Goal: Task Accomplishment & Management: Manage account settings

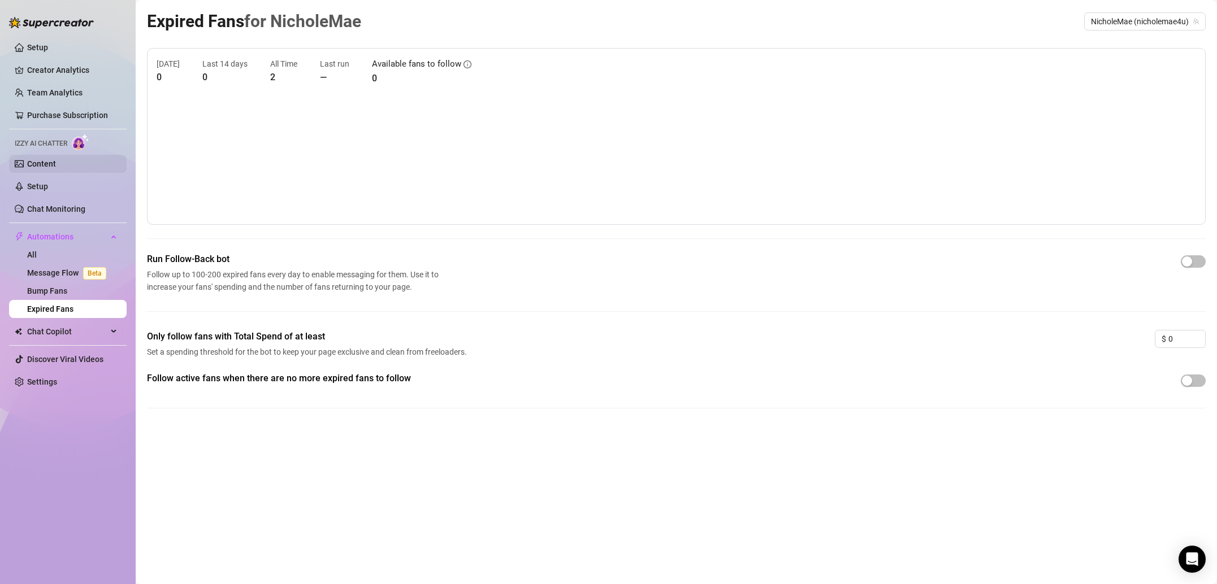
click at [41, 161] on link "Content" at bounding box center [41, 163] width 29 height 9
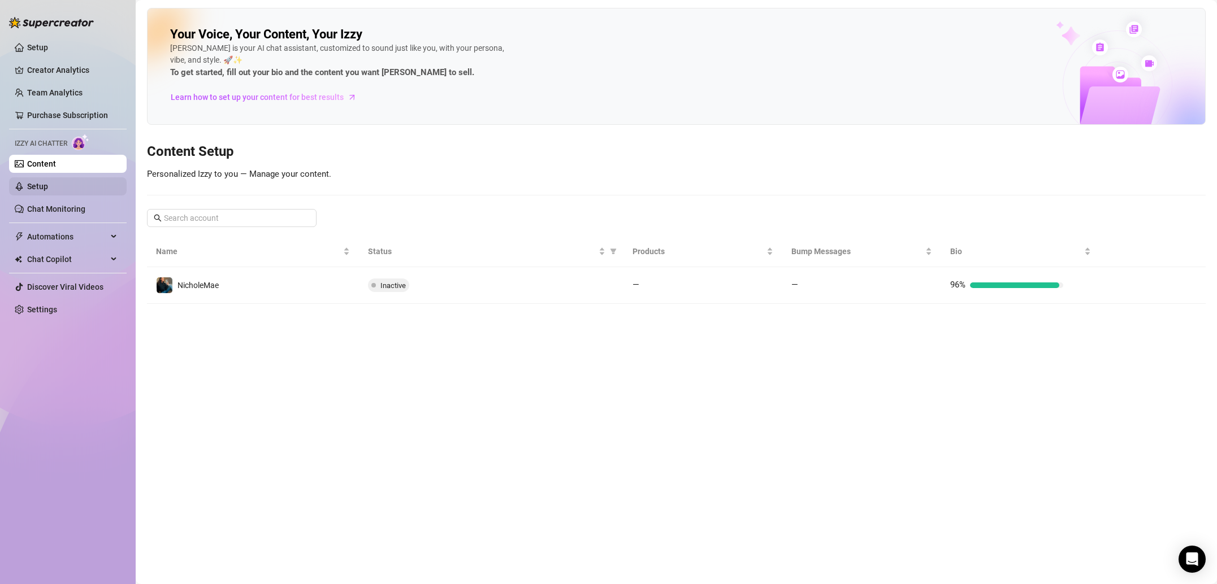
click at [48, 189] on link "Setup" at bounding box center [37, 186] width 21 height 9
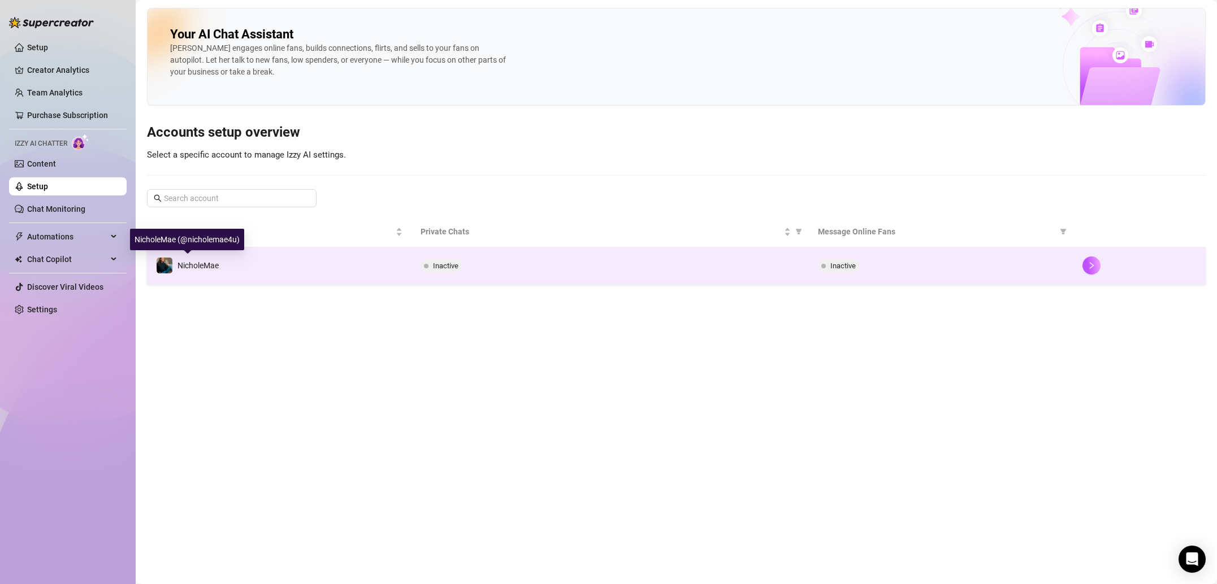
click at [213, 265] on span "NicholeMae" at bounding box center [197, 265] width 41 height 9
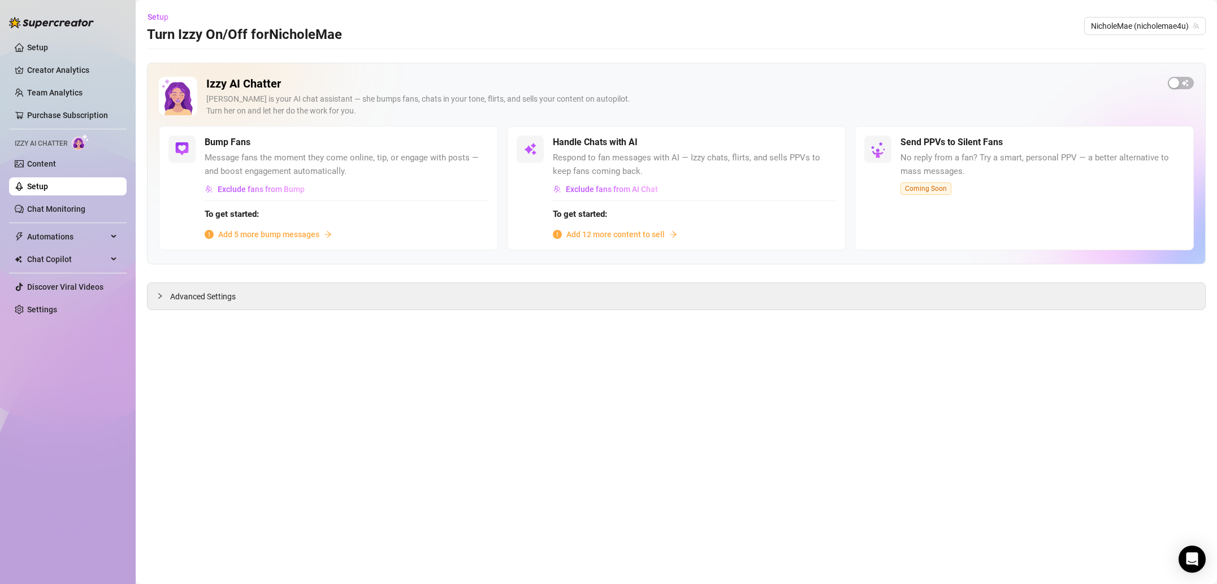
click at [254, 236] on span "Add 5 more bump messages" at bounding box center [268, 234] width 101 height 12
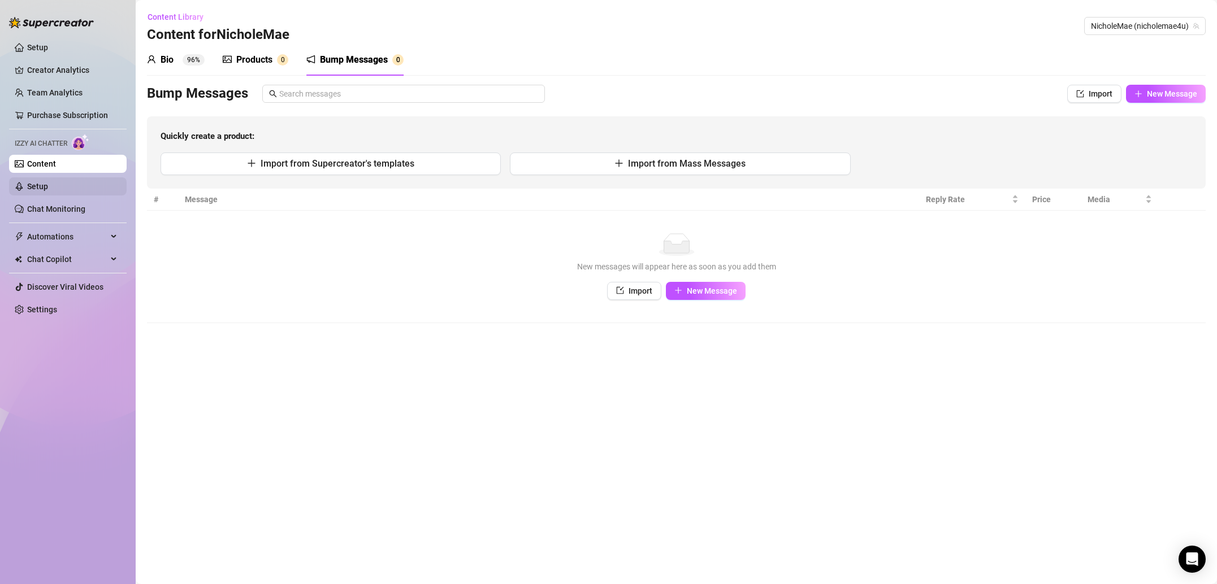
click at [48, 186] on link "Setup" at bounding box center [37, 186] width 21 height 9
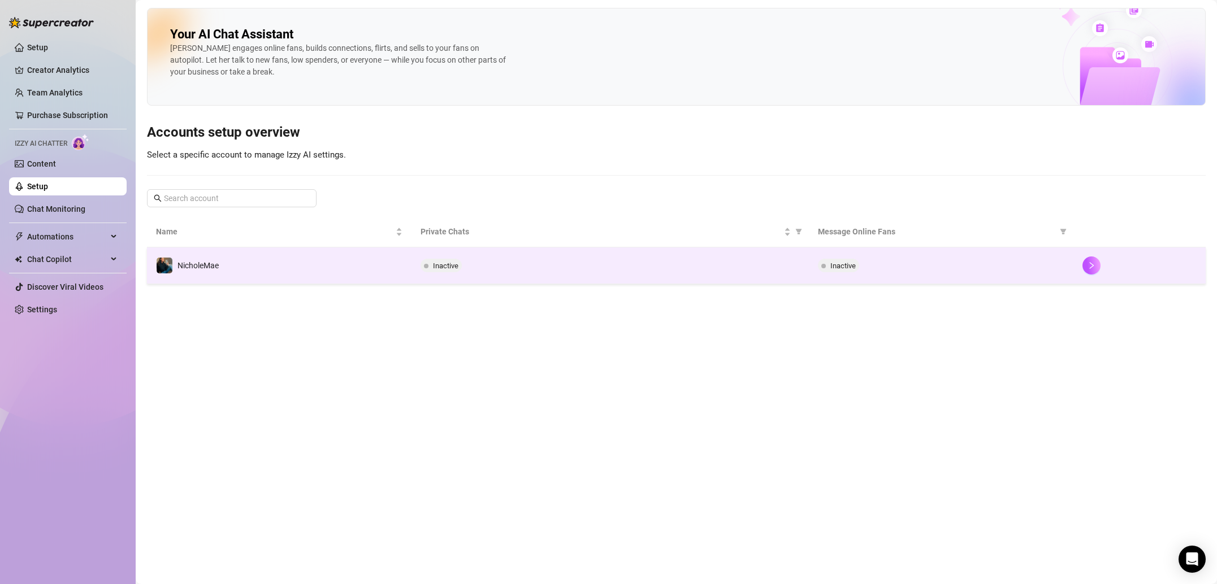
click at [311, 280] on td "NicholeMae" at bounding box center [279, 266] width 265 height 37
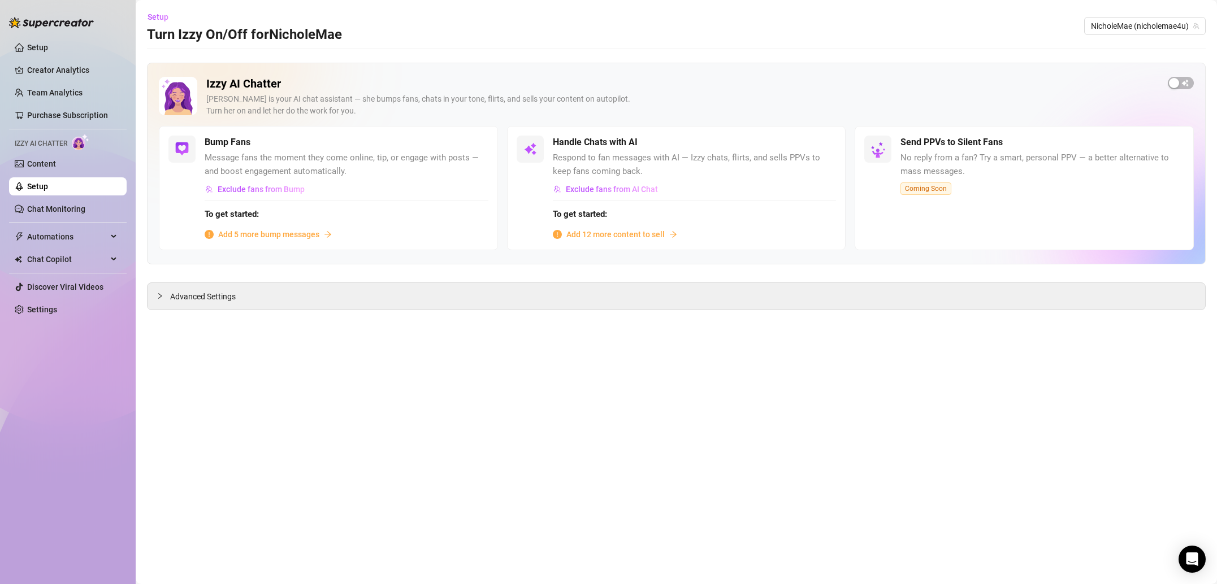
click at [618, 236] on span "Add 12 more content to sell" at bounding box center [615, 234] width 98 height 12
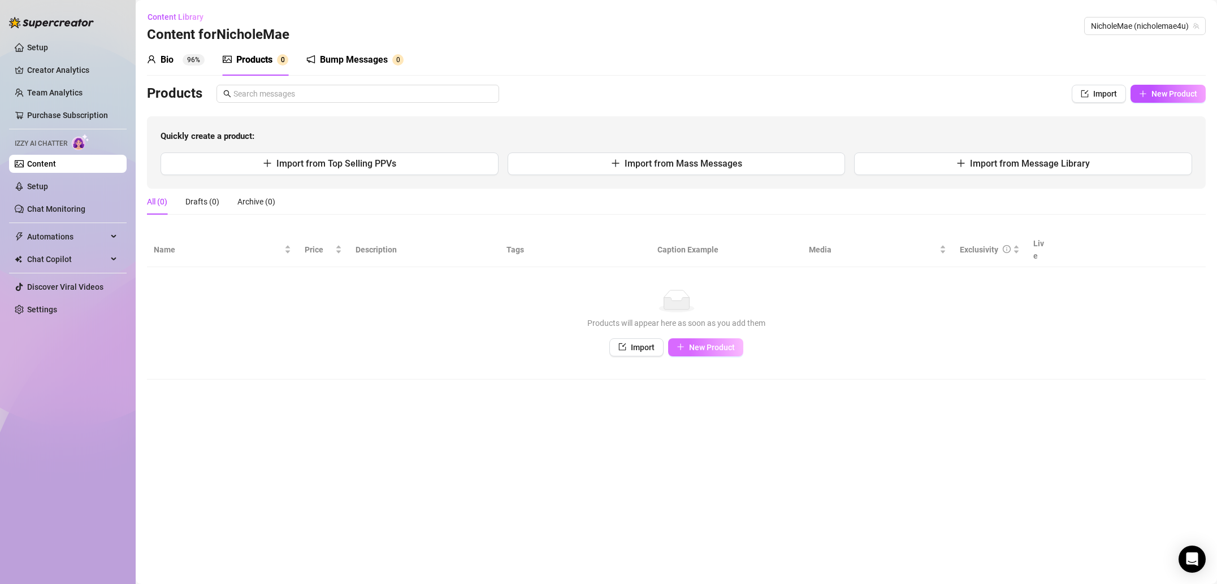
click at [718, 339] on button "New Product" at bounding box center [705, 348] width 75 height 18
type textarea "Type your message here..."
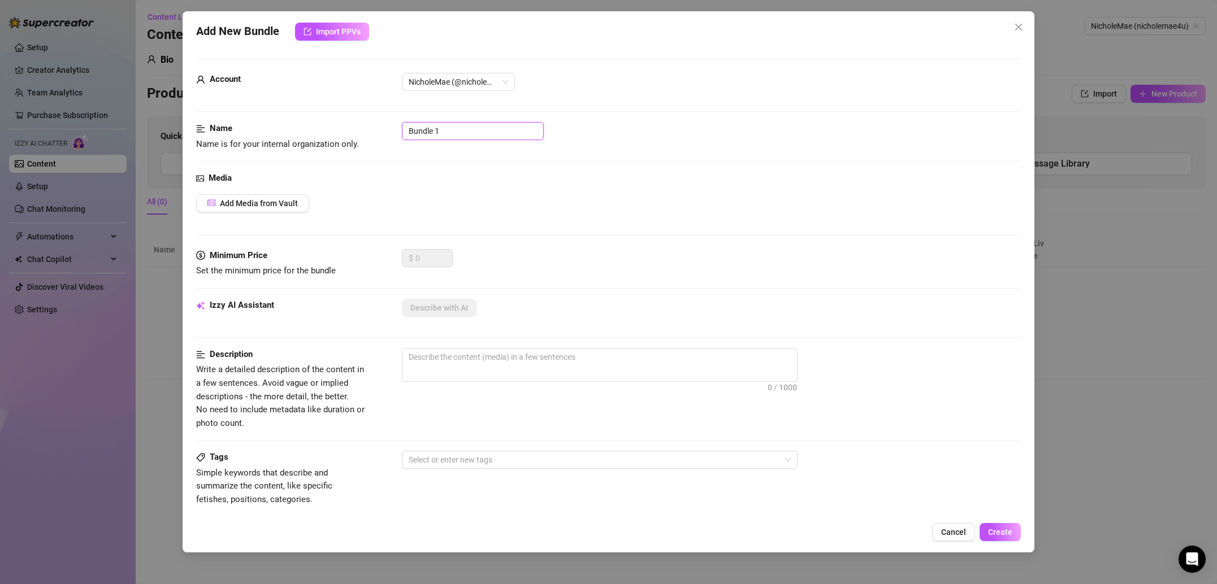
click at [493, 133] on input "Bundle 1" at bounding box center [473, 131] width 142 height 18
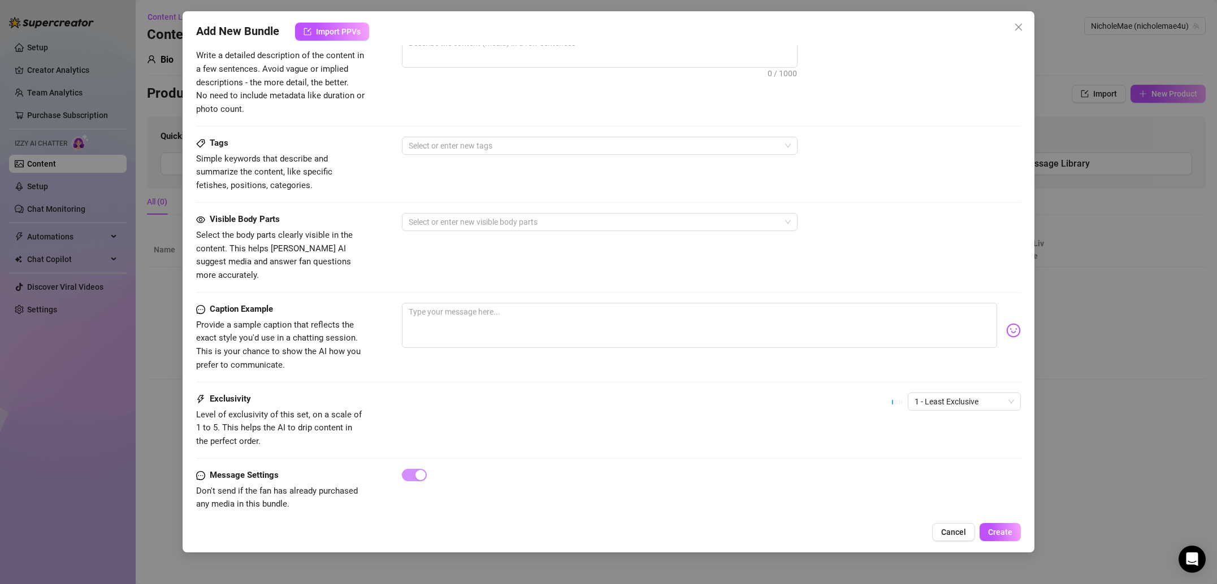
scroll to position [317, 0]
click at [493, 212] on div at bounding box center [593, 220] width 379 height 16
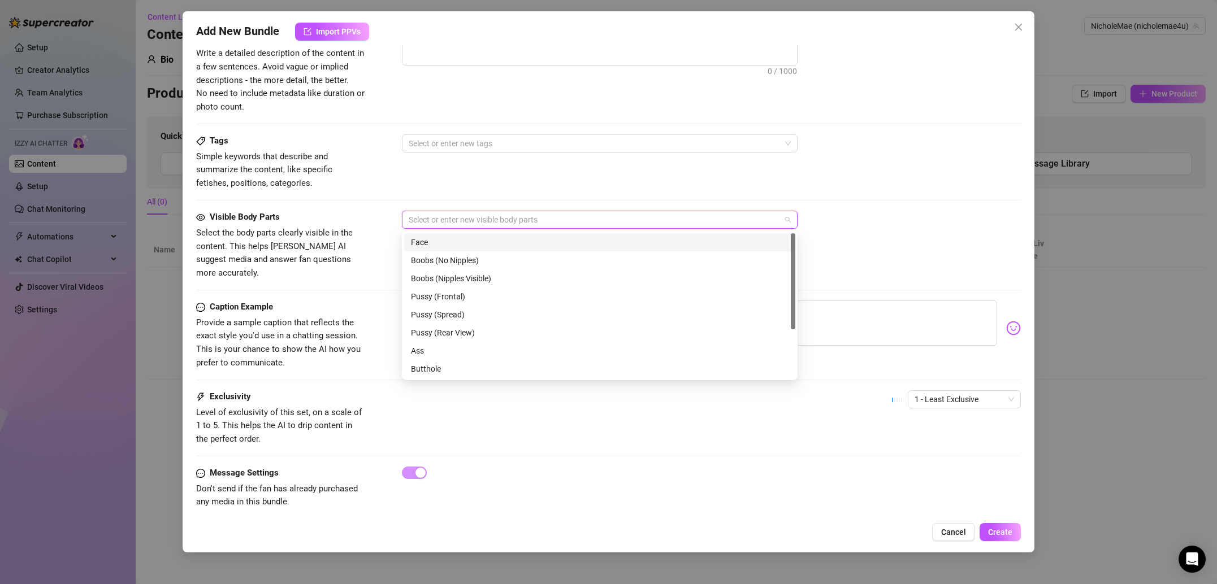
click at [493, 212] on div at bounding box center [593, 220] width 379 height 16
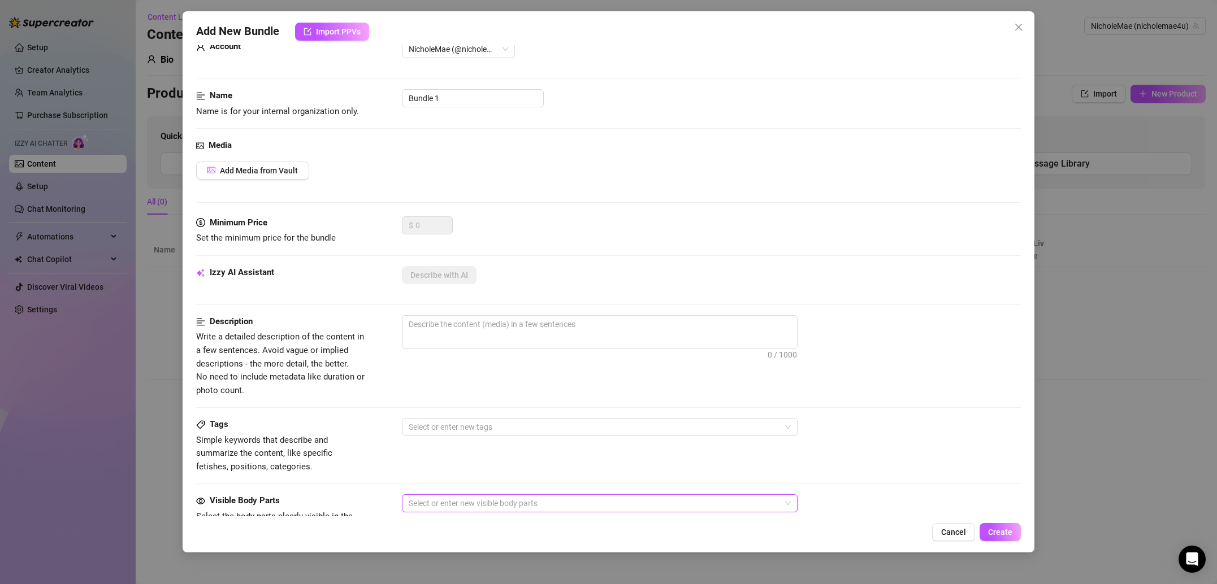
scroll to position [0, 0]
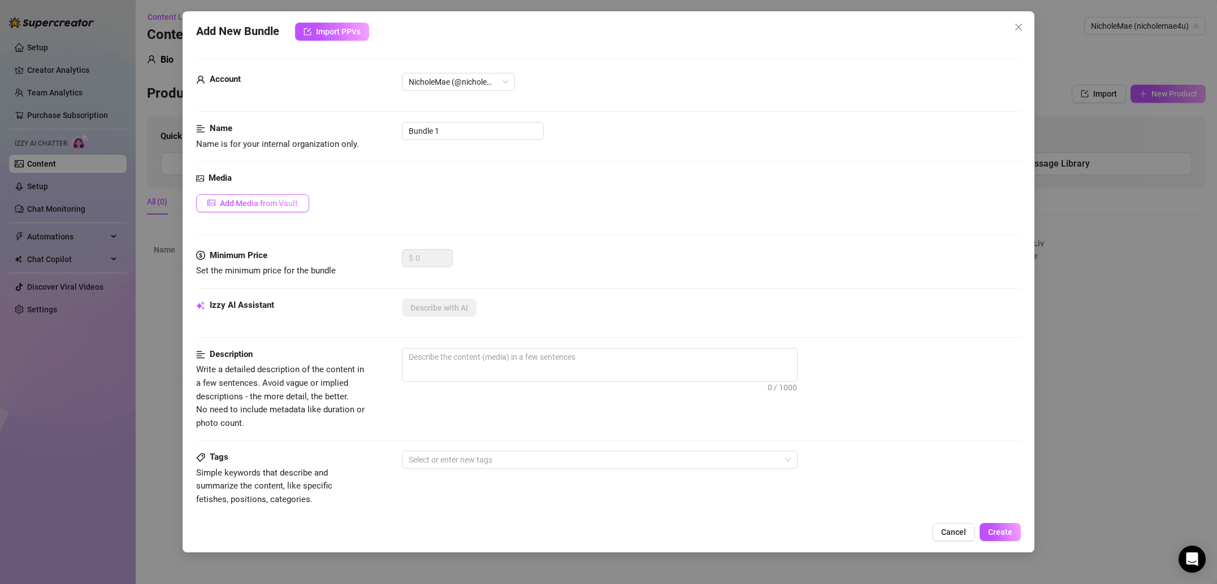
click at [251, 208] on button "Add Media from Vault" at bounding box center [252, 203] width 113 height 18
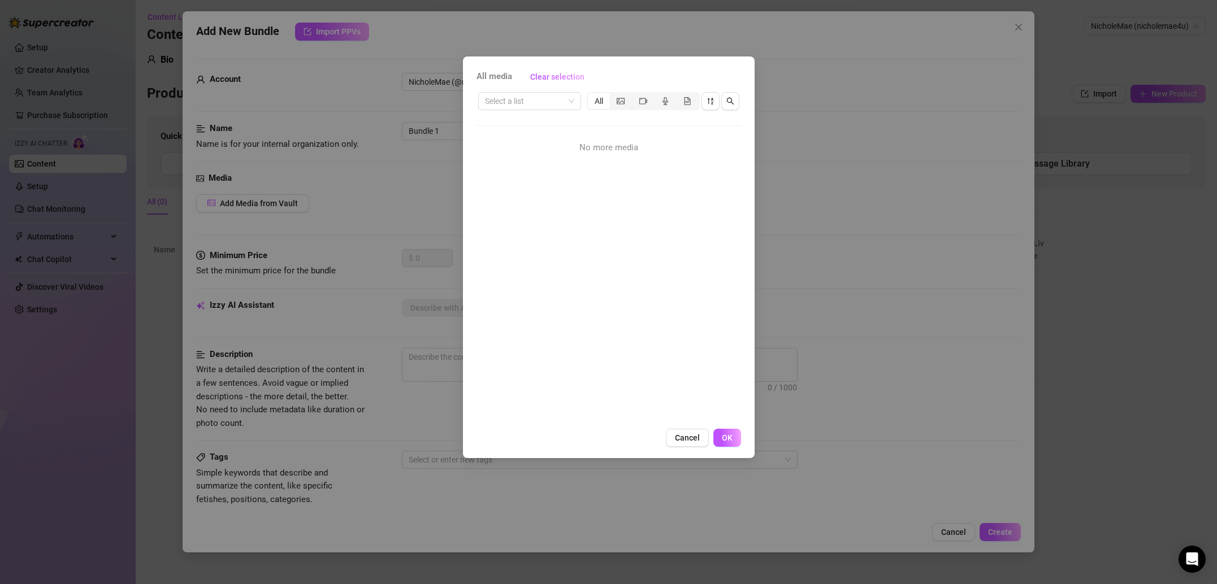
click at [498, 79] on span "All media" at bounding box center [494, 77] width 36 height 14
click at [693, 436] on span "Cancel" at bounding box center [687, 437] width 25 height 9
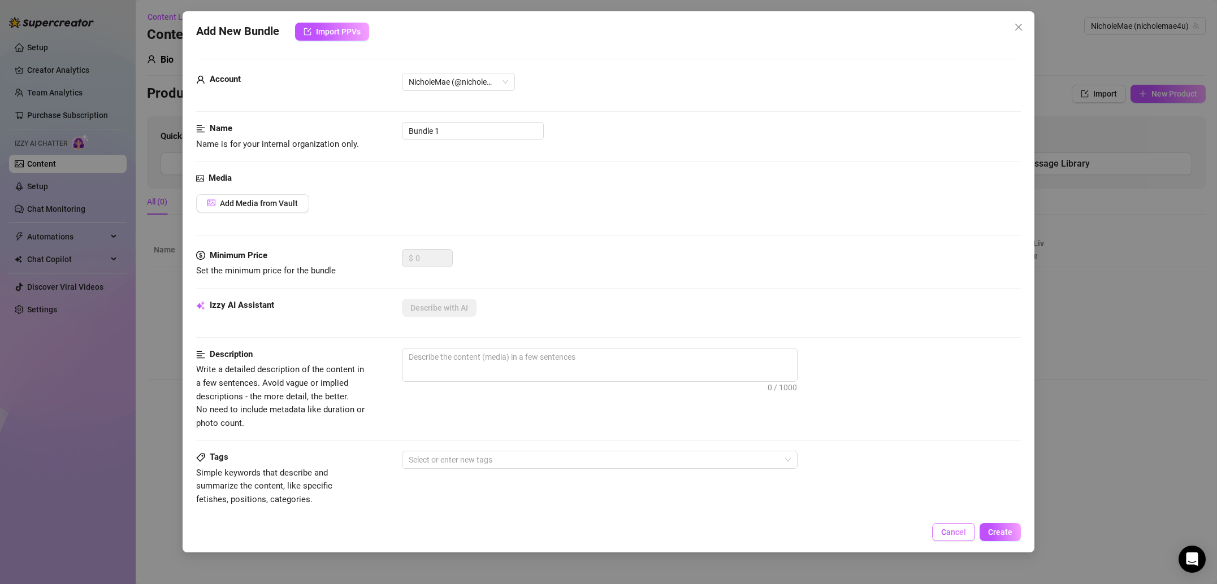
click at [945, 533] on span "Cancel" at bounding box center [953, 532] width 25 height 9
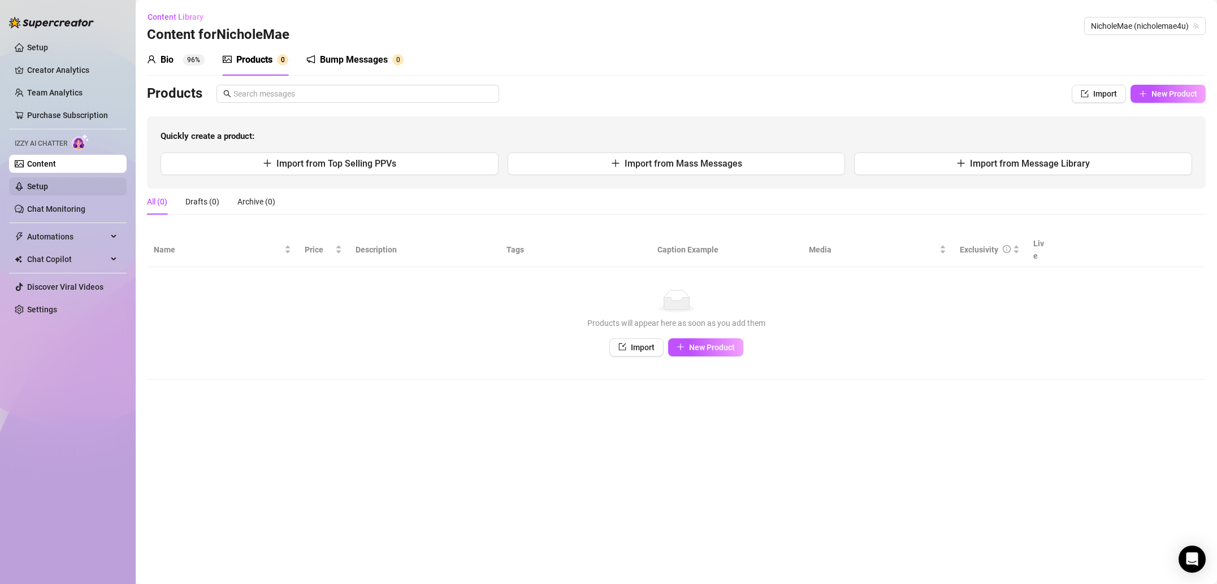
click at [48, 191] on link "Setup" at bounding box center [37, 186] width 21 height 9
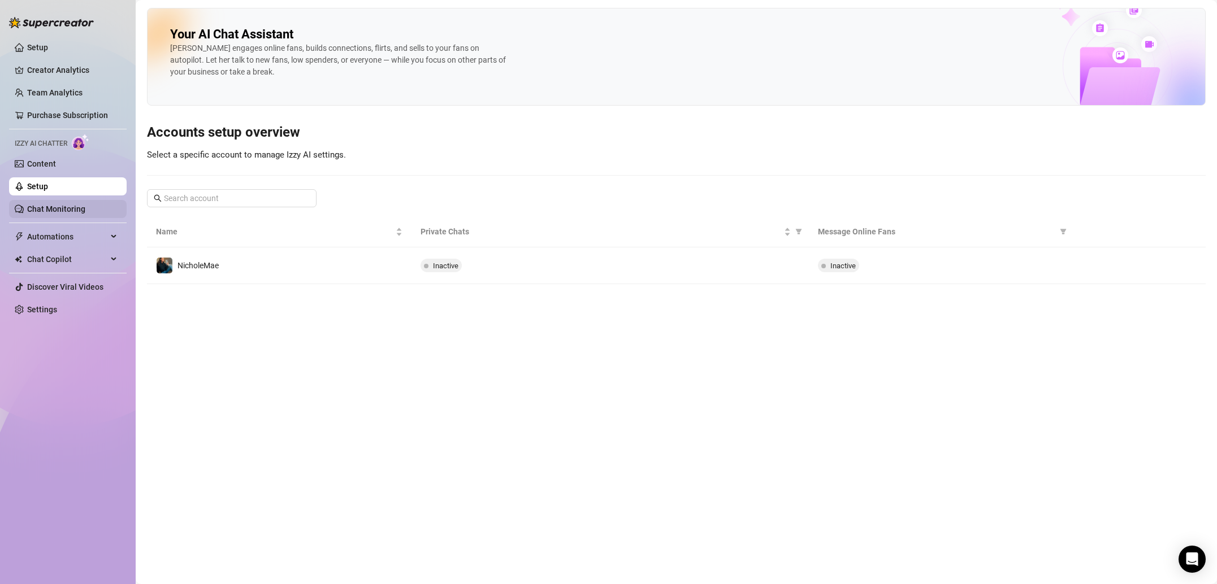
click at [84, 205] on link "Chat Monitoring" at bounding box center [56, 209] width 58 height 9
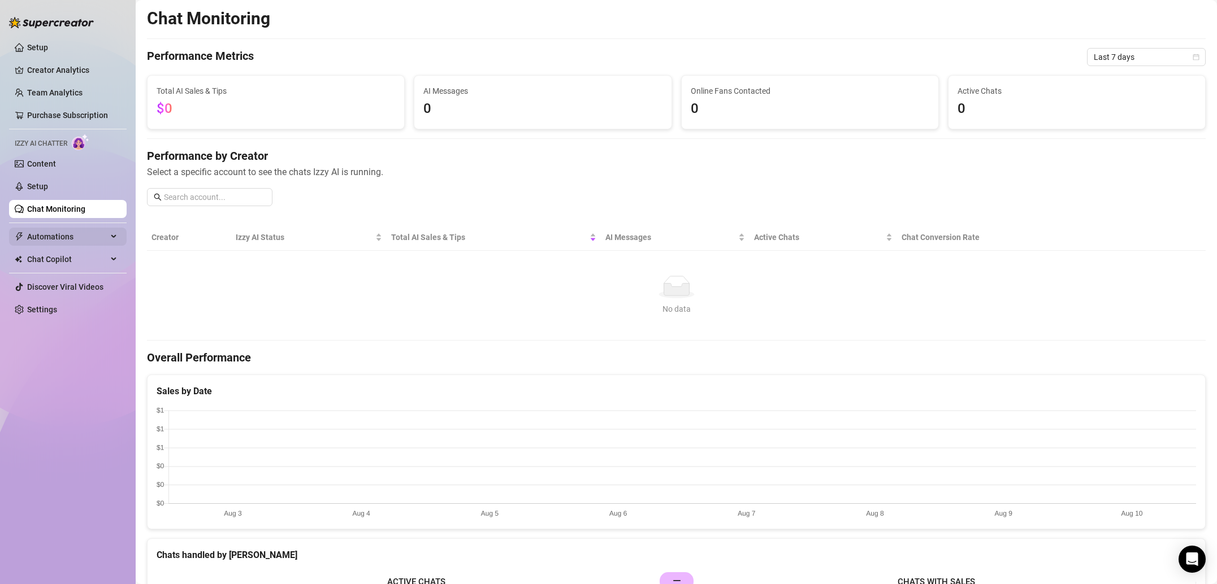
click at [94, 242] on span "Automations" at bounding box center [67, 237] width 80 height 18
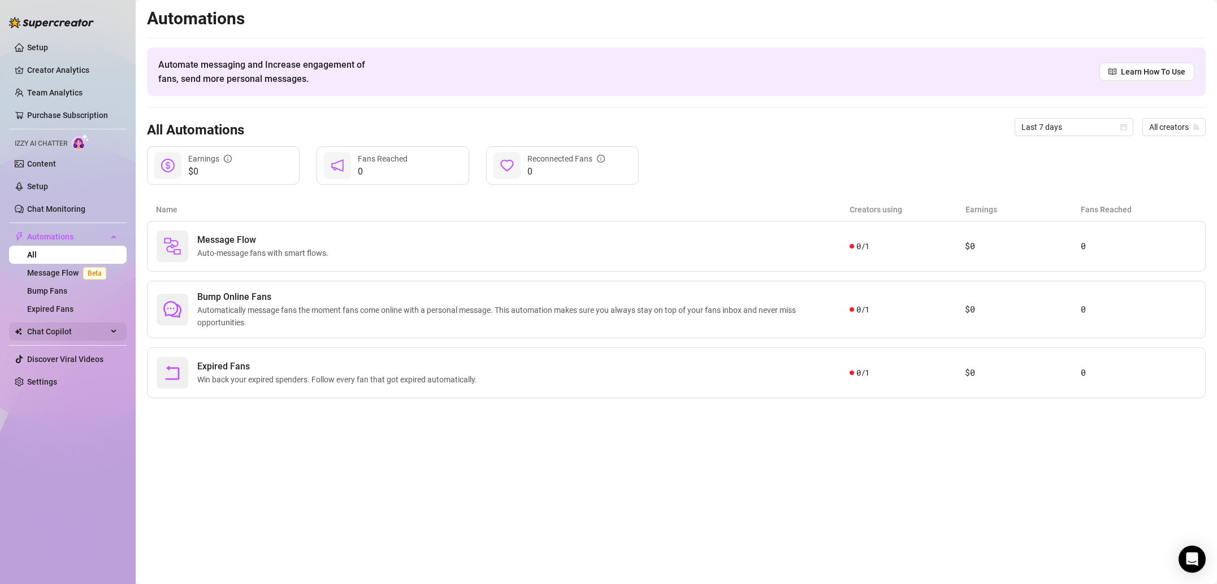
click at [118, 325] on div "Chat Copilot" at bounding box center [68, 332] width 118 height 18
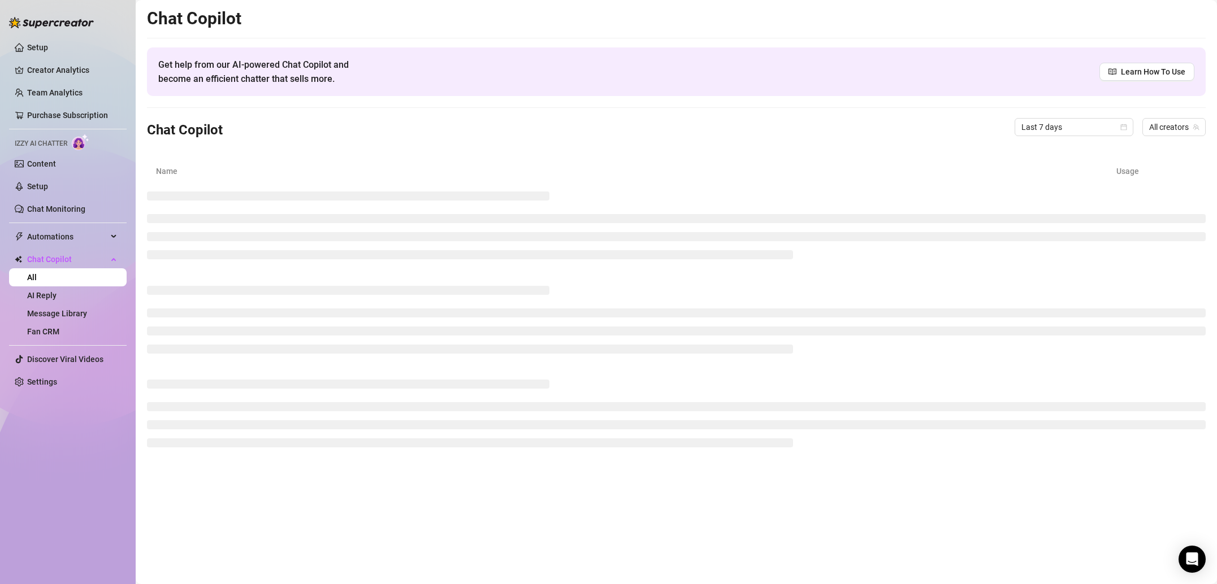
click at [37, 281] on link "All" at bounding box center [32, 277] width 10 height 9
click at [105, 262] on span "Chat Copilot" at bounding box center [67, 259] width 80 height 18
click at [57, 308] on link "Settings" at bounding box center [42, 309] width 30 height 9
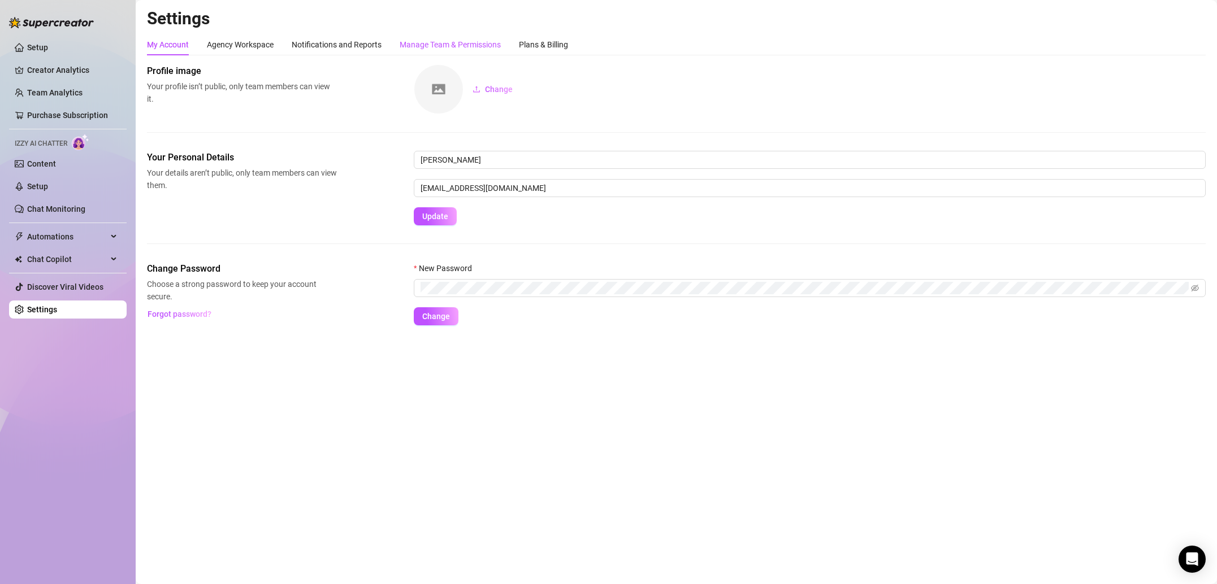
click at [422, 46] on div "Manage Team & Permissions" at bounding box center [450, 44] width 101 height 12
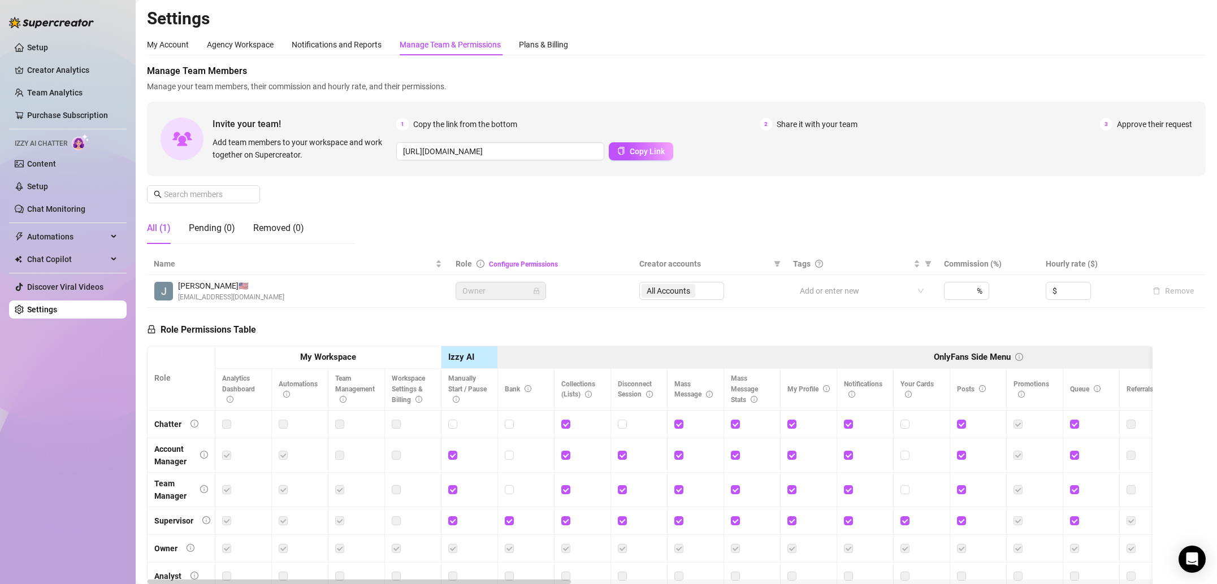
scroll to position [81, 0]
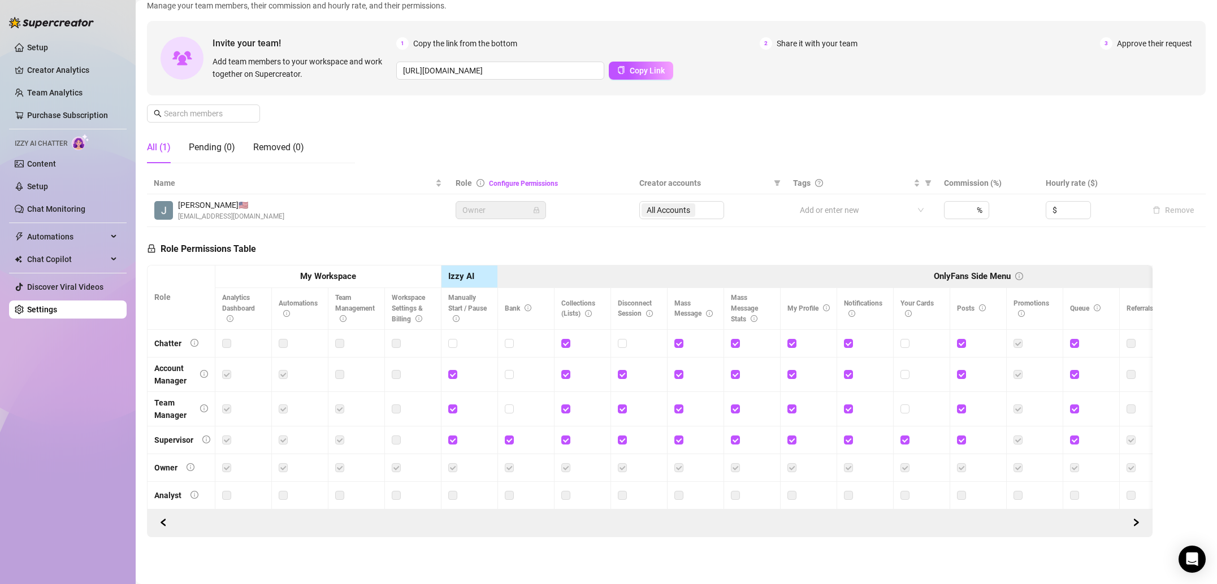
click at [79, 173] on ul "Setup Creator Analytics Team Analytics Purchase Subscription Izzy AI Chatter Co…" at bounding box center [68, 178] width 118 height 289
click at [56, 167] on link "Content" at bounding box center [41, 163] width 29 height 9
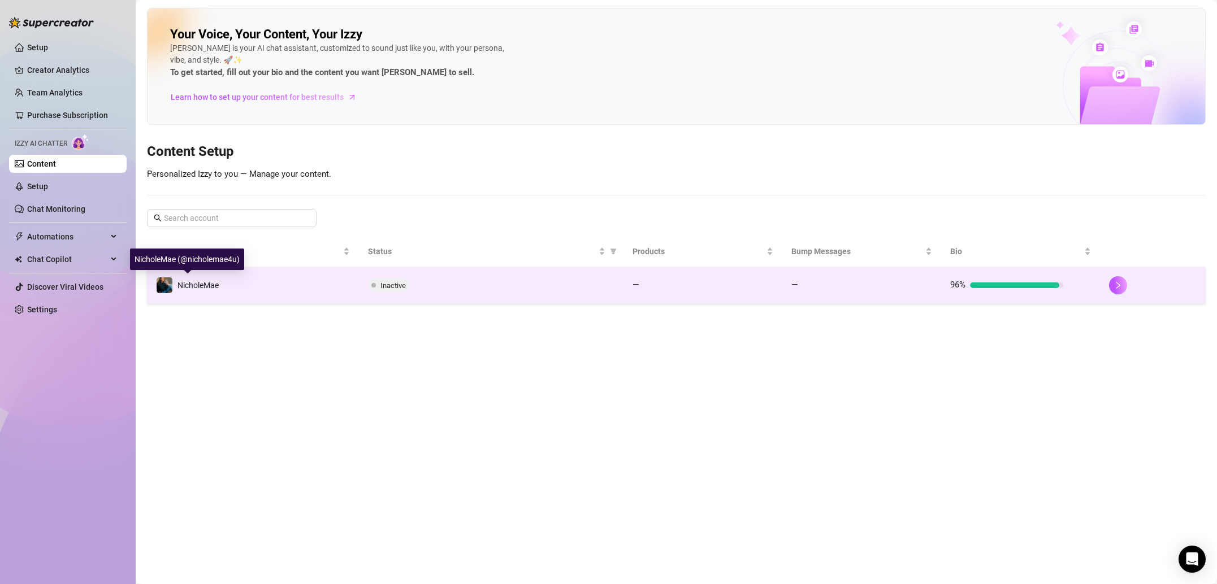
click at [213, 277] on div "NicholeMae" at bounding box center [187, 285] width 63 height 17
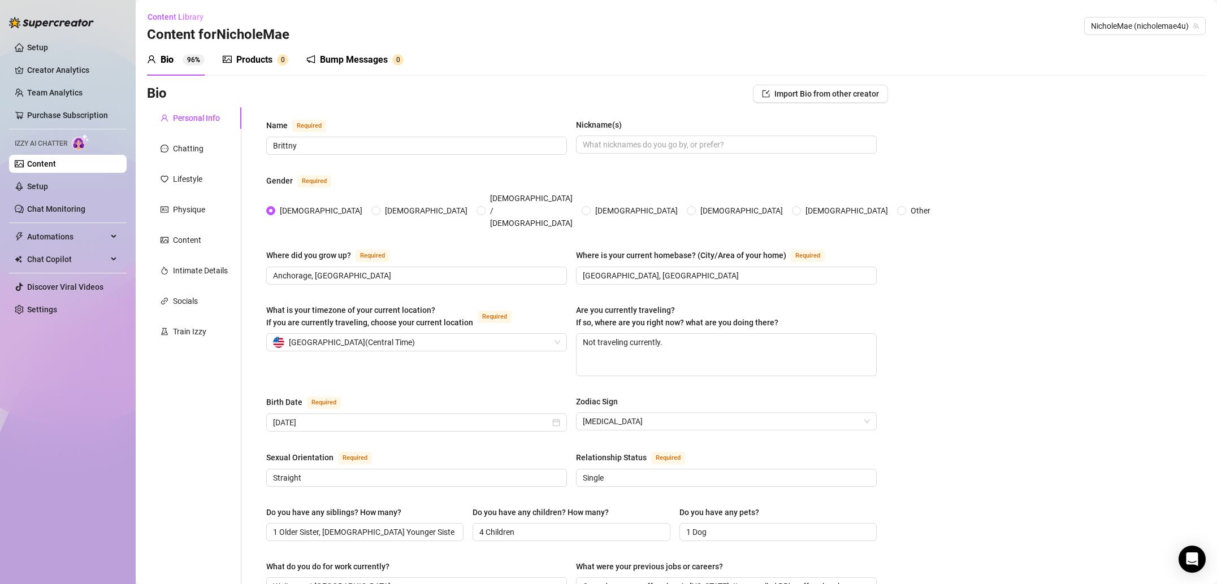
click at [255, 63] on div "Products" at bounding box center [254, 60] width 36 height 14
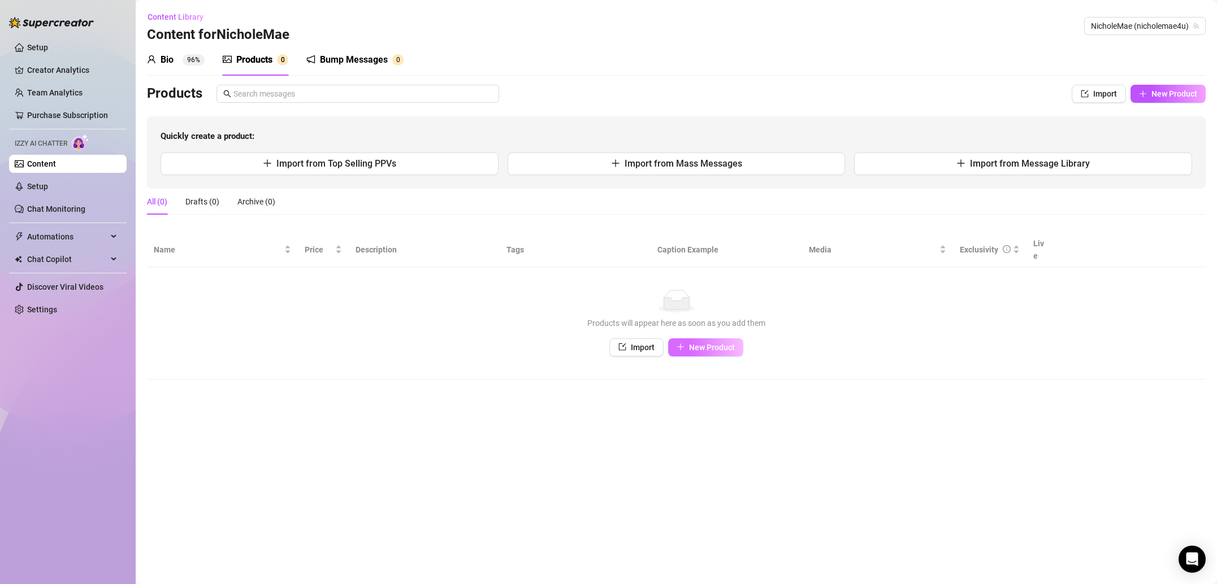
click at [718, 341] on button "New Product" at bounding box center [705, 348] width 75 height 18
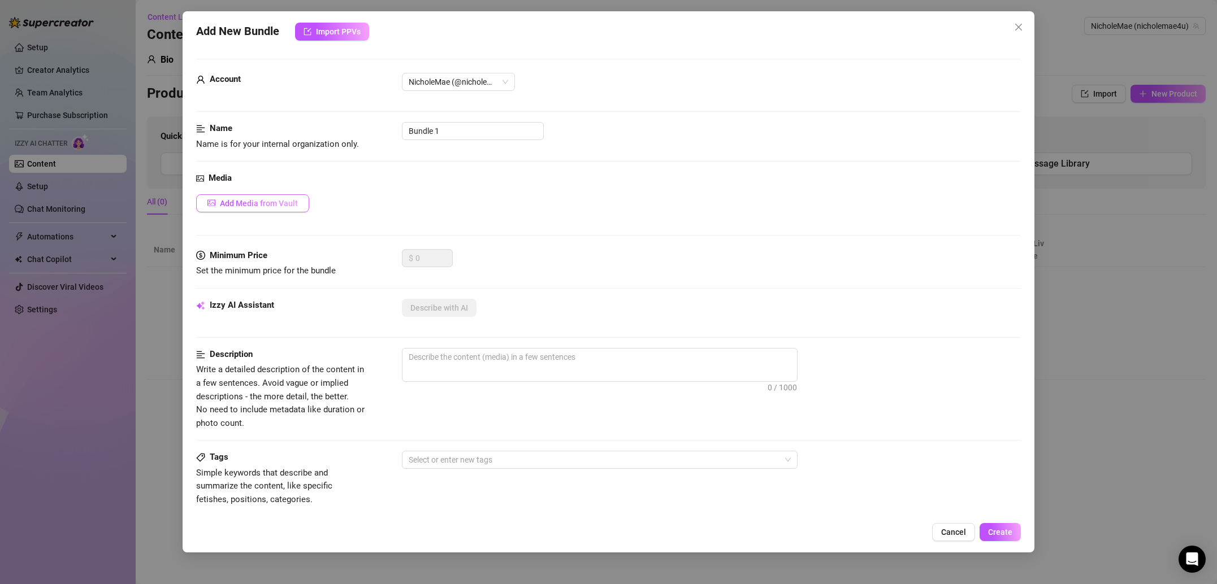
click at [262, 201] on span "Add Media from Vault" at bounding box center [259, 203] width 78 height 9
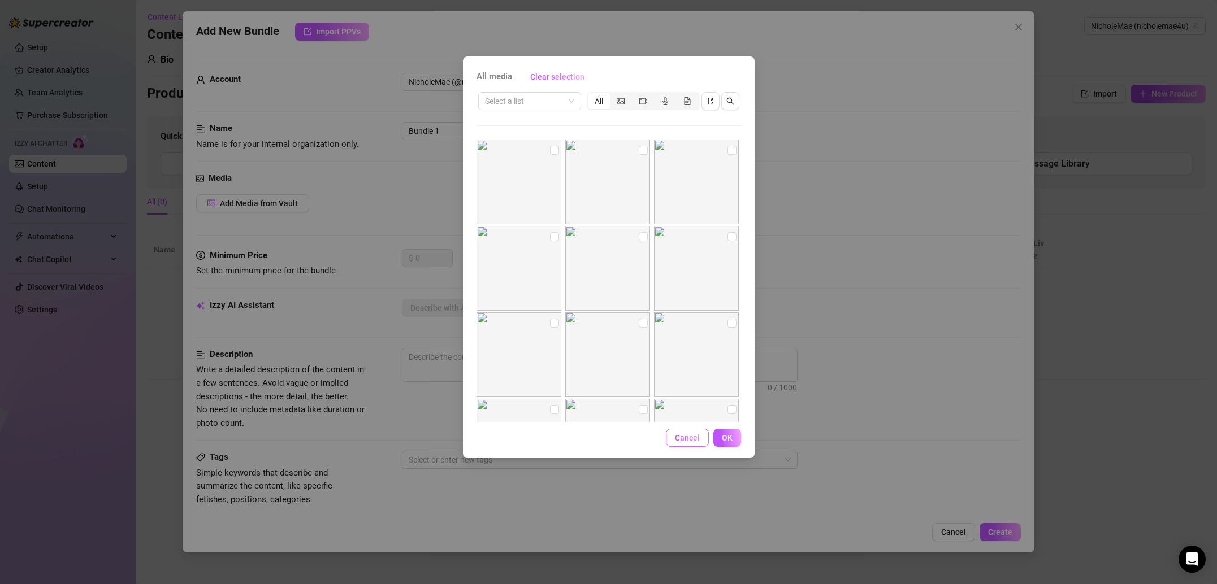
click at [699, 435] on span "Cancel" at bounding box center [687, 437] width 25 height 9
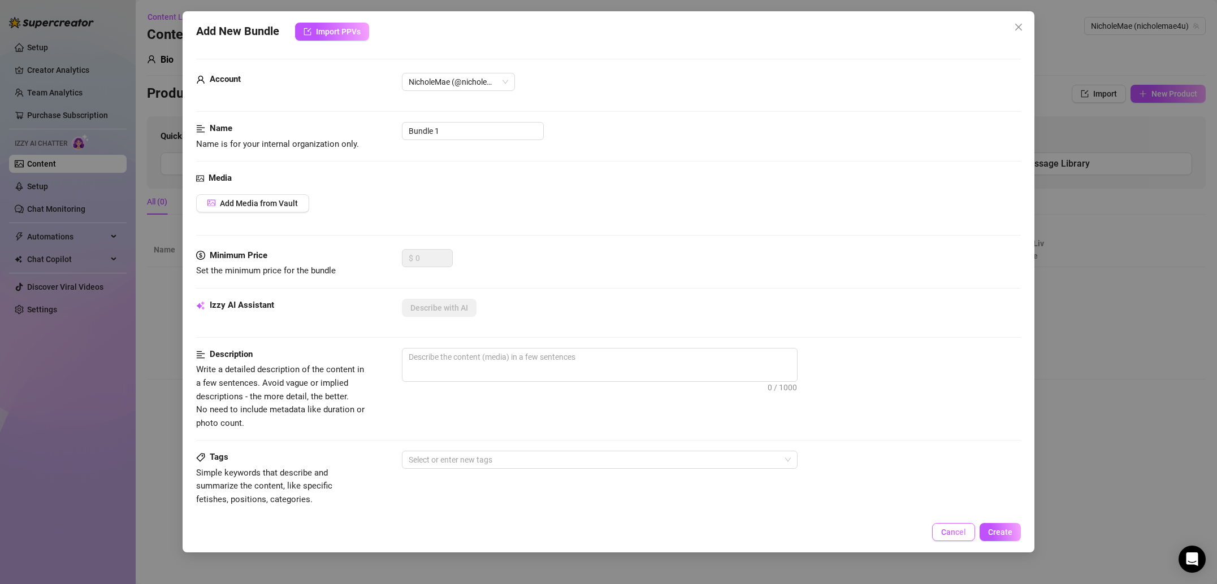
click at [961, 534] on span "Cancel" at bounding box center [953, 532] width 25 height 9
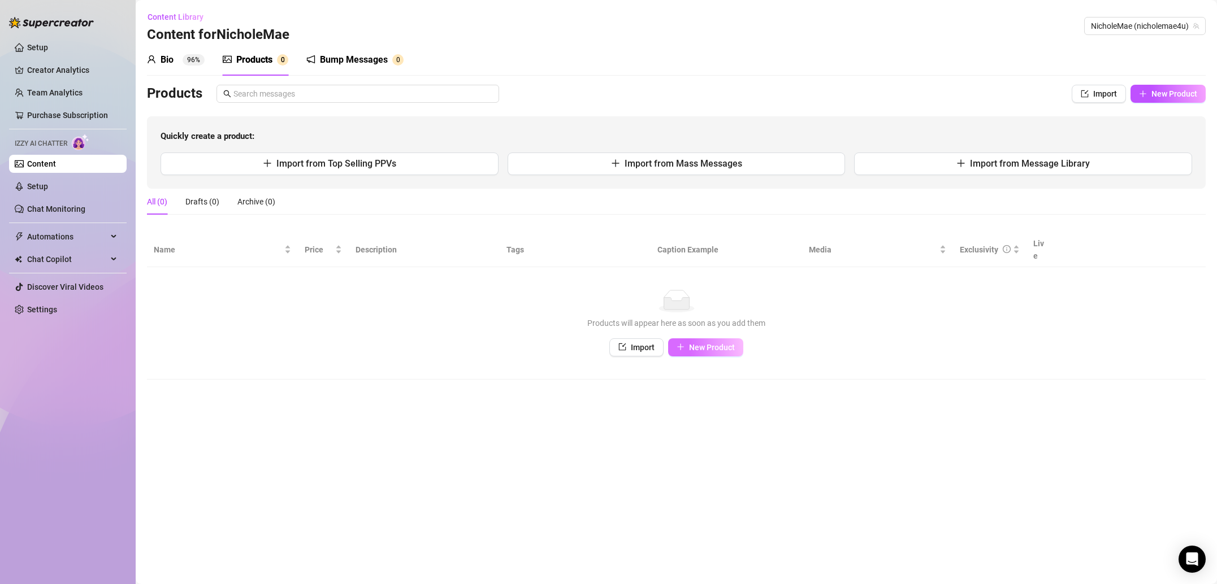
click at [693, 339] on button "New Product" at bounding box center [705, 348] width 75 height 18
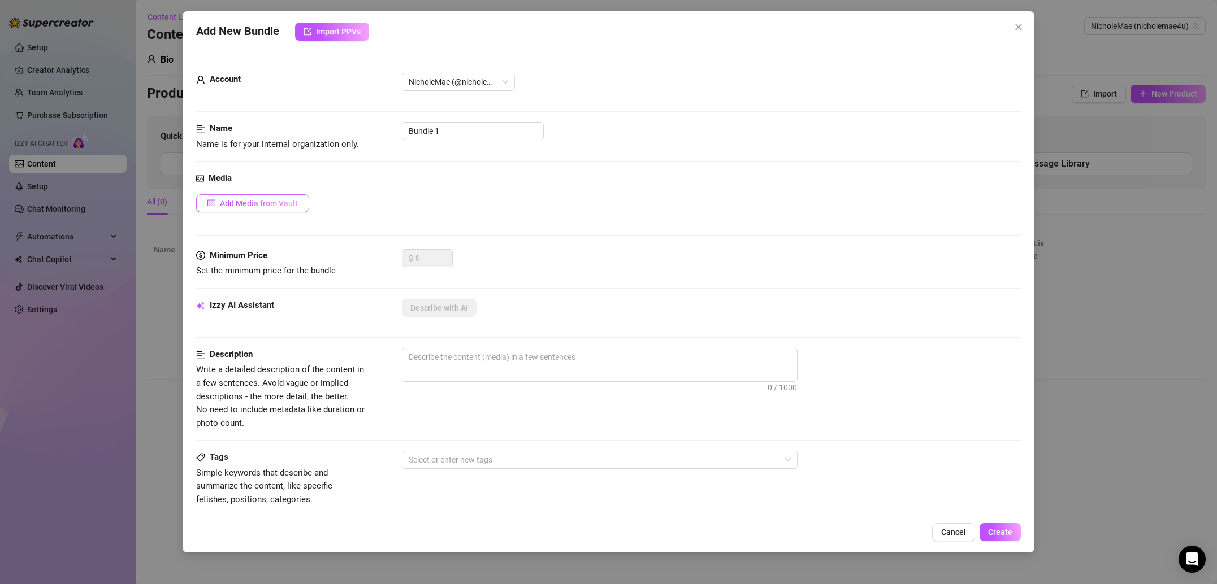
click at [285, 203] on span "Add Media from Vault" at bounding box center [259, 203] width 78 height 9
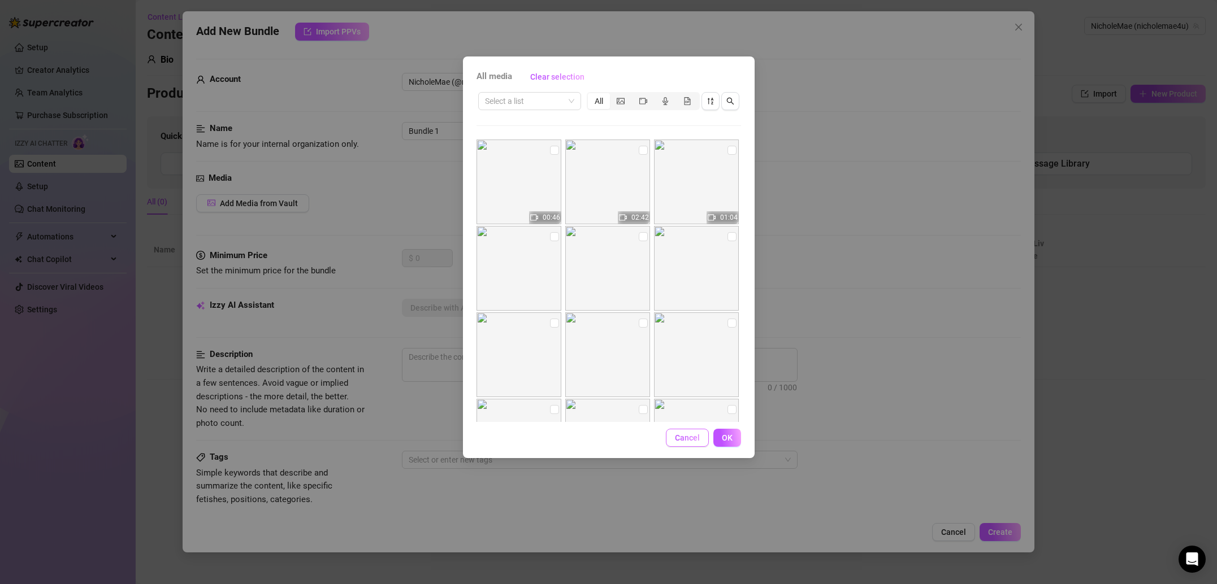
click at [691, 440] on span "Cancel" at bounding box center [687, 437] width 25 height 9
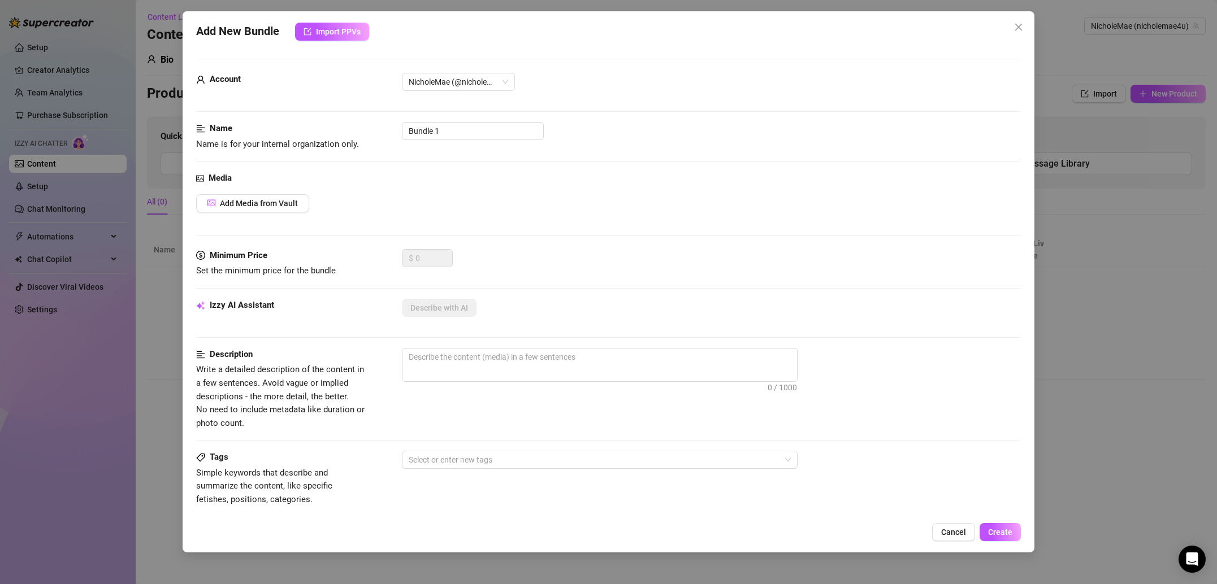
drag, startPoint x: 943, startPoint y: 524, endPoint x: 860, endPoint y: 465, distance: 102.4
click at [943, 524] on button "Cancel" at bounding box center [953, 532] width 43 height 18
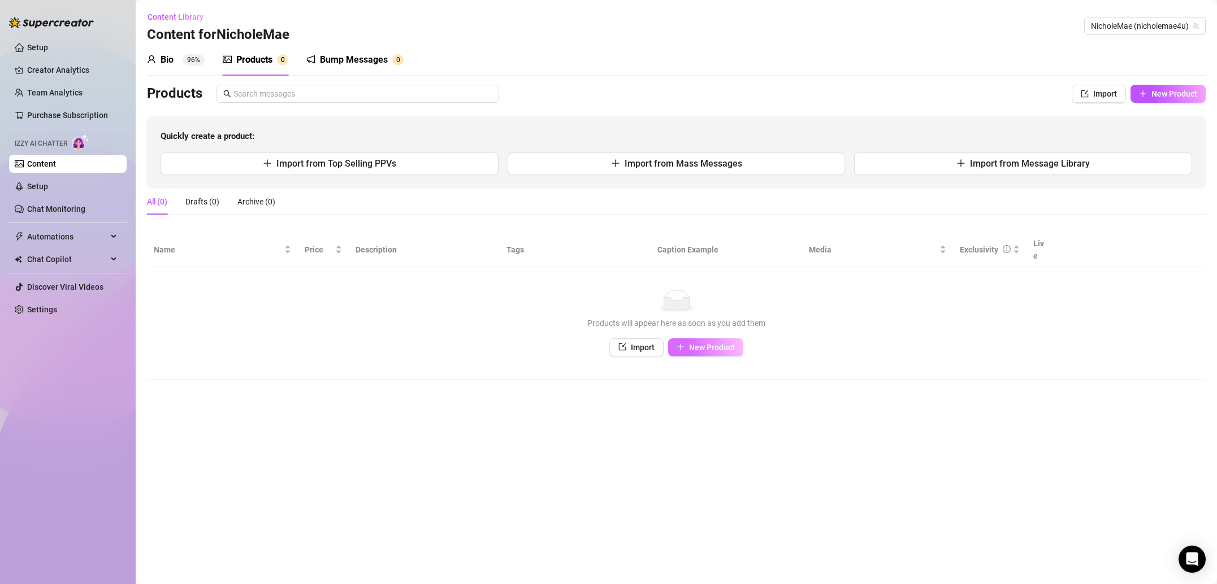
click at [709, 343] on span "New Product" at bounding box center [712, 347] width 46 height 9
type textarea "Type your message here..."
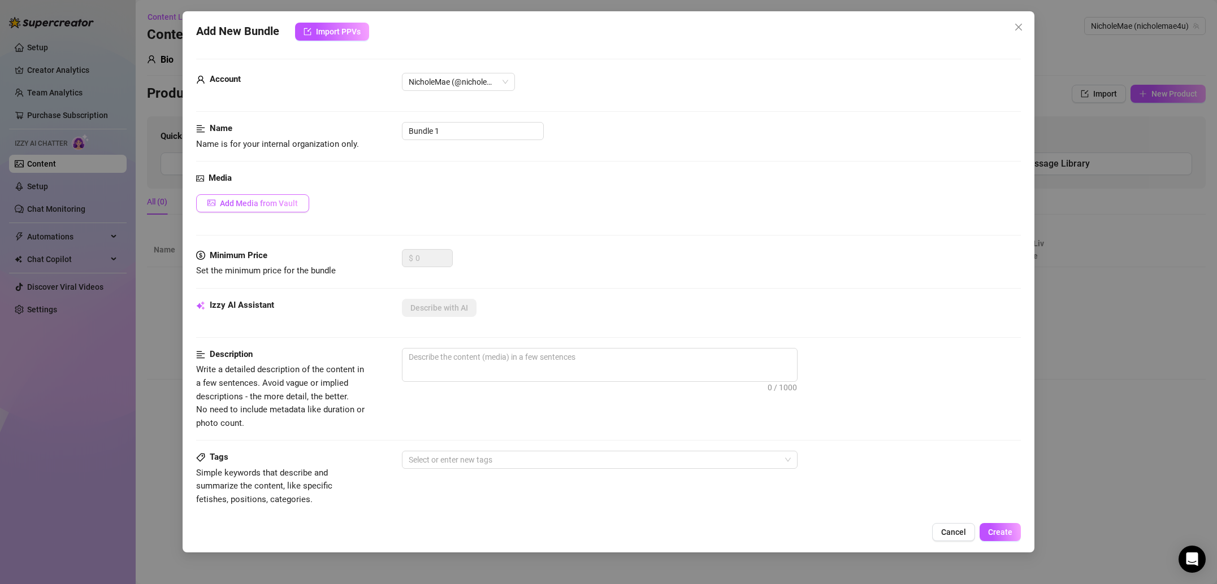
click at [265, 196] on button "Add Media from Vault" at bounding box center [252, 203] width 113 height 18
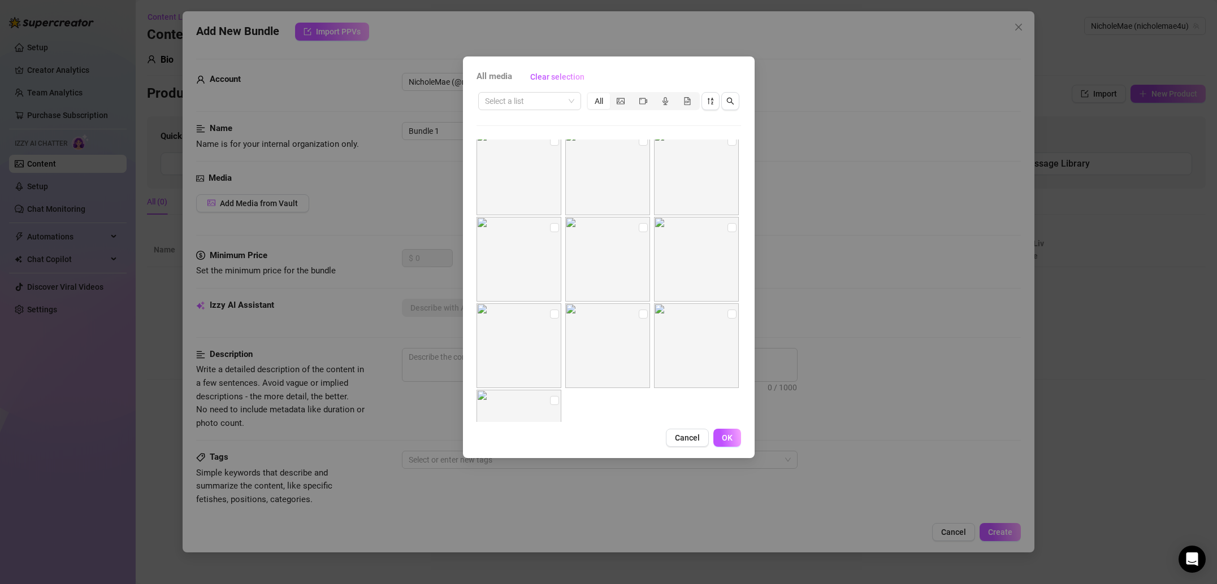
scroll to position [772, 0]
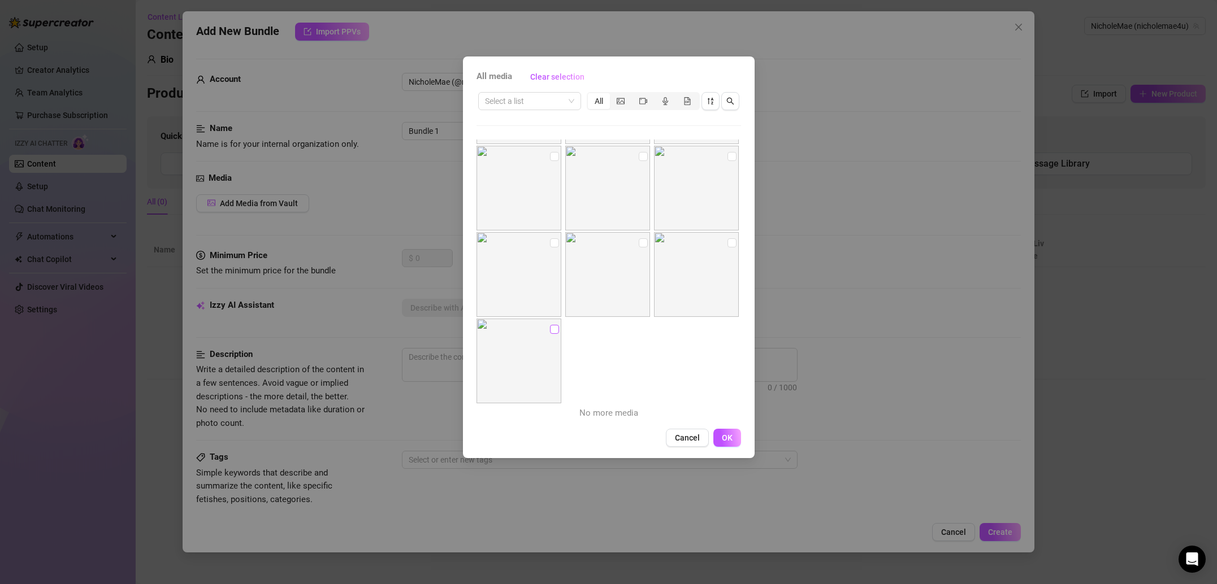
click at [553, 331] on input "checkbox" at bounding box center [554, 329] width 9 height 9
checkbox input "true"
click at [726, 439] on span "OK" at bounding box center [727, 437] width 11 height 9
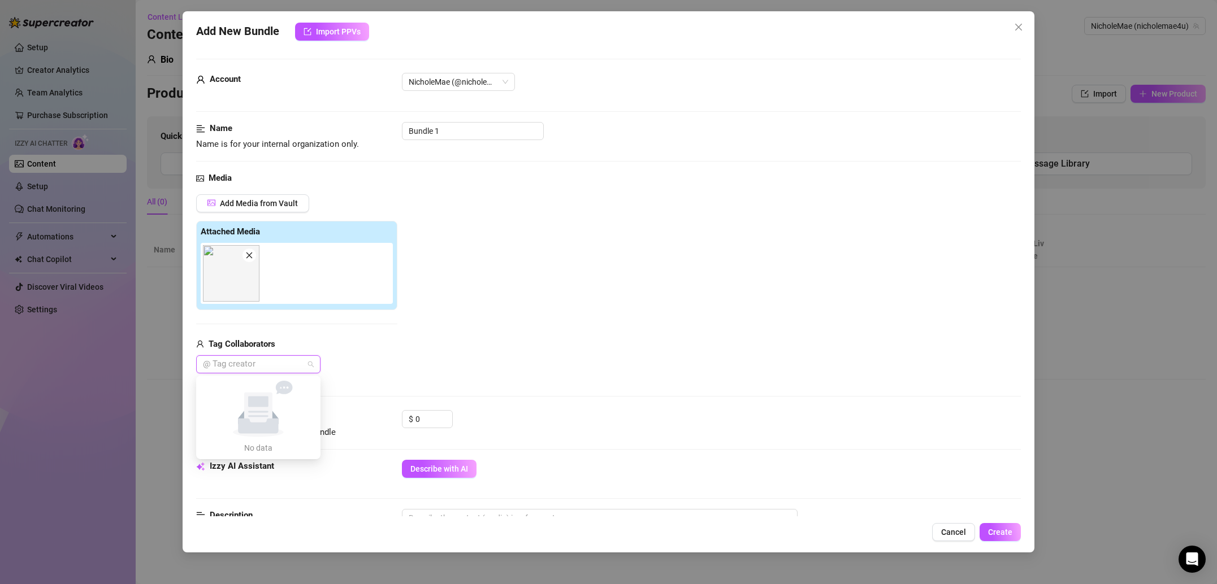
click at [296, 368] on div at bounding box center [252, 365] width 108 height 16
click at [296, 369] on div at bounding box center [252, 365] width 108 height 16
click at [458, 128] on input "Bundle 1" at bounding box center [473, 131] width 142 height 18
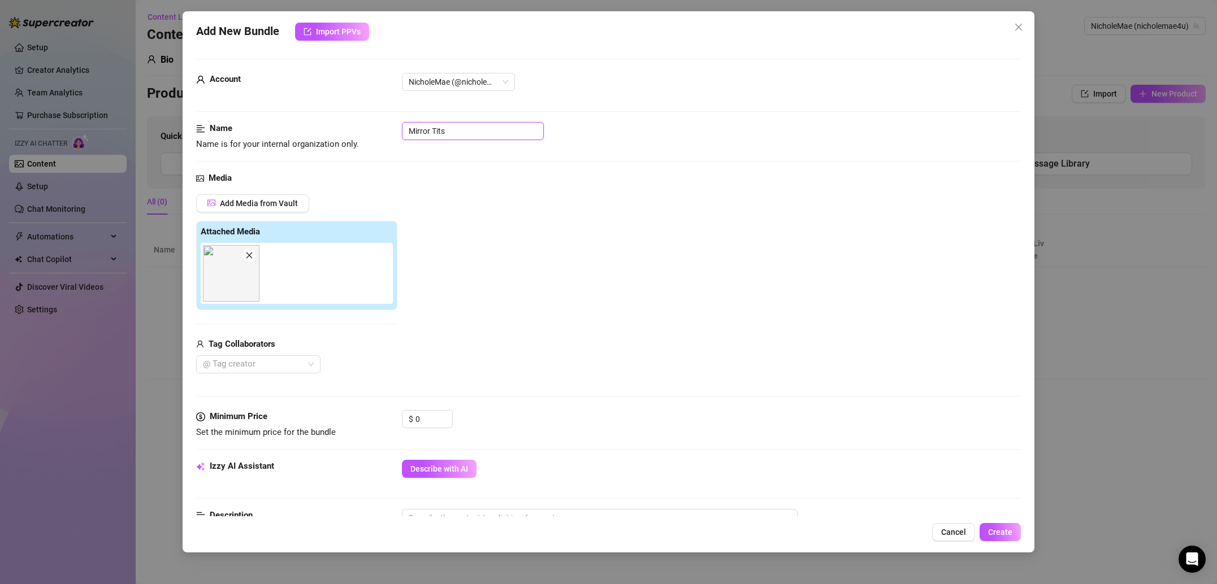
type input "Mirror Tits"
click at [484, 310] on div "Add Media from Vault Attached Media Tag Collaborators @ Tag creator" at bounding box center [608, 284] width 825 height 180
click at [426, 425] on input "0" at bounding box center [433, 419] width 37 height 17
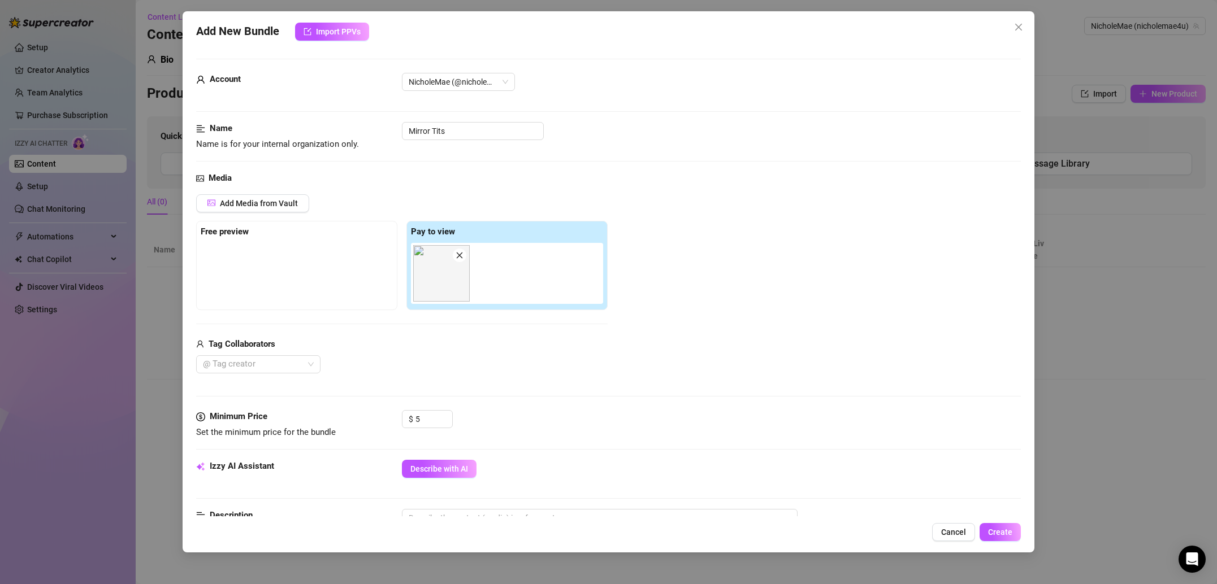
click at [459, 336] on div "Add Media from Vault Free preview Pay to view Tag Collaborators @ Tag creator" at bounding box center [401, 284] width 411 height 180
click at [429, 422] on input "5" at bounding box center [433, 419] width 37 height 17
type input "5"
type input "1"
type input "7"
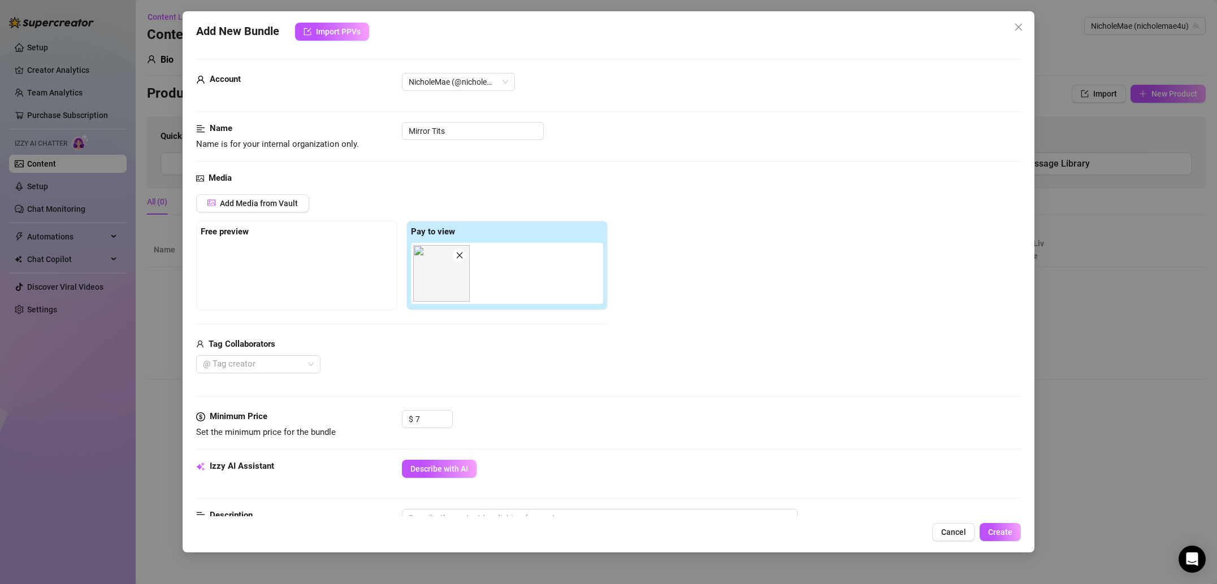
click at [475, 398] on div "Media Add Media from Vault Free preview Pay to view Tag Collaborators @ Tag cre…" at bounding box center [608, 291] width 825 height 239
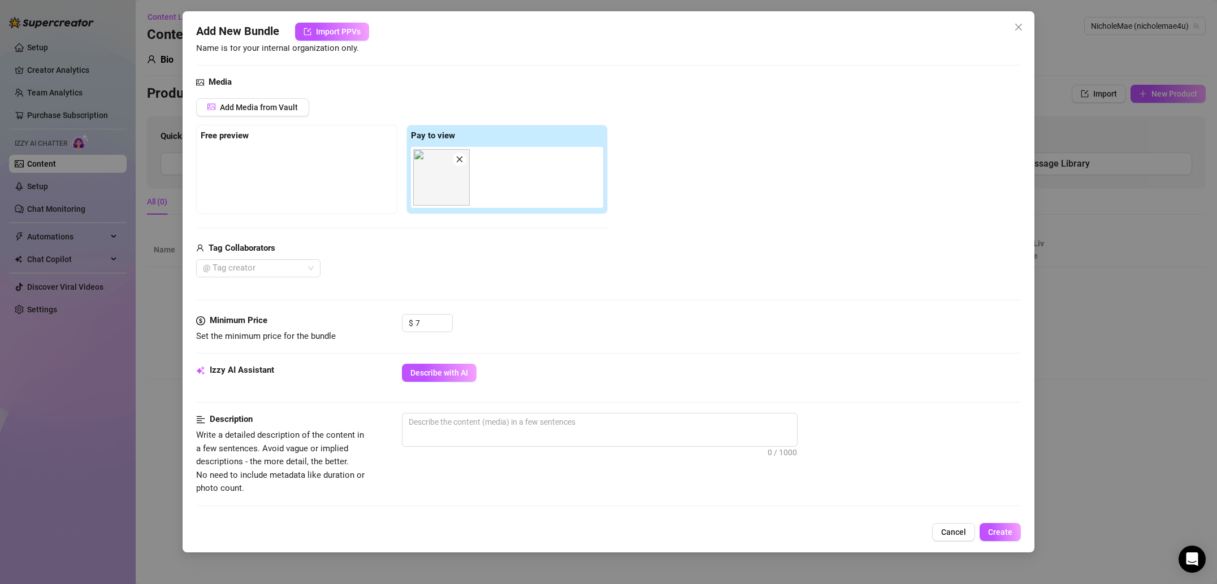
scroll to position [124, 0]
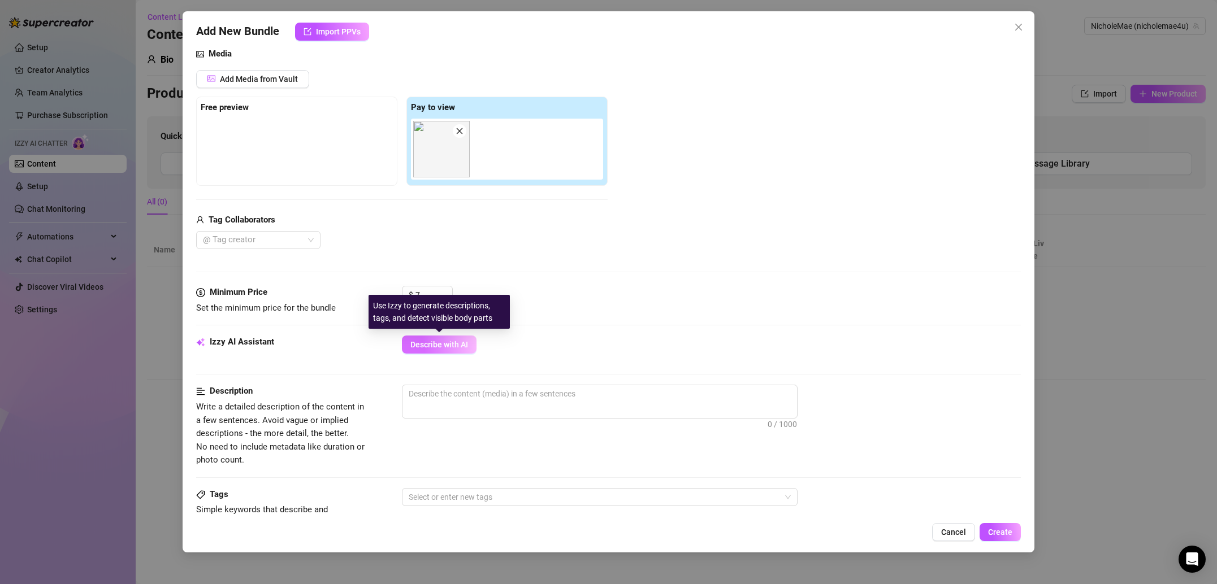
click at [444, 349] on span "Describe with AI" at bounding box center [439, 344] width 58 height 9
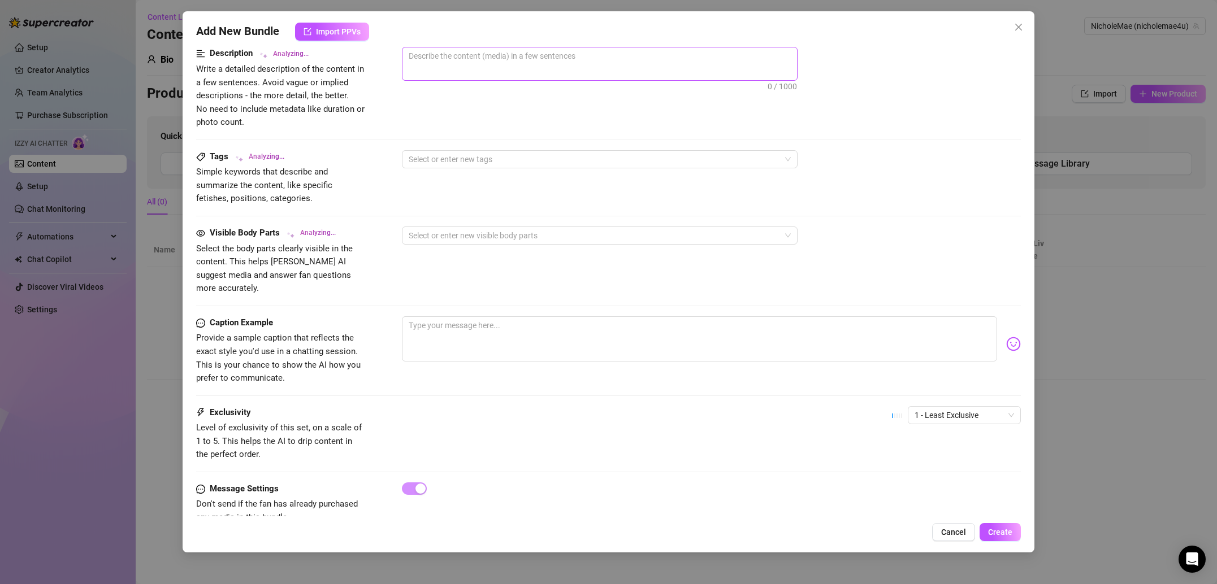
scroll to position [478, 0]
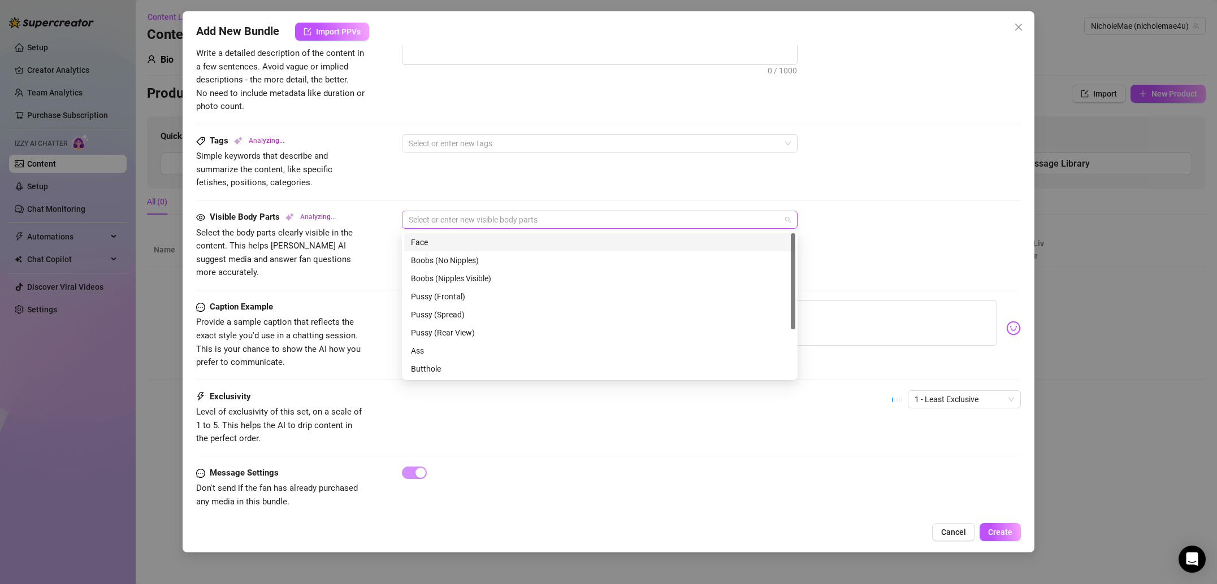
click at [475, 224] on div at bounding box center [593, 220] width 379 height 16
click at [477, 281] on div "Boobs (Nipples Visible)" at bounding box center [600, 278] width 378 height 12
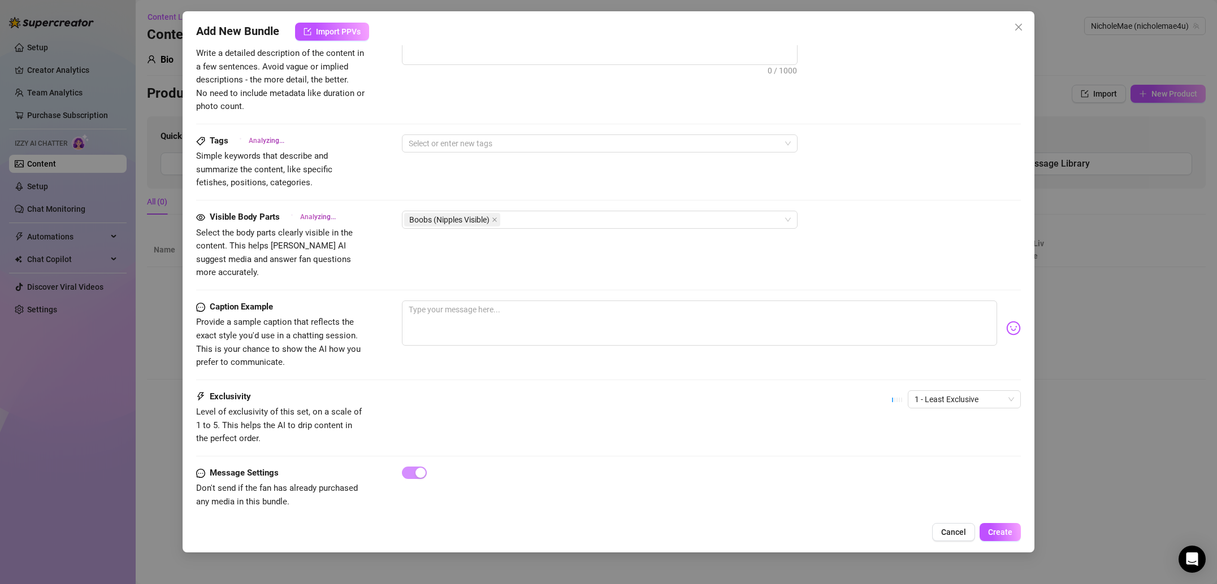
click at [506, 201] on div "Tags Analyzing... Simple keywords that describe and summarize the content, like…" at bounding box center [608, 173] width 825 height 76
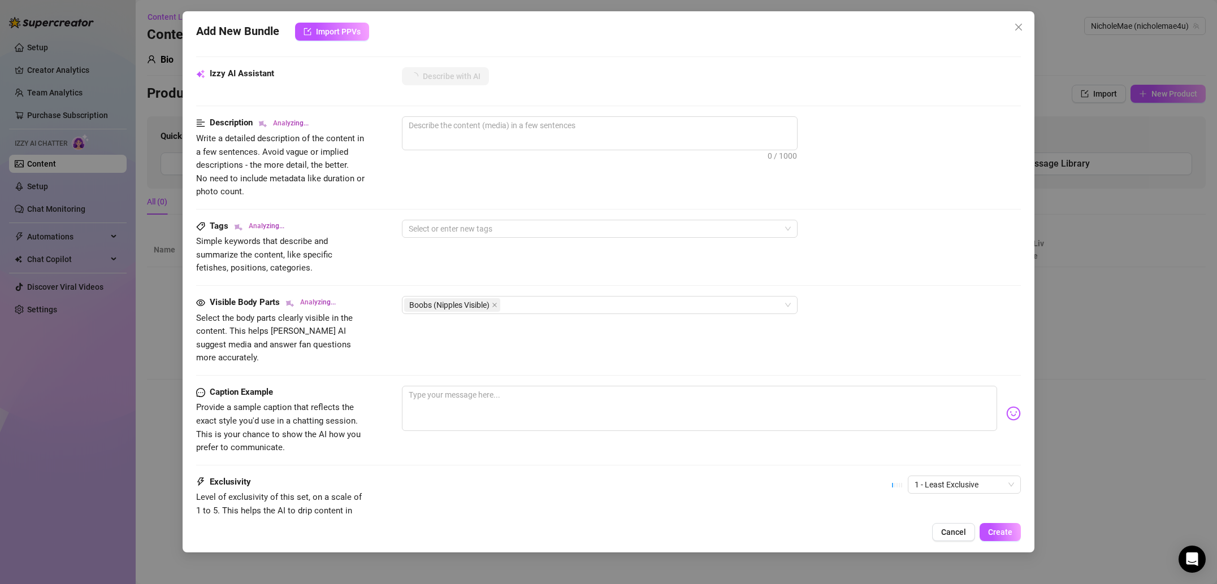
scroll to position [391, 0]
click at [471, 235] on div at bounding box center [593, 231] width 379 height 16
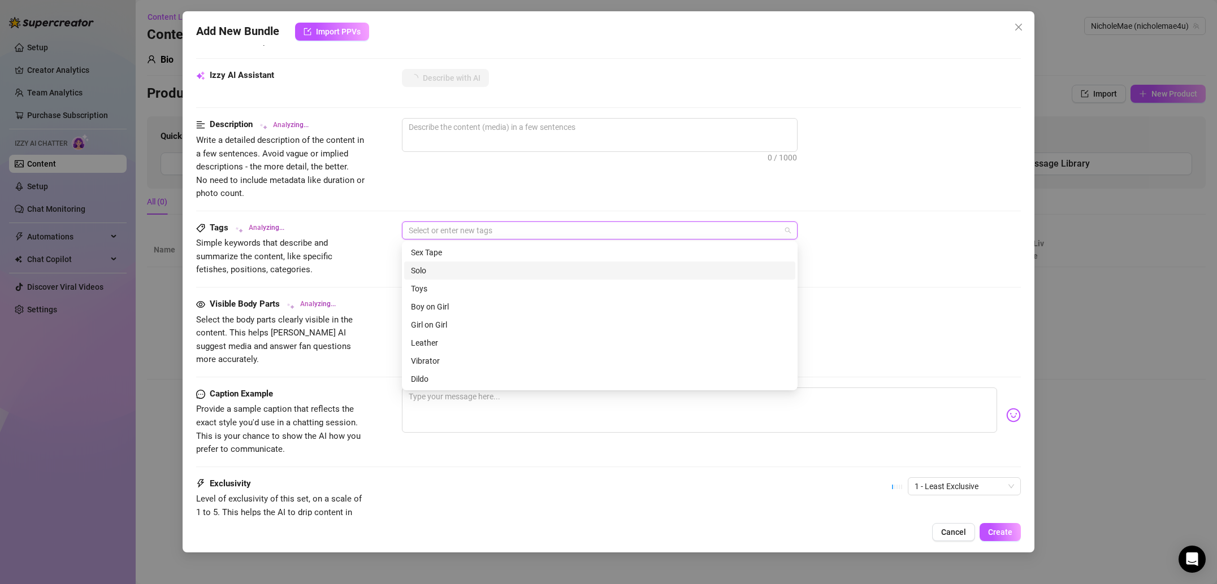
click at [454, 271] on div "Solo" at bounding box center [600, 271] width 378 height 12
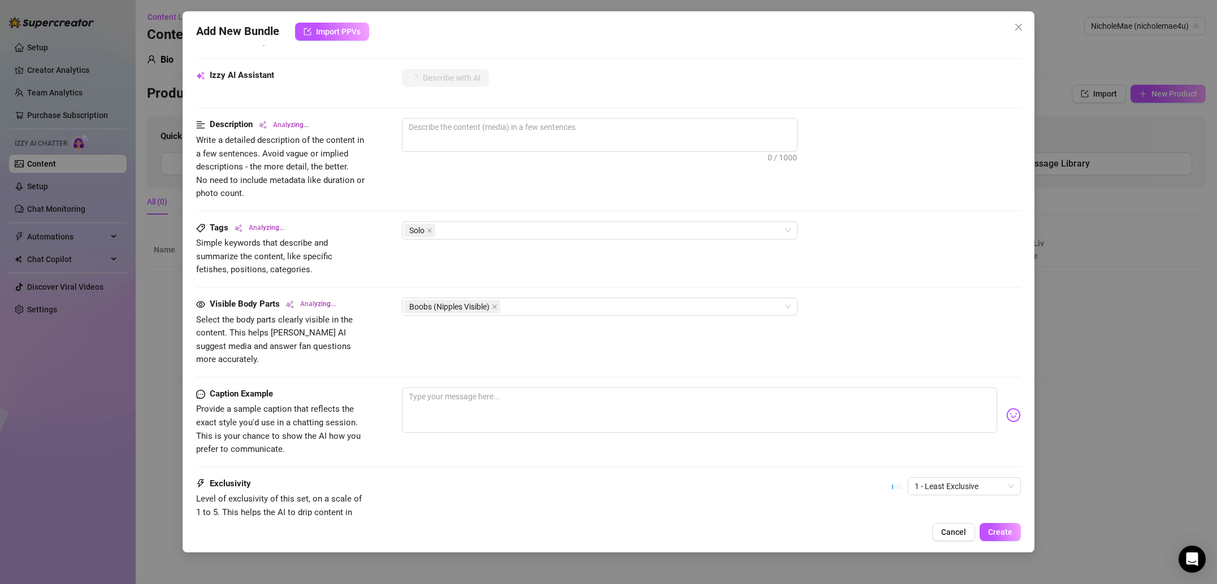
click at [399, 182] on div "Description Analyzing... Write a detailed description of the content in a few s…" at bounding box center [608, 159] width 825 height 82
click at [462, 131] on textarea at bounding box center [599, 127] width 395 height 17
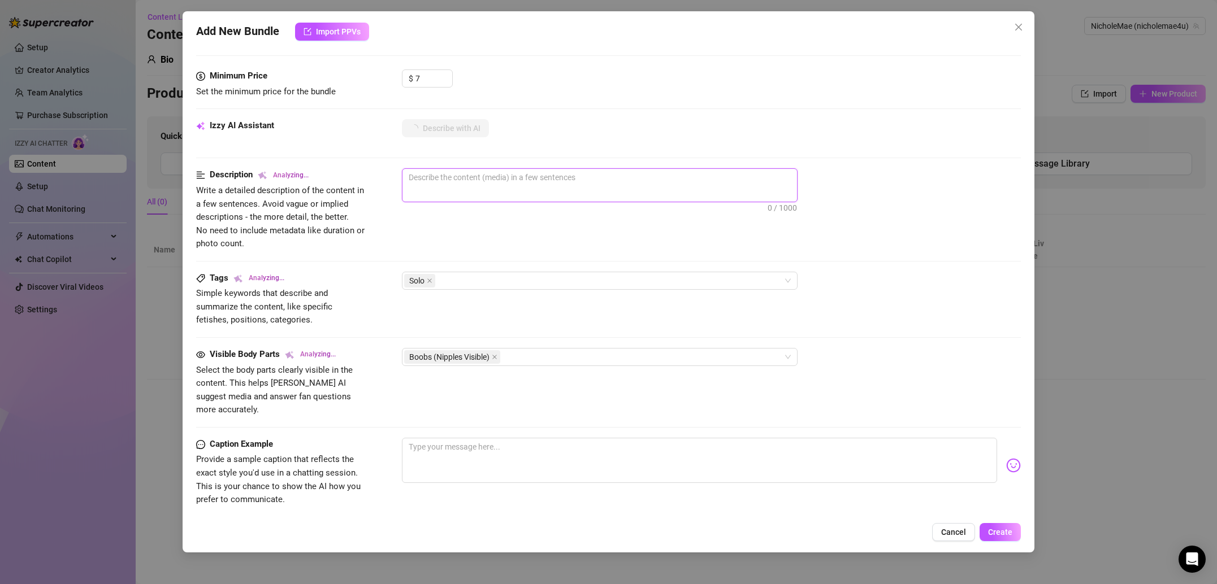
scroll to position [341, 0]
click at [970, 537] on button "Cancel" at bounding box center [953, 532] width 43 height 18
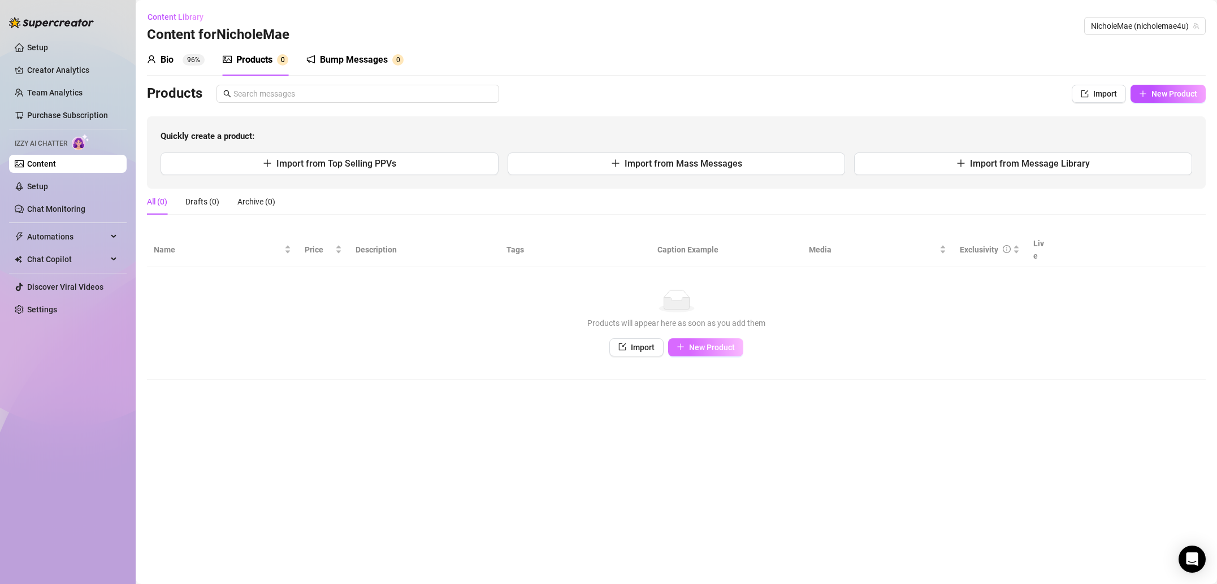
click at [734, 343] on span "New Product" at bounding box center [712, 347] width 46 height 9
type textarea "Type your message here..."
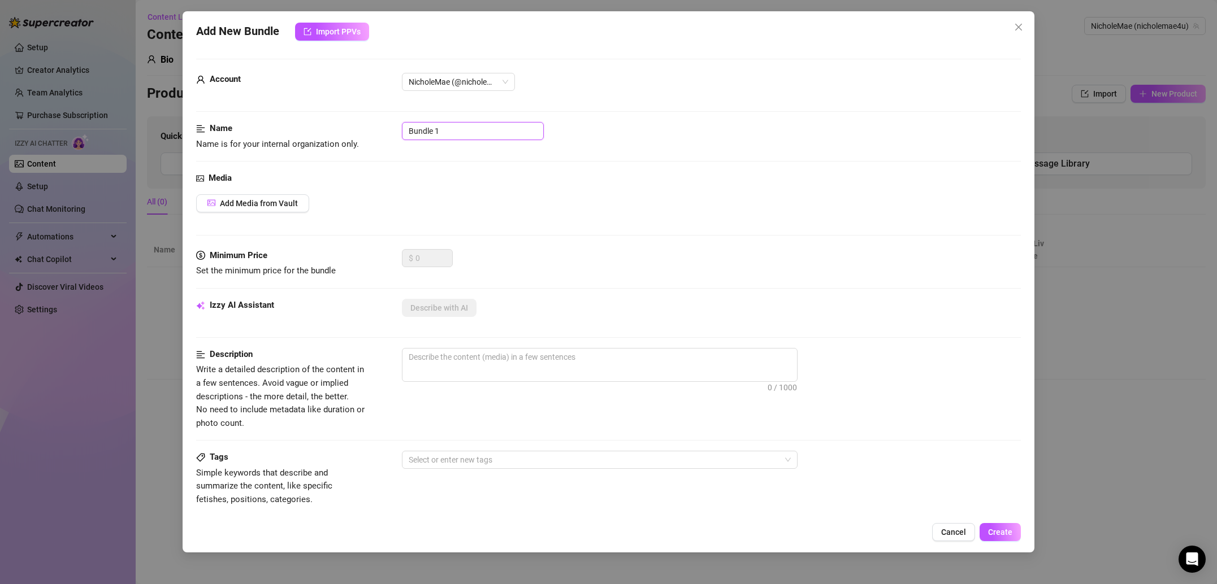
click at [454, 135] on input "Bundle 1" at bounding box center [473, 131] width 142 height 18
type input "Mirror Tits"
click at [252, 206] on span "Add Media from Vault" at bounding box center [259, 203] width 78 height 9
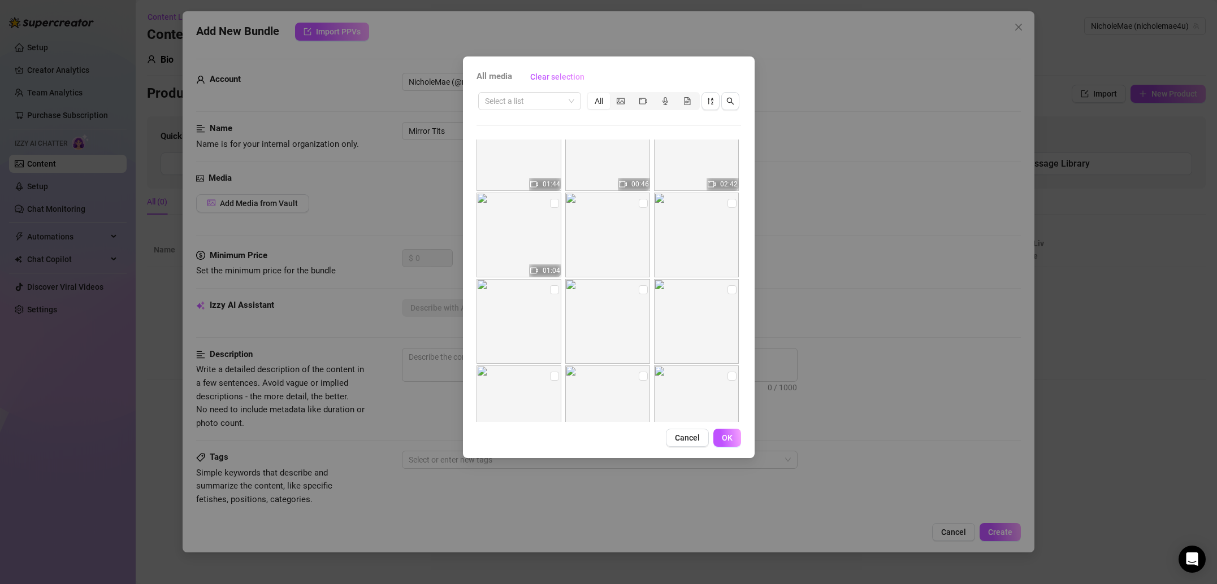
scroll to position [772, 0]
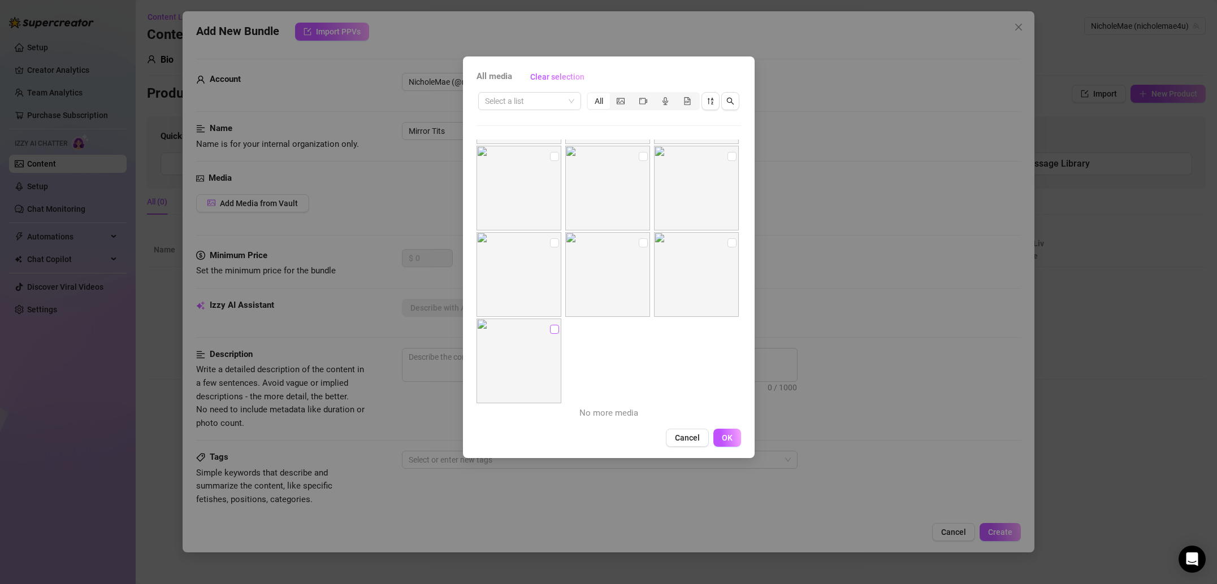
click at [552, 334] on label at bounding box center [554, 329] width 9 height 12
click at [552, 334] on input "checkbox" at bounding box center [554, 329] width 9 height 9
checkbox input "true"
click at [732, 443] on span "OK" at bounding box center [727, 437] width 11 height 9
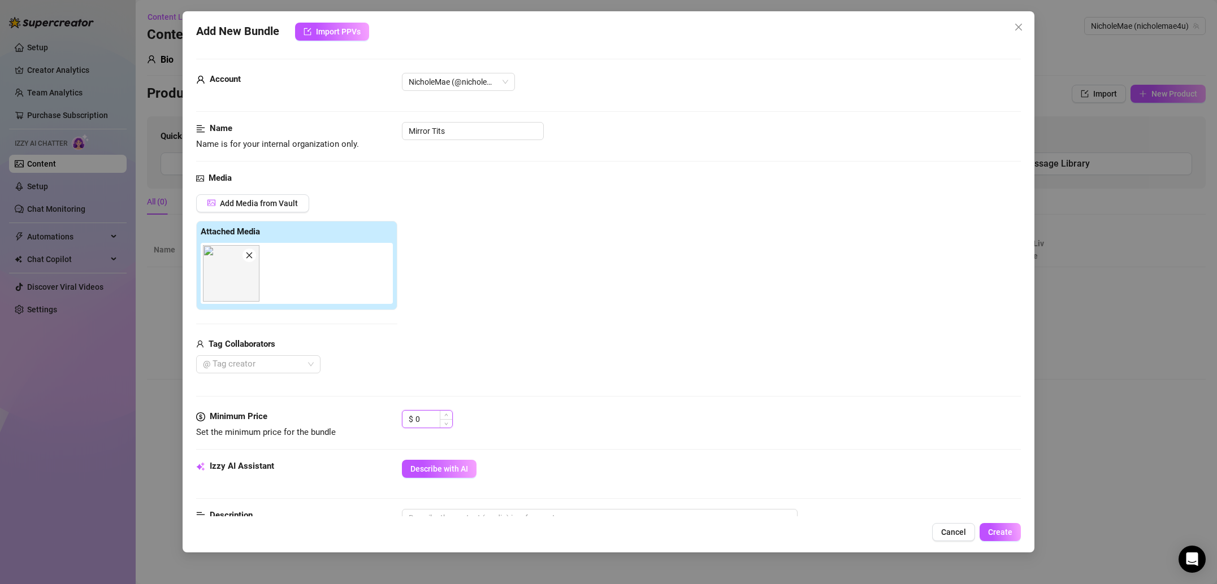
click at [432, 422] on input "0" at bounding box center [433, 419] width 37 height 17
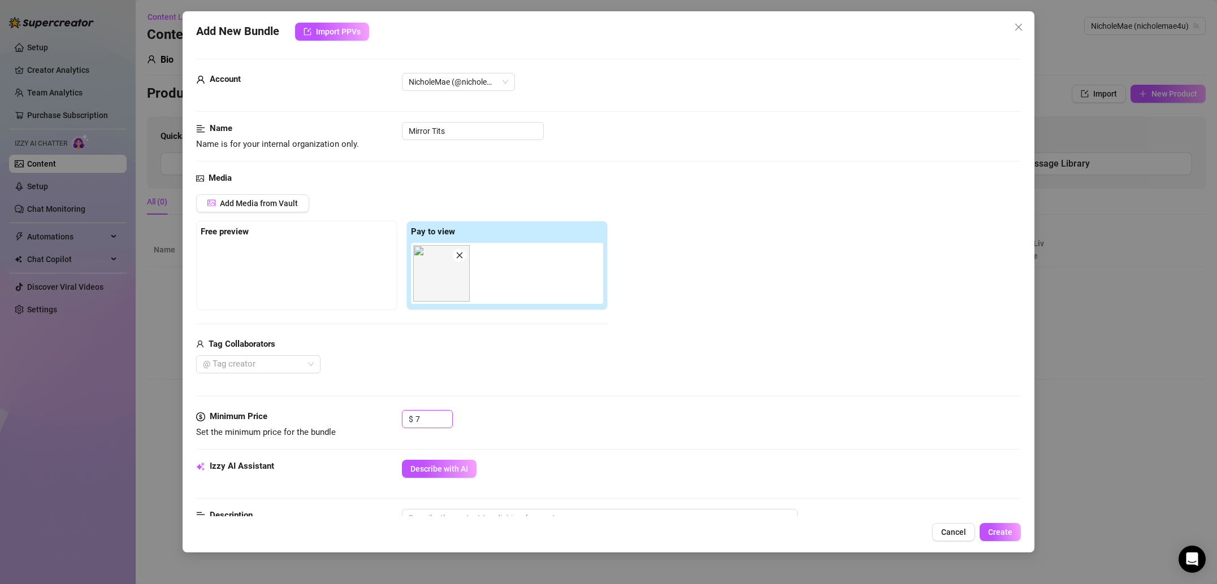
type input "7"
click at [574, 393] on div "Media Add Media from Vault Free preview Pay to view Tag Collaborators @ Tag cre…" at bounding box center [608, 291] width 825 height 239
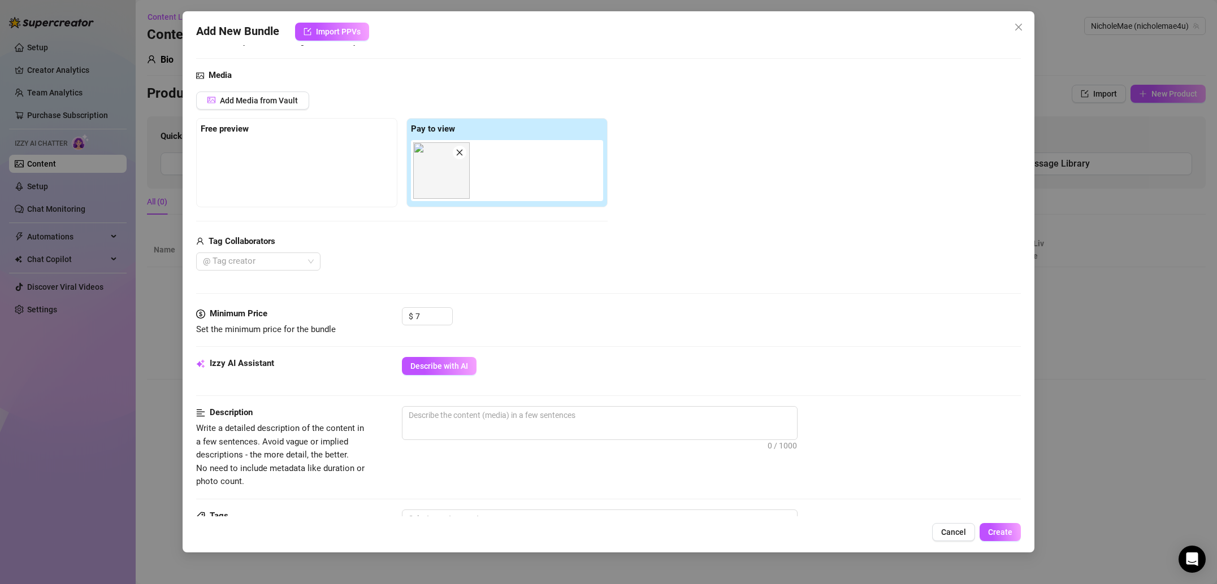
scroll to position [131, 0]
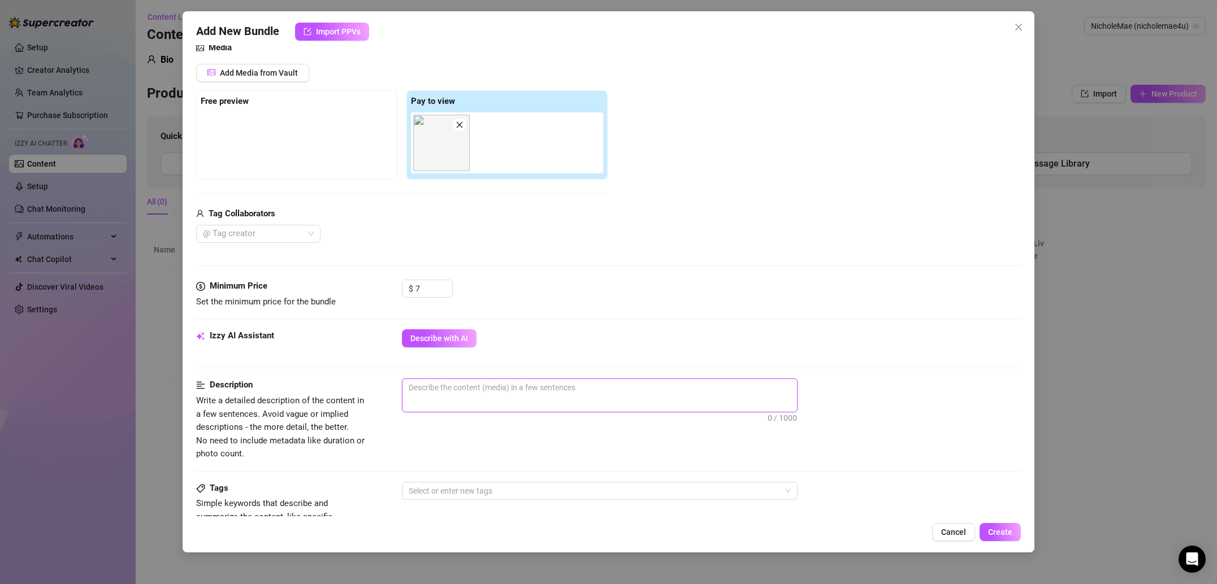
click at [474, 394] on textarea at bounding box center [599, 387] width 395 height 17
type textarea "M"
type textarea "Mi"
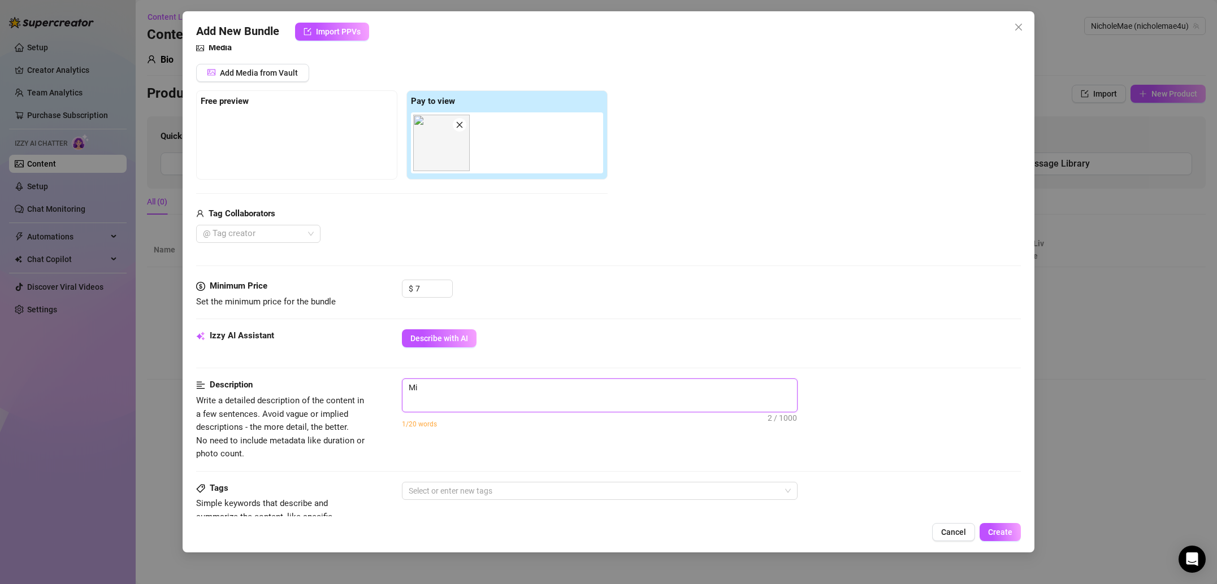
type textarea "Mir"
type textarea "Mirr"
type textarea "Mirro"
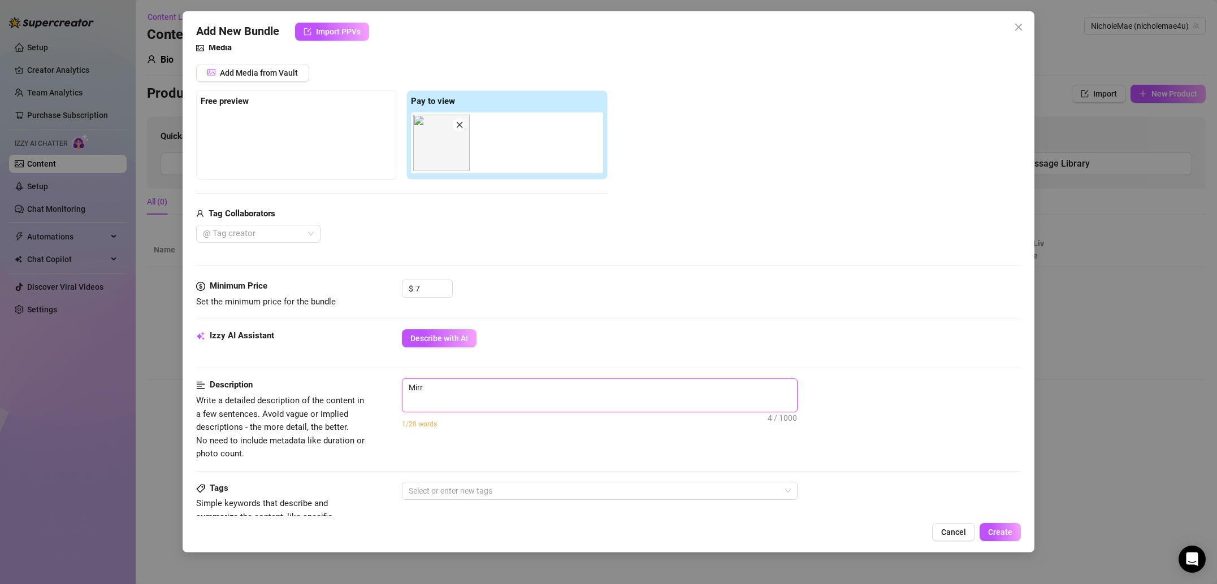
type textarea "Mirro"
type textarea "Mirror"
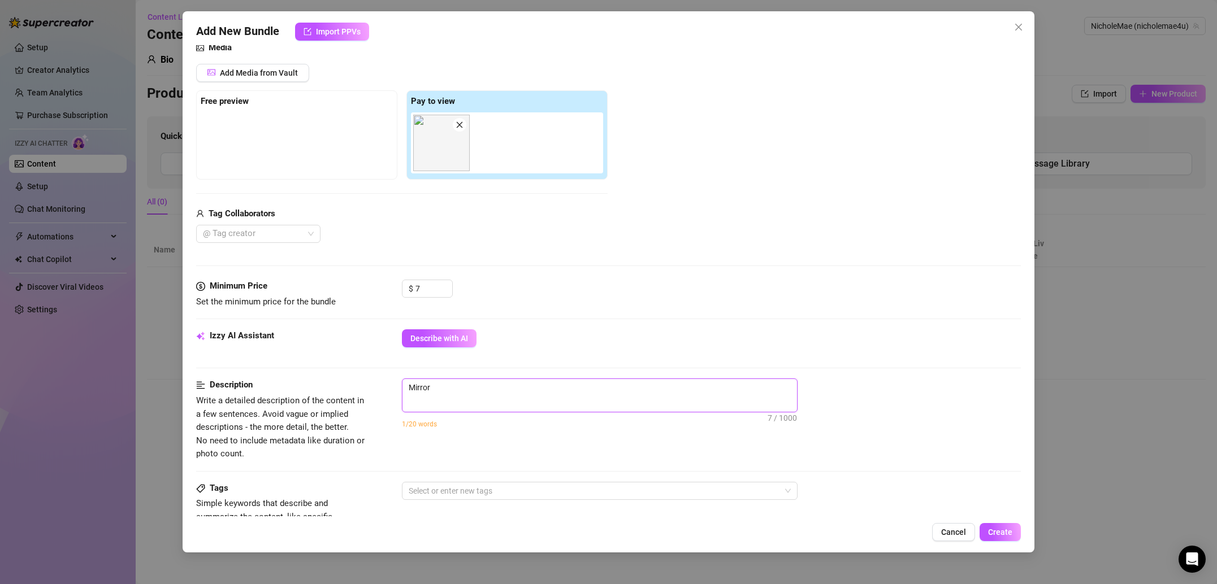
type textarea "Mirror s"
type textarea "Mirror se"
type textarea "Mirror sel"
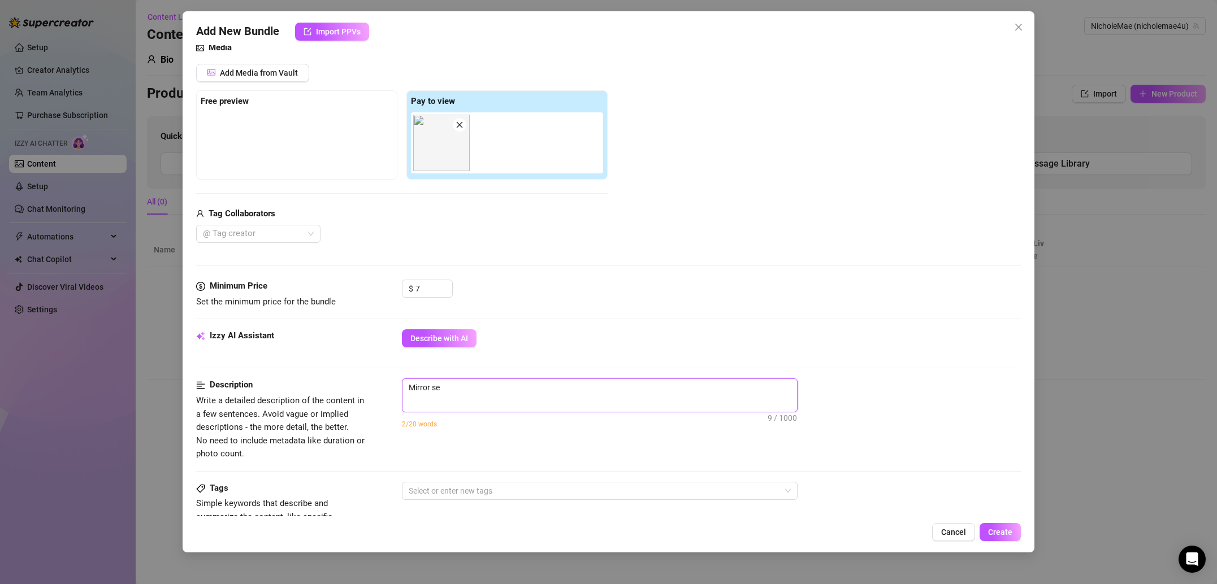
type textarea "Mirror sel"
type textarea "Mirror self"
type textarea "Mirror selfi"
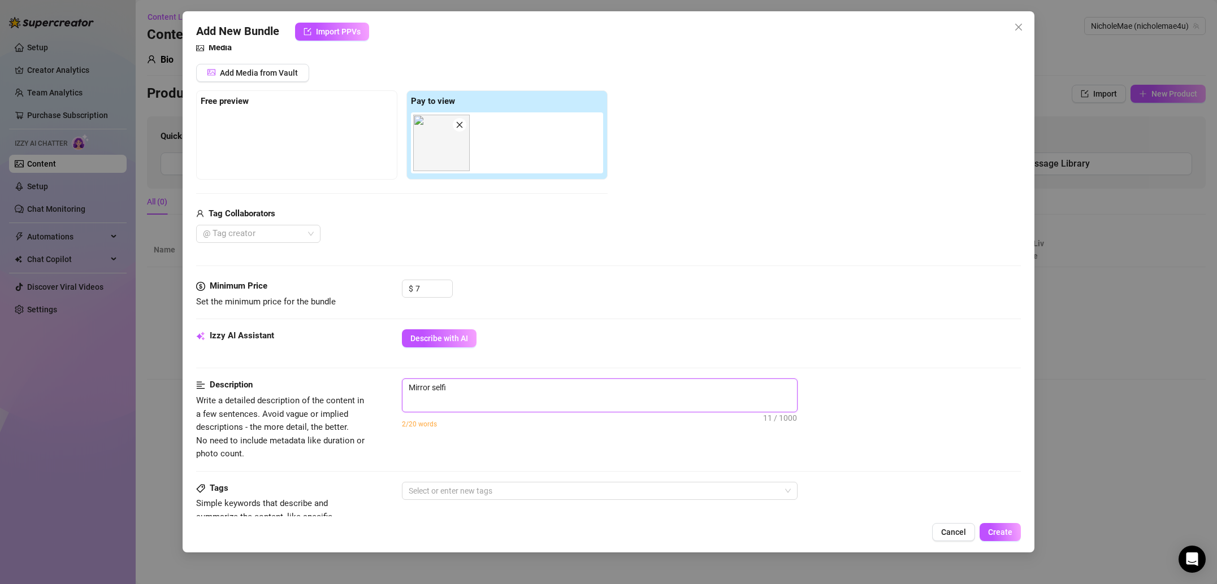
type textarea "Mirror selfie"
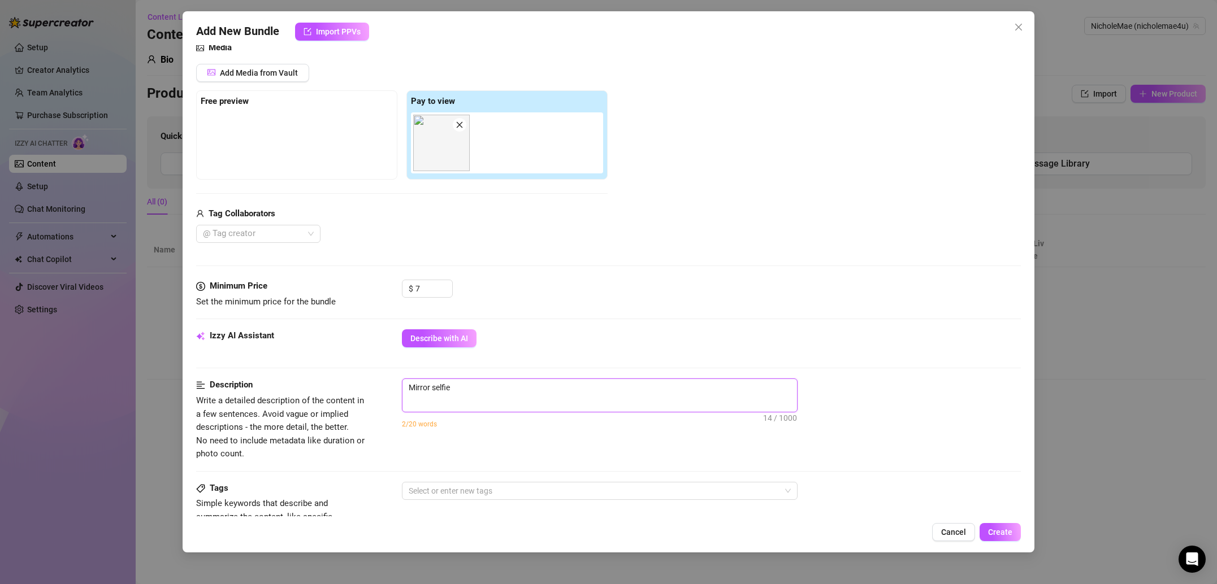
type textarea "Mirror selfie"
type textarea "Mirror selfi"
type textarea "Mirror self"
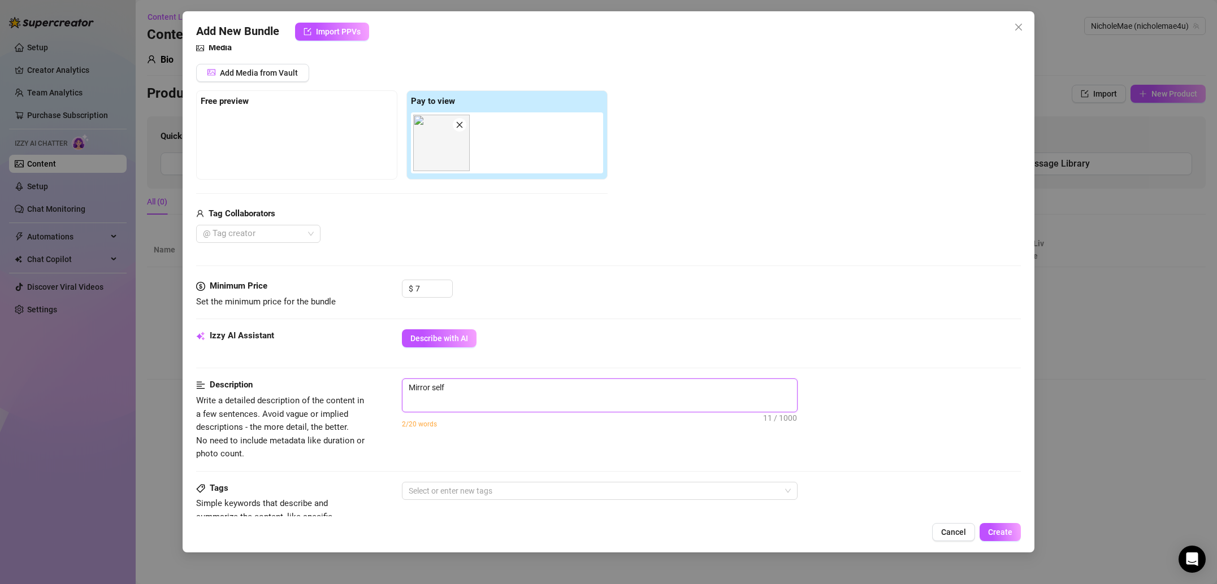
type textarea "Mirror sel"
type textarea "Mirror se"
type textarea "Mirror s"
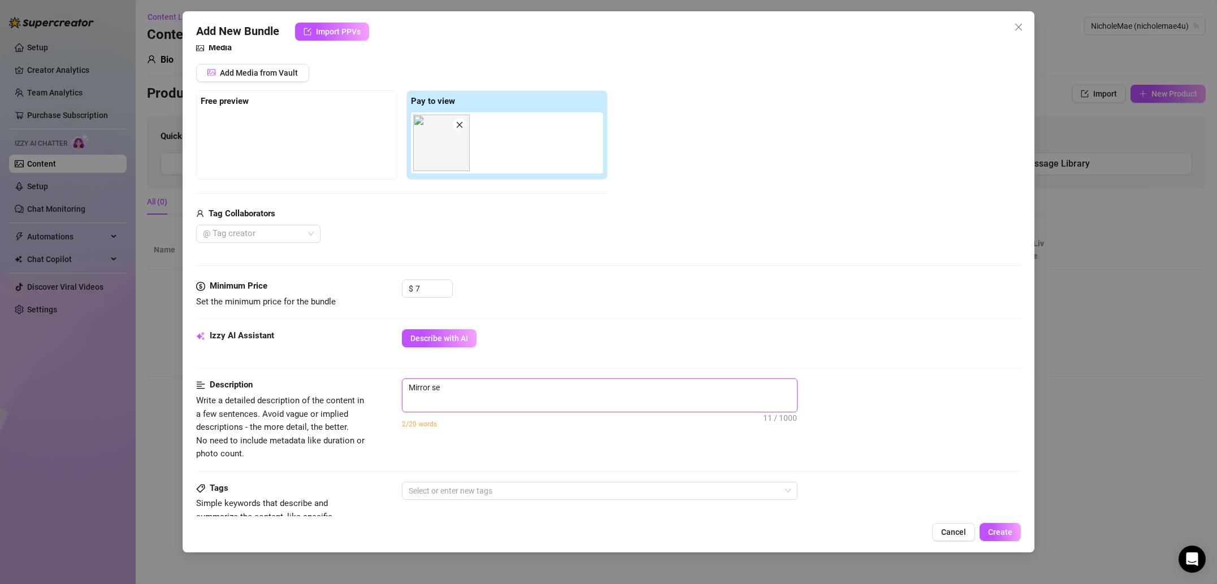
type textarea "Mirror s"
type textarea "Mirror"
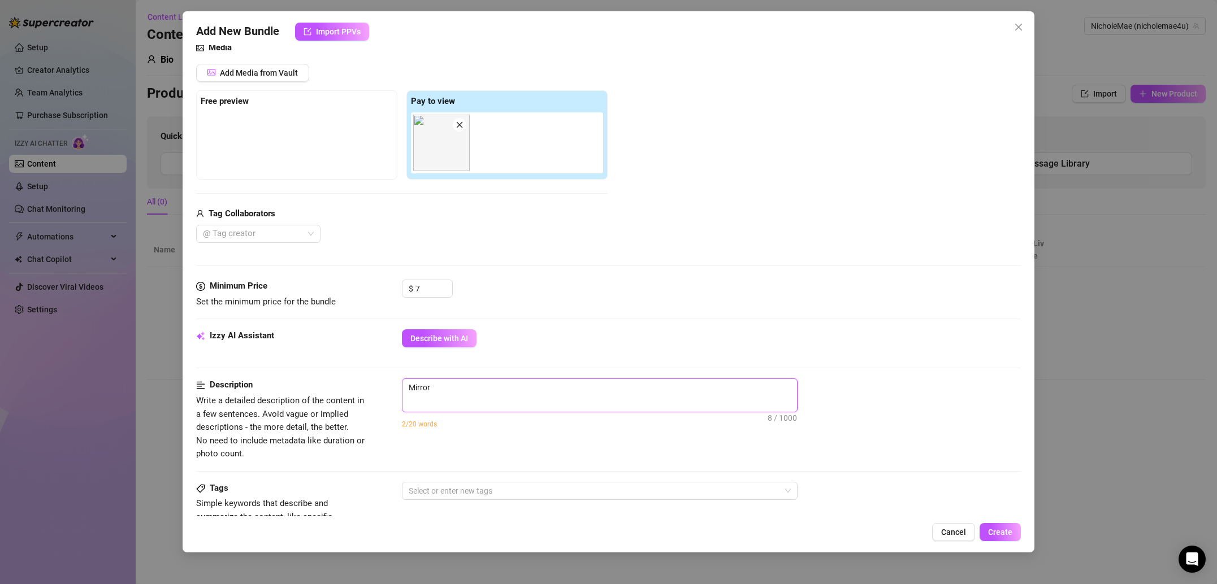
type textarea "Mirro"
type textarea "Mirr"
type textarea "Mir"
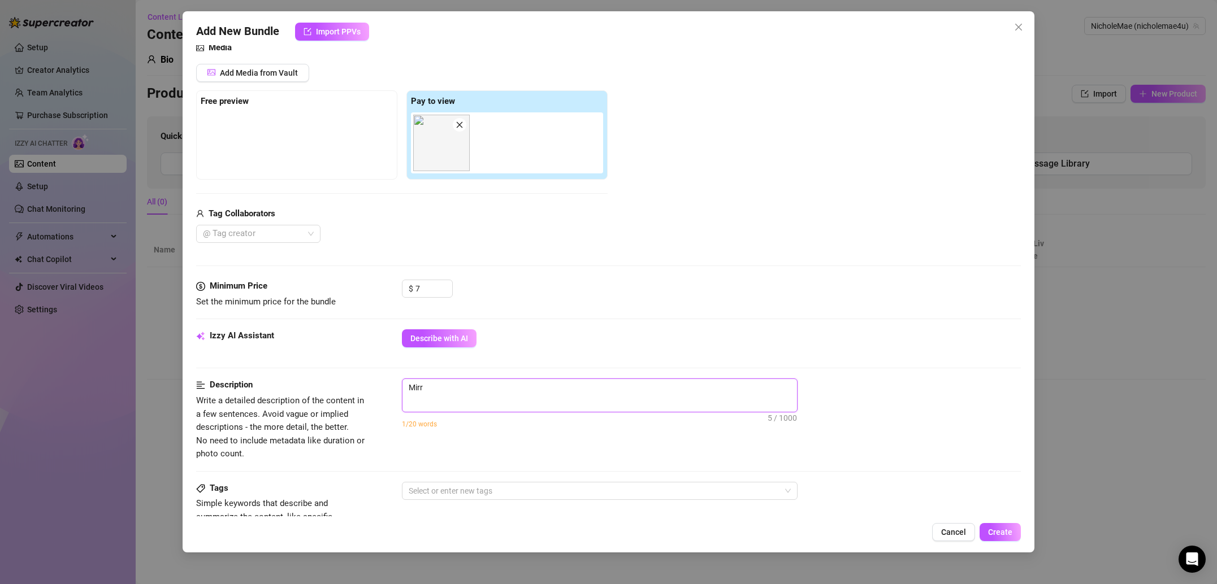
type textarea "Mir"
type textarea "Mi"
type textarea "M"
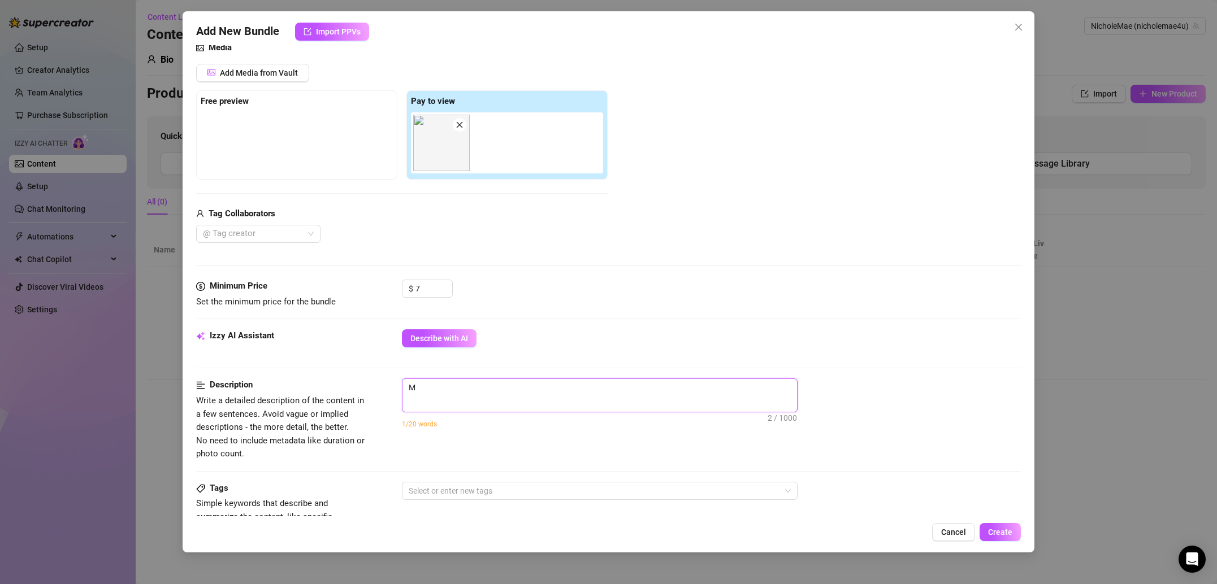
type textarea "Describe the content (media) in a few sentences"
click at [504, 392] on textarea at bounding box center [599, 387] width 395 height 17
paste textarea "Full-length mirror selfie, wearing underwear, topless with breasts exposed, hai…"
type textarea "Full-length mirror selfie, wearing underwear, topless with breasts exposed, hai…"
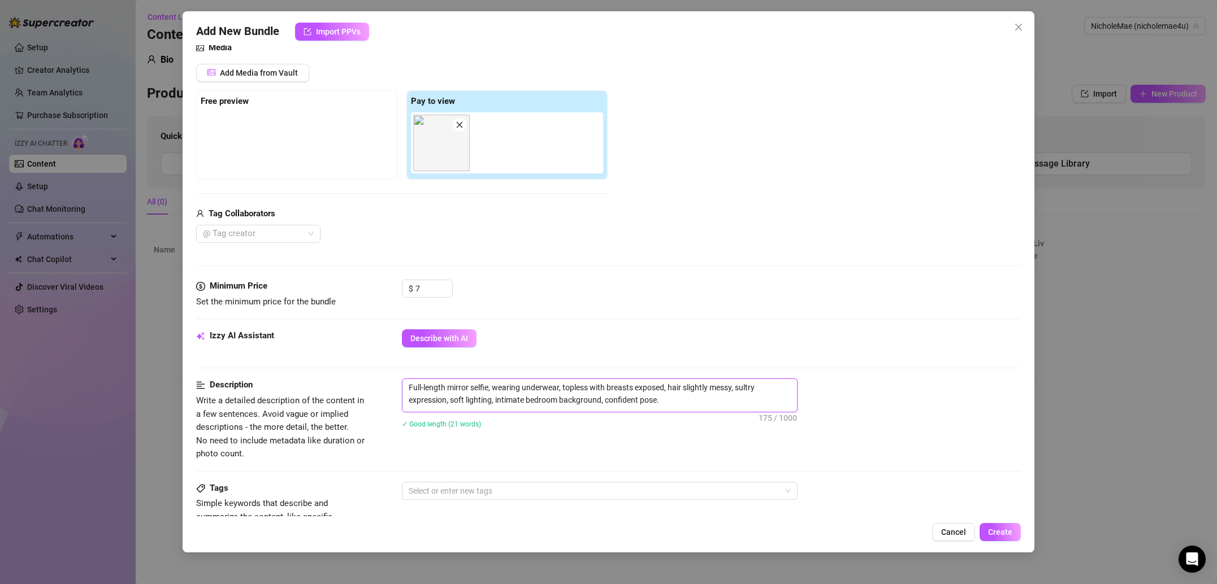
type textarea "Full-length mirror selfie, wearing underwear, topless with breasts exposed, hai…"
click at [540, 432] on div "✓ Good length (21 words)" at bounding box center [711, 424] width 619 height 18
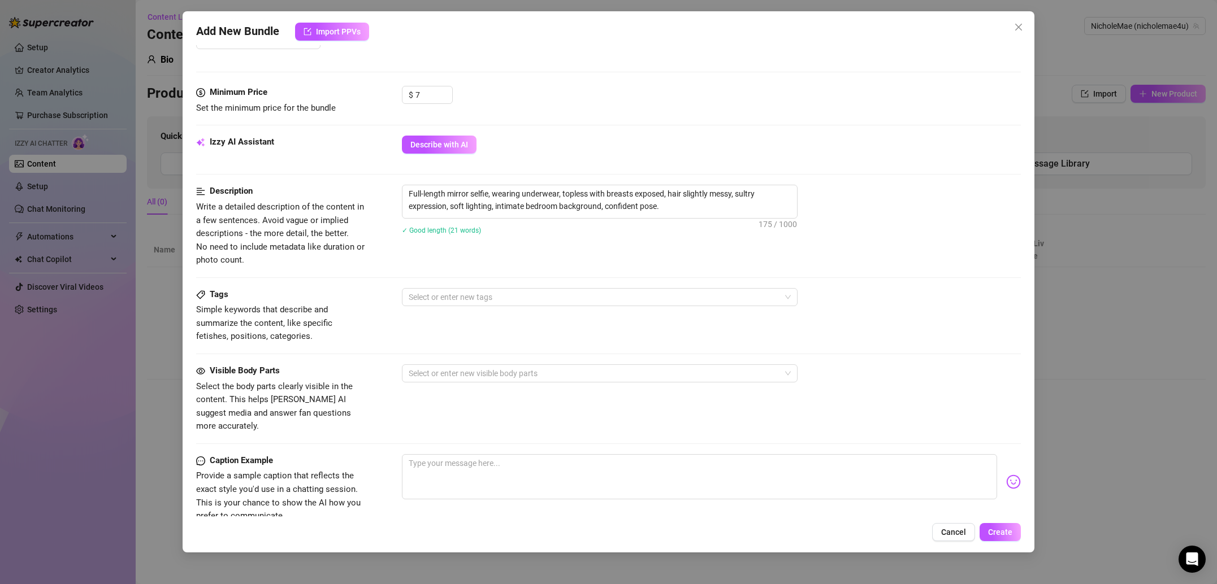
scroll to position [348, 0]
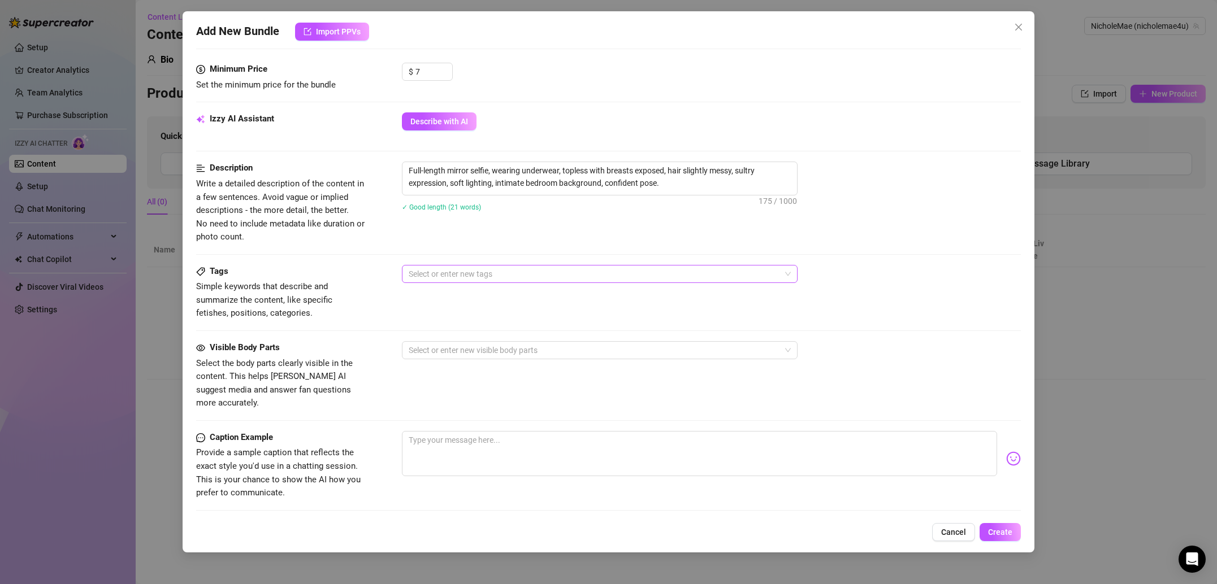
click at [475, 278] on div at bounding box center [593, 274] width 379 height 16
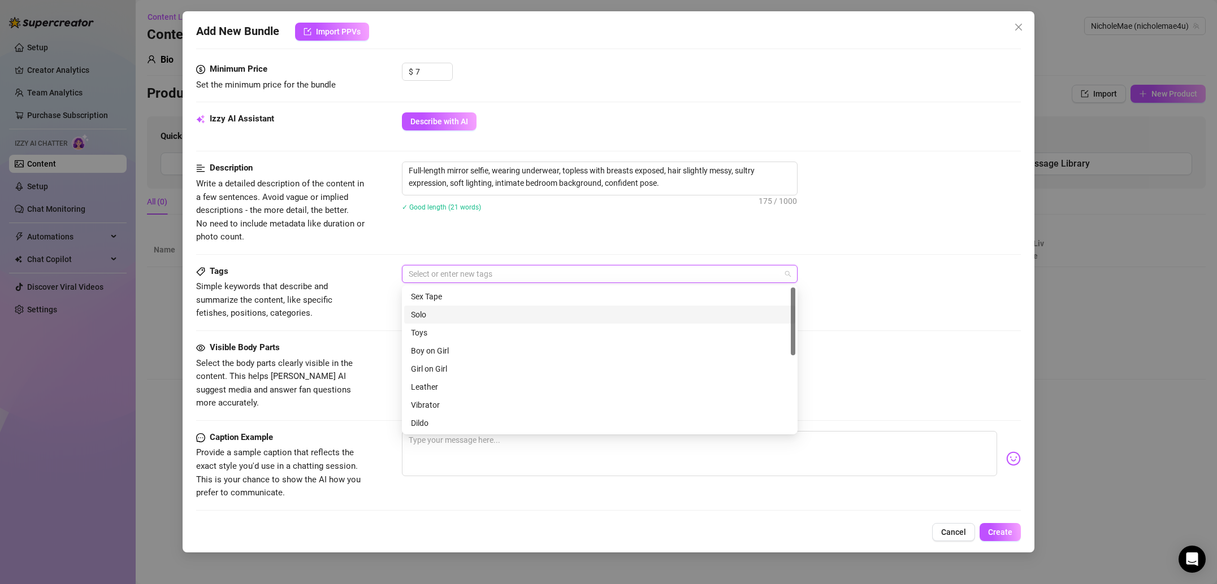
click at [463, 309] on div "Solo" at bounding box center [600, 315] width 378 height 12
click at [336, 311] on span "Simple keywords that describe and summarize the content, like specific fetishes…" at bounding box center [281, 300] width 170 height 40
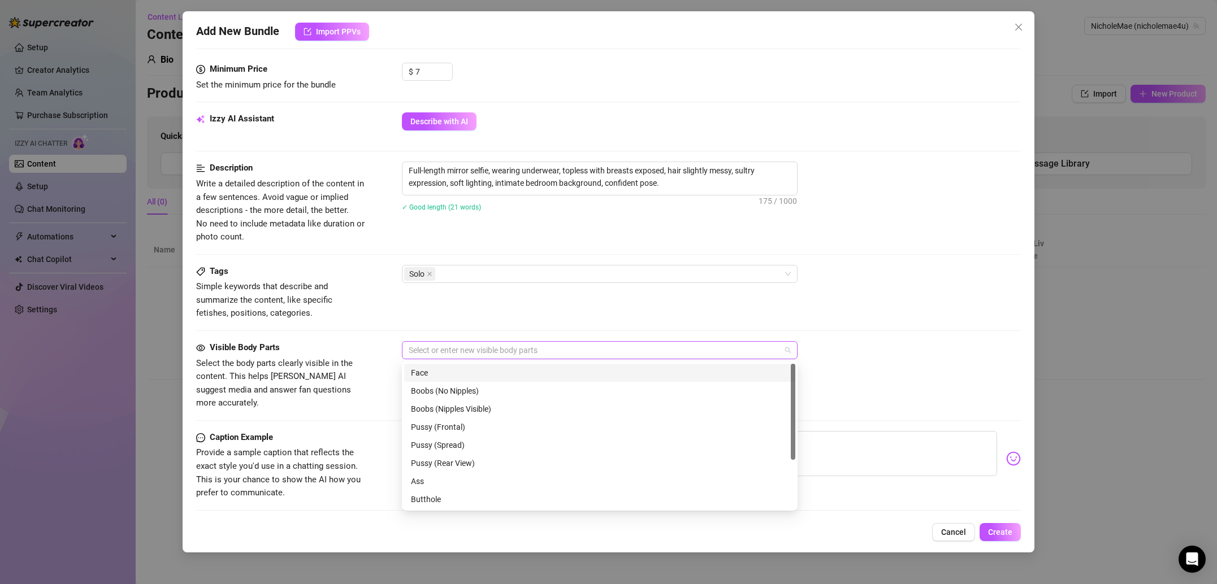
click at [454, 348] on div at bounding box center [593, 351] width 379 height 16
click at [469, 409] on div "Boobs (Nipples Visible)" at bounding box center [600, 409] width 378 height 12
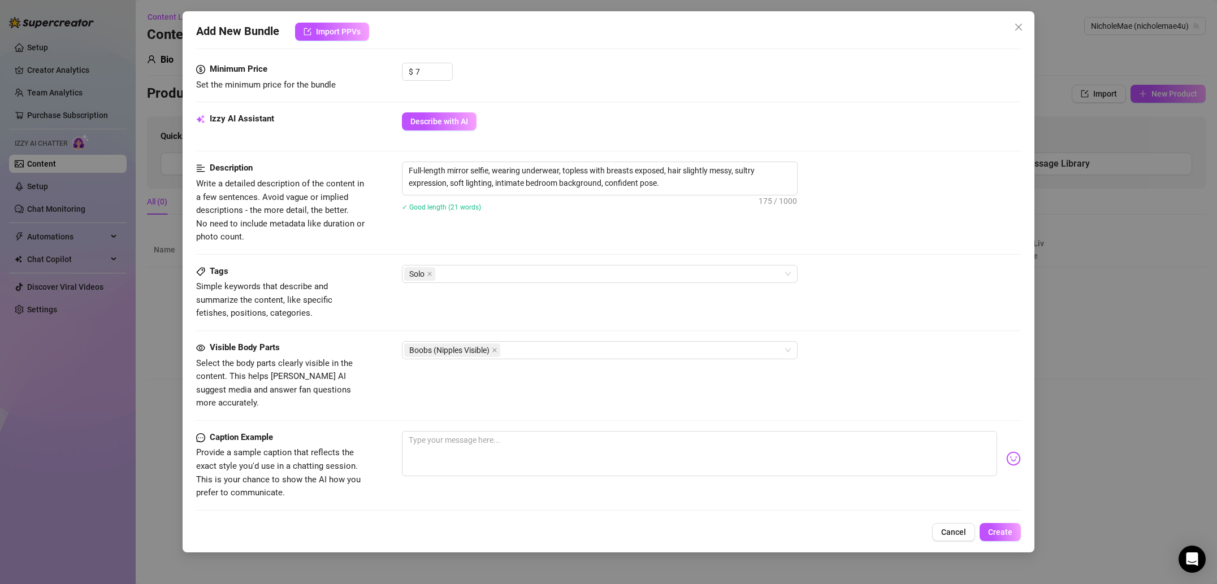
click at [338, 376] on span "Select the body parts clearly visible in the content. This helps [PERSON_NAME] …" at bounding box center [274, 383] width 157 height 50
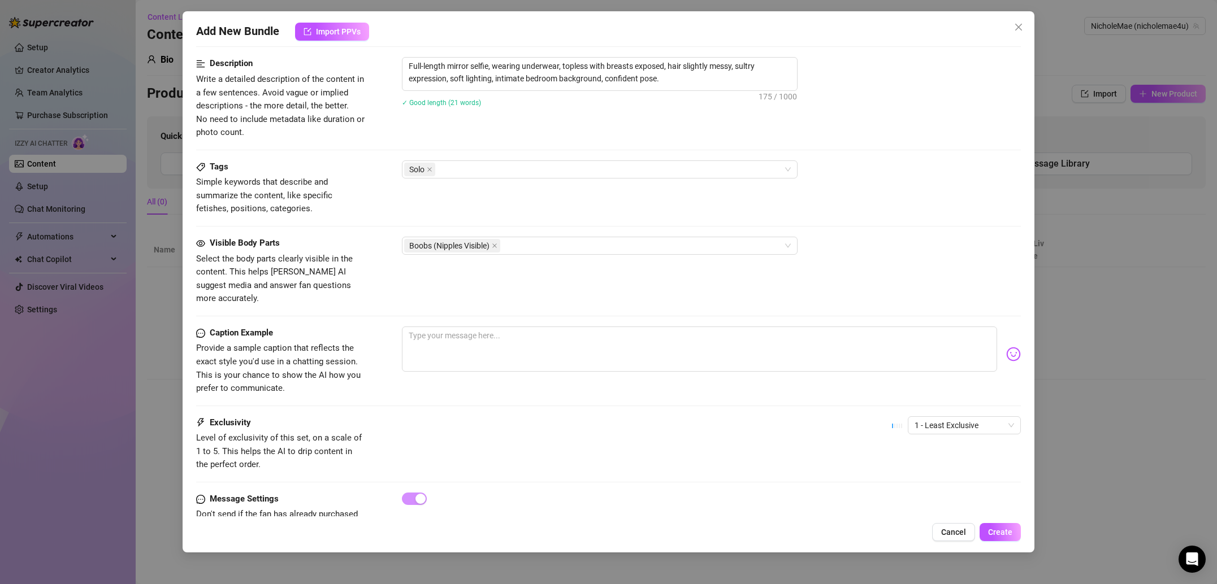
scroll to position [478, 0]
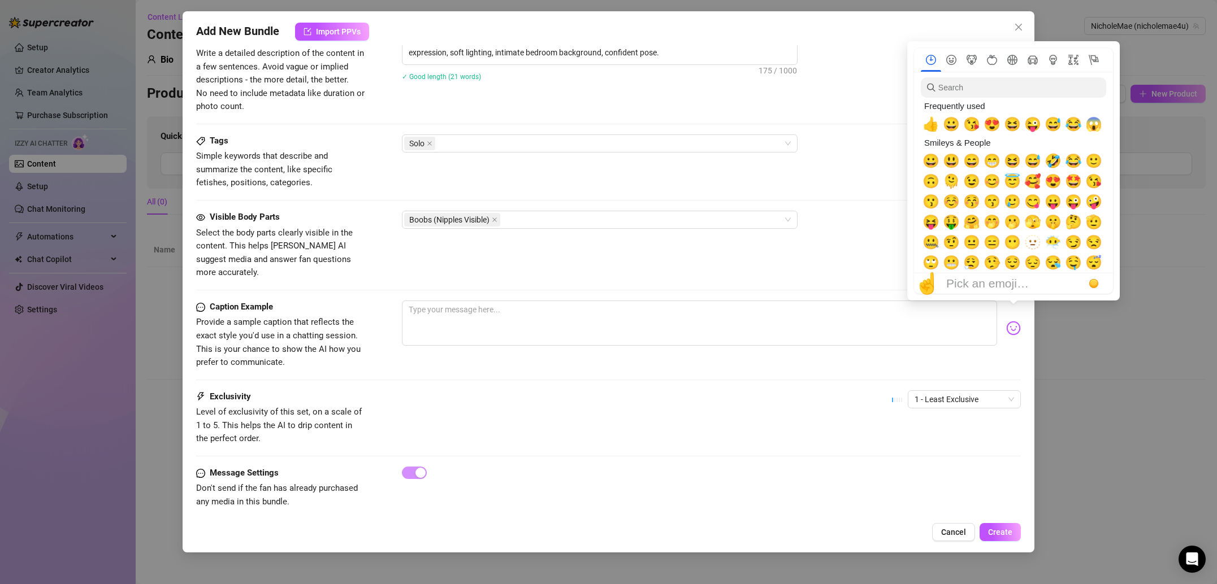
click at [1016, 321] on img at bounding box center [1013, 328] width 15 height 15
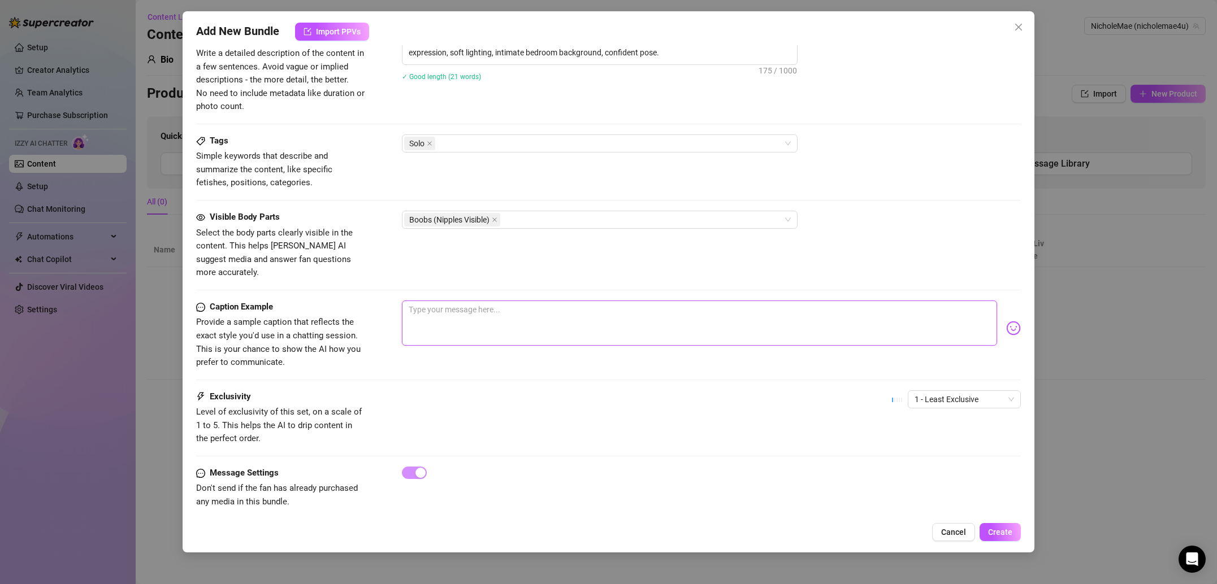
click at [469, 307] on textarea at bounding box center [699, 323] width 595 height 45
click at [457, 313] on textarea at bounding box center [699, 323] width 595 height 45
paste textarea "Caught a little too much in the mirror this morning 😈💦 should I show you what h…"
type textarea "Caught a little too much in the mirror this morning 😈💦 should I show you what h…"
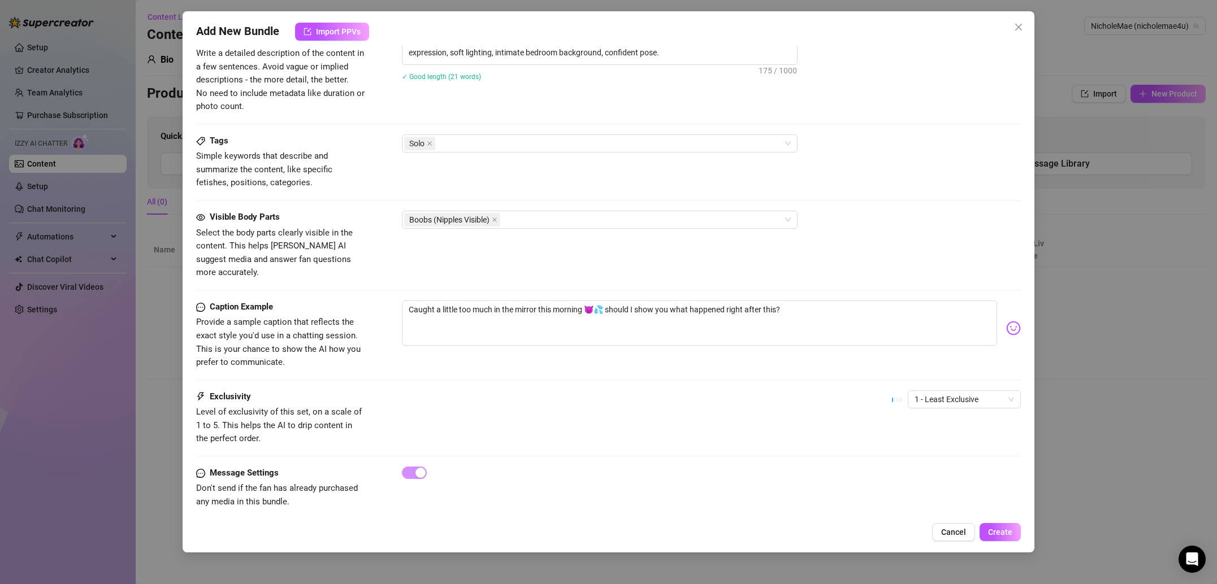
click at [493, 358] on div "Caption Example Provide a sample caption that reflects the exact style you'd us…" at bounding box center [608, 346] width 825 height 90
click at [998, 533] on span "Create" at bounding box center [1000, 532] width 24 height 9
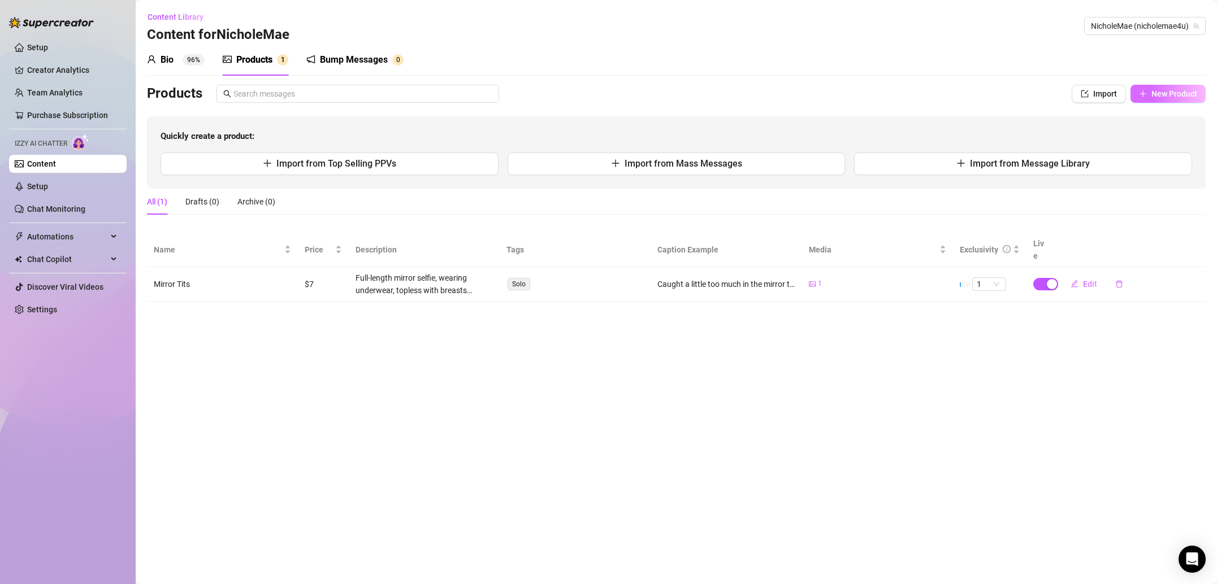
click at [1159, 93] on span "New Product" at bounding box center [1174, 93] width 46 height 9
type textarea "Type your message here..."
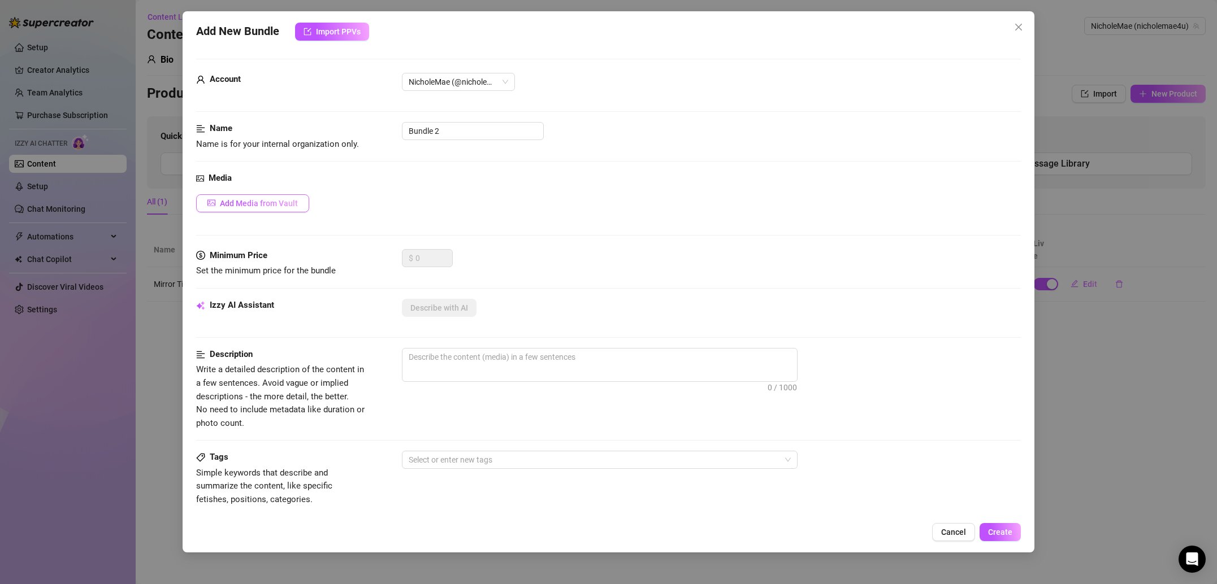
click at [252, 203] on span "Add Media from Vault" at bounding box center [259, 203] width 78 height 9
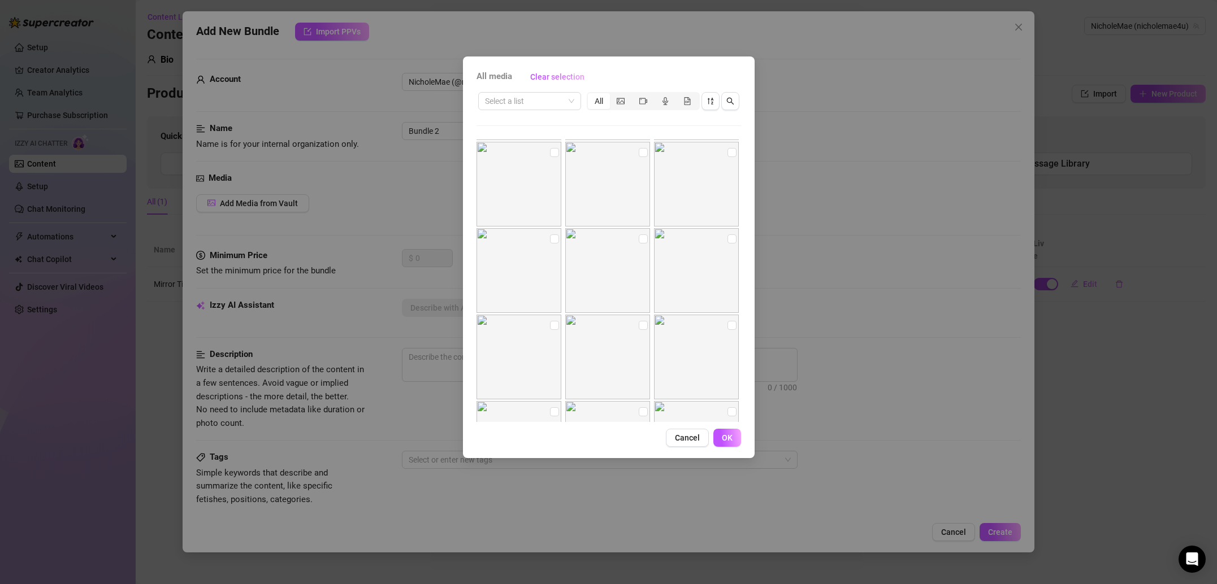
scroll to position [772, 0]
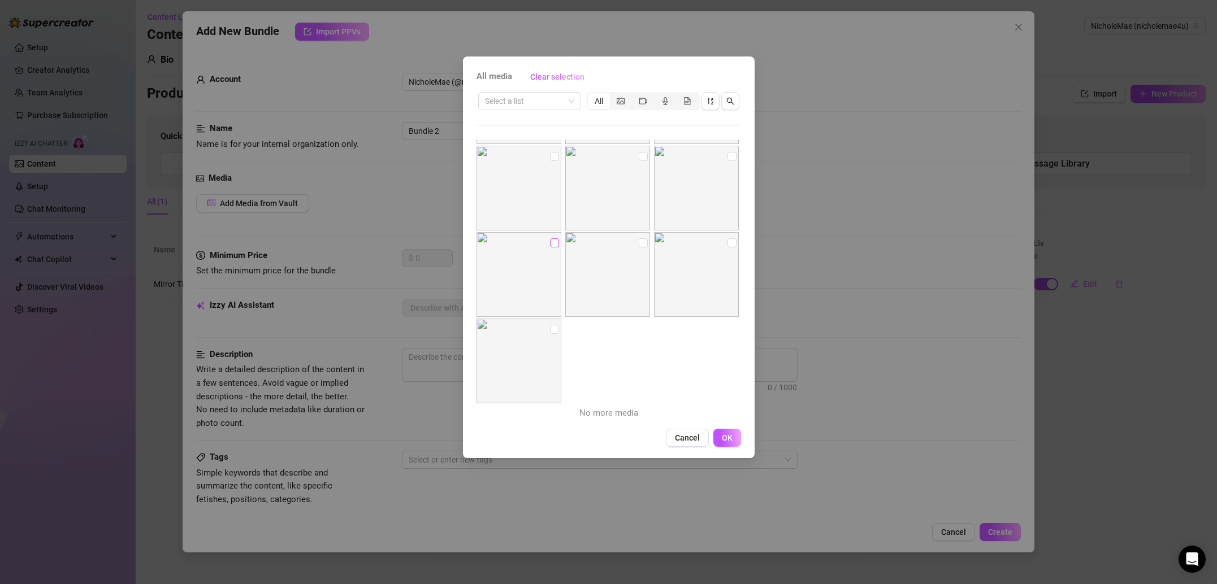
click at [554, 242] on input "checkbox" at bounding box center [554, 243] width 9 height 9
checkbox input "true"
click at [722, 435] on span "OK" at bounding box center [727, 437] width 11 height 9
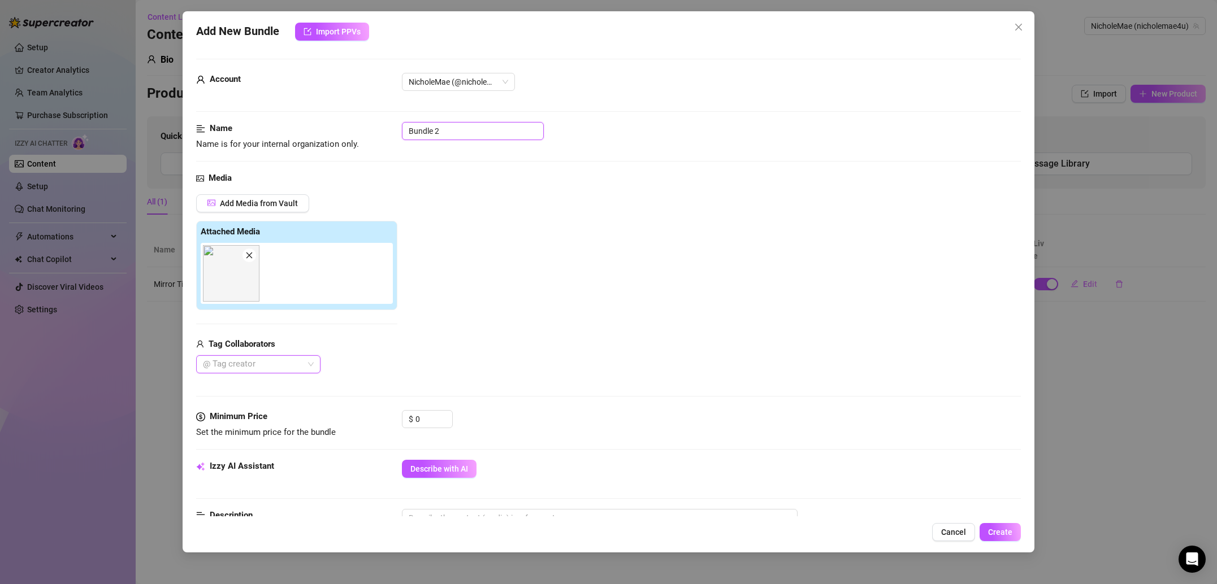
click at [450, 135] on input "Bundle 2" at bounding box center [473, 131] width 142 height 18
type input "Mirror Tits 2"
click at [425, 423] on input "0" at bounding box center [433, 419] width 37 height 17
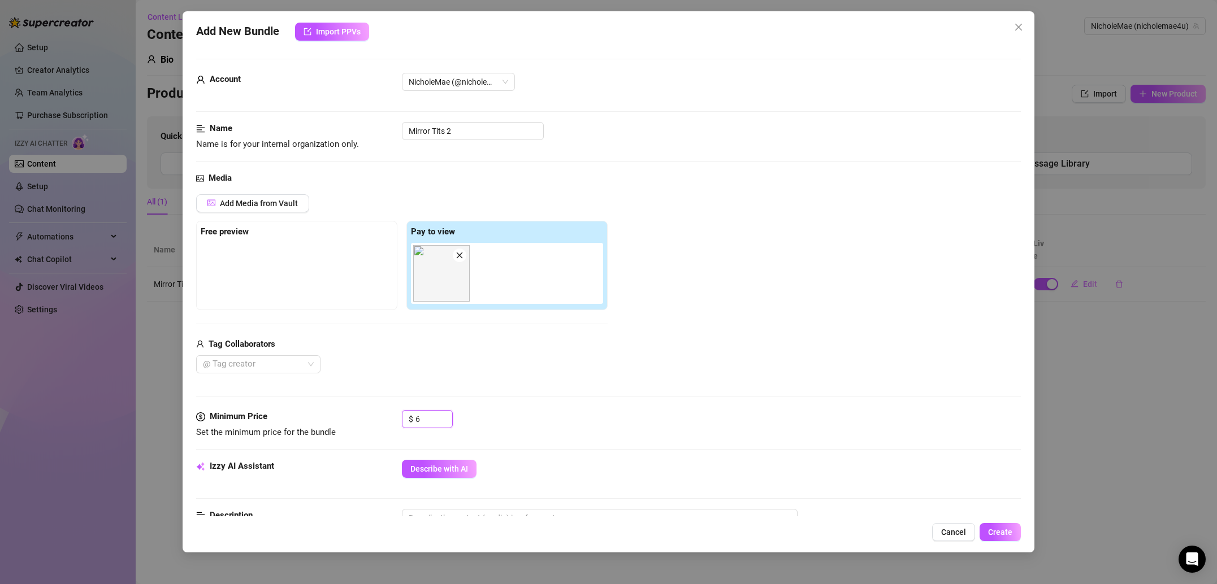
type input "6"
click at [505, 415] on div "$ 6" at bounding box center [711, 424] width 619 height 28
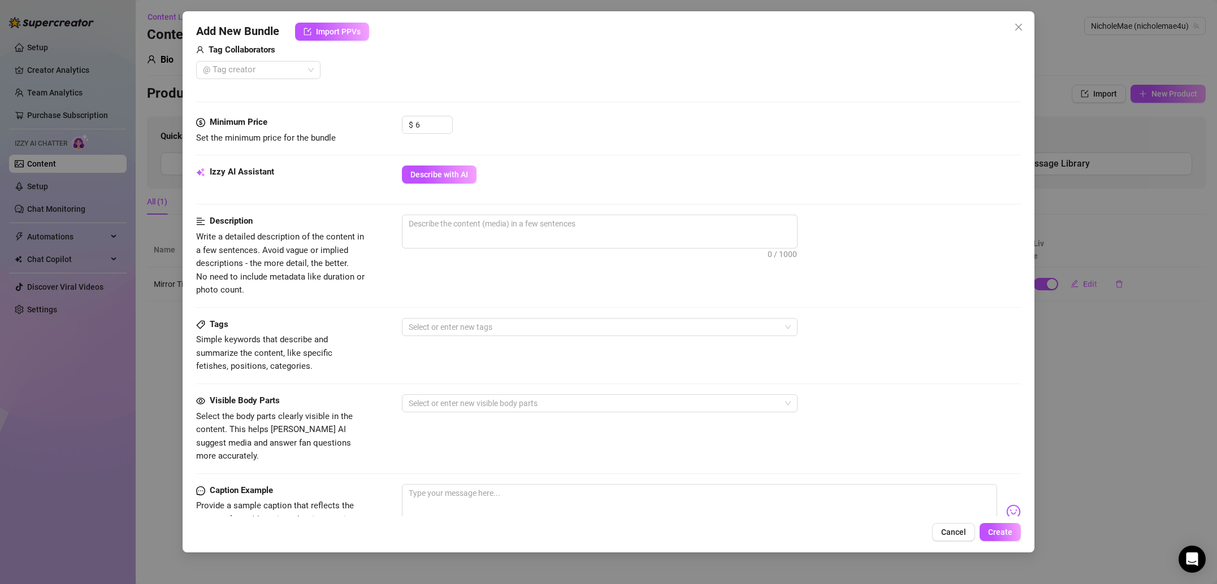
scroll to position [297, 0]
click at [449, 226] on textarea at bounding box center [599, 221] width 395 height 17
click at [463, 232] on span "0 / 1000" at bounding box center [600, 229] width 396 height 34
click at [461, 222] on textarea at bounding box center [599, 221] width 395 height 17
paste textarea "Mirror selfie in intimate lighting, lifting shirt midway to reveal bare chest, …"
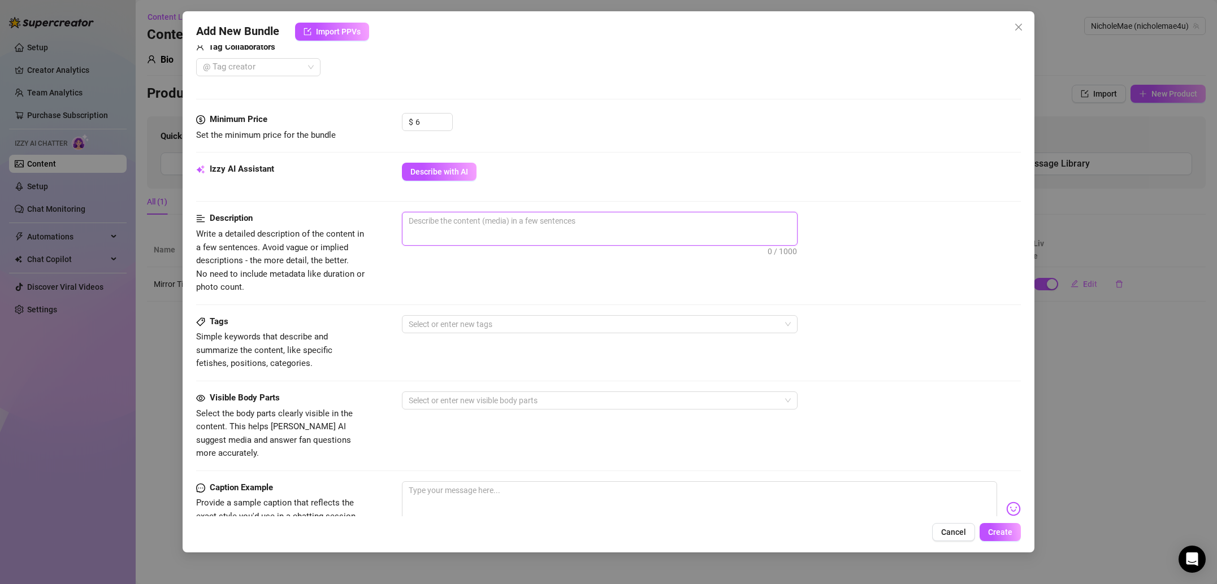
type textarea "Mirror selfie in intimate lighting, lifting shirt midway to reveal bare chest, …"
click at [473, 275] on div "Mirror selfie in intimate lighting, lifting shirt midway to reveal bare chest, …" at bounding box center [711, 244] width 619 height 64
click at [488, 323] on div at bounding box center [593, 325] width 379 height 16
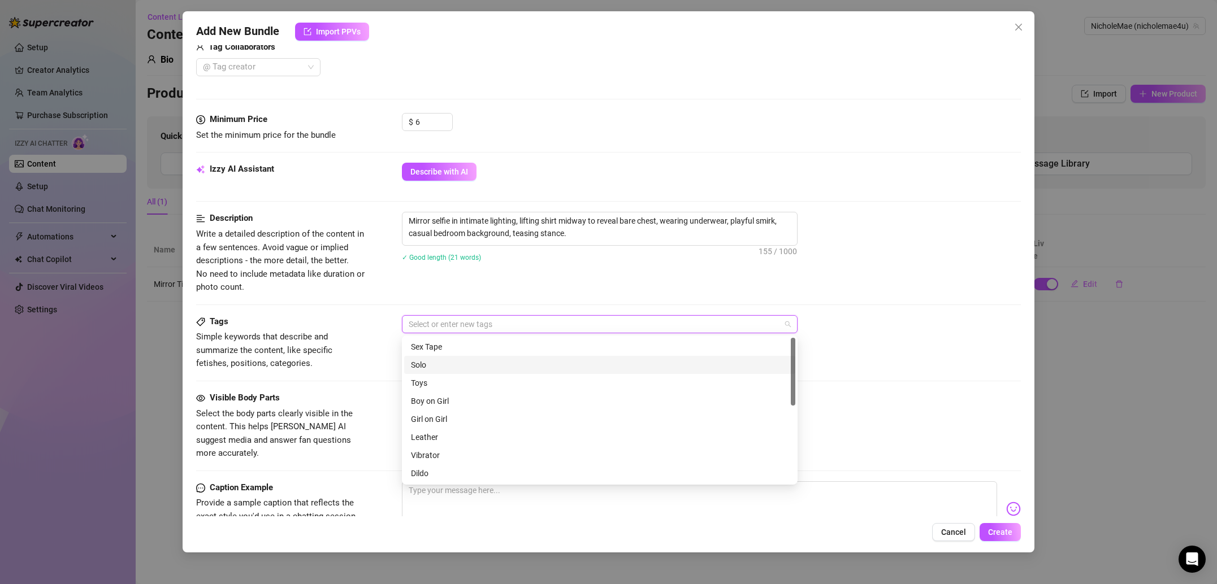
click at [458, 370] on div "Solo" at bounding box center [600, 365] width 378 height 12
click at [366, 418] on div "Visible Body Parts Select the body parts clearly visible in the content. This h…" at bounding box center [608, 426] width 825 height 69
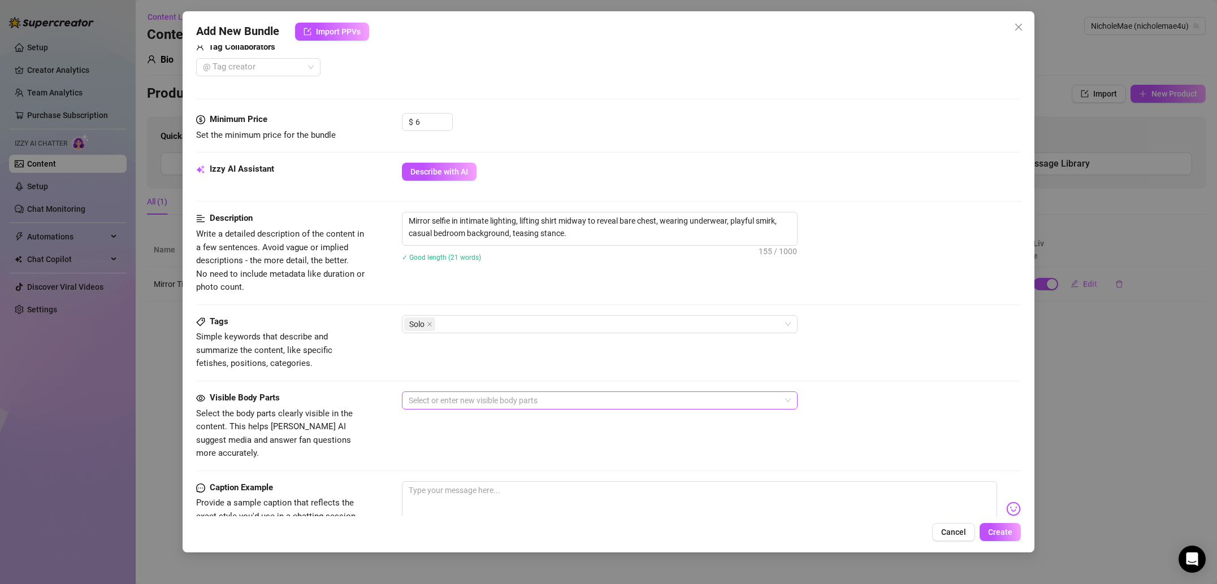
click at [446, 405] on div at bounding box center [593, 401] width 379 height 16
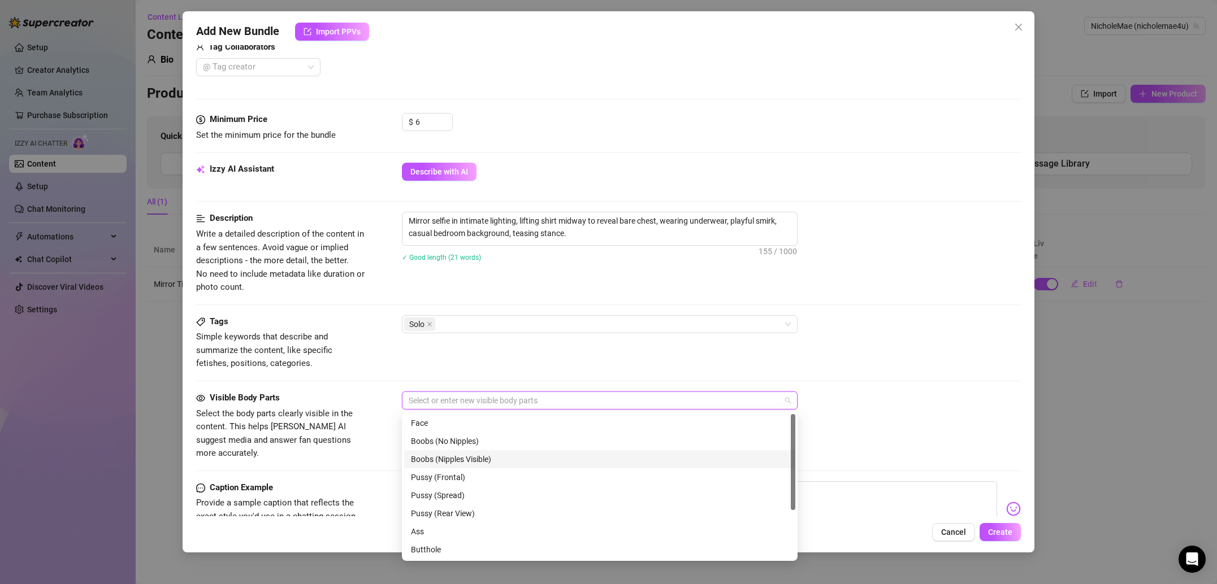
click at [446, 457] on div "Boobs (Nipples Visible)" at bounding box center [600, 459] width 378 height 12
click at [336, 361] on span "Simple keywords that describe and summarize the content, like specific fetishes…" at bounding box center [281, 351] width 170 height 40
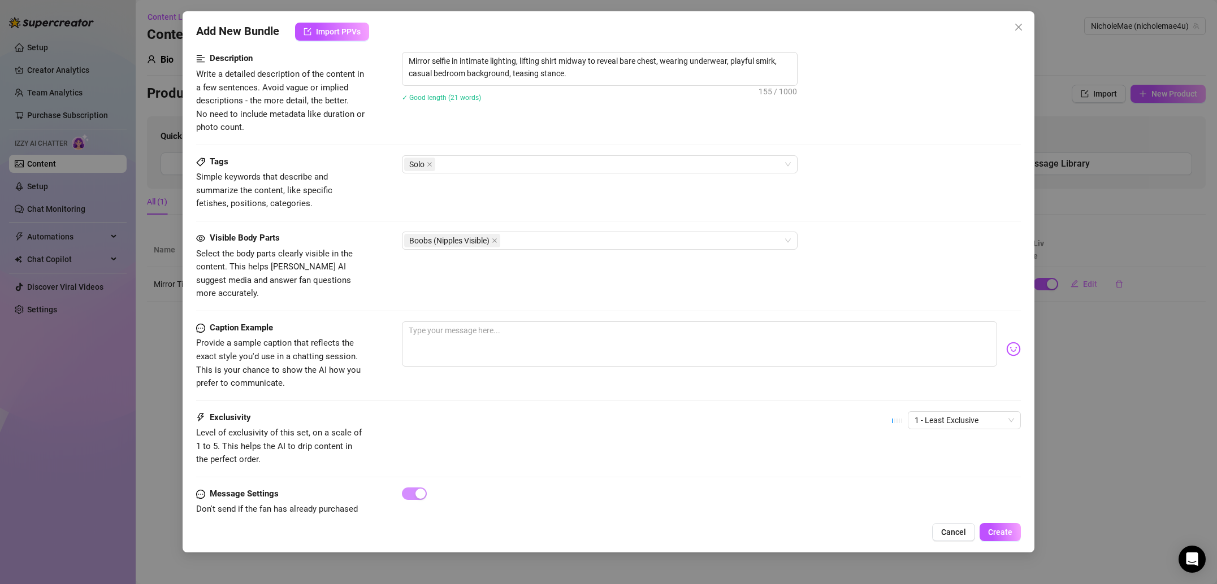
scroll to position [478, 0]
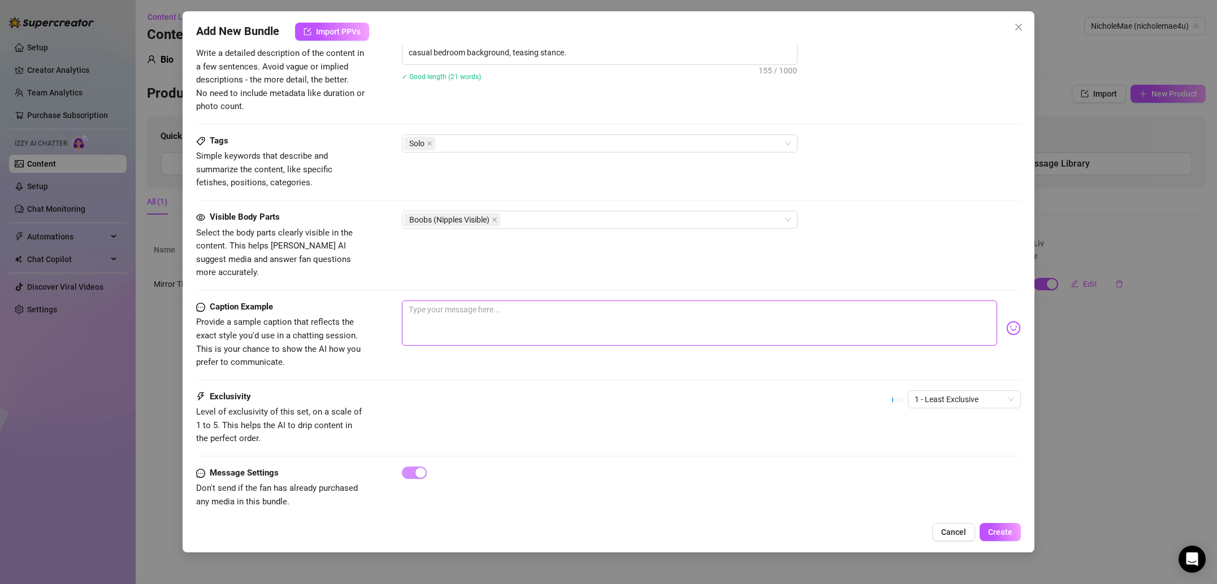
click at [434, 308] on textarea at bounding box center [699, 323] width 595 height 45
click at [484, 302] on textarea at bounding box center [699, 323] width 595 height 45
paste textarea "Wasn’t planning to take this off… but now you’ve got me curious how far I shoul…"
type textarea "Wasn’t planning to take this off… but now you’ve got me curious how far I shoul…"
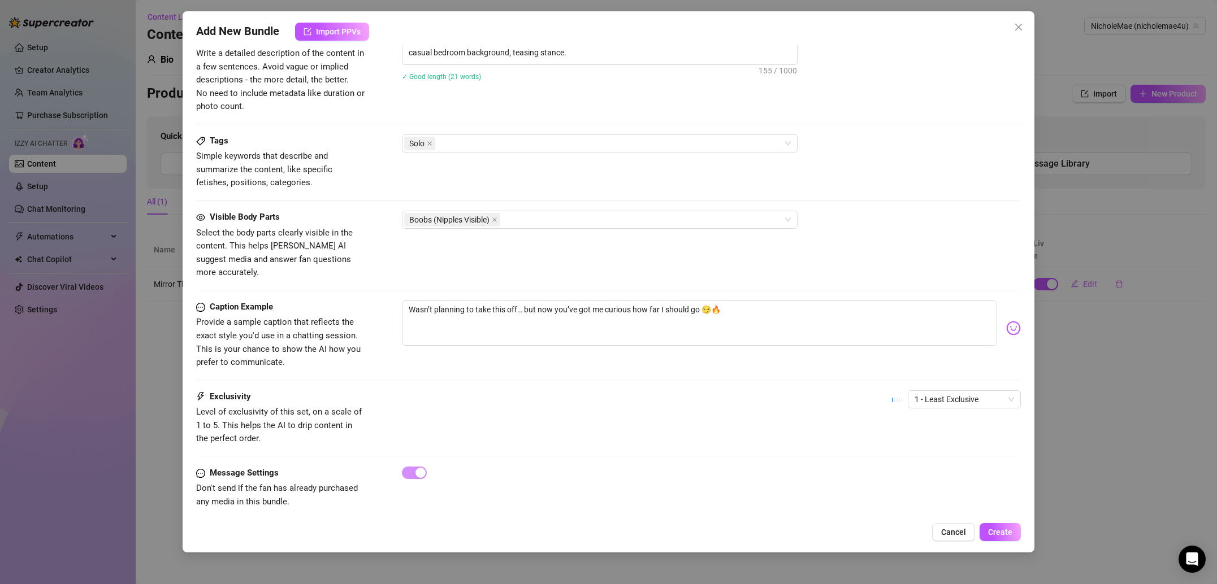
click at [558, 356] on div "Caption Example Provide a sample caption that reflects the exact style you'd us…" at bounding box center [608, 346] width 825 height 90
click at [1007, 528] on span "Create" at bounding box center [1000, 532] width 24 height 9
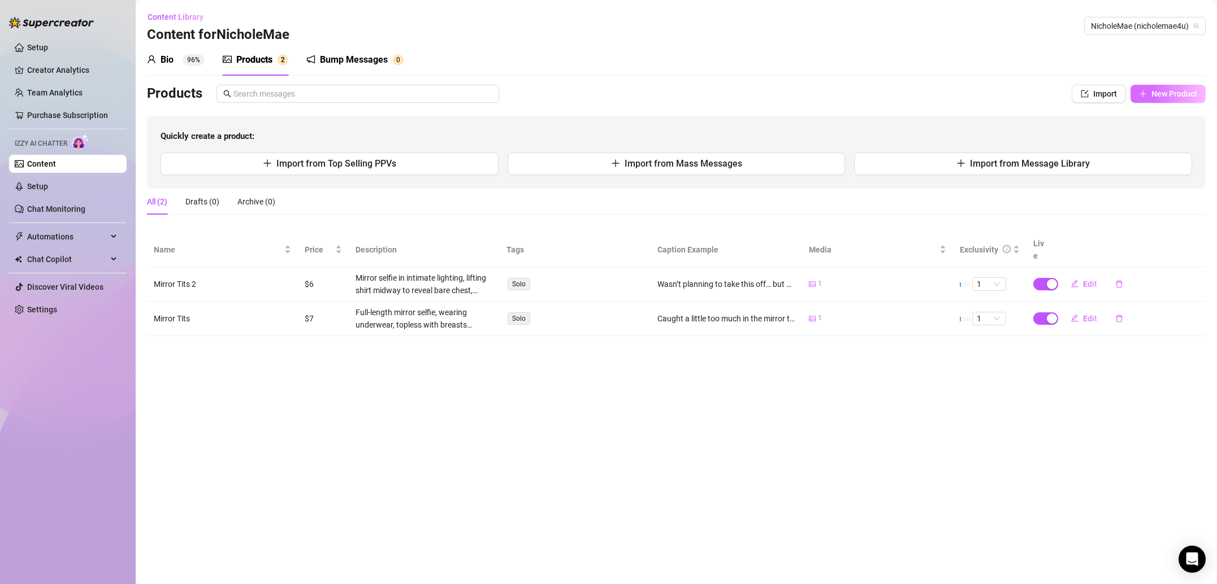
click at [1184, 96] on span "New Product" at bounding box center [1174, 93] width 46 height 9
type textarea "Type your message here..."
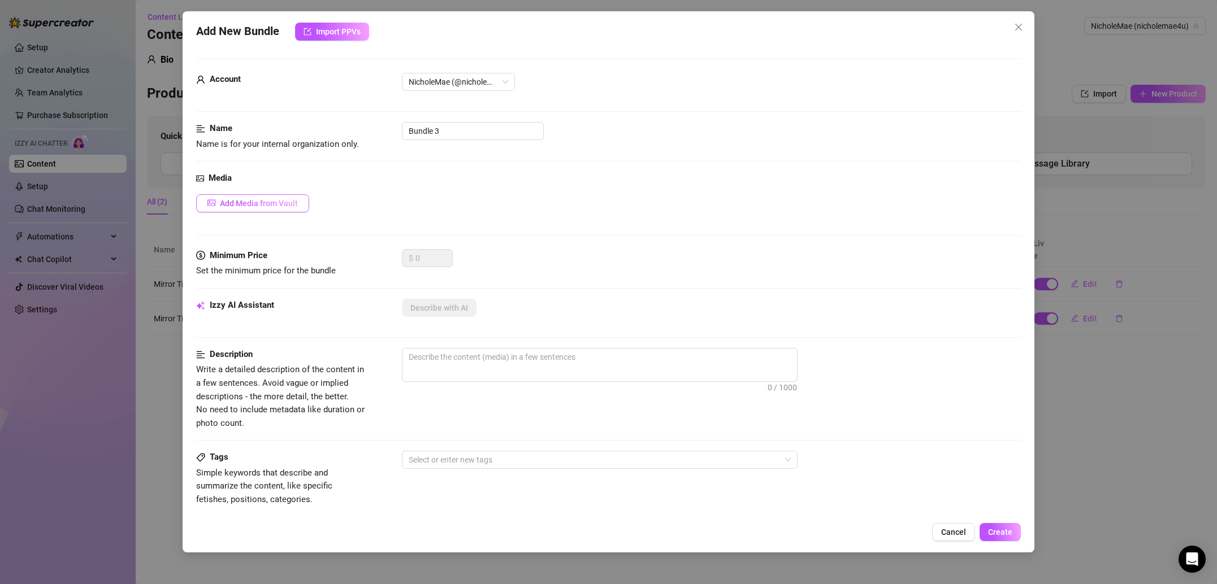
click at [272, 202] on span "Add Media from Vault" at bounding box center [259, 203] width 78 height 9
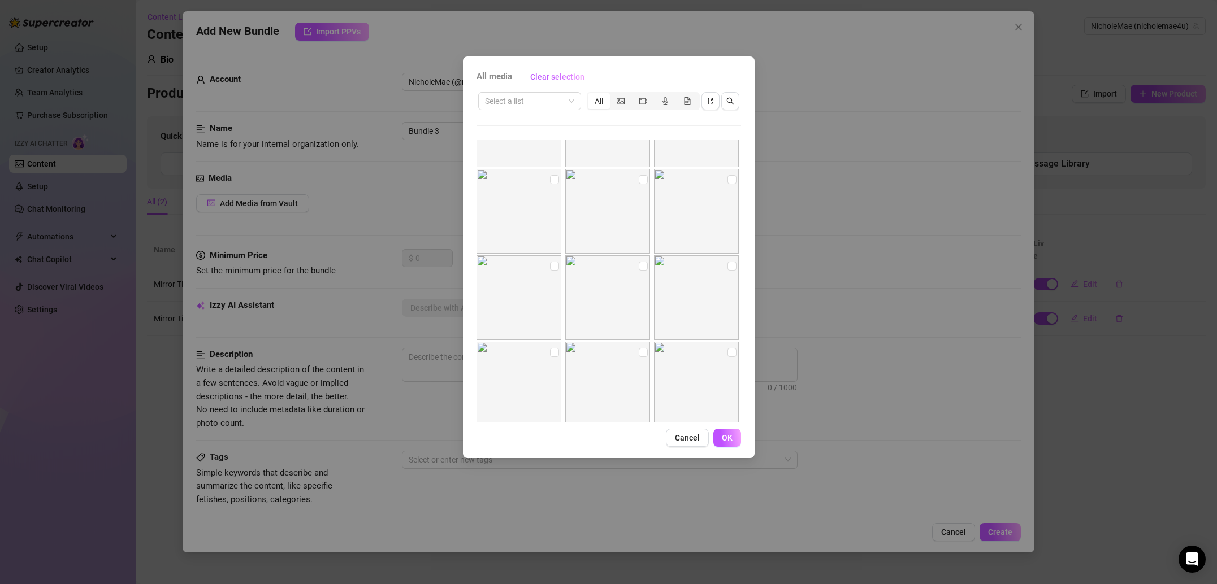
scroll to position [661, 0]
click at [729, 268] on input "checkbox" at bounding box center [731, 267] width 9 height 9
checkbox input "true"
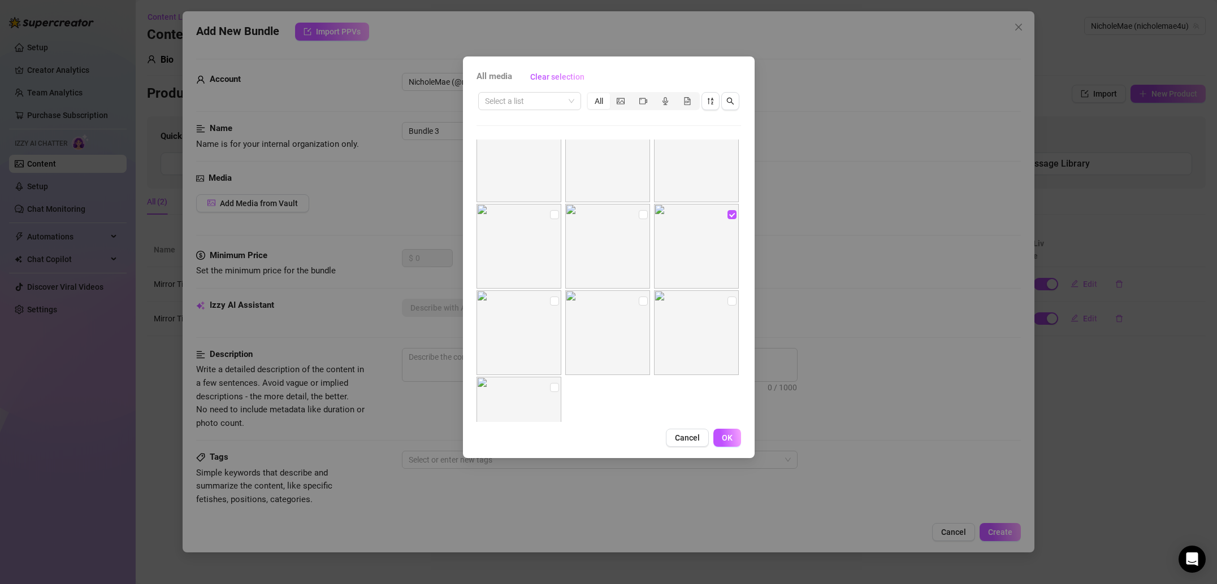
scroll to position [718, 0]
click at [730, 440] on span "OK" at bounding box center [727, 437] width 11 height 9
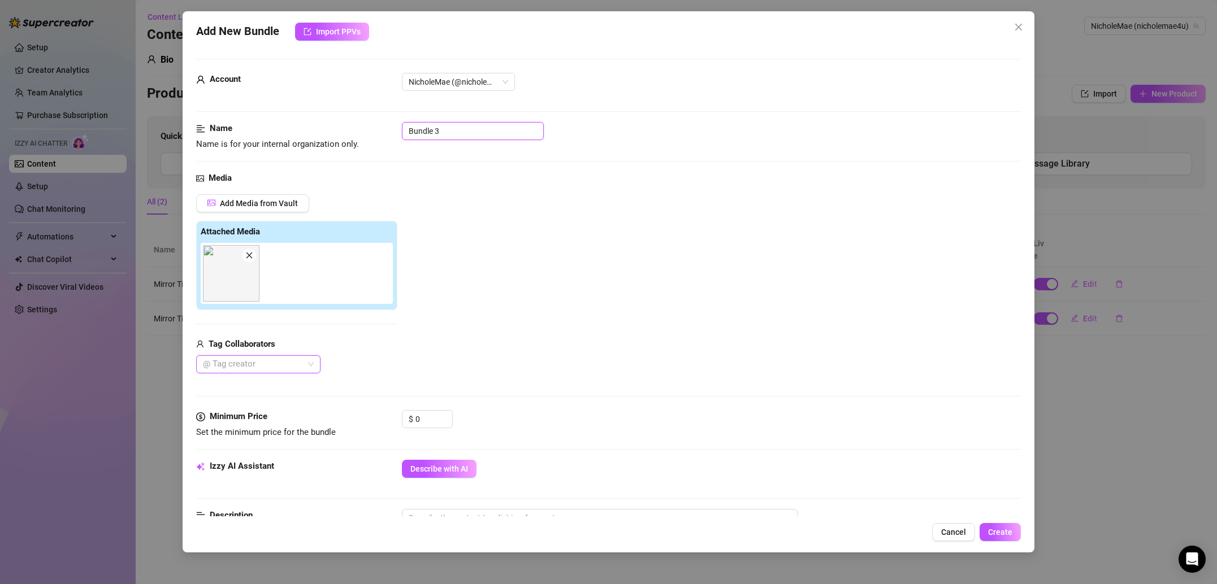
click at [457, 123] on input "Bundle 3" at bounding box center [473, 131] width 142 height 18
click at [456, 125] on input "Bundle 3" at bounding box center [473, 131] width 142 height 18
type input "Dildo Pic"
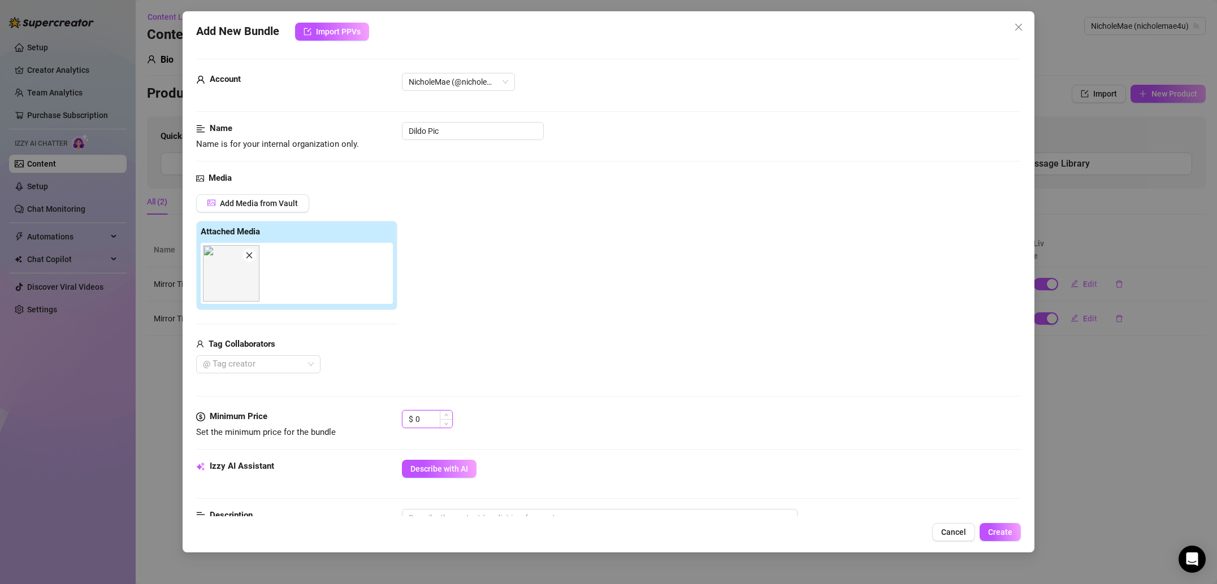
click at [426, 422] on input "0" at bounding box center [433, 419] width 37 height 17
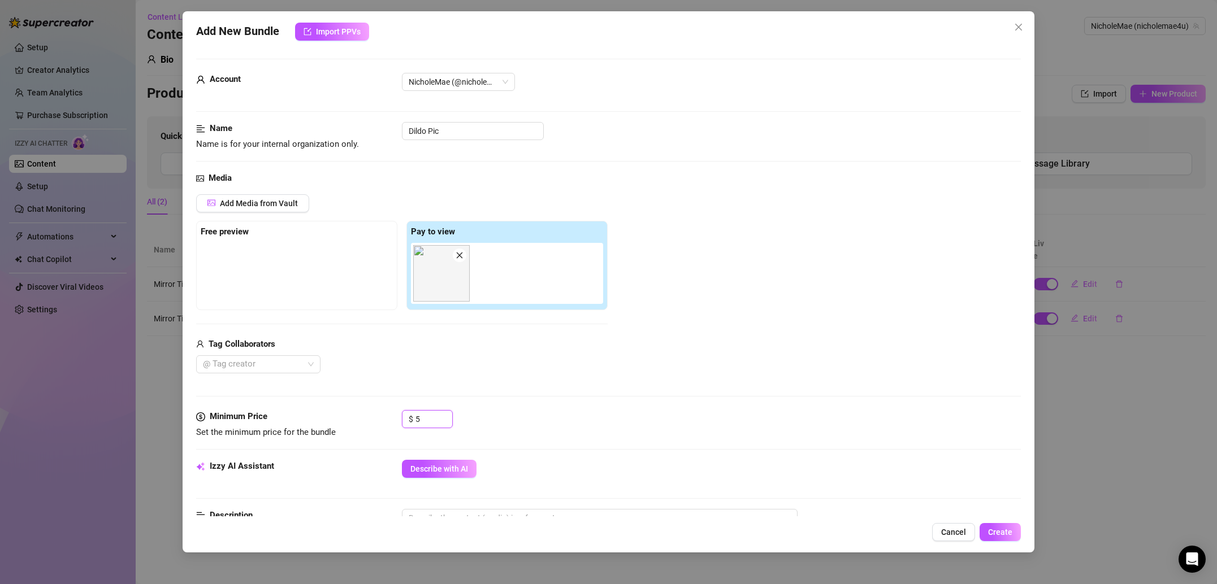
type input "5"
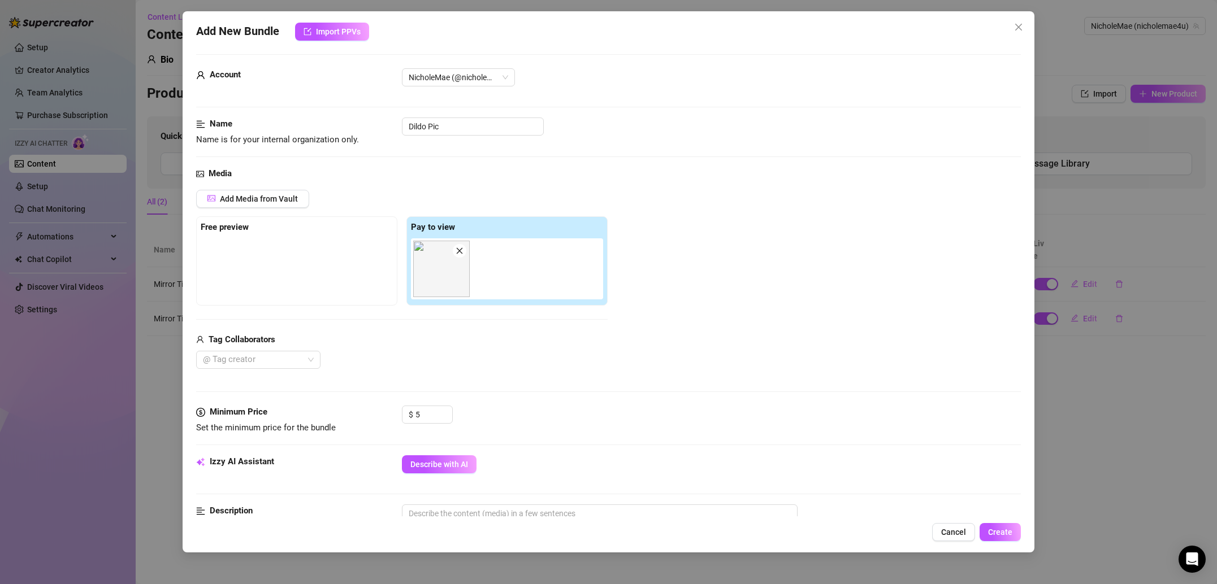
click at [477, 418] on div "$ 5" at bounding box center [711, 420] width 619 height 28
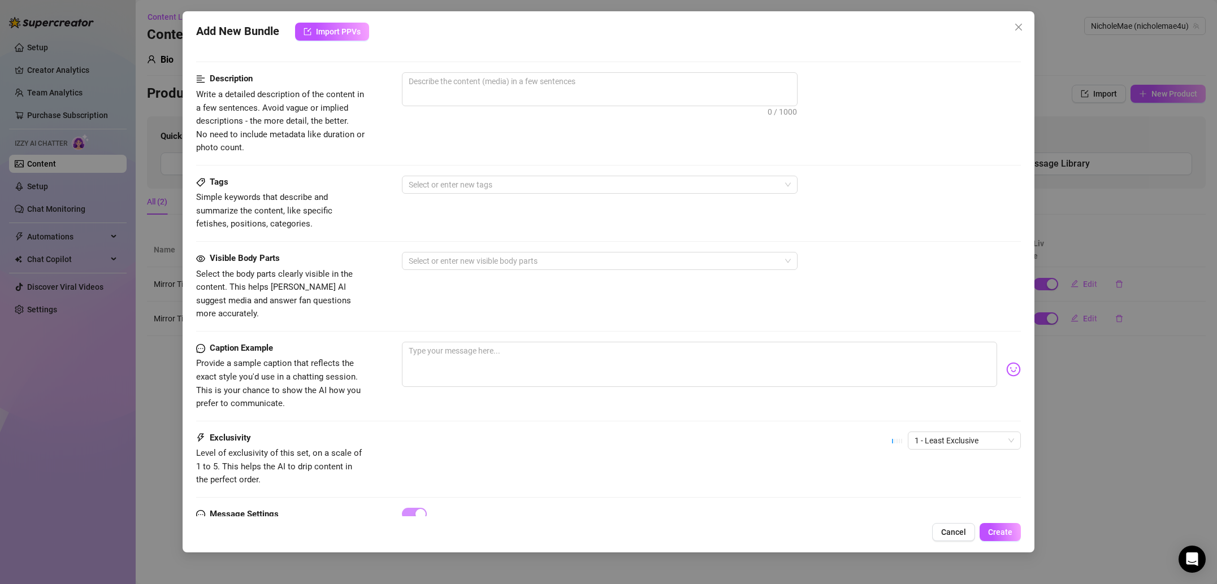
scroll to position [418, 0]
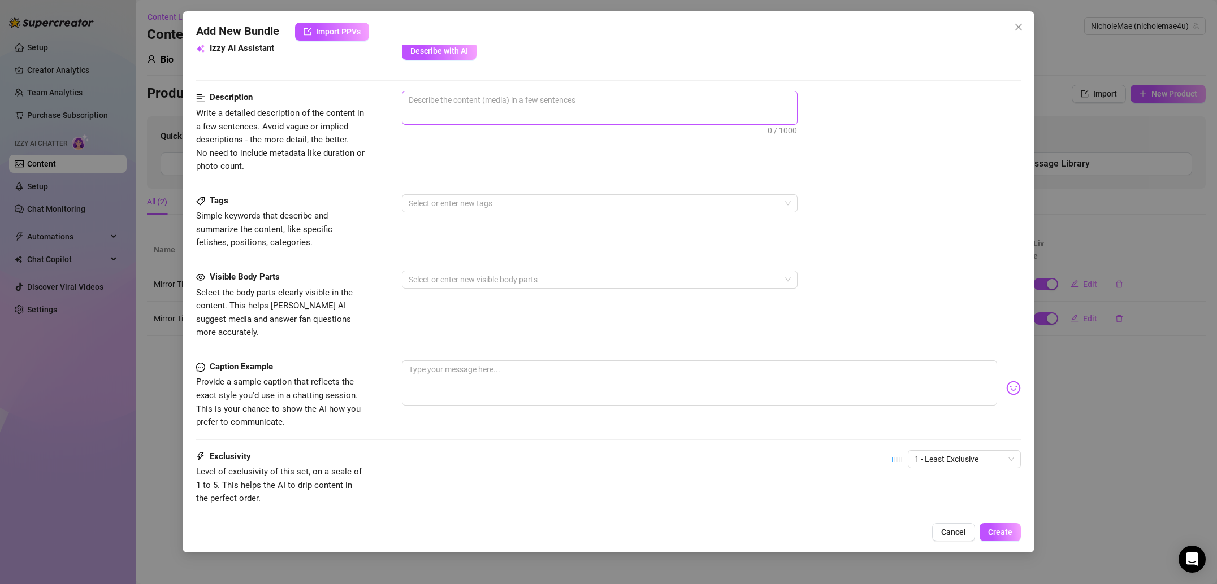
click at [464, 109] on span "0 / 1000" at bounding box center [600, 108] width 396 height 34
click at [429, 103] on textarea at bounding box center [599, 100] width 395 height 17
click at [457, 198] on div at bounding box center [593, 204] width 379 height 16
click at [445, 259] on div "Toys" at bounding box center [600, 261] width 378 height 12
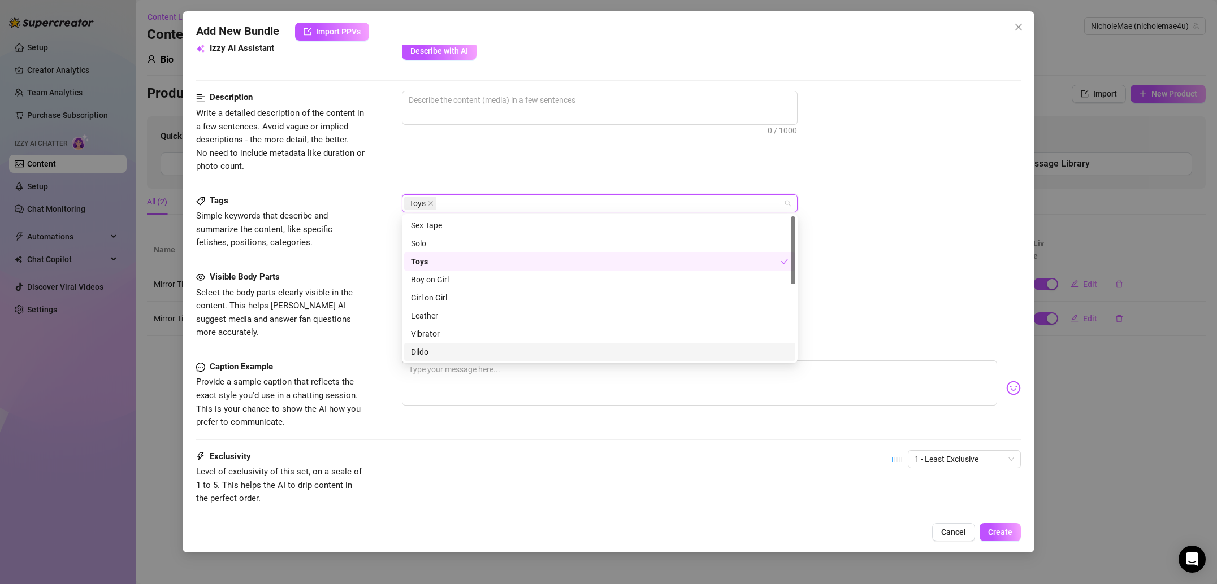
click at [435, 354] on div "Dildo" at bounding box center [600, 352] width 378 height 12
click at [444, 337] on div "Vibrator" at bounding box center [600, 334] width 378 height 12
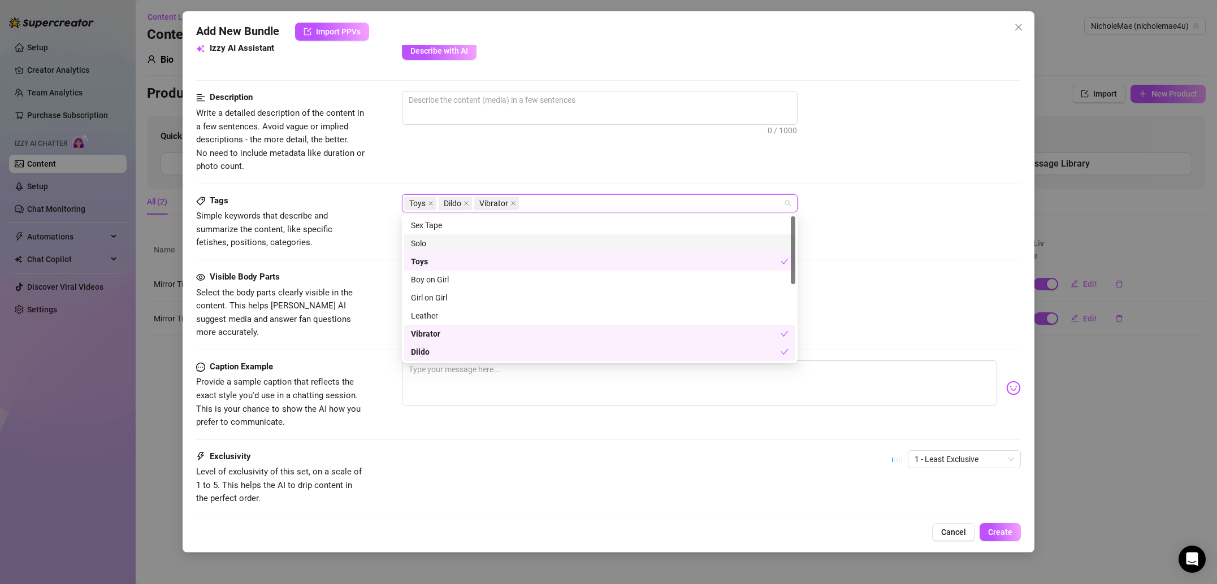
click at [439, 245] on div "Solo" at bounding box center [600, 243] width 378 height 12
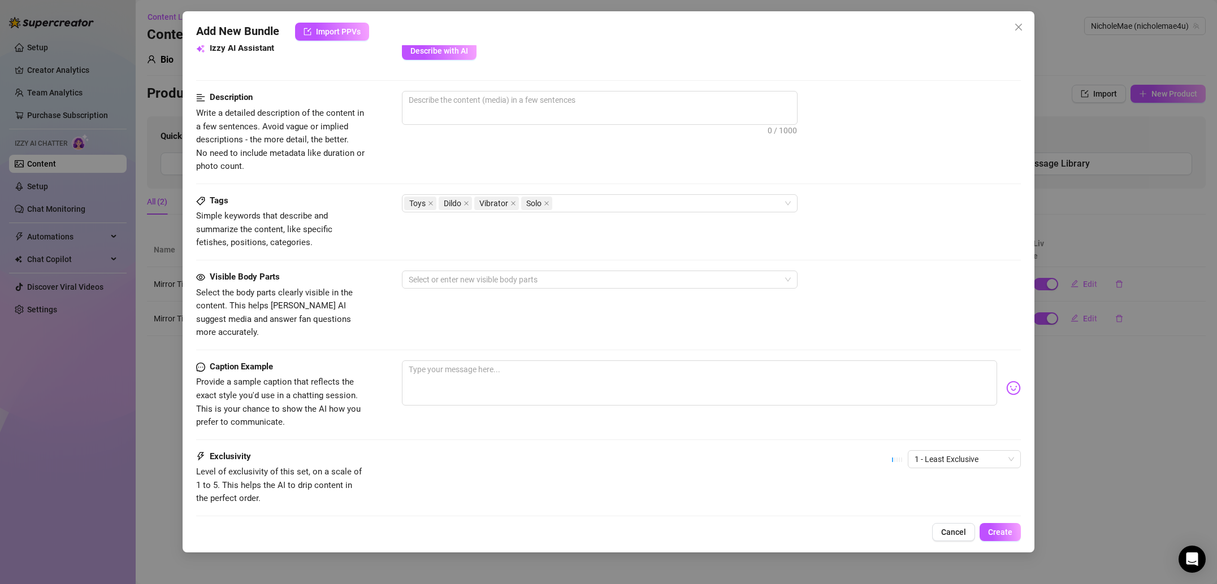
click at [371, 241] on div "Tags Simple keywords that describe and summarize the content, like specific fet…" at bounding box center [608, 221] width 825 height 55
click at [466, 278] on div at bounding box center [593, 280] width 379 height 16
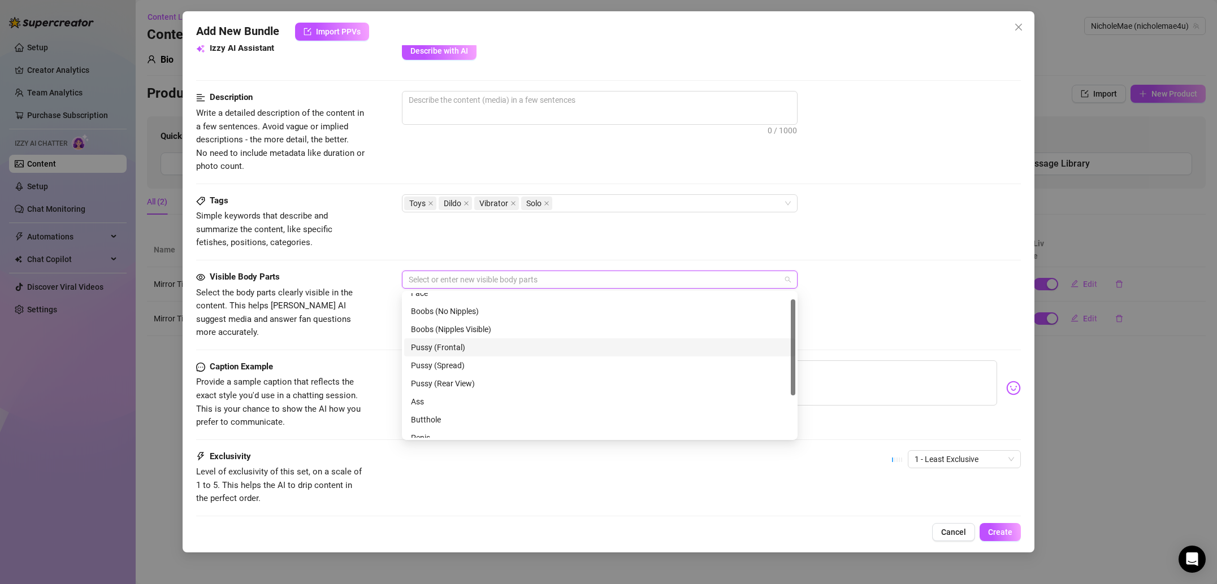
click at [467, 349] on div "Pussy (Frontal)" at bounding box center [600, 347] width 378 height 12
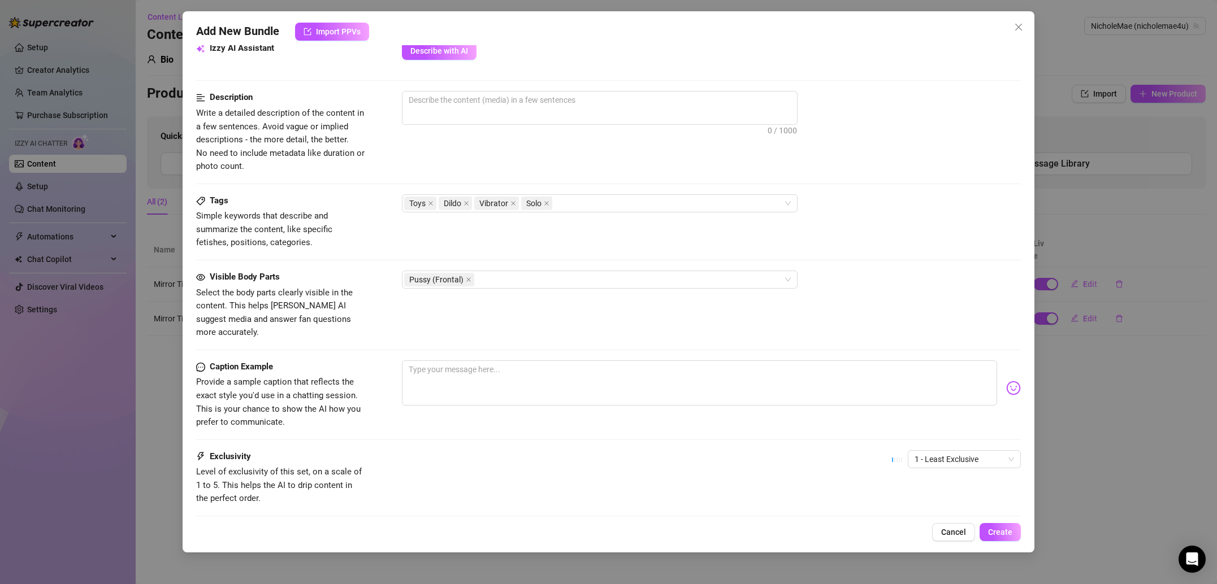
click at [335, 350] on div at bounding box center [608, 350] width 825 height 1
click at [464, 379] on textarea at bounding box center [699, 383] width 595 height 45
click at [507, 363] on textarea at bounding box center [699, 383] width 595 height 45
paste textarea "Lying back on bed, holding an object suggestively between legs, soft lighting, …"
type textarea "Lying back on bed, holding an object suggestively between legs, soft lighting, …"
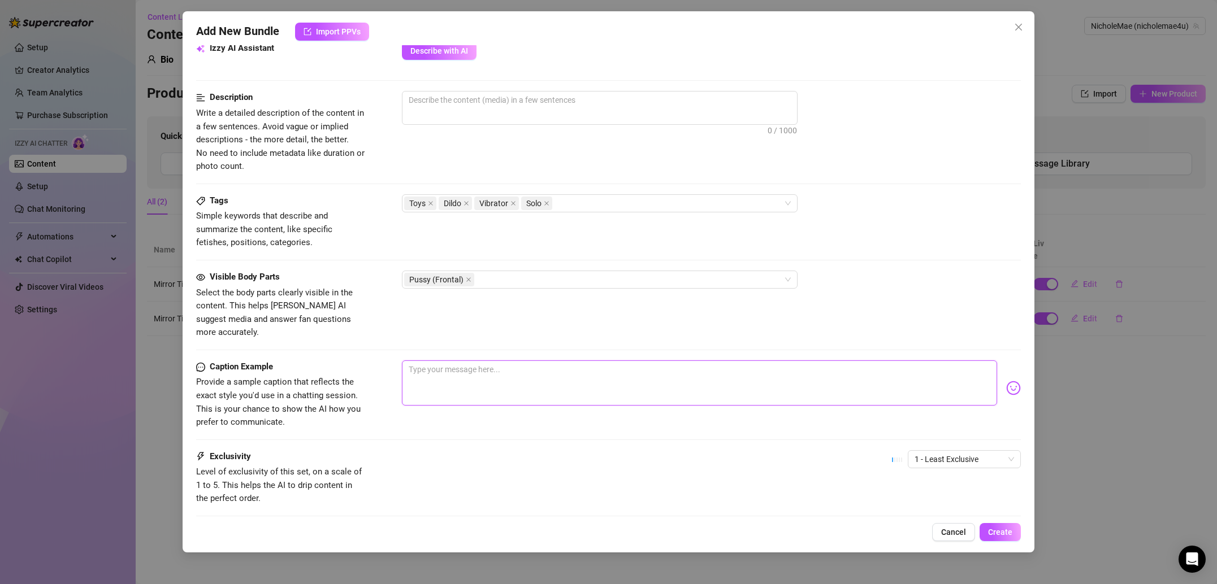
type textarea "Lying back on bed, holding an object suggestively between legs, soft lighting, …"
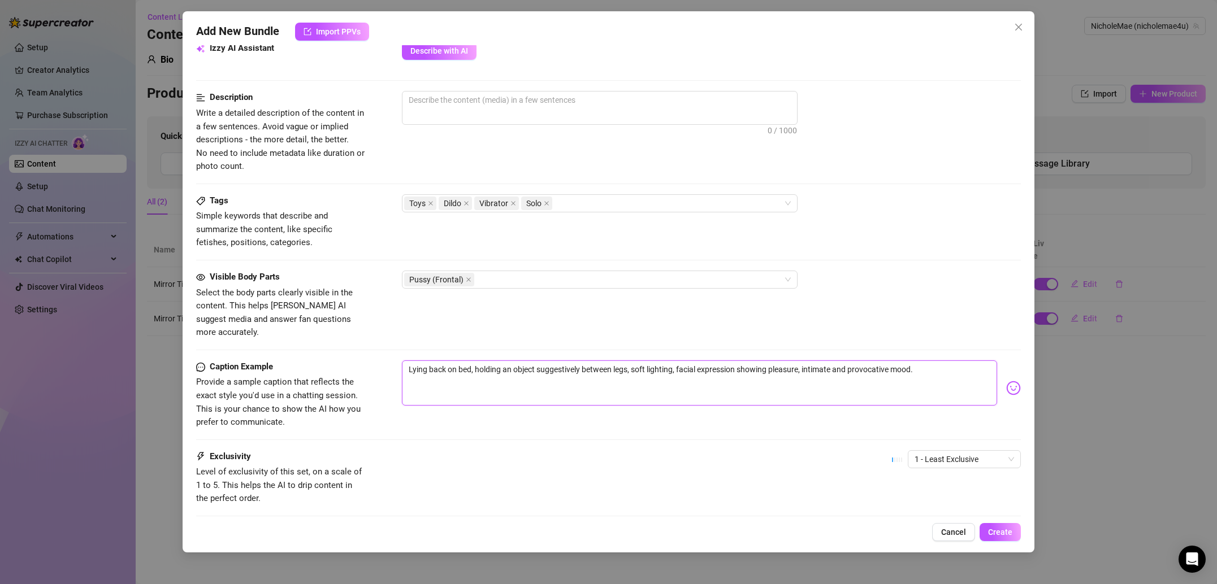
drag, startPoint x: 921, startPoint y: 358, endPoint x: 410, endPoint y: 343, distance: 511.2
click at [402, 344] on form "Account NicholeMae (@nicholemae4u) Name Name is for your internal organization …" at bounding box center [608, 116] width 825 height 950
type textarea "Type your message here..."
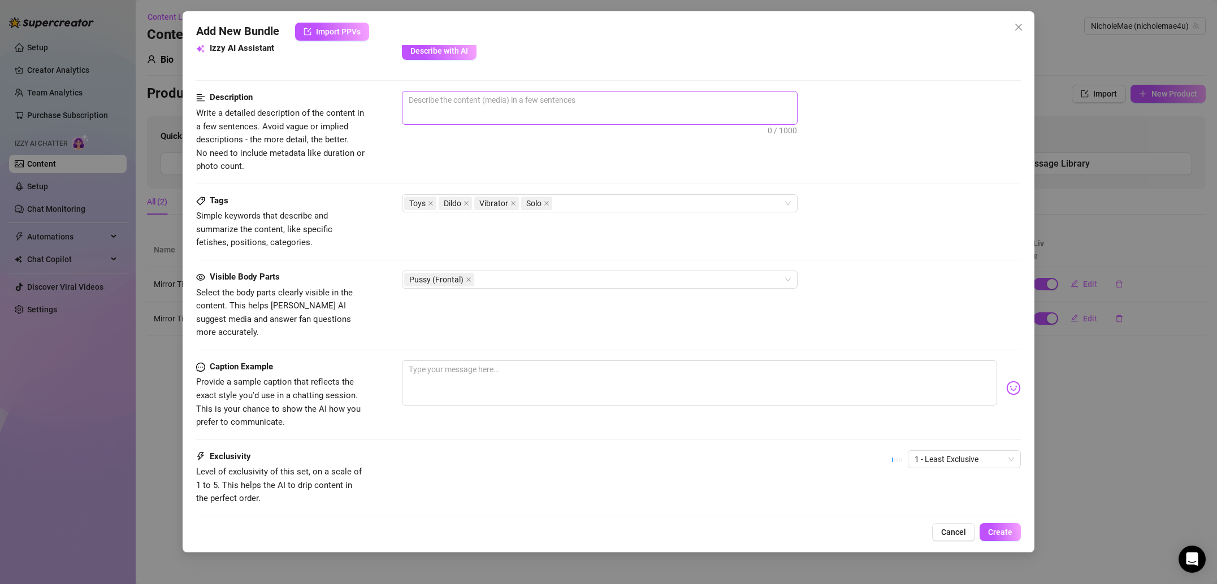
click at [441, 118] on span "0 / 1000" at bounding box center [600, 108] width 396 height 34
click at [434, 112] on span "0 / 1000" at bounding box center [600, 108] width 396 height 34
click at [444, 100] on textarea at bounding box center [599, 100] width 395 height 17
paste textarea "Lying back on bed, holding an object suggestively between legs, soft lighting, …"
type textarea "Lying back on bed, holding an object suggestively between legs, soft lighting, …"
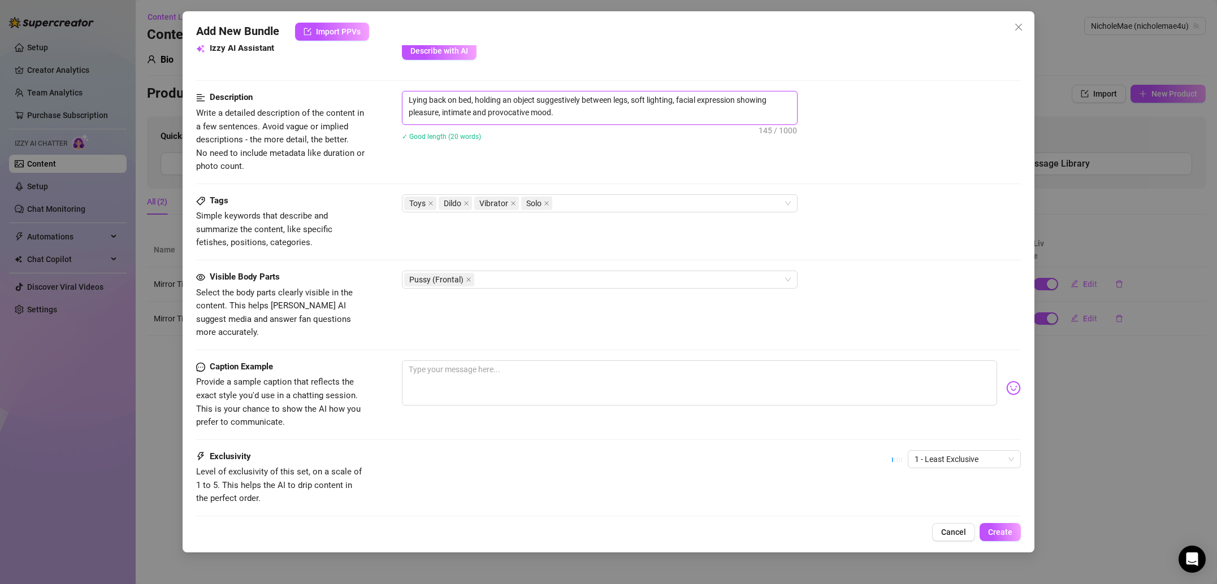
scroll to position [0, 0]
type textarea "Lying back on bed, holding an object suggestively between legs, soft lighting, …"
click at [510, 362] on textarea at bounding box center [699, 383] width 595 height 45
click at [433, 367] on textarea at bounding box center [699, 383] width 595 height 45
paste textarea "Got a little carried away… now I can’t stop thinking about how good it felt 😈💦"
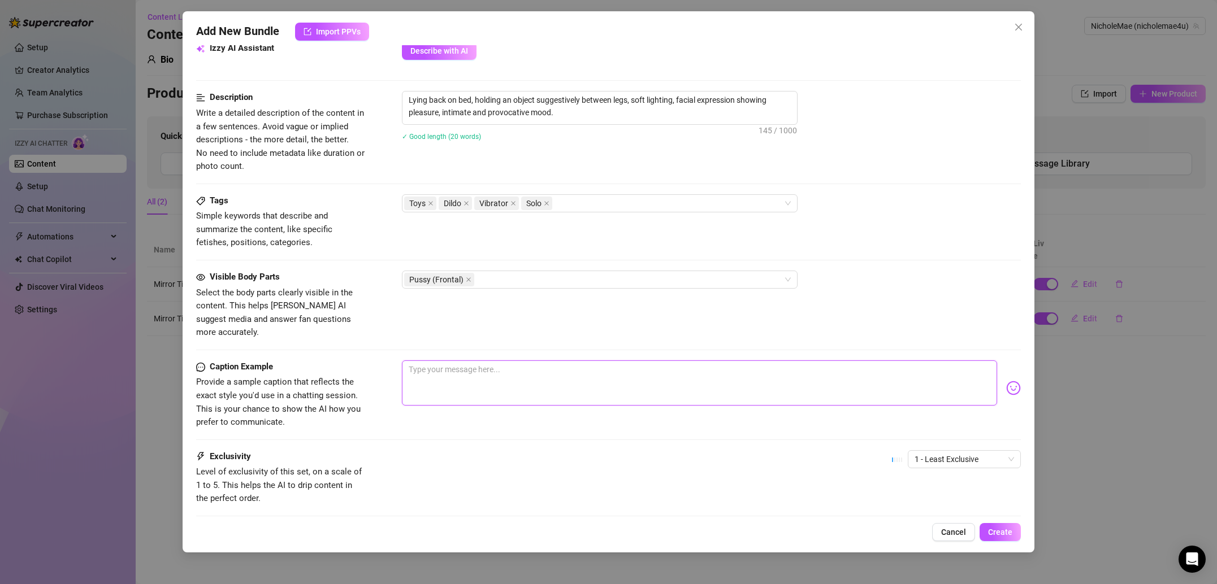
type textarea "Got a little carried away… now I can’t stop thinking about how good it felt 😈💦"
click at [530, 440] on div at bounding box center [608, 440] width 825 height 1
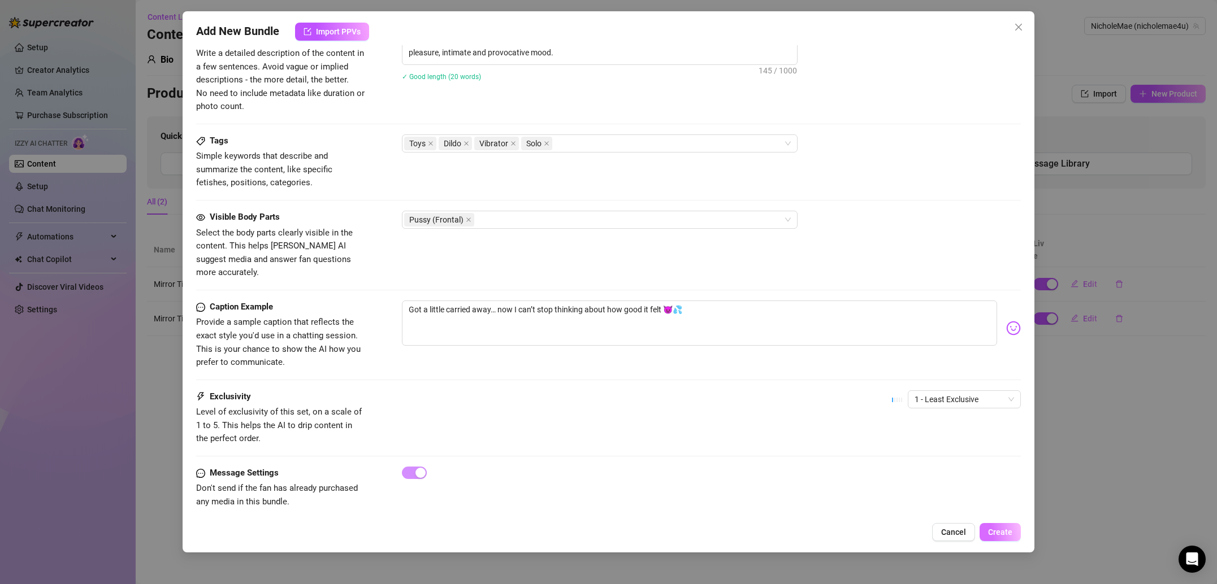
click at [1008, 537] on button "Create" at bounding box center [999, 532] width 41 height 18
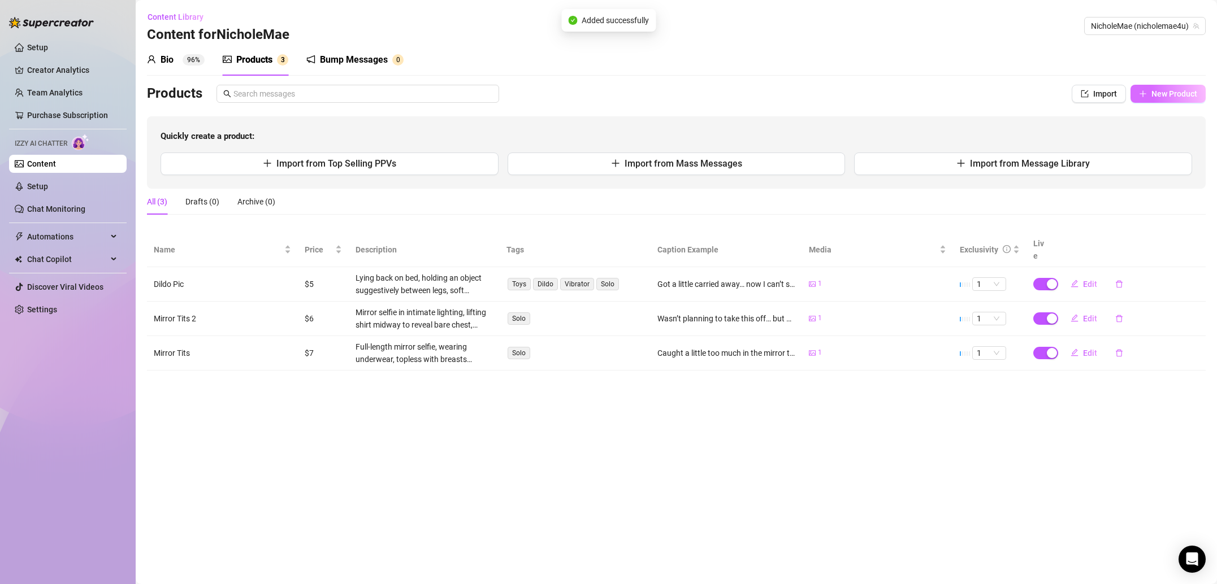
click at [1177, 96] on span "New Product" at bounding box center [1174, 93] width 46 height 9
type textarea "Type your message here..."
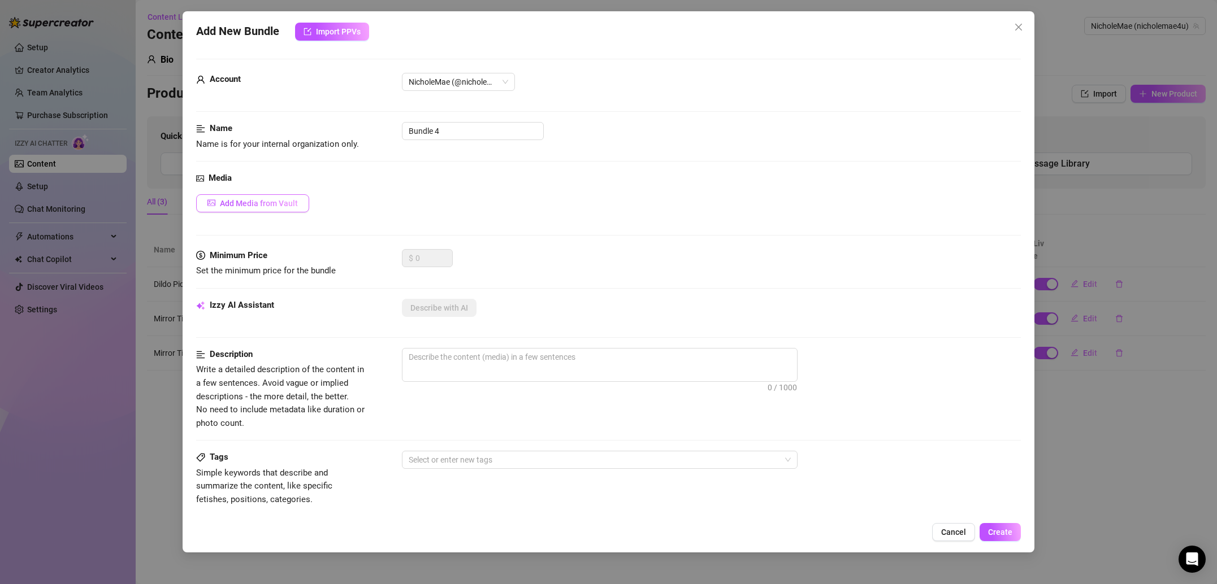
click at [267, 209] on button "Add Media from Vault" at bounding box center [252, 203] width 113 height 18
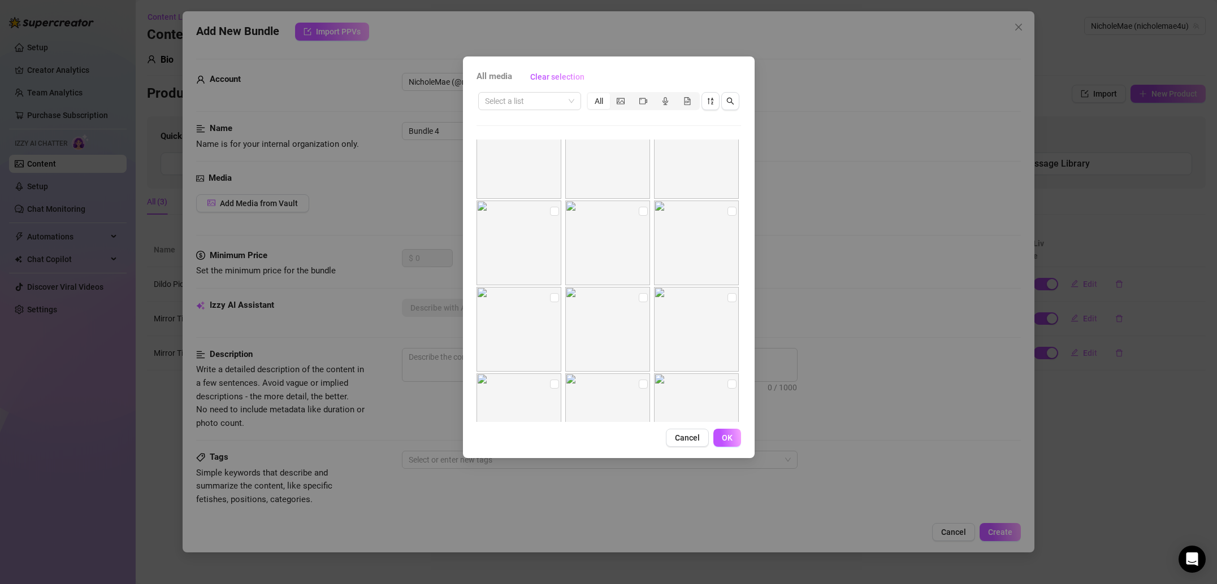
scroll to position [626, 0]
click at [550, 303] on input "checkbox" at bounding box center [554, 302] width 9 height 9
checkbox input "true"
click at [731, 217] on input "checkbox" at bounding box center [731, 215] width 9 height 9
checkbox input "true"
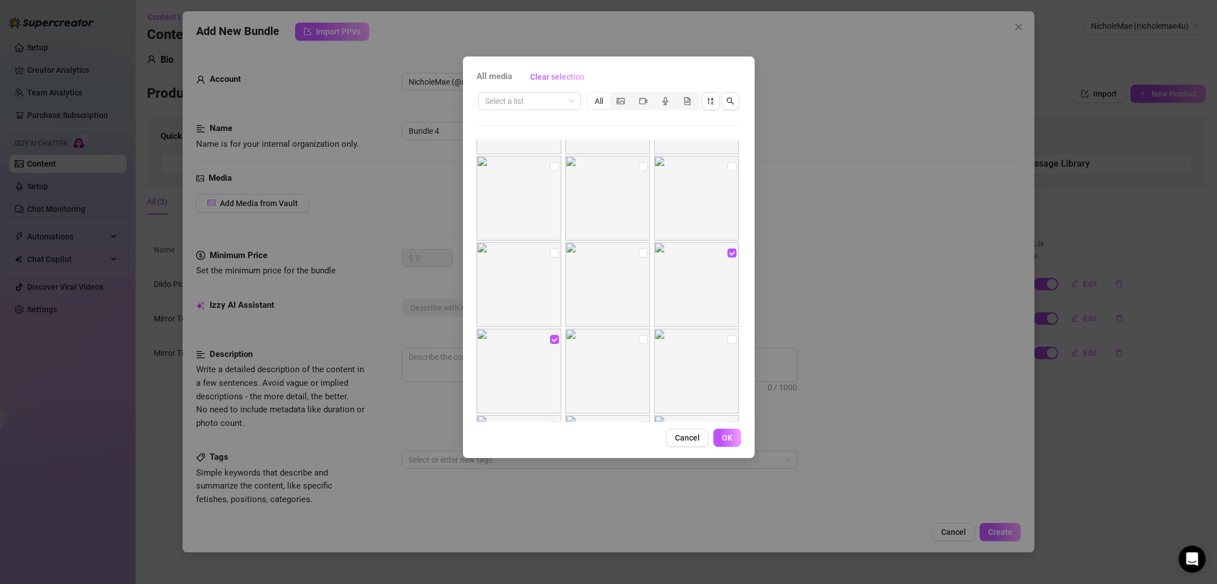
scroll to position [589, 0]
click at [725, 441] on span "OK" at bounding box center [727, 437] width 11 height 9
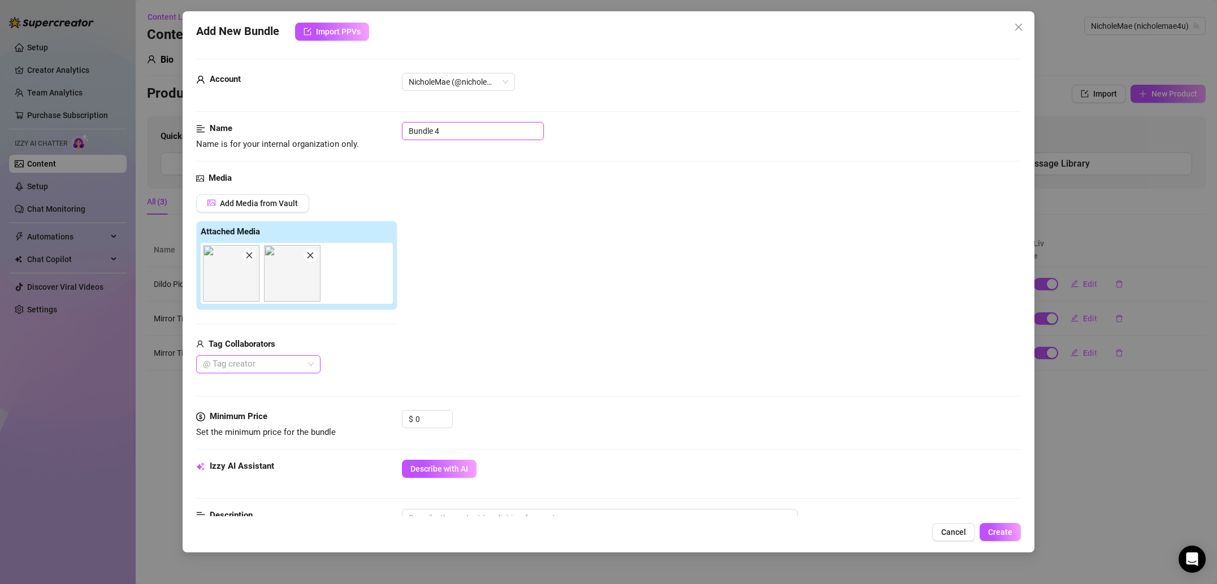
click at [457, 130] on input "Bundle 4" at bounding box center [473, 131] width 142 height 18
type input "Before the shower"
click at [469, 170] on div "Name Name is for your internal organization only. Before the shower" at bounding box center [608, 147] width 825 height 50
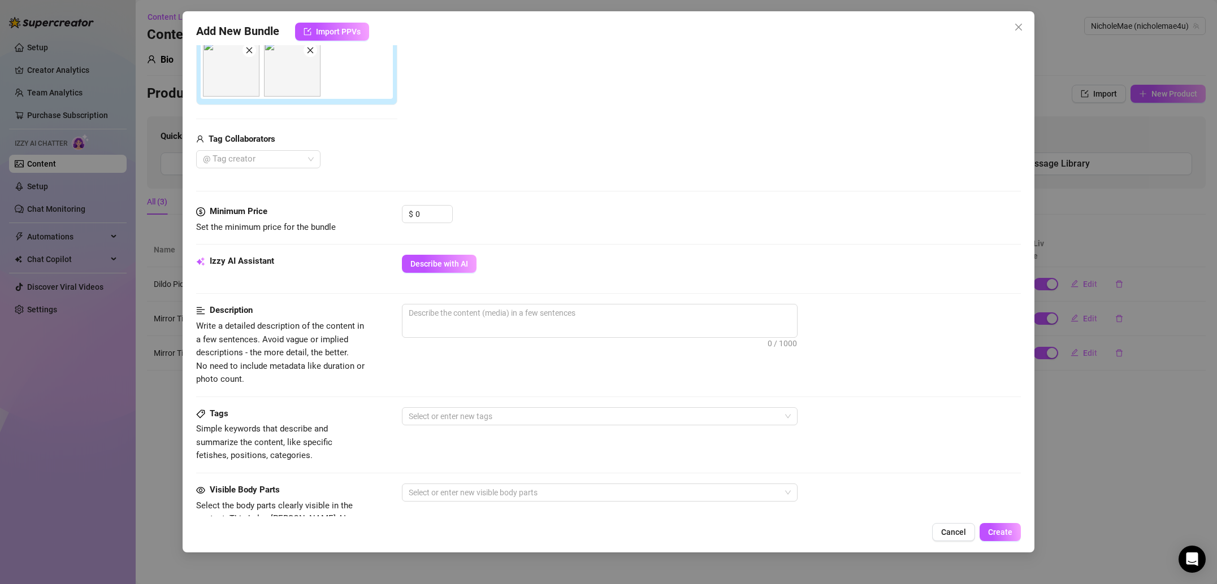
scroll to position [206, 0]
click at [434, 213] on input "0" at bounding box center [433, 213] width 37 height 17
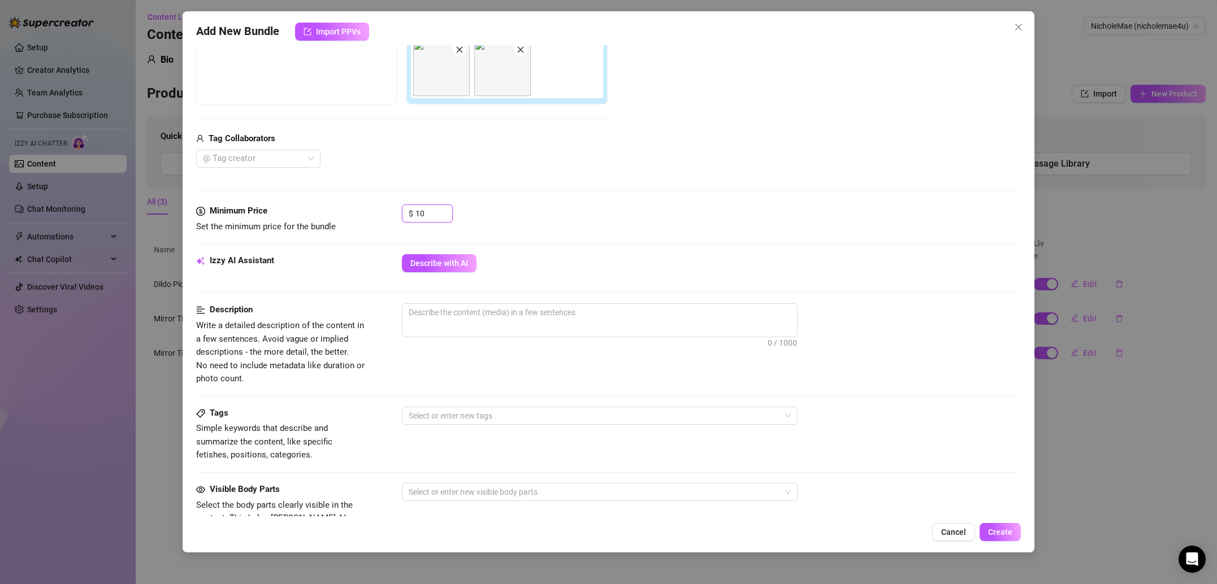
type input "10"
click at [531, 237] on div "Minimum Price Set the minimum price for the bundle $ 10" at bounding box center [608, 230] width 825 height 50
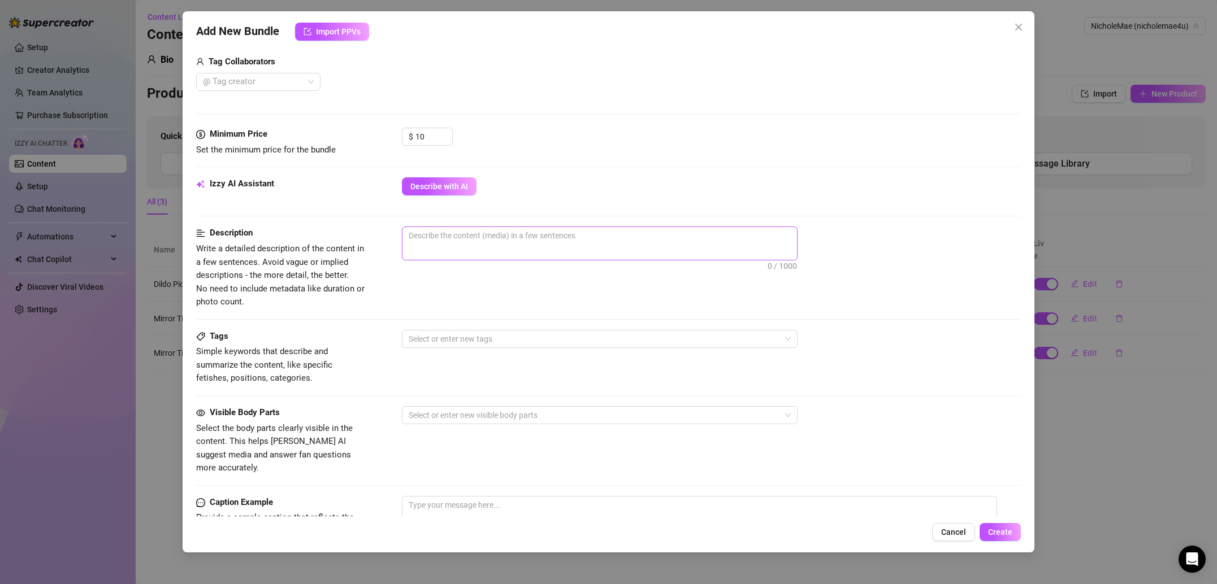
scroll to position [301, 0]
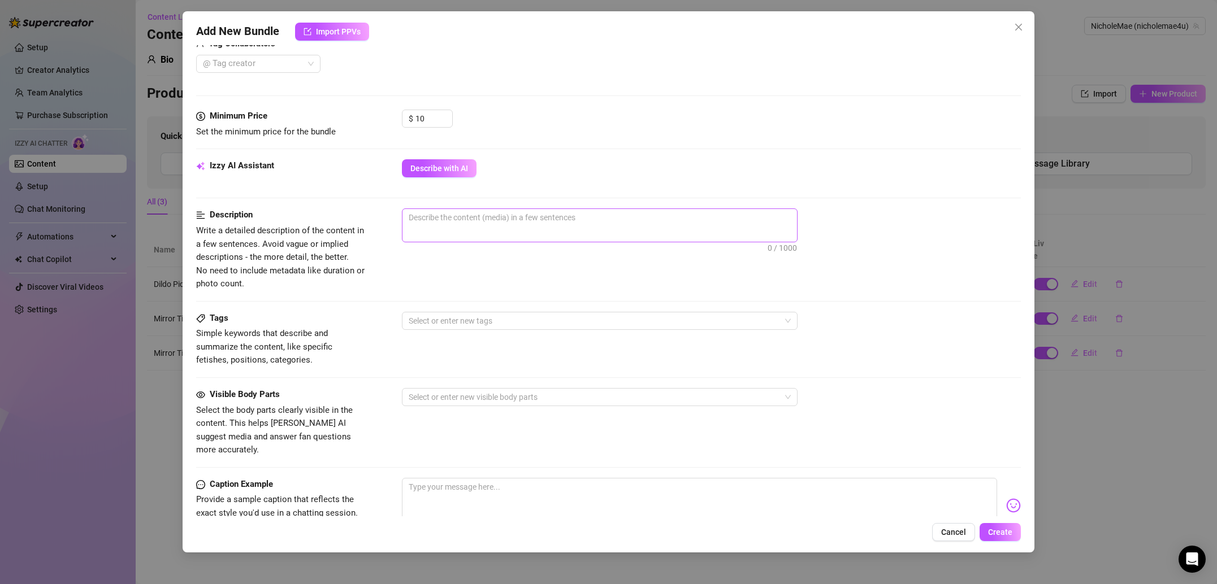
click at [440, 232] on span "0 / 1000" at bounding box center [600, 226] width 396 height 34
click at [449, 222] on textarea at bounding box center [599, 217] width 395 height 17
click at [441, 226] on textarea at bounding box center [599, 217] width 395 height 17
paste textarea "Pre-shower mirror selfies, one topless showing breasts, another from behind hig…"
type textarea "Pre-shower mirror selfies, one topless showing breasts, another from behind hig…"
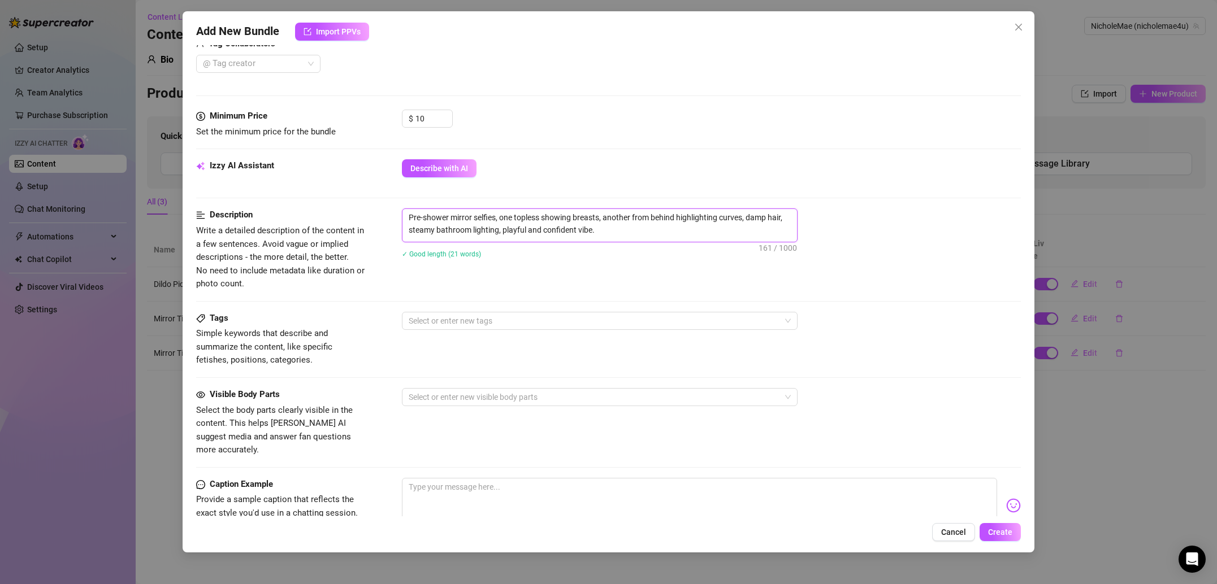
scroll to position [0, 0]
click at [467, 321] on div at bounding box center [593, 321] width 379 height 16
type textarea "Pre-shower mirror selfies, one topless showing breasts, another from behind hig…"
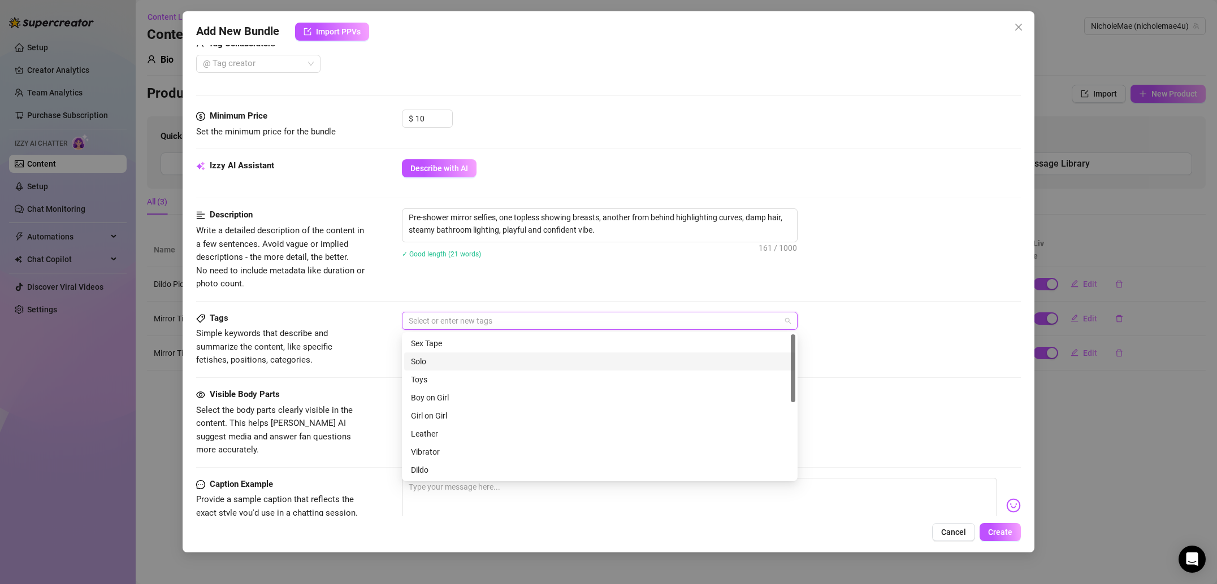
click at [440, 366] on div "Solo" at bounding box center [600, 362] width 378 height 12
click at [332, 348] on span "Simple keywords that describe and summarize the content, like specific fetishes…" at bounding box center [264, 346] width 136 height 37
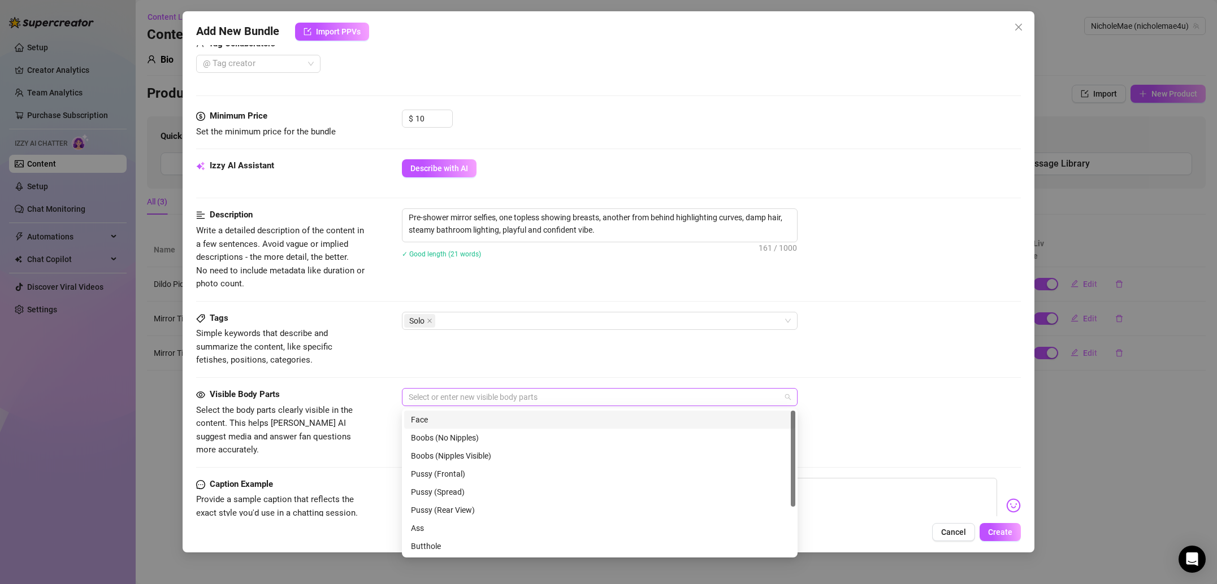
click at [460, 398] on div at bounding box center [593, 397] width 379 height 16
click at [452, 457] on div "Boobs (Nipples Visible)" at bounding box center [600, 456] width 378 height 12
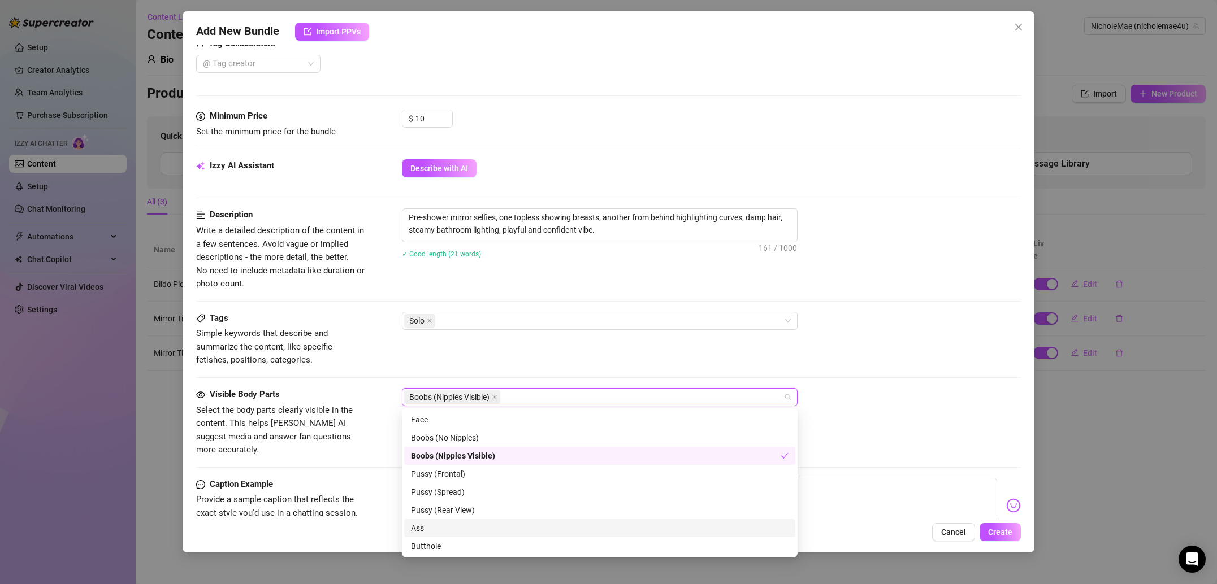
click at [463, 527] on div "Ass" at bounding box center [600, 528] width 378 height 12
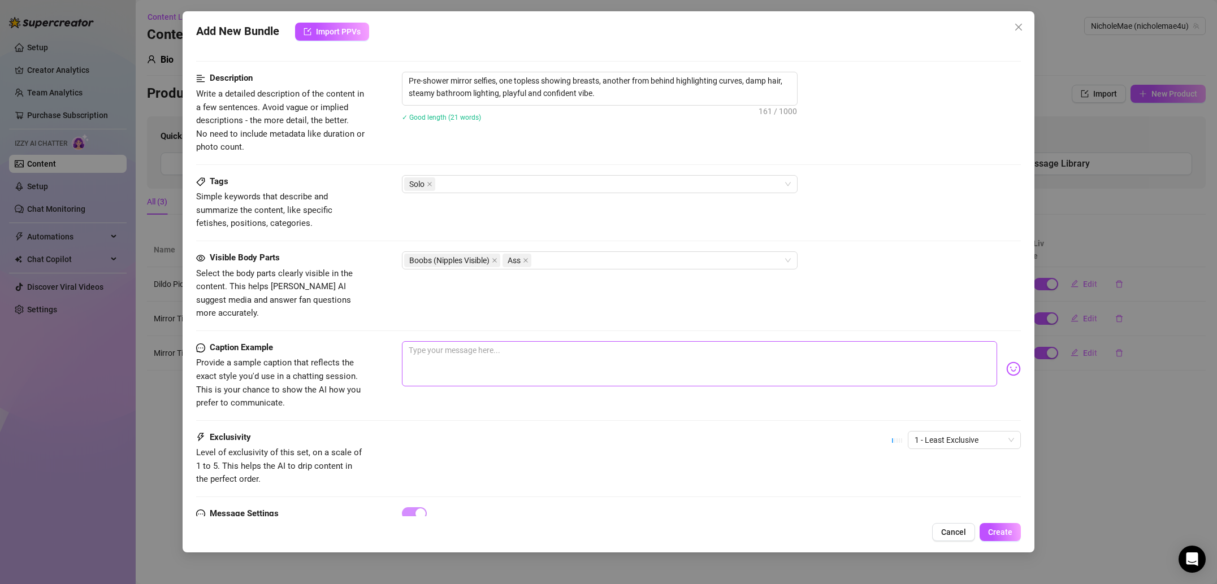
scroll to position [443, 0]
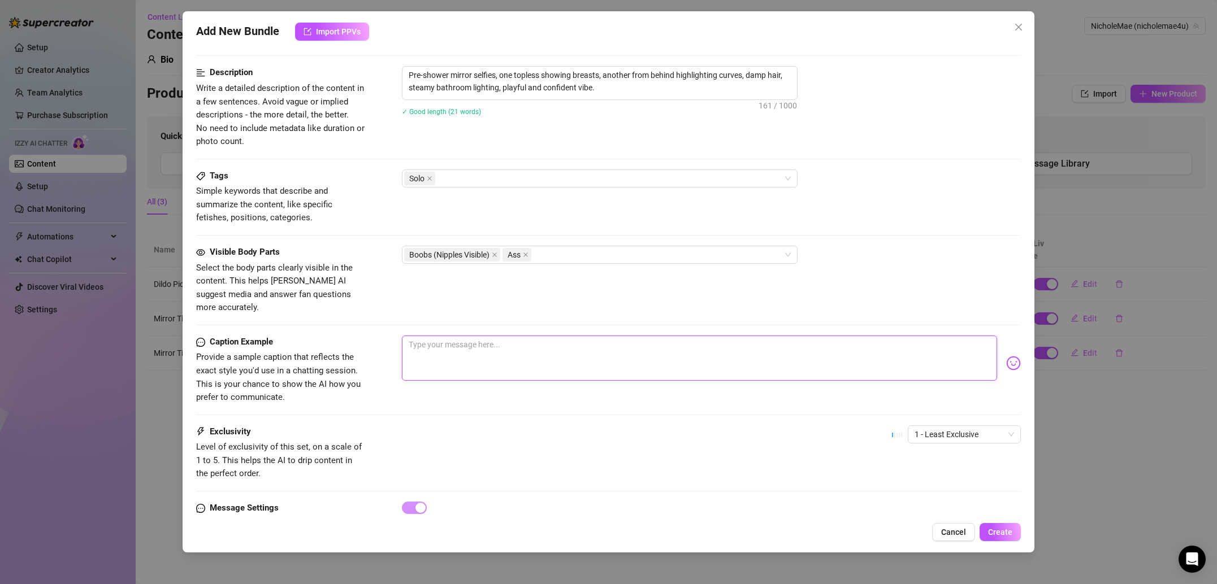
click at [449, 341] on textarea at bounding box center [699, 358] width 595 height 45
click at [437, 340] on textarea at bounding box center [699, 358] width 595 height 45
paste textarea "About to hop in the shower… thought you might want a before view 😏🚿"
type textarea "About to hop in the shower… thought you might want a before view 😏🚿"
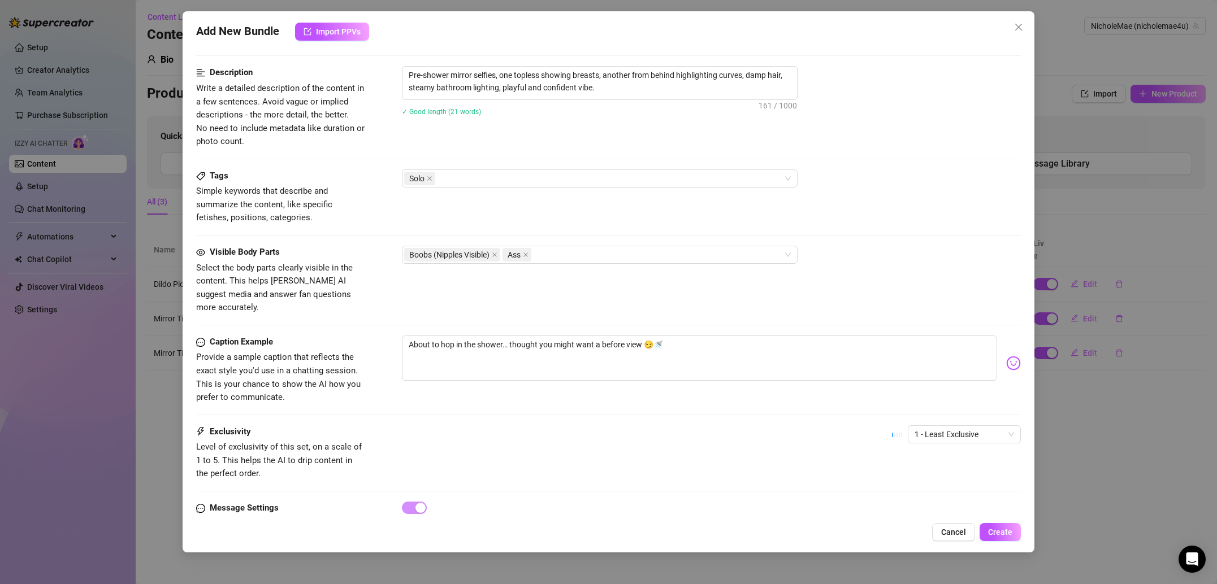
click at [475, 402] on div "Caption Example Provide a sample caption that reflects the exact style you'd us…" at bounding box center [608, 381] width 825 height 90
click at [938, 426] on span "1 - Least Exclusive" at bounding box center [963, 434] width 99 height 17
click at [939, 461] on div "2" at bounding box center [964, 462] width 95 height 12
click at [866, 378] on div "Caption Example Provide a sample caption that reflects the exact style you'd us…" at bounding box center [608, 370] width 825 height 69
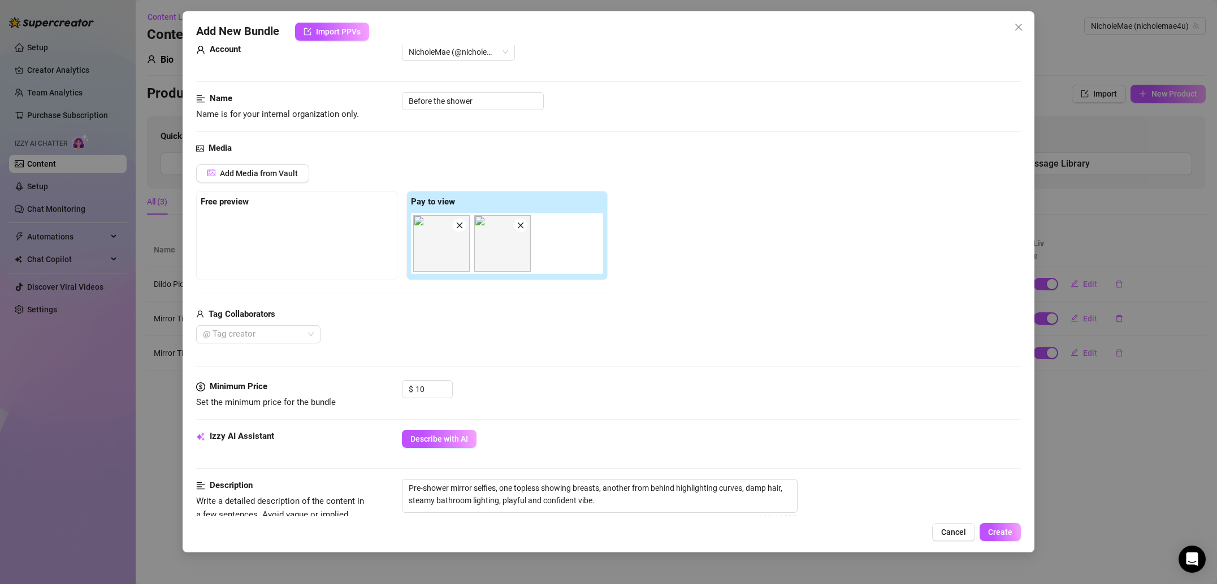
scroll to position [0, 0]
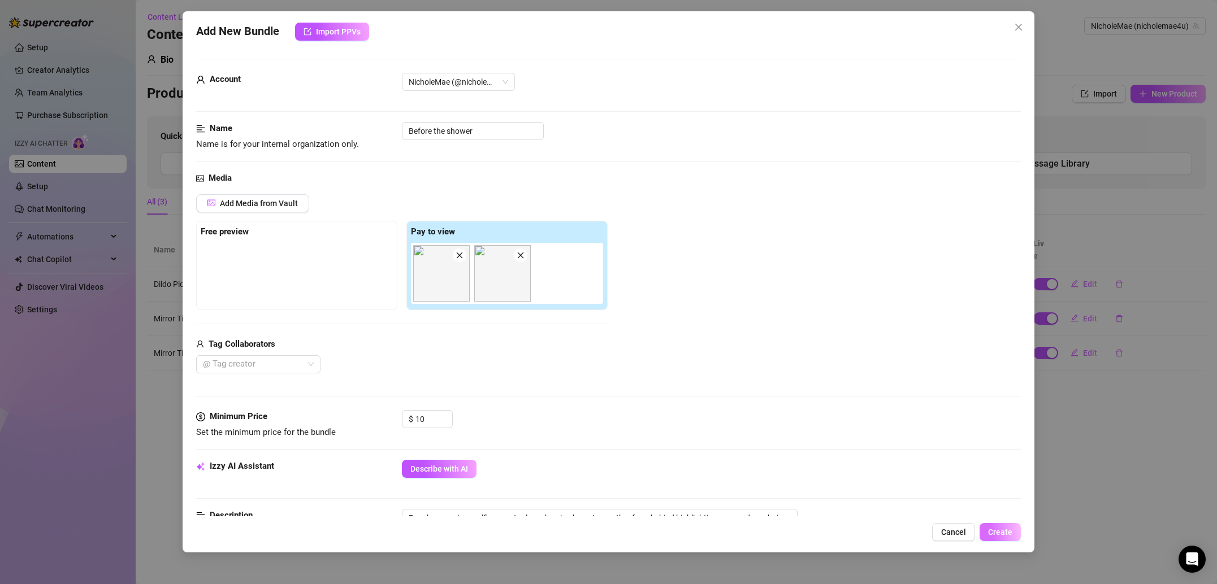
click at [1009, 535] on span "Create" at bounding box center [1000, 532] width 24 height 9
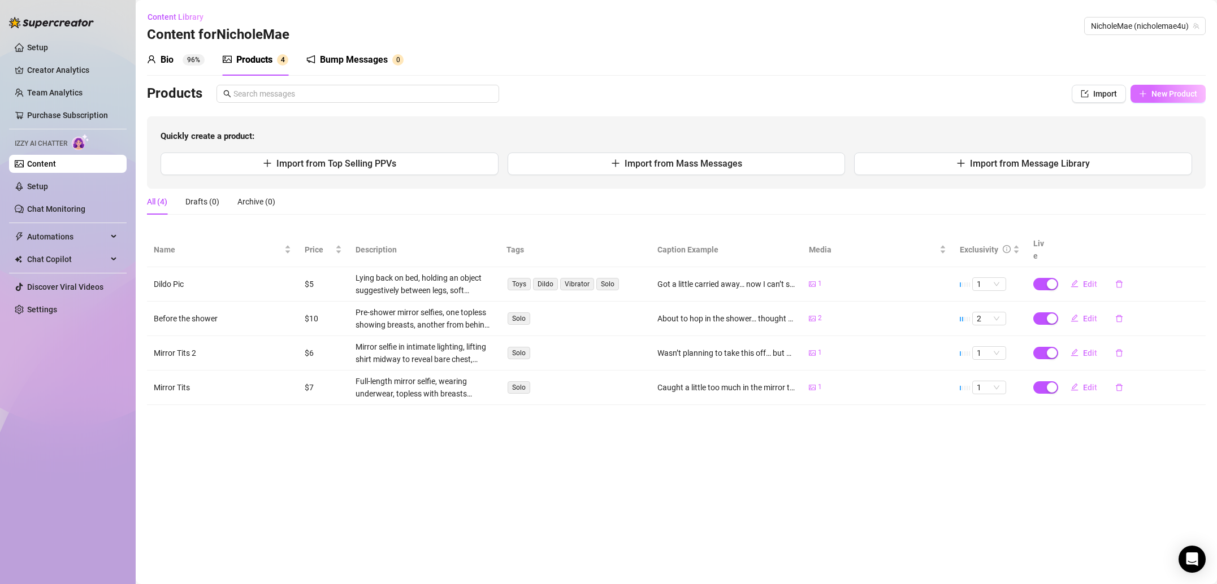
click at [1169, 97] on span "New Product" at bounding box center [1174, 93] width 46 height 9
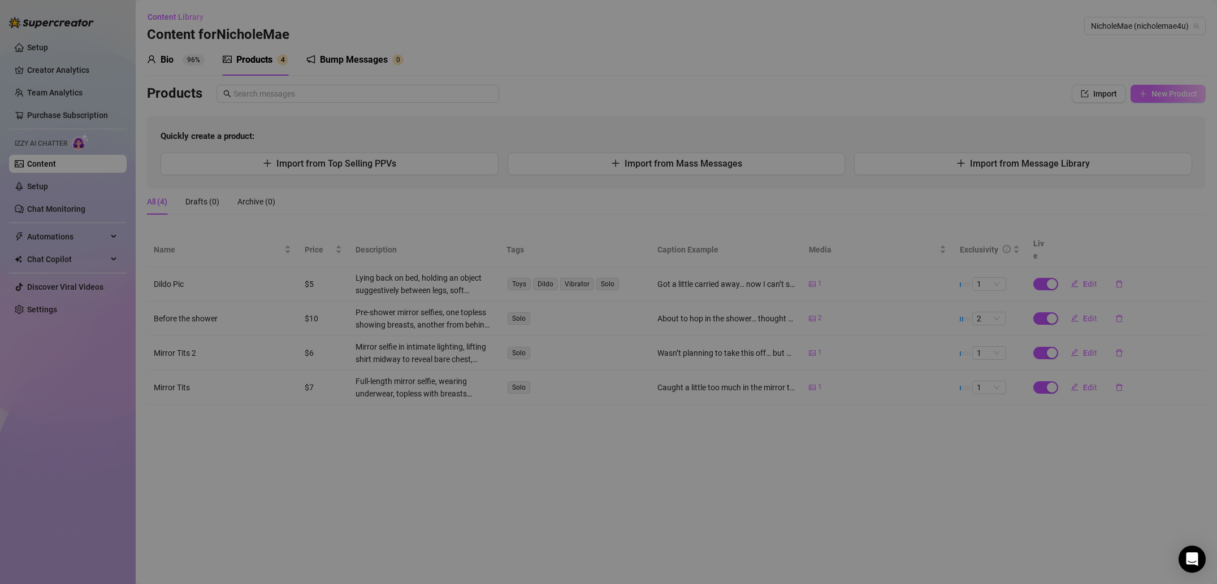
type textarea "Type your message here..."
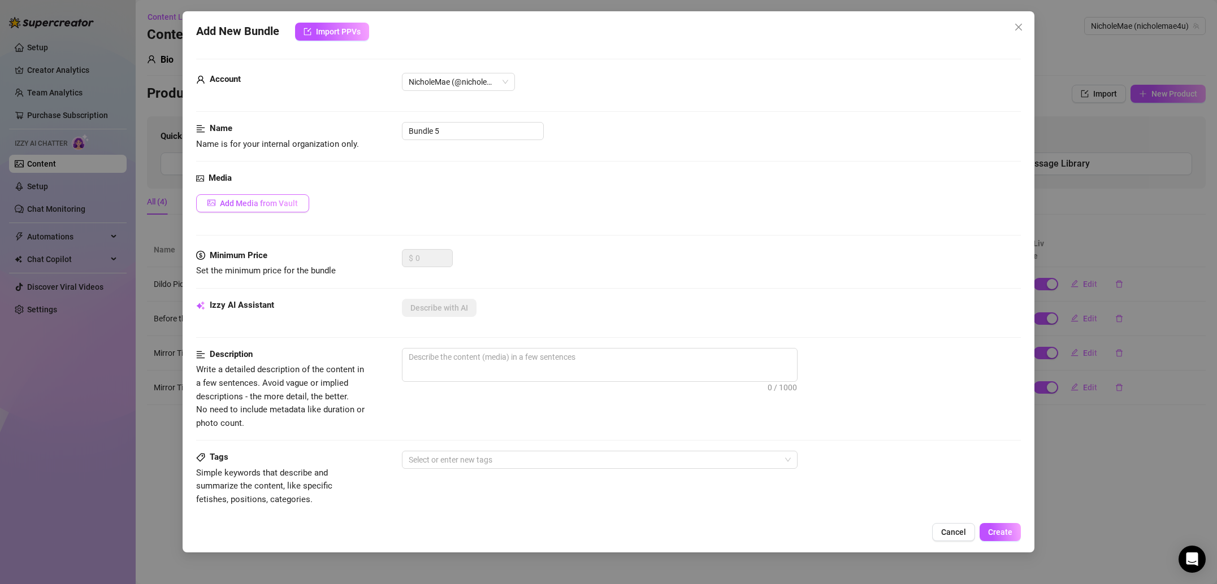
click at [258, 208] on button "Add Media from Vault" at bounding box center [252, 203] width 113 height 18
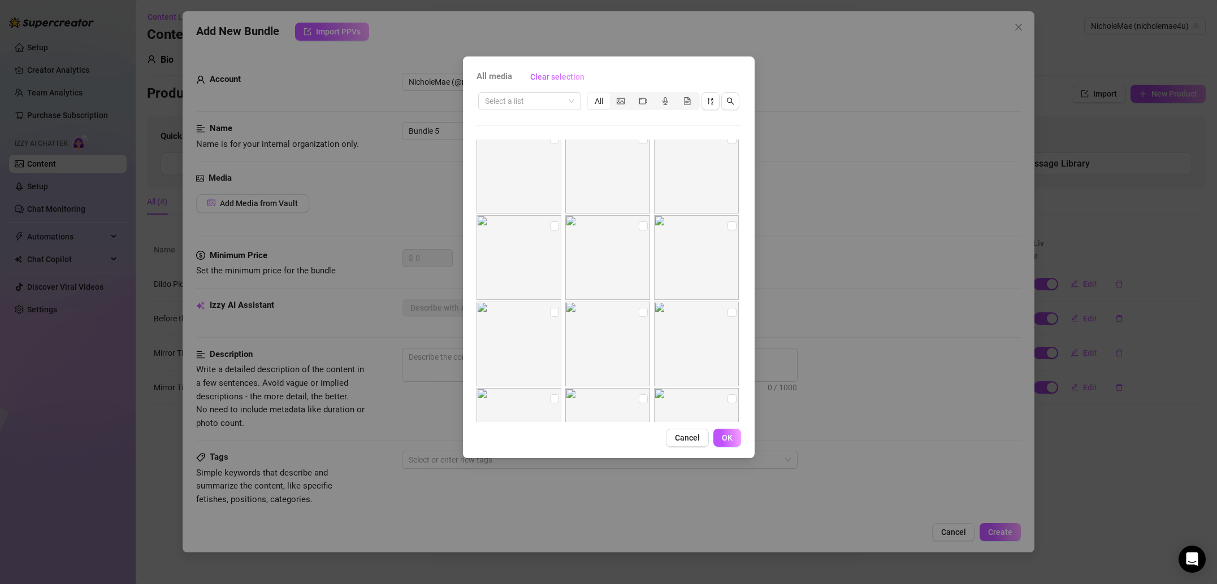
scroll to position [615, 0]
click at [640, 229] on input "checkbox" at bounding box center [643, 227] width 9 height 9
checkbox input "true"
click at [553, 226] on input "checkbox" at bounding box center [554, 227] width 9 height 9
checkbox input "true"
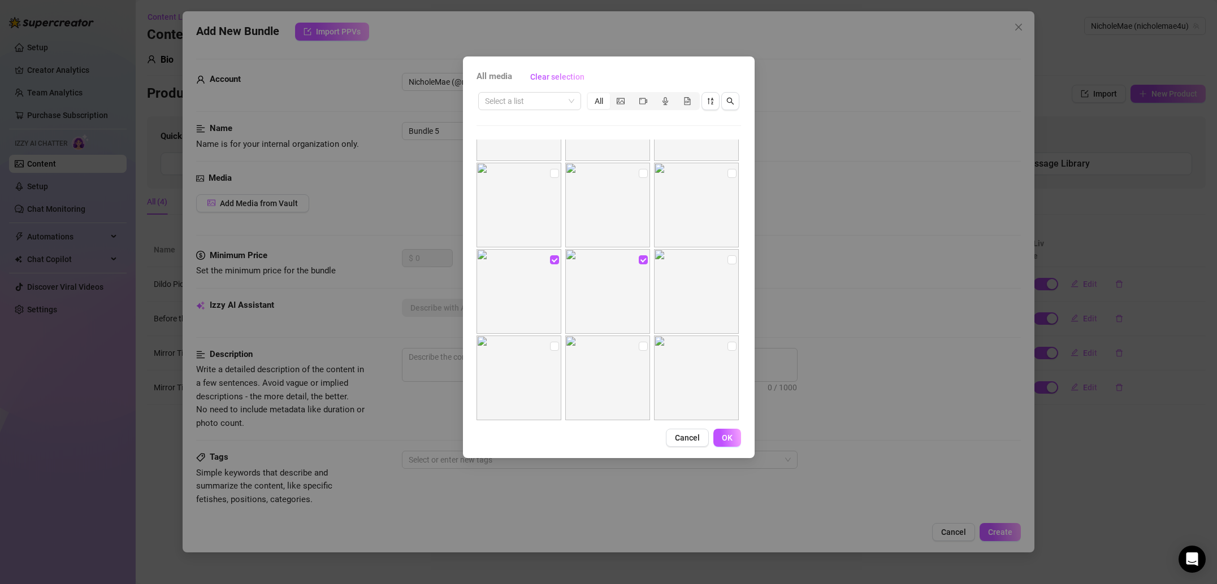
scroll to position [531, 0]
click at [731, 440] on span "OK" at bounding box center [727, 437] width 11 height 9
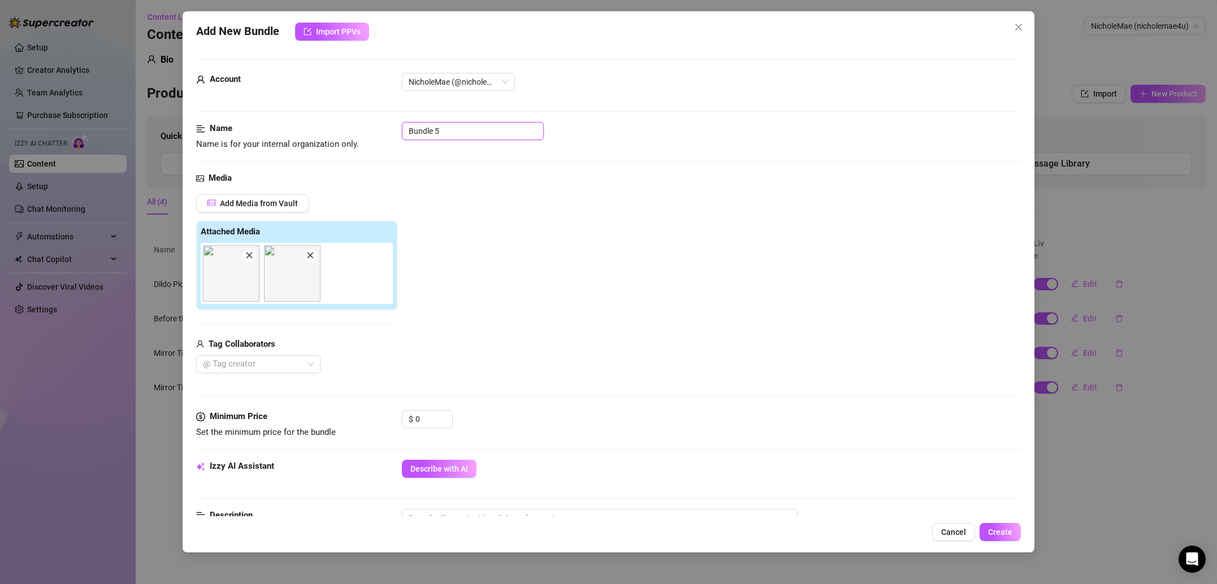
click at [475, 135] on input "Bundle 5" at bounding box center [473, 131] width 142 height 18
type input "Might touch myself"
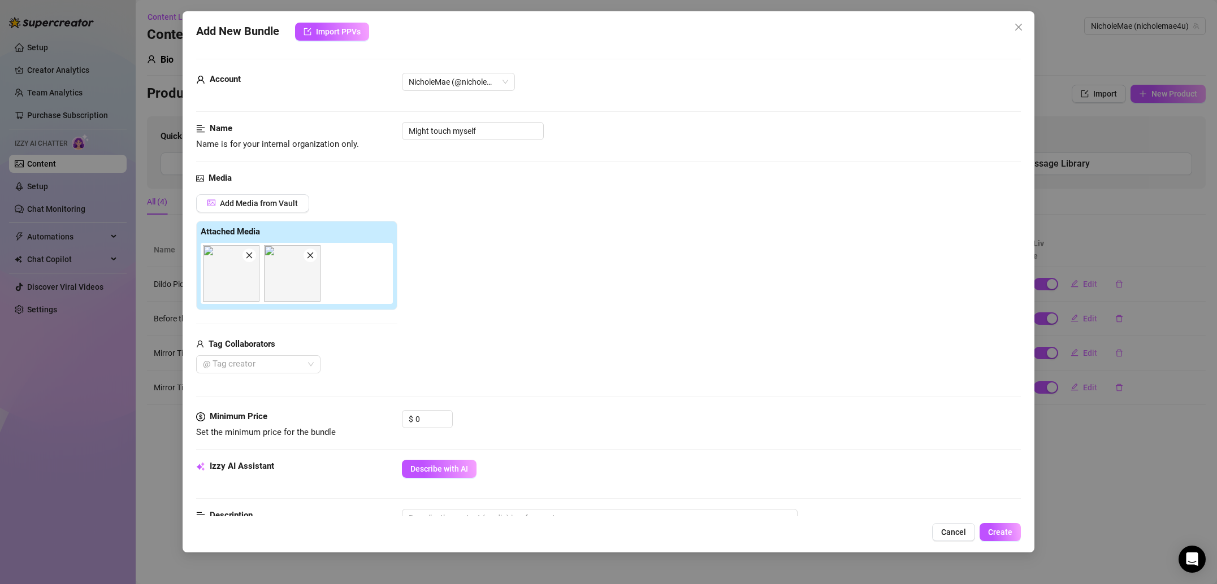
click at [459, 209] on div "Add Media from Vault Attached Media Tag Collaborators @ Tag creator" at bounding box center [608, 284] width 825 height 180
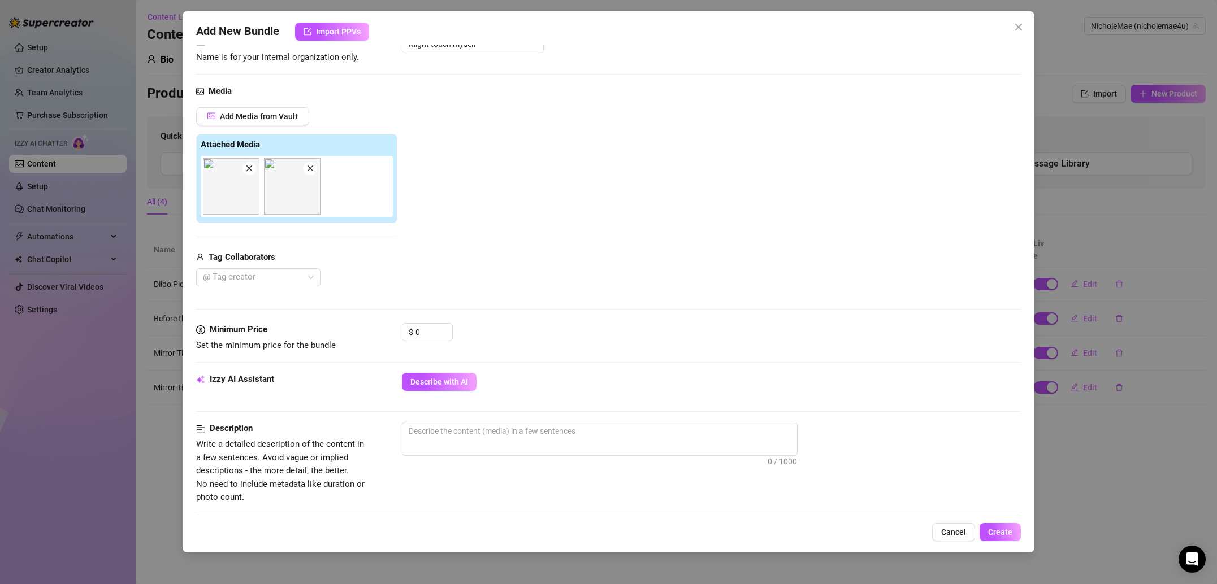
scroll to position [107, 0]
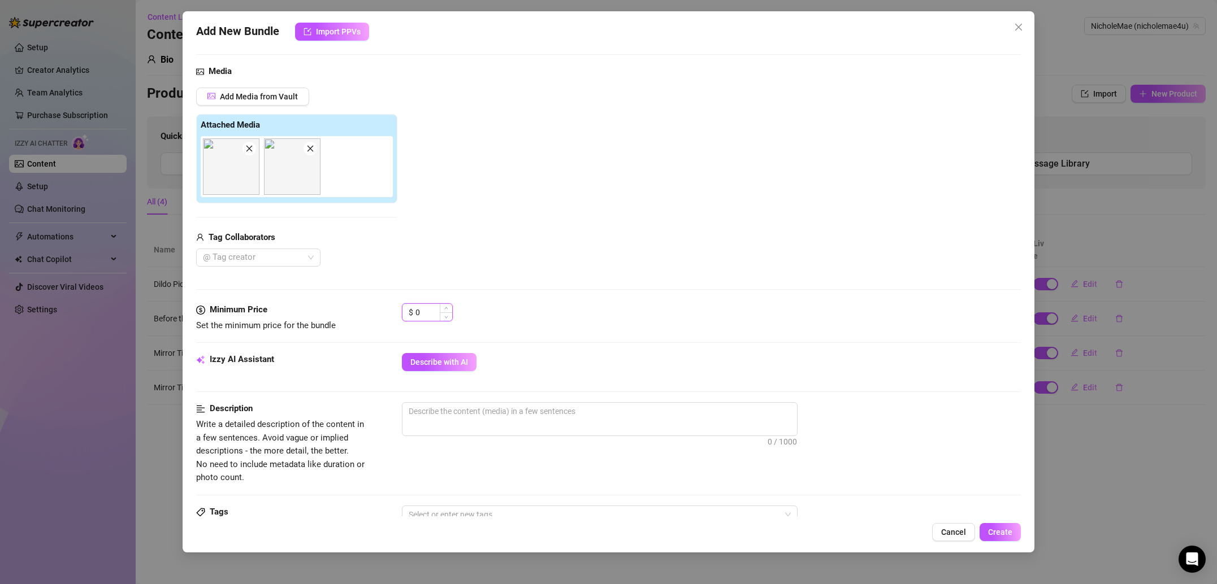
click at [432, 314] on input "0" at bounding box center [433, 312] width 37 height 17
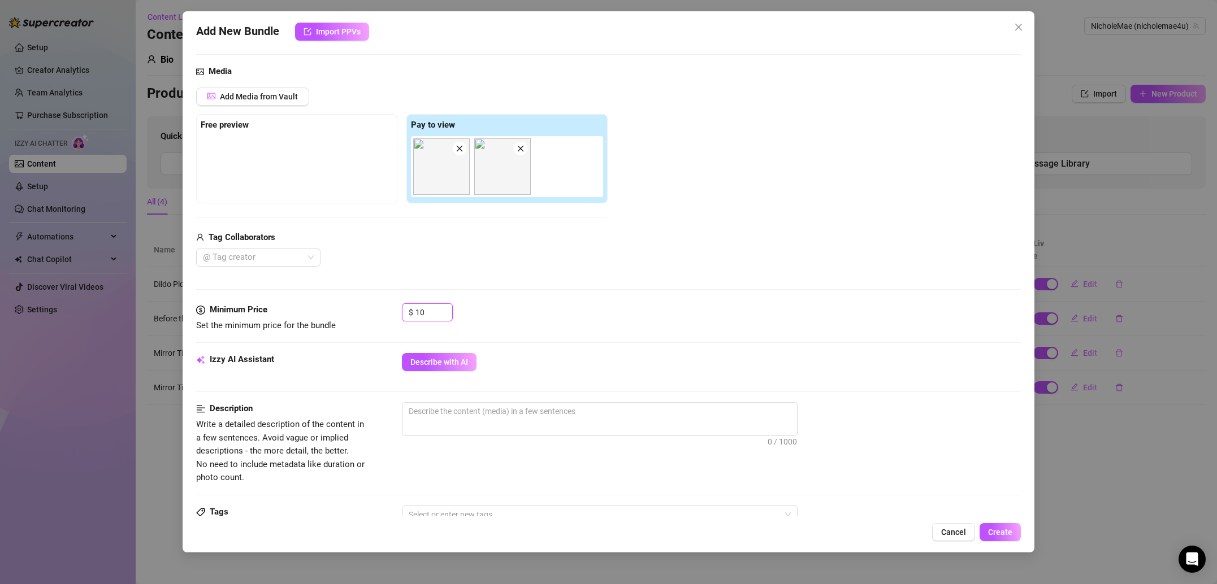
type input "10"
click at [543, 365] on div "Describe with AI" at bounding box center [711, 362] width 619 height 18
click at [523, 428] on span "0 / 1000" at bounding box center [600, 419] width 396 height 34
click at [509, 408] on textarea at bounding box center [599, 411] width 395 height 17
click at [490, 419] on textarea at bounding box center [599, 411] width 395 height 17
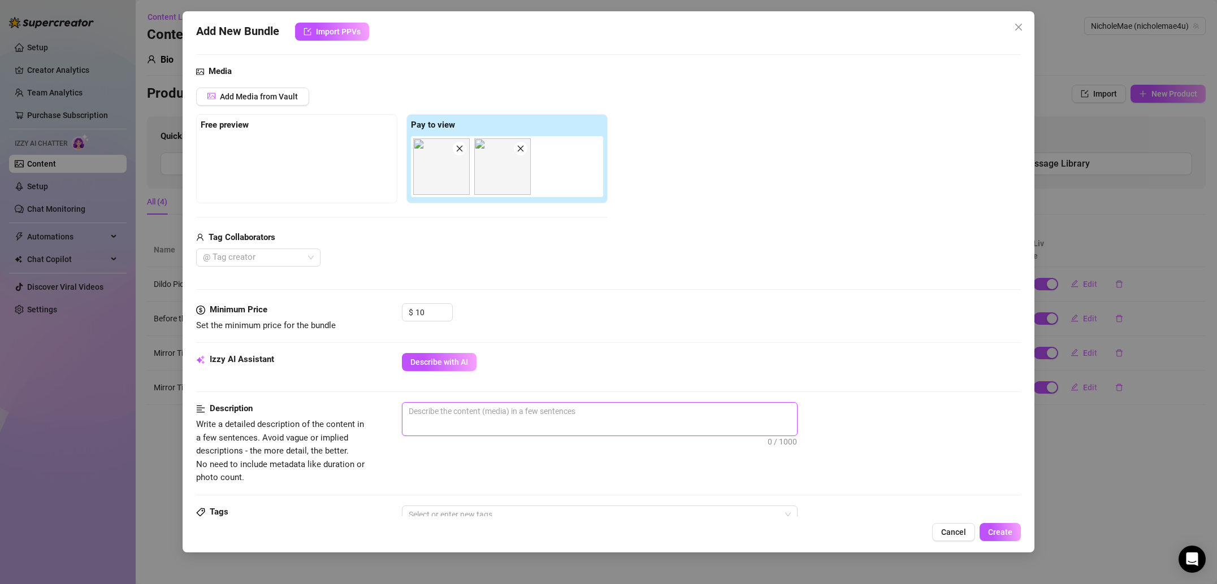
paste textarea "Standing in soft light, lifting shirt to reveal chest, teasing gaze into camera…"
type textarea "Standing in soft light, lifting shirt to reveal chest, teasing gaze into camera…"
click at [493, 480] on div "Description Write a detailed description of the content in a few sentences. Avo…" at bounding box center [608, 443] width 825 height 82
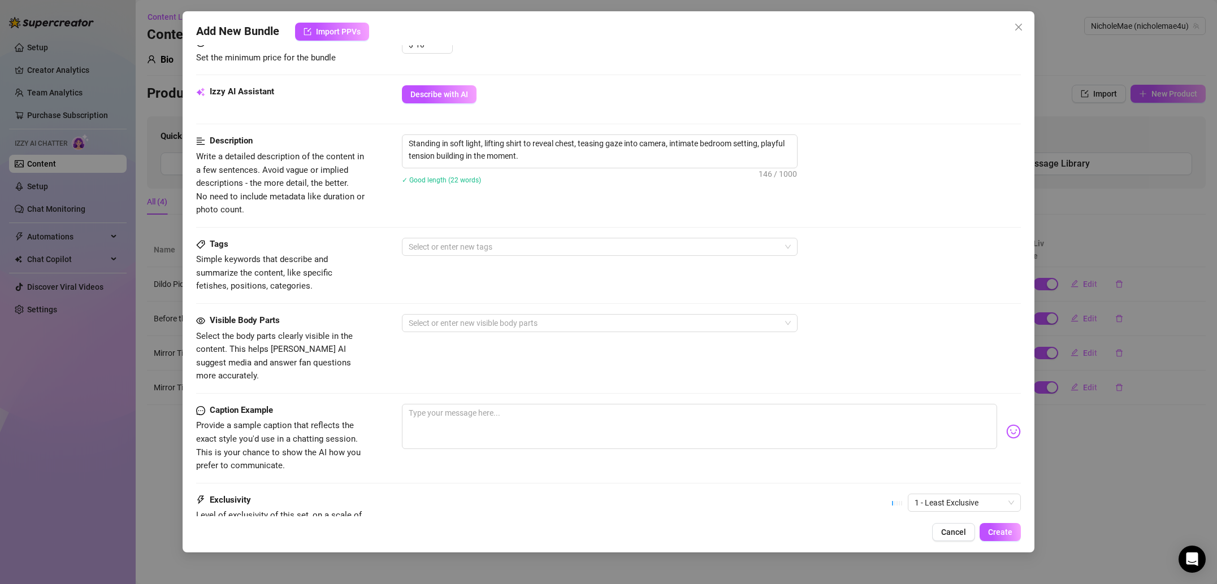
scroll to position [377, 0]
click at [482, 242] on div at bounding box center [593, 245] width 379 height 16
click at [428, 419] on textarea at bounding box center [699, 424] width 595 height 45
paste textarea "Thinking about what I’m about to do… wanna watch? 😈🔥"
type textarea "Thinking about what I’m about to do… wanna watch? 😈🔥"
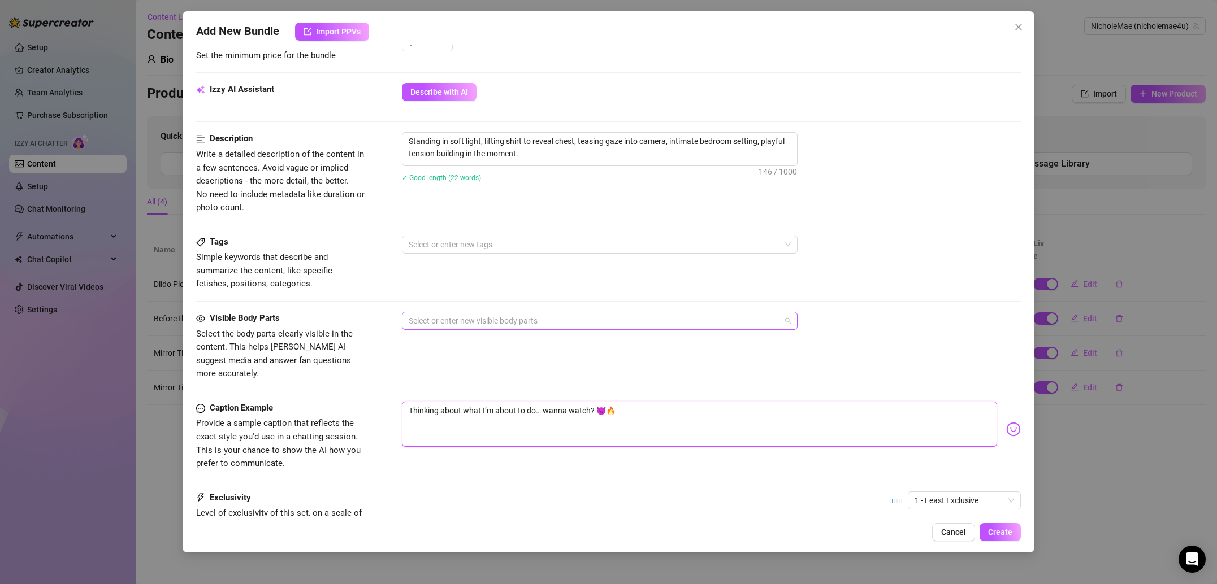
click at [455, 321] on div at bounding box center [593, 321] width 379 height 16
type textarea "Thinking about what I’m about to do… wanna watch? 😈🔥"
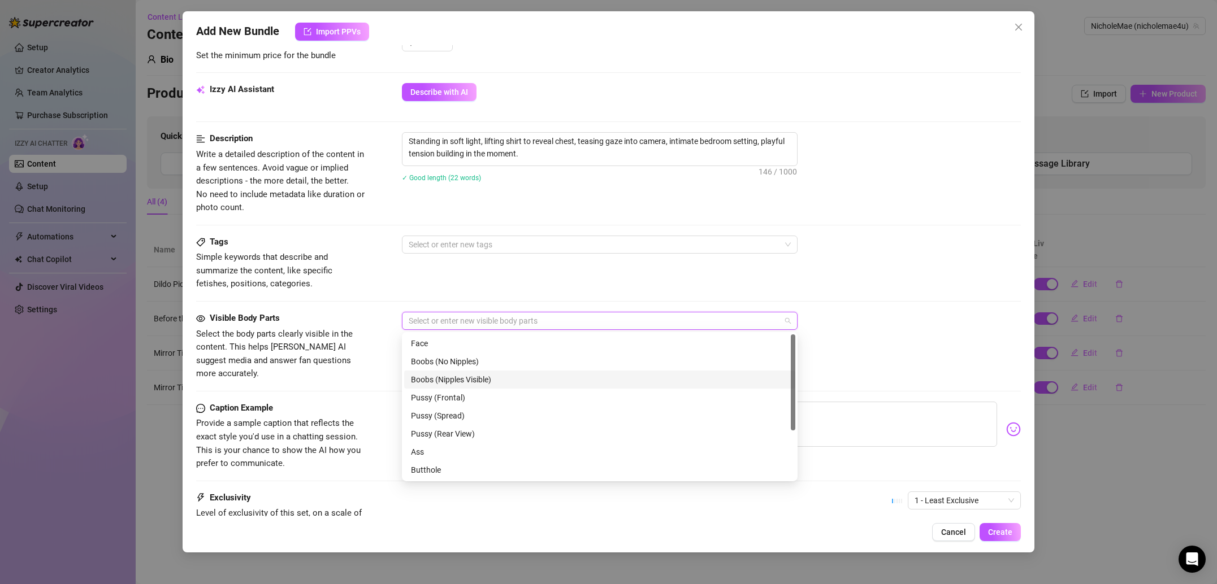
click at [466, 378] on div "Boobs (Nipples Visible)" at bounding box center [600, 380] width 378 height 12
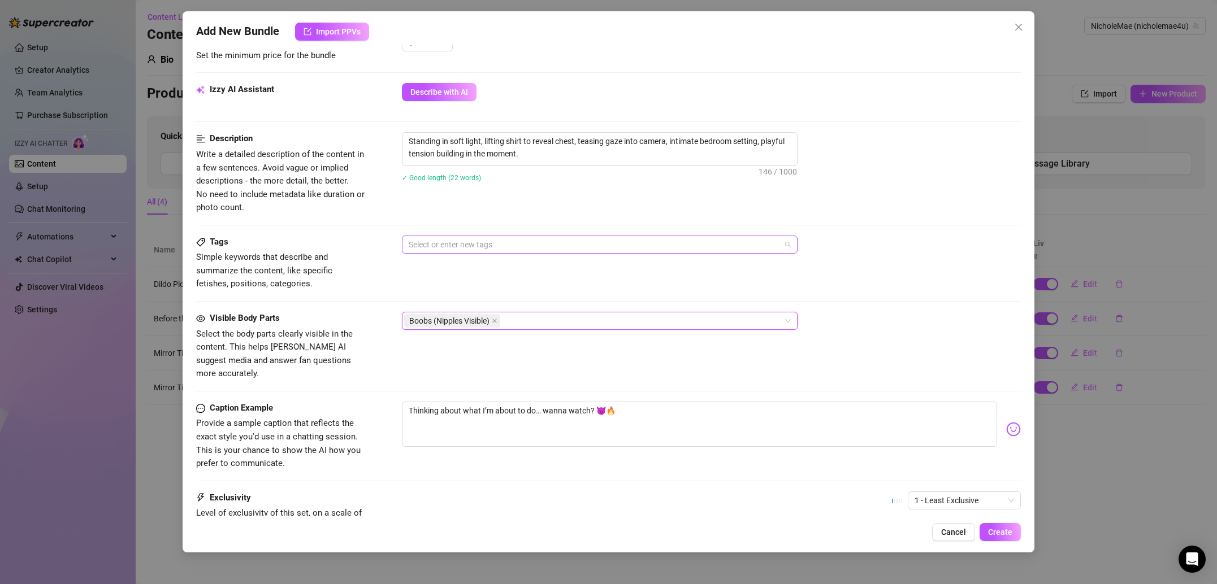
click at [448, 245] on div at bounding box center [593, 245] width 379 height 16
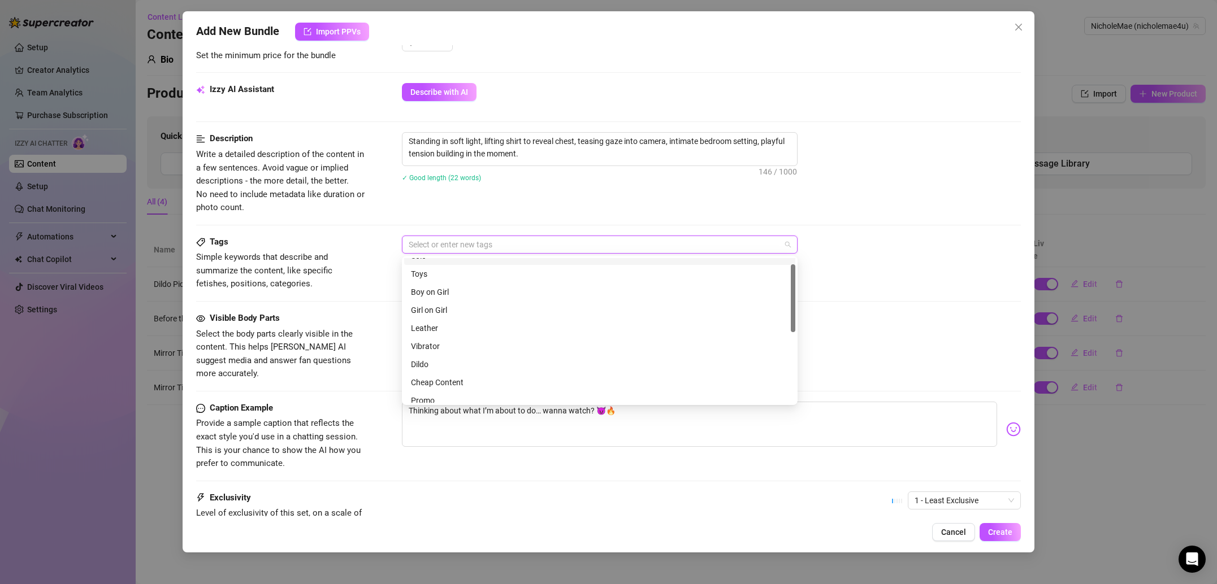
scroll to position [0, 0]
click at [444, 290] on div "Solo" at bounding box center [600, 285] width 378 height 12
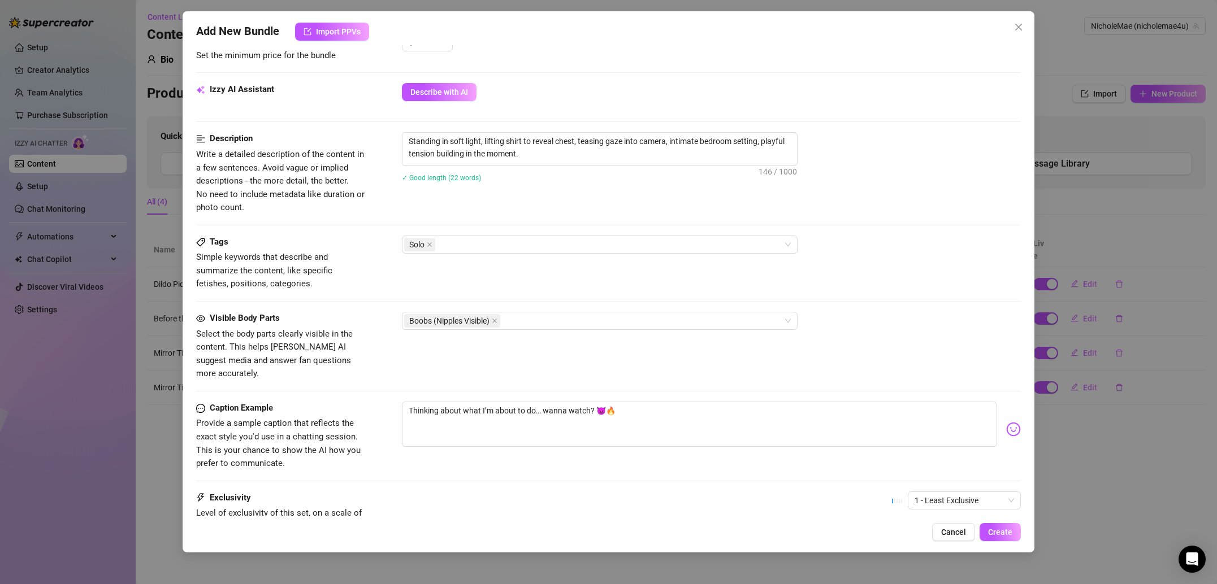
click at [348, 283] on span "Simple keywords that describe and summarize the content, like specific fetishes…" at bounding box center [281, 271] width 170 height 40
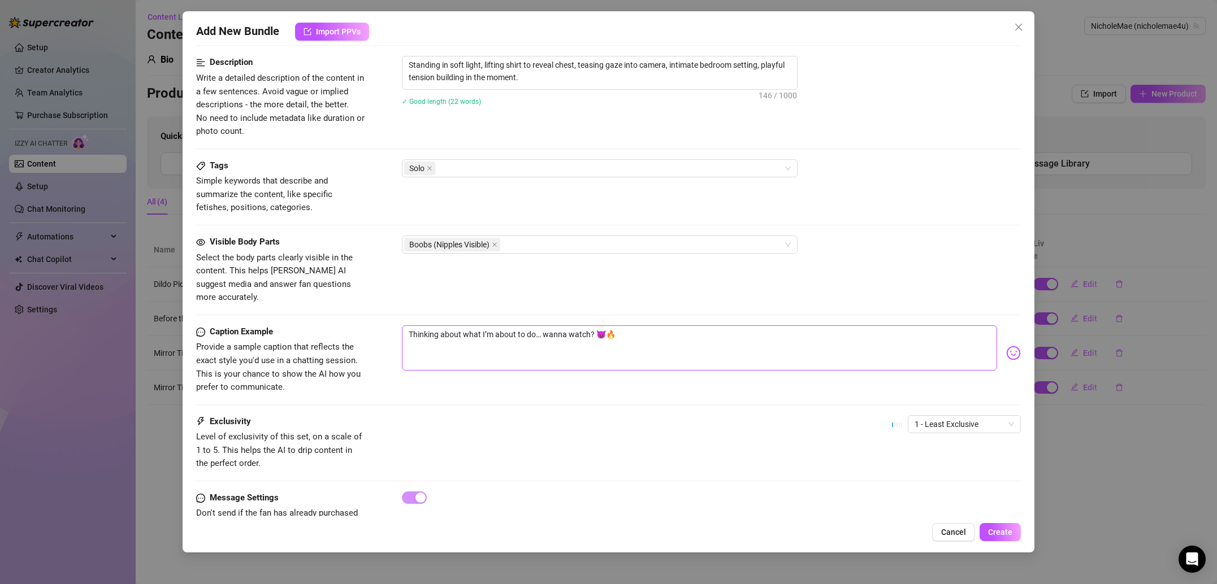
scroll to position [478, 0]
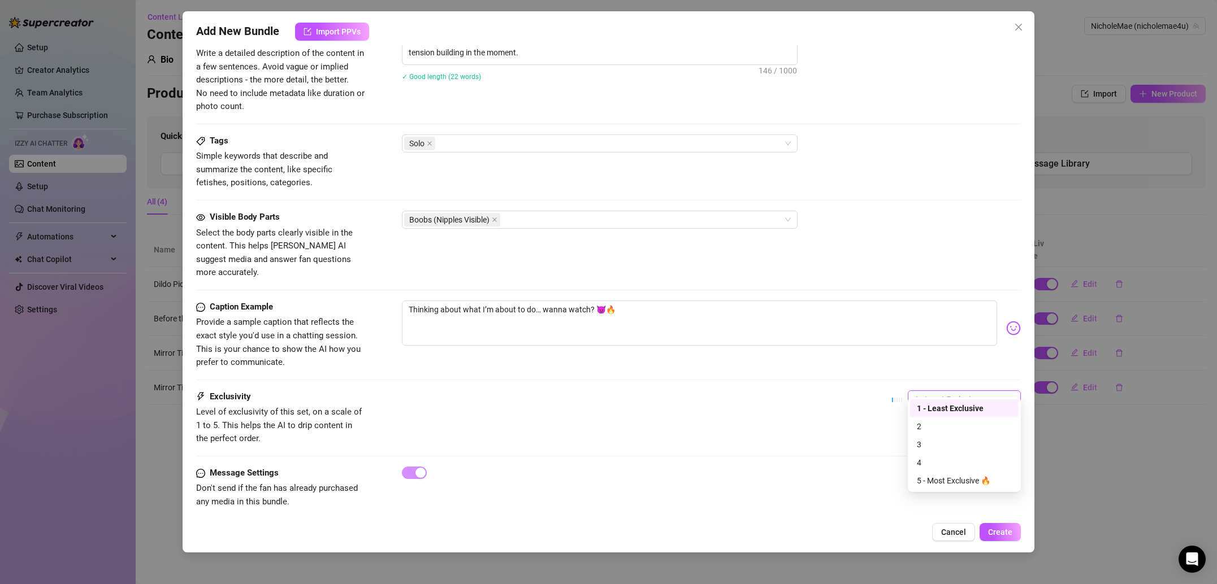
click at [942, 391] on span "1 - Least Exclusive" at bounding box center [963, 399] width 99 height 17
click at [932, 425] on div "2" at bounding box center [964, 426] width 95 height 12
click at [1003, 532] on span "Create" at bounding box center [1000, 532] width 24 height 9
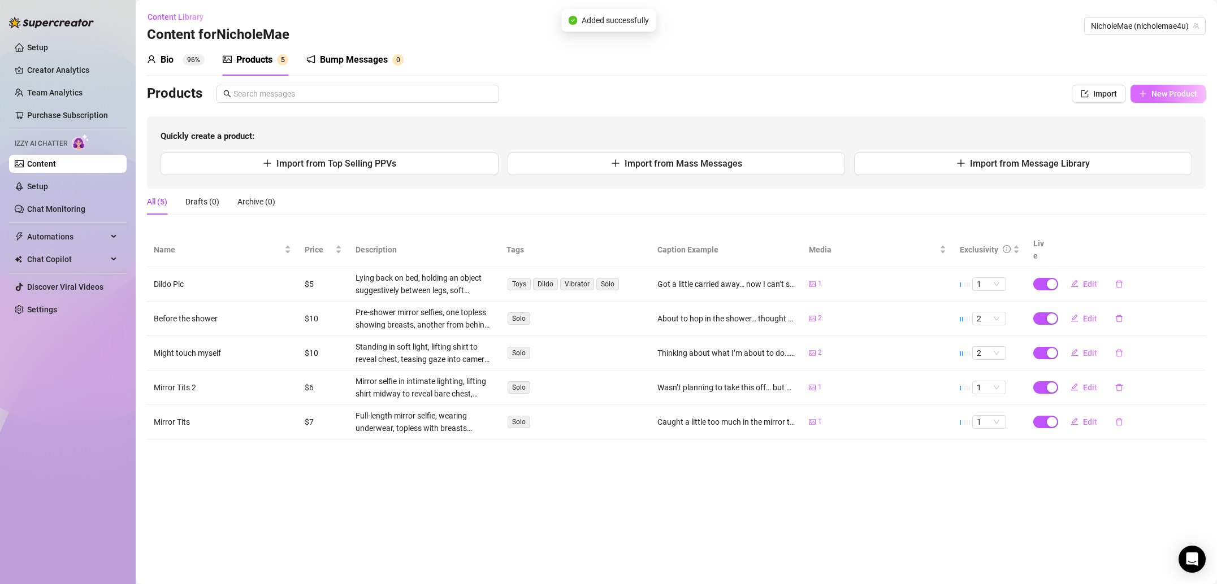
click at [1178, 97] on span "New Product" at bounding box center [1174, 93] width 46 height 9
type textarea "Type your message here..."
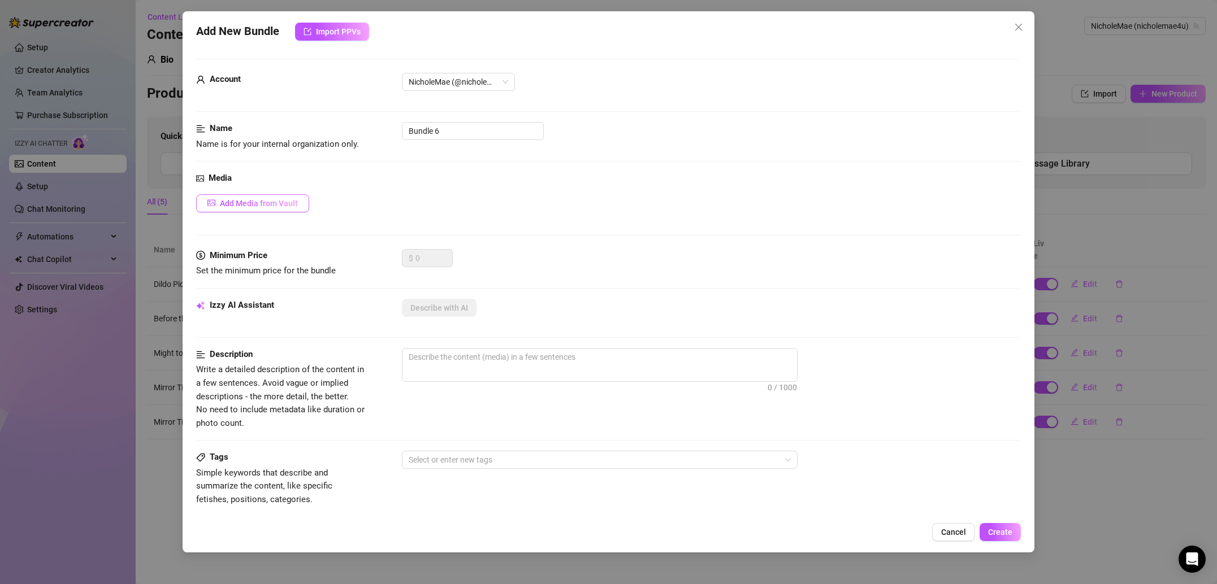
click at [280, 200] on span "Add Media from Vault" at bounding box center [259, 203] width 78 height 9
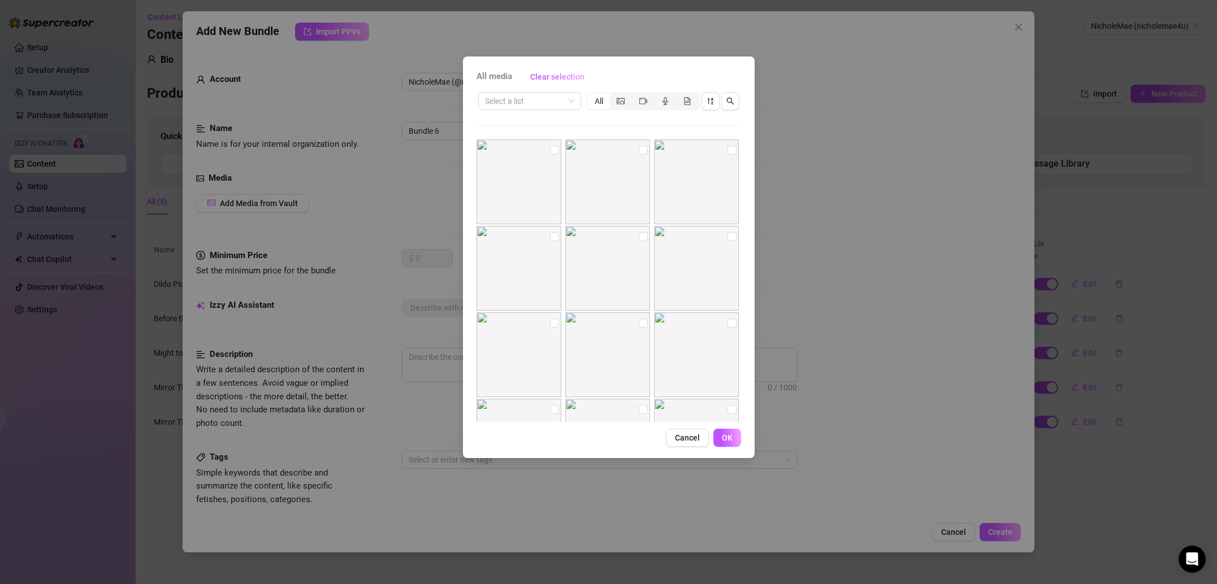
scroll to position [545, 0]
click at [729, 211] on input "checkbox" at bounding box center [731, 210] width 9 height 9
checkbox input "true"
click at [640, 211] on input "checkbox" at bounding box center [643, 210] width 9 height 9
checkbox input "true"
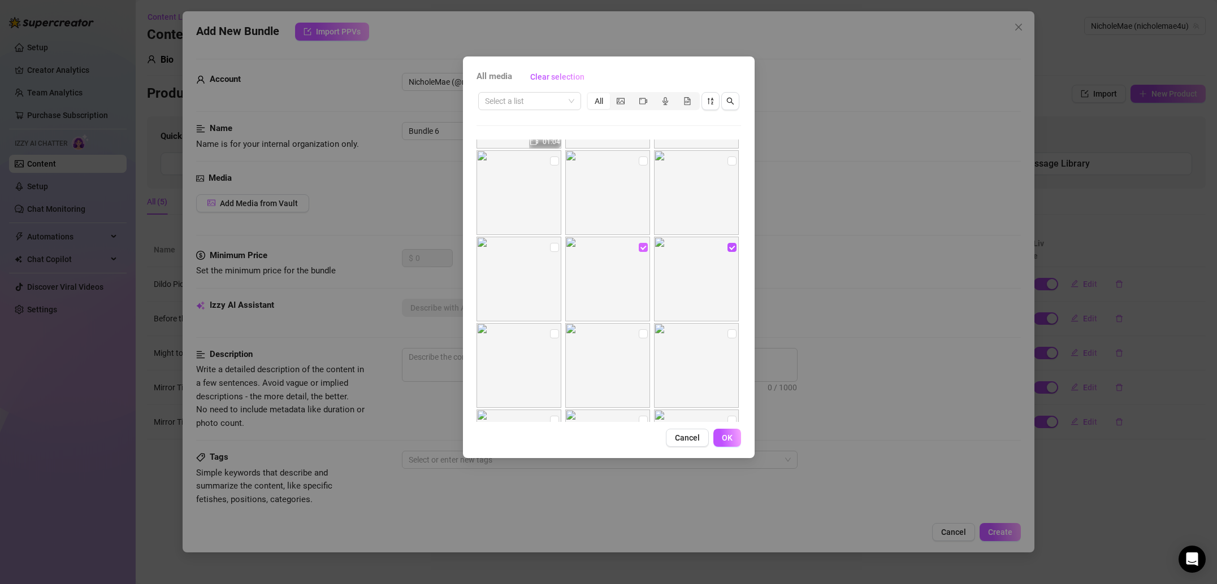
scroll to position [493, 0]
click at [553, 263] on input "checkbox" at bounding box center [554, 262] width 9 height 9
checkbox input "true"
click at [723, 442] on span "OK" at bounding box center [727, 437] width 11 height 9
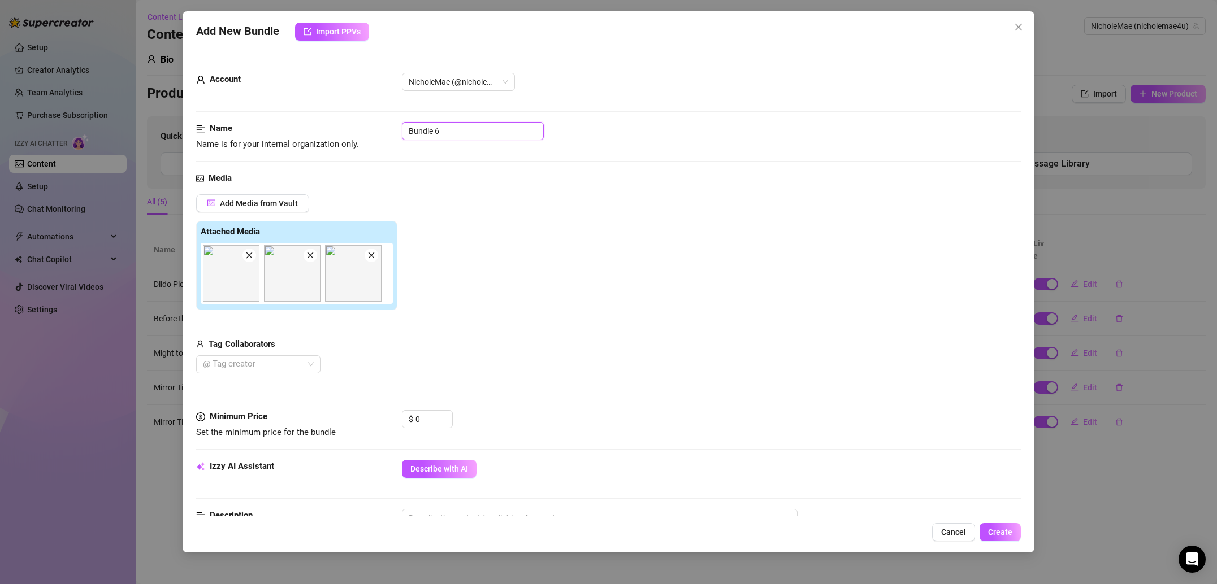
click at [454, 134] on input "Bundle 6" at bounding box center [473, 131] width 142 height 18
type input "Come lay in bed with me"
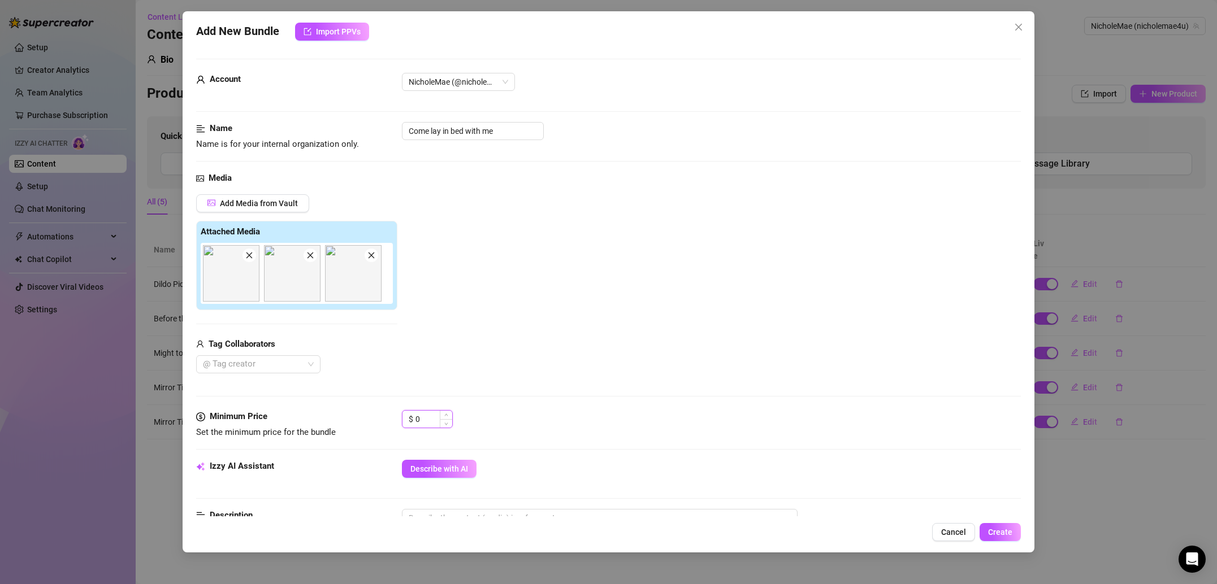
click at [432, 420] on input "0" at bounding box center [433, 419] width 37 height 17
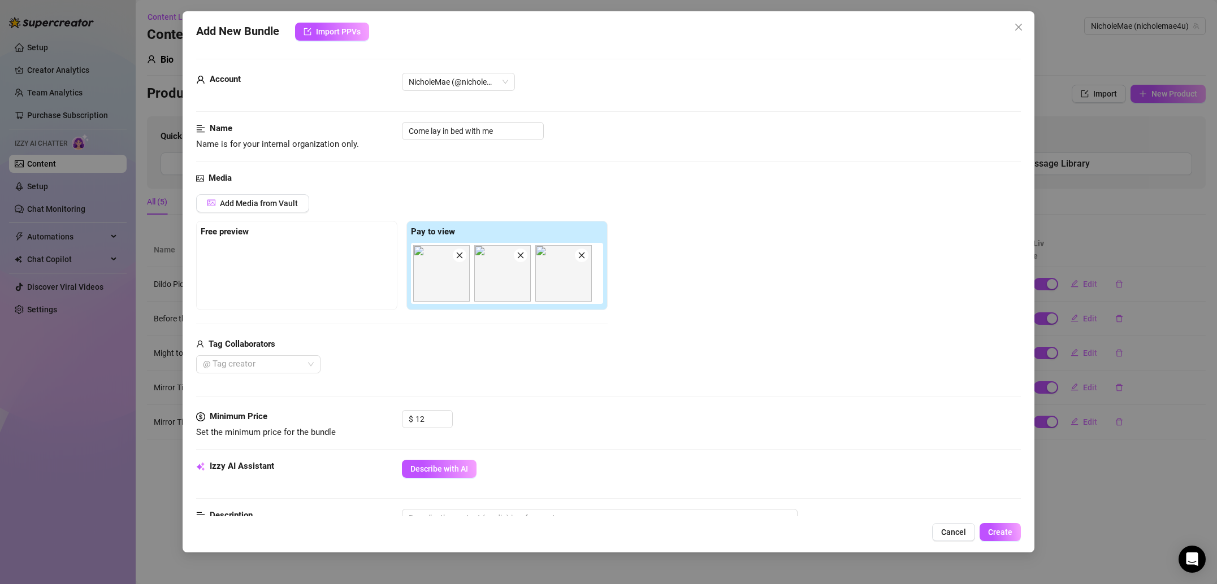
click at [501, 424] on div "$ 12" at bounding box center [711, 424] width 619 height 28
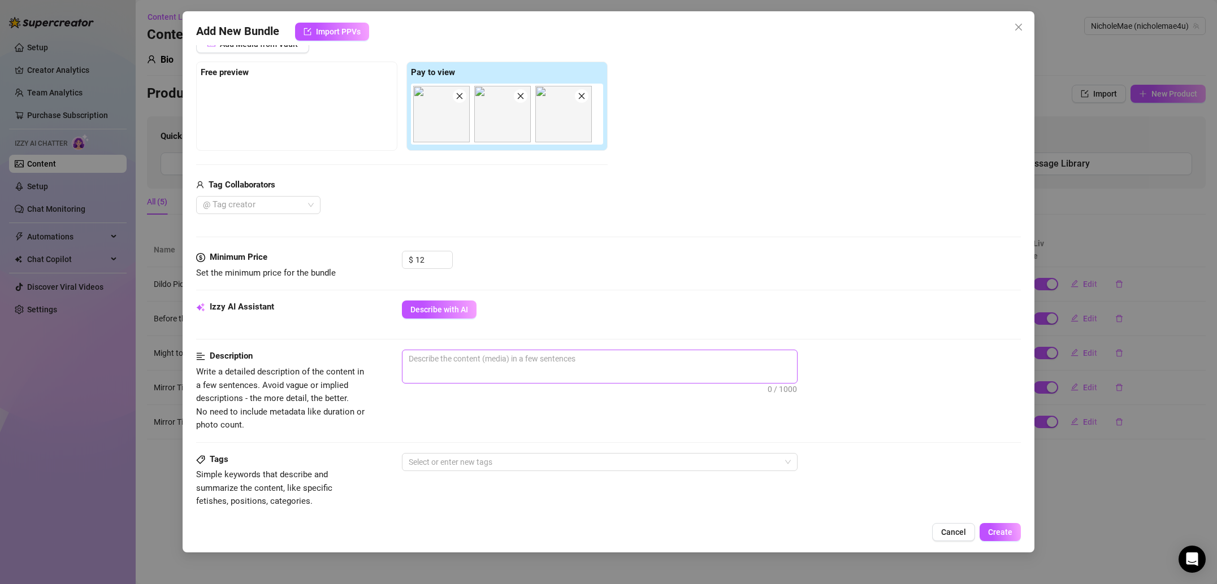
scroll to position [183, 0]
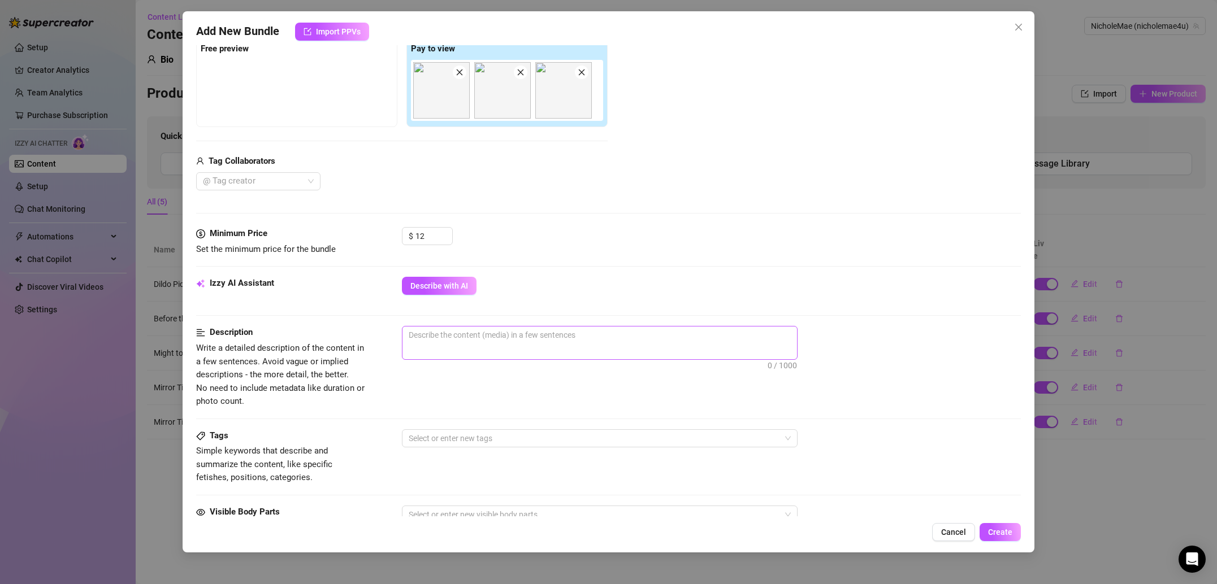
click at [470, 345] on span "0 / 1000" at bounding box center [600, 343] width 396 height 34
click at [472, 334] on textarea at bounding box center [599, 335] width 395 height 17
click at [426, 239] on input "12" at bounding box center [433, 236] width 37 height 17
type input "14"
click at [485, 340] on textarea at bounding box center [599, 336] width 395 height 17
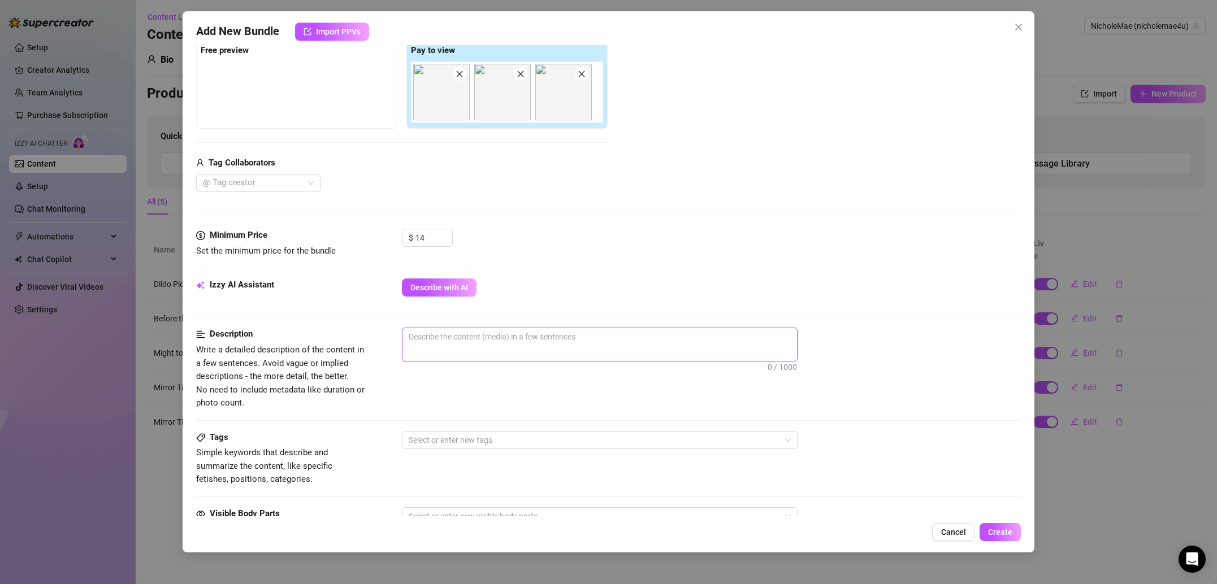
scroll to position [182, 0]
click at [451, 342] on textarea at bounding box center [599, 336] width 395 height 17
paste textarea "in bed, teasing poses with playful coverage, mix of close-ups and full-body sho…"
type textarea "in bed, teasing poses with playful coverage, mix of close-ups and full-body sho…"
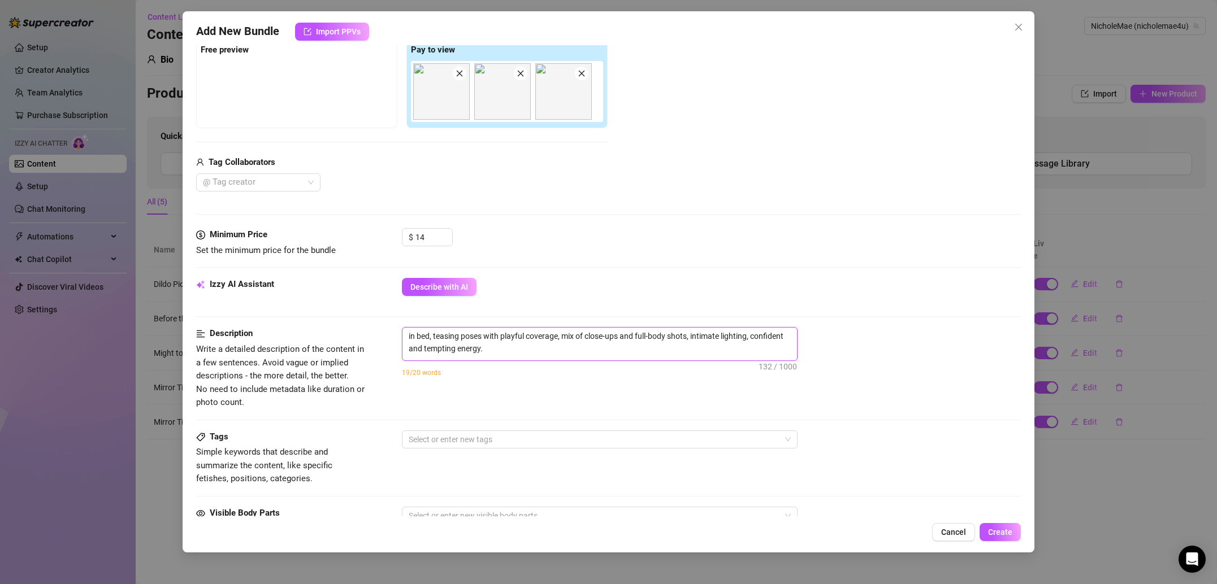
scroll to position [0, 0]
click at [409, 337] on textarea "in bed, teasing poses with playful coverage, mix of close-ups and full-body sho…" at bounding box center [599, 342] width 395 height 29
type textarea "Sin bed, teasing poses with playful coverage, mix of close-ups and full-body sh…"
type textarea "Shin bed, teasing poses with playful coverage, mix of close-ups and full-body s…"
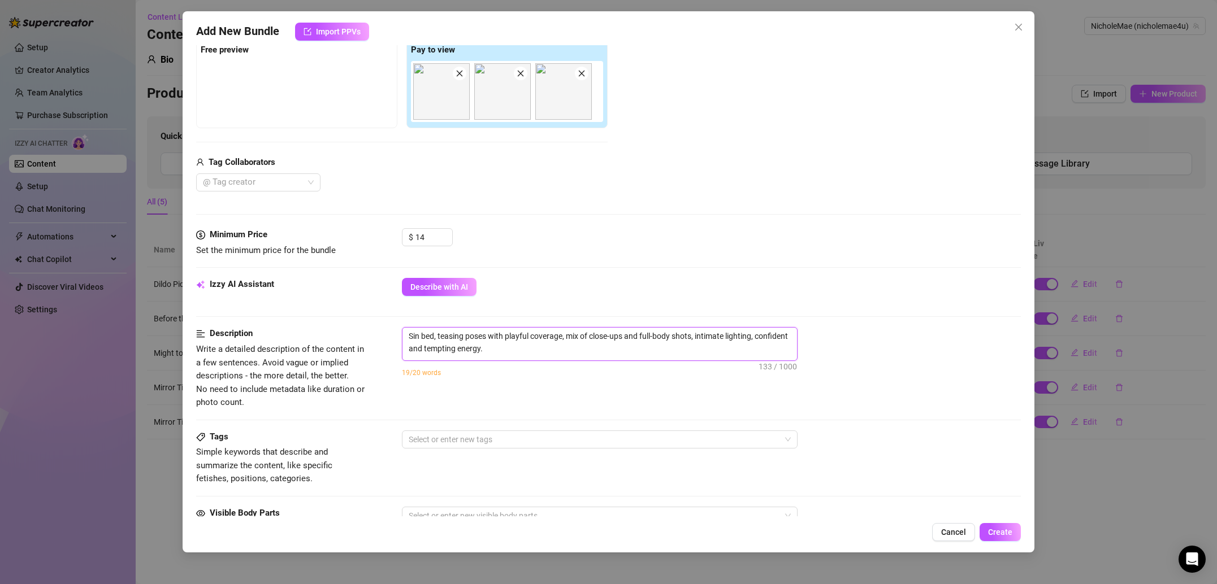
type textarea "Shin bed, teasing poses with playful coverage, mix of close-ups and full-body s…"
type textarea "[PERSON_NAME] bed, teasing poses with playful coverage, mix of close-ups and fu…"
type textarea "She in bed, teasing poses with playful coverage, mix of close-ups and full-body…"
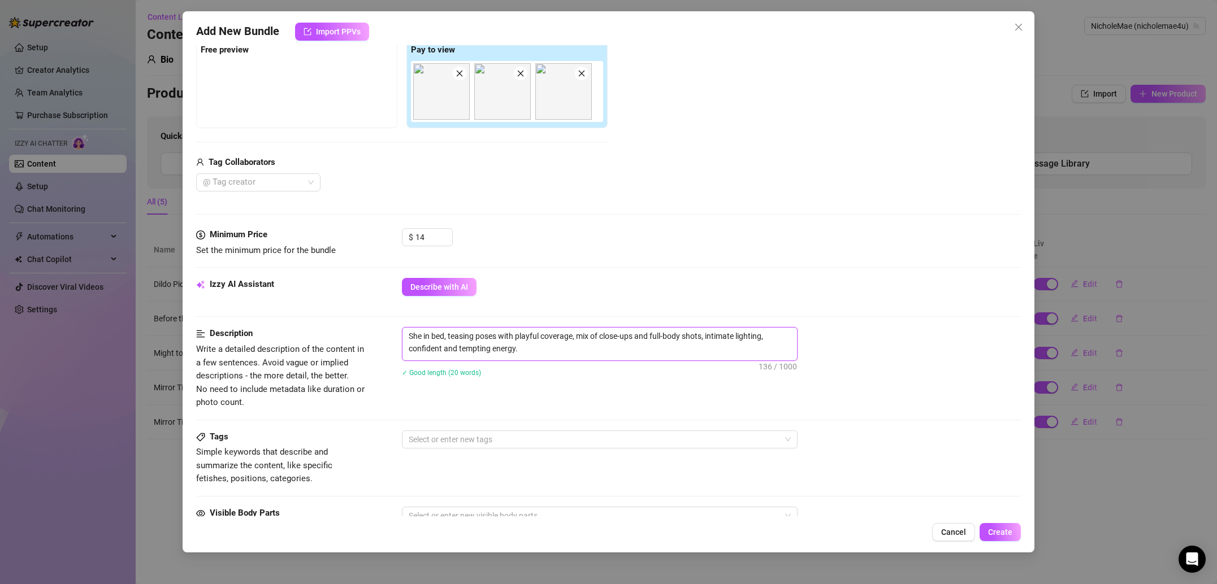
type textarea "[PERSON_NAME] bed, teasing poses with playful coverage, mix of close-ups and fu…"
type textarea "Shesin bed, teasing poses with playful coverage, mix of close-ups and full-body…"
type textarea "Shes in bed, teasing poses with playful coverage, mix of close-ups and full-bod…"
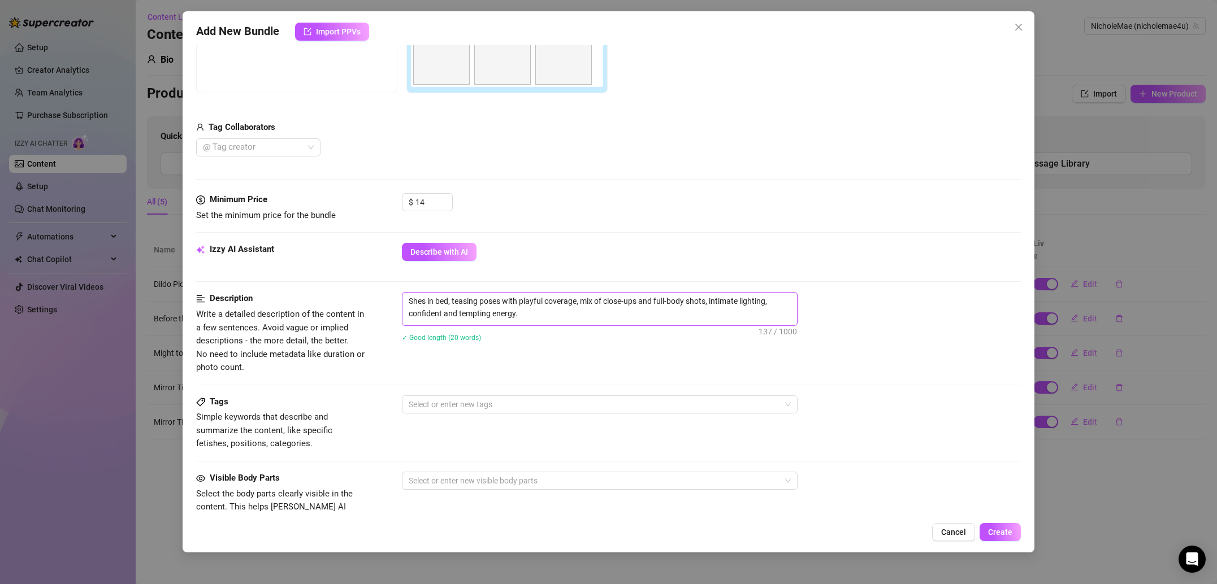
scroll to position [249, 0]
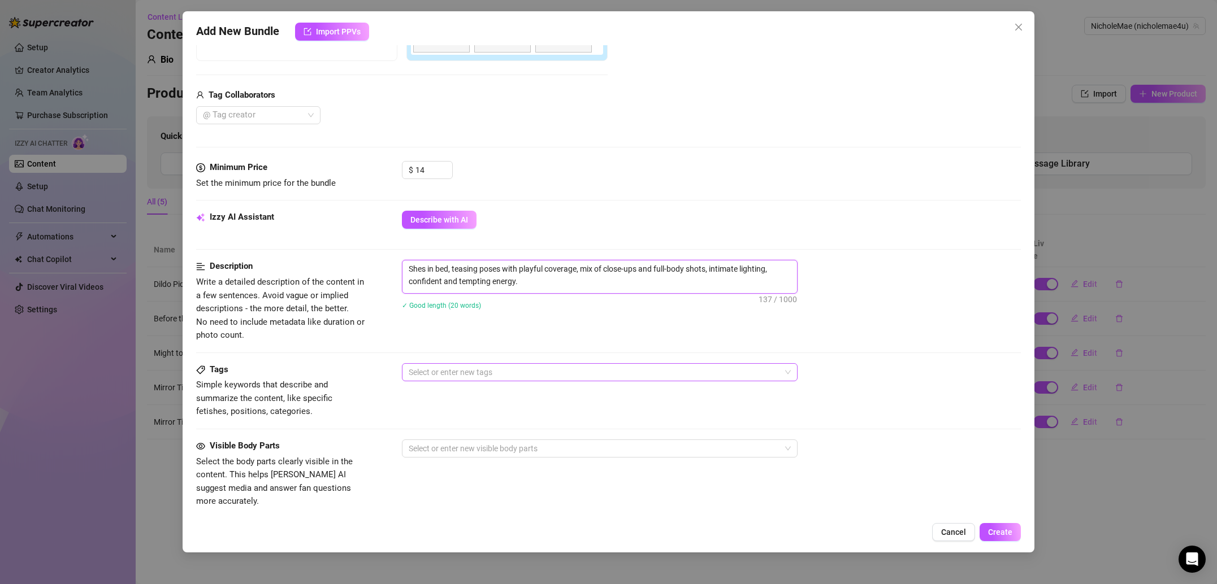
click at [495, 368] on div at bounding box center [593, 373] width 379 height 16
type textarea "Shes in bed, teasing poses with playful coverage, mix of close-ups and full-bod…"
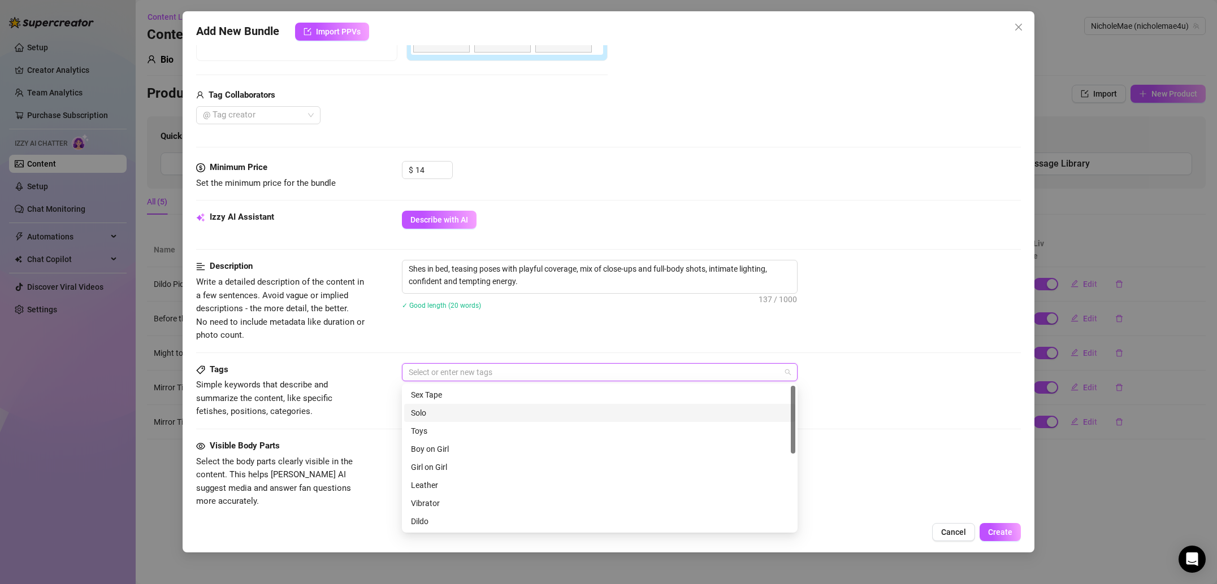
click at [476, 416] on div "Solo" at bounding box center [600, 413] width 378 height 12
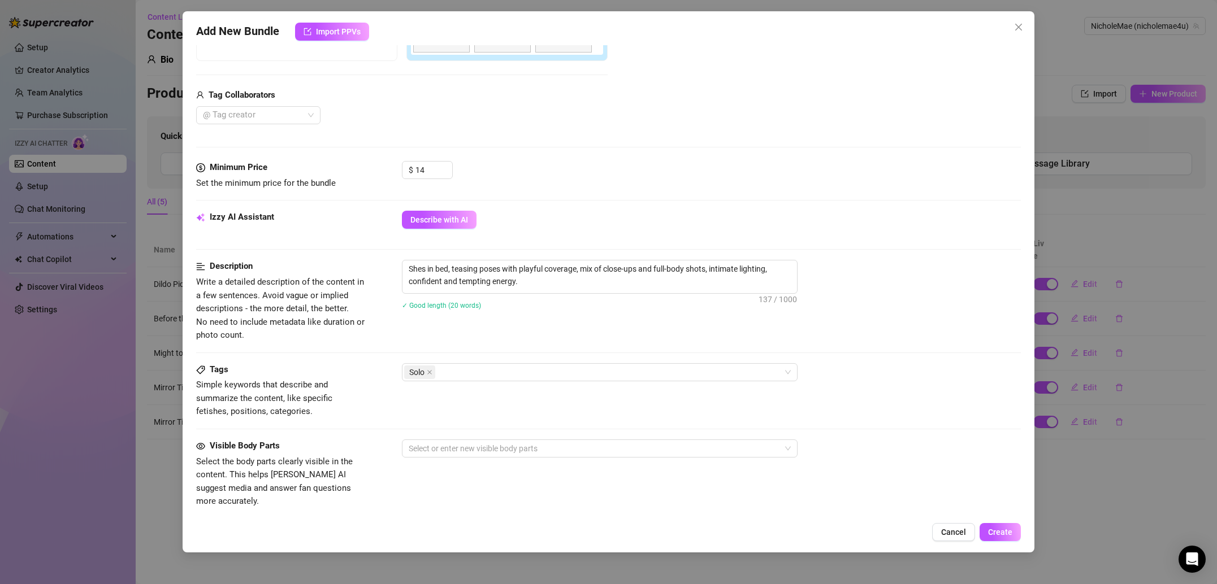
click at [348, 431] on div "Tags Simple keywords that describe and summarize the content, like specific fet…" at bounding box center [608, 401] width 825 height 76
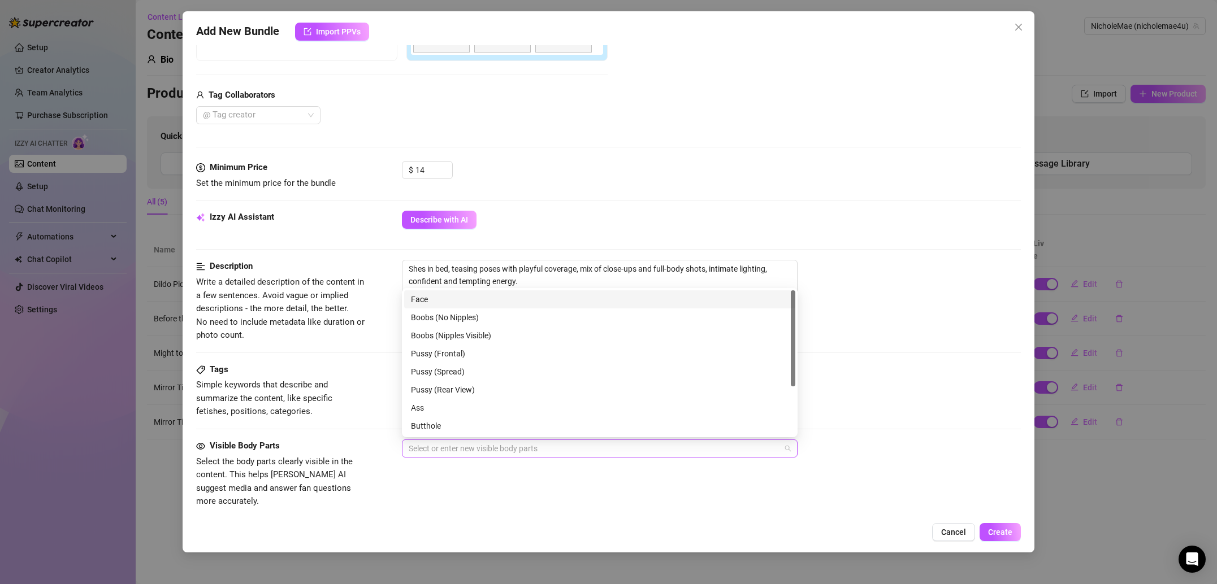
click at [451, 449] on div at bounding box center [593, 449] width 379 height 16
click at [470, 333] on div "Boobs (Nipples Visible)" at bounding box center [600, 336] width 378 height 12
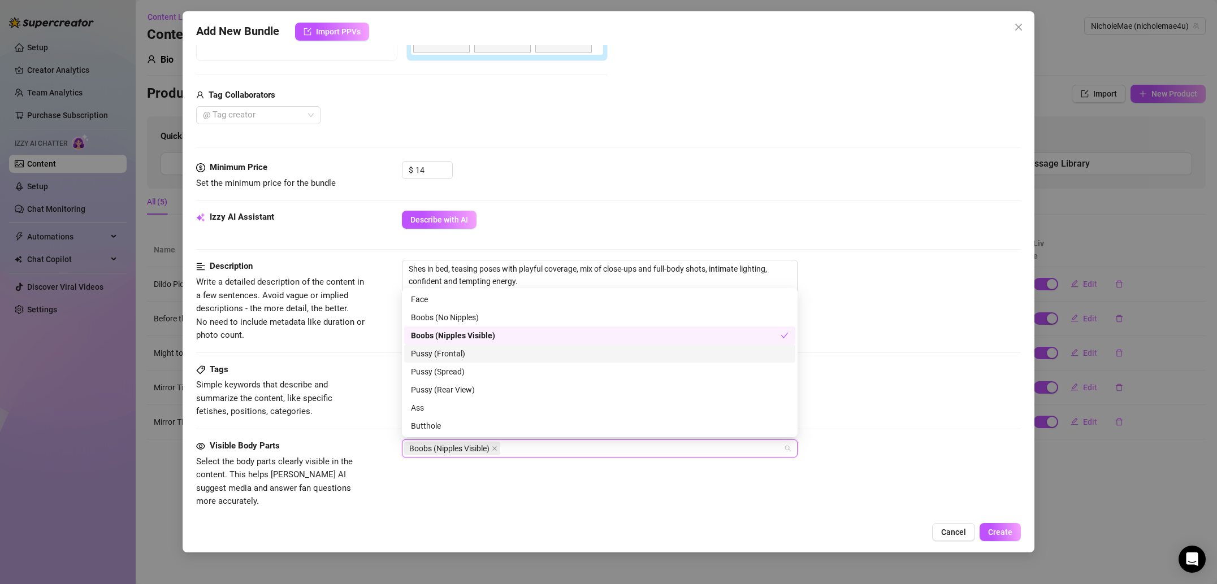
click at [469, 352] on div "Pussy (Frontal)" at bounding box center [600, 354] width 378 height 12
click at [316, 400] on span "Simple keywords that describe and summarize the content, like specific fetishes…" at bounding box center [264, 398] width 136 height 37
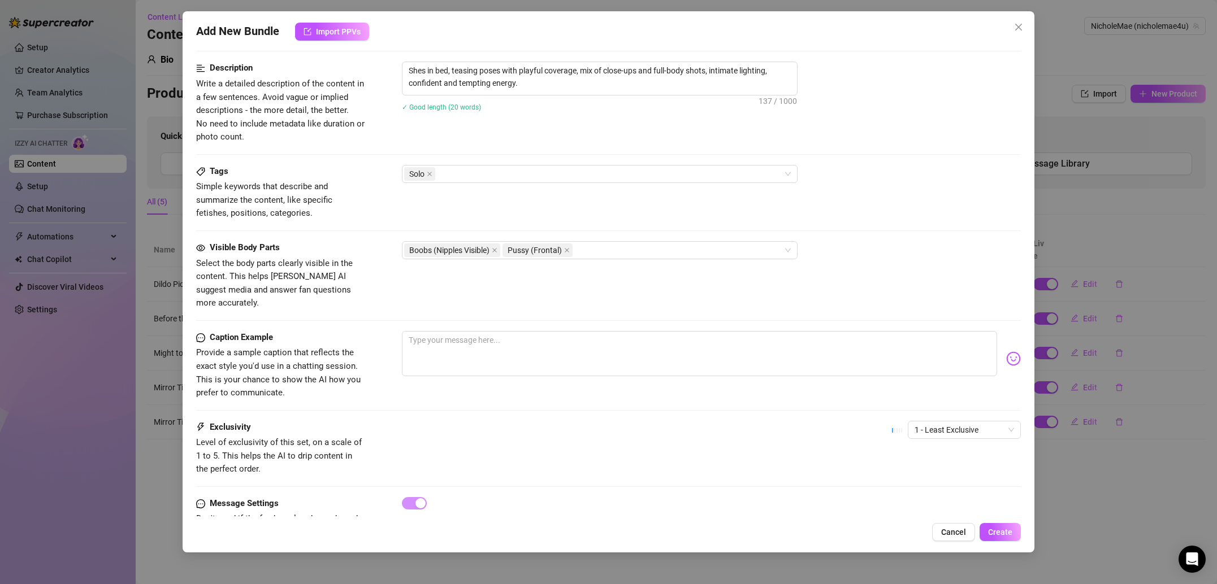
scroll to position [478, 0]
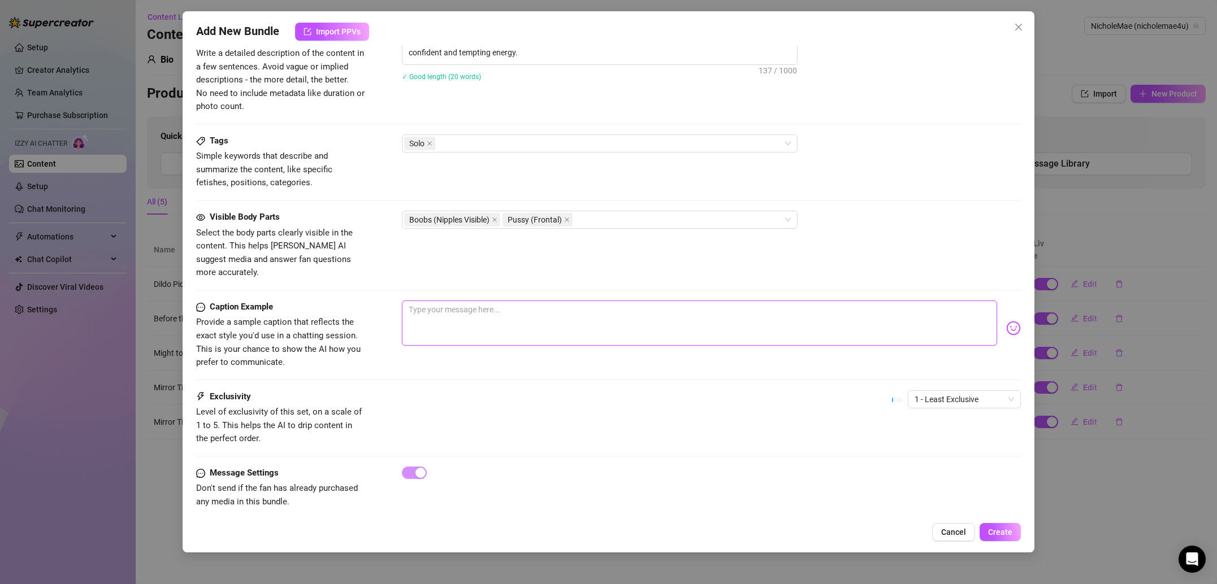
click at [464, 324] on textarea at bounding box center [699, 323] width 595 height 45
click at [439, 301] on textarea at bounding box center [699, 323] width 595 height 45
paste textarea "Couldn’t decide which angle you’d like best… so I gave you all three 😏💦"
type textarea "Couldn’t decide which angle you’d like best… so I gave you all three 😏💦"
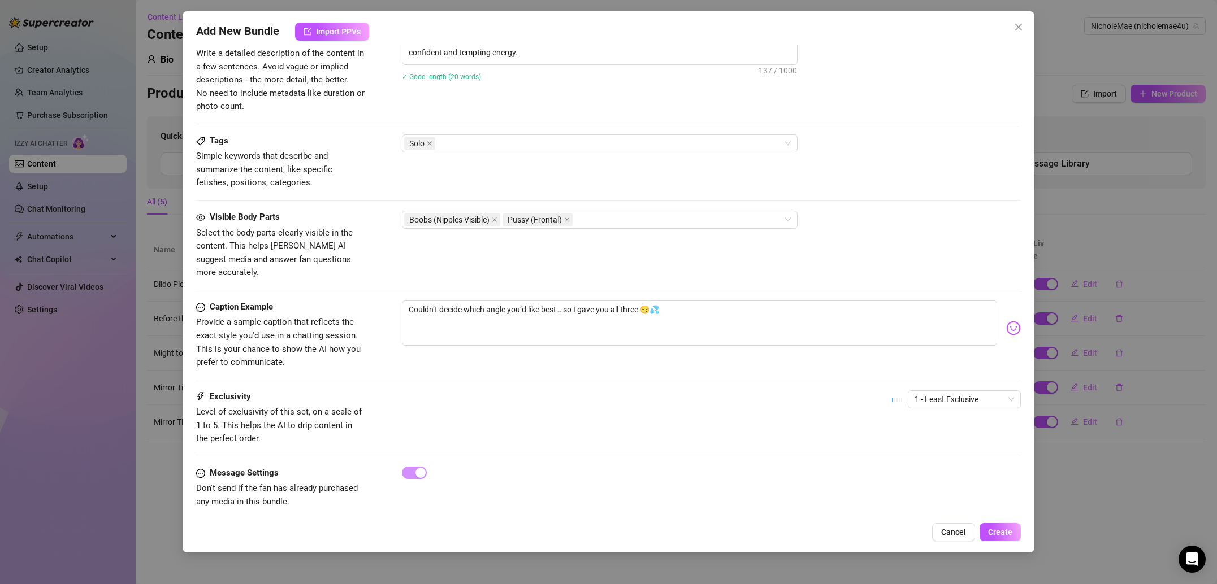
click at [479, 359] on div "Caption Example Provide a sample caption that reflects the exact style you'd us…" at bounding box center [608, 346] width 825 height 90
click at [987, 391] on span "1 - Least Exclusive" at bounding box center [963, 399] width 99 height 17
click at [957, 431] on div "2" at bounding box center [964, 426] width 95 height 12
click at [998, 537] on button "Create" at bounding box center [999, 532] width 41 height 18
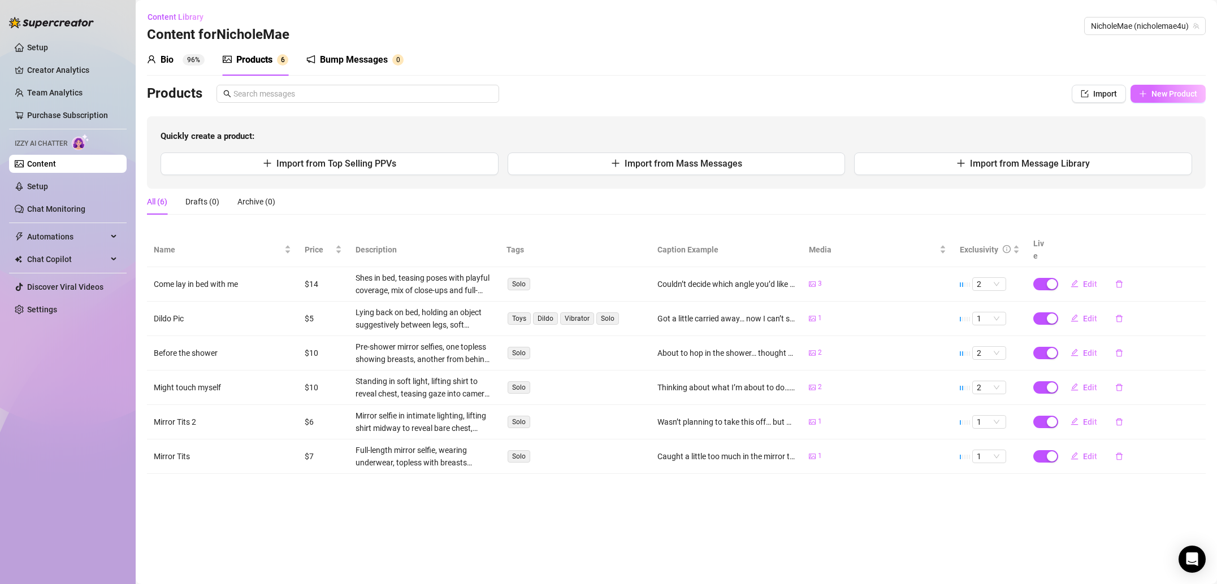
click at [1176, 90] on span "New Product" at bounding box center [1174, 93] width 46 height 9
type textarea "Type your message here..."
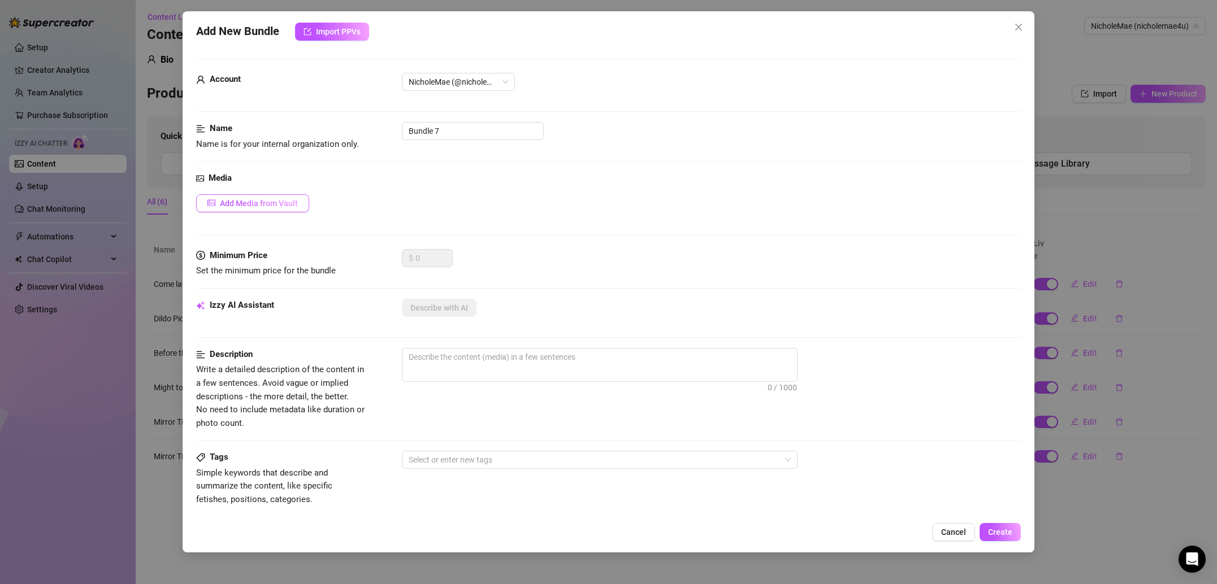
click at [263, 200] on span "Add Media from Vault" at bounding box center [259, 203] width 78 height 9
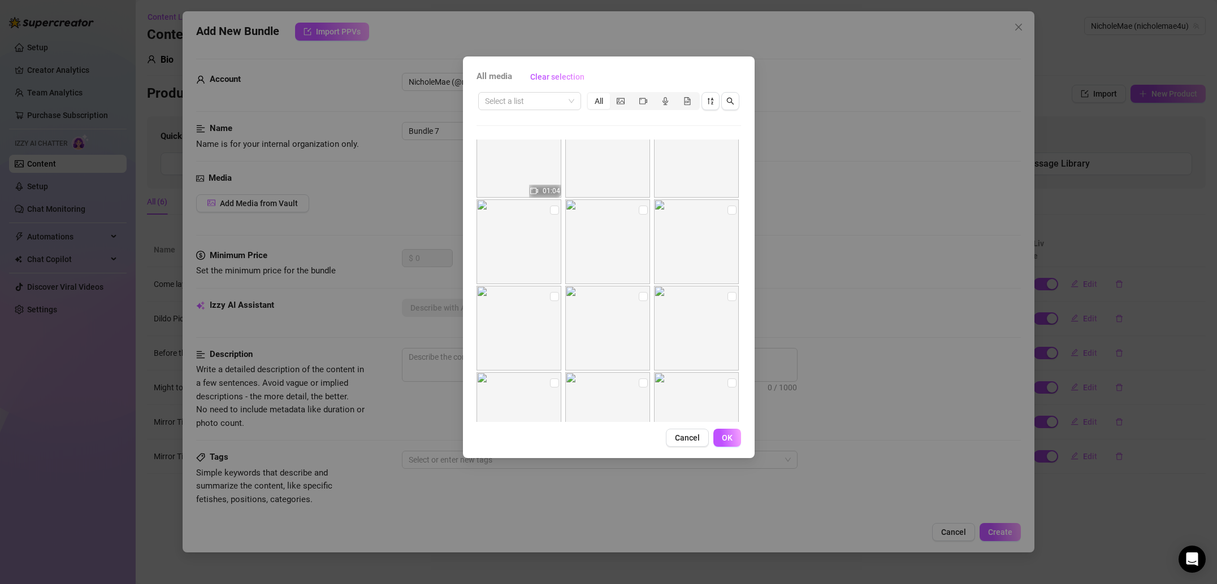
scroll to position [457, 0]
click at [726, 213] on img at bounding box center [696, 243] width 85 height 85
click at [731, 213] on input "checkbox" at bounding box center [731, 211] width 9 height 9
checkbox input "true"
click at [643, 211] on input "checkbox" at bounding box center [643, 211] width 9 height 9
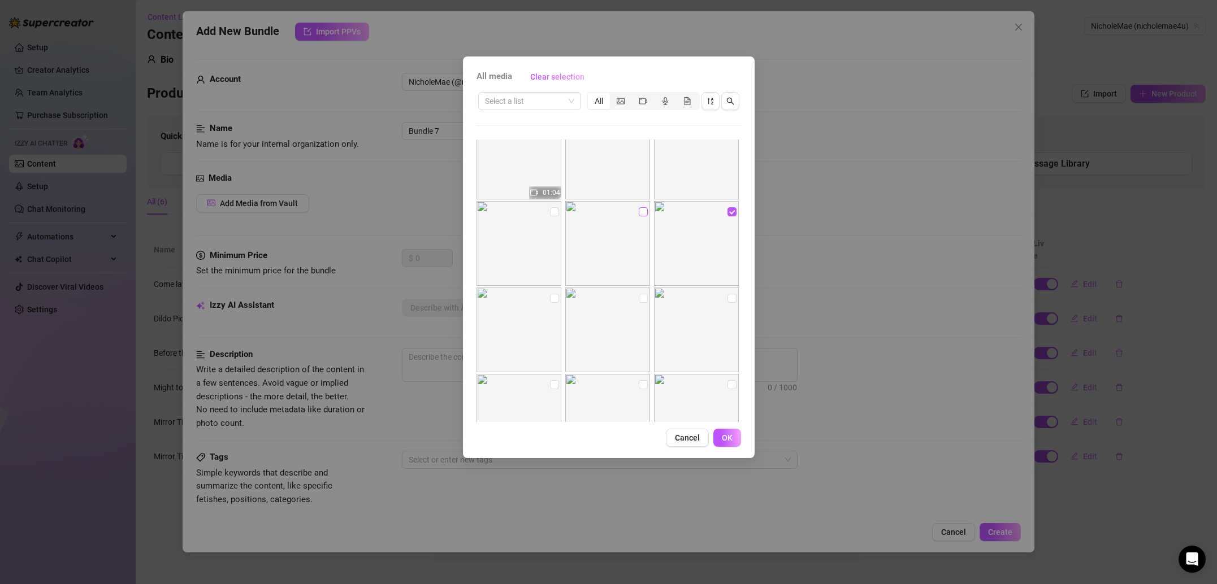
checkbox input "true"
click at [554, 211] on input "checkbox" at bounding box center [554, 211] width 9 height 9
checkbox input "true"
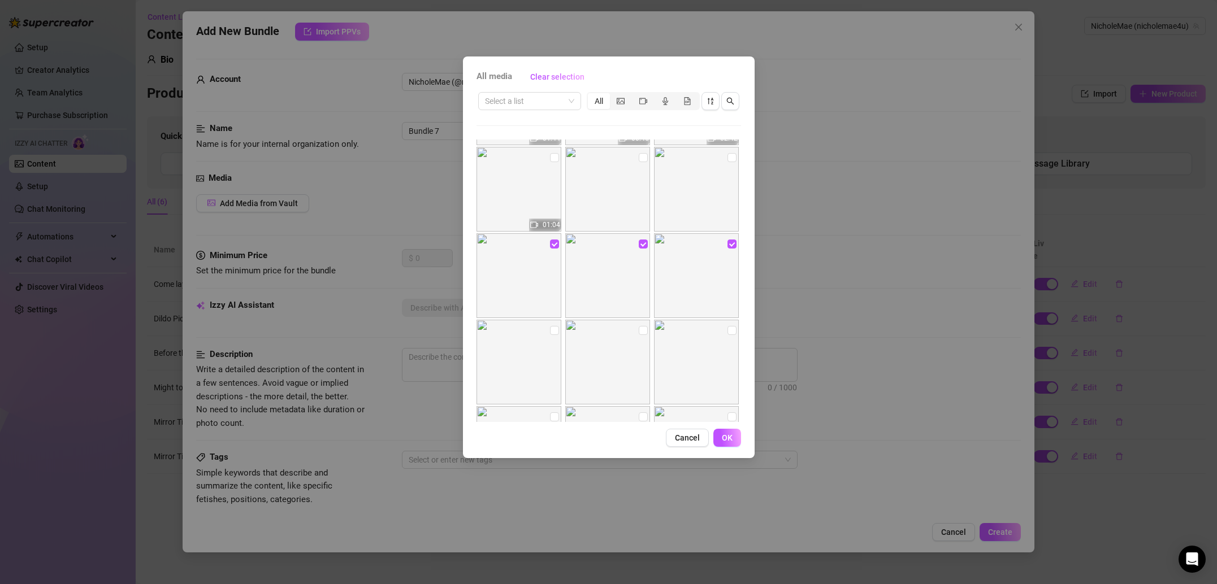
scroll to position [419, 0]
click at [729, 162] on input "checkbox" at bounding box center [731, 163] width 9 height 9
checkbox input "true"
click at [640, 163] on input "checkbox" at bounding box center [643, 163] width 9 height 9
checkbox input "true"
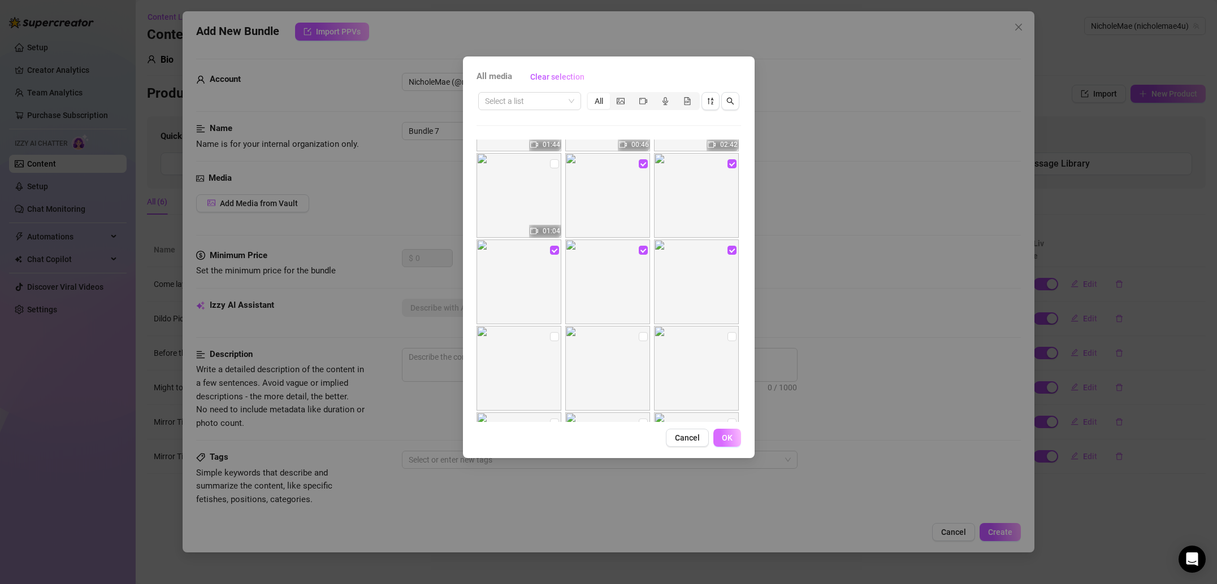
click at [732, 436] on button "OK" at bounding box center [727, 438] width 28 height 18
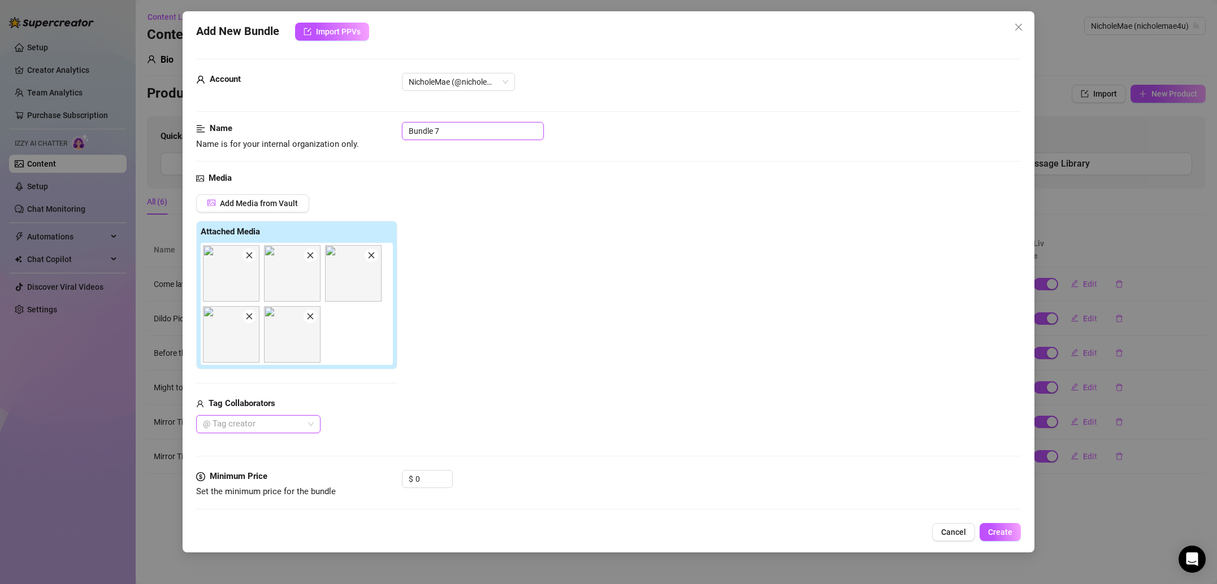
click at [476, 129] on input "Bundle 7" at bounding box center [473, 131] width 142 height 18
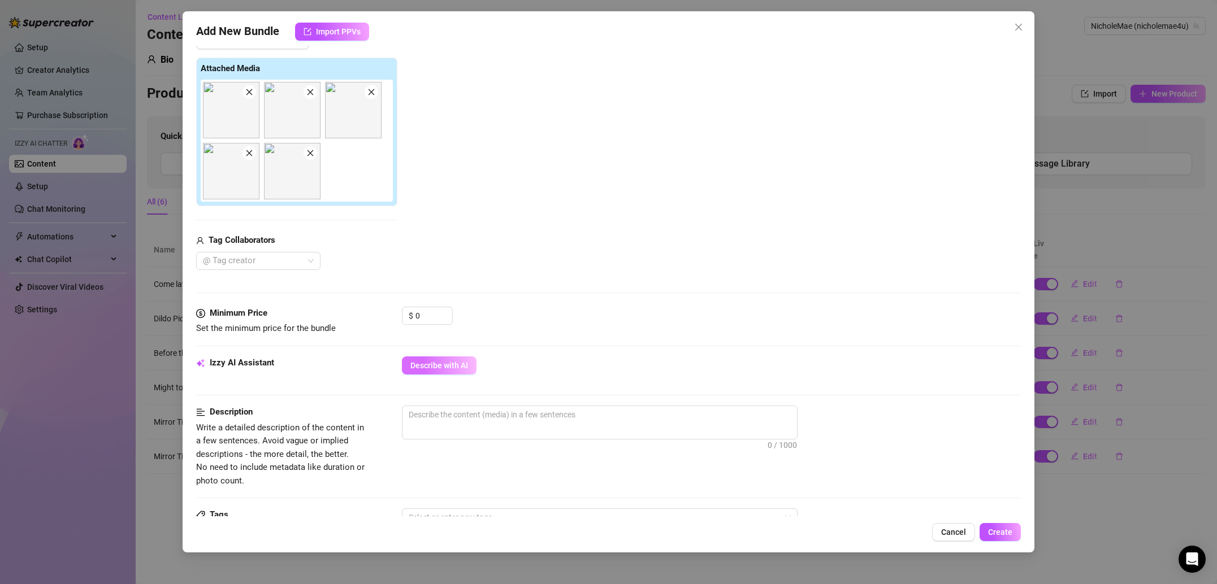
scroll to position [216, 0]
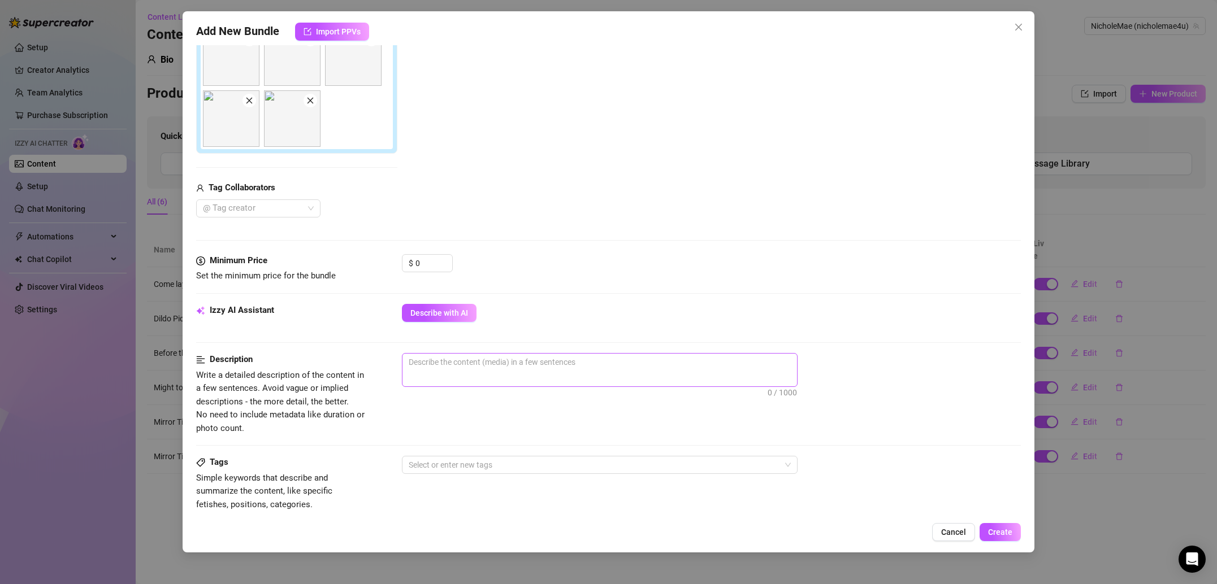
type input "Bath time"
click at [477, 361] on textarea at bounding box center [599, 362] width 395 height 17
click at [476, 358] on textarea at bounding box center [599, 362] width 395 height 17
paste textarea "one before stepping into the bath and one relaxing in the water, playful exposu…"
type textarea "one before stepping into the bath and one relaxing in the water, playful exposu…"
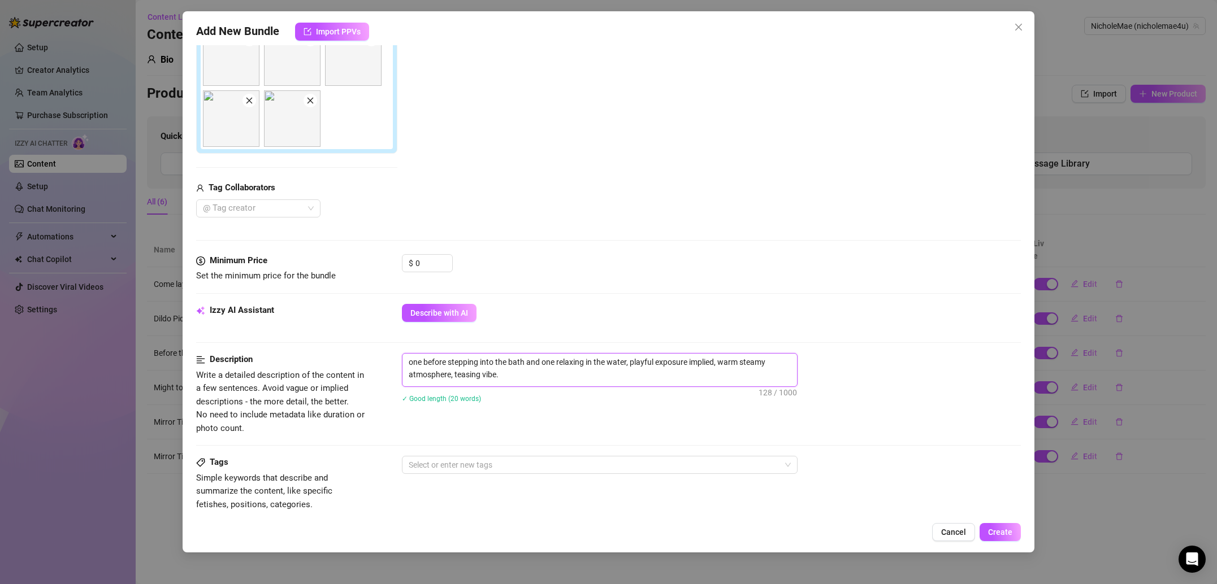
scroll to position [0, 0]
type textarea "one before stepping into the bath and one relaxing in the water, playful exposu…"
click at [428, 261] on input "0" at bounding box center [433, 263] width 37 height 17
click at [429, 261] on input "0" at bounding box center [433, 263] width 37 height 17
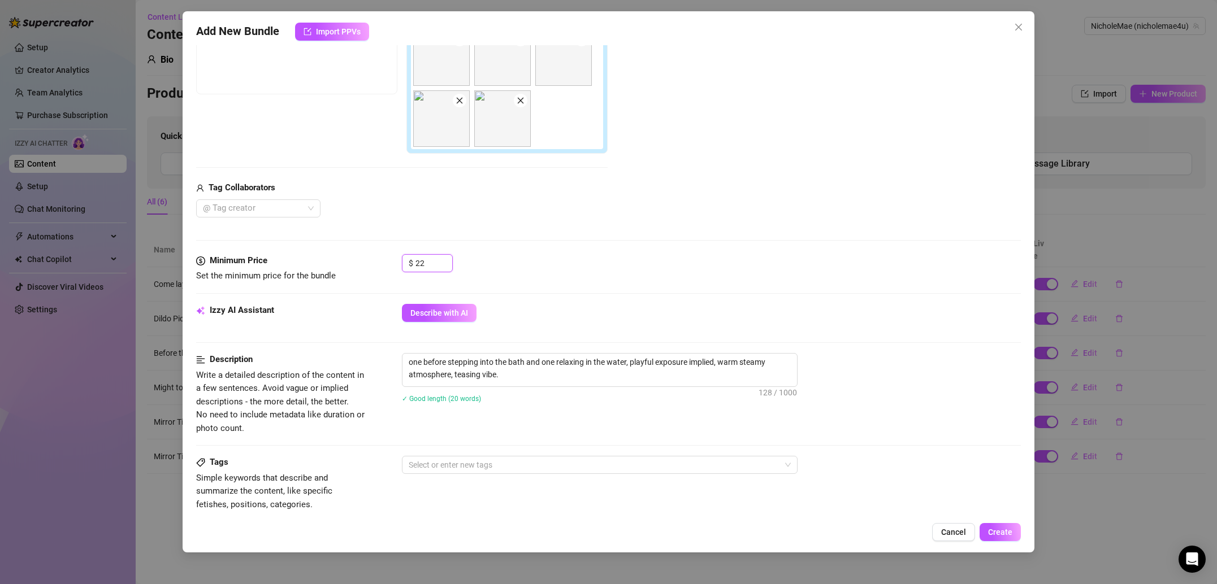
type input "22"
click at [561, 280] on div "$ 22" at bounding box center [711, 268] width 619 height 28
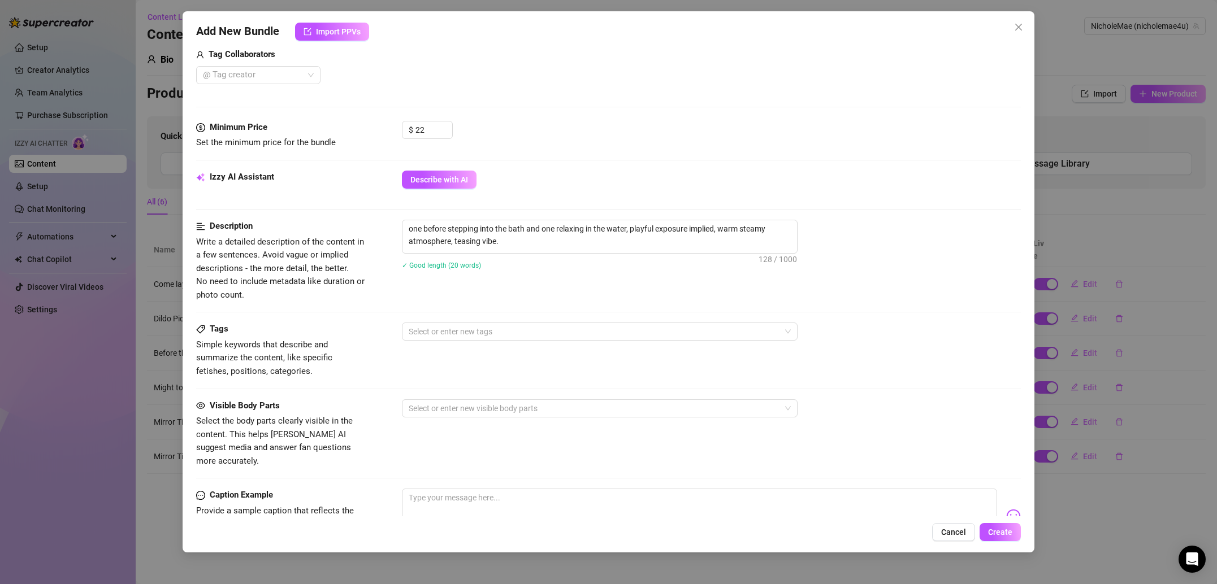
scroll to position [358, 0]
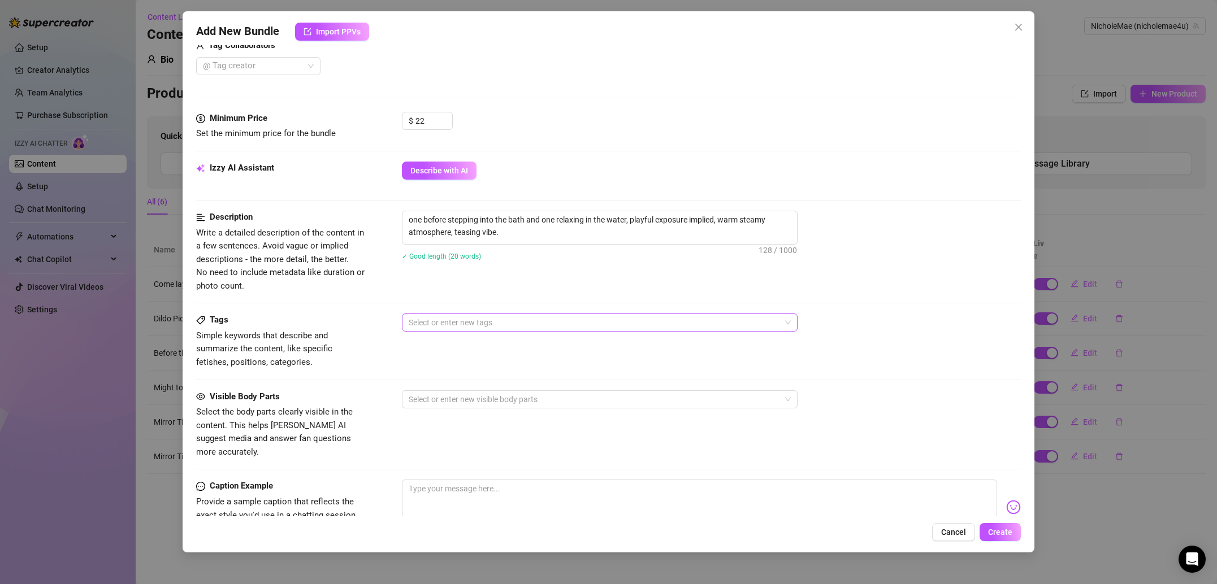
click at [482, 331] on div at bounding box center [593, 323] width 379 height 16
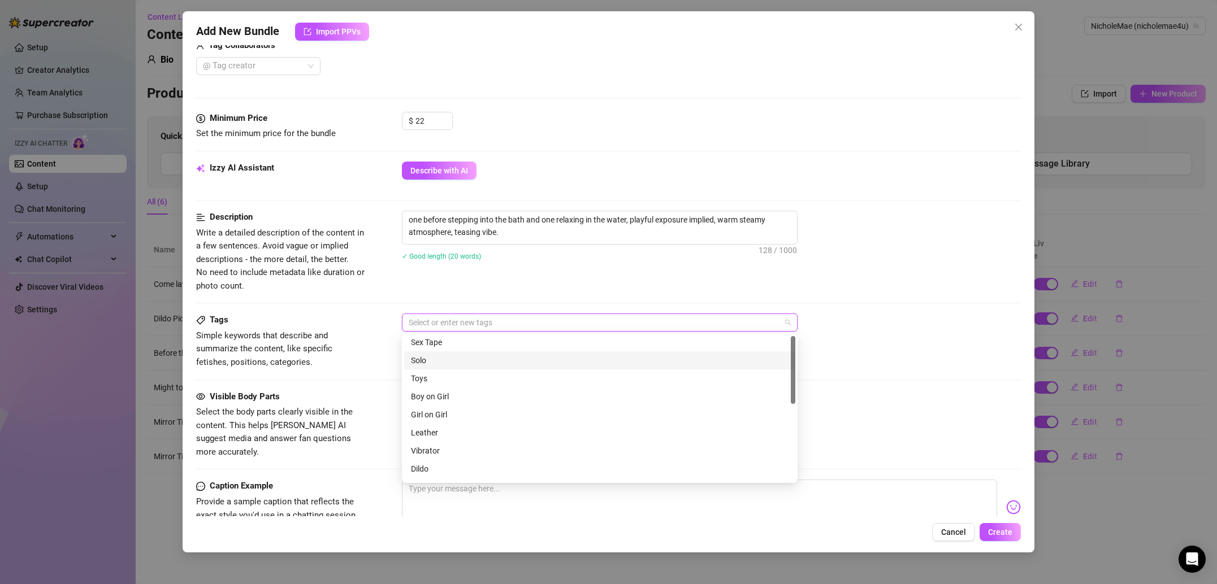
scroll to position [0, 0]
click at [446, 366] on div "Solo" at bounding box center [600, 363] width 378 height 12
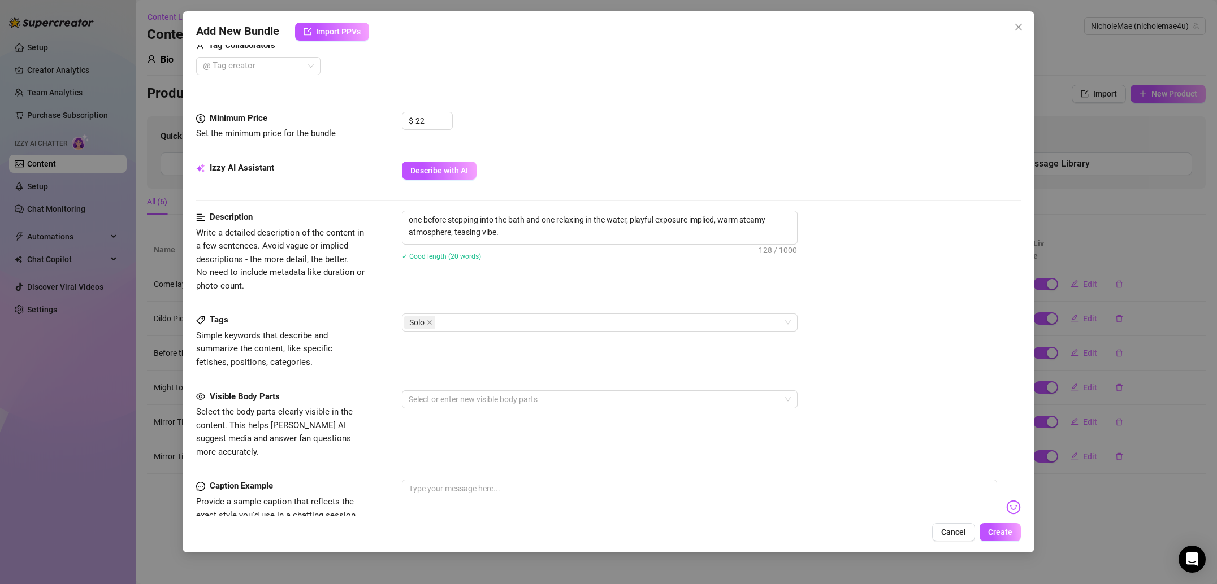
click at [347, 355] on span "Simple keywords that describe and summarize the content, like specific fetishes…" at bounding box center [281, 350] width 170 height 40
click at [467, 321] on div "Solo" at bounding box center [593, 323] width 379 height 16
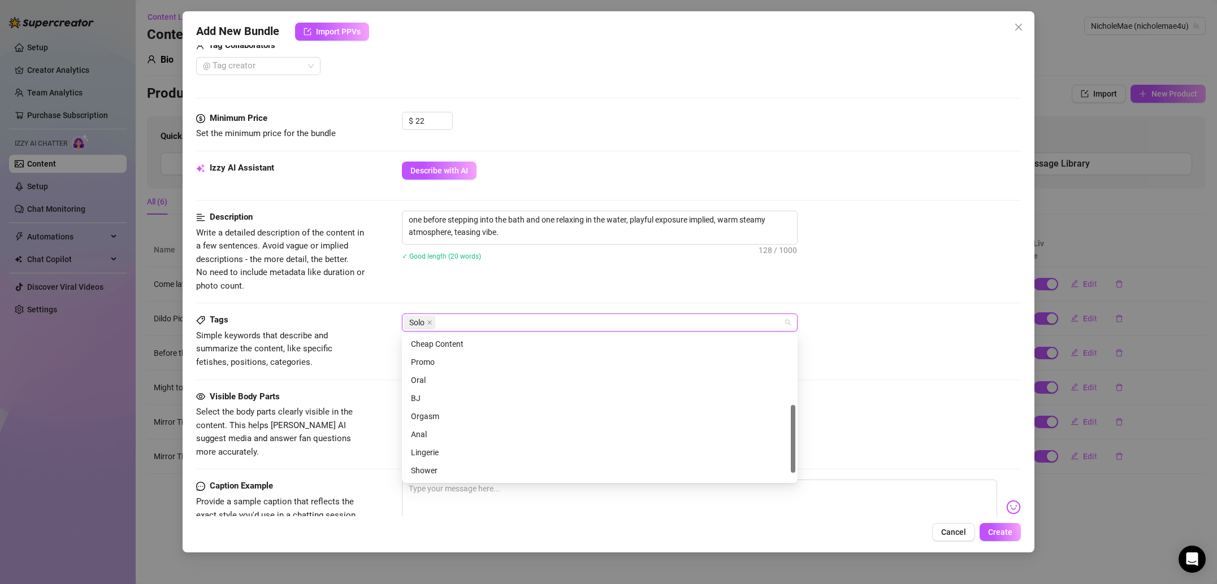
scroll to position [163, 0]
click at [454, 455] on div "Shower" at bounding box center [600, 454] width 378 height 12
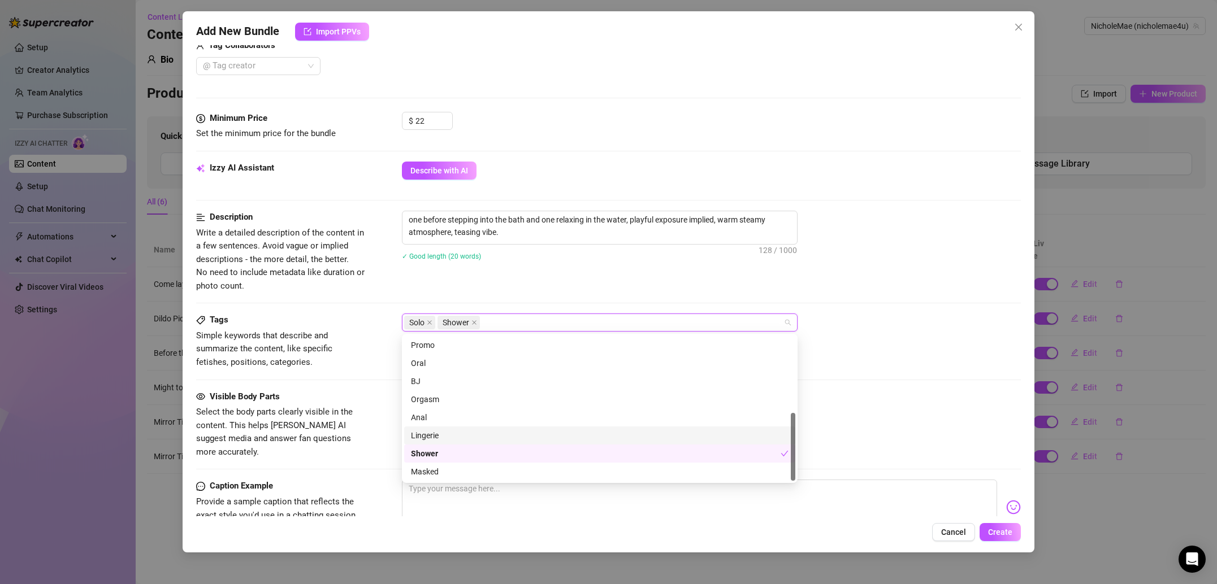
click at [330, 384] on div "Tags Simple keywords that describe and summarize the content, like specific fet…" at bounding box center [608, 352] width 825 height 76
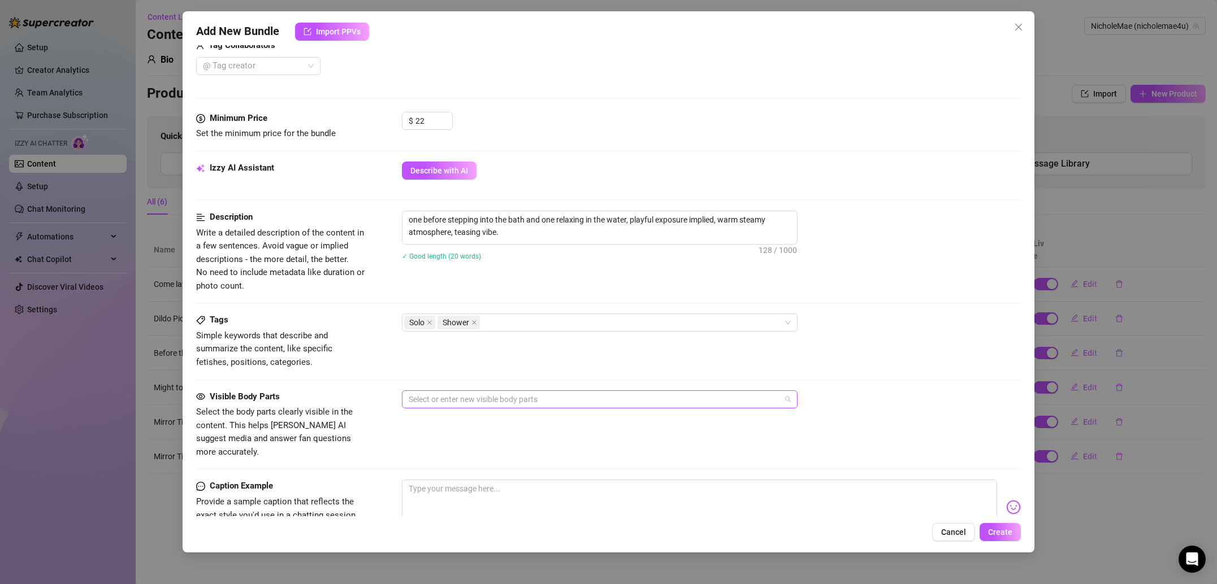
click at [454, 397] on div at bounding box center [593, 400] width 379 height 16
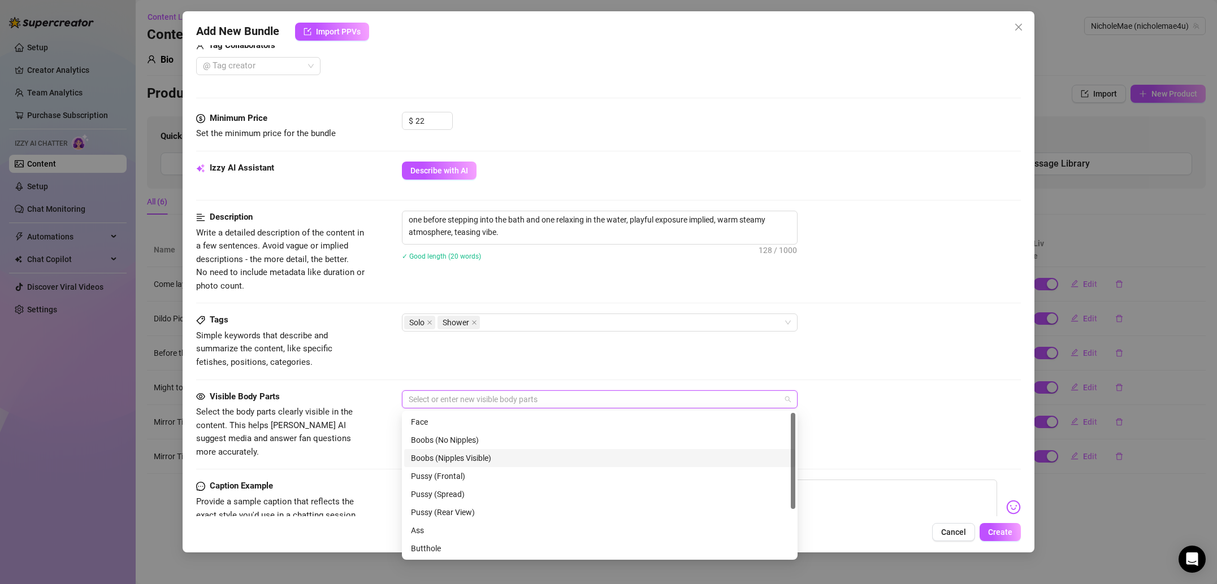
click at [469, 453] on div "Boobs (Nipples Visible)" at bounding box center [600, 458] width 378 height 12
click at [465, 479] on div "Pussy (Frontal)" at bounding box center [600, 476] width 378 height 12
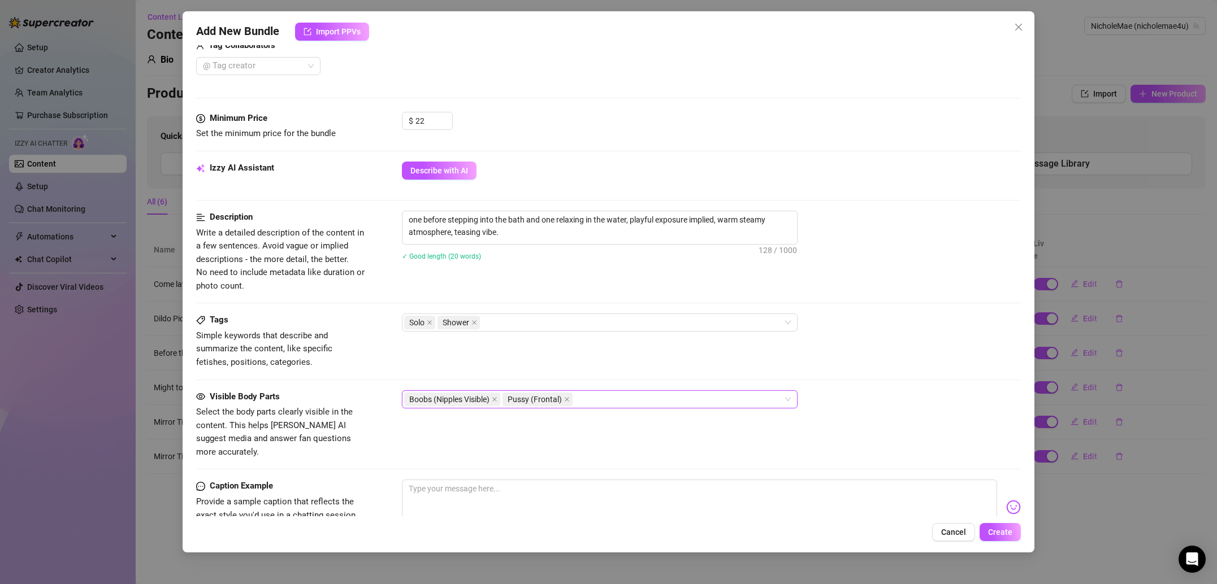
click at [365, 480] on div "Caption Example" at bounding box center [281, 487] width 170 height 14
click at [526, 486] on textarea at bounding box center [699, 504] width 595 height 45
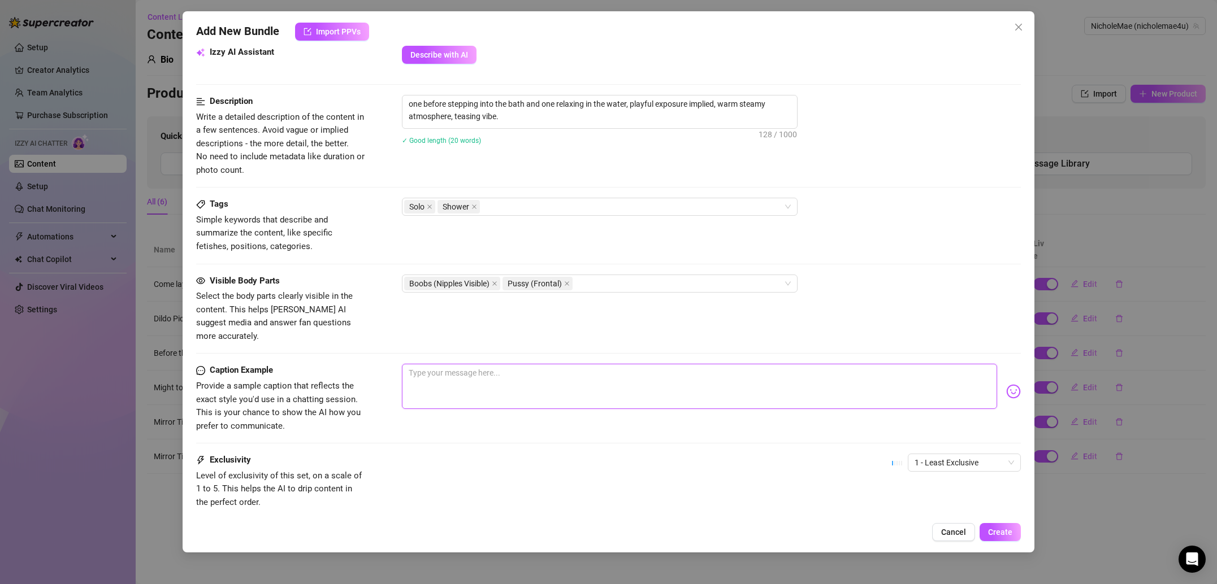
scroll to position [513, 0]
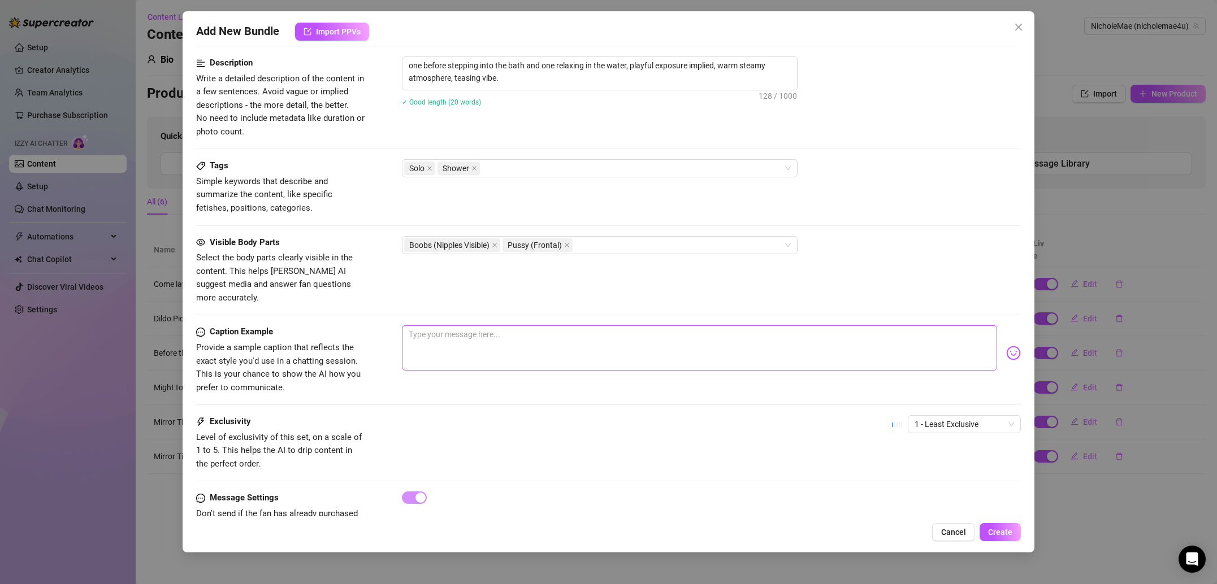
click at [476, 336] on textarea at bounding box center [699, 348] width 595 height 45
paste textarea "Before and after the water got me all warm… which one’s your favorite? 😈🛁"
type textarea "Before and after the water got me all warm… which one’s your favorite? 😈🛁"
click at [954, 416] on span "1 - Least Exclusive" at bounding box center [963, 424] width 99 height 17
type textarea "Before and after the water got me all warm… which one’s your favorite? 😈🛁"
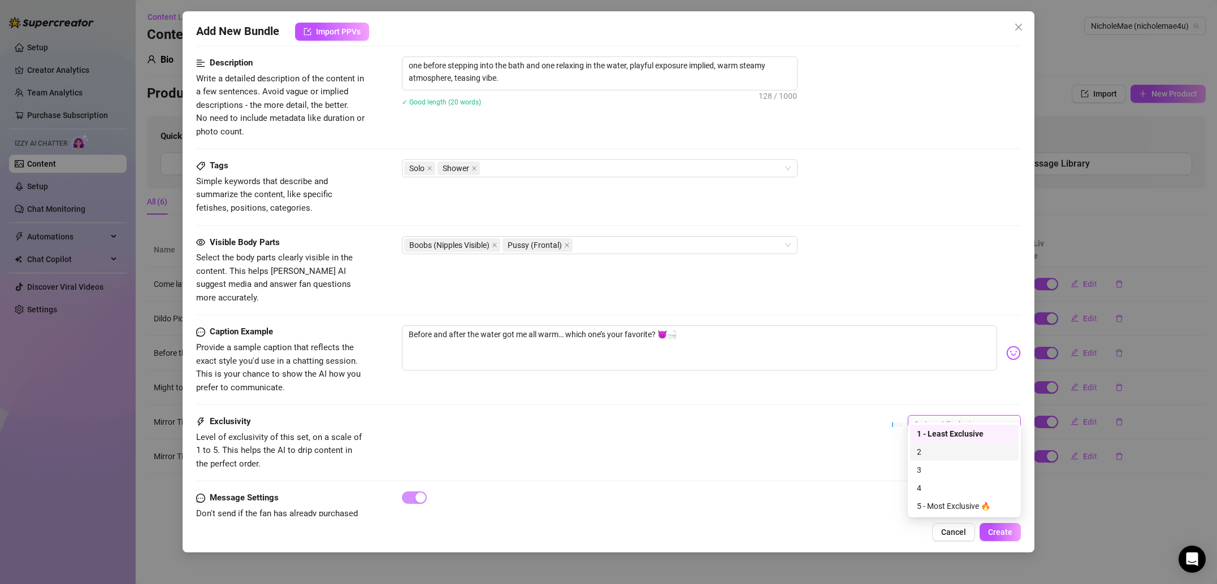
click at [952, 453] on div "2" at bounding box center [964, 452] width 95 height 12
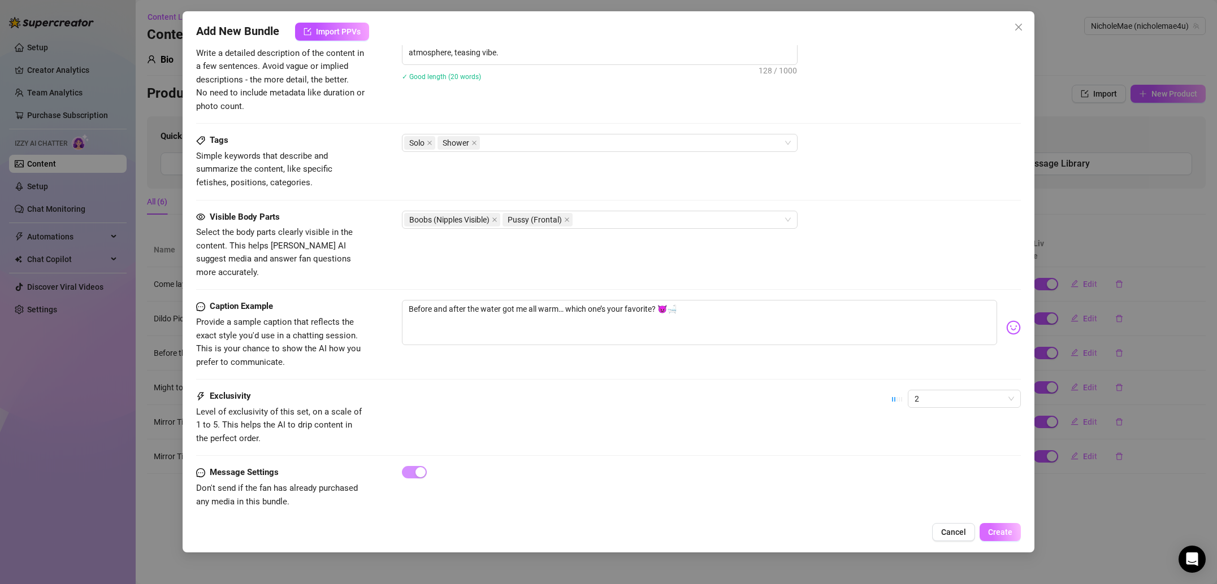
click at [1003, 537] on span "Create" at bounding box center [1000, 532] width 24 height 9
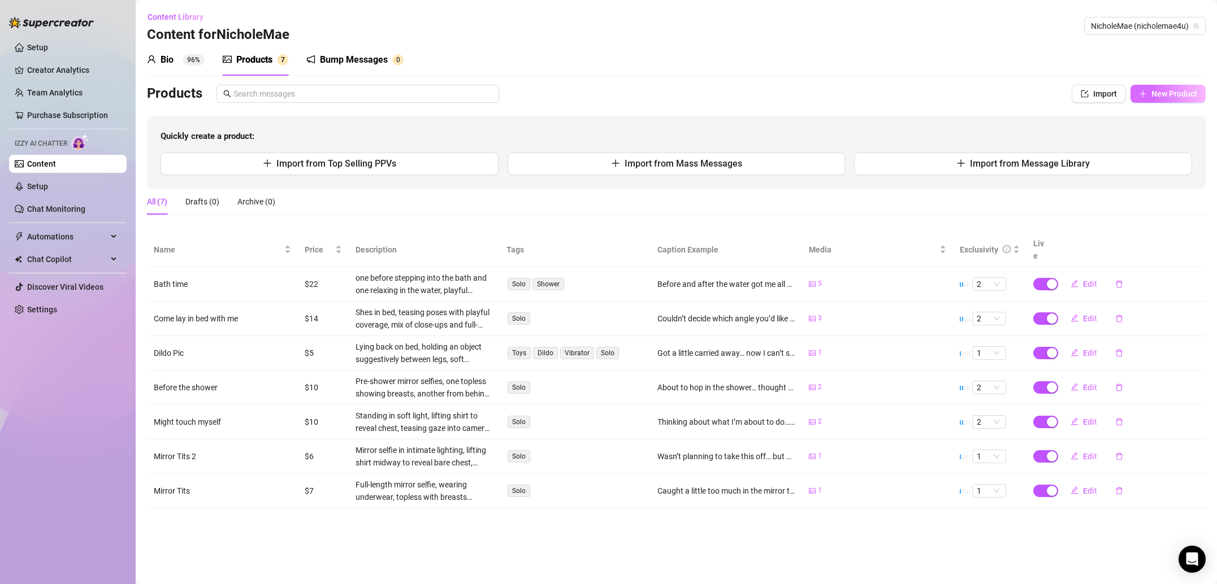
click at [1182, 93] on span "New Product" at bounding box center [1174, 93] width 46 height 9
type textarea "Type your message here..."
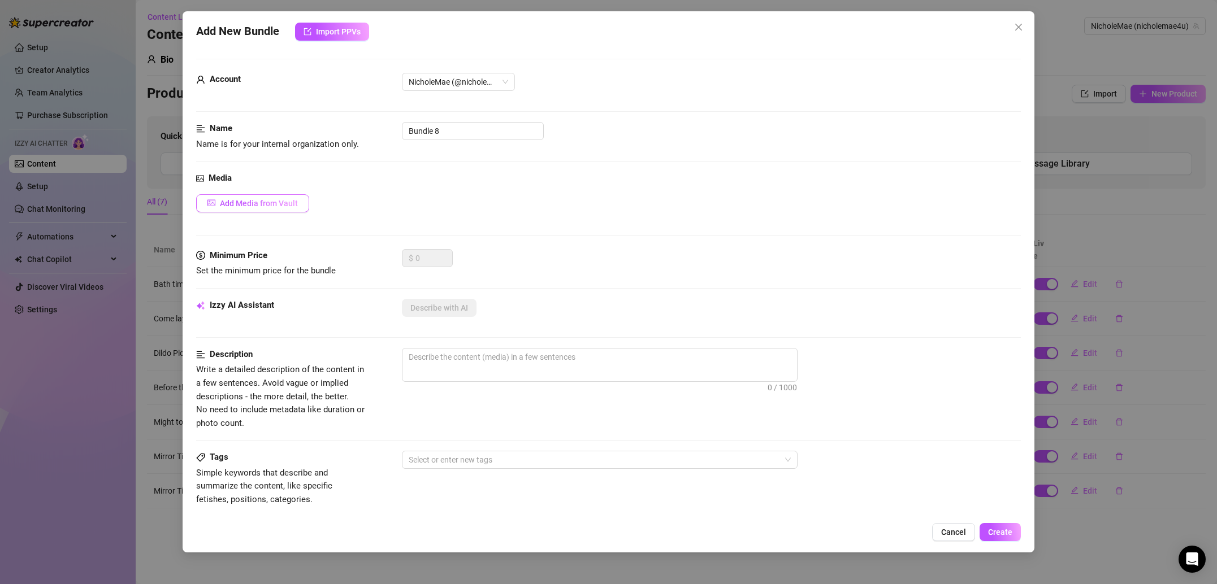
click at [271, 198] on button "Add Media from Vault" at bounding box center [252, 203] width 113 height 18
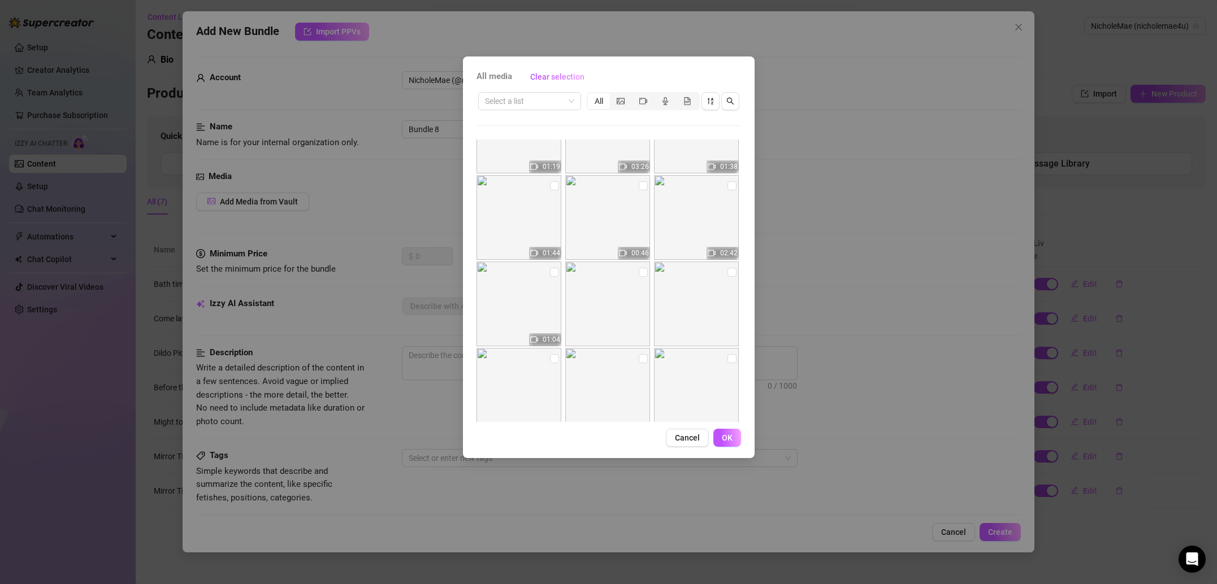
scroll to position [307, 0]
click at [552, 276] on input "checkbox" at bounding box center [554, 275] width 9 height 9
checkbox input "true"
click at [732, 440] on span "OK" at bounding box center [727, 437] width 11 height 9
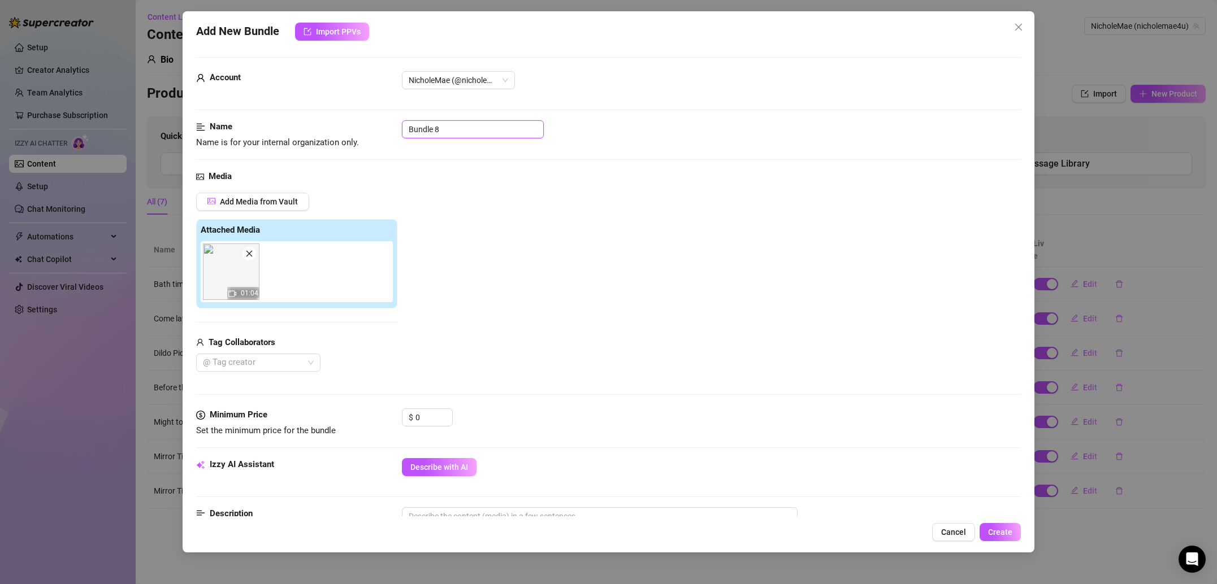
click at [451, 133] on input "Bundle 8" at bounding box center [473, 129] width 142 height 18
click at [462, 171] on div "Media" at bounding box center [608, 177] width 825 height 14
click at [493, 136] on input "Bathtub dildo" at bounding box center [473, 129] width 142 height 18
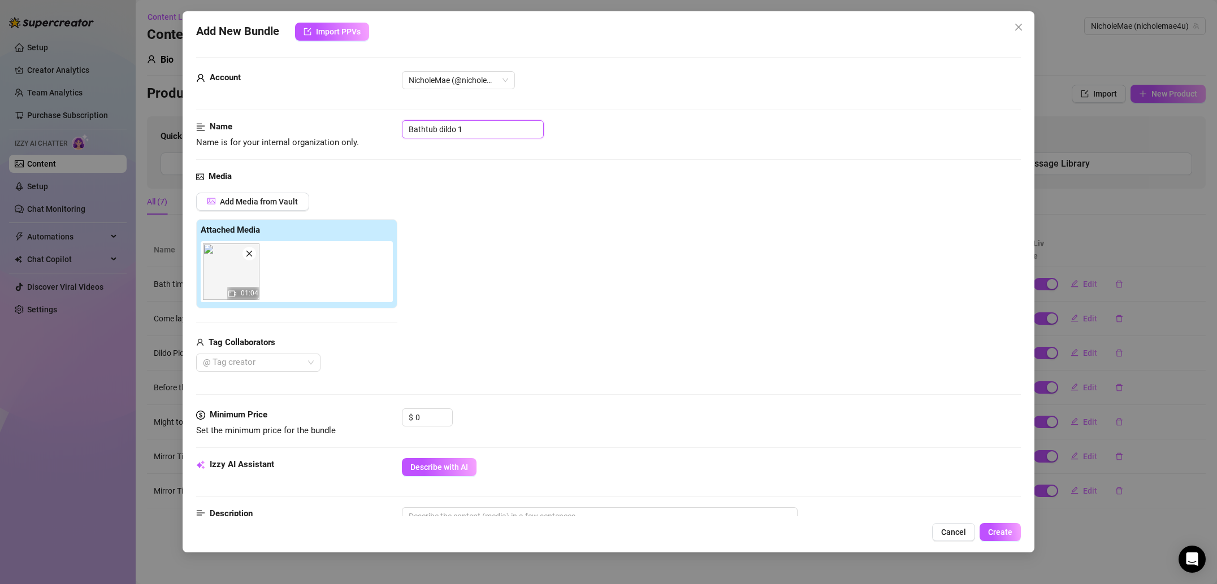
type input "Bathtub dildo 1"
click at [472, 193] on div "Add Media from Vault Attached Media 01:04 Tag Collaborators @ Tag creator" at bounding box center [608, 283] width 825 height 180
click at [428, 421] on input "0" at bounding box center [433, 417] width 37 height 17
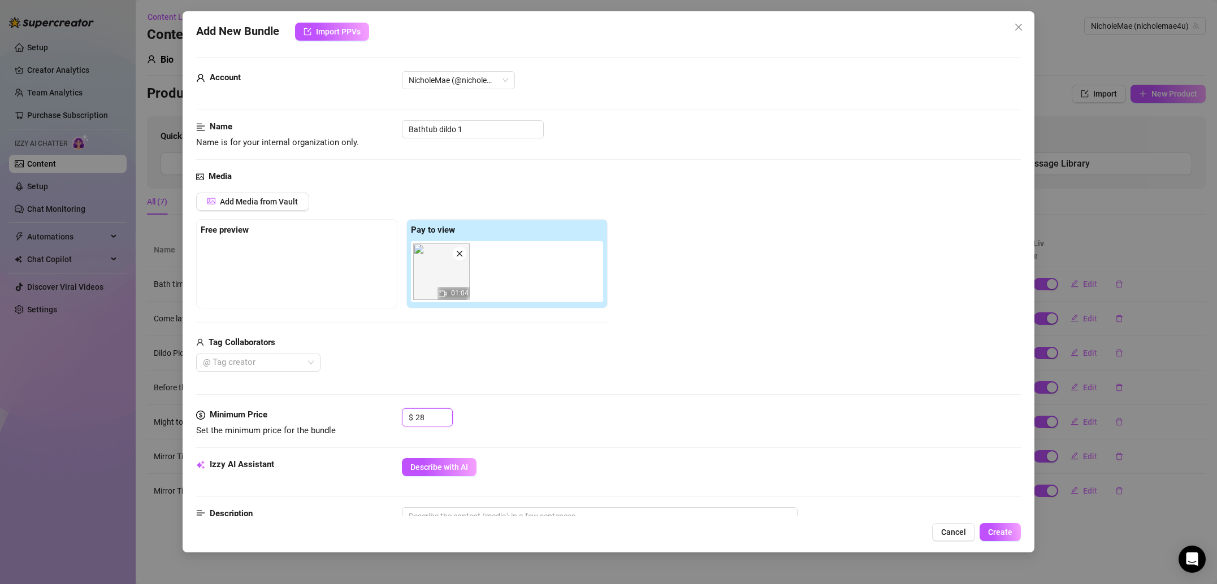
type input "28"
click at [510, 401] on div "Media Add Media from Vault Free preview Pay to view 01:04 Tag Collaborators @ T…" at bounding box center [608, 289] width 825 height 239
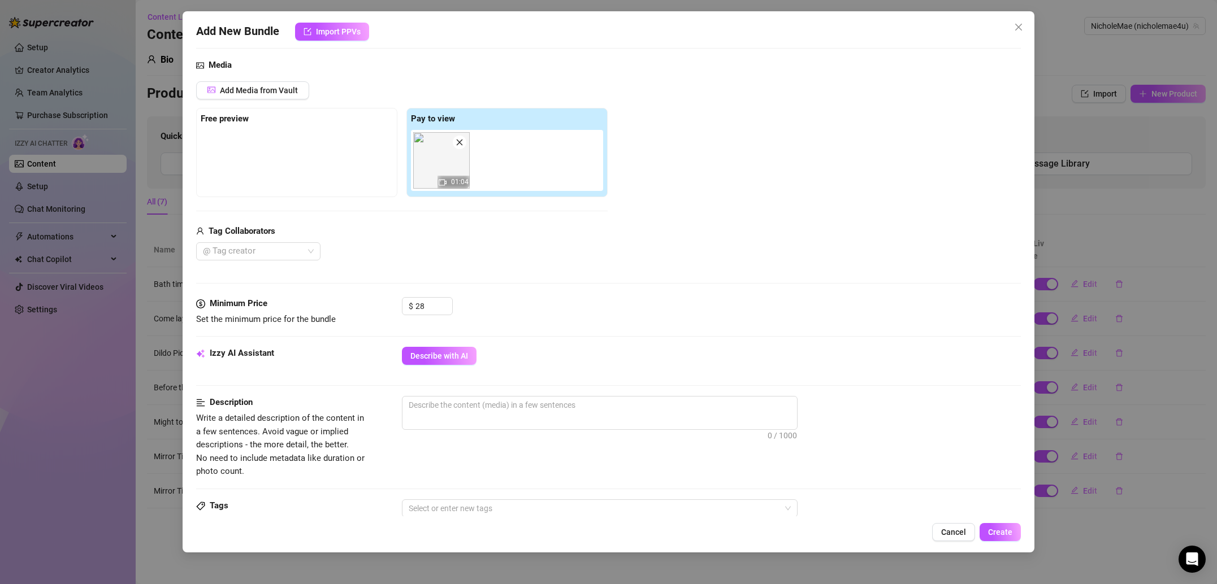
scroll to position [115, 0]
click at [494, 410] on textarea at bounding box center [599, 403] width 395 height 17
click at [255, 153] on div at bounding box center [297, 156] width 192 height 57
click at [236, 114] on strong "Free preview" at bounding box center [225, 116] width 48 height 10
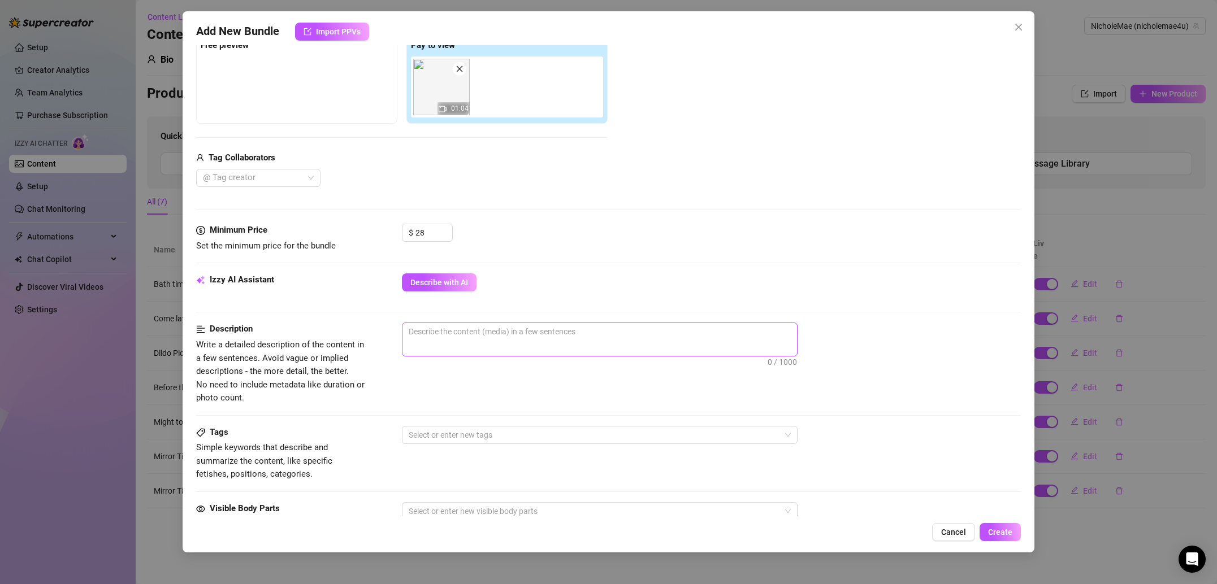
scroll to position [189, 0]
click at [437, 330] on textarea at bounding box center [599, 329] width 395 height 17
click at [504, 331] on textarea at bounding box center [599, 329] width 395 height 17
paste textarea "Intimate bathtub video, playful movements under the water, soft lighting, steam…"
type textarea "Intimate bathtub video, playful movements under the water, soft lighting, steam…"
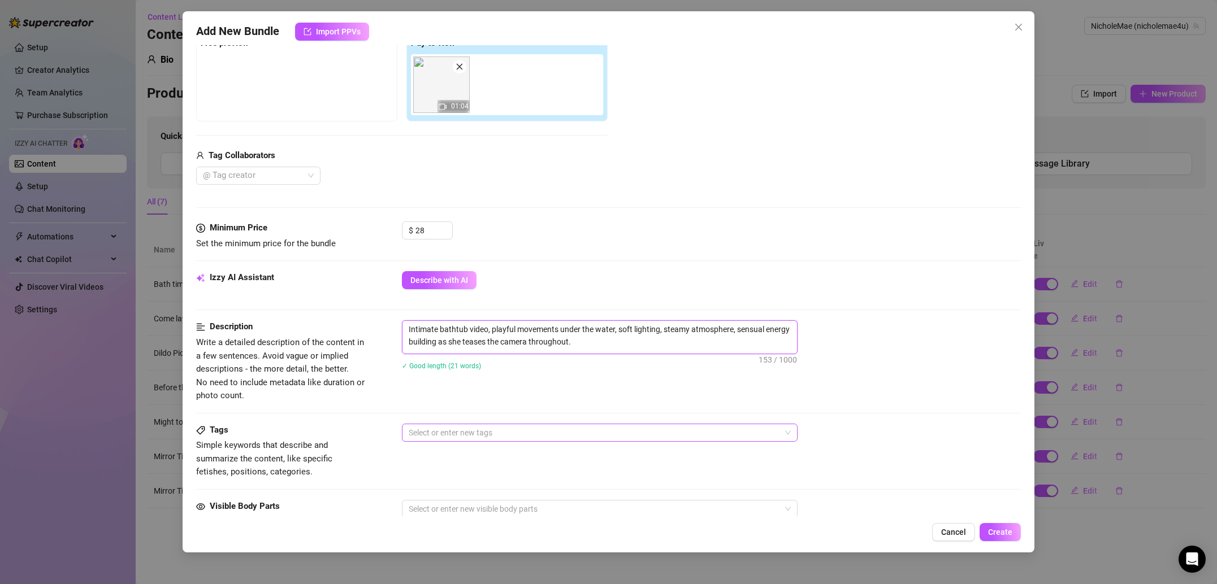
scroll to position [0, 0]
click at [470, 430] on div at bounding box center [593, 433] width 379 height 16
type textarea "Intimate bathtub video, playful movements under the water, soft lighting, steam…"
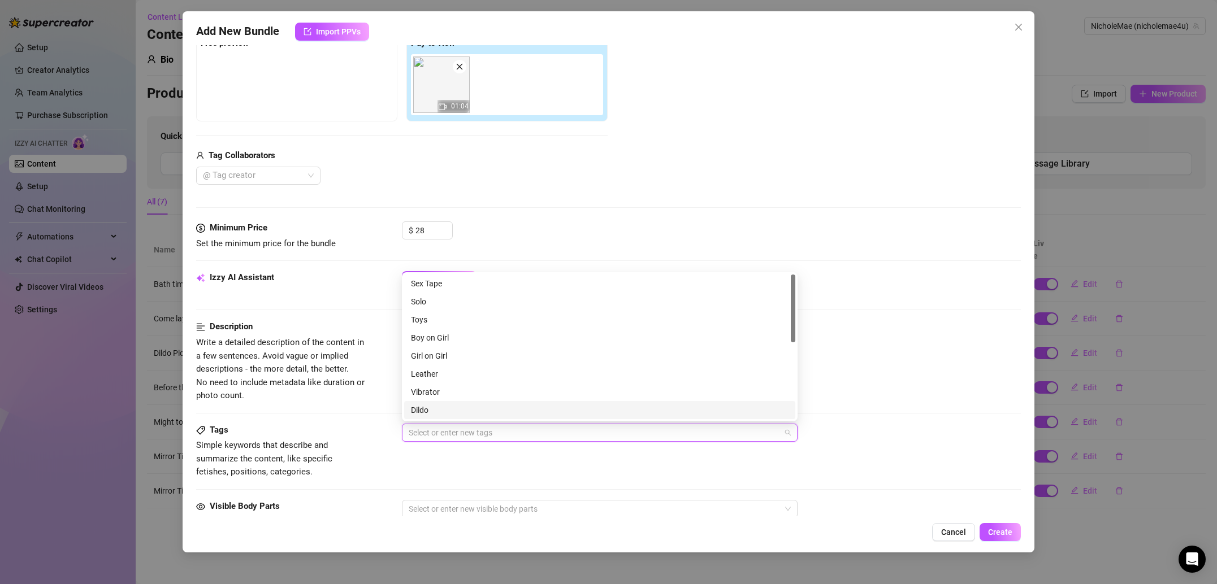
click at [445, 406] on div "Dildo" at bounding box center [600, 410] width 378 height 12
click at [462, 392] on div "Vibrator" at bounding box center [600, 392] width 378 height 12
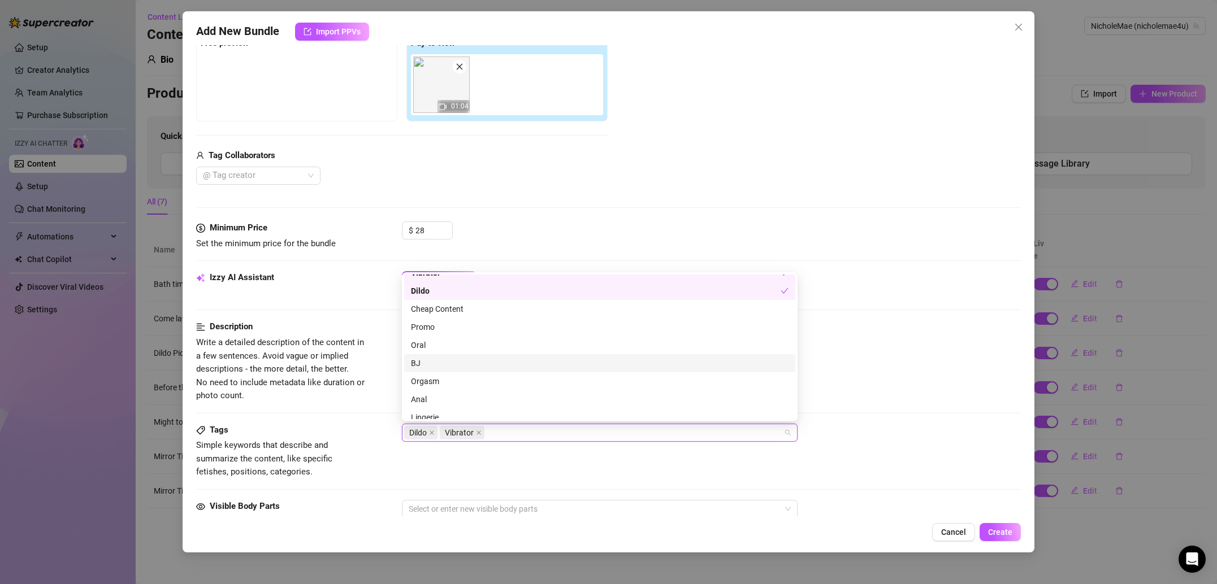
scroll to position [142, 0]
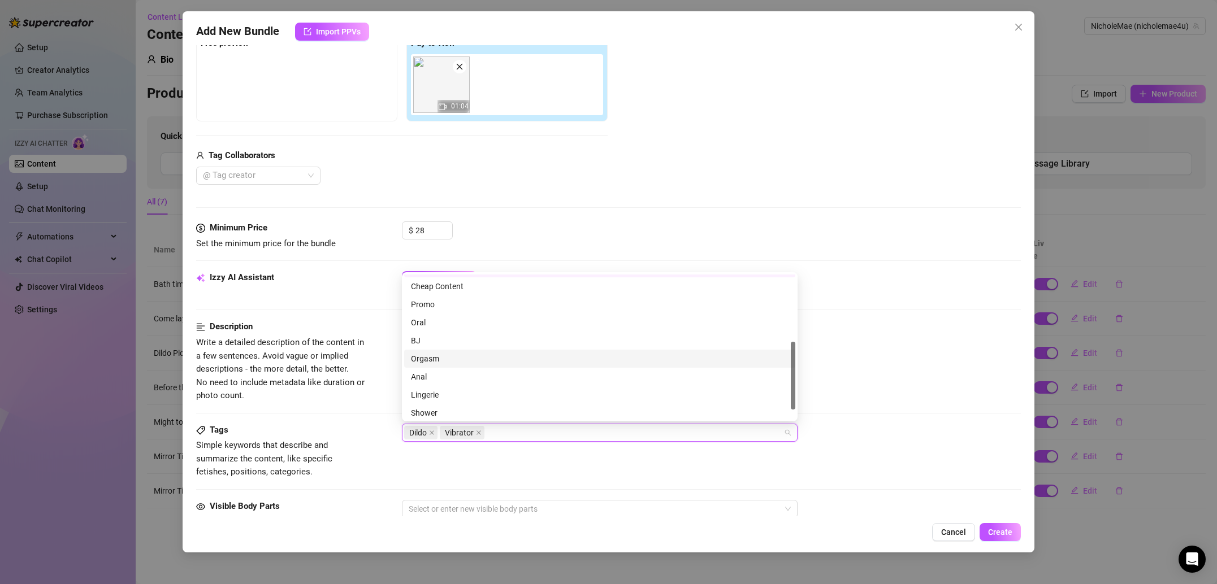
click at [447, 363] on div "Orgasm" at bounding box center [600, 359] width 378 height 12
click at [454, 388] on div "Shower" at bounding box center [600, 392] width 378 height 12
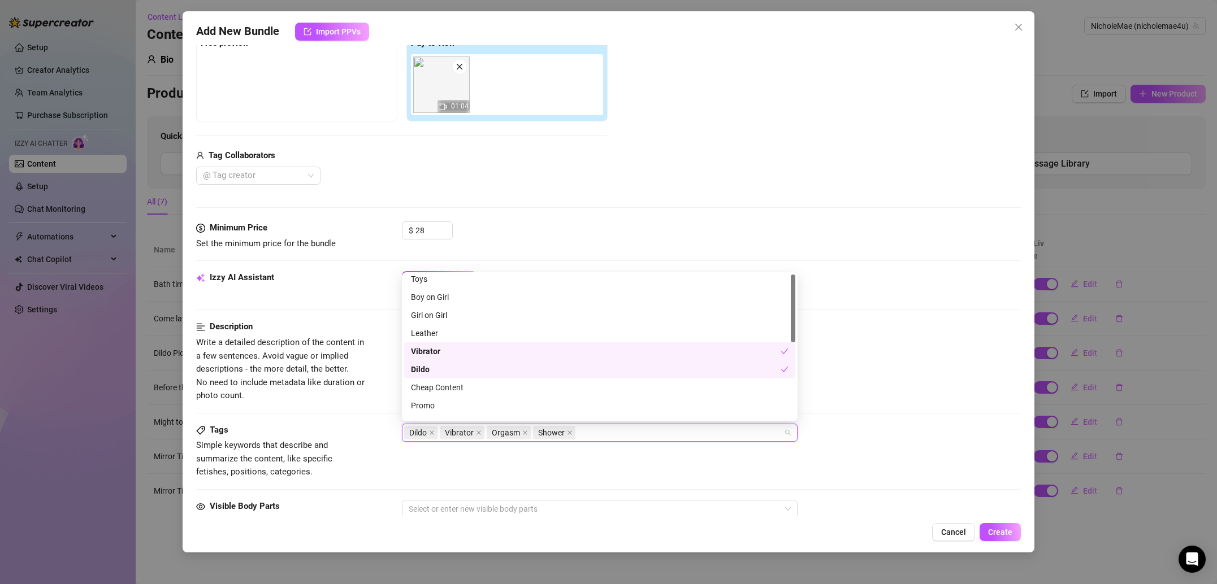
scroll to position [0, 0]
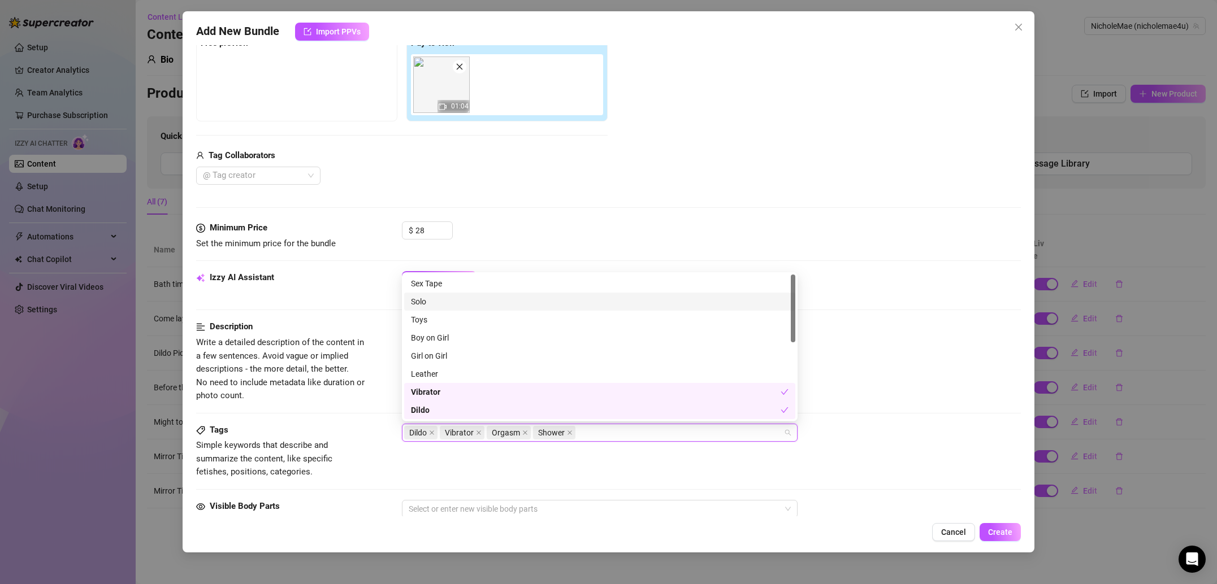
click at [454, 298] on div "Solo" at bounding box center [600, 302] width 378 height 12
click at [553, 322] on div "Toys" at bounding box center [600, 320] width 378 height 12
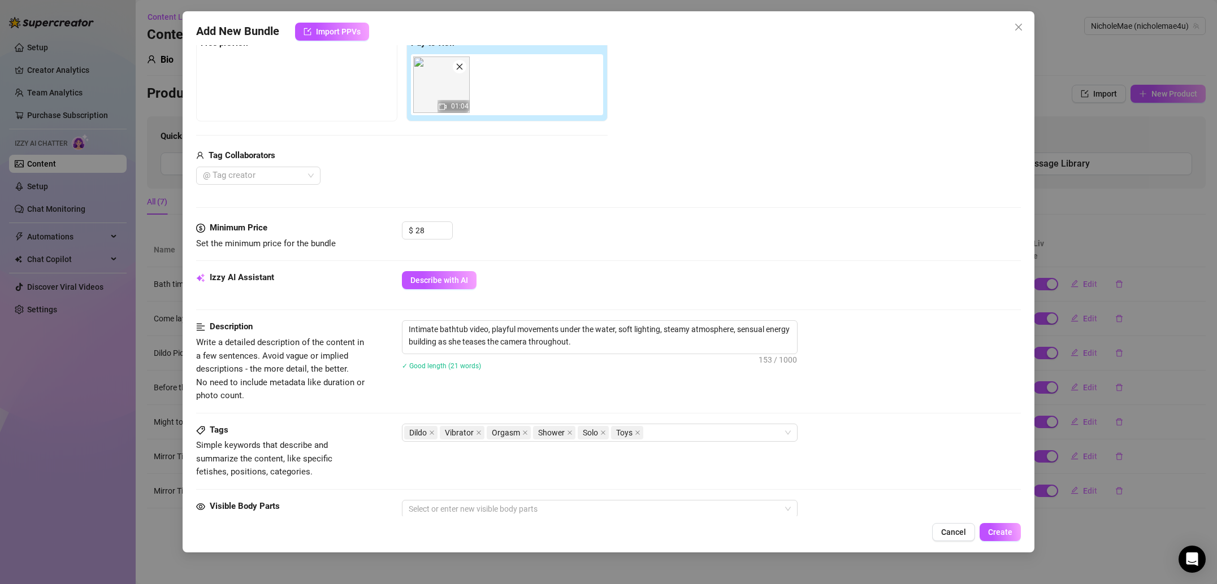
click at [321, 324] on div "Description" at bounding box center [281, 327] width 170 height 14
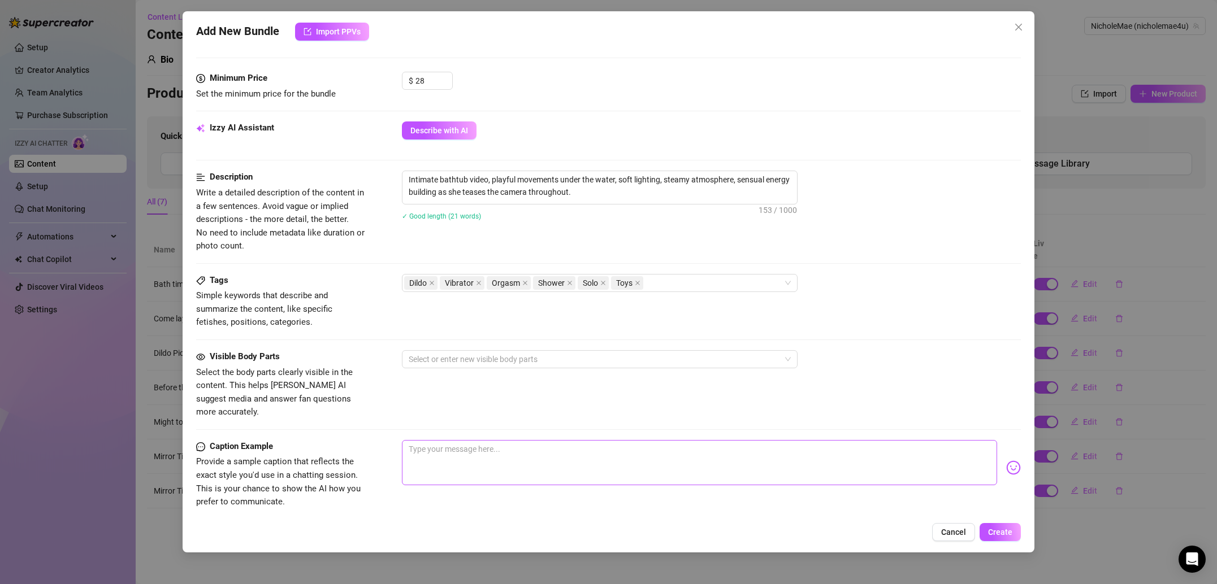
scroll to position [355, 0]
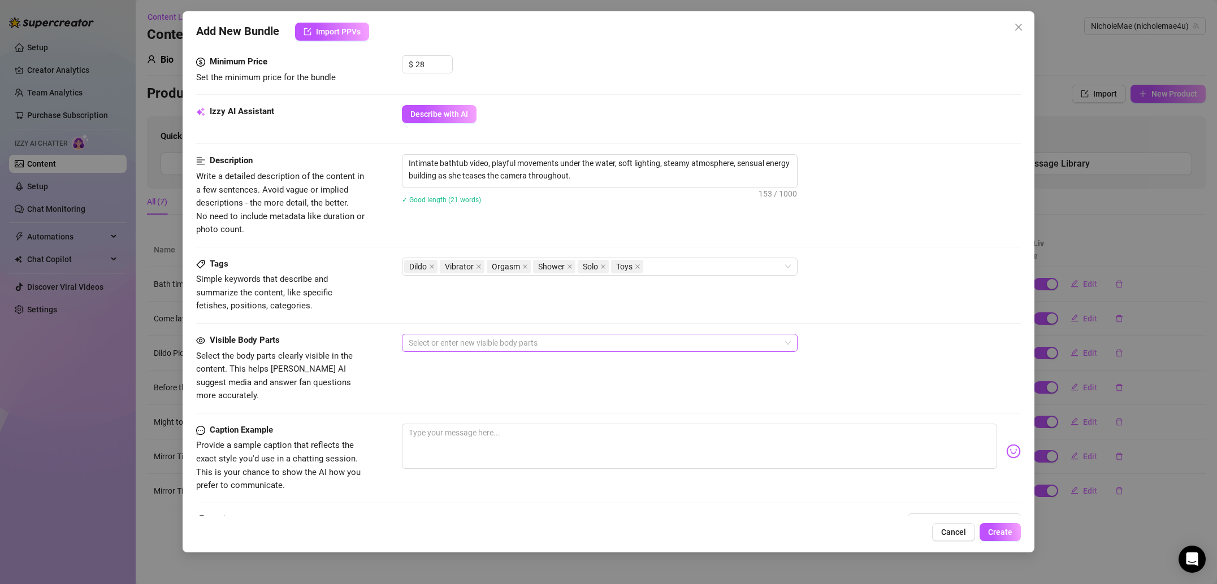
click at [504, 343] on div at bounding box center [593, 343] width 379 height 16
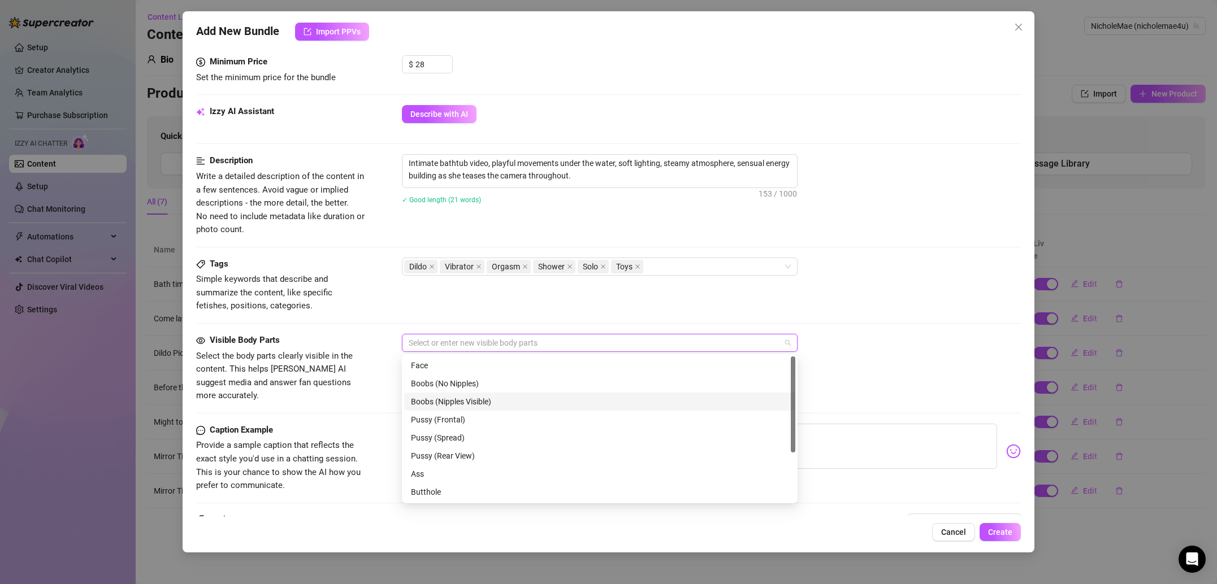
click at [465, 405] on div "Boobs (Nipples Visible)" at bounding box center [600, 402] width 378 height 12
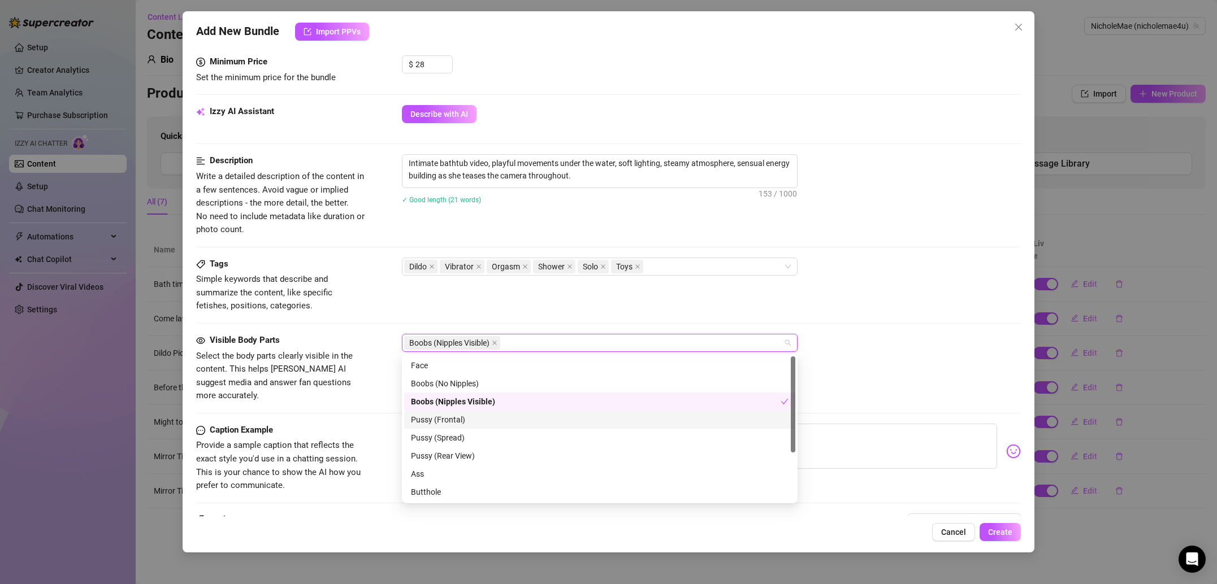
click at [463, 426] on div "Pussy (Frontal)" at bounding box center [600, 420] width 378 height 12
click at [459, 448] on div "Pussy (Rear View)" at bounding box center [599, 456] width 391 height 18
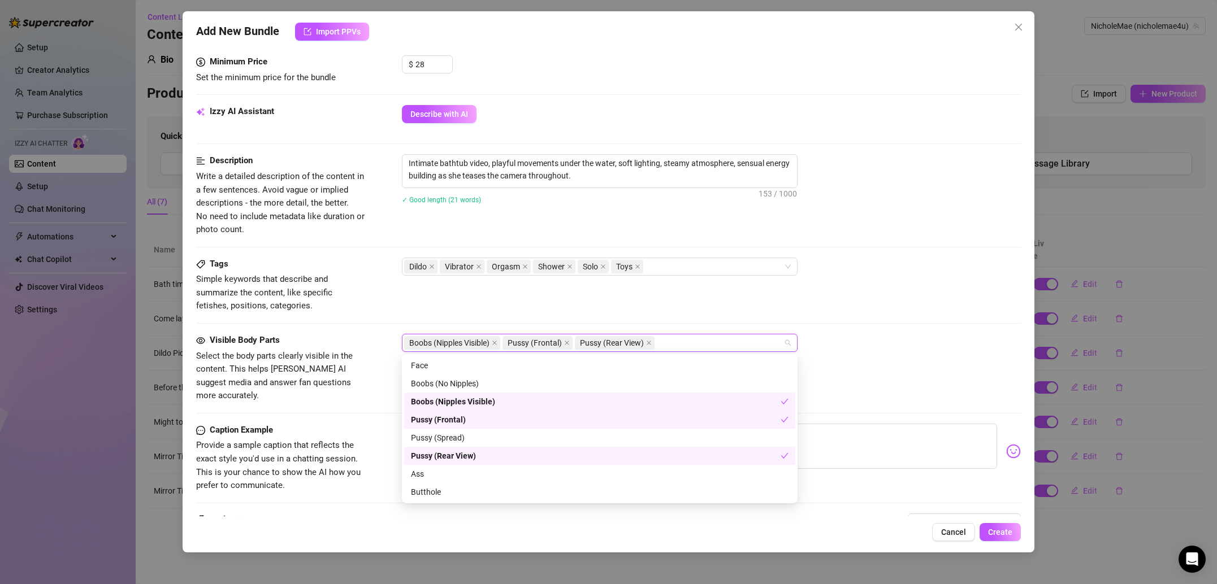
click at [464, 457] on div "Pussy (Rear View)" at bounding box center [596, 456] width 370 height 12
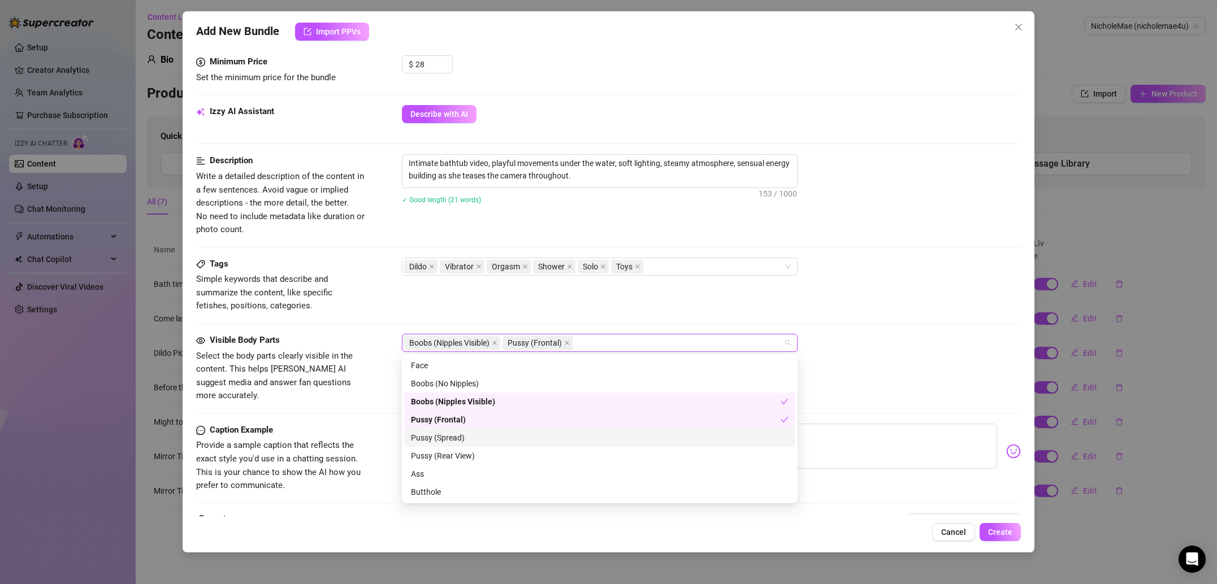
click at [468, 440] on div "Pussy (Spread)" at bounding box center [600, 438] width 378 height 12
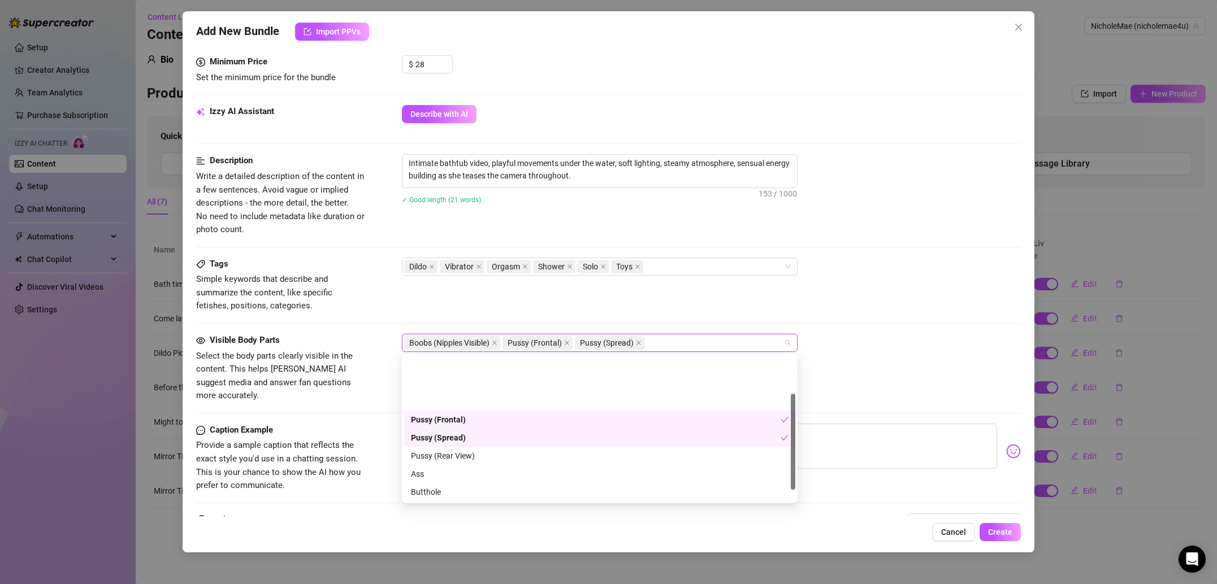
scroll to position [72, 0]
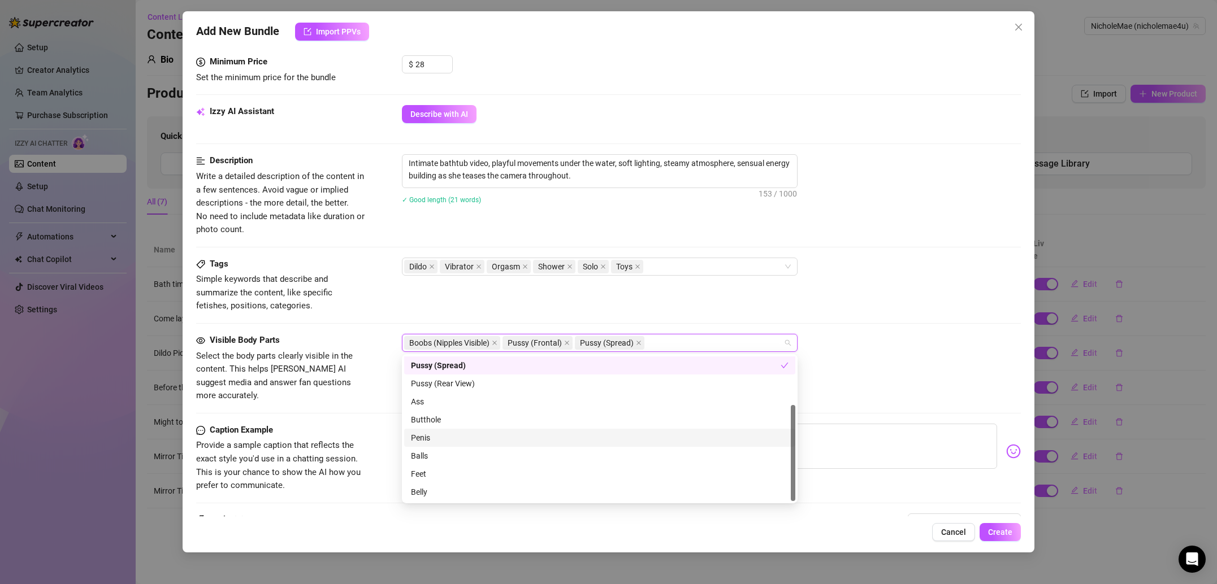
click at [368, 424] on div "Caption Example Provide a sample caption that reflects the exact style you'd us…" at bounding box center [608, 458] width 825 height 69
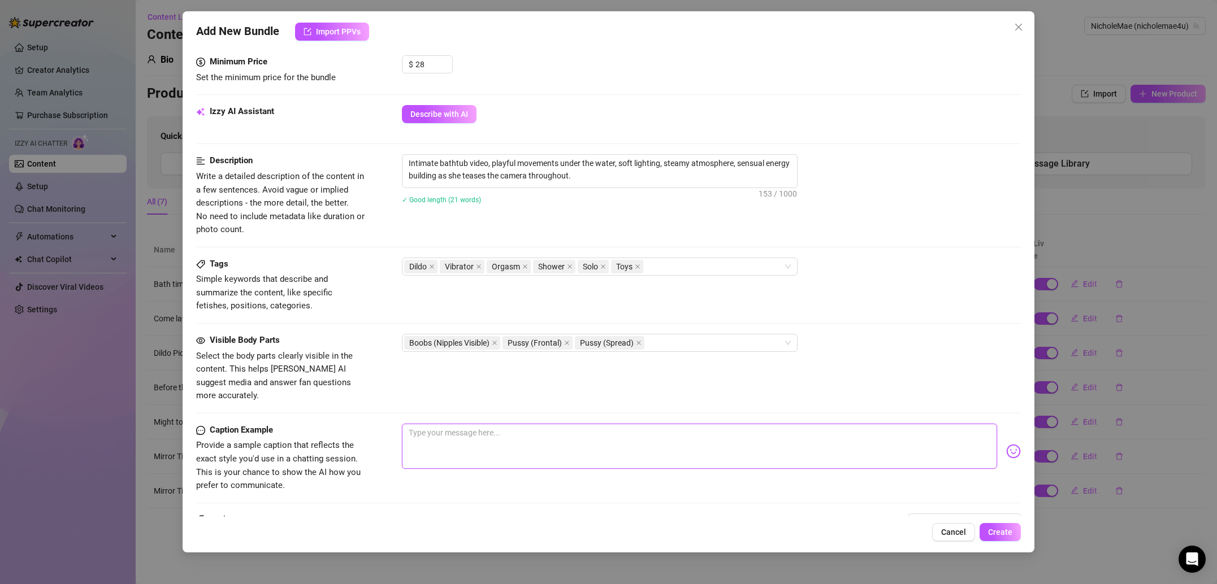
click at [518, 437] on textarea at bounding box center [699, 446] width 595 height 45
click at [483, 424] on textarea at bounding box center [699, 446] width 595 height 45
paste textarea "The water wasn’t the only thing making me feel hot in here 😏💦"
type textarea "The water wasn’t the only thing making me feel hot in here 😏💦"
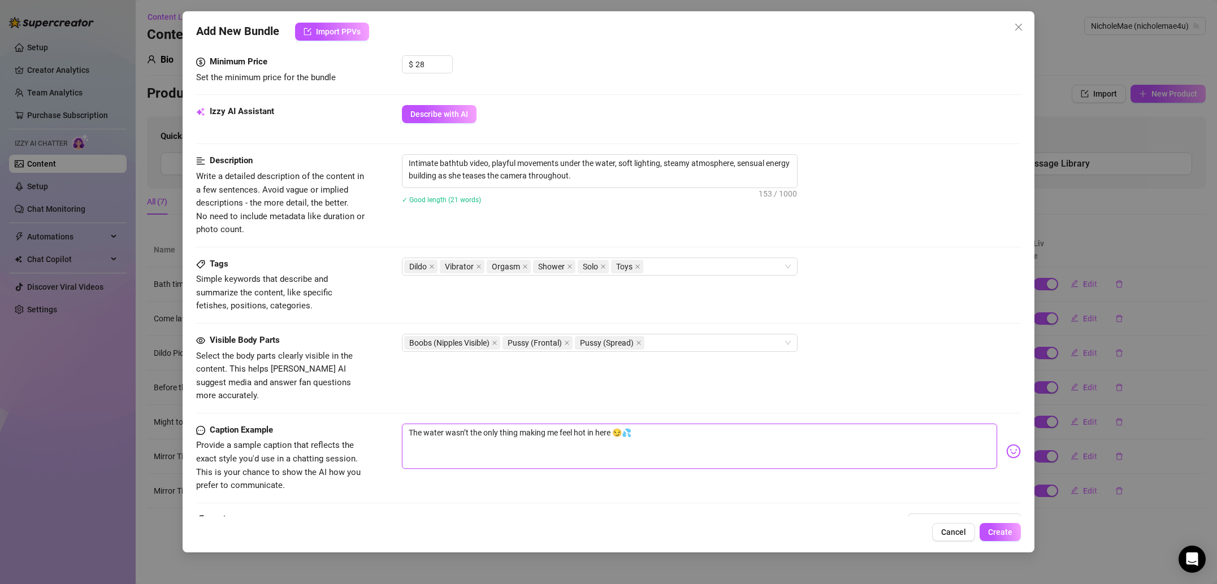
drag, startPoint x: 587, startPoint y: 420, endPoint x: 561, endPoint y: 421, distance: 25.4
click at [561, 424] on textarea "The water wasn’t the only thing making me feel hot in here 😏💦" at bounding box center [699, 446] width 595 height 45
type textarea "The water wasn’t the only thing making me w in here 😏💦"
type textarea "The water wasn’t the only thing making me we in here 😏💦"
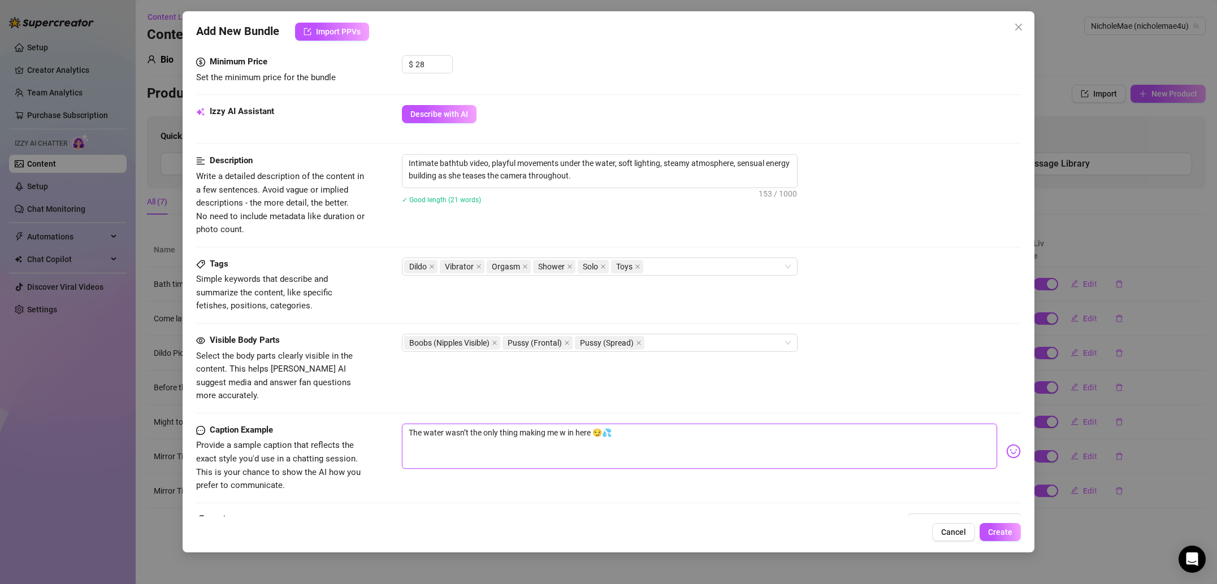
type textarea "The water wasn’t the only thing making me we in here 😏💦"
type textarea "The water wasn’t the only thing making me wet in here 😏💦"
click at [618, 383] on div "Visible Body Parts Select the body parts clearly visible in the content. This h…" at bounding box center [608, 368] width 825 height 69
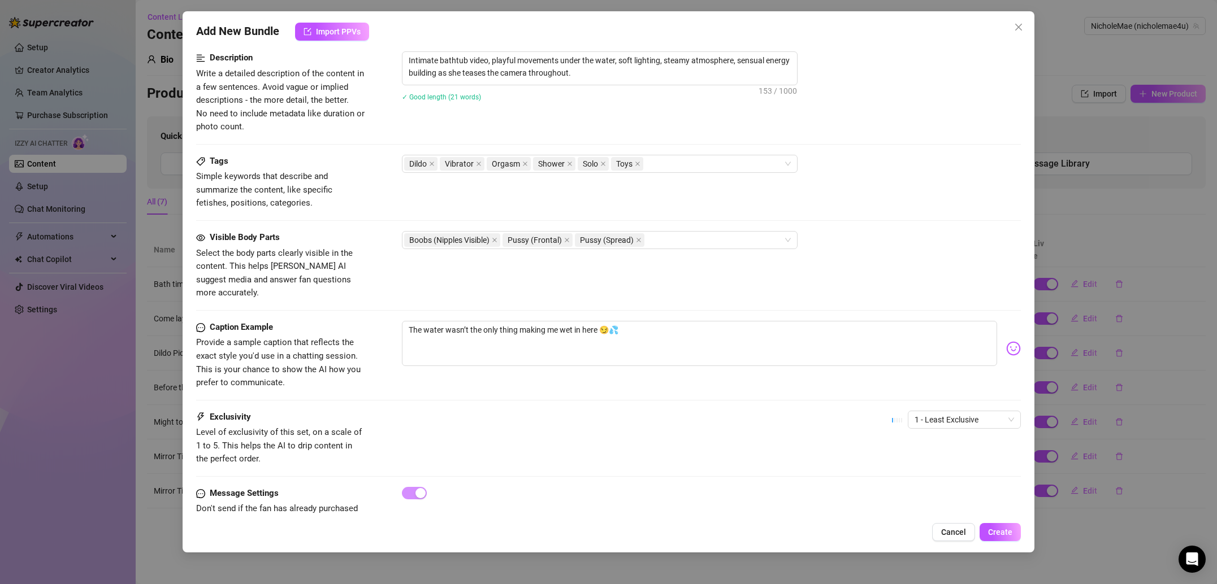
scroll to position [478, 0]
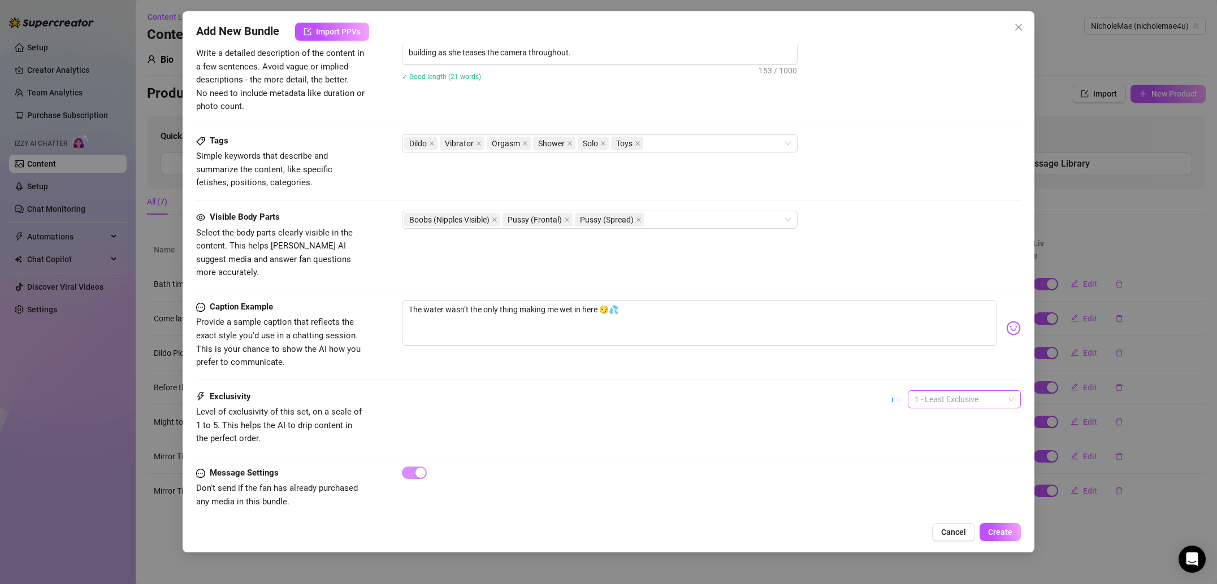
click at [975, 391] on span "1 - Least Exclusive" at bounding box center [963, 399] width 99 height 17
click at [955, 444] on div "3" at bounding box center [964, 445] width 95 height 12
click at [948, 391] on span "3" at bounding box center [963, 399] width 99 height 17
click at [937, 423] on div "2" at bounding box center [964, 426] width 95 height 12
click at [1009, 525] on button "Create" at bounding box center [999, 532] width 41 height 18
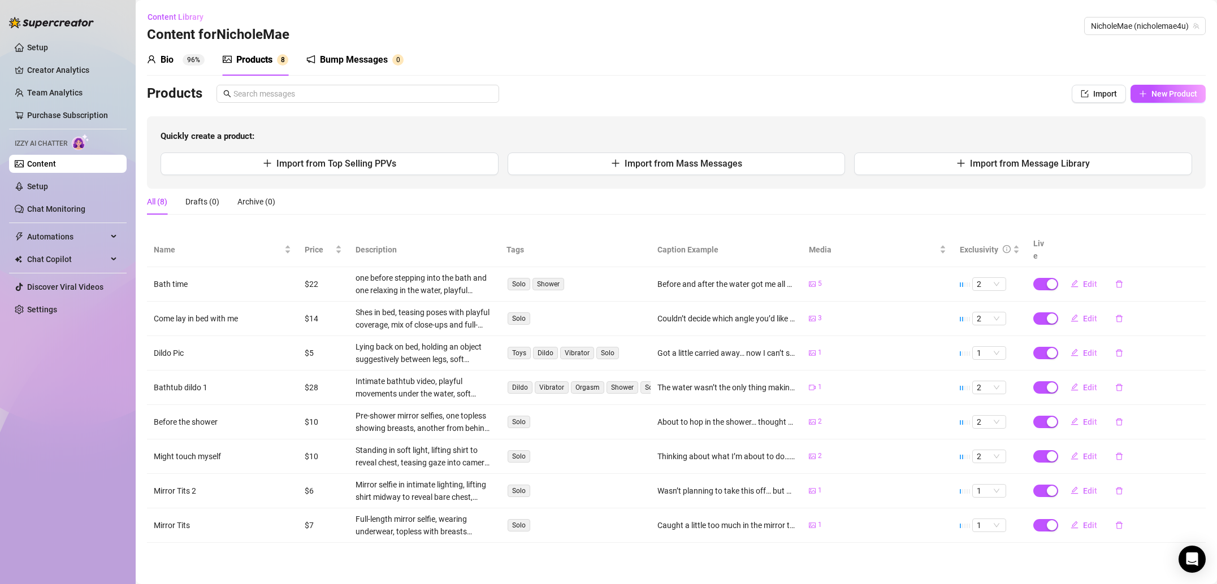
click at [309, 513] on td "$7" at bounding box center [323, 526] width 51 height 34
click at [1085, 521] on span "Edit" at bounding box center [1090, 525] width 14 height 9
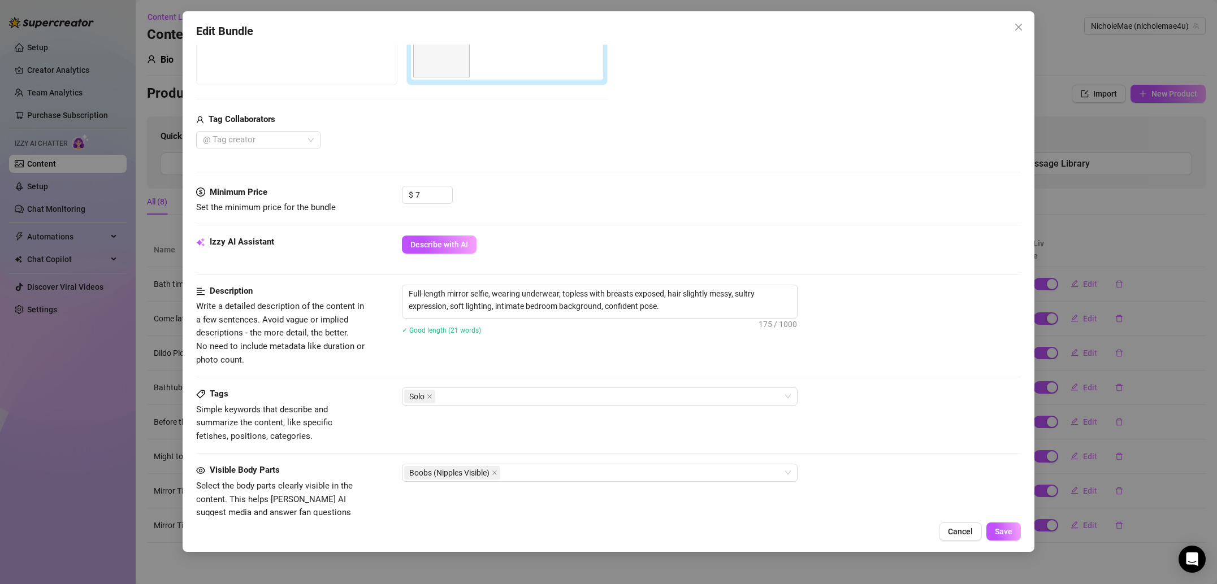
scroll to position [268, 0]
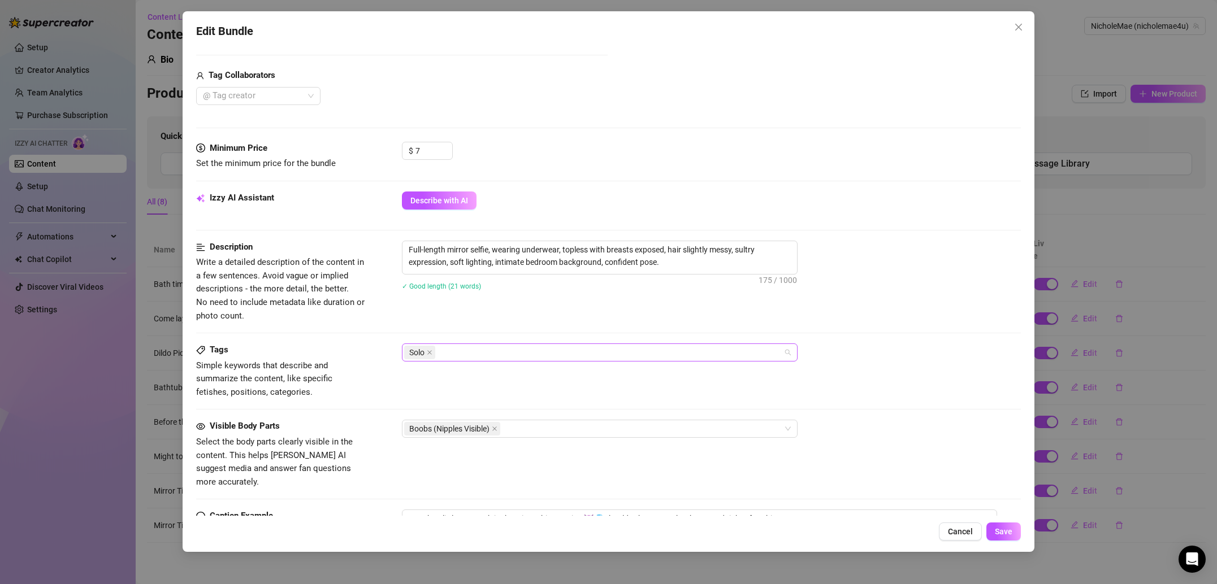
click at [509, 348] on div "Solo" at bounding box center [593, 353] width 379 height 16
click at [456, 423] on div "Cheap Content" at bounding box center [600, 420] width 378 height 12
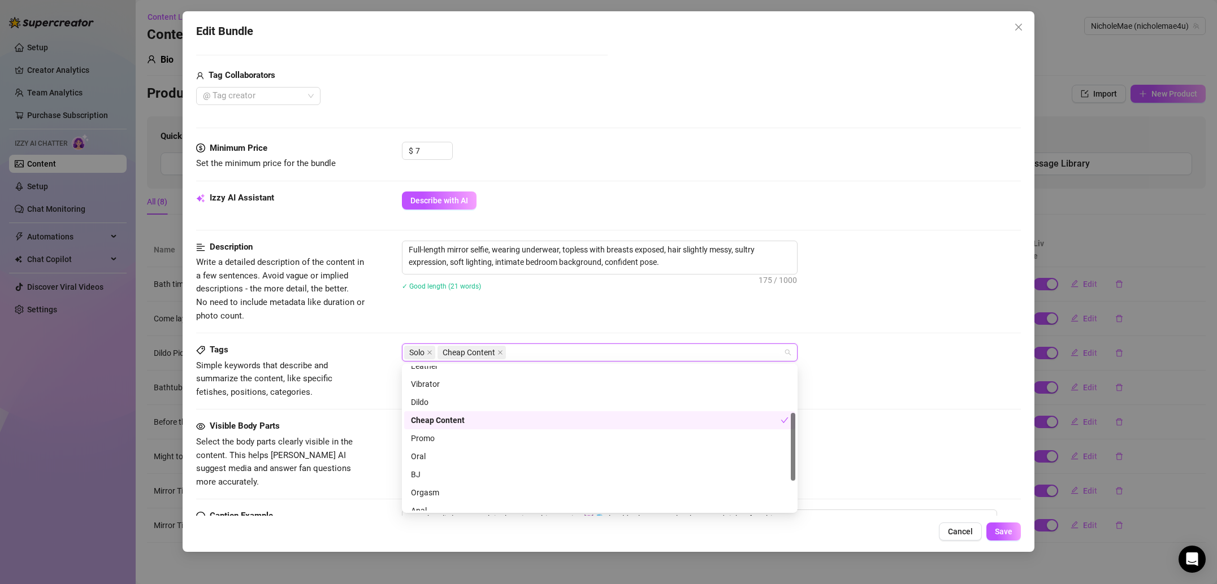
click at [327, 405] on div "Tags Simple keywords that describe and summarize the content, like specific fet…" at bounding box center [608, 382] width 825 height 76
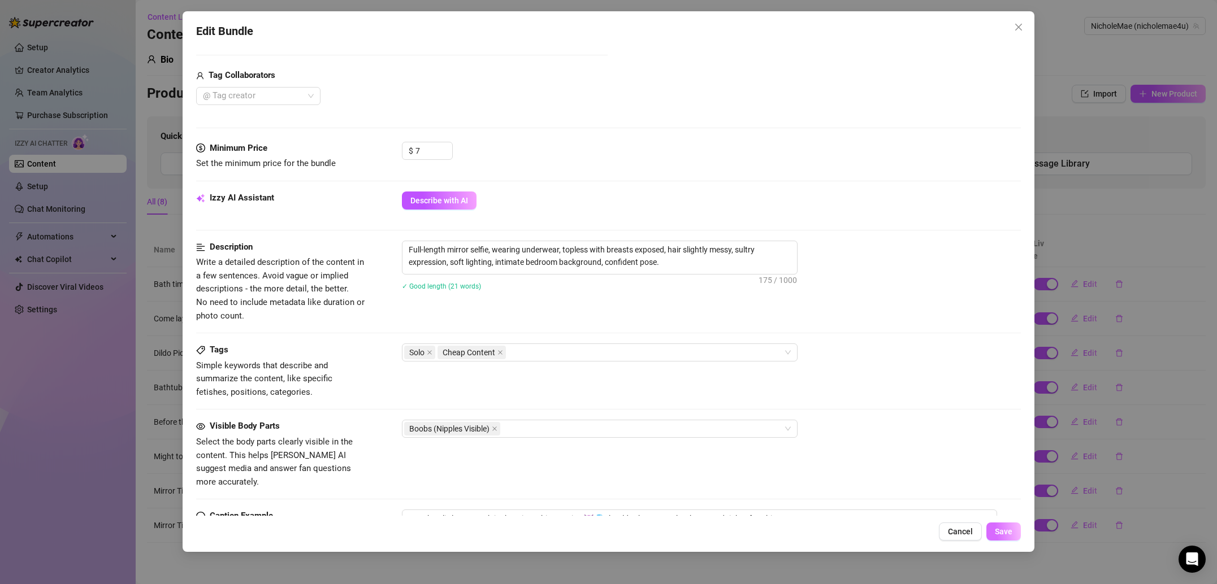
click at [996, 528] on span "Save" at bounding box center [1004, 531] width 18 height 9
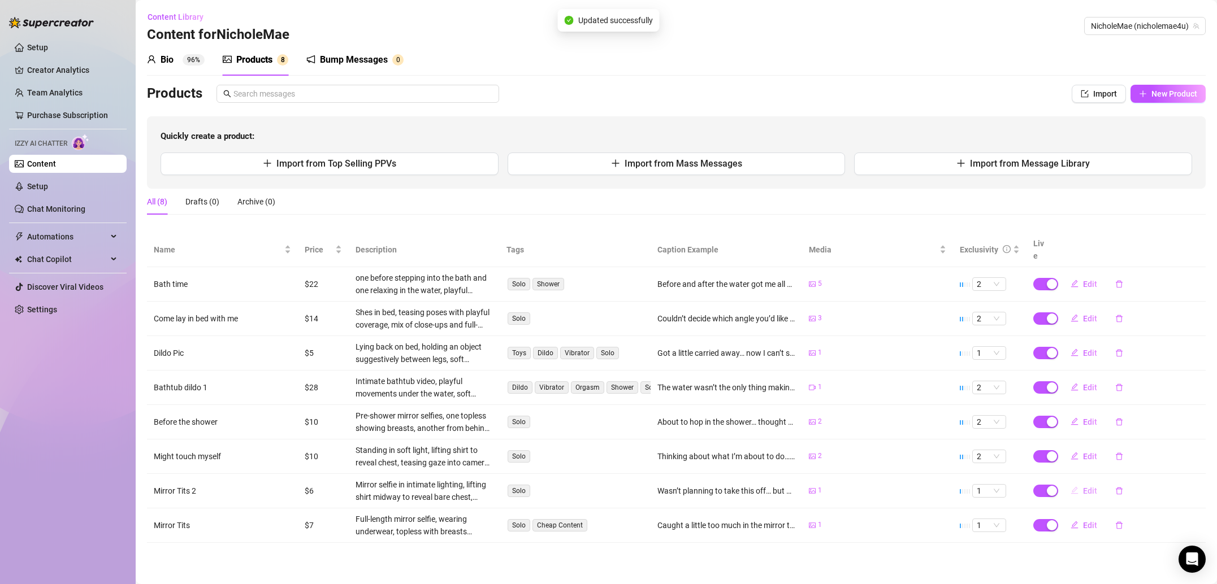
click at [1085, 487] on span "Edit" at bounding box center [1090, 491] width 14 height 9
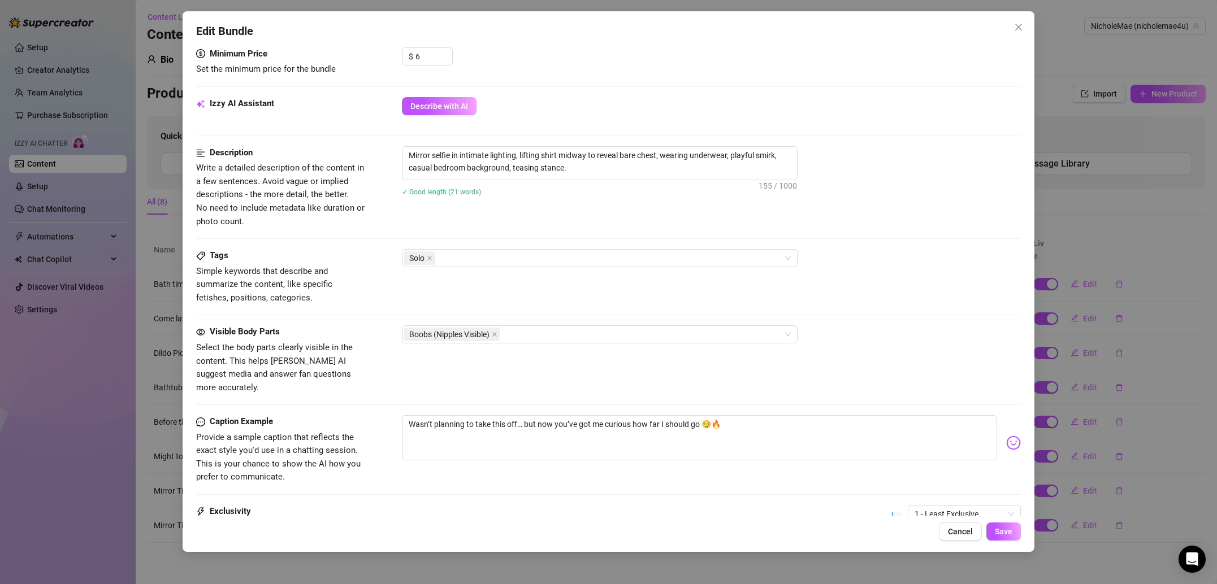
scroll to position [367, 0]
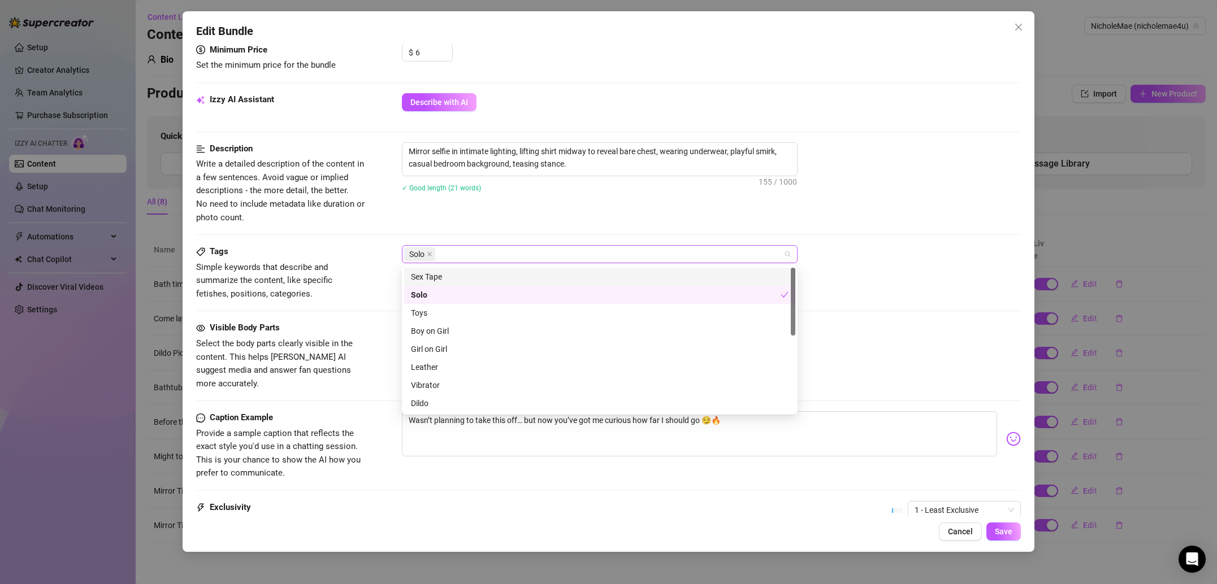
click at [494, 249] on div "Solo" at bounding box center [593, 254] width 379 height 16
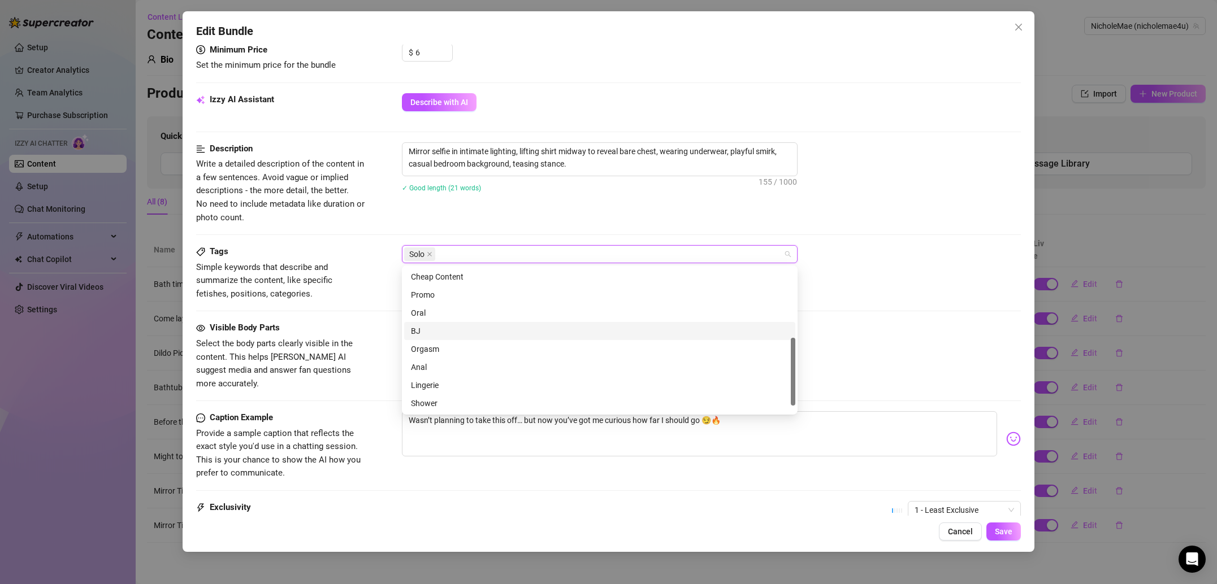
scroll to position [148, 0]
click at [465, 274] on div "Cheap Content" at bounding box center [600, 273] width 378 height 12
click at [998, 526] on button "Save" at bounding box center [1003, 532] width 34 height 18
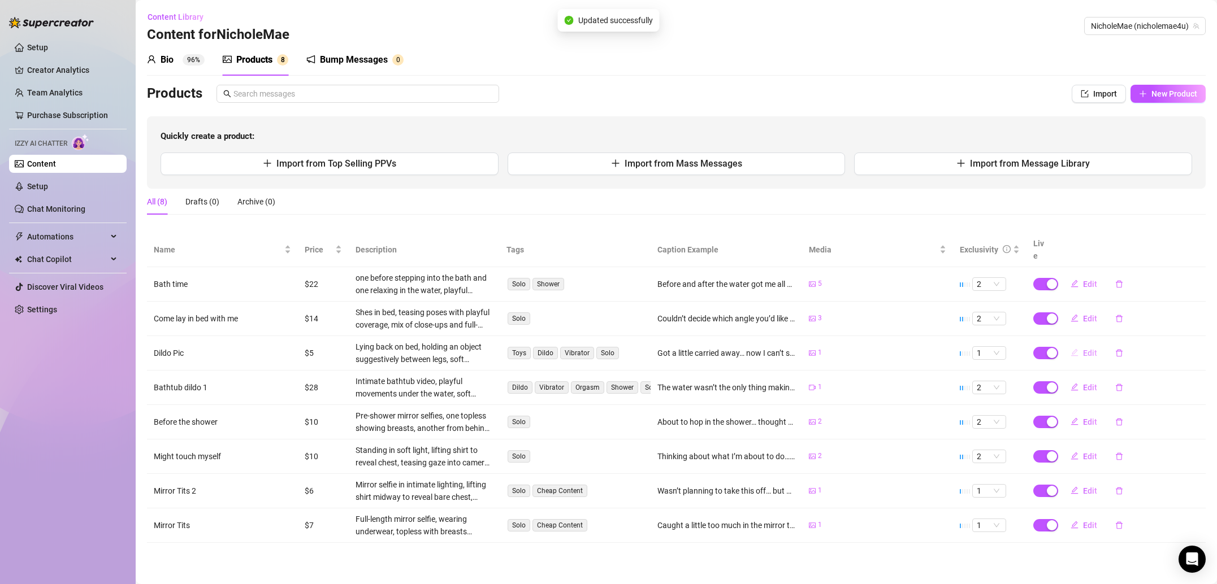
click at [1092, 349] on span "Edit" at bounding box center [1090, 353] width 14 height 9
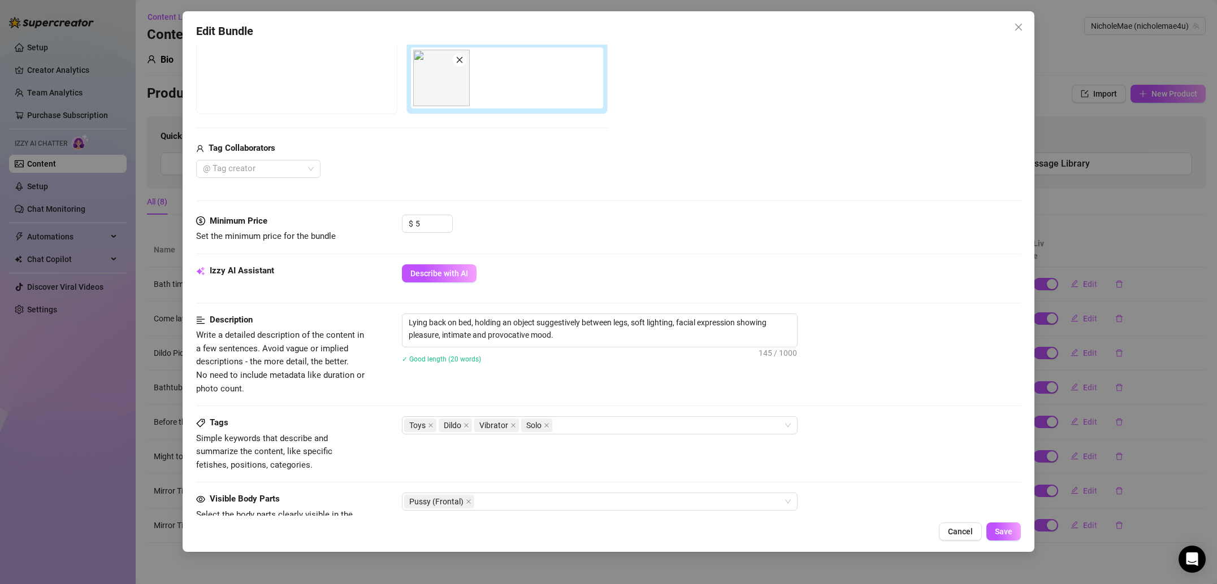
scroll to position [224, 0]
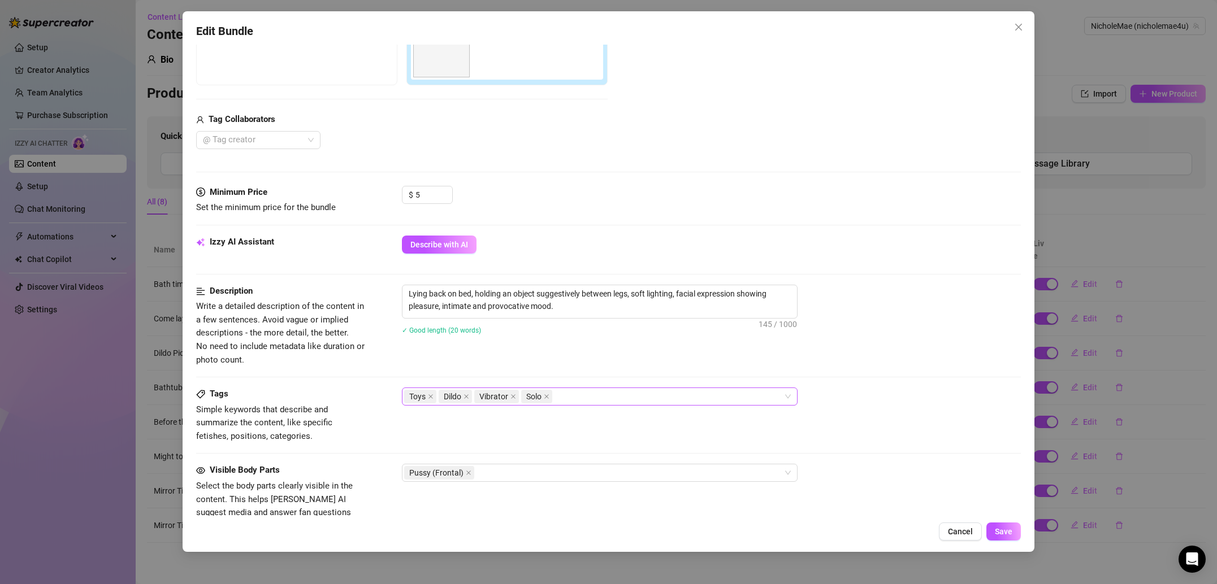
click at [572, 393] on div "Toys Dildo Vibrator Solo" at bounding box center [593, 397] width 379 height 16
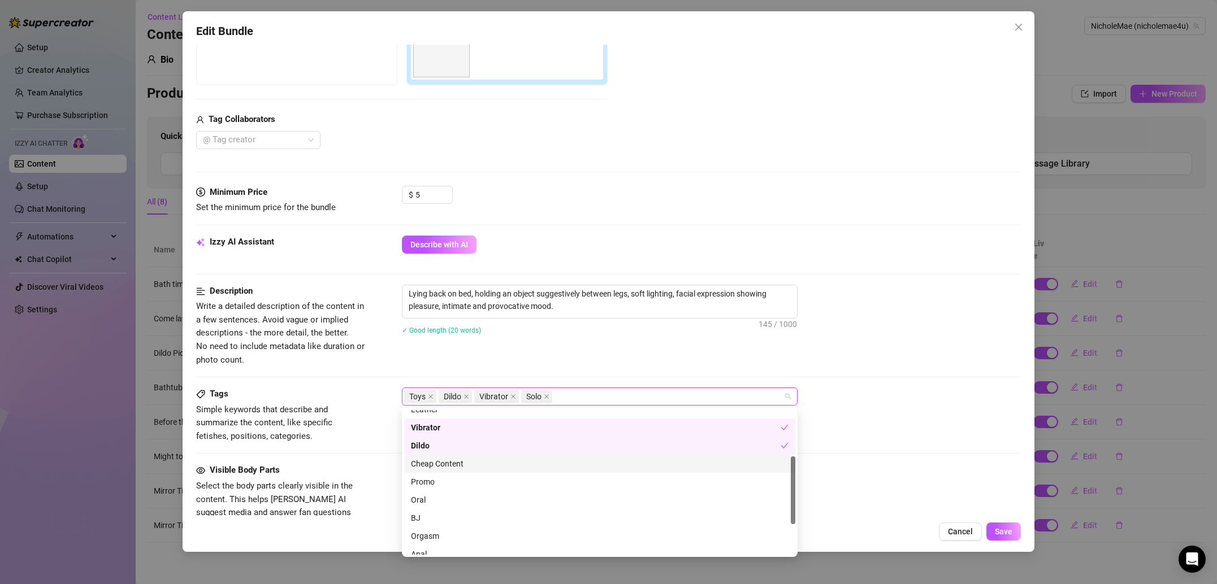
scroll to position [98, 0]
click at [462, 468] on div "Cheap Content" at bounding box center [600, 465] width 378 height 12
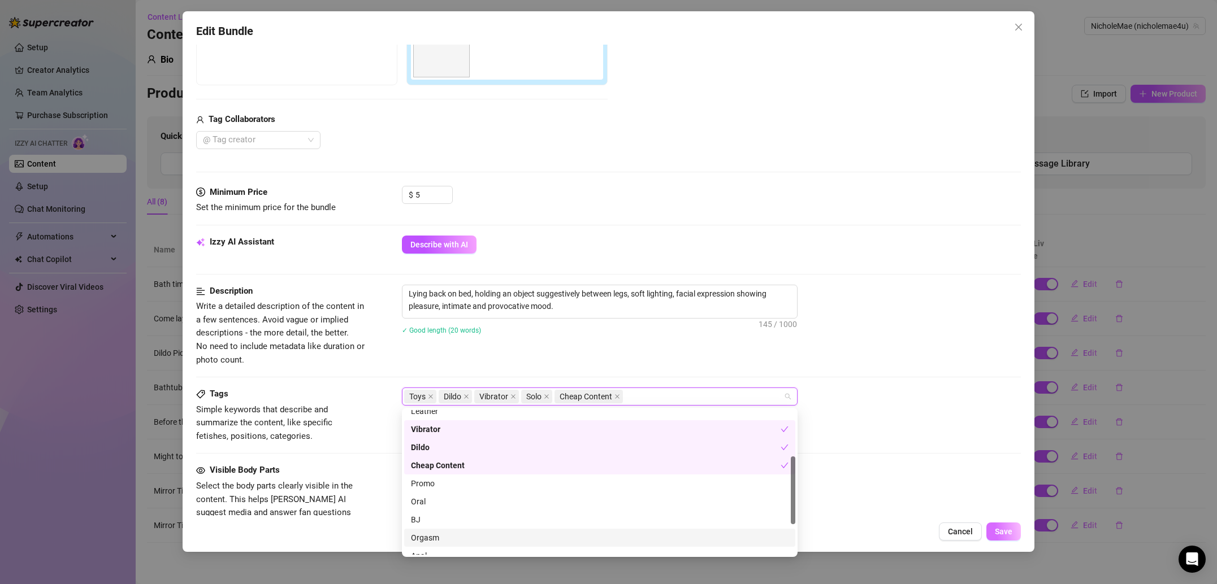
click at [1005, 529] on span "Save" at bounding box center [1004, 531] width 18 height 9
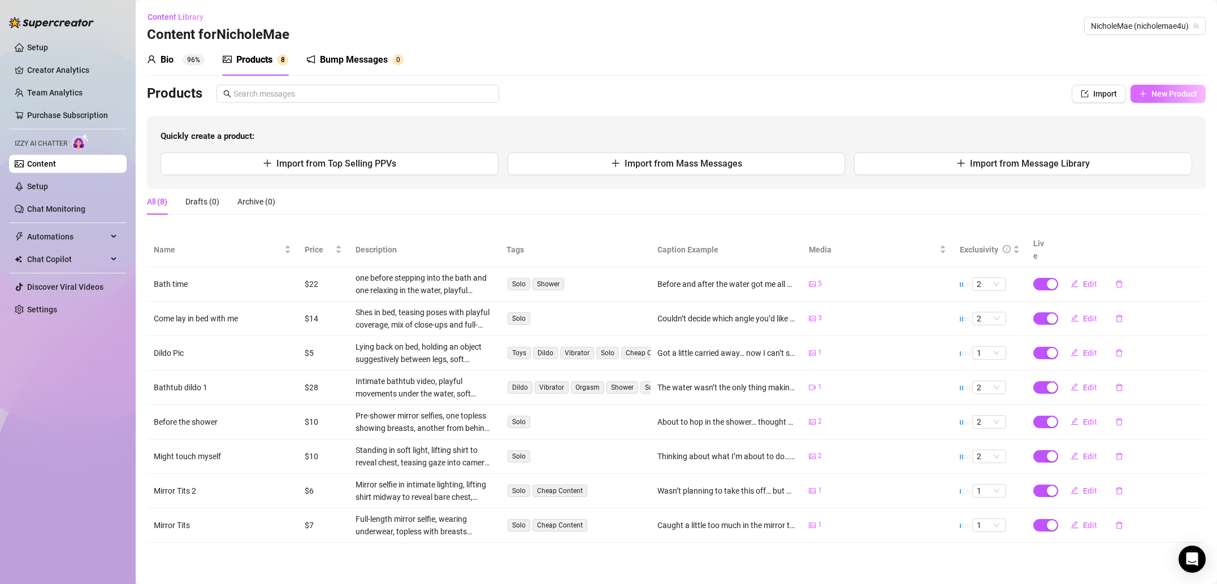
click at [1186, 98] on span "New Product" at bounding box center [1174, 93] width 46 height 9
type textarea "Type your message here..."
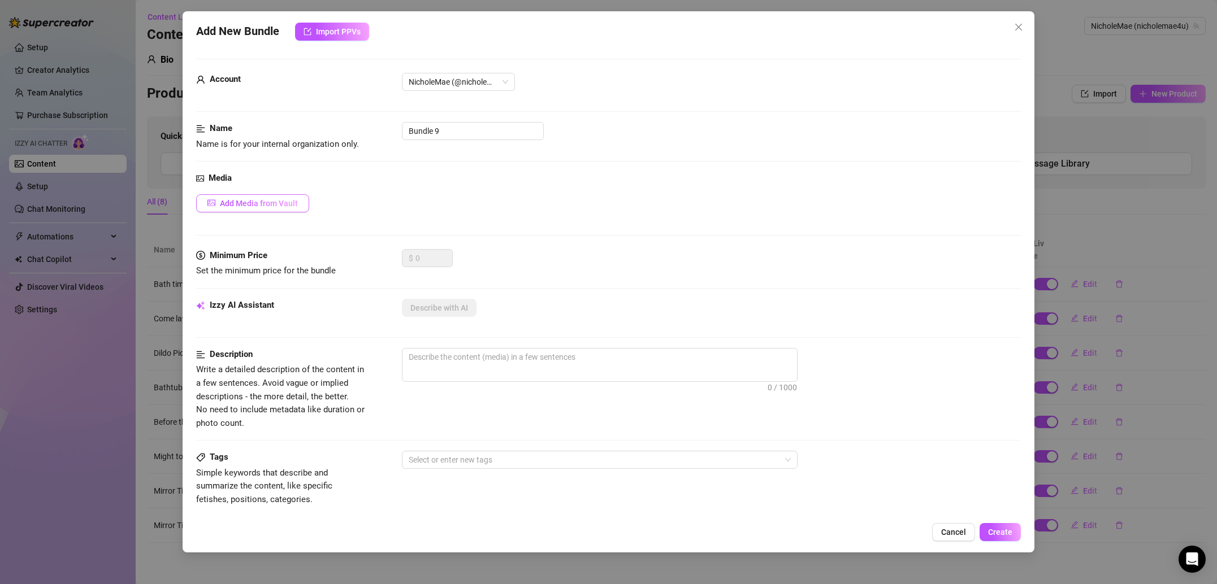
click at [278, 207] on span "Add Media from Vault" at bounding box center [259, 203] width 78 height 9
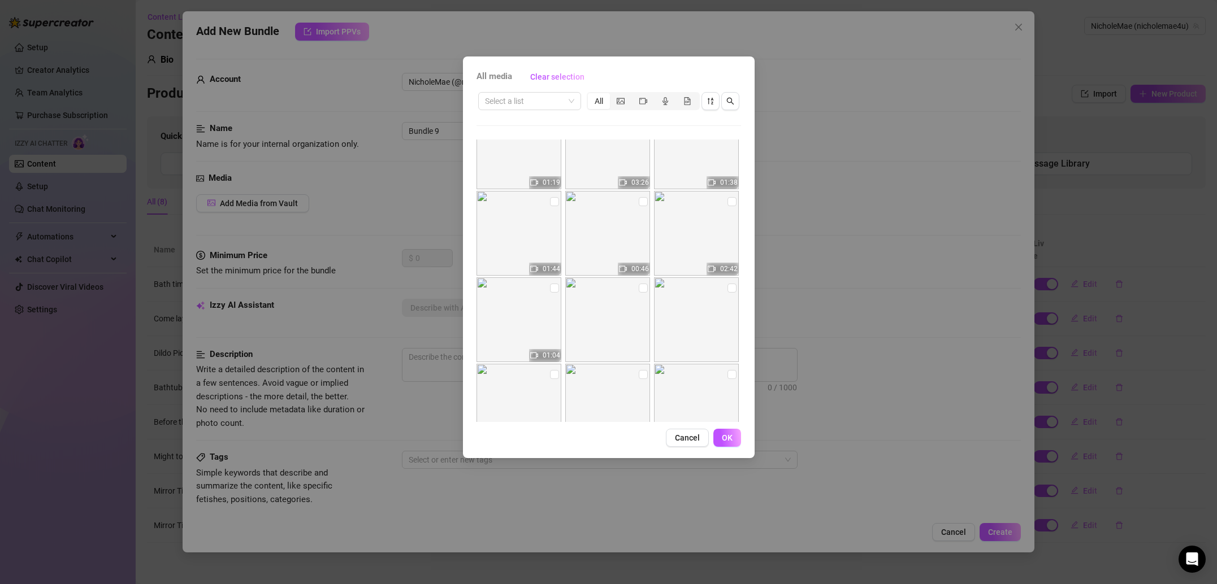
scroll to position [292, 0]
click at [729, 204] on input "checkbox" at bounding box center [731, 204] width 9 height 9
checkbox input "true"
click at [645, 204] on input "checkbox" at bounding box center [643, 204] width 9 height 9
checkbox input "true"
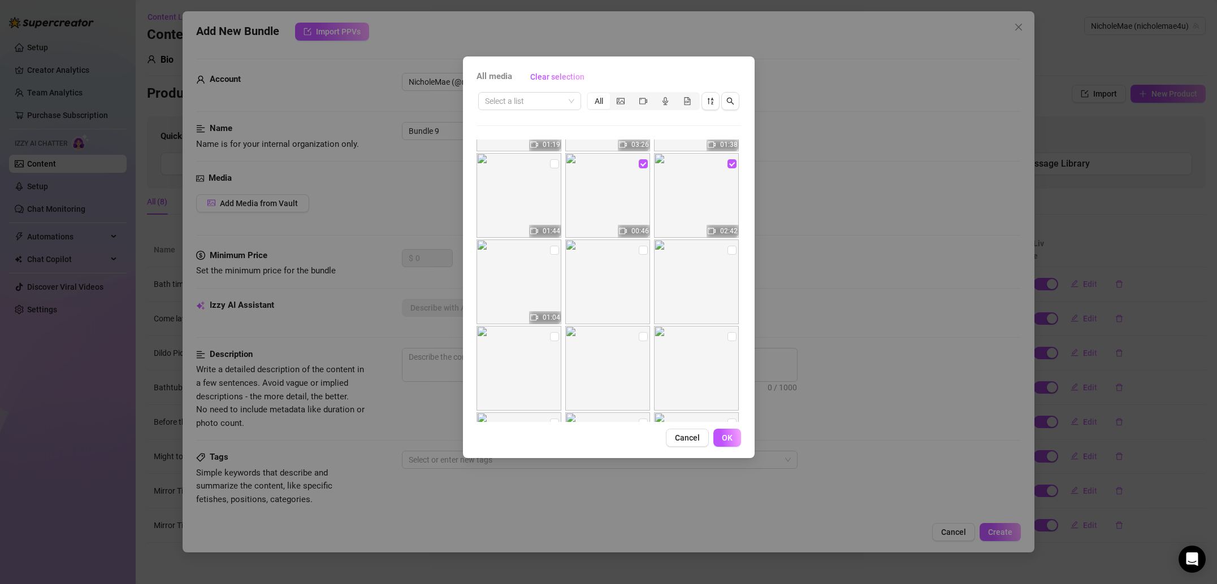
scroll to position [333, 0]
click at [724, 434] on span "OK" at bounding box center [727, 437] width 11 height 9
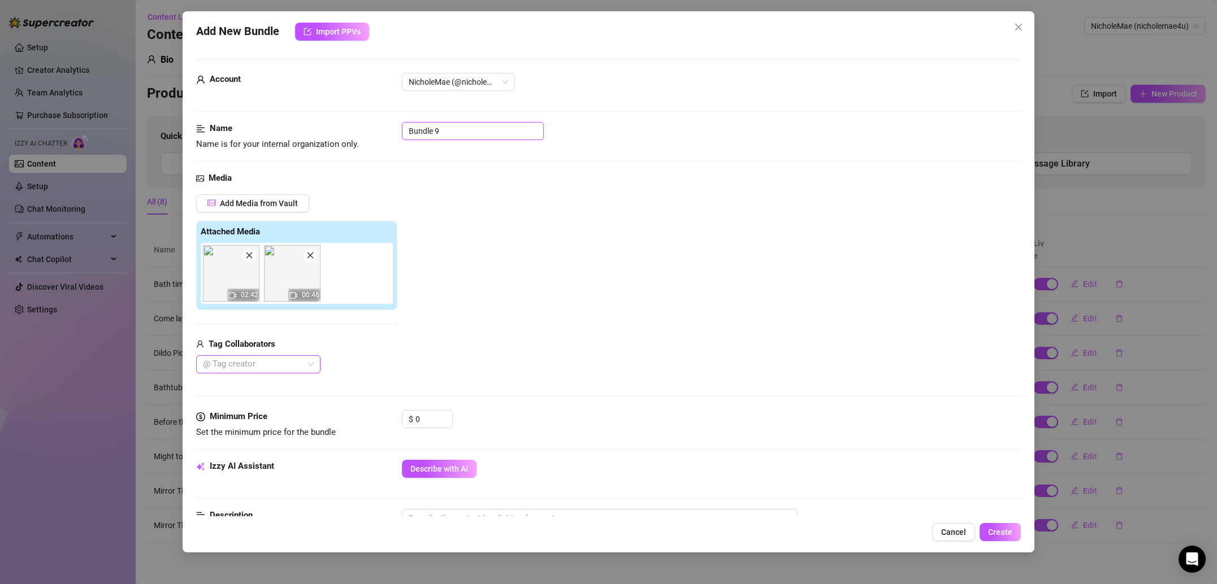
click at [461, 134] on input "Bundle 9" at bounding box center [473, 131] width 142 height 18
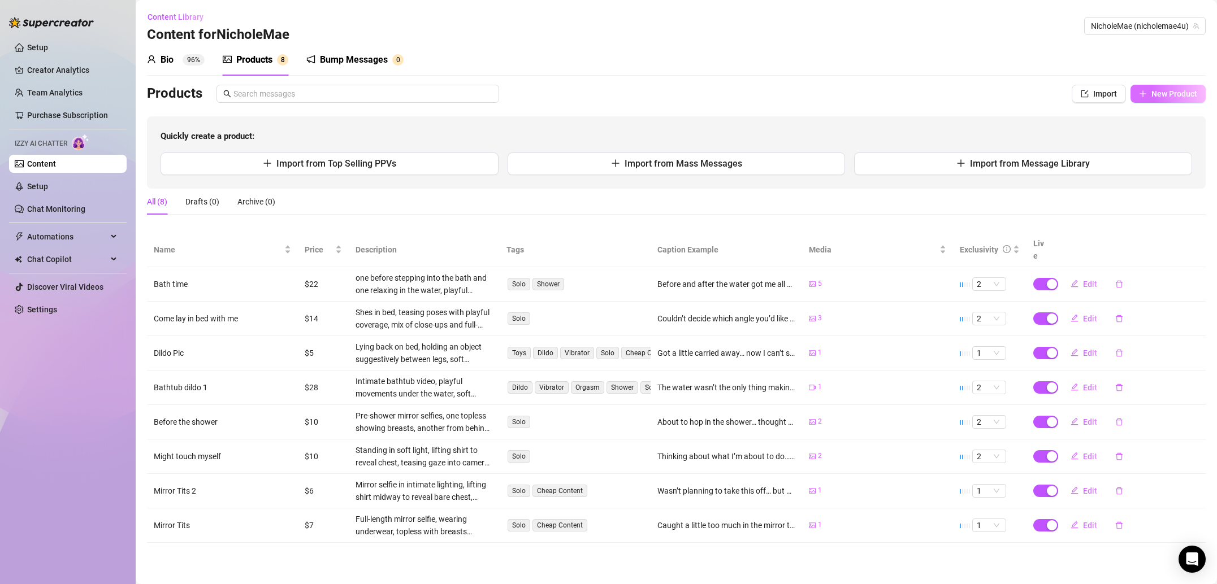
click at [1178, 93] on span "New Product" at bounding box center [1174, 93] width 46 height 9
type textarea "Type your message here..."
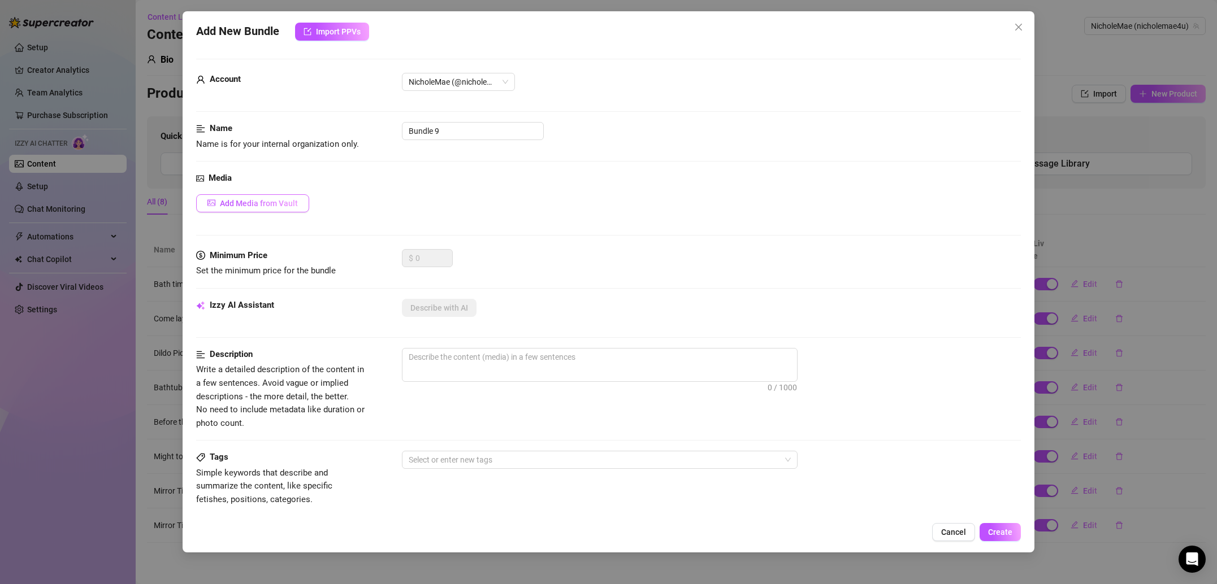
click at [292, 197] on button "Add Media from Vault" at bounding box center [252, 203] width 113 height 18
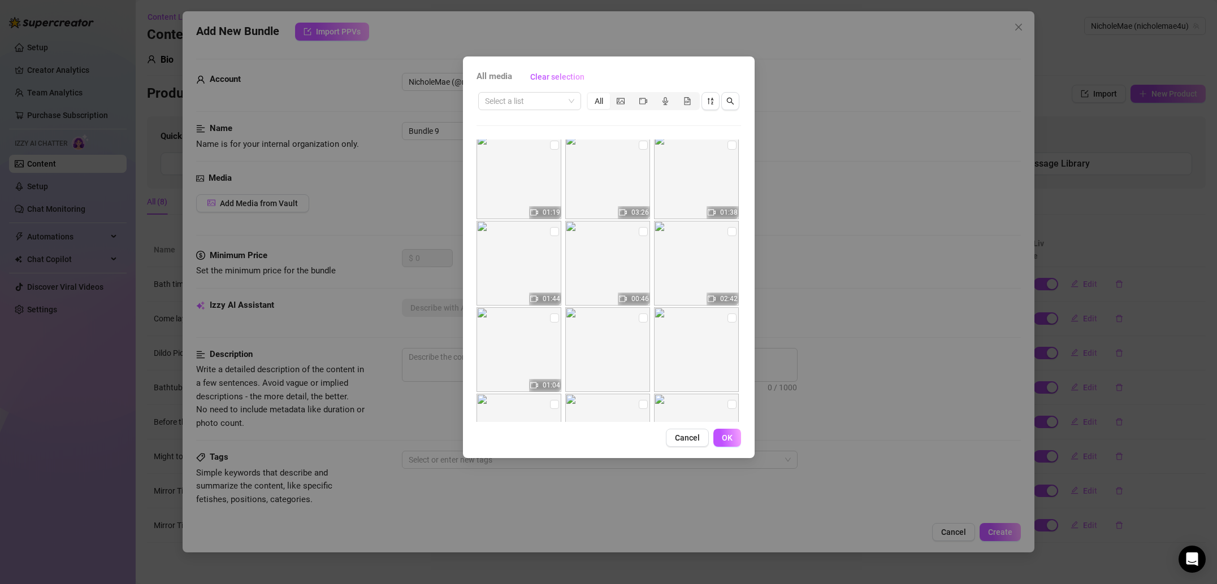
scroll to position [281, 0]
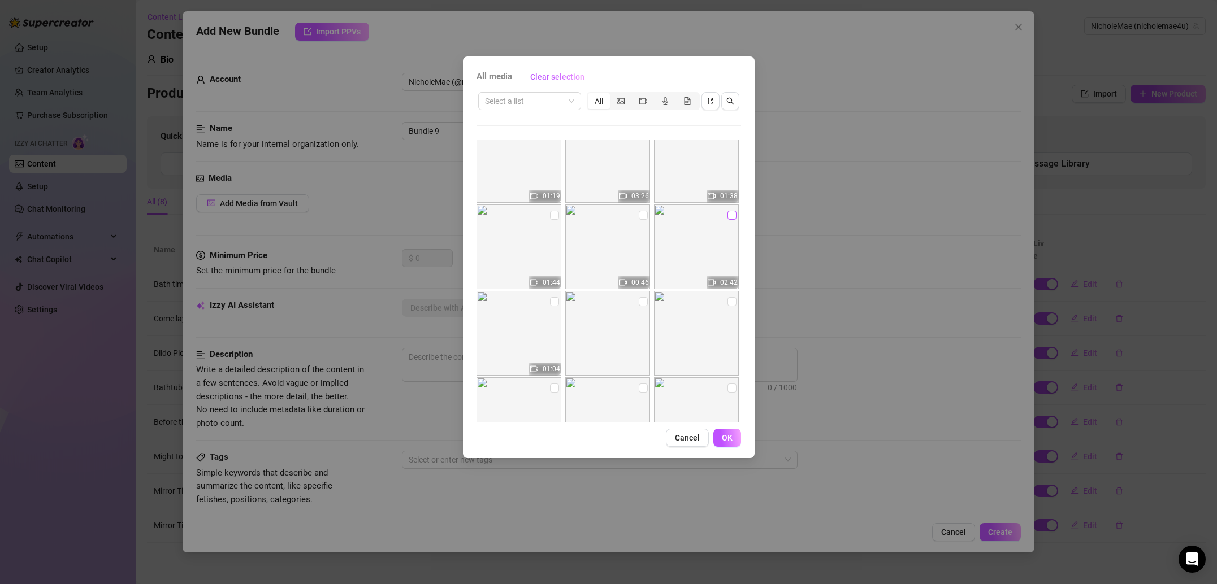
click at [734, 216] on input "checkbox" at bounding box center [731, 215] width 9 height 9
checkbox input "true"
click at [639, 215] on input "checkbox" at bounding box center [643, 215] width 9 height 9
checkbox input "true"
click at [727, 440] on span "OK" at bounding box center [727, 437] width 11 height 9
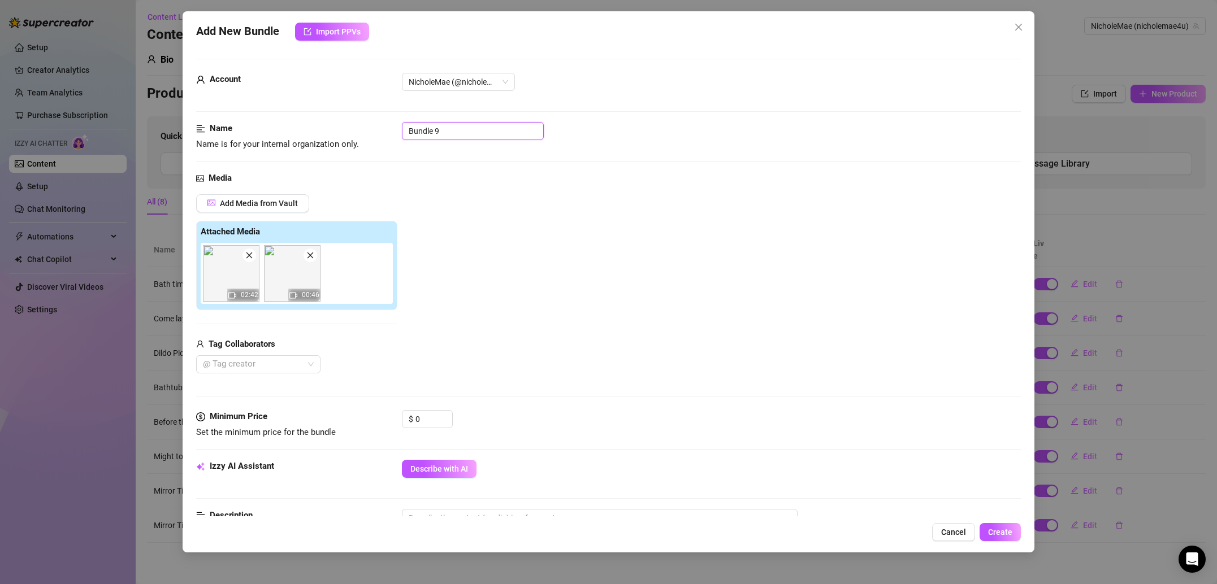
click at [481, 131] on input "Bundle 9" at bounding box center [473, 131] width 142 height 18
type input "Vibrator Bundle"
click at [429, 420] on input "0" at bounding box center [433, 419] width 37 height 17
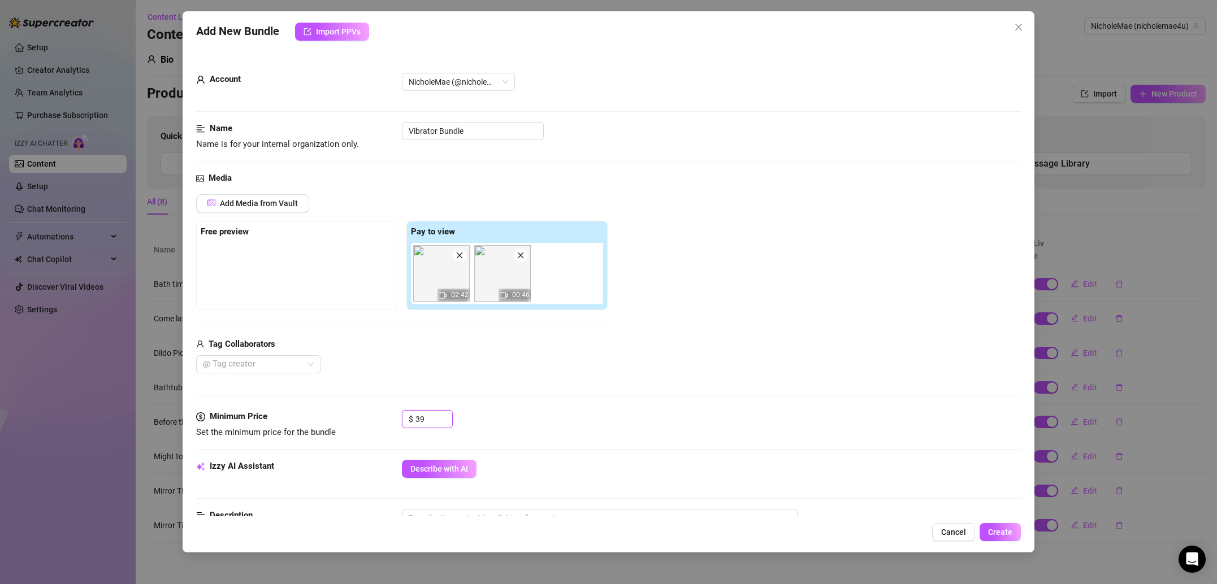
type input "39"
click at [535, 412] on div "$ 39" at bounding box center [711, 424] width 619 height 28
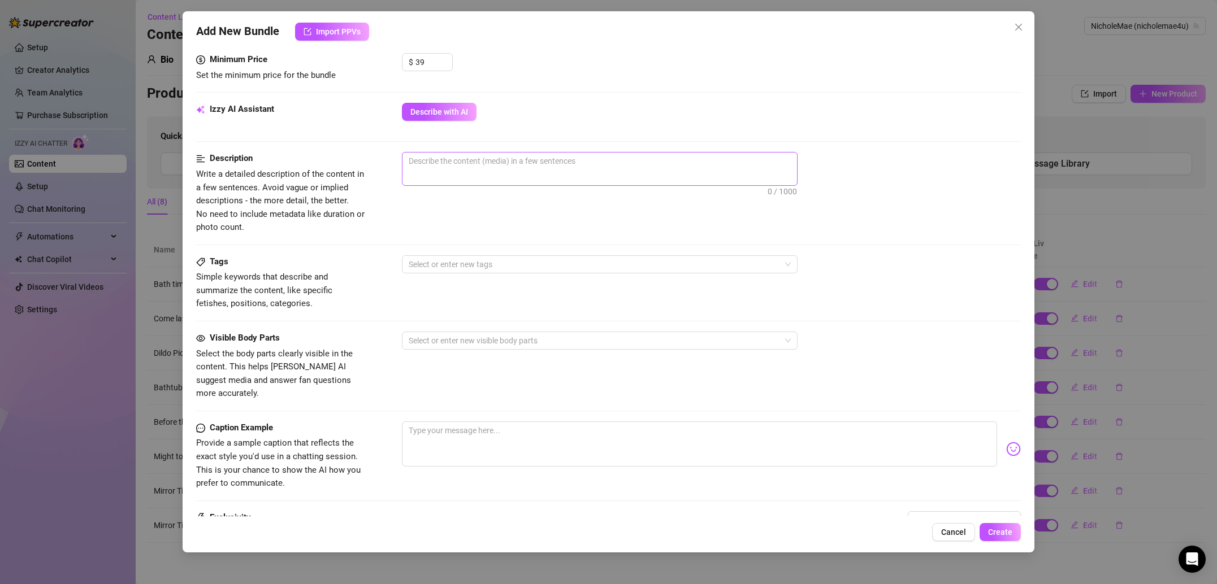
scroll to position [361, 0]
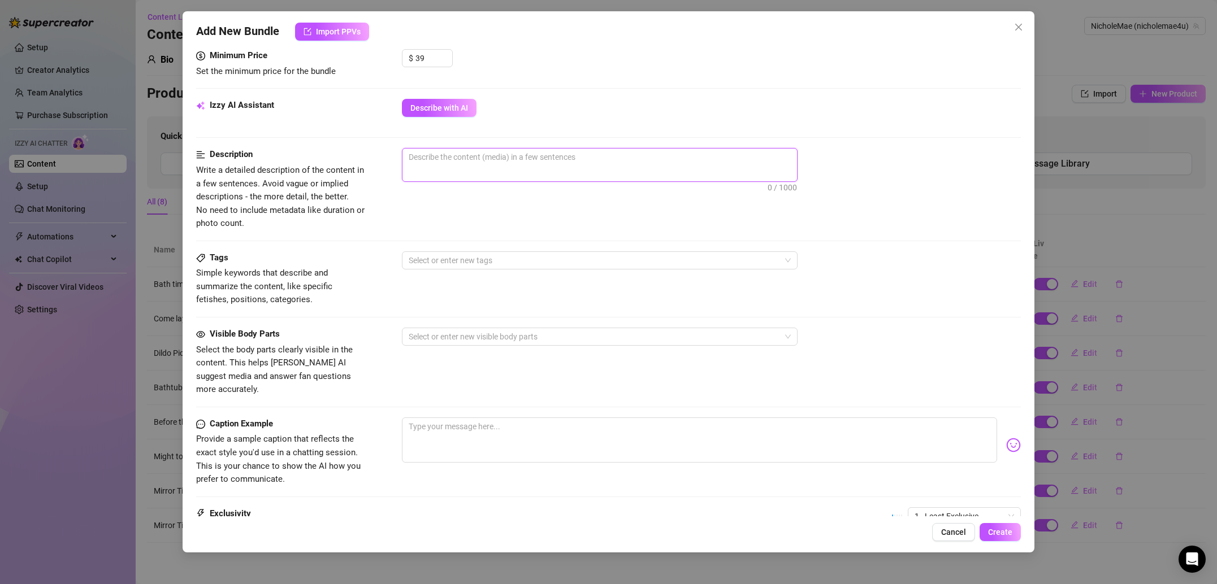
click at [448, 161] on textarea at bounding box center [599, 157] width 395 height 17
click at [454, 155] on textarea at bounding box center [599, 157] width 395 height 17
paste textarea "Playful video on bed, shorts slightly shifted, teasing movements, one breast sl…"
type textarea "Playful video on bed, shorts slightly shifted, teasing movements, one breast sl…"
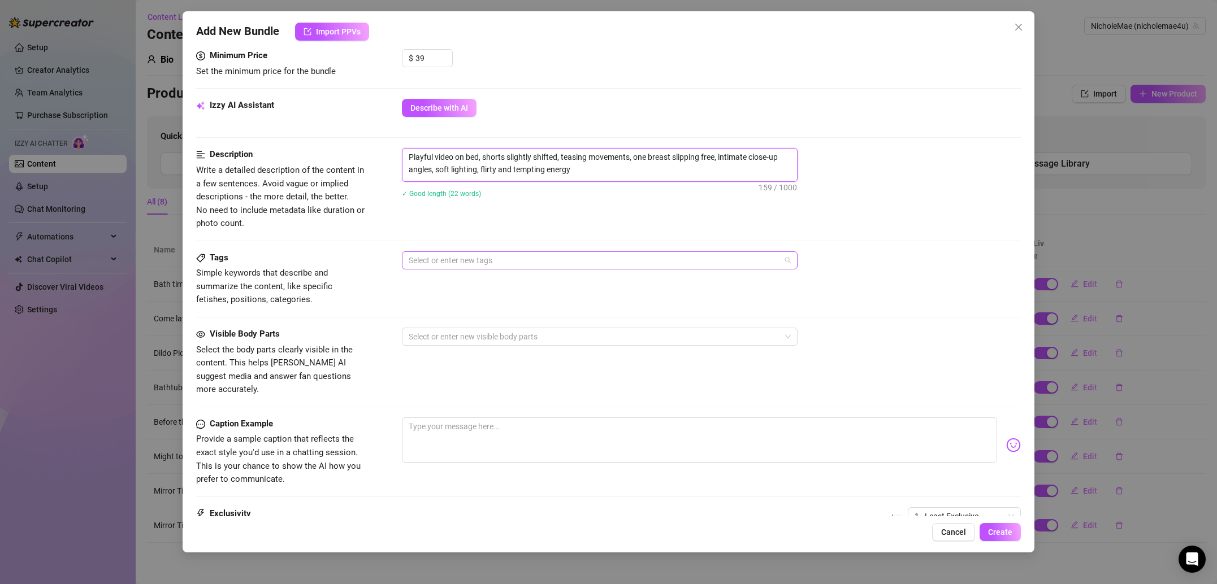
click at [467, 263] on div at bounding box center [593, 261] width 379 height 16
type textarea "Playful video on bed, shorts slightly shifted, teasing movements, one breast sl…"
click at [437, 321] on div "Toys" at bounding box center [600, 319] width 378 height 12
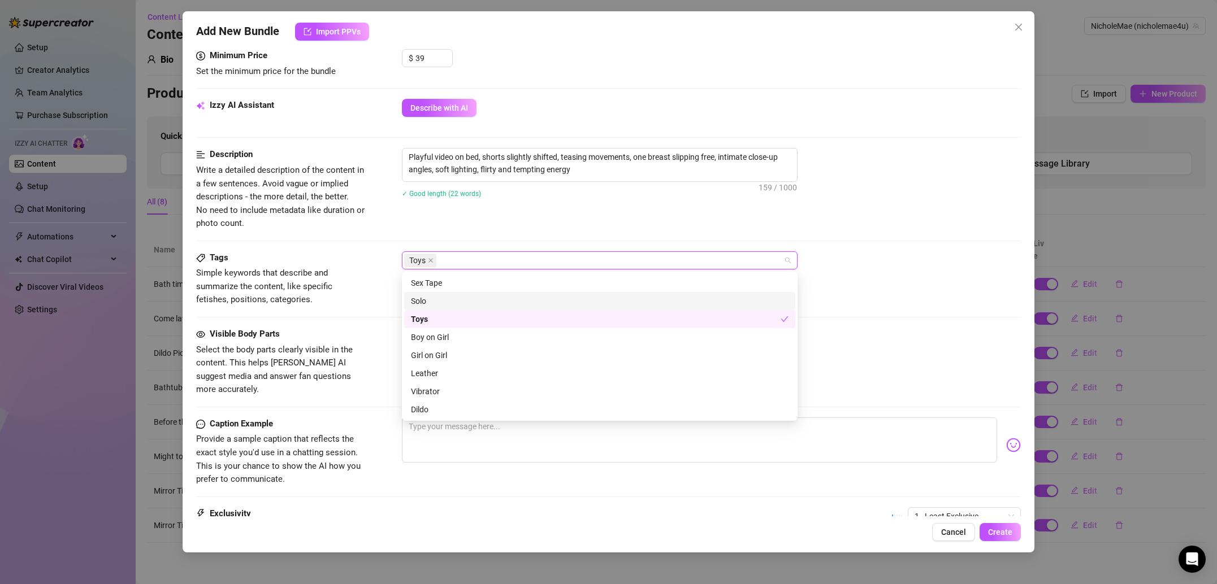
click at [450, 296] on div "Solo" at bounding box center [600, 301] width 378 height 12
click at [440, 397] on div "Vibrator" at bounding box center [600, 391] width 378 height 12
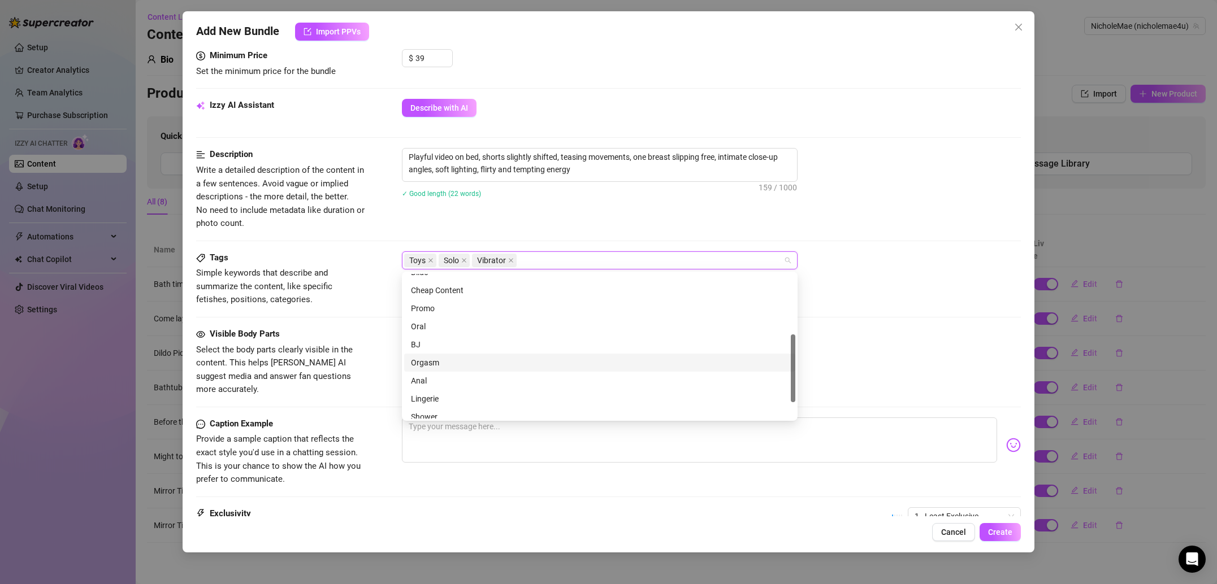
scroll to position [163, 0]
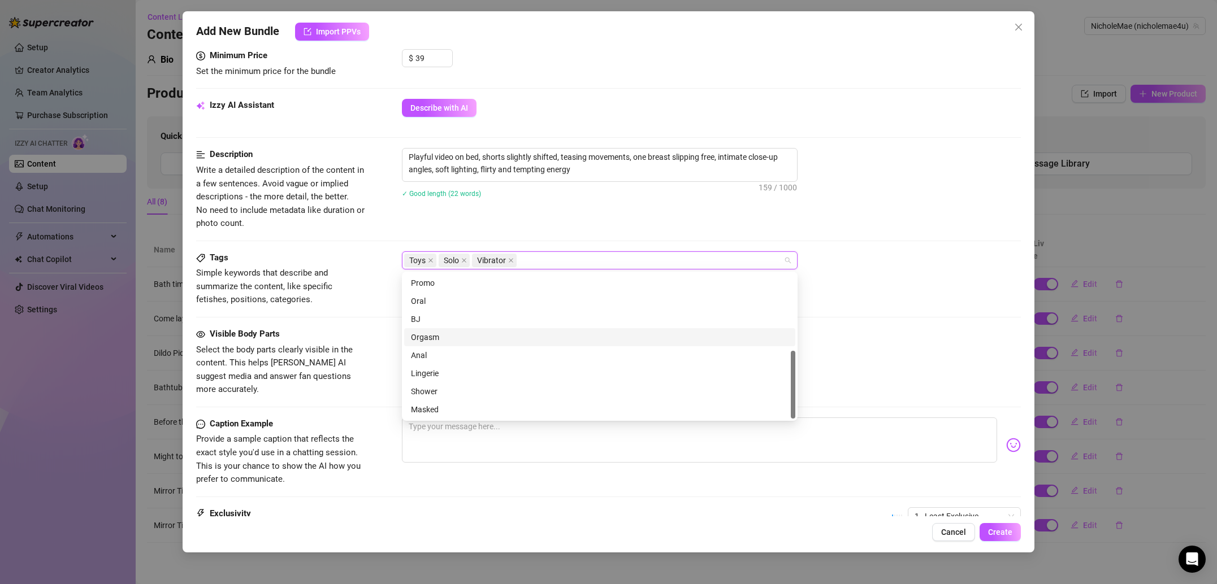
click at [458, 342] on div "Orgasm" at bounding box center [600, 337] width 378 height 12
click at [913, 342] on div "Select or enter new visible body parts" at bounding box center [711, 337] width 619 height 18
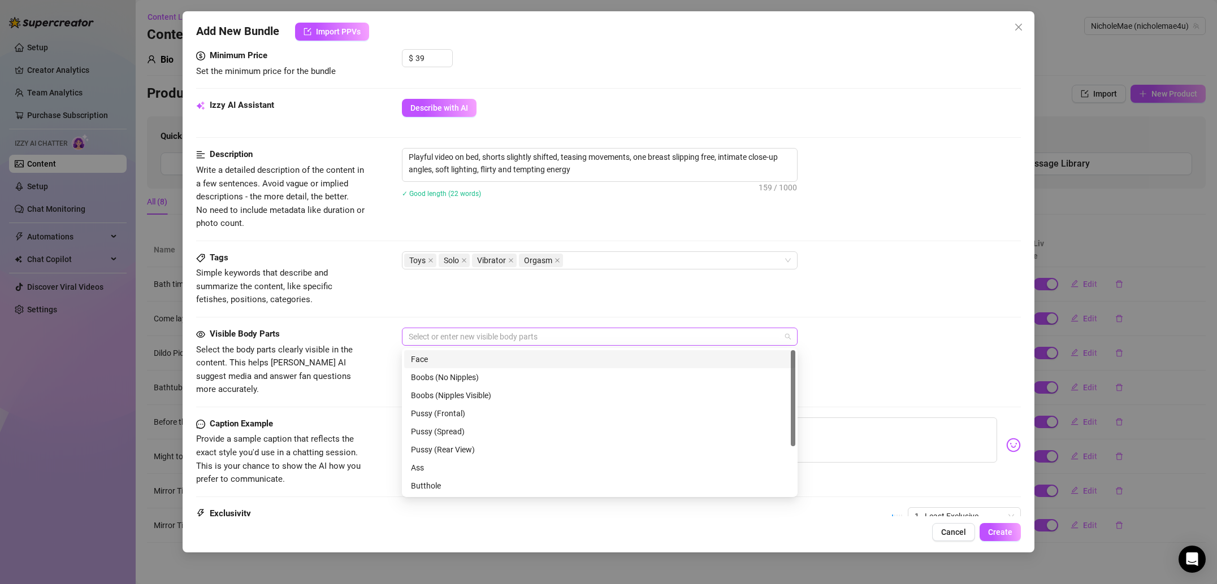
click at [474, 343] on div at bounding box center [593, 337] width 379 height 16
click at [453, 401] on div "Boobs (Nipples Visible)" at bounding box center [600, 395] width 378 height 12
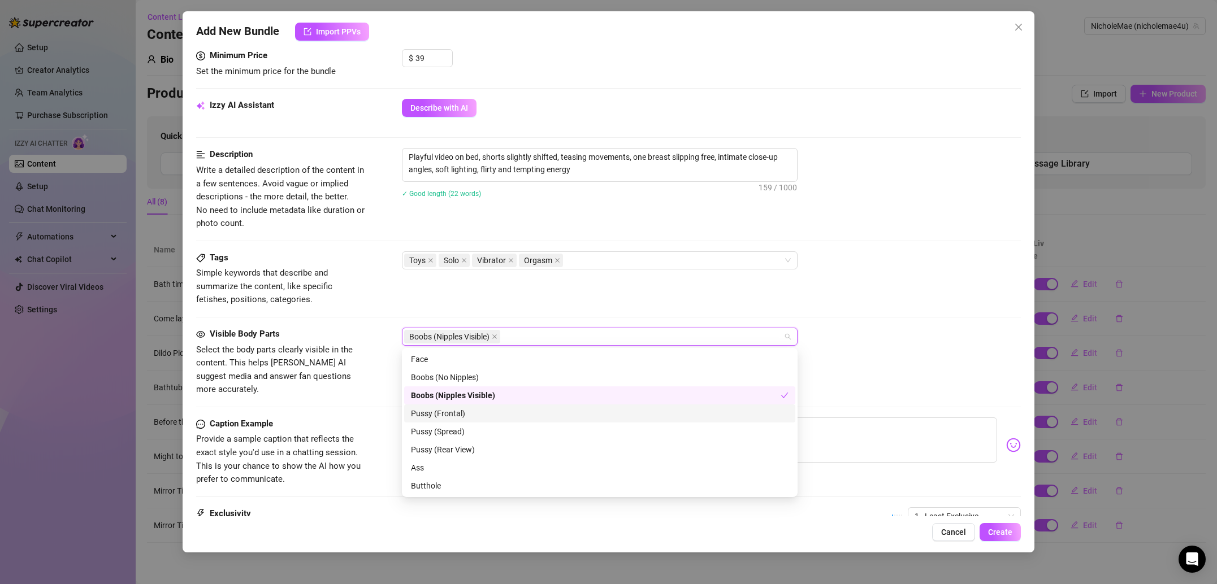
click at [445, 417] on div "Pussy (Frontal)" at bounding box center [600, 414] width 378 height 12
click at [342, 418] on div "Caption Example" at bounding box center [281, 425] width 170 height 14
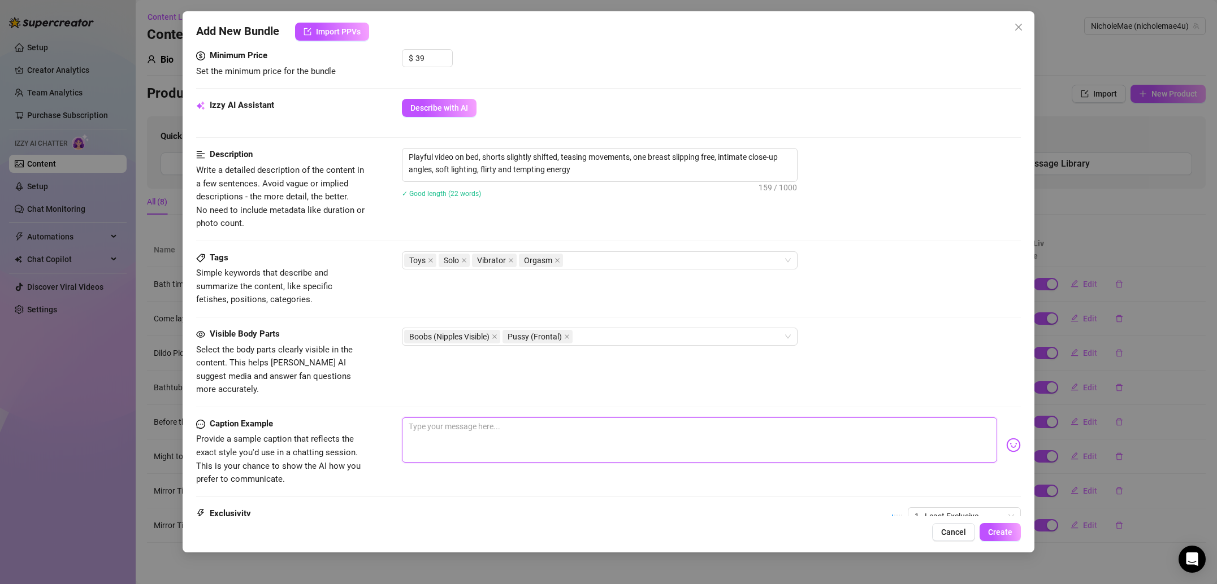
click at [463, 418] on textarea at bounding box center [699, 440] width 595 height 45
click at [644, 418] on textarea at bounding box center [699, 440] width 595 height 45
paste textarea "I wasn’t planning on getting this carried away… but you bring out the bad side …"
type textarea "I wasn’t planning on getting this carried away… but you bring out the bad side …"
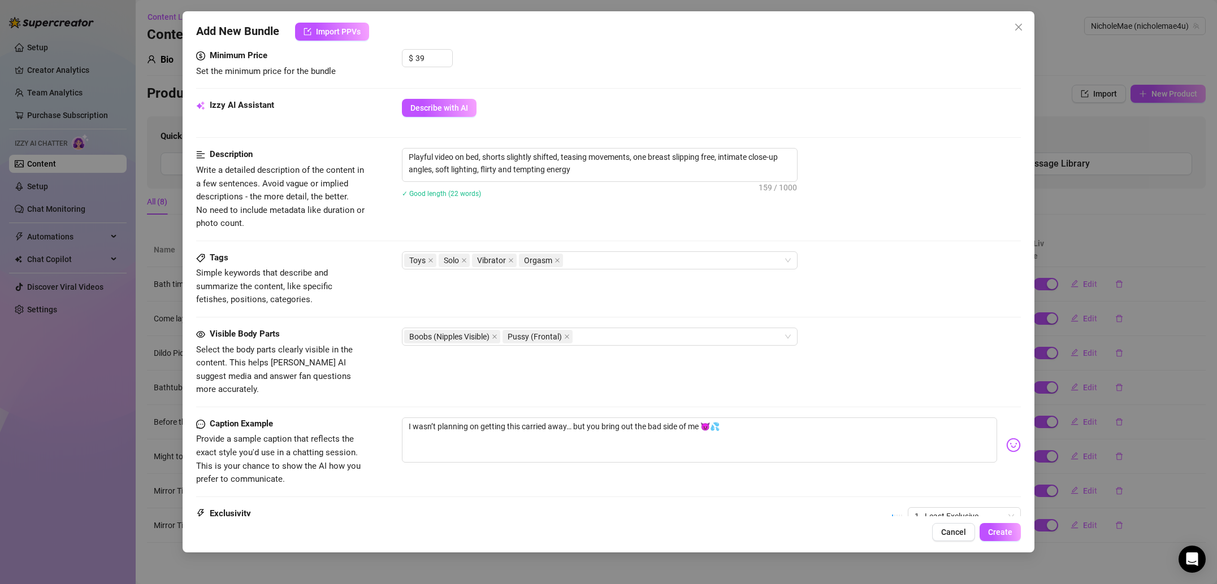
click at [744, 358] on div "Visible Body Parts Select the body parts clearly visible in the content. This h…" at bounding box center [608, 362] width 825 height 69
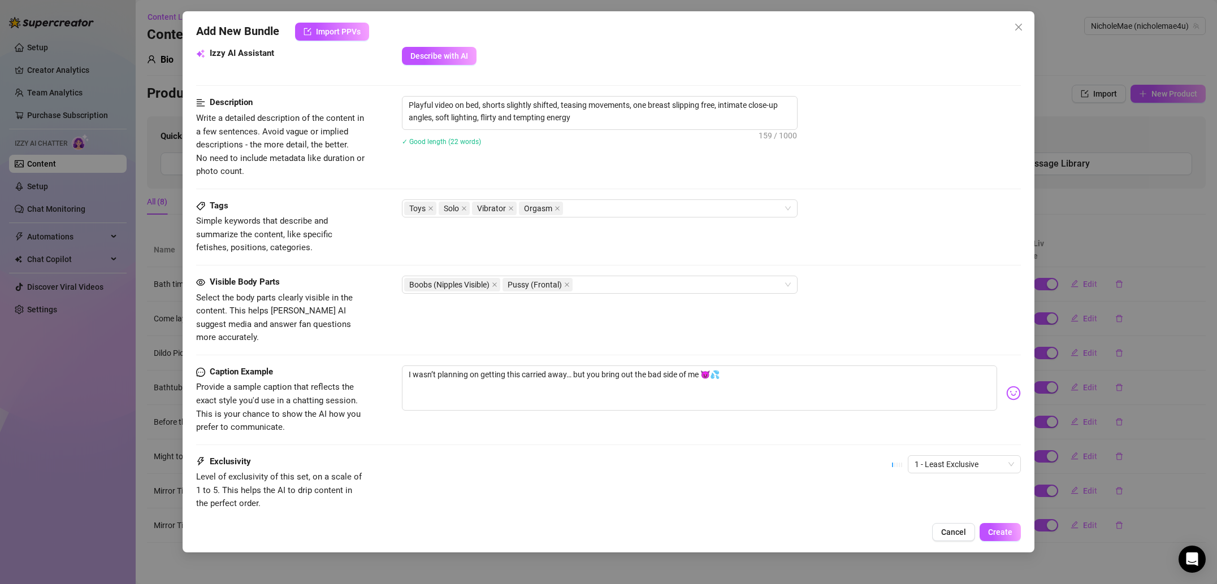
scroll to position [478, 0]
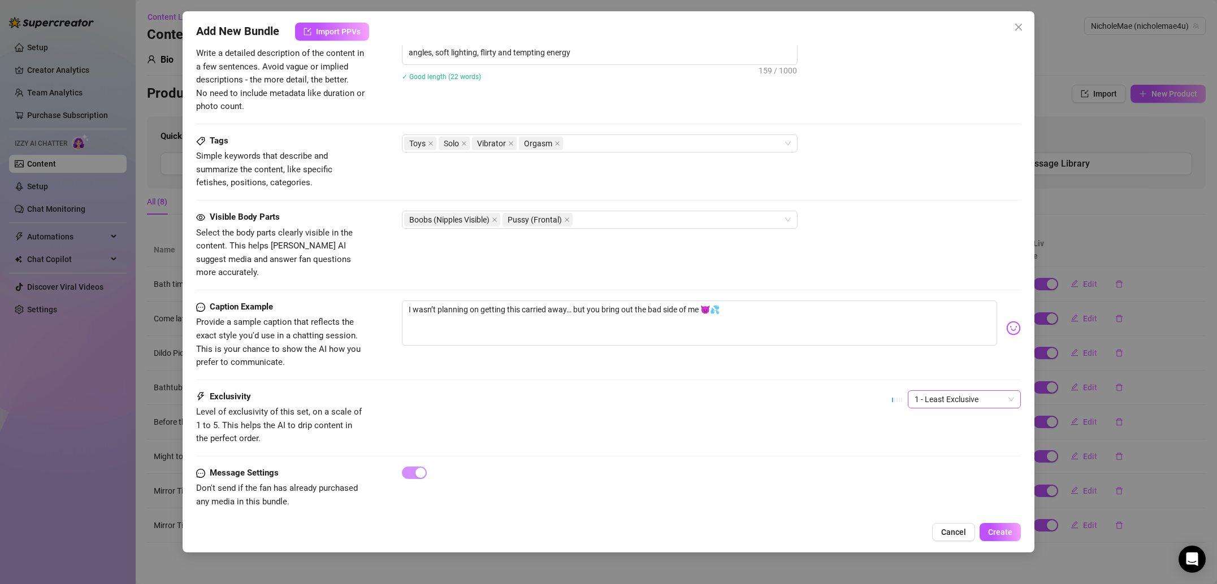
click at [960, 391] on span "1 - Least Exclusive" at bounding box center [963, 399] width 99 height 17
click at [946, 423] on div "2" at bounding box center [964, 426] width 95 height 12
click at [1006, 528] on span "Create" at bounding box center [1000, 532] width 24 height 9
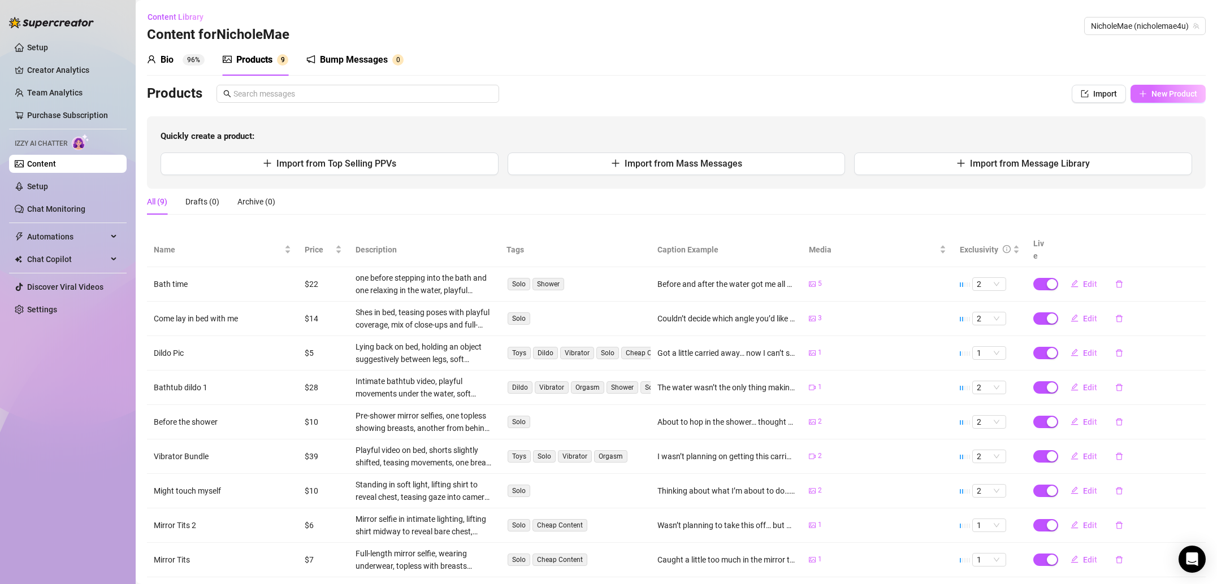
click at [1189, 92] on span "New Product" at bounding box center [1174, 93] width 46 height 9
type textarea "Type your message here..."
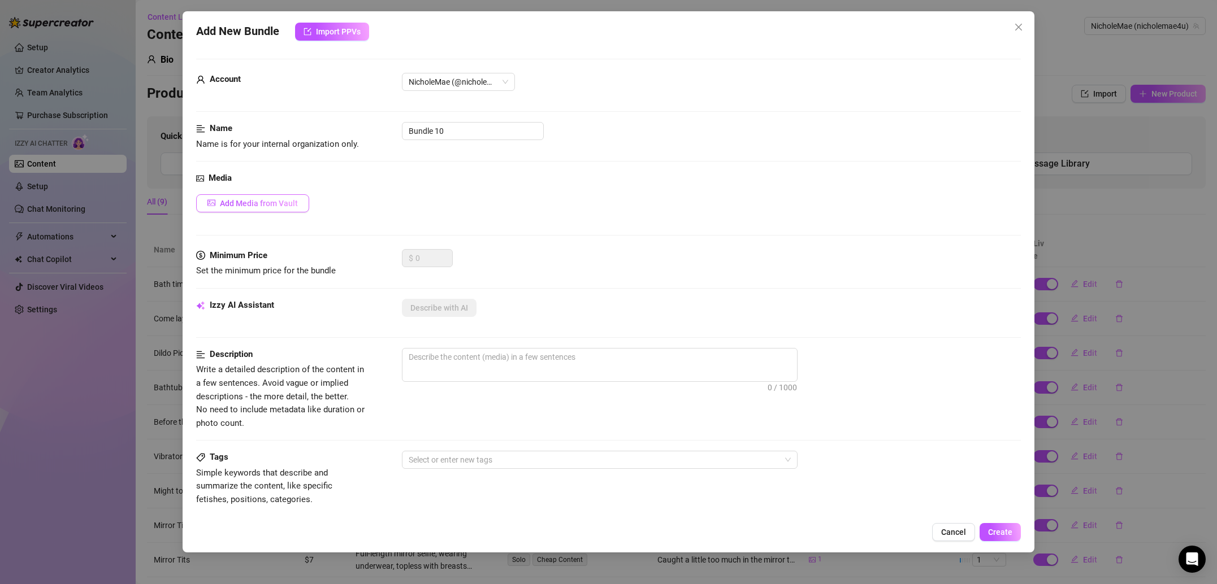
click at [266, 197] on button "Add Media from Vault" at bounding box center [252, 203] width 113 height 18
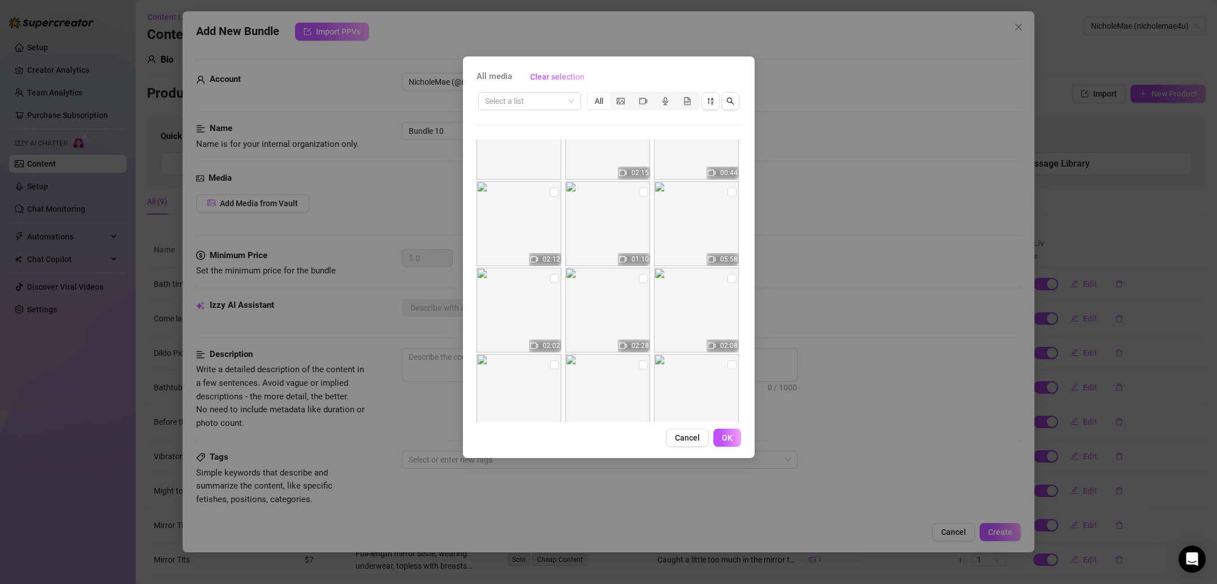
scroll to position [42, 0]
click at [730, 194] on input "checkbox" at bounding box center [731, 194] width 9 height 9
checkbox input "true"
click at [638, 194] on img at bounding box center [607, 226] width 85 height 85
click at [639, 194] on input "checkbox" at bounding box center [643, 194] width 9 height 9
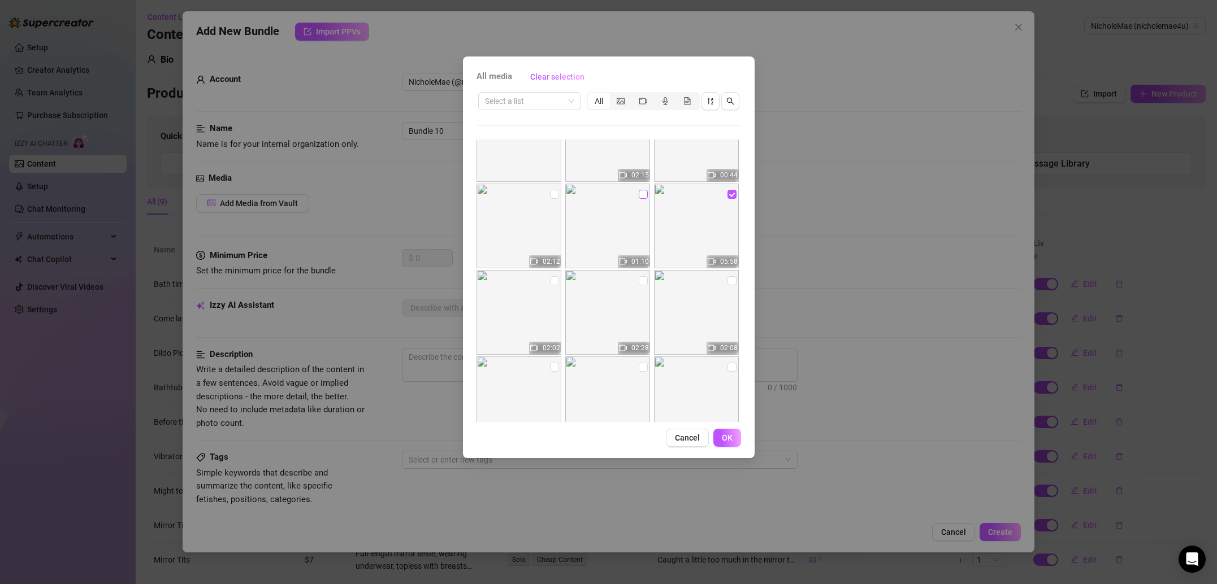
checkbox input "true"
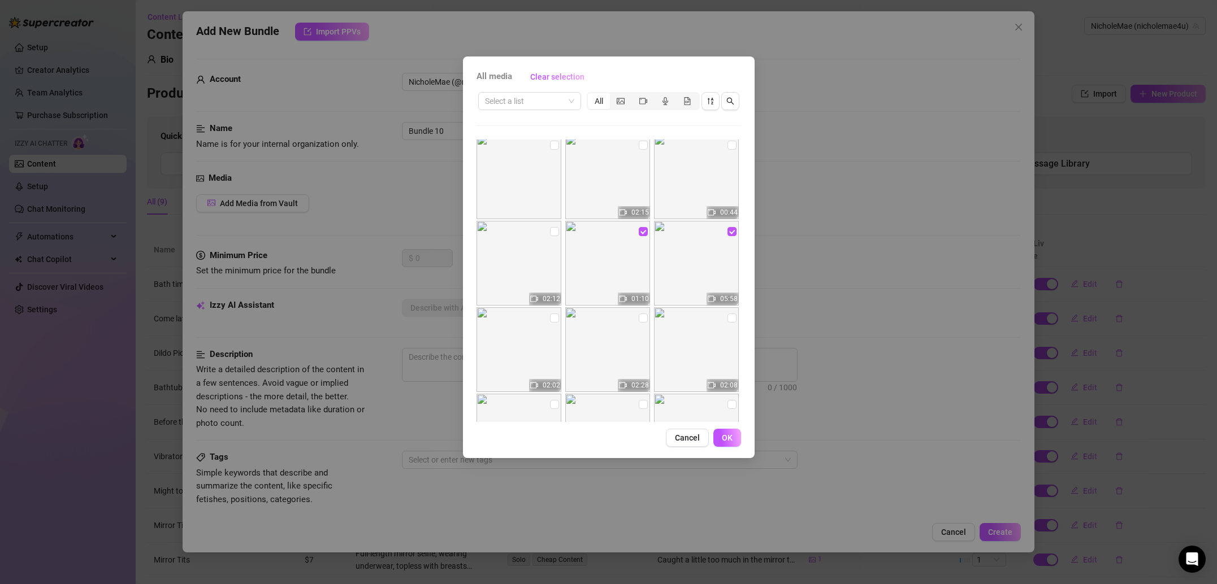
scroll to position [0, 0]
click at [729, 444] on button "OK" at bounding box center [727, 438] width 28 height 18
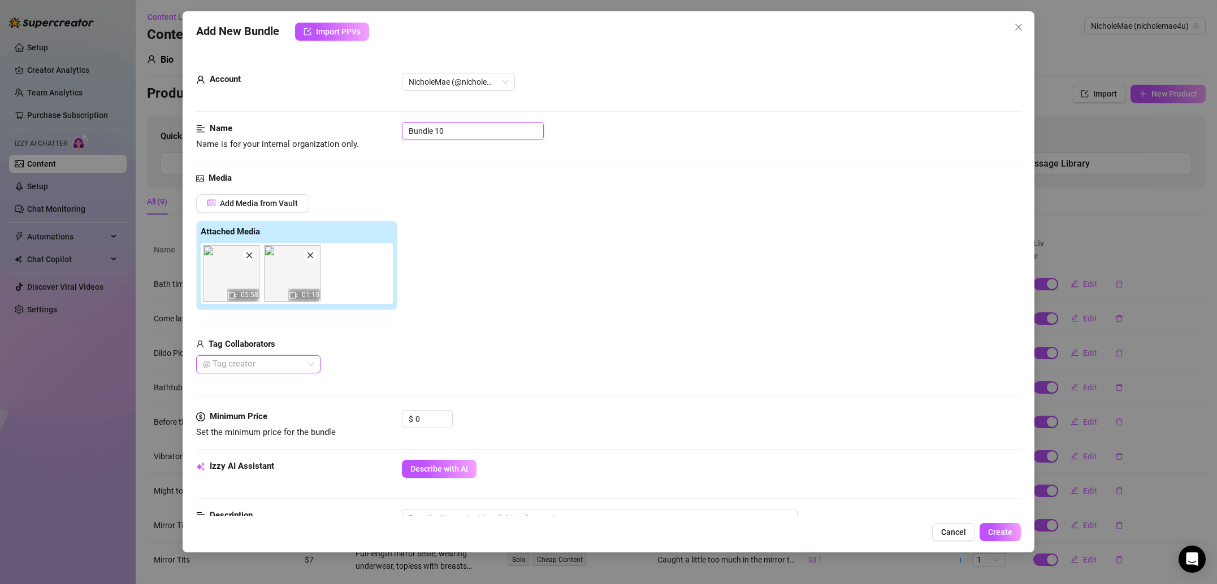
click at [461, 134] on input "Bundle 10" at bounding box center [473, 131] width 142 height 18
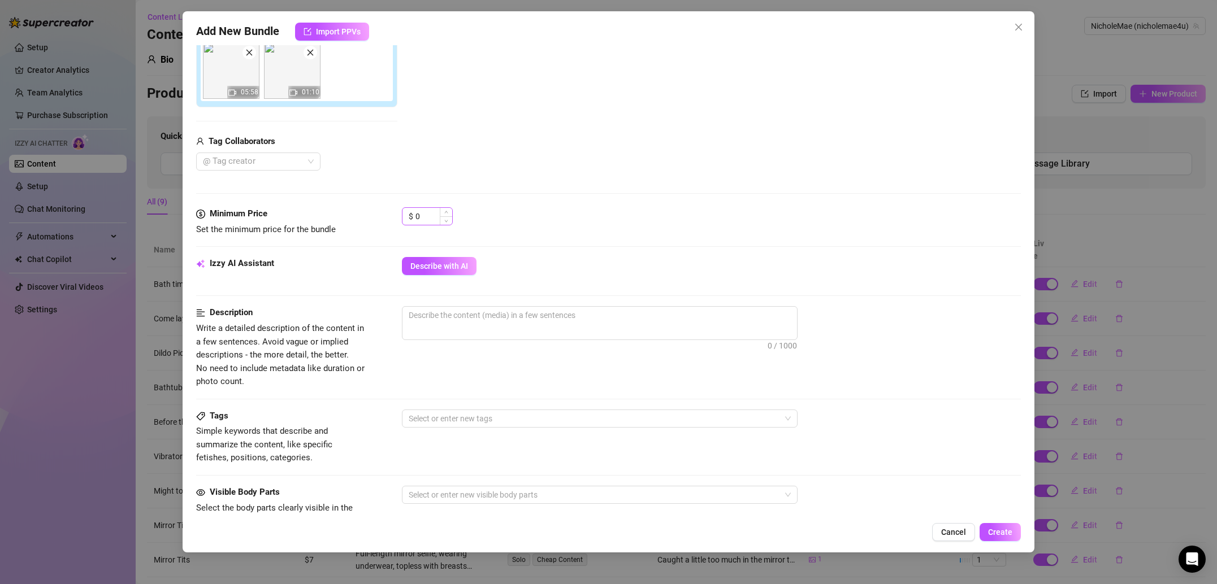
scroll to position [236, 0]
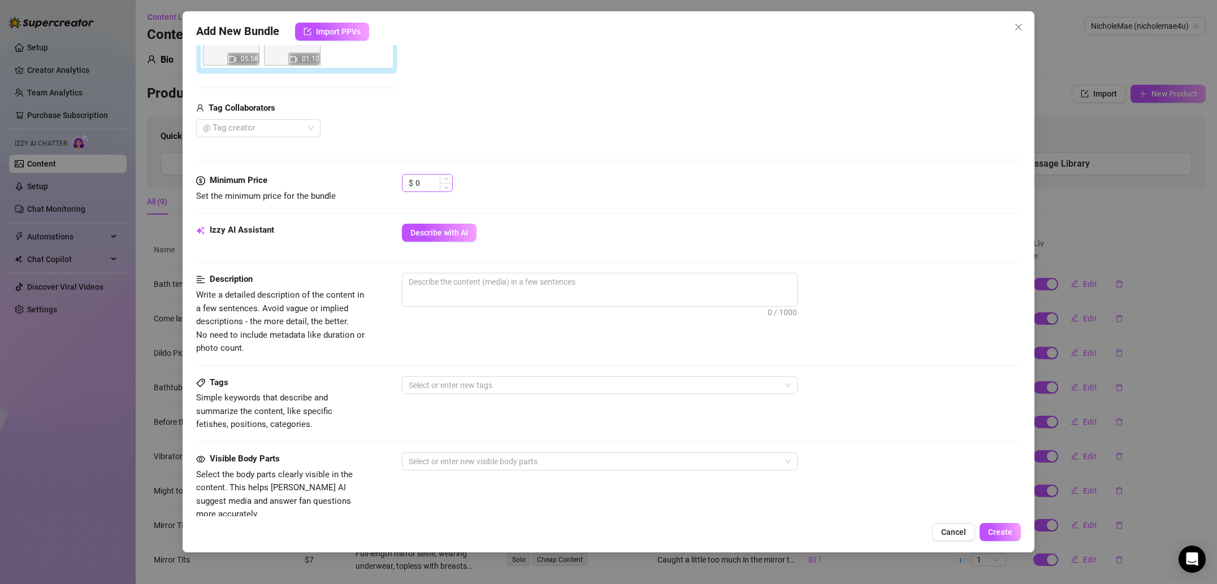
type input "Fingering Bundle"
click at [428, 183] on input "0" at bounding box center [433, 183] width 37 height 17
type input "55"
click at [479, 145] on div "Media Add Media from Vault Free preview Pay to view 05:58 01:10 Tag Collaborato…" at bounding box center [608, 55] width 825 height 239
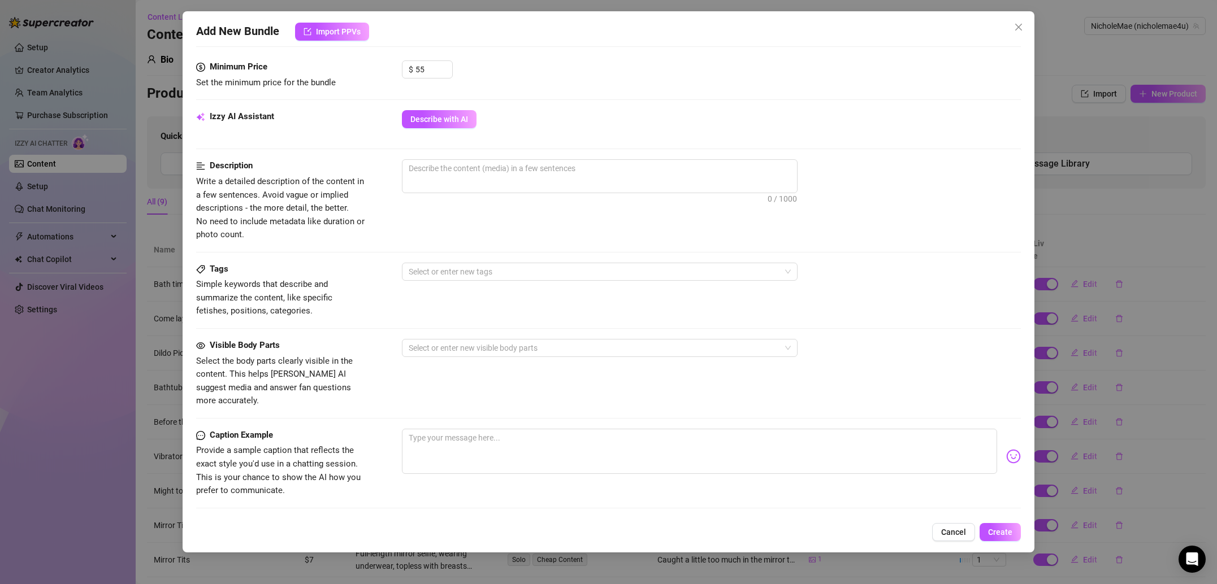
scroll to position [366, 0]
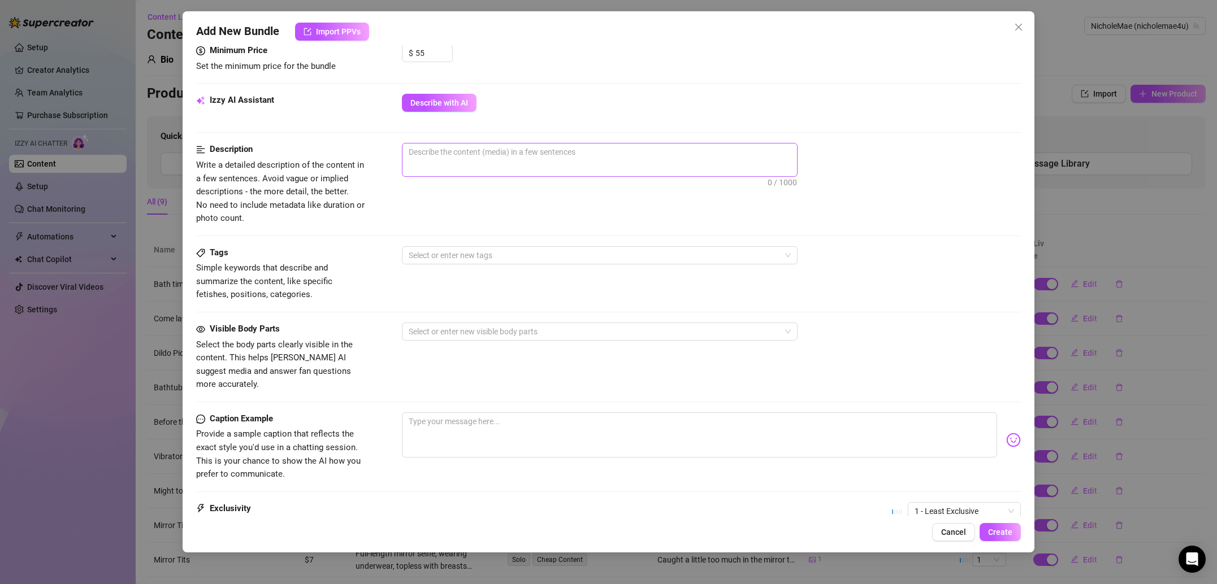
click at [471, 166] on span "0 / 1000" at bounding box center [600, 160] width 396 height 34
click at [485, 165] on span "0 / 1000" at bounding box center [600, 160] width 396 height 34
click at [478, 154] on textarea at bounding box center [599, 152] width 395 height 17
paste textarea "Intimate close-up video, playful adjustments to shorts, suggestive hand movemen…"
type textarea "Intimate close-up video, playful adjustments to shorts, suggestive hand movemen…"
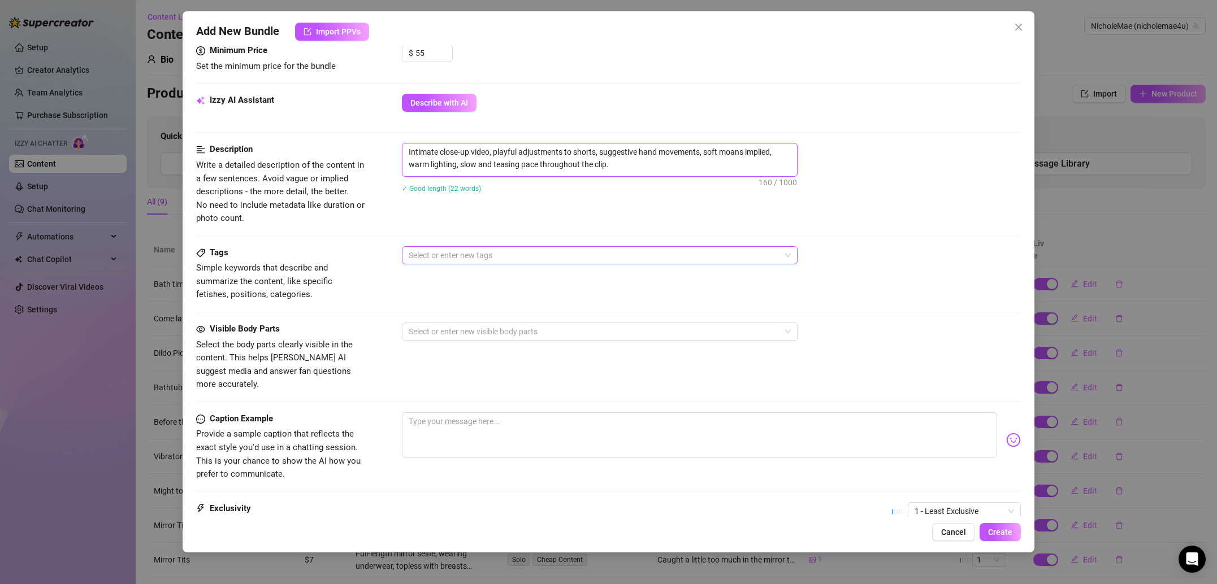
scroll to position [0, 0]
click at [496, 252] on div at bounding box center [593, 256] width 379 height 16
type textarea "Intimate close-up video, playful adjustments to shorts, suggestive hand movemen…"
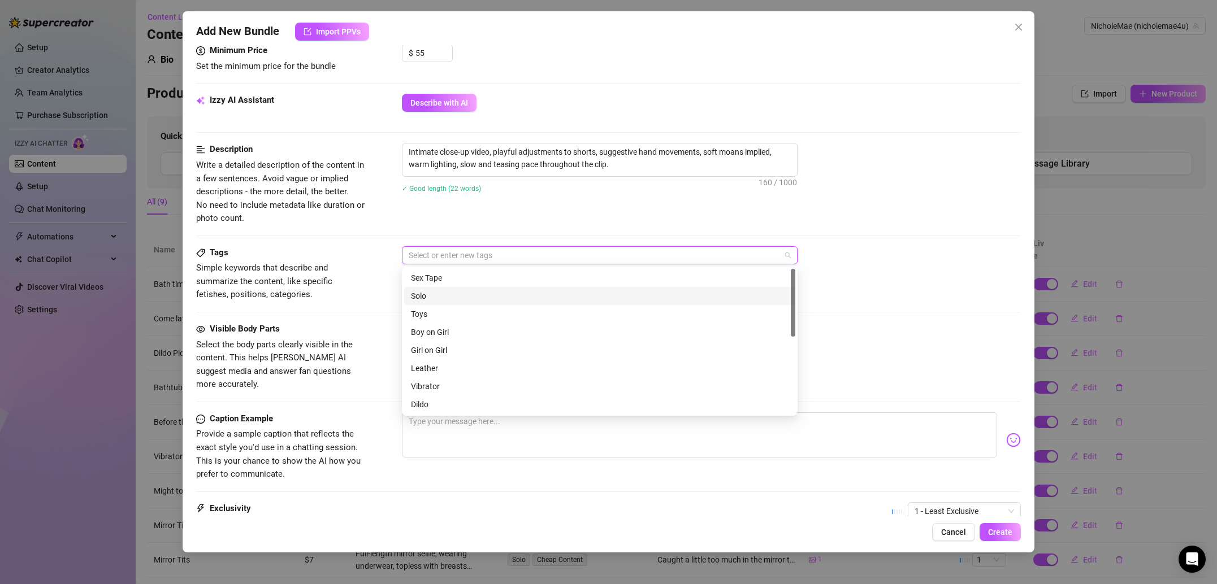
click at [474, 293] on div "Solo" at bounding box center [600, 296] width 378 height 12
click at [461, 312] on div "Toys" at bounding box center [600, 314] width 378 height 12
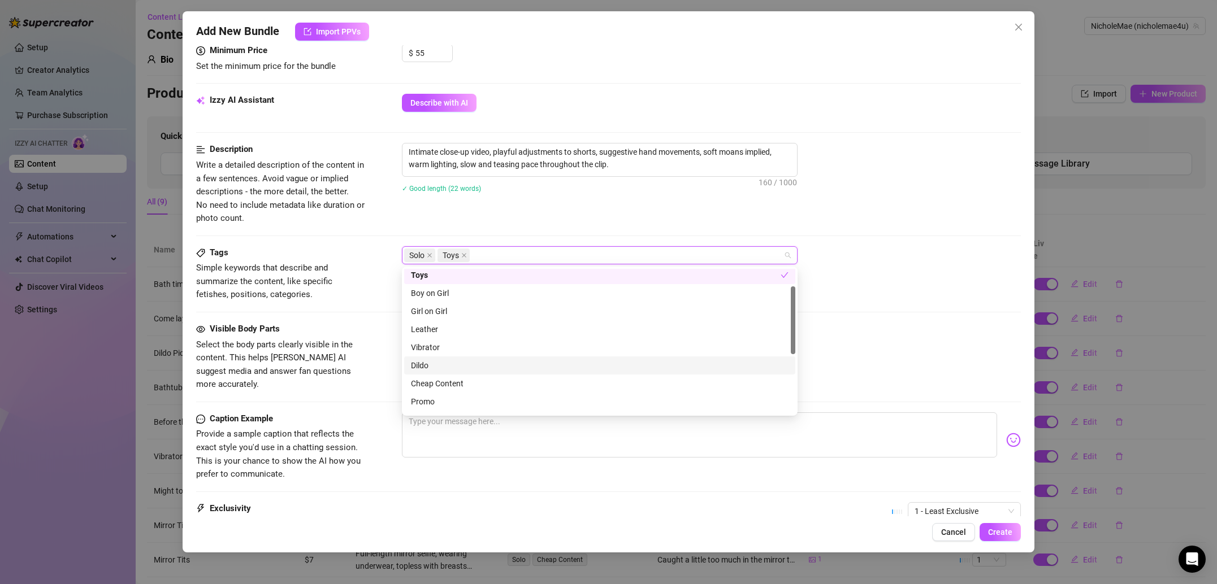
scroll to position [44, 0]
click at [450, 345] on div "Vibrator" at bounding box center [600, 343] width 378 height 12
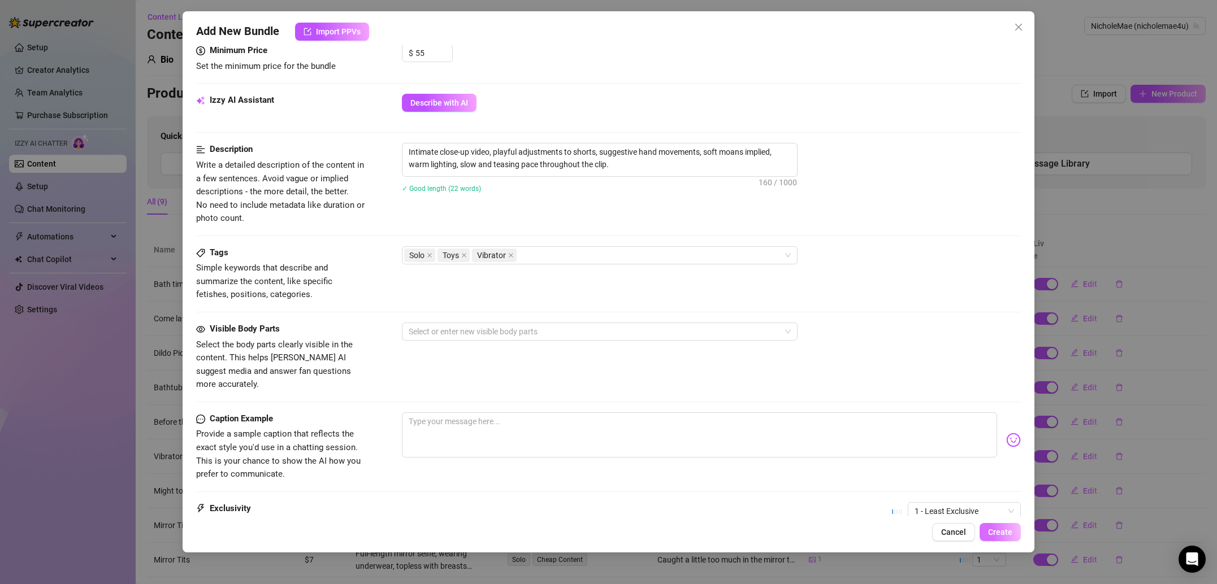
click at [1000, 534] on span "Create" at bounding box center [1000, 532] width 24 height 9
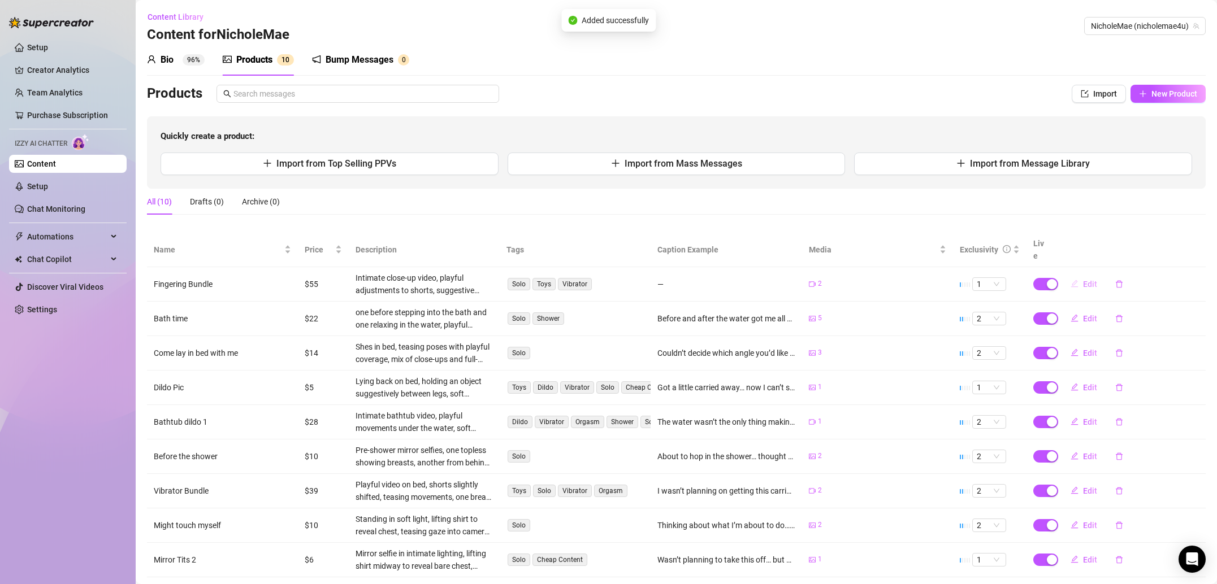
click at [1083, 280] on span "Edit" at bounding box center [1090, 284] width 14 height 9
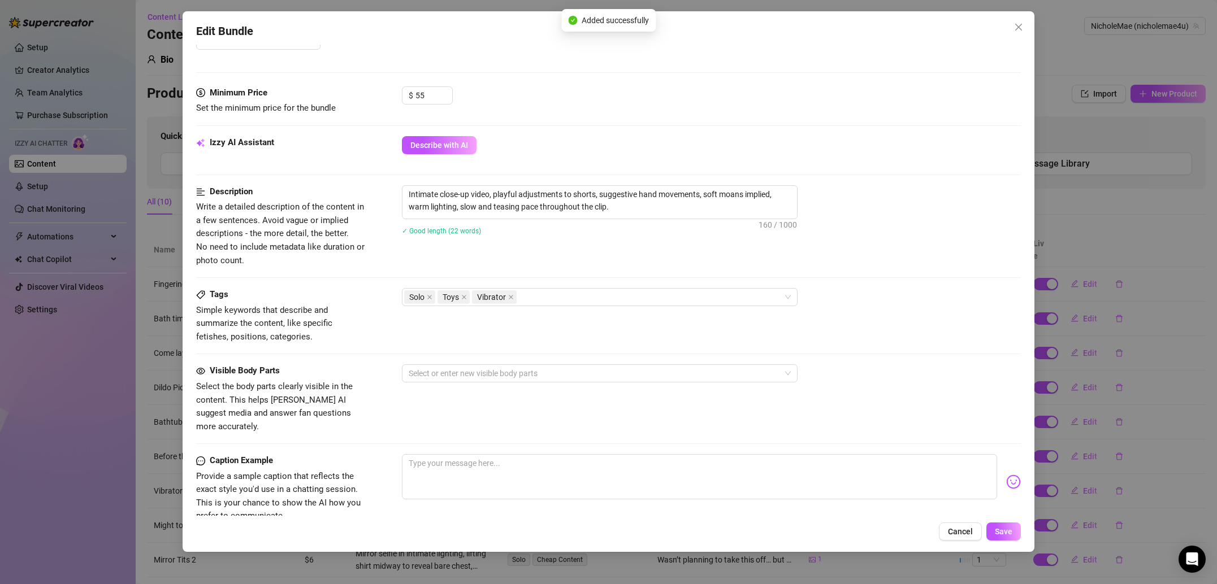
scroll to position [383, 0]
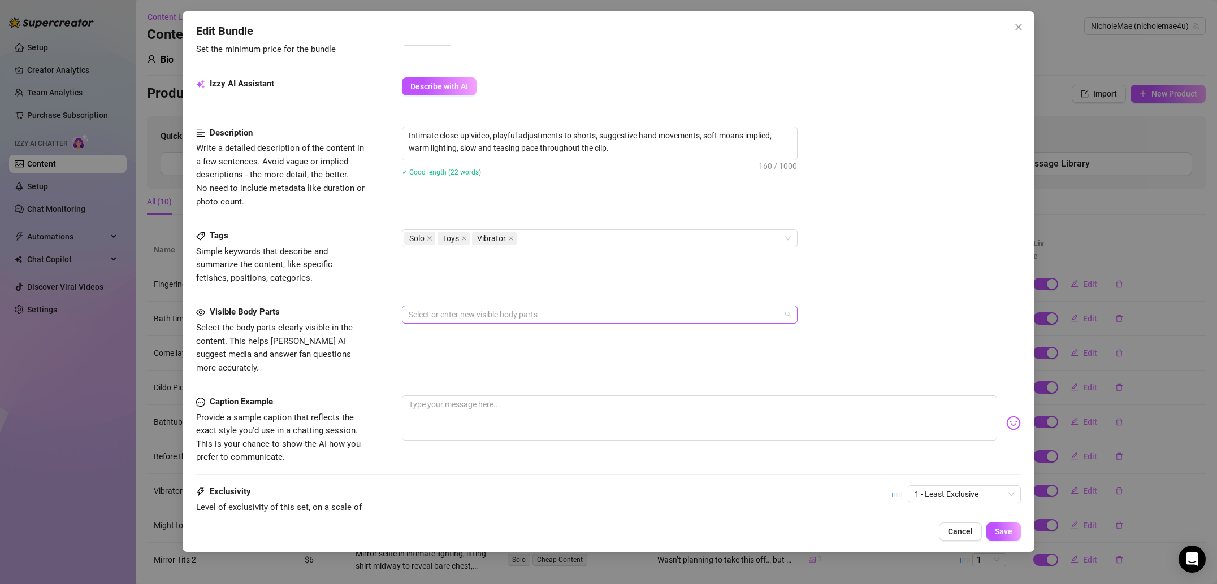
click at [449, 314] on div at bounding box center [593, 315] width 379 height 16
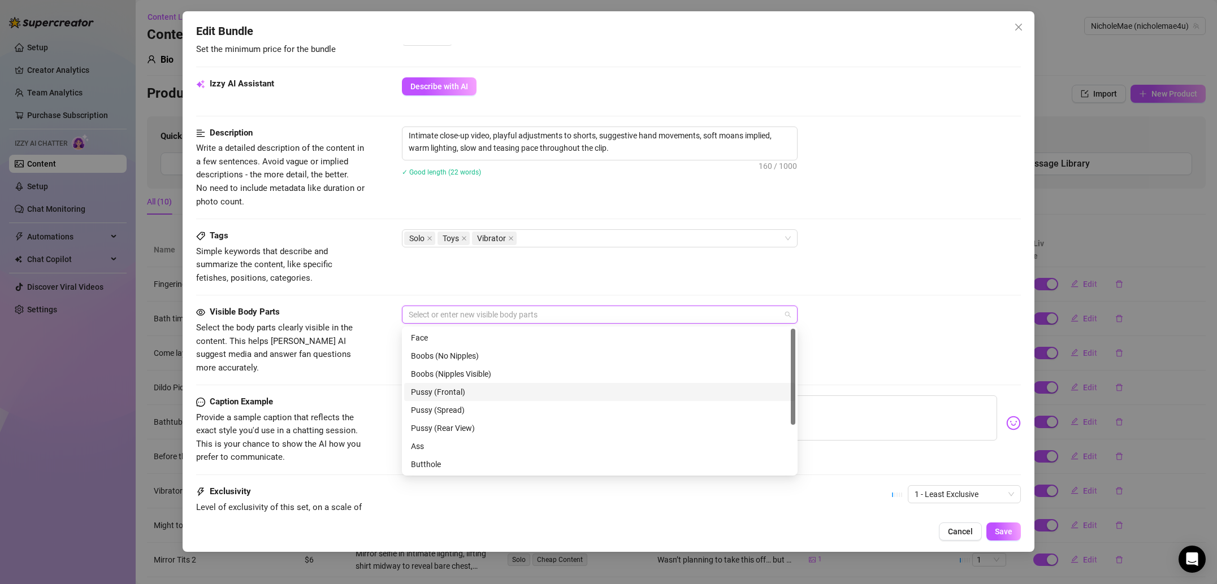
click at [465, 393] on div "Pussy (Frontal)" at bounding box center [600, 392] width 378 height 12
click at [465, 409] on div "Pussy (Spread)" at bounding box center [600, 410] width 378 height 12
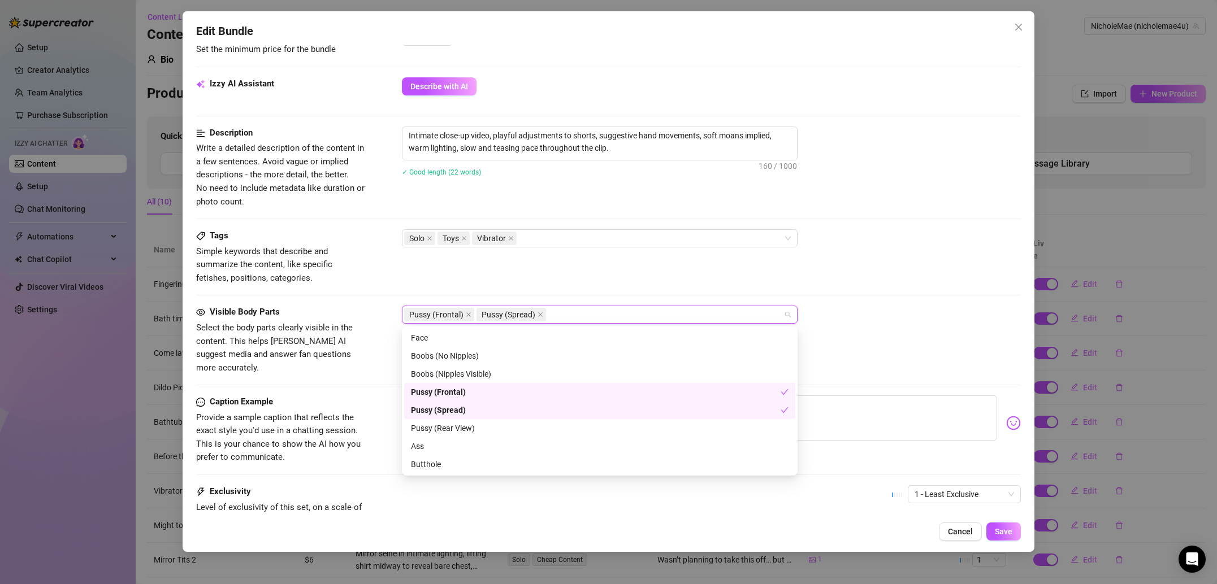
click at [365, 362] on div "Visible Body Parts Select the body parts clearly visible in the content. This h…" at bounding box center [608, 351] width 825 height 90
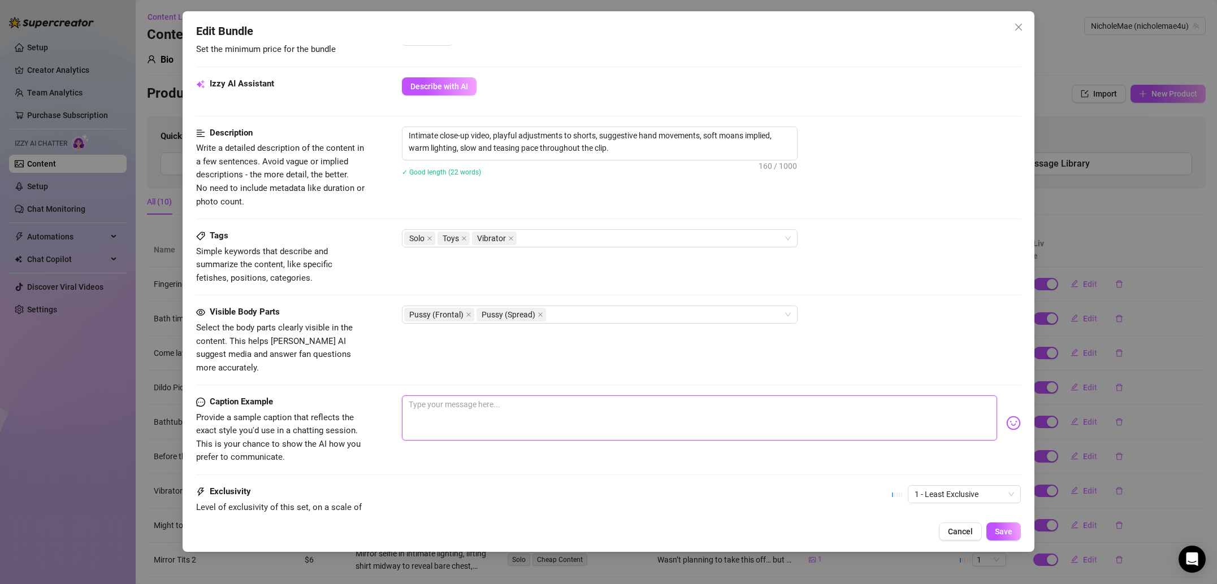
drag, startPoint x: 499, startPoint y: 408, endPoint x: 477, endPoint y: 353, distance: 59.1
click at [497, 407] on textarea at bounding box center [699, 418] width 595 height 45
click at [462, 414] on textarea at bounding box center [699, 418] width 595 height 45
paste textarea "Got a little too into it… now I can’t stop thinking about you watching me 😏🔥"
type textarea "Got a little too into it… now I can’t stop thinking about you watching me 😏🔥"
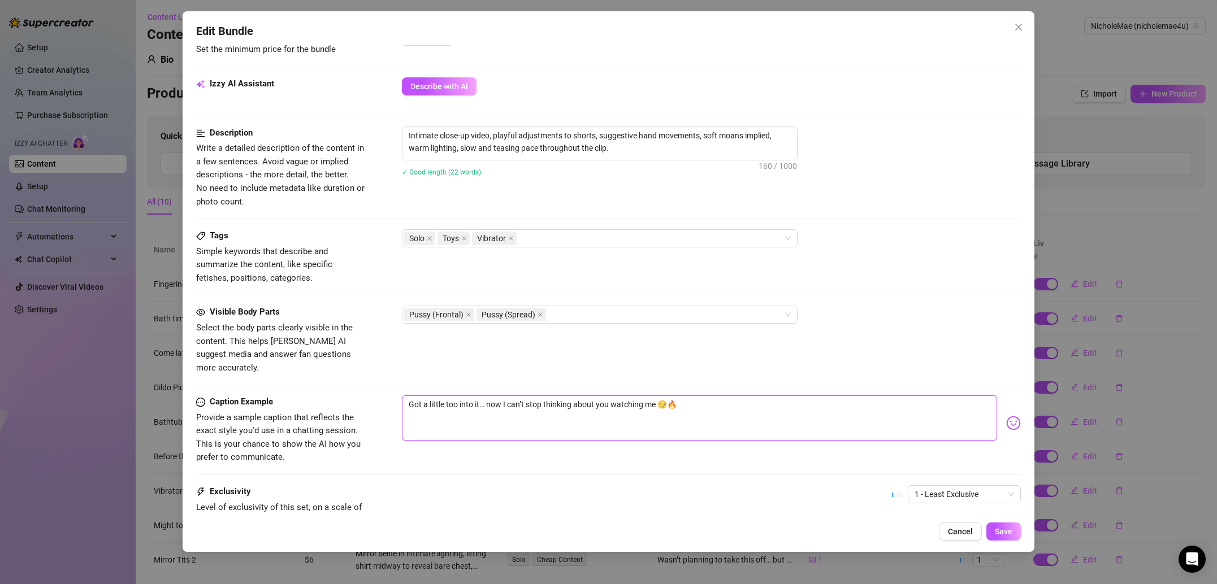
type textarea "Got a little too into it… now I can’t stop thinking about you watching me 😏🔥"
click at [524, 443] on div "Caption Example Provide a sample caption that reflects the exact style you'd us…" at bounding box center [608, 430] width 825 height 69
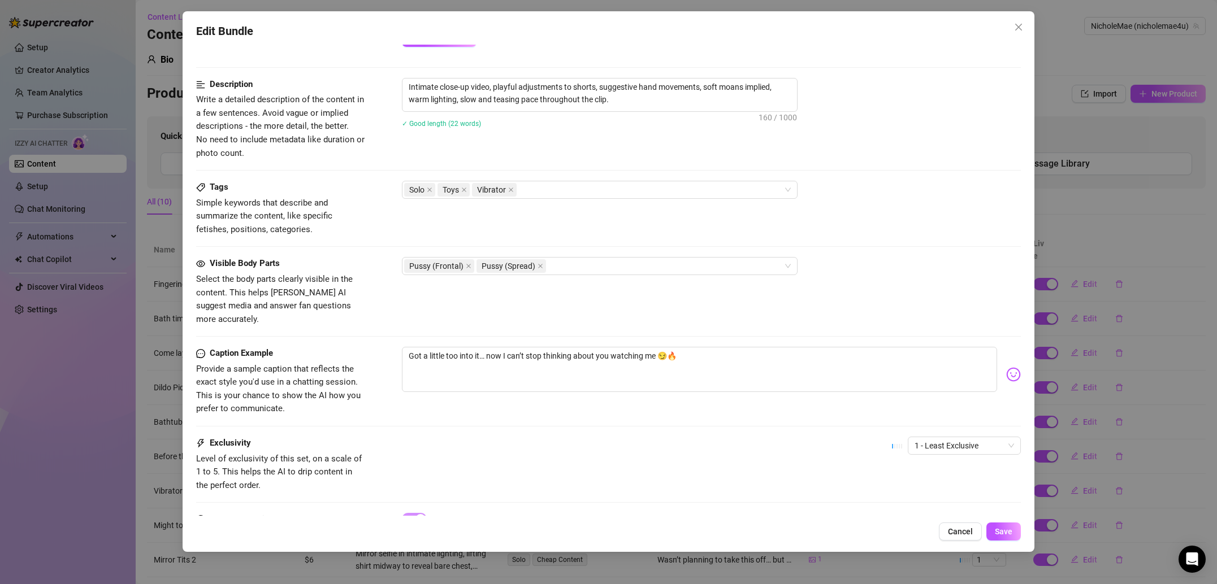
scroll to position [478, 0]
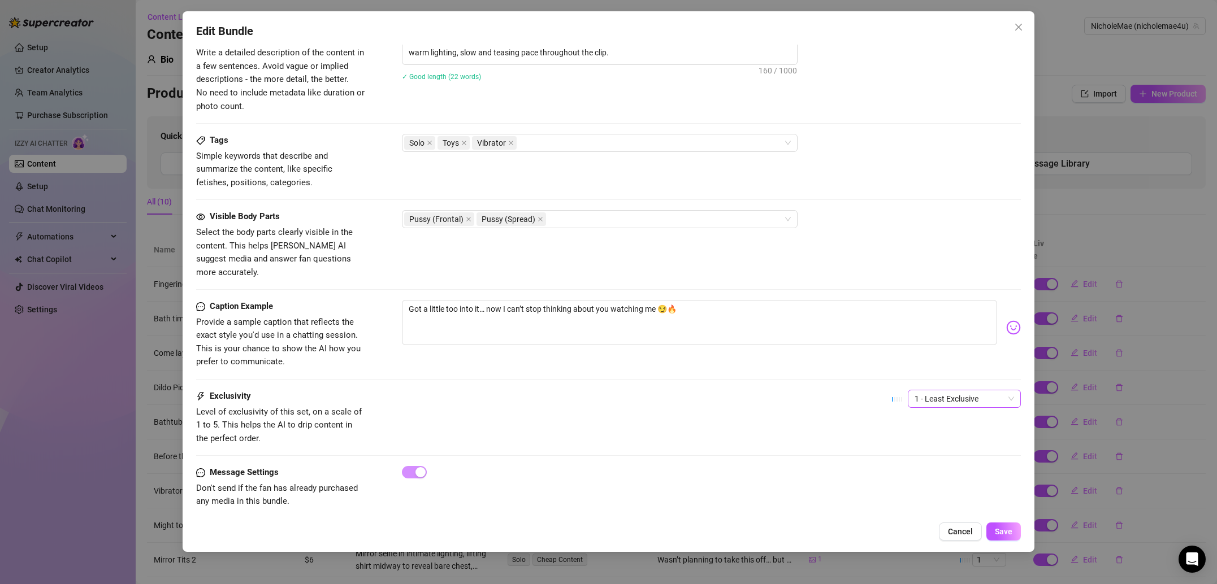
click at [996, 391] on span "1 - Least Exclusive" at bounding box center [963, 399] width 99 height 17
click at [942, 440] on div "3" at bounding box center [964, 445] width 95 height 12
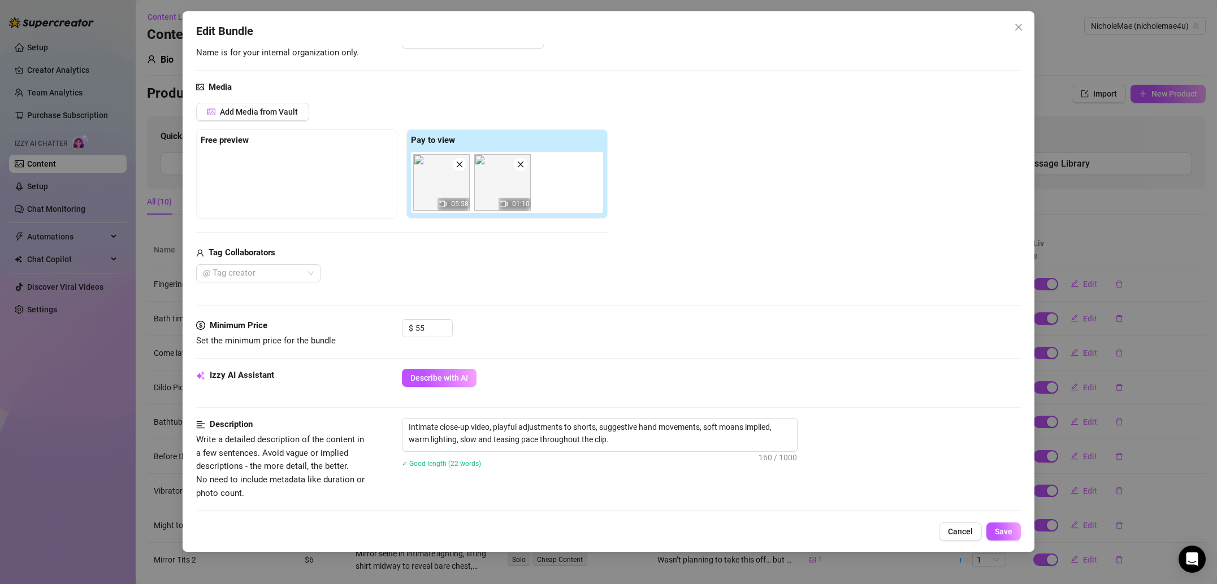
scroll to position [89, 0]
click at [991, 529] on button "Save" at bounding box center [1003, 532] width 34 height 18
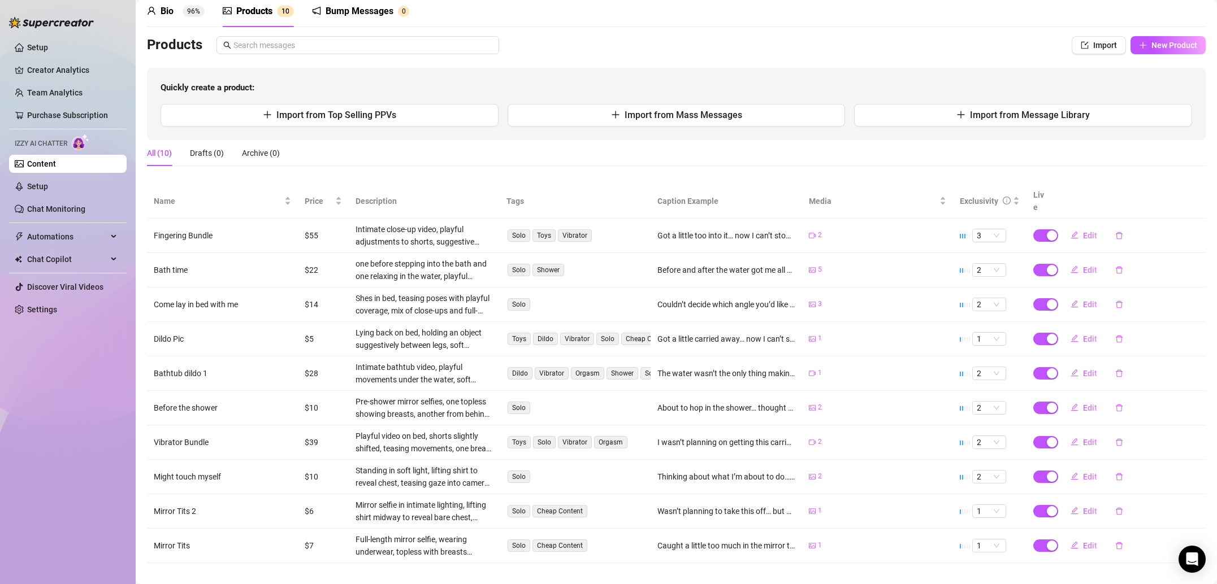
scroll to position [49, 0]
click at [1088, 335] on span "Edit" at bounding box center [1090, 339] width 14 height 9
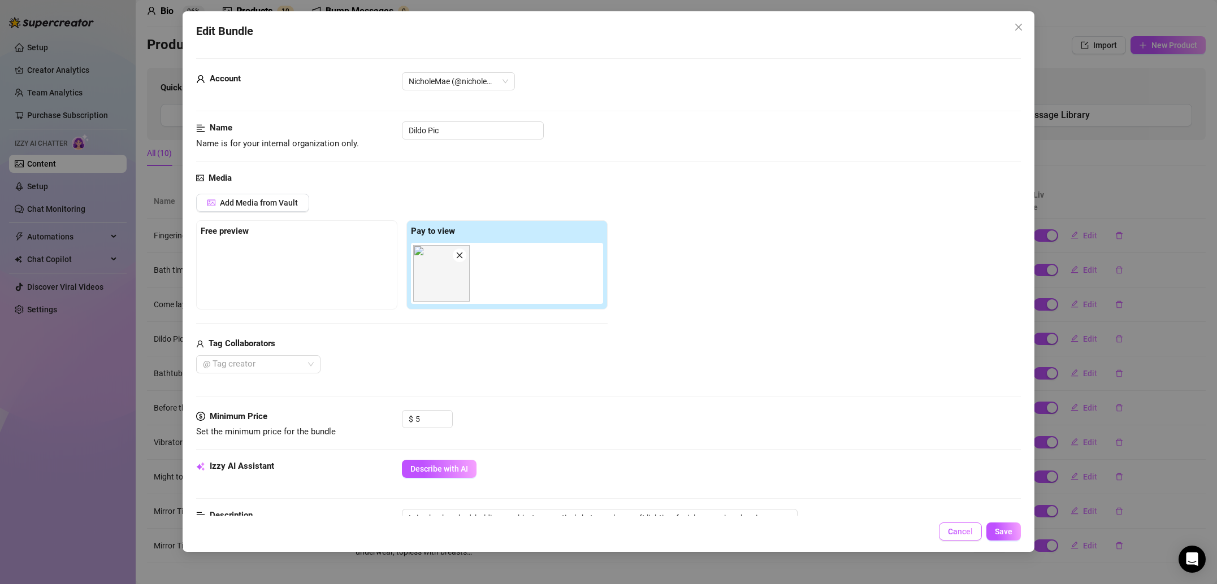
click at [968, 534] on span "Cancel" at bounding box center [960, 531] width 25 height 9
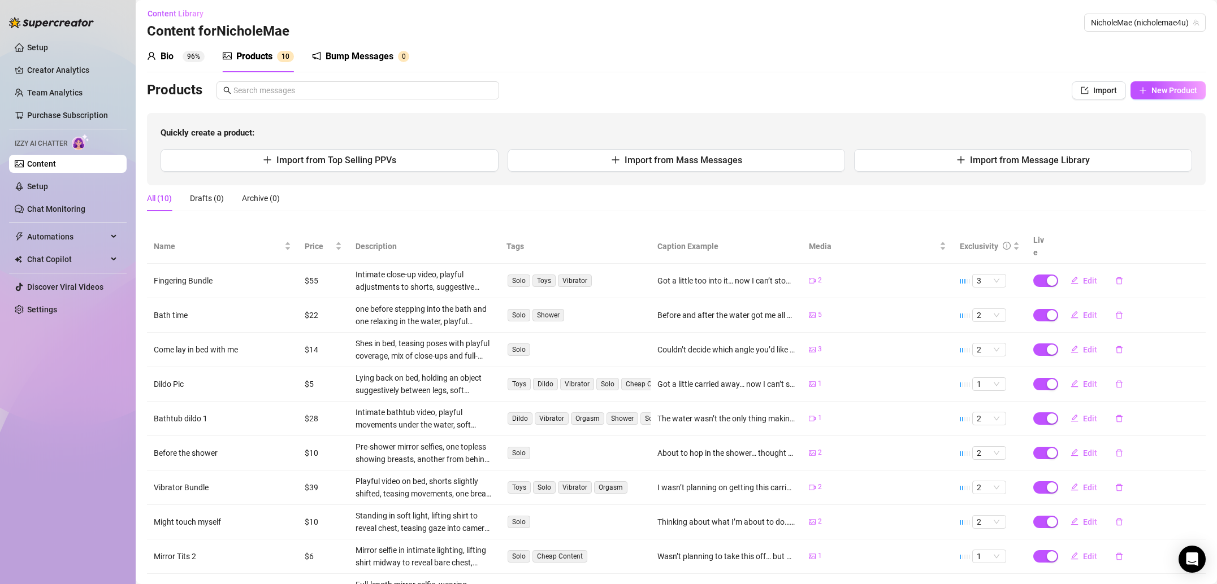
scroll to position [0, 0]
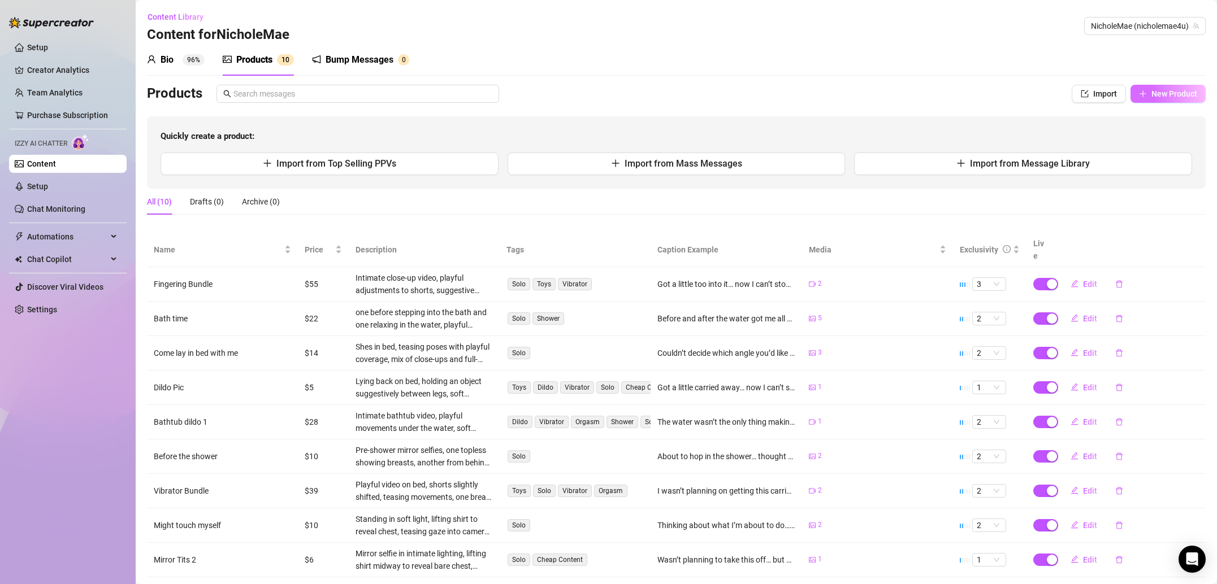
click at [1176, 97] on span "New Product" at bounding box center [1174, 93] width 46 height 9
type textarea "Type your message here..."
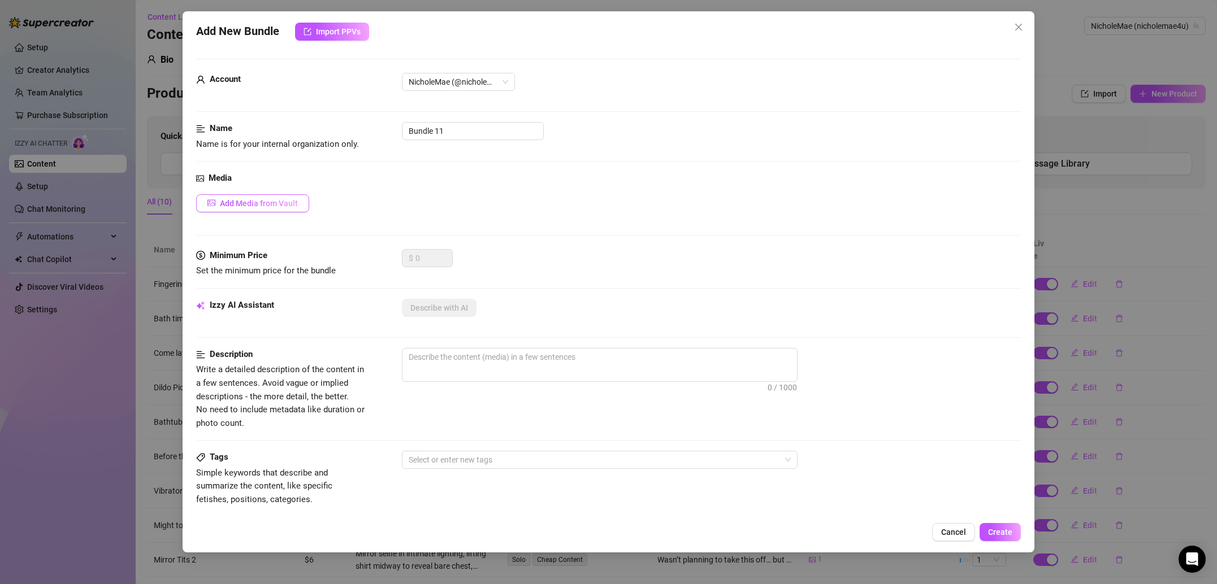
click at [267, 205] on span "Add Media from Vault" at bounding box center [259, 203] width 78 height 9
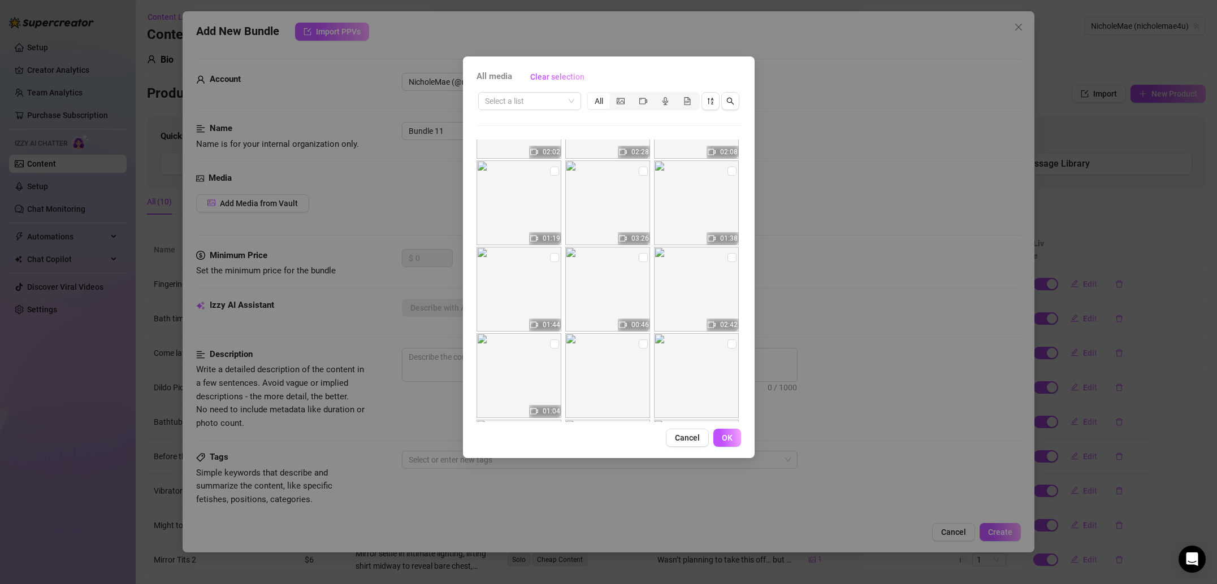
scroll to position [248, 0]
click at [549, 248] on img at bounding box center [518, 280] width 85 height 85
click at [554, 251] on input "checkbox" at bounding box center [554, 248] width 9 height 9
checkbox input "true"
click at [732, 164] on input "checkbox" at bounding box center [731, 162] width 9 height 9
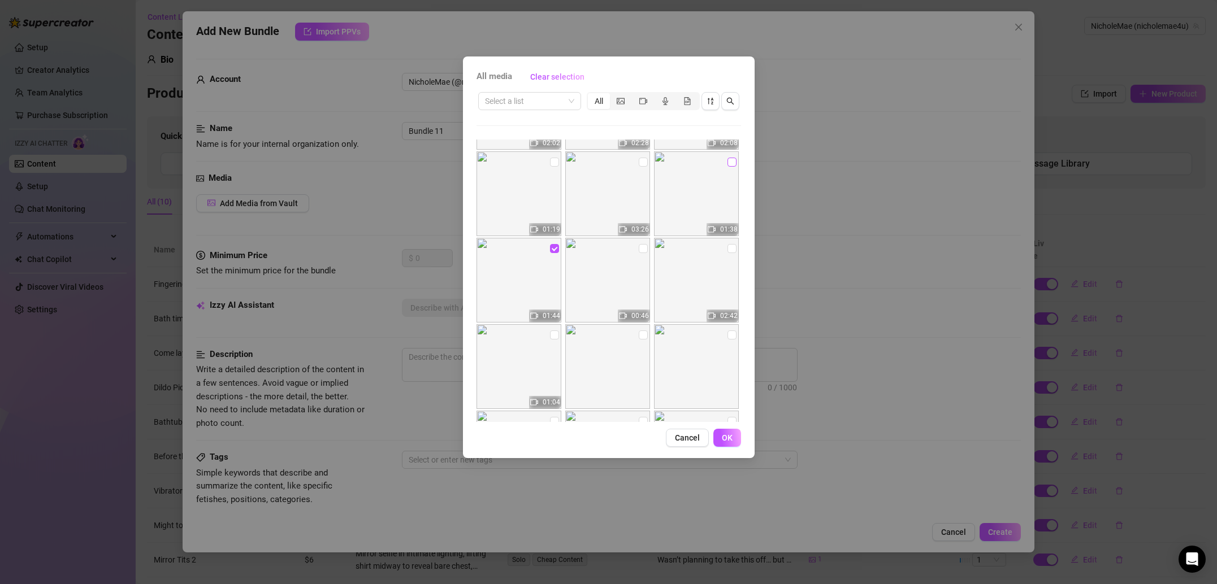
checkbox input "true"
click at [727, 440] on span "OK" at bounding box center [727, 437] width 11 height 9
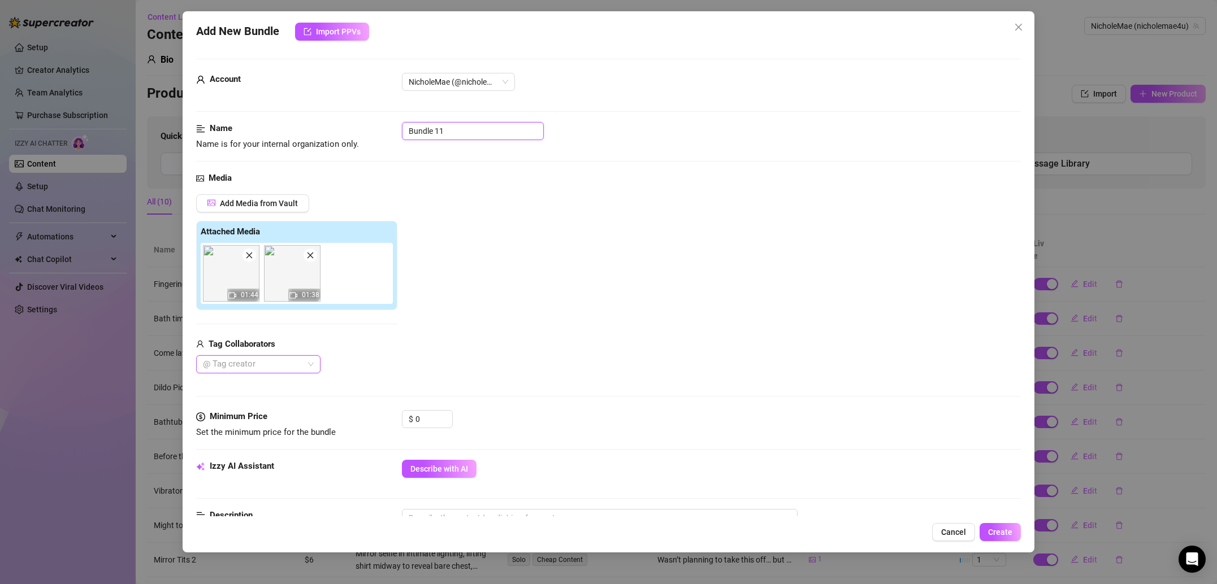
click at [450, 132] on input "Bundle 11" at bounding box center [473, 131] width 142 height 18
type input "Vibrator Bundle 2"
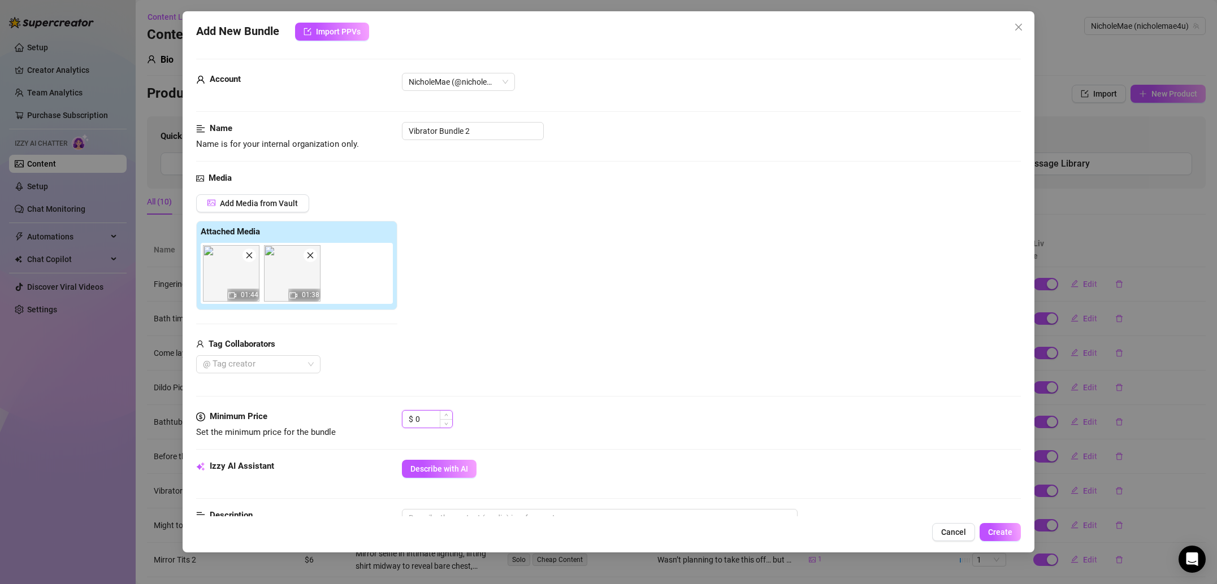
click at [433, 422] on input "0" at bounding box center [433, 419] width 37 height 17
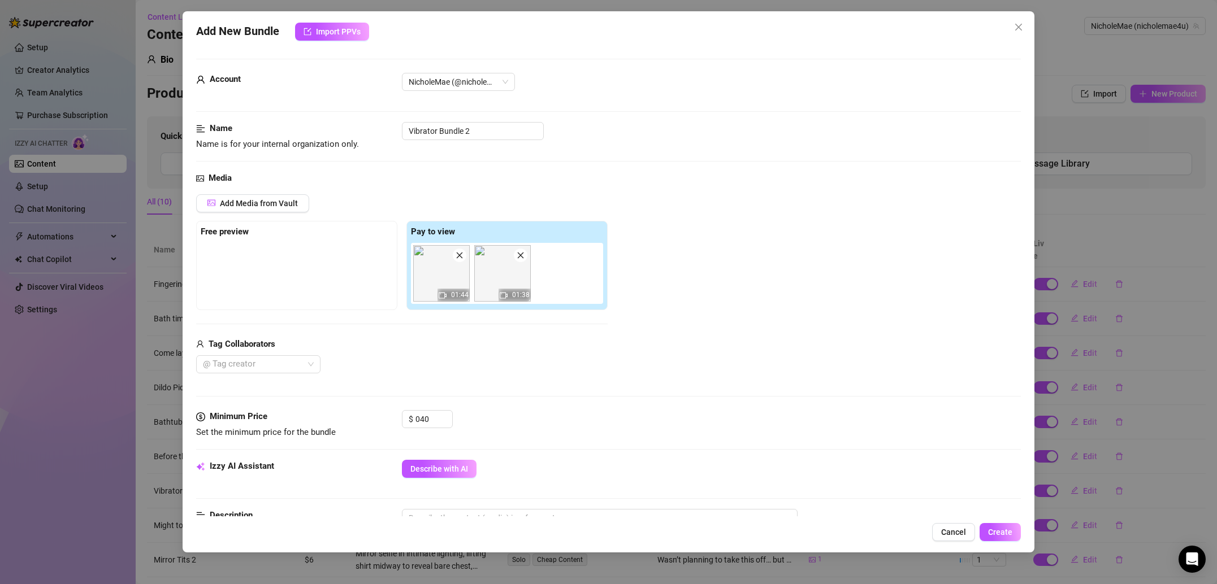
type input "40"
click at [482, 424] on div "$ 40" at bounding box center [711, 424] width 619 height 28
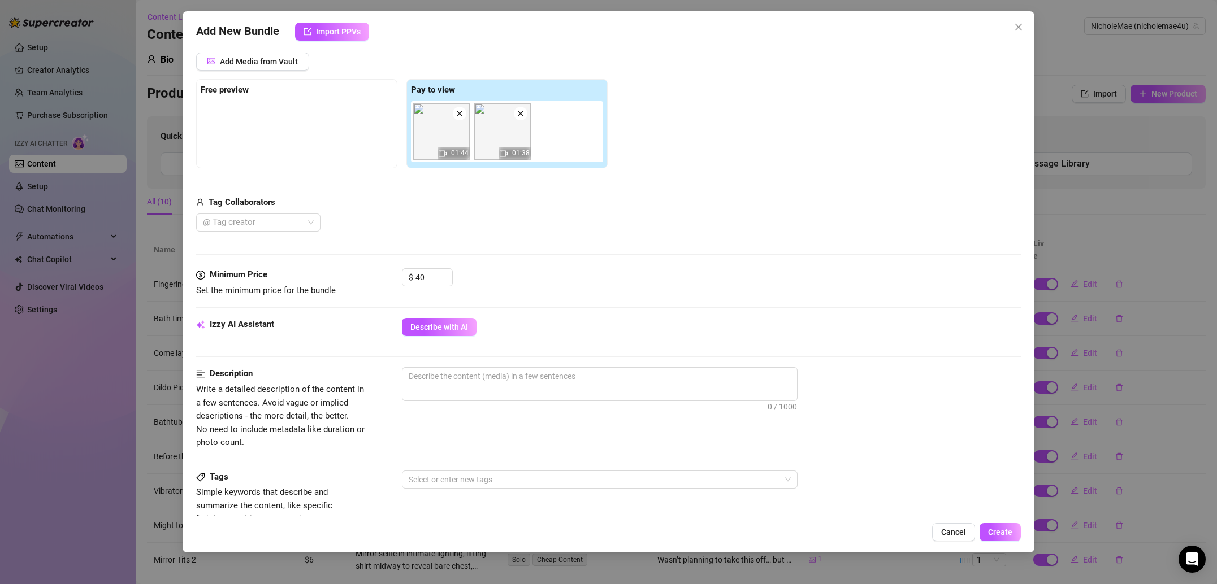
scroll to position [142, 0]
click at [469, 378] on textarea at bounding box center [599, 375] width 395 height 17
click at [475, 476] on div at bounding box center [593, 479] width 379 height 16
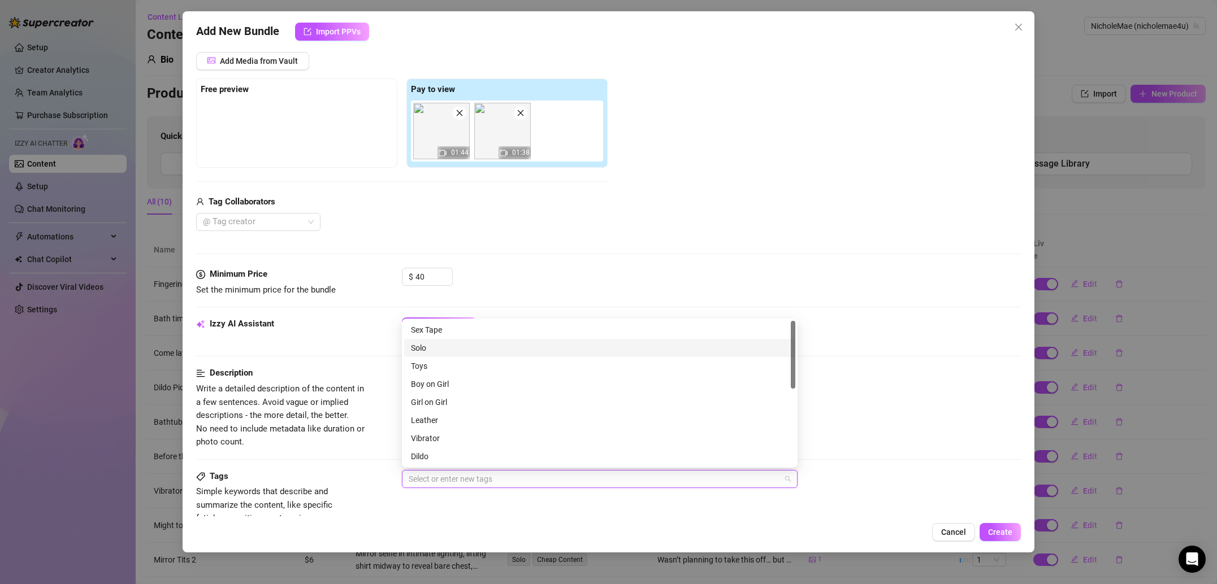
click at [444, 350] on div "Solo" at bounding box center [600, 348] width 378 height 12
click at [439, 367] on div "Toys" at bounding box center [600, 366] width 378 height 12
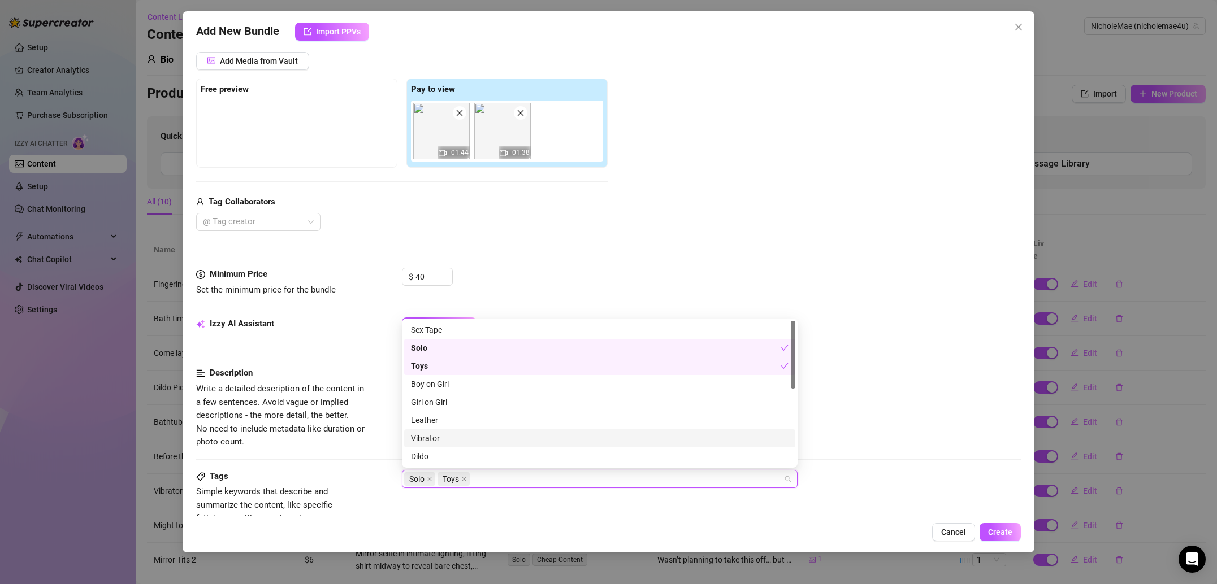
click at [441, 435] on div "Vibrator" at bounding box center [600, 438] width 378 height 12
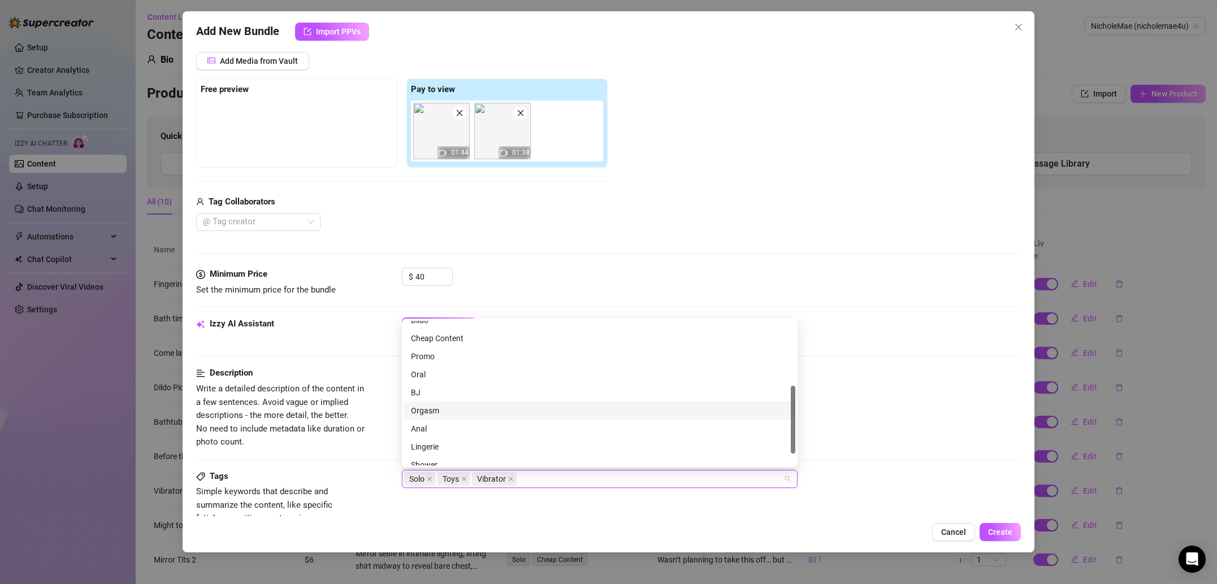
scroll to position [143, 0]
click at [443, 404] on div "Orgasm" at bounding box center [600, 404] width 378 height 12
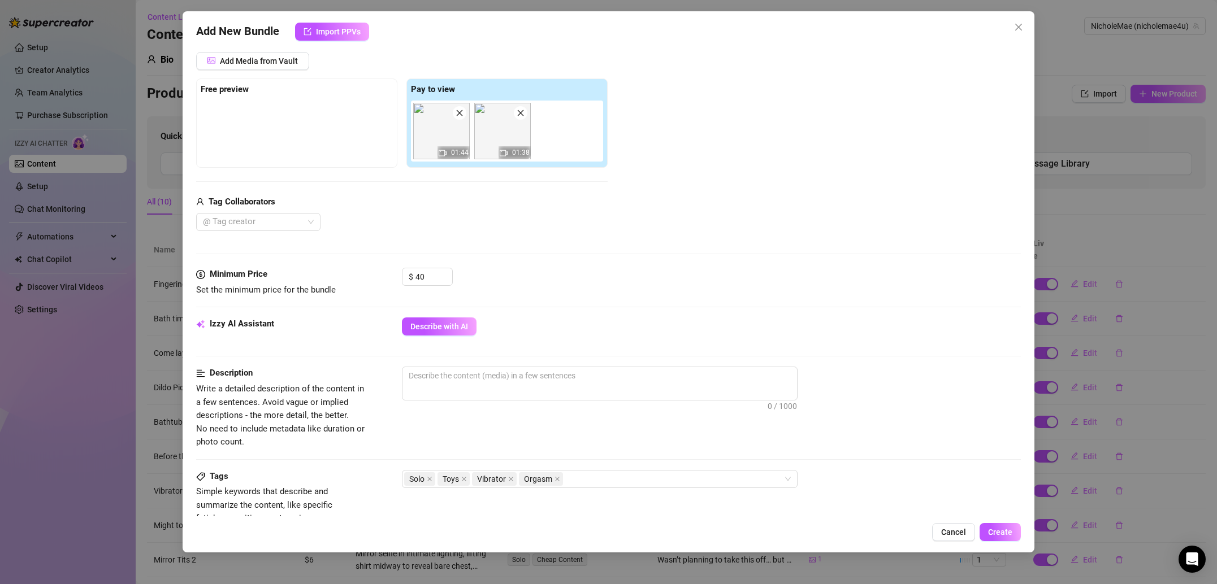
click at [983, 493] on div "Tags Simple keywords that describe and summarize the content, like specific fet…" at bounding box center [608, 497] width 825 height 55
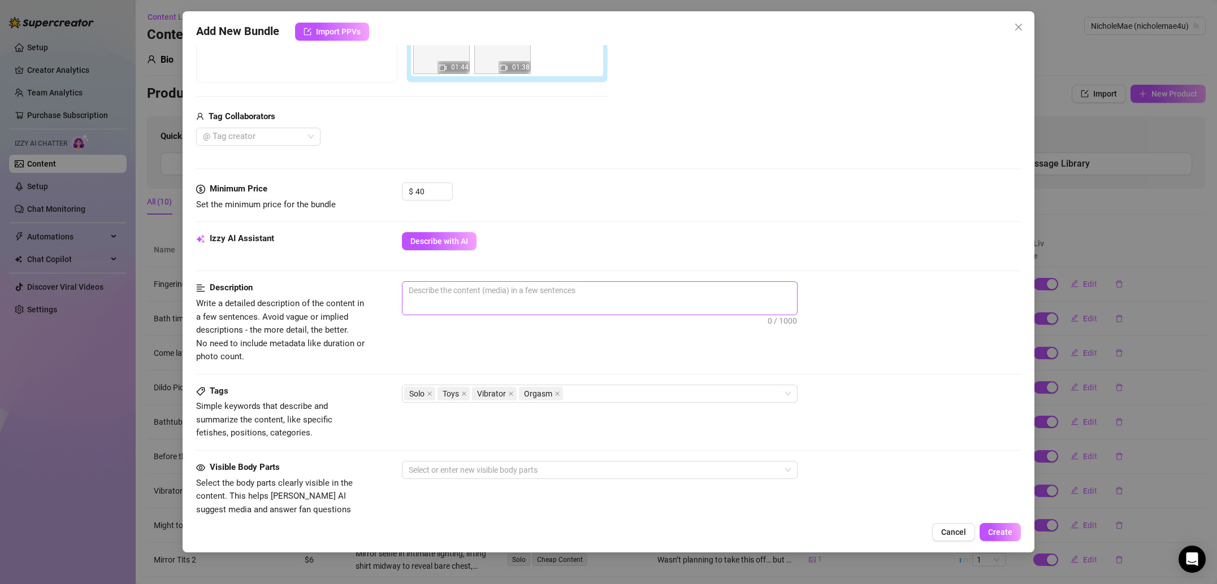
scroll to position [253, 0]
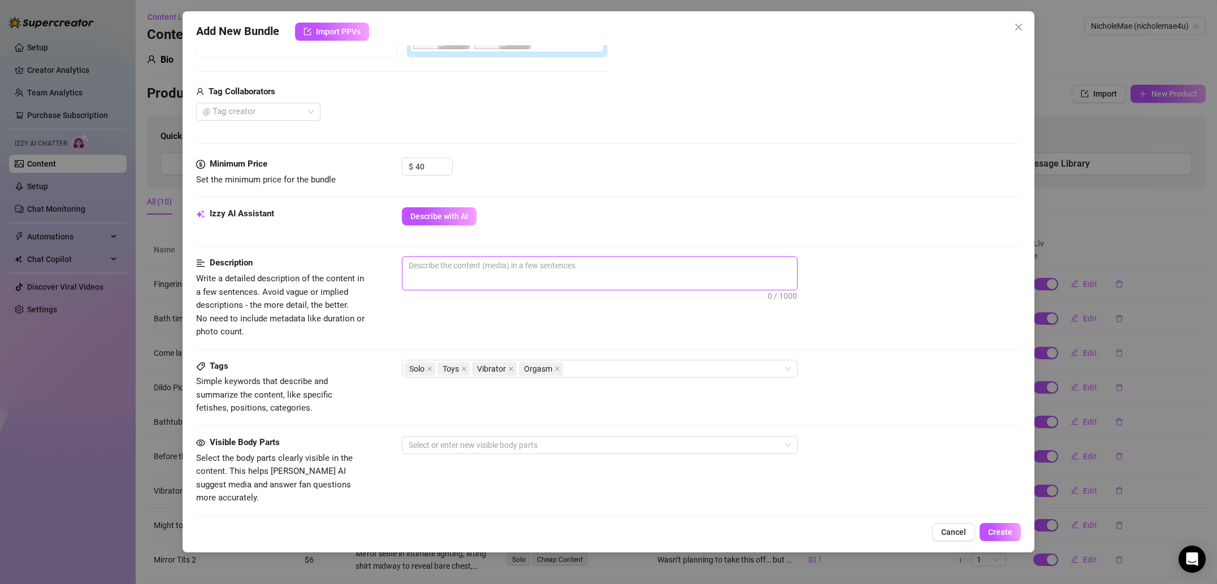
click at [441, 267] on textarea at bounding box center [599, 265] width 395 height 17
click at [465, 278] on span "0 / 1000" at bounding box center [600, 274] width 396 height 34
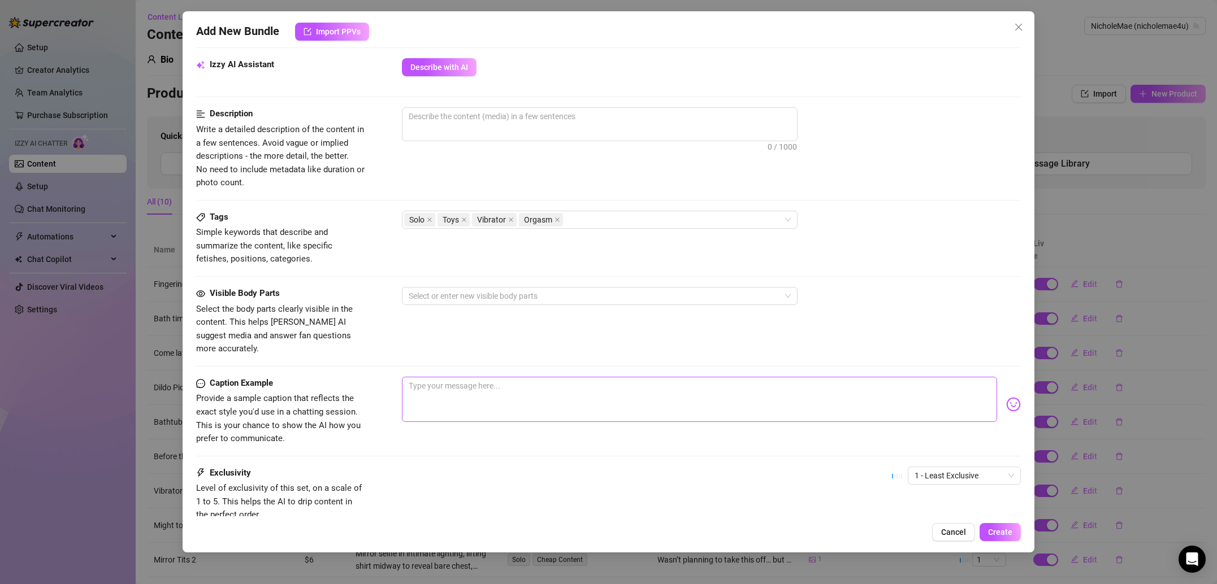
scroll to position [413, 0]
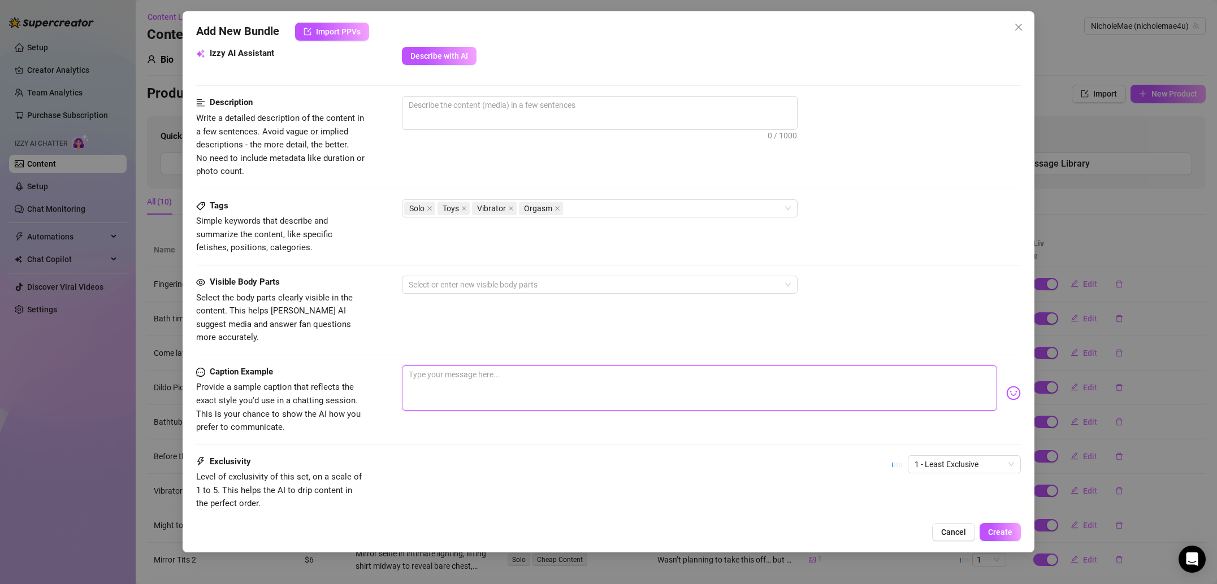
click at [446, 375] on textarea at bounding box center [699, 388] width 595 height 45
paste textarea "Couldn’t hold back… hope you like hearing how good you make me feel 😈💦"
type textarea "Couldn’t hold back… hope you like hearing how good you make me feel 😈💦"
click at [458, 292] on div at bounding box center [593, 285] width 379 height 16
type textarea "Couldn’t hold back… hope you like hearing how good you make me feel 😈💦"
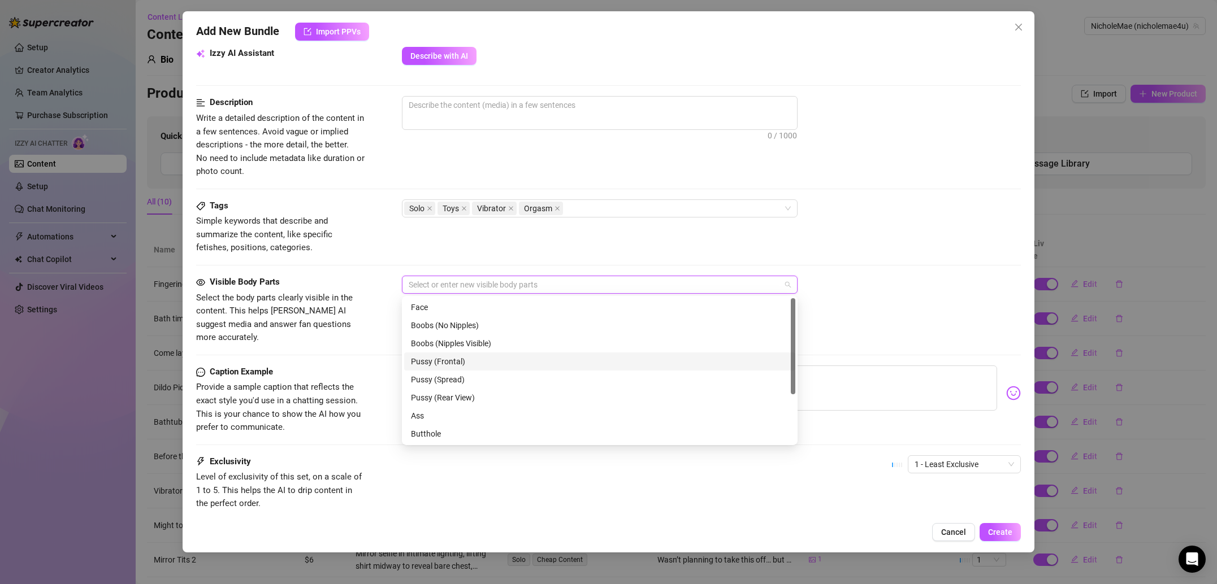
click at [466, 366] on div "Pussy (Frontal)" at bounding box center [600, 362] width 378 height 12
click at [466, 379] on div "Pussy (Spread)" at bounding box center [600, 380] width 378 height 12
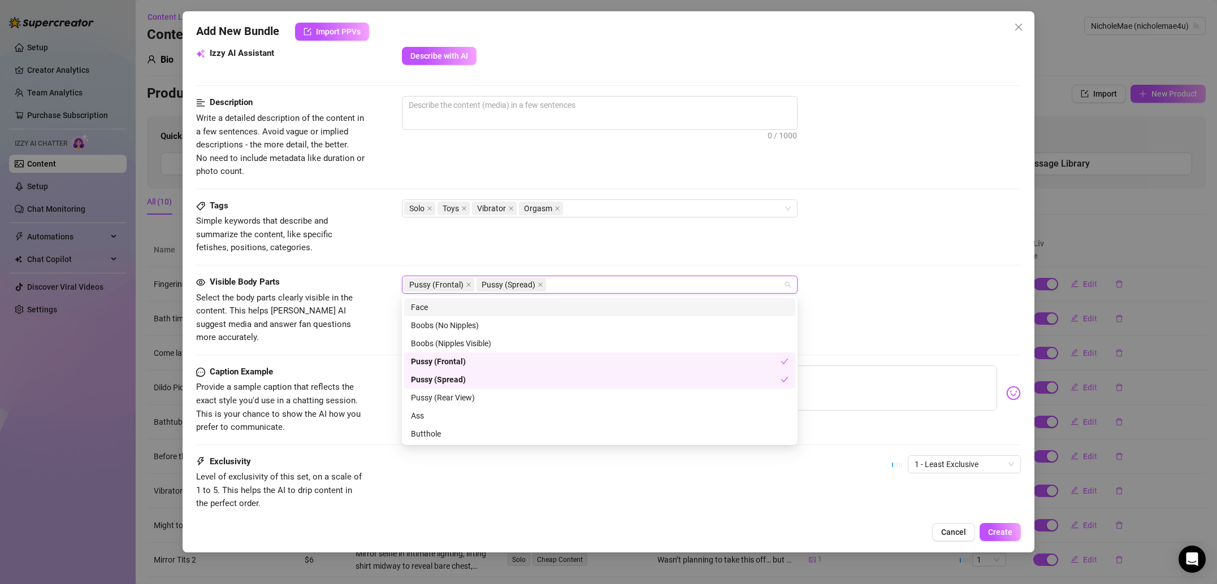
click at [473, 265] on div "Tags Simple keywords that describe and summarize the content, like specific fet…" at bounding box center [608, 238] width 825 height 76
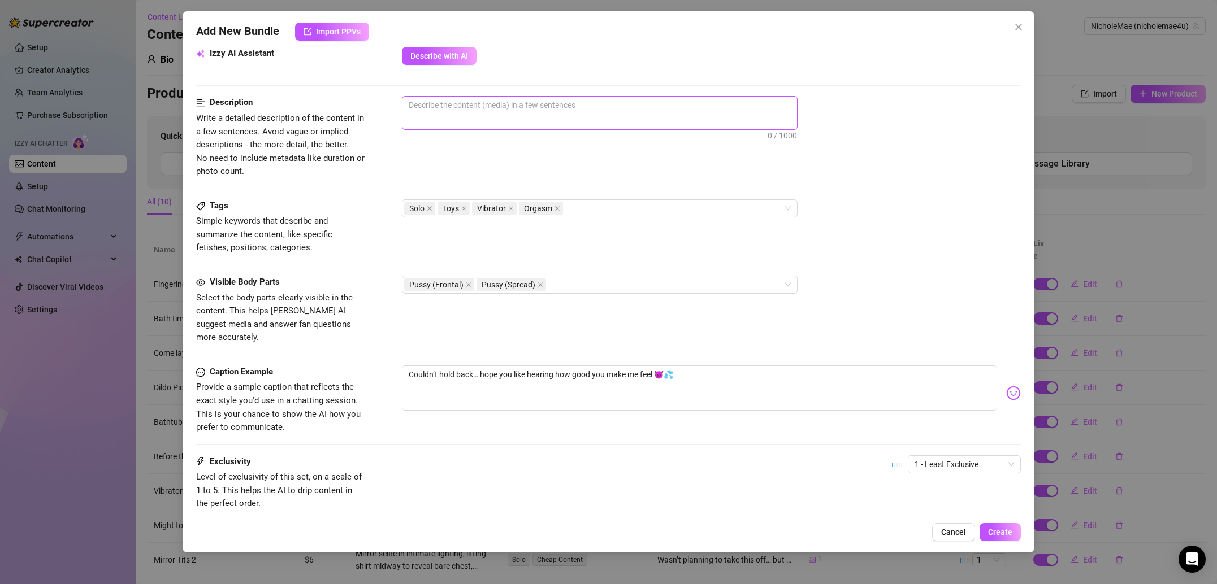
click at [455, 122] on span "0 / 1000" at bounding box center [600, 113] width 396 height 34
click at [442, 112] on textarea at bounding box center [599, 105] width 395 height 17
click at [510, 108] on textarea at bounding box center [599, 105] width 395 height 17
paste textarea "Sensual close-up video, relaxed setting, holding an object suggestively, expres…"
type textarea "Sensual close-up video, relaxed setting, holding an object suggestively, expres…"
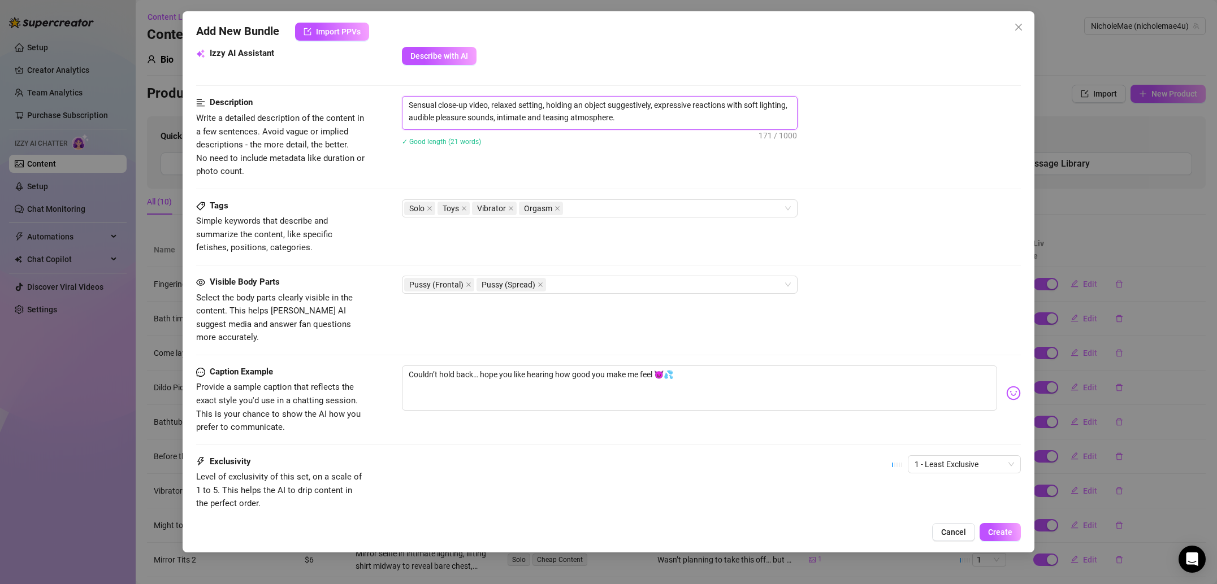
scroll to position [0, 0]
type textarea "Sensual close-up video, relaxed setting, holding an object suggestively, expres…"
click at [532, 167] on div "Description Write a detailed description of the content in a few sentences. Avo…" at bounding box center [608, 137] width 825 height 82
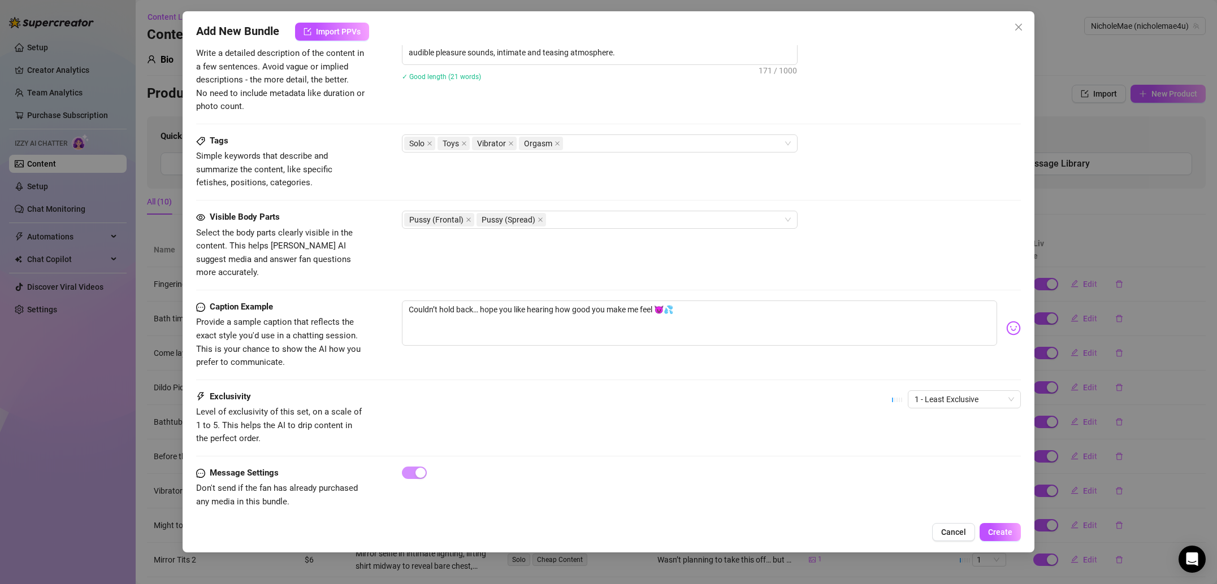
click at [974, 395] on div "1 - Least Exclusive" at bounding box center [956, 405] width 129 height 28
click at [963, 391] on span "1 - Least Exclusive" at bounding box center [963, 399] width 99 height 17
click at [942, 427] on div "2" at bounding box center [964, 426] width 95 height 12
click at [991, 528] on span "Create" at bounding box center [1000, 532] width 24 height 9
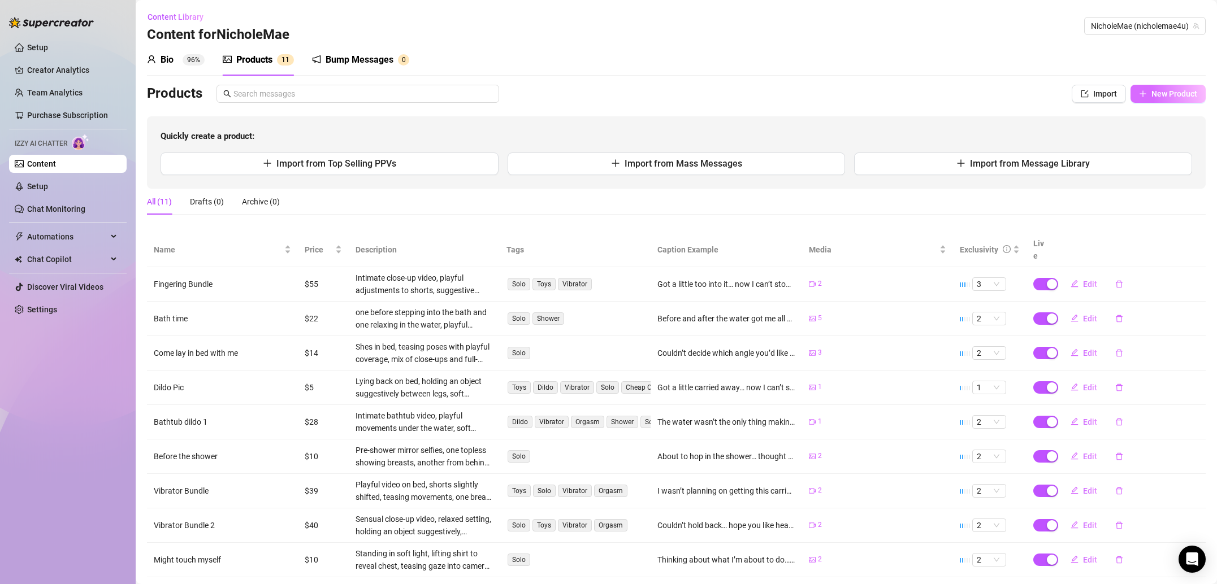
click at [1151, 94] on span "New Product" at bounding box center [1174, 93] width 46 height 9
type textarea "Type your message here..."
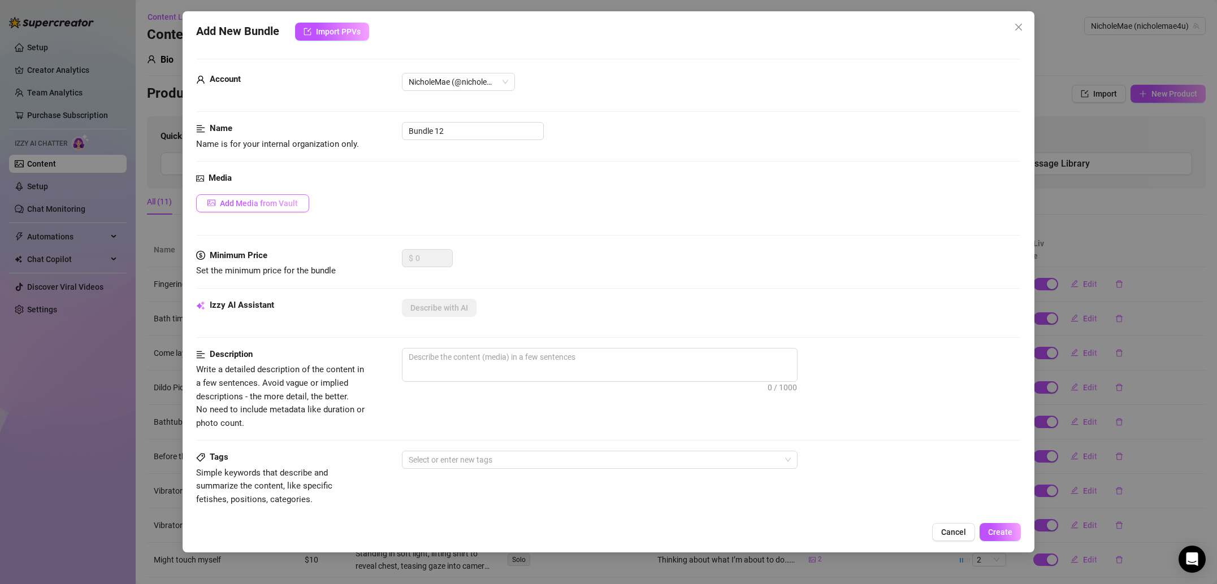
click at [285, 211] on button "Add Media from Vault" at bounding box center [252, 203] width 113 height 18
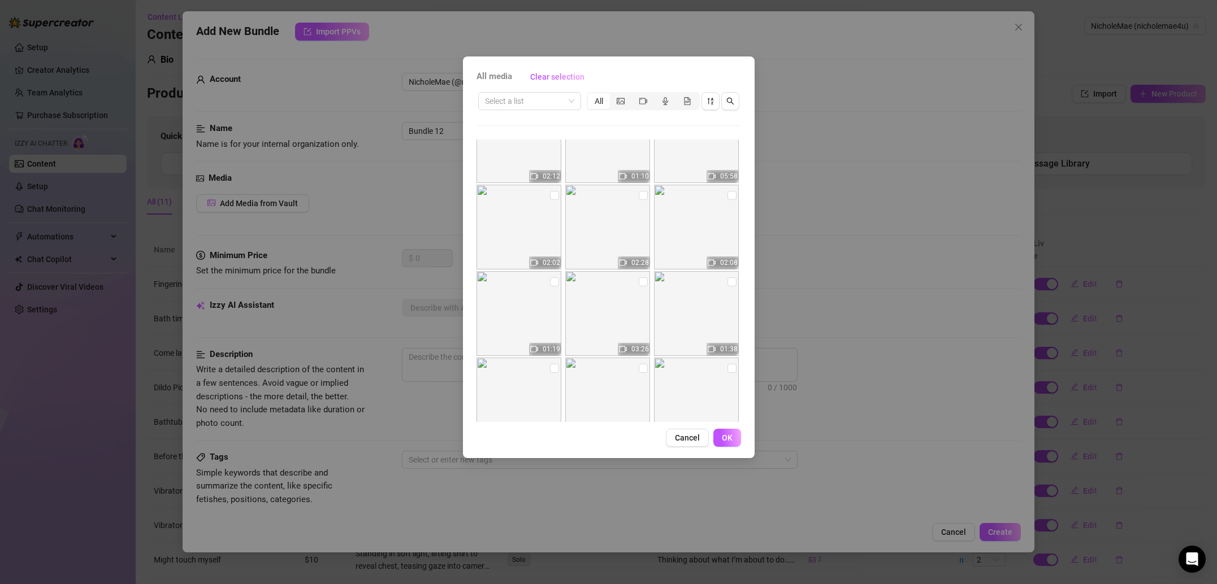
scroll to position [127, 0]
click at [639, 285] on input "checkbox" at bounding box center [643, 283] width 9 height 9
checkbox input "true"
click at [720, 435] on button "OK" at bounding box center [727, 438] width 28 height 18
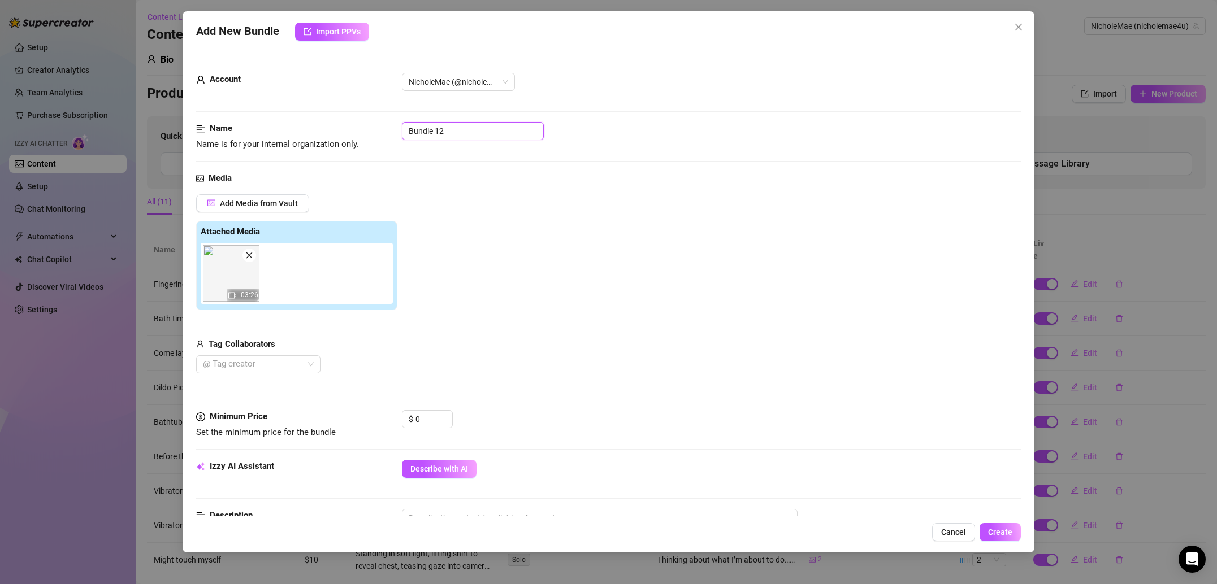
click at [456, 139] on input "Bundle 12" at bounding box center [473, 131] width 142 height 18
type input "Bathtub dildo 2"
click at [439, 413] on input "0" at bounding box center [433, 419] width 37 height 17
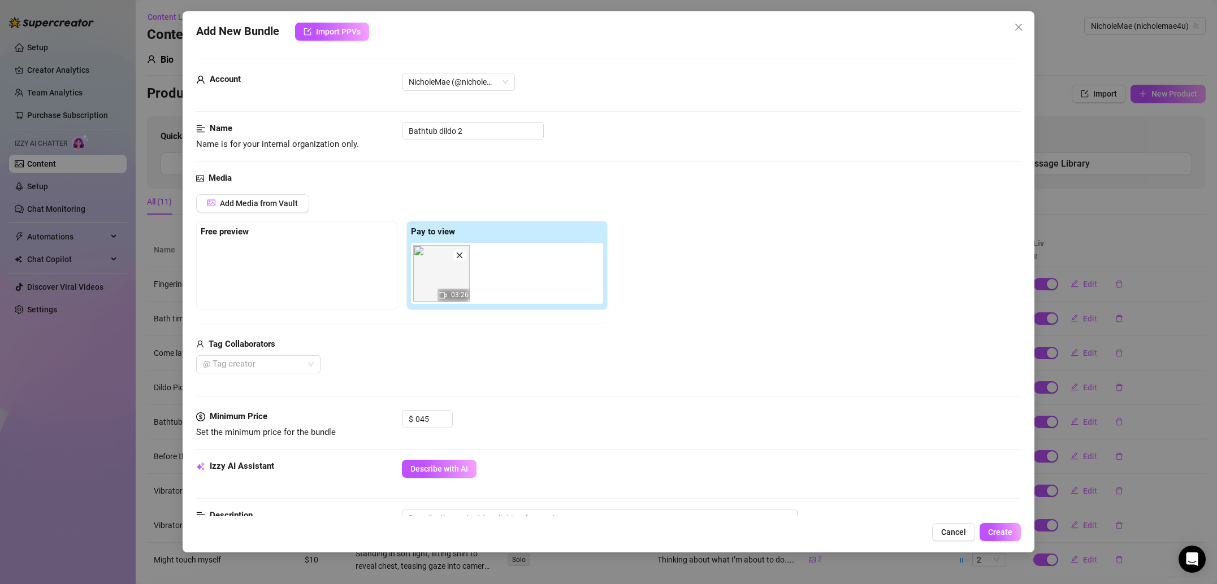
type input "45"
click at [489, 414] on div "$ 45" at bounding box center [711, 424] width 619 height 28
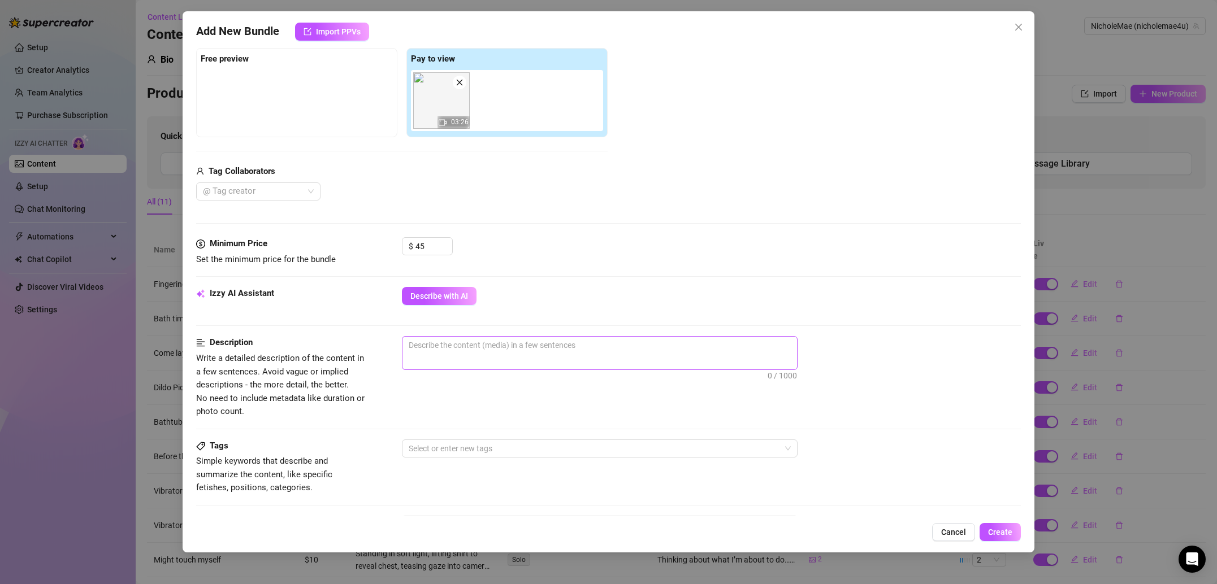
scroll to position [189, 0]
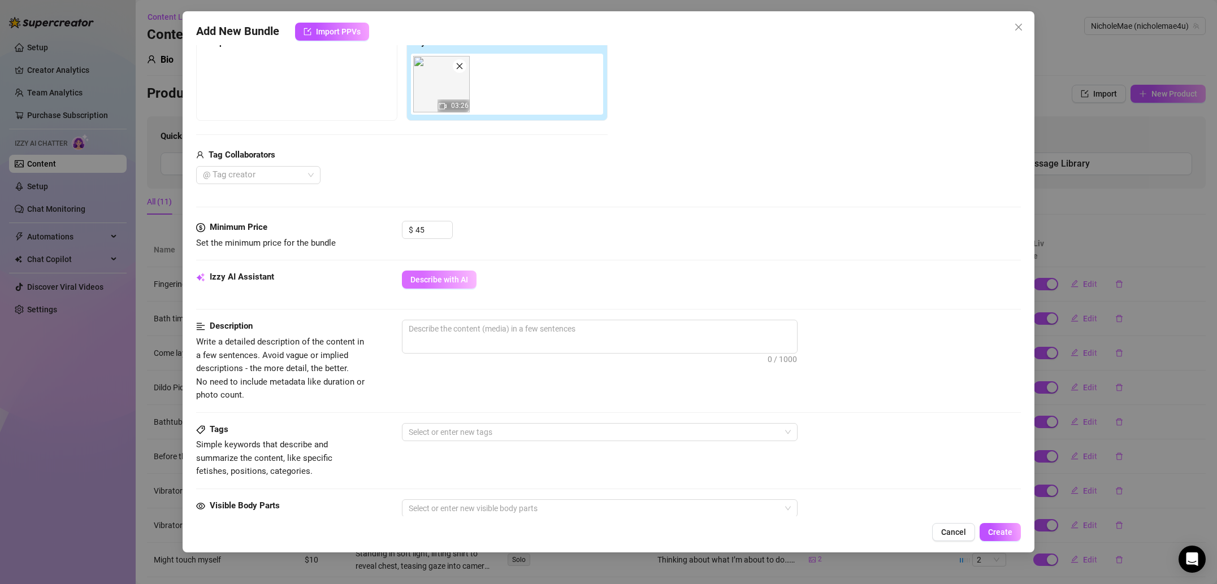
drag, startPoint x: 475, startPoint y: 344, endPoint x: 463, endPoint y: 287, distance: 58.3
click at [475, 344] on span "0 / 1000" at bounding box center [600, 337] width 396 height 34
click at [556, 327] on textarea at bounding box center [599, 328] width 395 height 17
paste textarea "Steamy bathtub scene, fully nude with strategic angles, holding an object sugge…"
type textarea "Steamy bathtub scene, fully nude with strategic angles, holding an object sugge…"
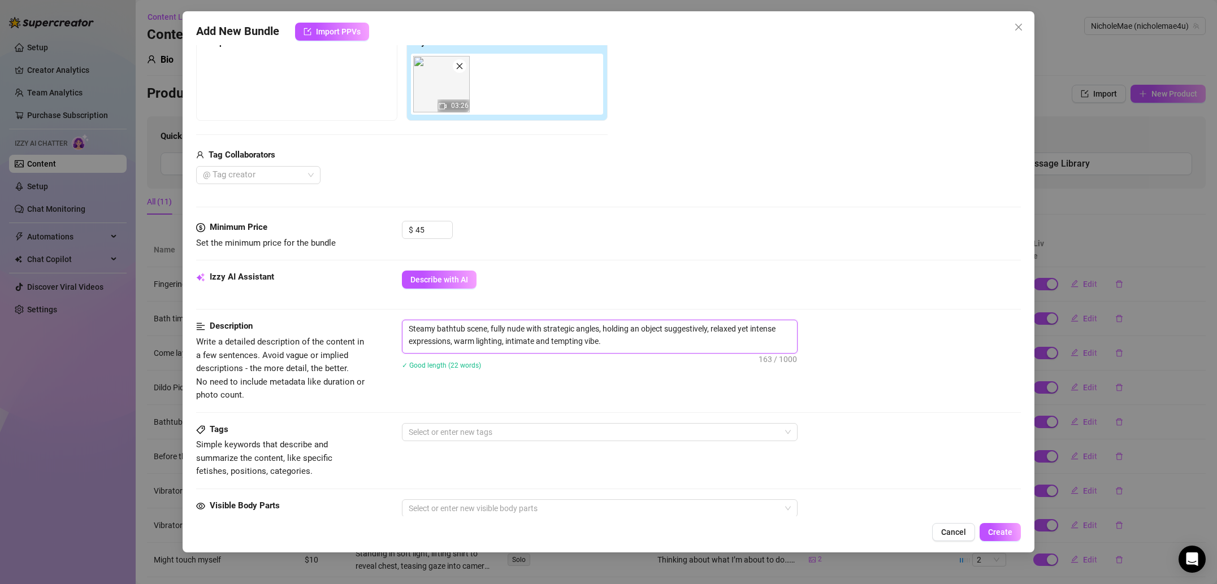
scroll to position [0, 0]
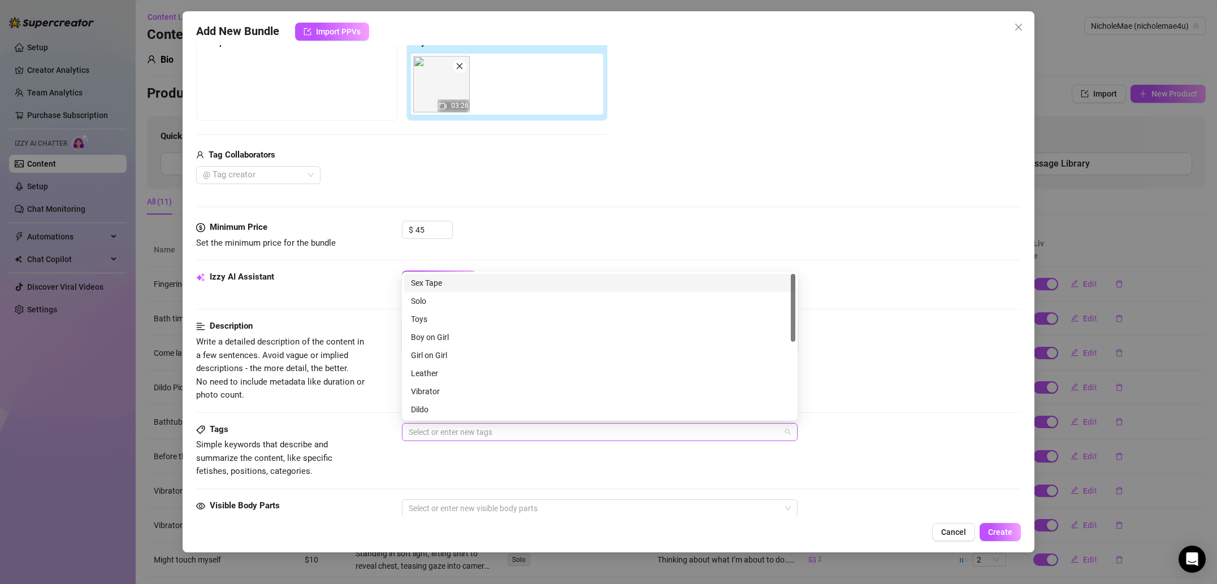
click at [496, 441] on div "Select or enter new tags" at bounding box center [600, 432] width 396 height 18
type textarea "Steamy bathtub scene, fully nude with strategic angles, holding an object sugge…"
click at [467, 306] on div "Solo" at bounding box center [600, 301] width 378 height 12
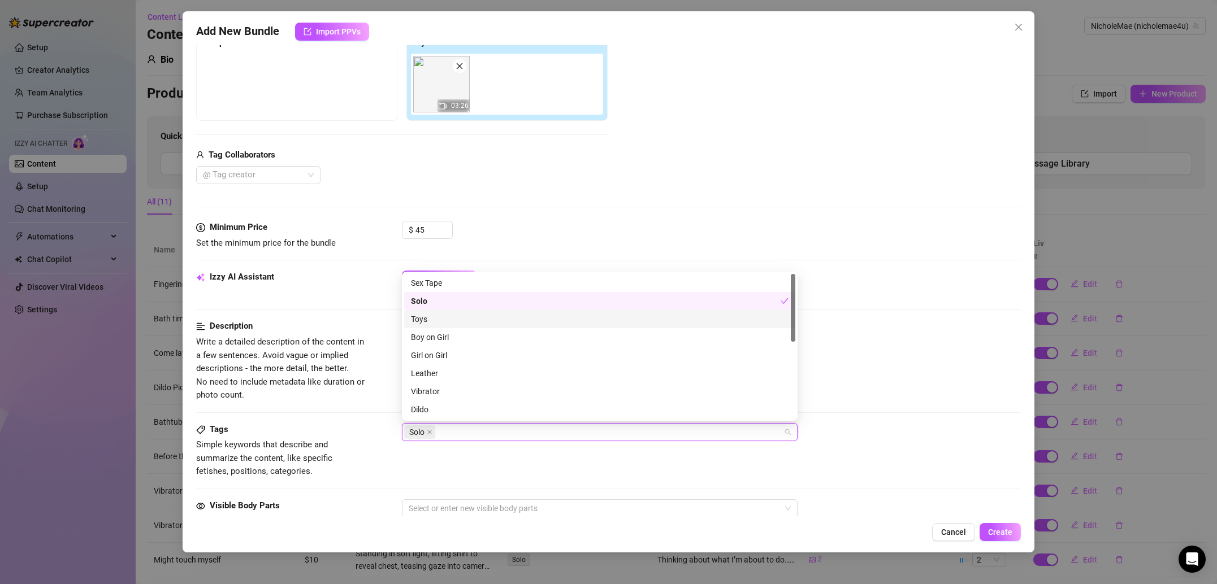
click at [461, 320] on div "Toys" at bounding box center [600, 319] width 378 height 12
click at [446, 407] on div "Dildo" at bounding box center [600, 410] width 378 height 12
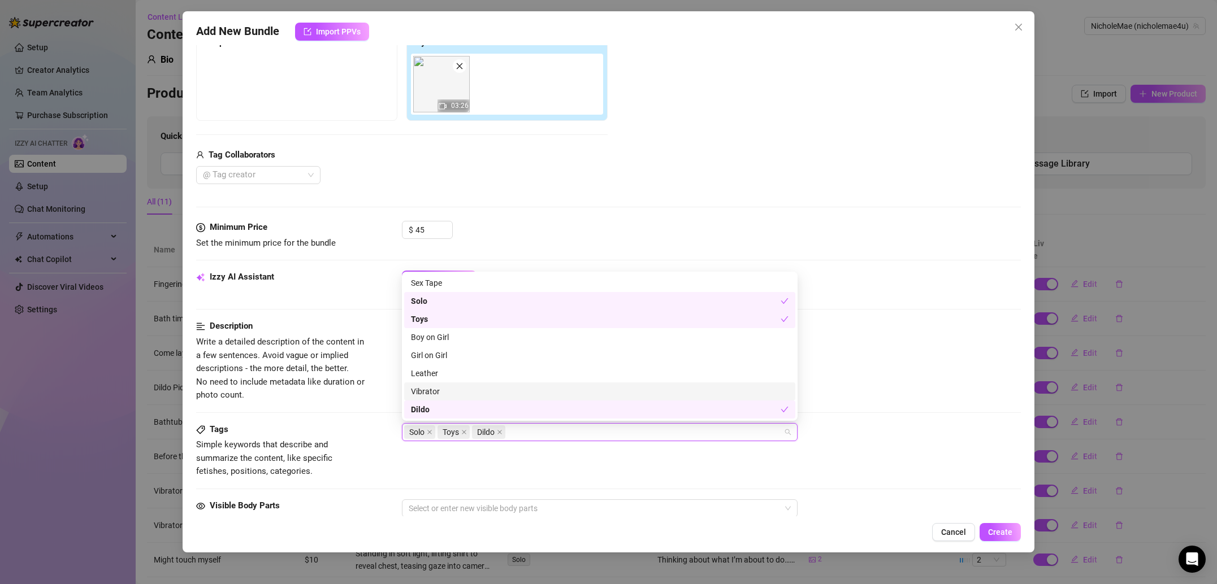
click at [454, 391] on div "Vibrator" at bounding box center [600, 391] width 378 height 12
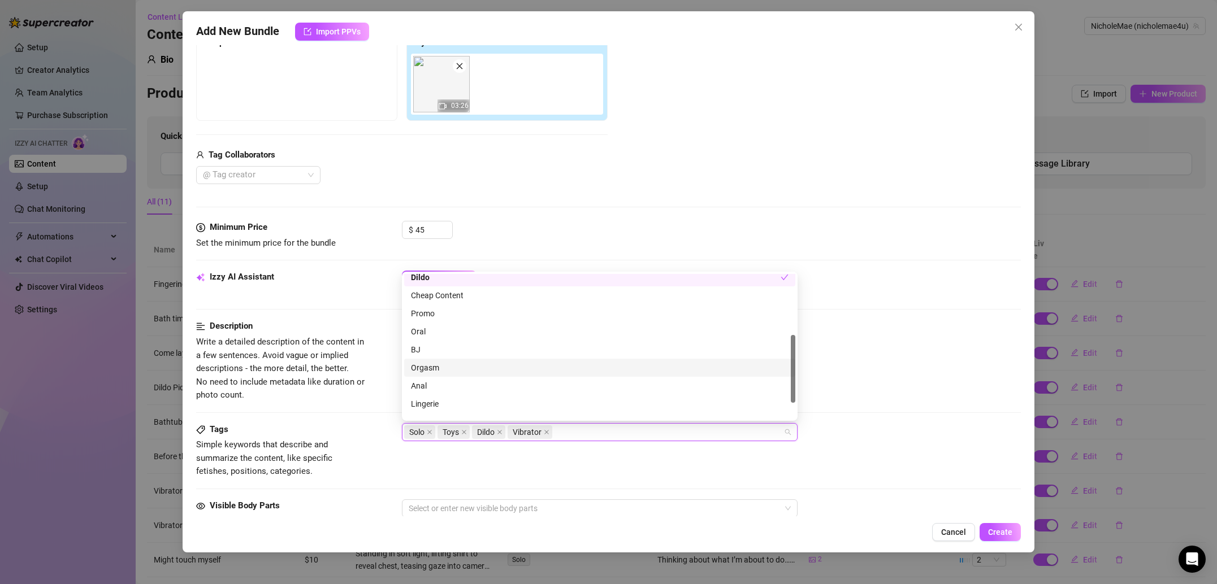
scroll to position [134, 0]
click at [456, 363] on div "Orgasm" at bounding box center [600, 366] width 378 height 12
click at [446, 391] on div "Shower" at bounding box center [600, 391] width 378 height 12
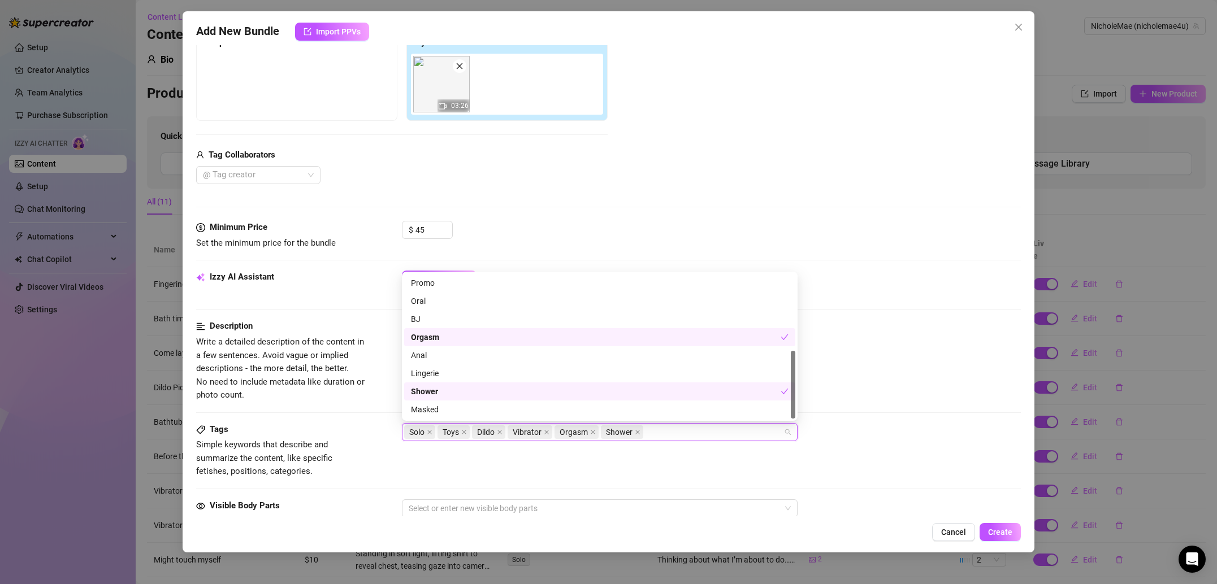
click at [838, 391] on div "Description Write a detailed description of the content in a few sentences. Avo…" at bounding box center [608, 361] width 825 height 82
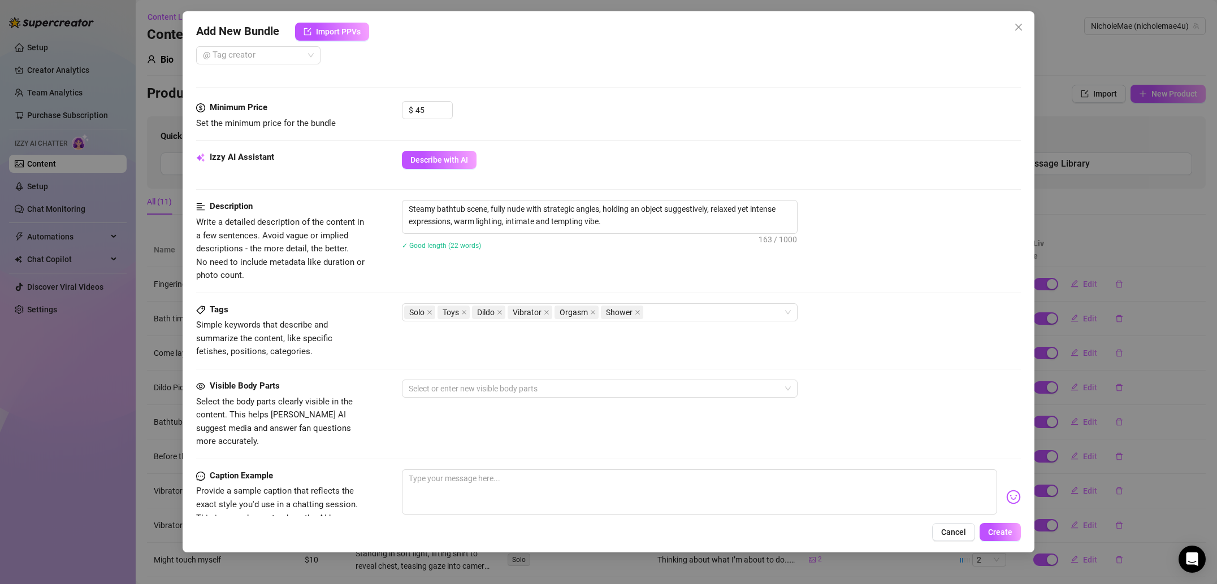
scroll to position [311, 0]
click at [473, 389] on div at bounding box center [593, 387] width 379 height 16
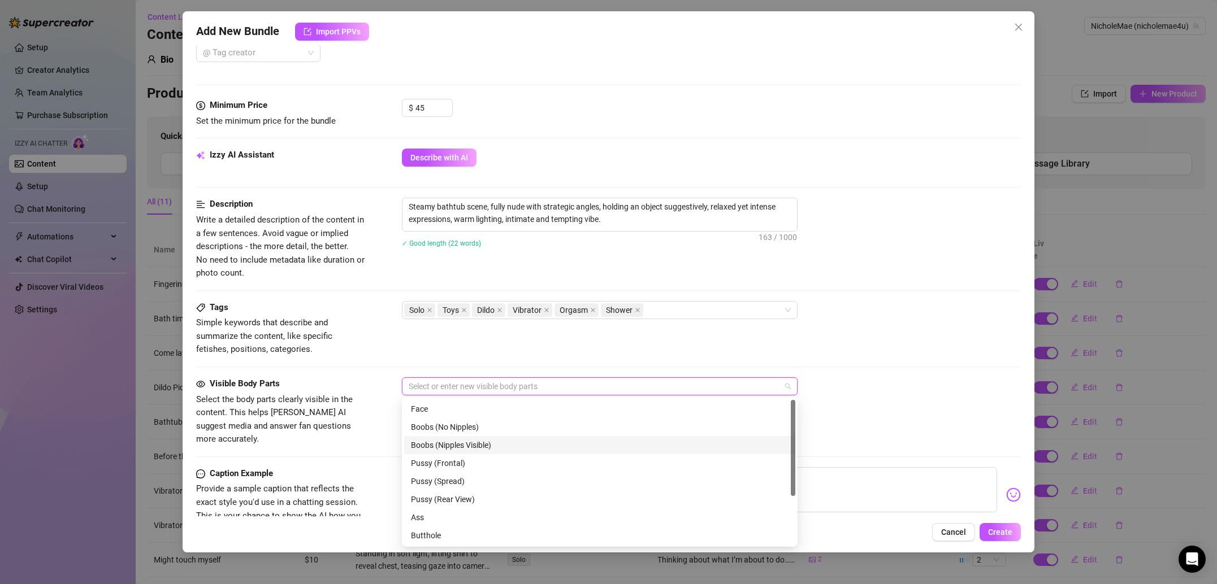
click at [472, 443] on div "Boobs (Nipples Visible)" at bounding box center [600, 445] width 378 height 12
click at [467, 467] on div "Pussy (Frontal)" at bounding box center [600, 463] width 378 height 12
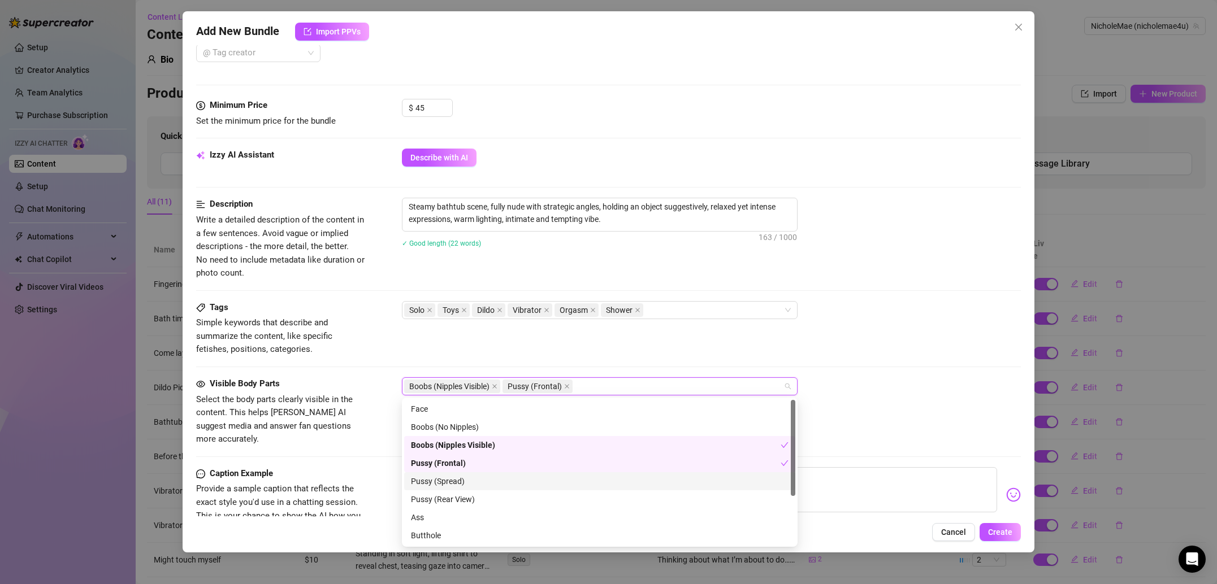
click at [471, 475] on div "Pussy (Spread)" at bounding box center [600, 481] width 378 height 12
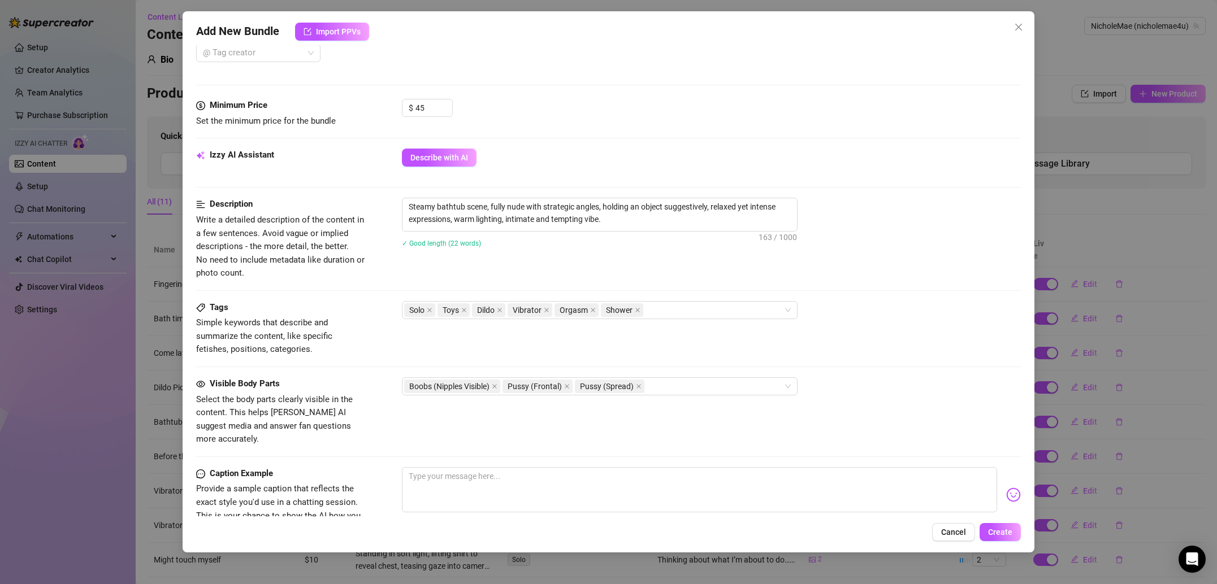
click at [812, 439] on div "Visible Body Parts Select the body parts clearly visible in the content. This h…" at bounding box center [608, 423] width 825 height 90
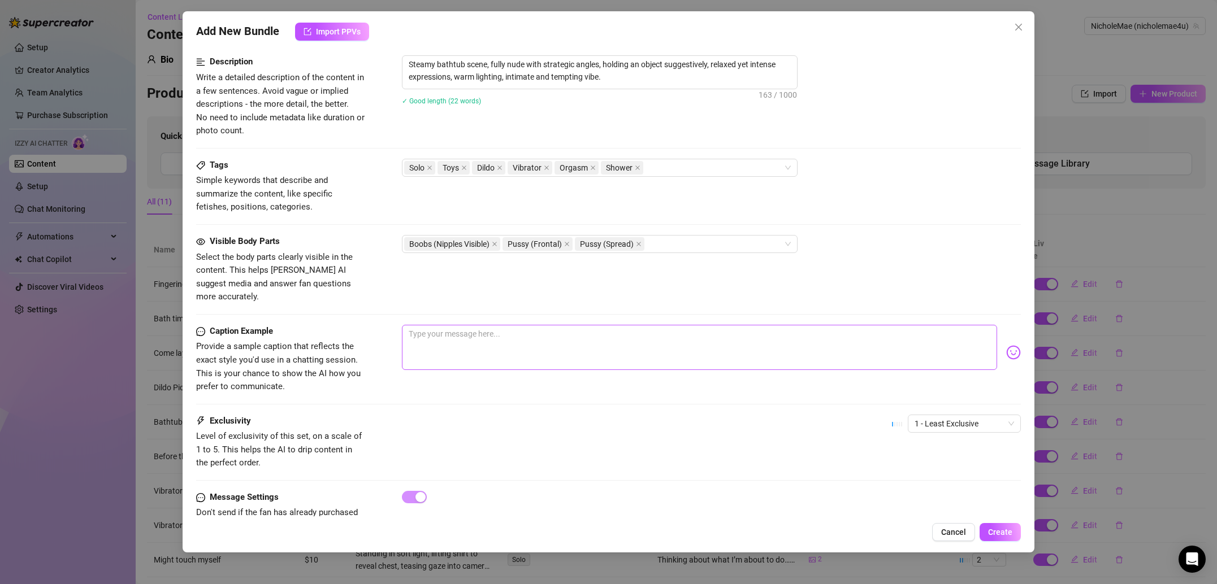
scroll to position [478, 0]
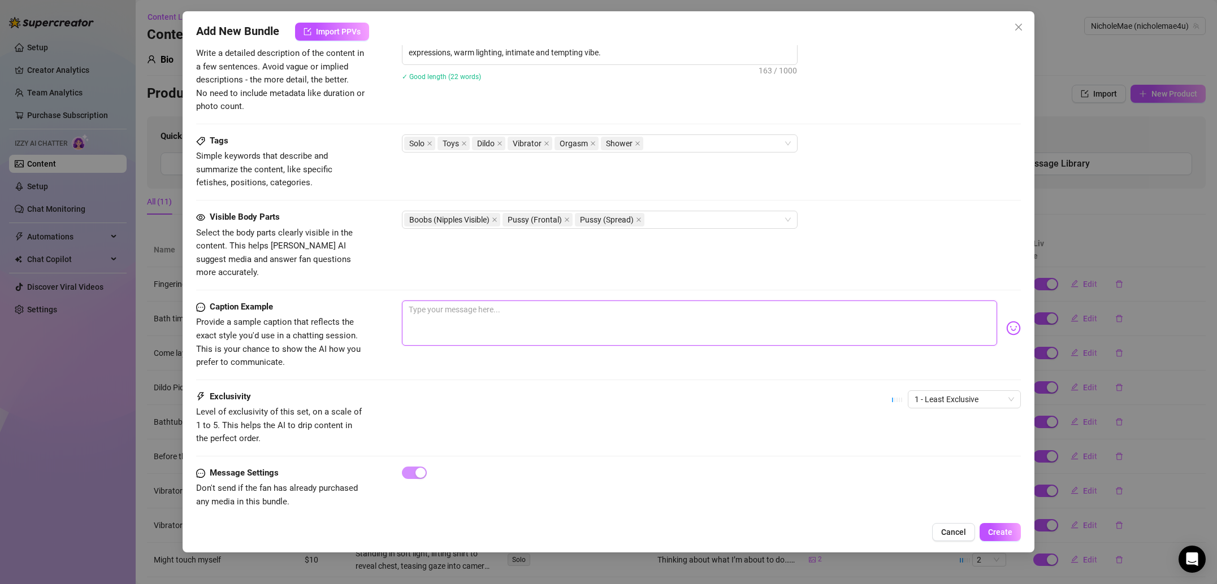
click at [570, 304] on textarea at bounding box center [699, 323] width 595 height 45
click at [573, 318] on textarea at bounding box center [699, 323] width 595 height 45
paste textarea "This bath turned into so much more than I planned… want to see why I couldn’t s…"
type textarea "This bath turned into so much more than I planned… want to see why I couldn’t s…"
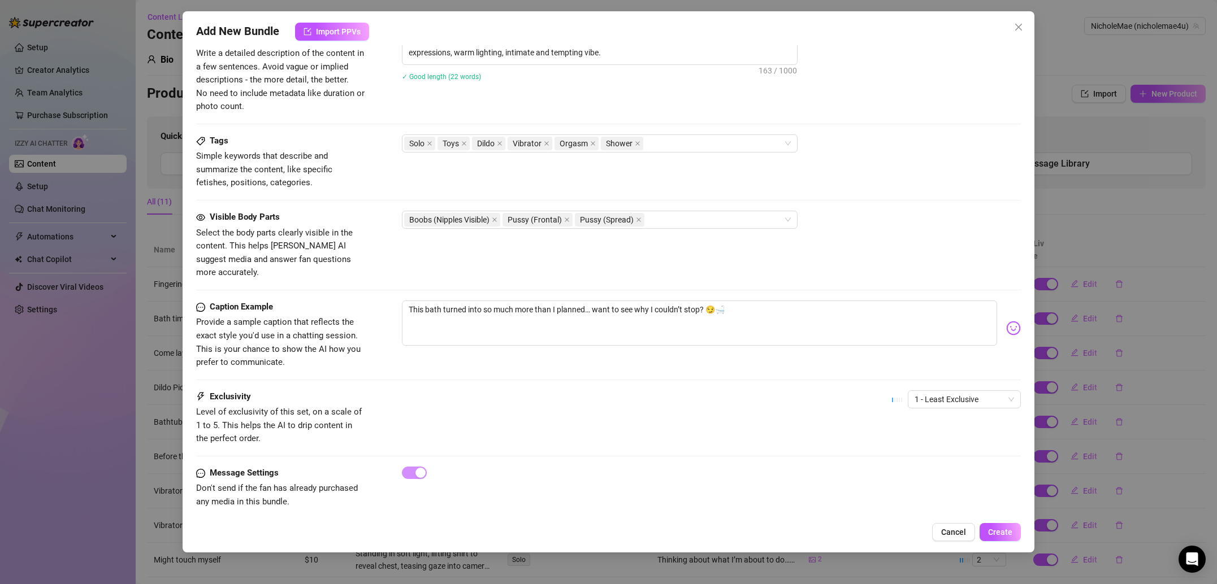
click at [581, 368] on div "Caption Example Provide a sample caption that reflects the exact style you'd us…" at bounding box center [608, 346] width 825 height 90
click at [955, 391] on span "1 - Least Exclusive" at bounding box center [963, 399] width 99 height 17
click at [956, 439] on div "3" at bounding box center [964, 445] width 95 height 12
click at [950, 397] on div "3" at bounding box center [956, 405] width 129 height 28
click at [952, 391] on span "3" at bounding box center [963, 399] width 99 height 17
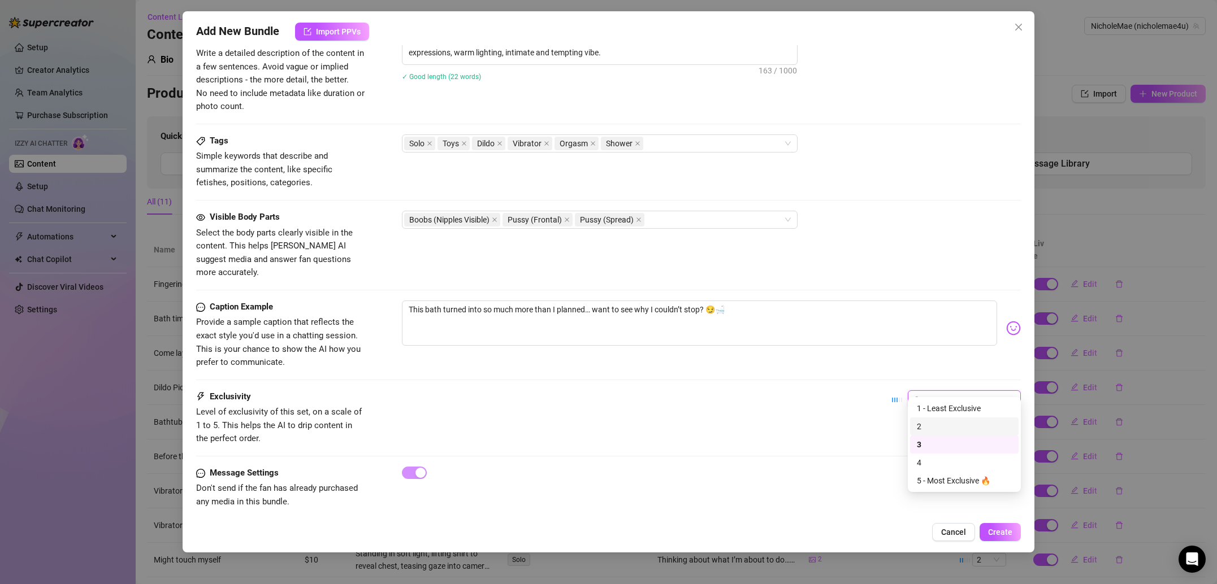
click at [945, 431] on div "2" at bounding box center [964, 426] width 95 height 12
click at [1005, 532] on span "Create" at bounding box center [1000, 532] width 24 height 9
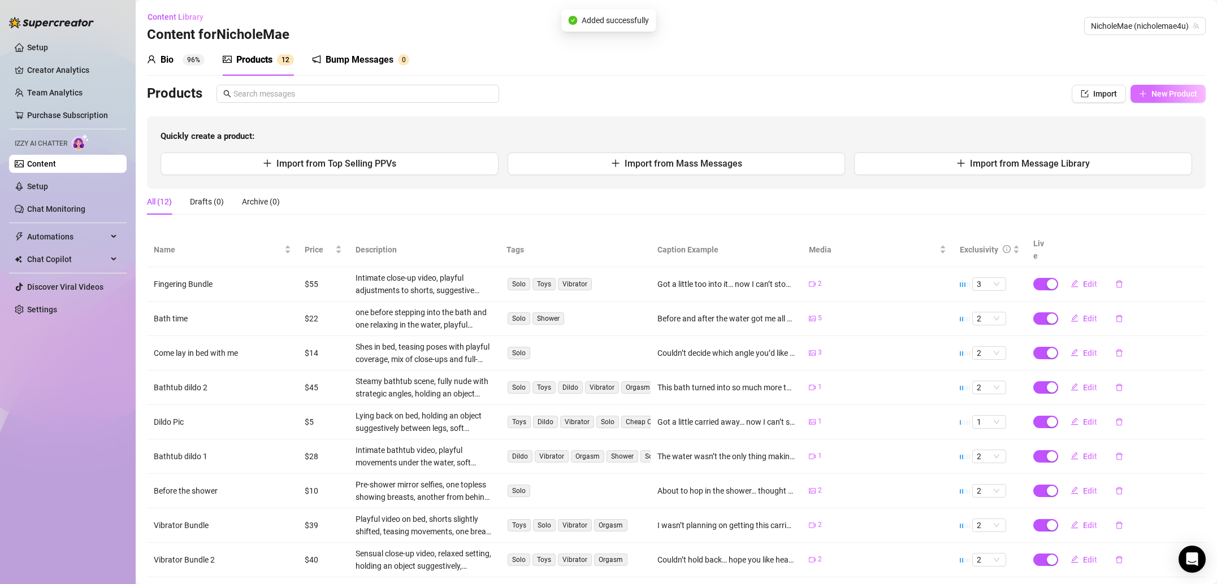
click at [1182, 98] on span "New Product" at bounding box center [1174, 93] width 46 height 9
type textarea "Type your message here..."
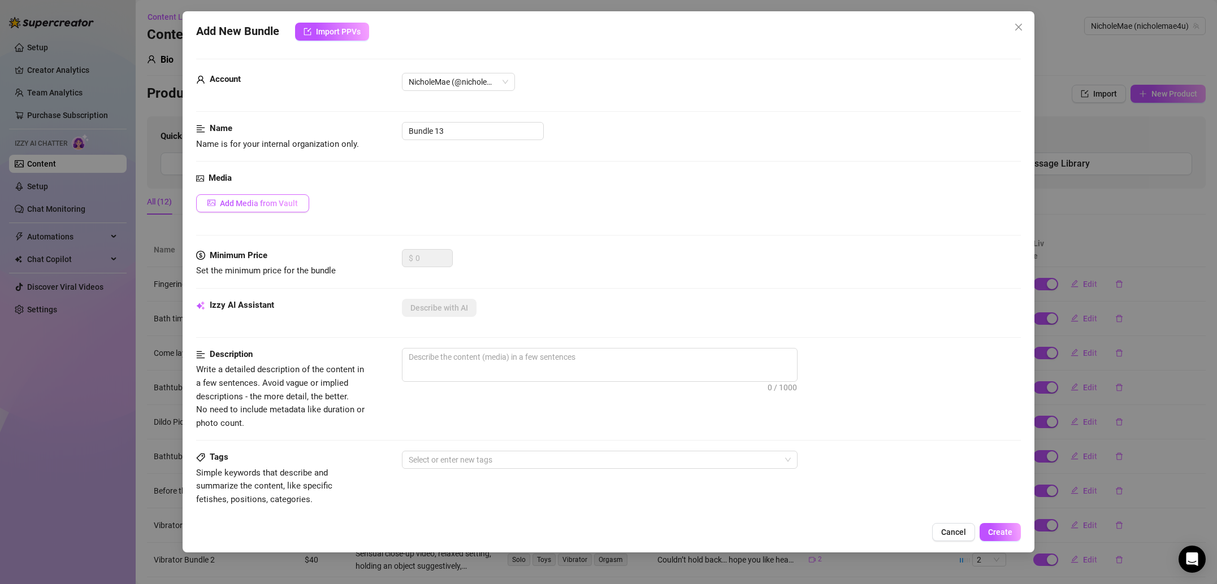
click at [271, 203] on span "Add Media from Vault" at bounding box center [259, 203] width 78 height 9
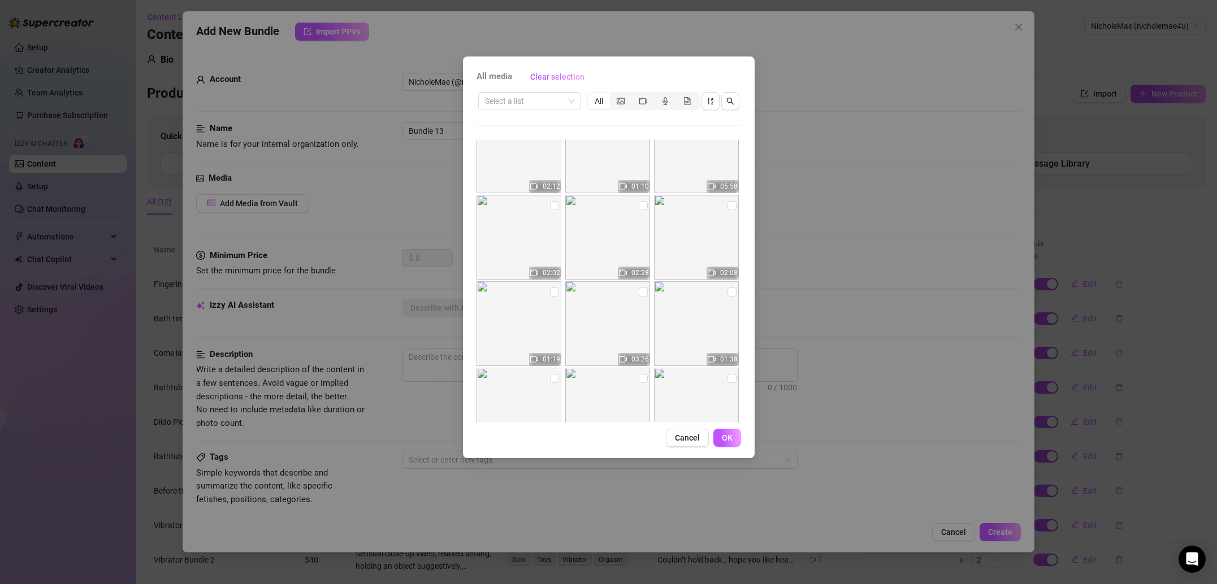
scroll to position [114, 0]
click at [734, 211] on input "checkbox" at bounding box center [731, 209] width 9 height 9
checkbox input "true"
drag, startPoint x: 640, startPoint y: 212, endPoint x: 633, endPoint y: 213, distance: 7.4
click at [640, 212] on input "checkbox" at bounding box center [643, 209] width 9 height 9
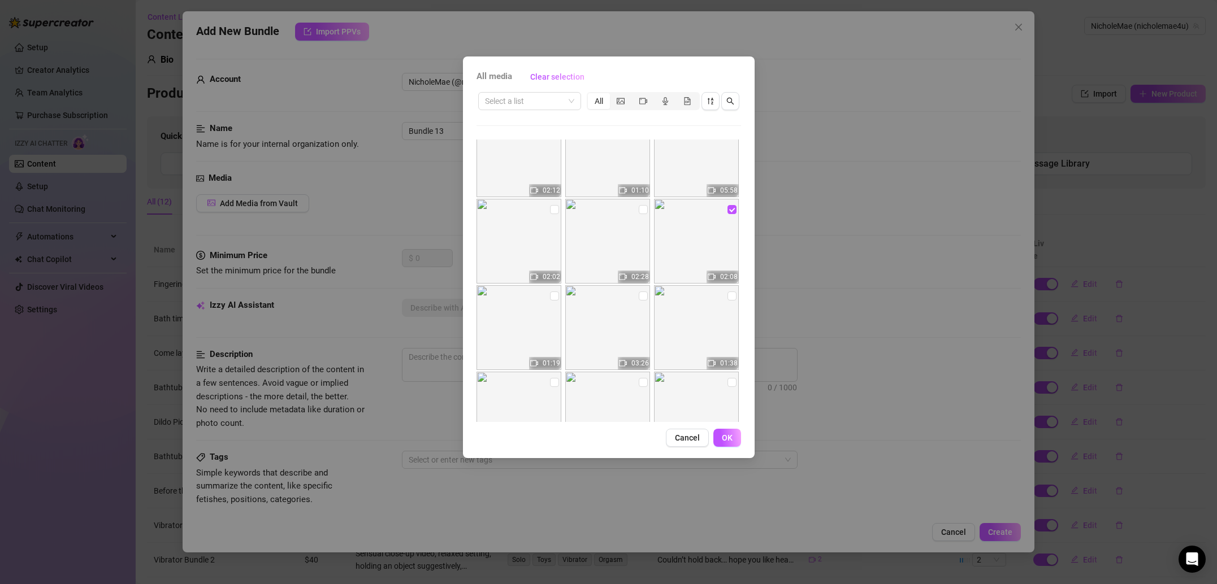
checkbox input "true"
click at [550, 211] on input "checkbox" at bounding box center [554, 209] width 9 height 9
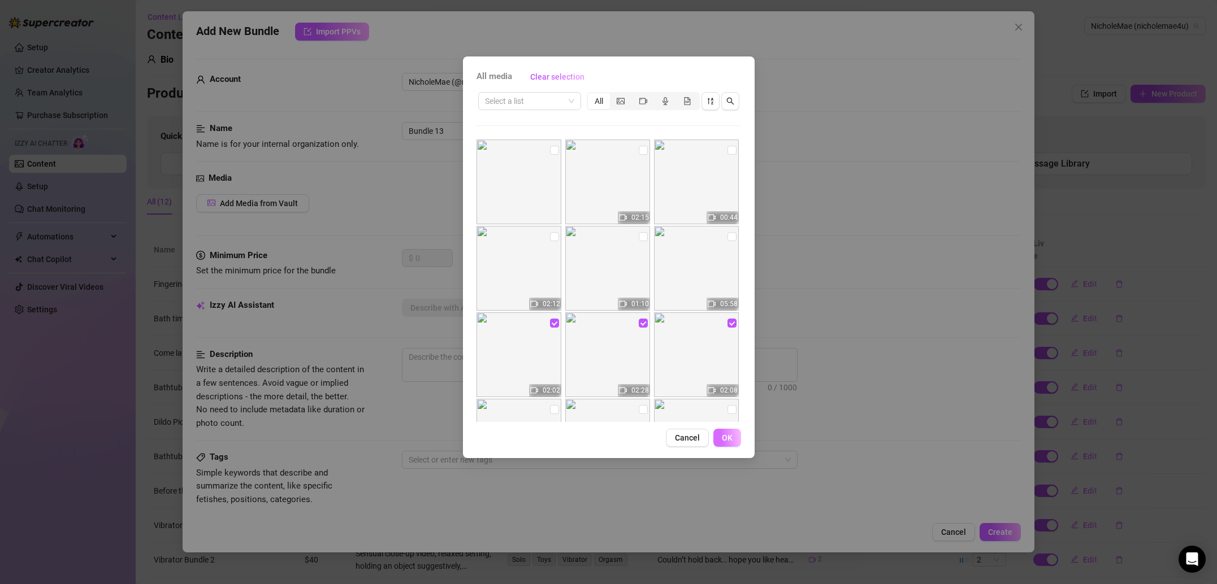
click at [729, 435] on span "OK" at bounding box center [727, 437] width 11 height 9
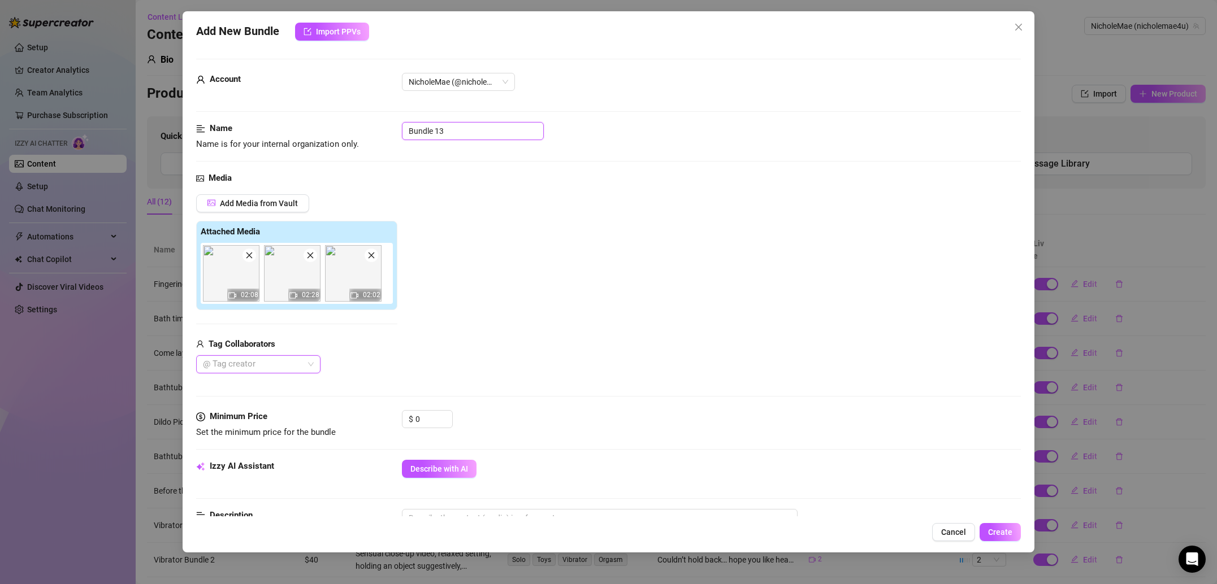
click at [466, 130] on input "Bundle 13" at bounding box center [473, 131] width 142 height 18
click at [418, 414] on input "0" at bounding box center [433, 419] width 37 height 17
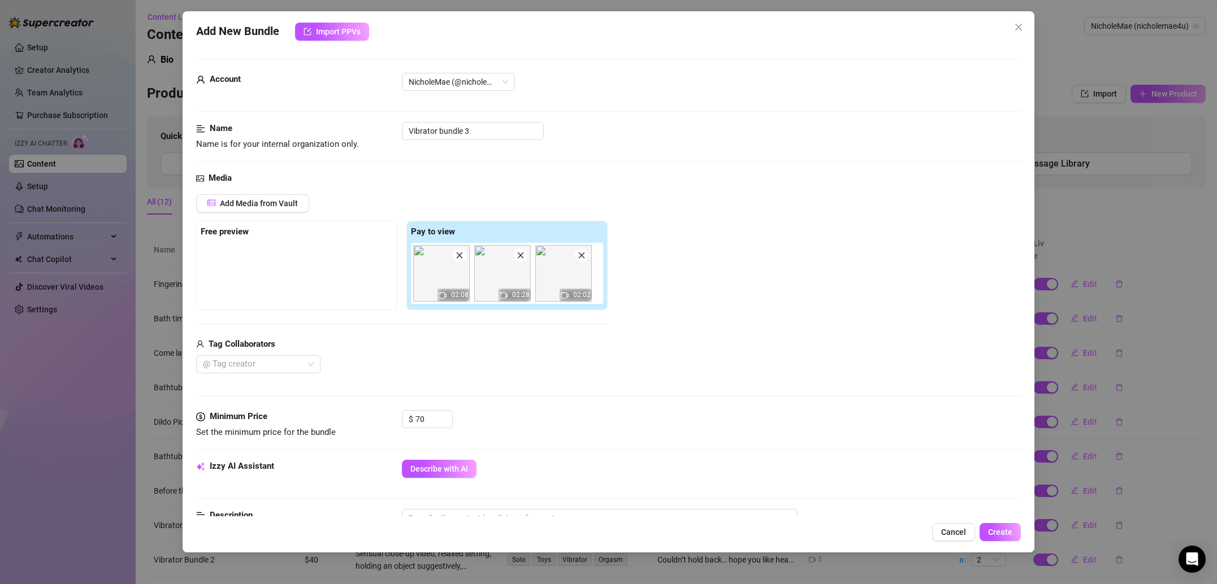
click at [537, 423] on div "$ 70" at bounding box center [711, 424] width 619 height 28
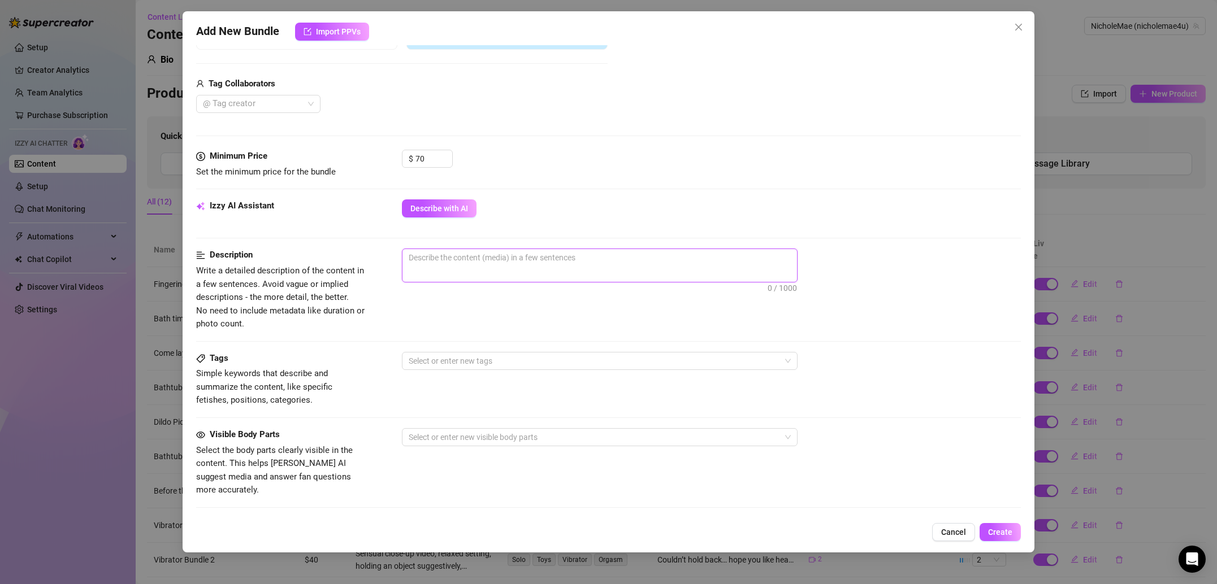
click at [471, 260] on textarea at bounding box center [599, 257] width 395 height 17
click at [474, 271] on span "0 / 1000" at bounding box center [600, 267] width 396 height 34
click at [481, 263] on textarea at bounding box center [599, 259] width 395 height 17
paste textarea "Intimate bedroom clip, playful movements with an object, shifting pace, soft li…"
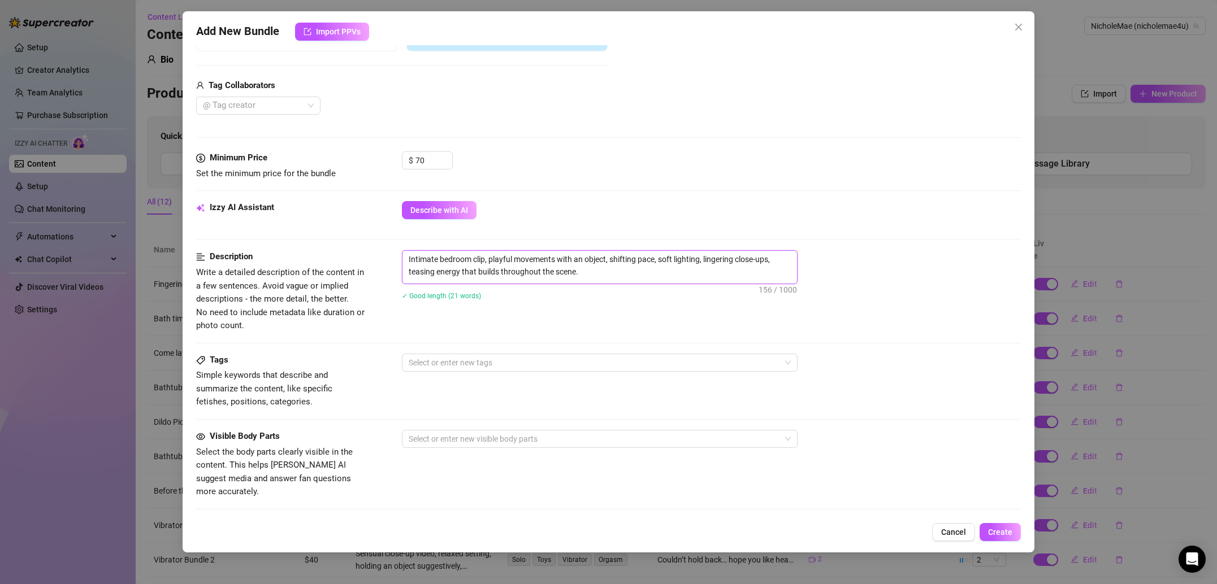
scroll to position [0, 0]
click at [463, 361] on div at bounding box center [593, 363] width 379 height 16
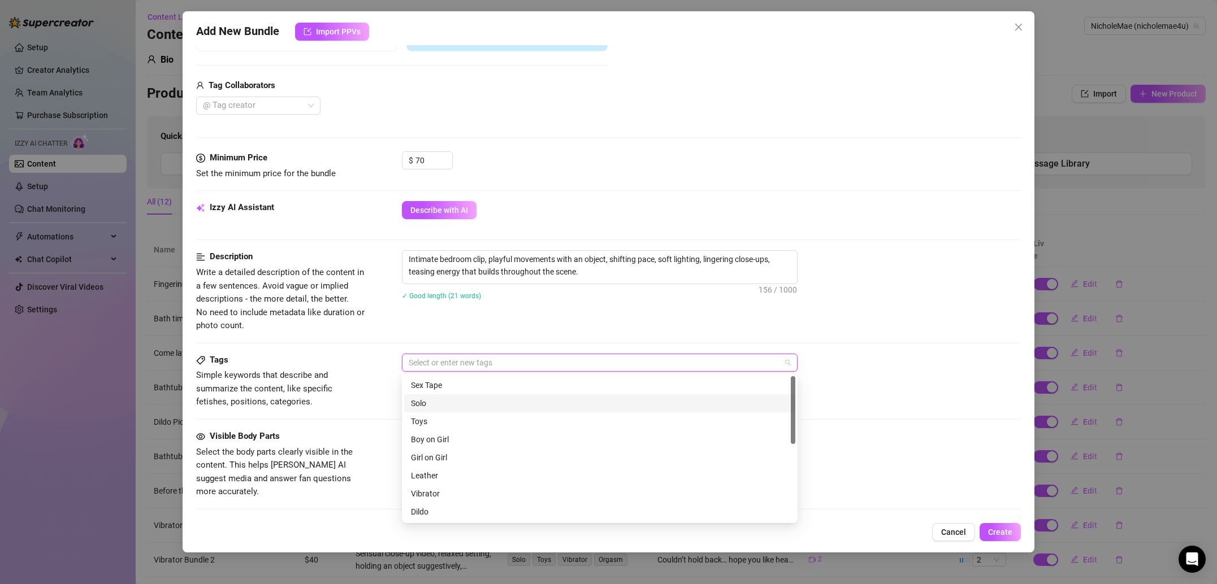
click at [469, 410] on div "Solo" at bounding box center [599, 404] width 391 height 18
click at [458, 428] on div "Toys" at bounding box center [599, 422] width 391 height 18
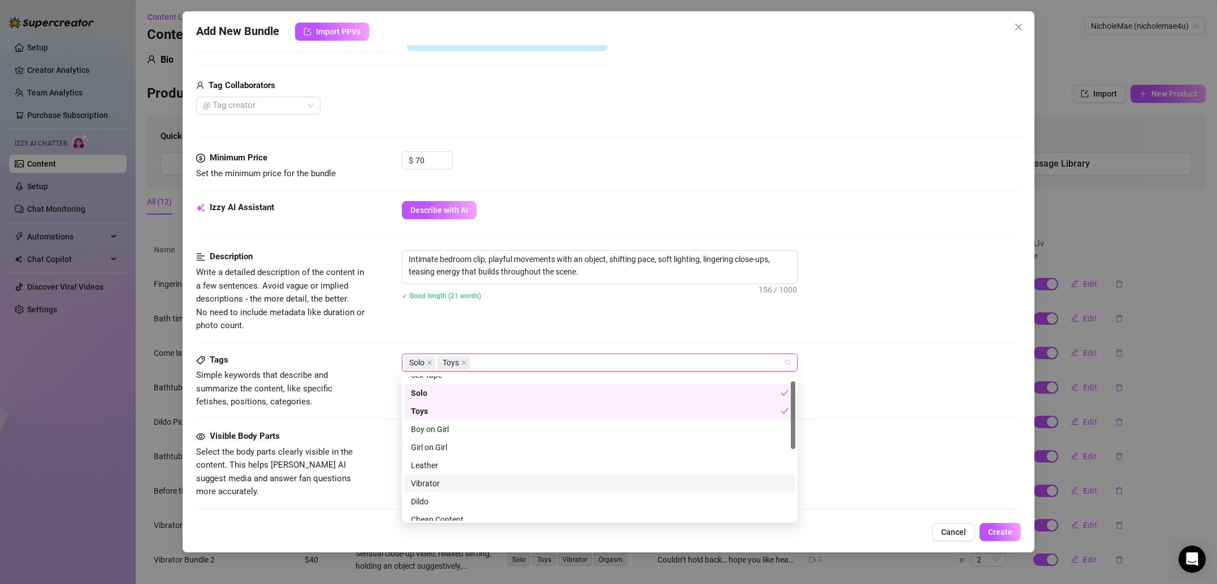
click at [466, 483] on div "Vibrator" at bounding box center [600, 484] width 378 height 12
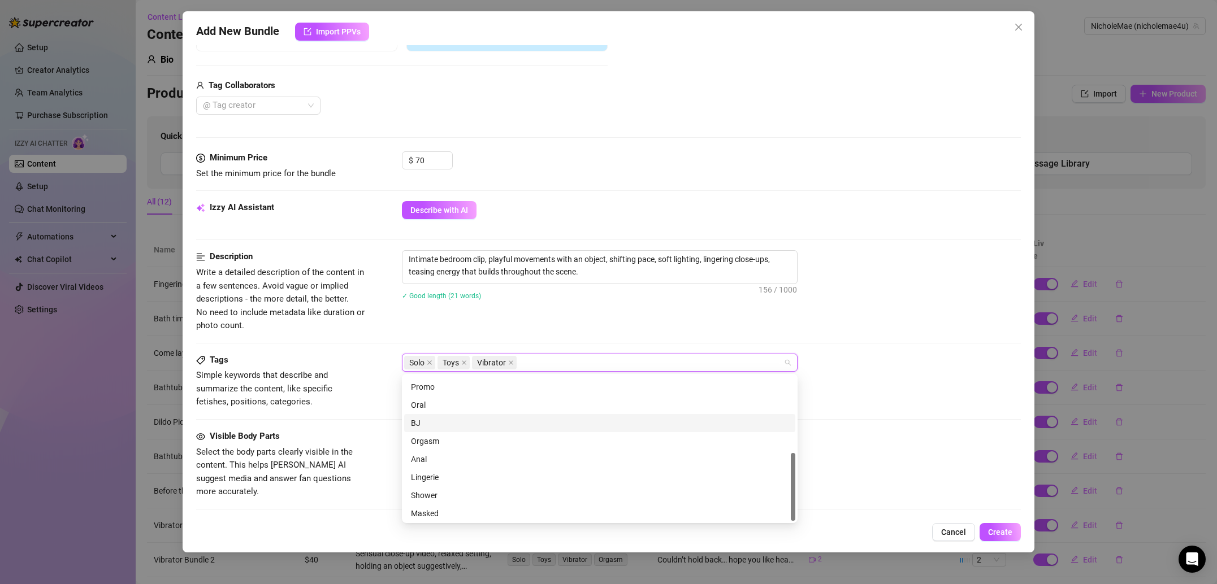
scroll to position [163, 0]
click at [439, 437] on div "Orgasm" at bounding box center [600, 439] width 378 height 12
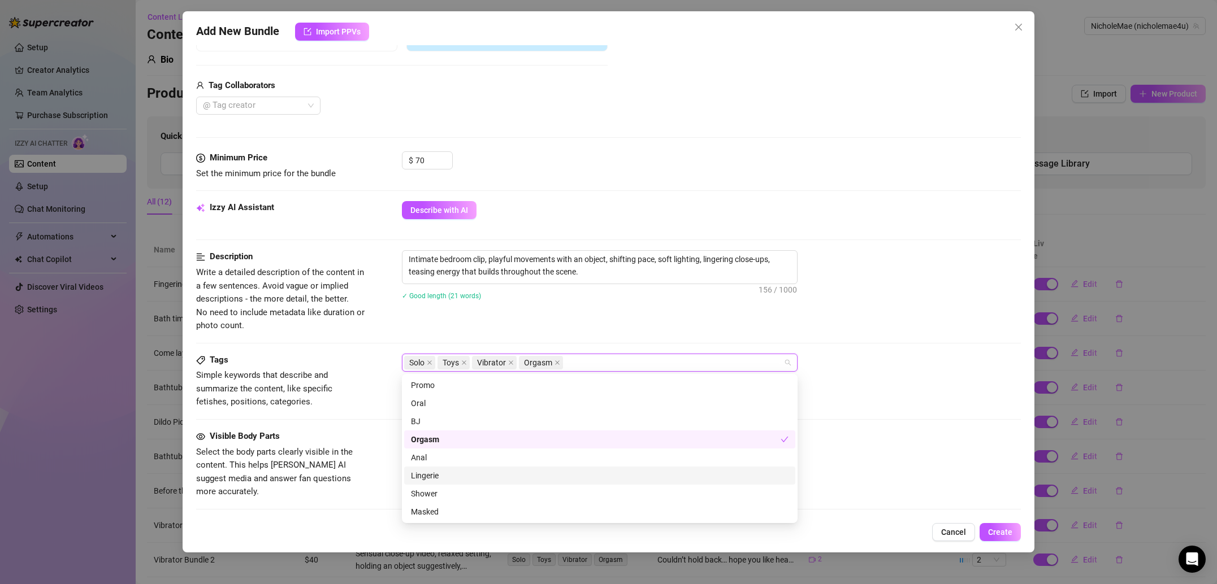
click at [441, 477] on div "Lingerie" at bounding box center [600, 476] width 378 height 12
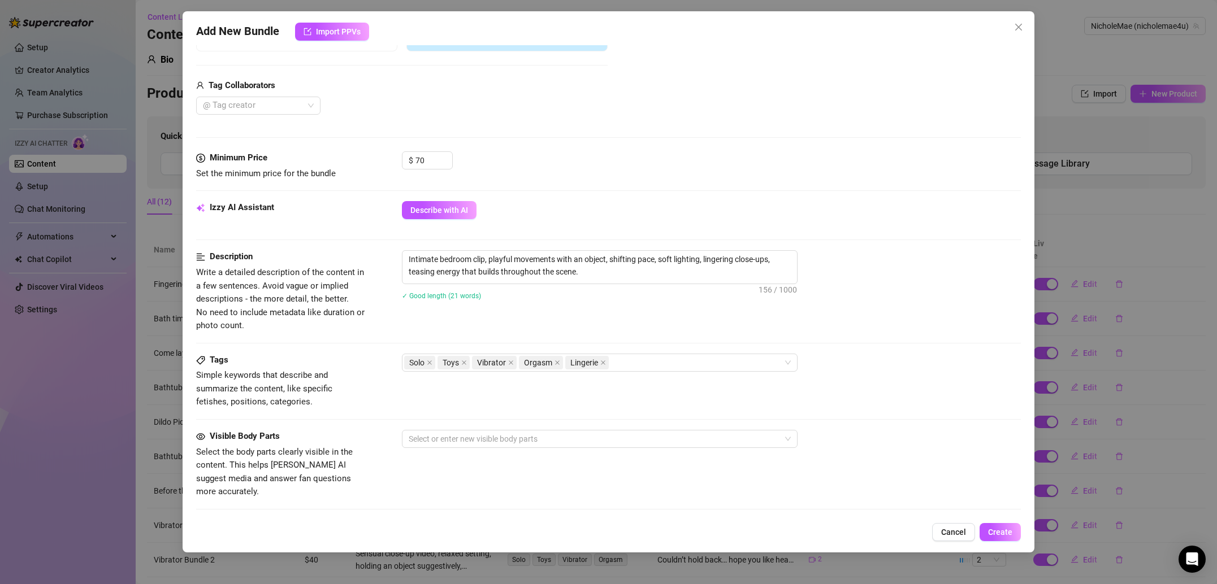
click at [863, 435] on div "Select or enter new visible body parts" at bounding box center [711, 439] width 619 height 18
click at [531, 432] on div at bounding box center [593, 439] width 379 height 16
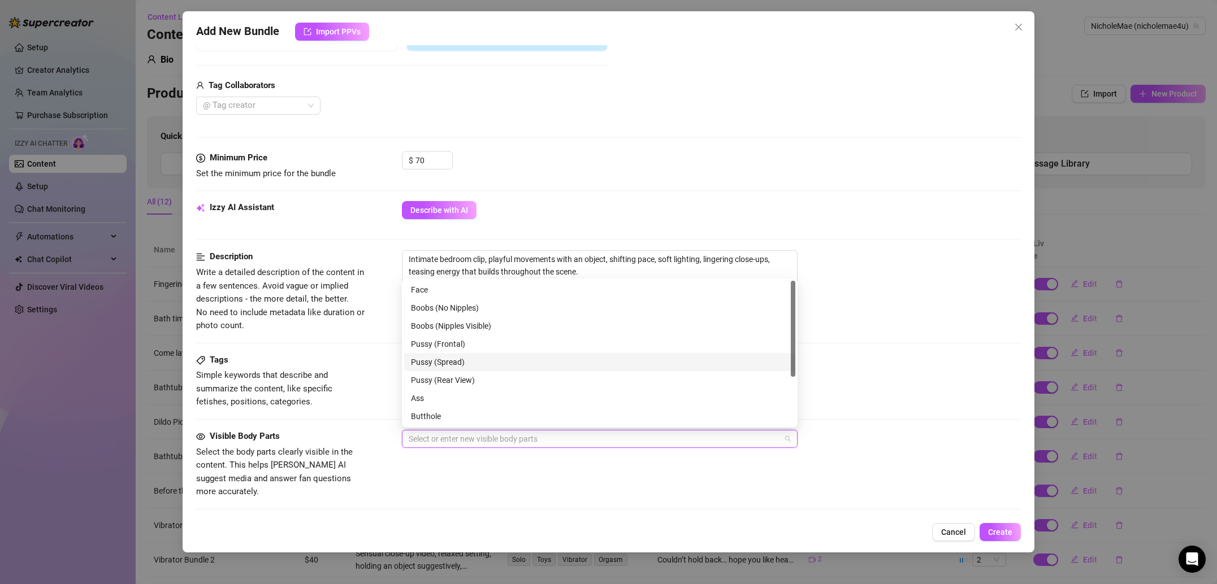
click at [463, 359] on div "Pussy (Spread)" at bounding box center [600, 362] width 378 height 12
click at [487, 336] on div "Pussy (Frontal)" at bounding box center [599, 344] width 391 height 18
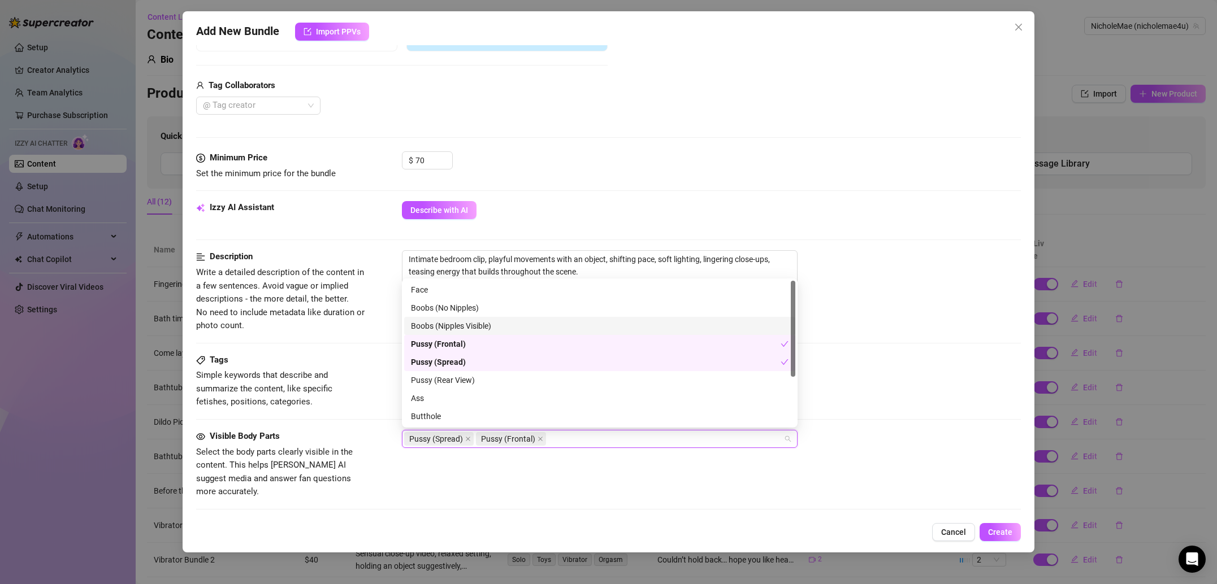
click at [486, 322] on div "Boobs (Nipples Visible)" at bounding box center [600, 326] width 378 height 12
click at [344, 357] on div "Tags" at bounding box center [281, 361] width 170 height 14
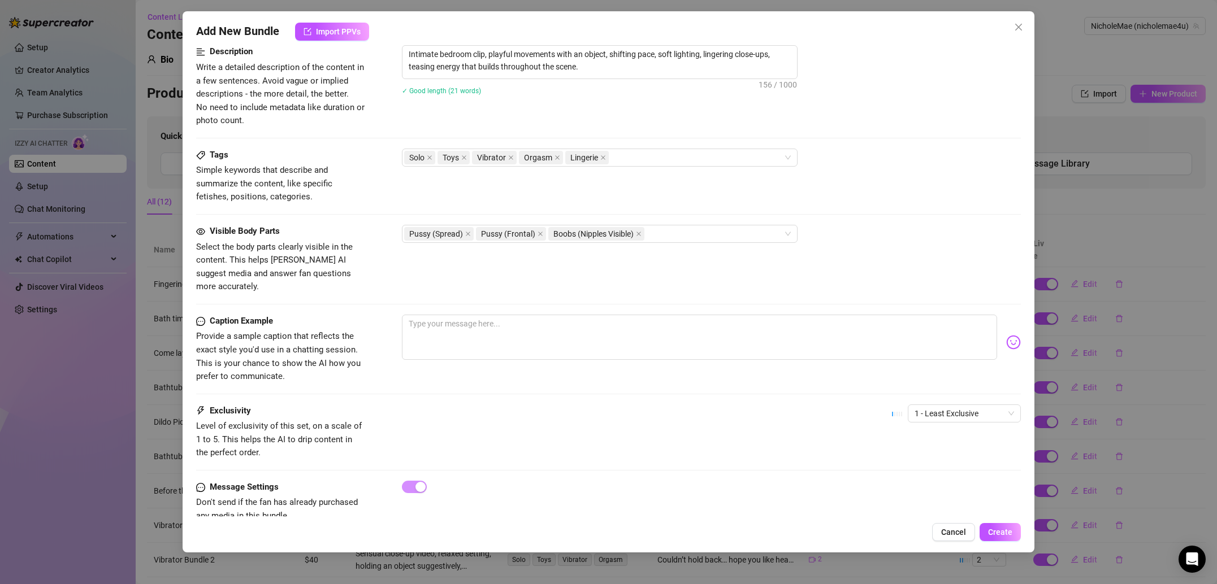
scroll to position [478, 0]
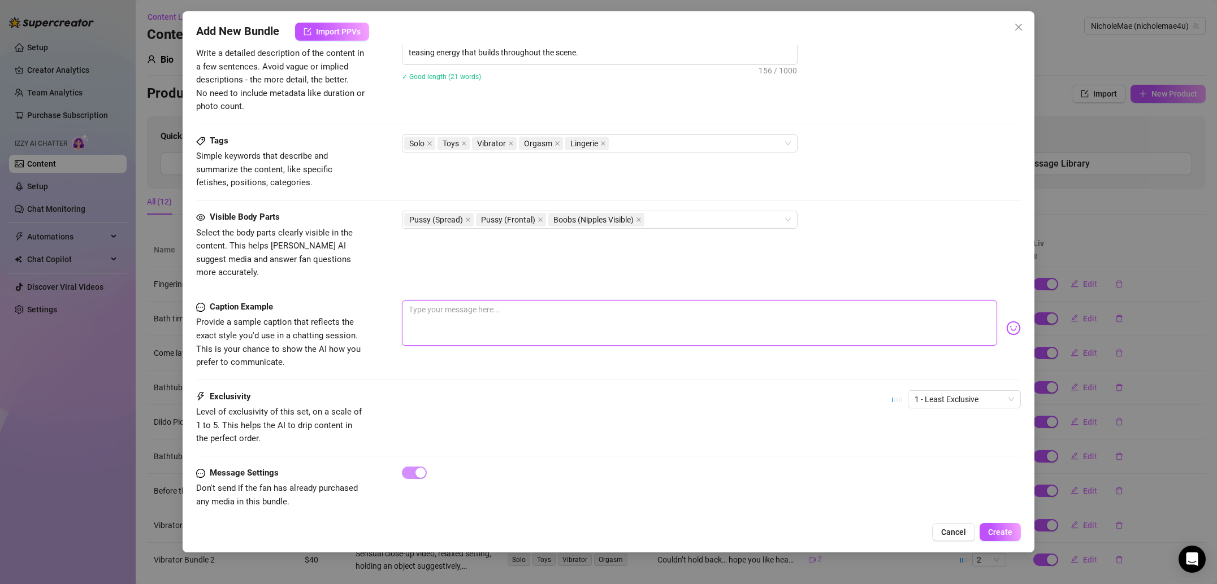
click at [492, 321] on textarea at bounding box center [699, 323] width 595 height 45
click at [487, 301] on textarea at bounding box center [699, 323] width 595 height 45
paste textarea "Couldn’t help myself… every second just felt better and better 😈💦"
click at [531, 372] on div "Caption Example Provide a sample caption that reflects the exact style you'd us…" at bounding box center [608, 346] width 825 height 90
click at [983, 391] on span "1 - Least Exclusive" at bounding box center [963, 399] width 99 height 17
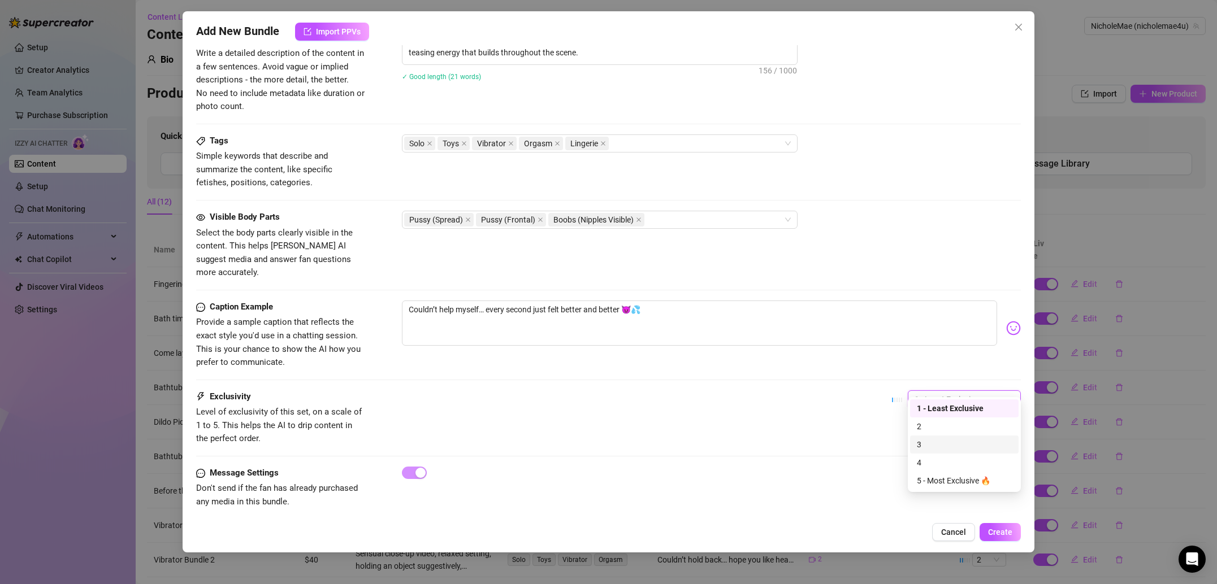
click at [948, 448] on div "3" at bounding box center [964, 445] width 95 height 12
click at [996, 528] on span "Create" at bounding box center [1000, 532] width 24 height 9
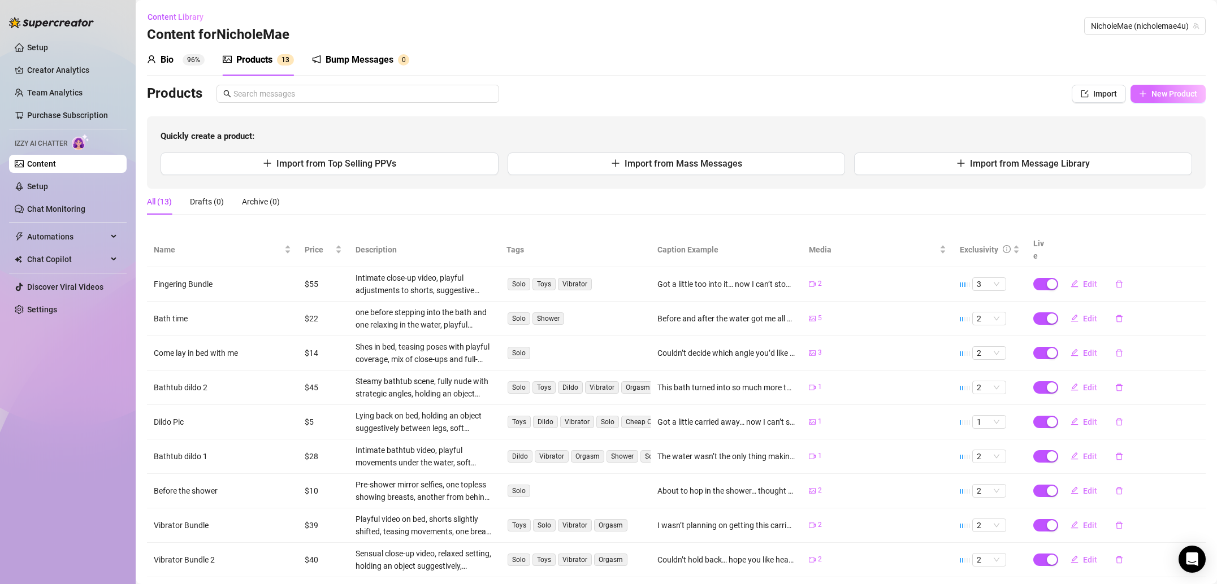
click at [1173, 96] on span "New Product" at bounding box center [1174, 93] width 46 height 9
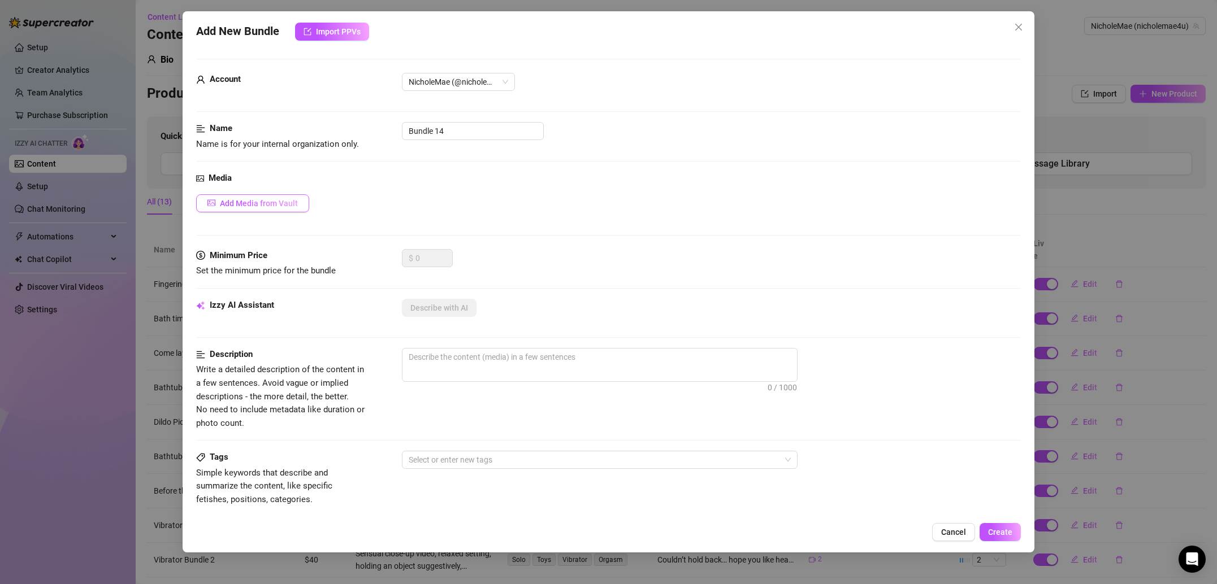
click at [249, 199] on span "Add Media from Vault" at bounding box center [259, 203] width 78 height 9
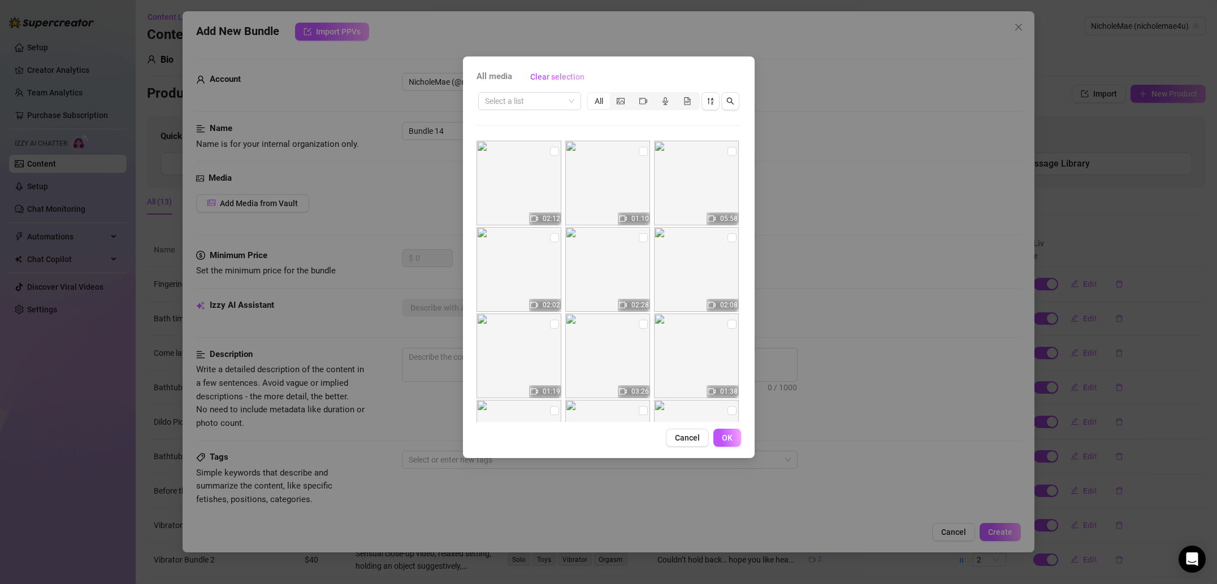
scroll to position [88, 0]
click at [554, 319] on input "checkbox" at bounding box center [554, 322] width 9 height 9
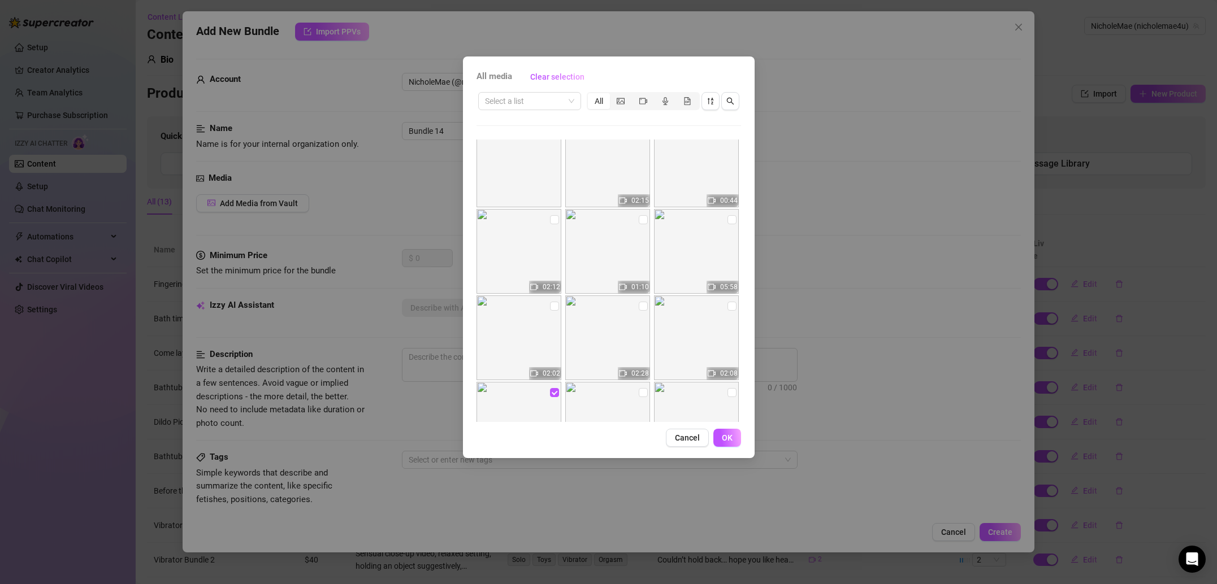
scroll to position [9, 0]
click at [722, 435] on span "OK" at bounding box center [727, 437] width 11 height 9
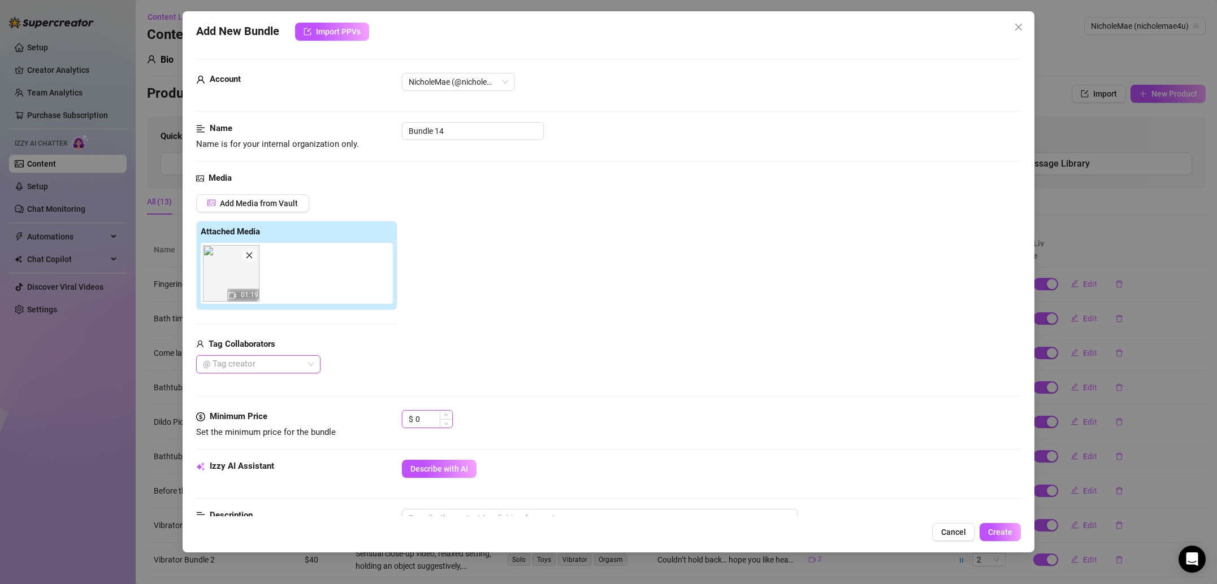
click at [428, 415] on input "0" at bounding box center [433, 419] width 37 height 17
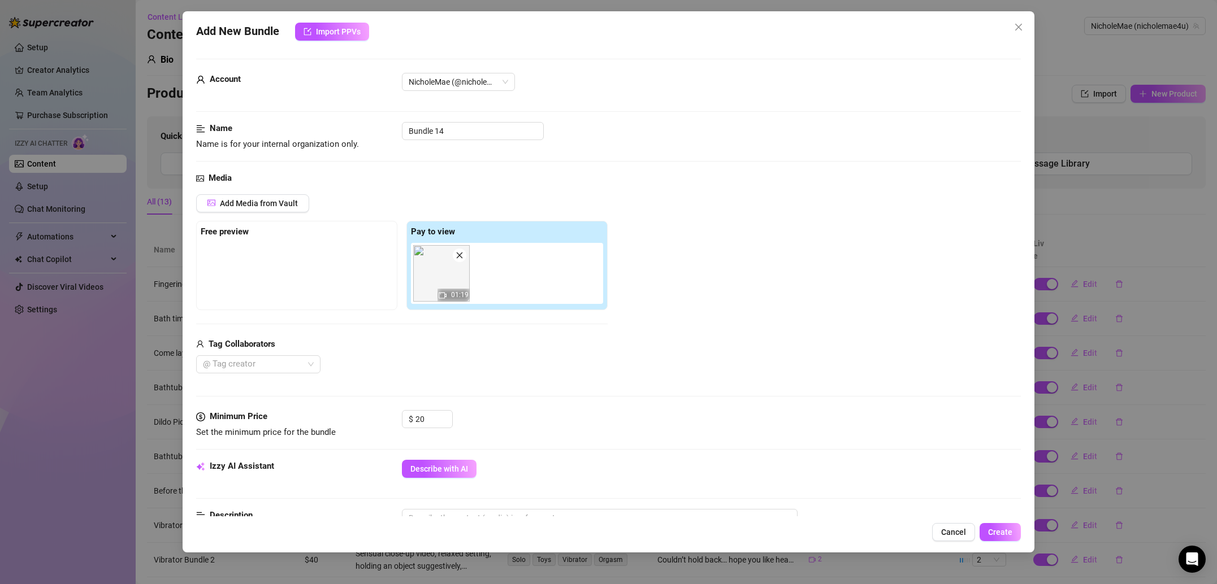
click at [499, 408] on div "Media Add Media from Vault Free preview Pay to view 01:19 Tag Collaborators @ T…" at bounding box center [608, 291] width 825 height 239
click at [477, 132] on input "Bundle 14" at bounding box center [473, 131] width 142 height 18
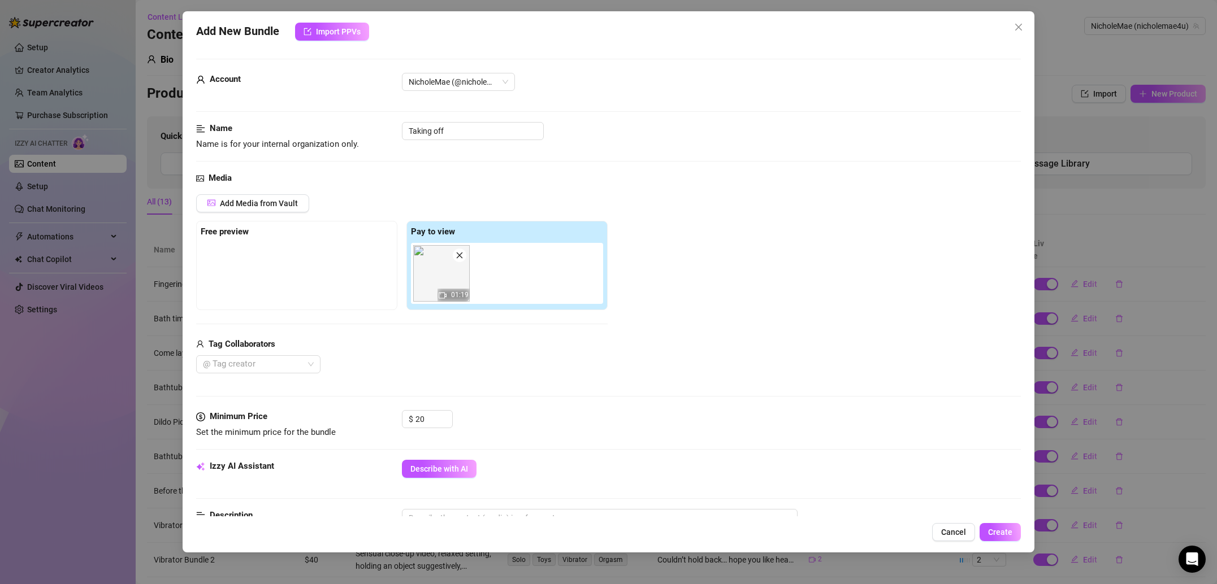
click at [595, 201] on div "Add Media from Vault" at bounding box center [401, 207] width 411 height 27
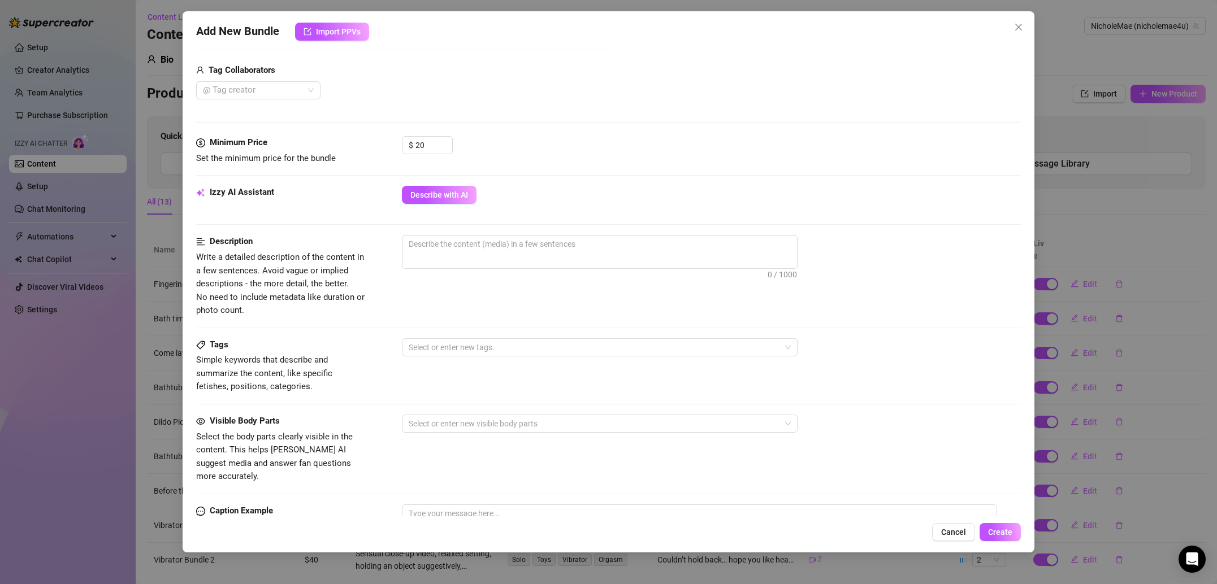
scroll to position [287, 0]
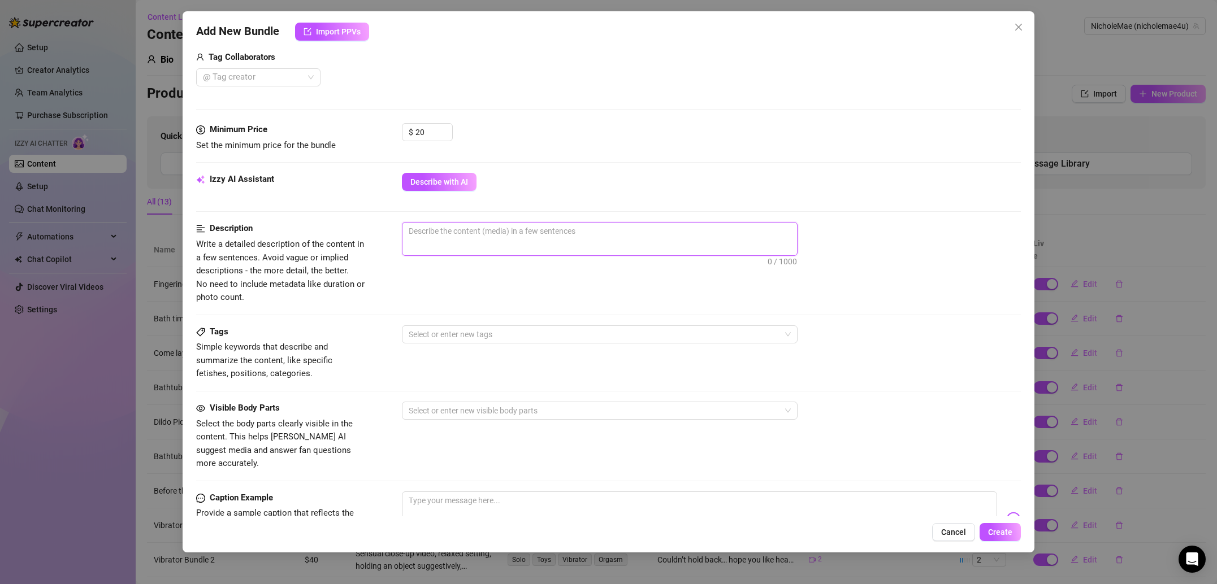
click at [461, 235] on textarea at bounding box center [599, 231] width 395 height 17
click at [472, 233] on textarea at bounding box center [599, 231] width 395 height 17
paste textarea "edroom scene, slowly removing pants in a teasing manner, intimate close-up angl…"
click at [458, 335] on div at bounding box center [593, 335] width 379 height 16
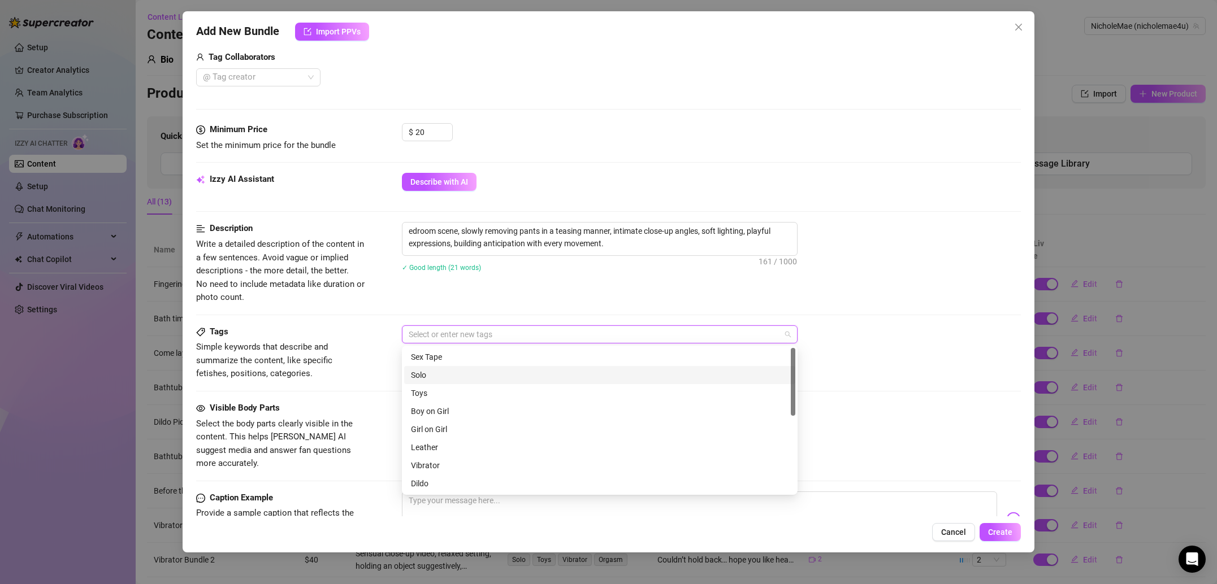
click at [446, 376] on div "Solo" at bounding box center [600, 375] width 378 height 12
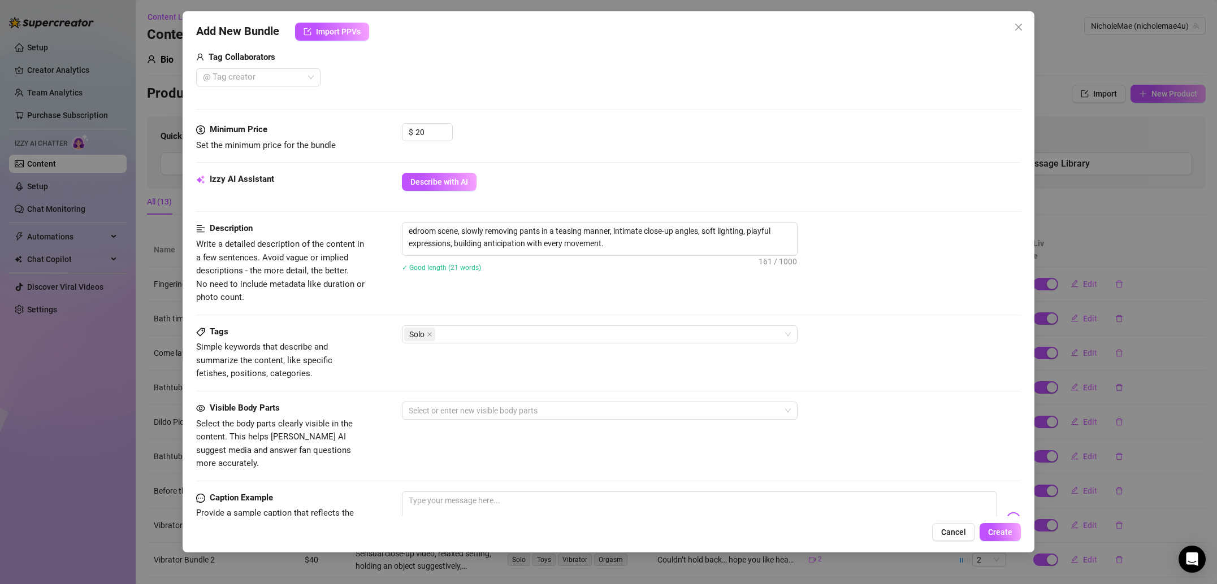
click at [376, 431] on div "Visible Body Parts Select the body parts clearly visible in the content. This h…" at bounding box center [608, 436] width 825 height 69
click at [454, 413] on div at bounding box center [593, 411] width 379 height 16
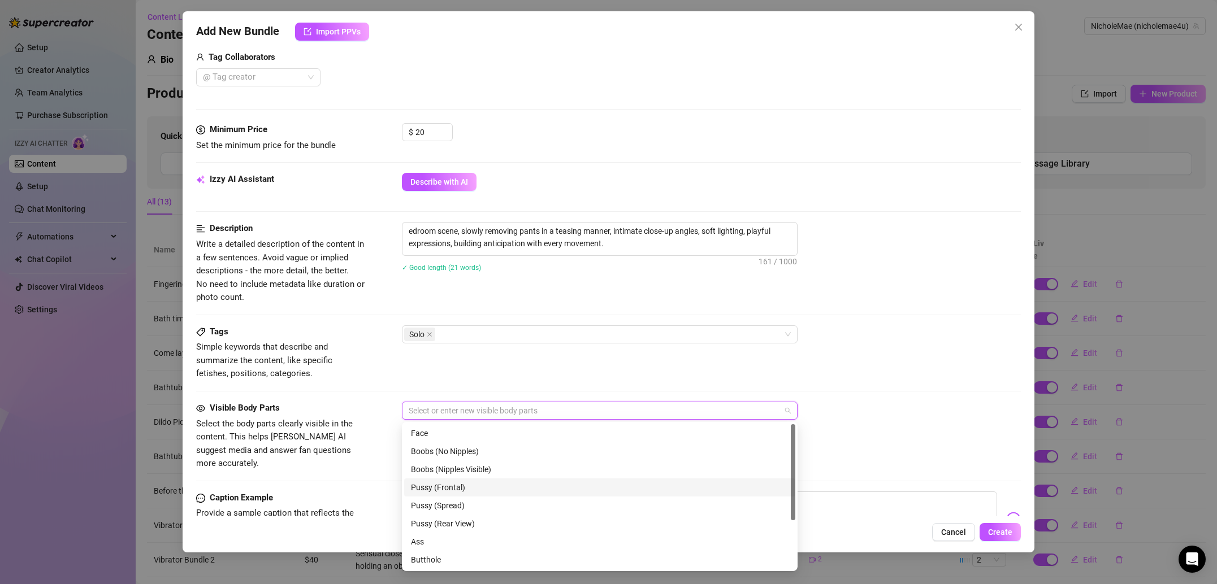
click at [461, 485] on div "Pussy (Frontal)" at bounding box center [600, 488] width 378 height 12
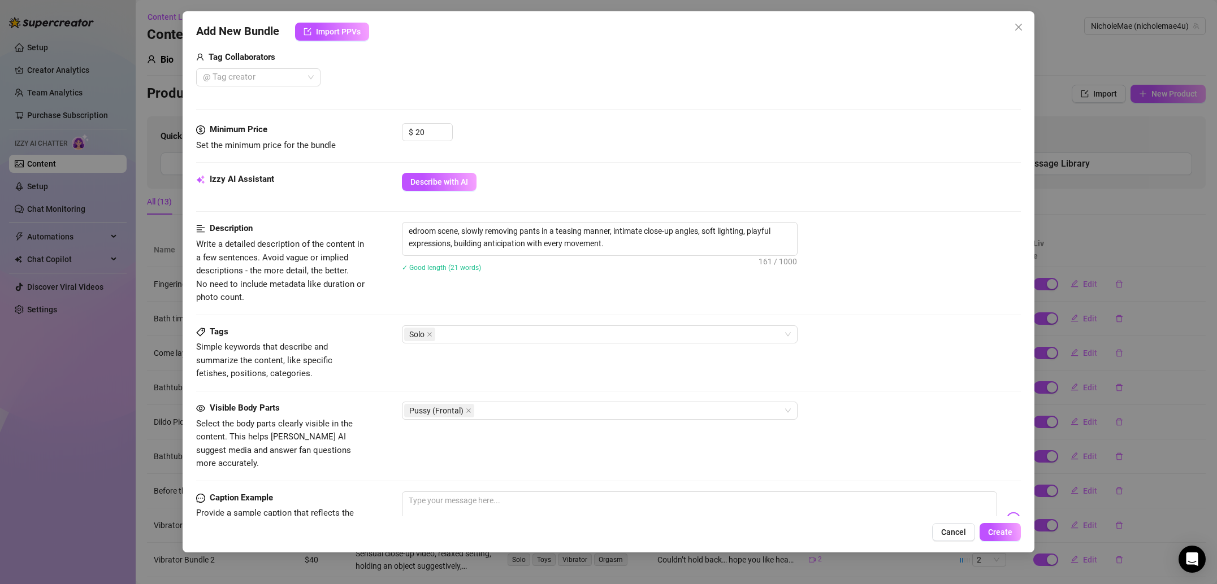
click at [374, 470] on div "Visible Body Parts Select the body parts clearly visible in the content. This h…" at bounding box center [608, 447] width 825 height 90
click at [492, 500] on textarea at bounding box center [699, 514] width 595 height 45
click at [480, 492] on textarea at bounding box center [699, 514] width 595 height 45
paste textarea "Slipped these off and instantly started thinking about you… wanna see what happ…"
click at [595, 382] on div "Tags Simple keywords that describe and summarize the content, like specific fet…" at bounding box center [608, 364] width 825 height 76
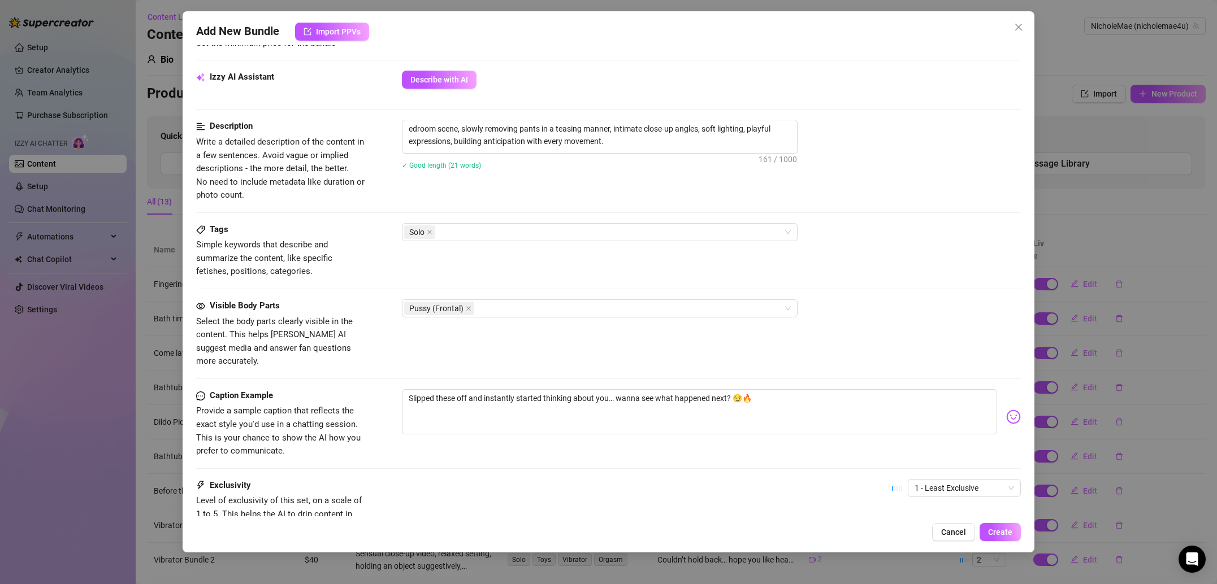
scroll to position [478, 0]
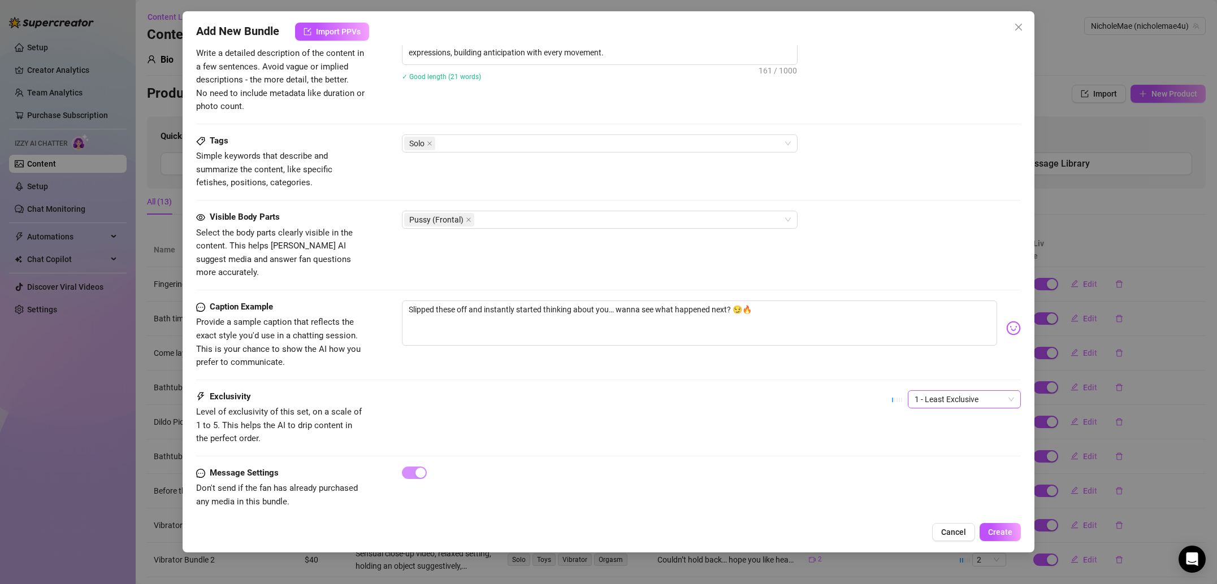
click at [948, 391] on span "1 - Least Exclusive" at bounding box center [963, 399] width 99 height 17
click at [945, 430] on div "2" at bounding box center [964, 426] width 95 height 12
click at [992, 531] on span "Create" at bounding box center [1000, 532] width 24 height 9
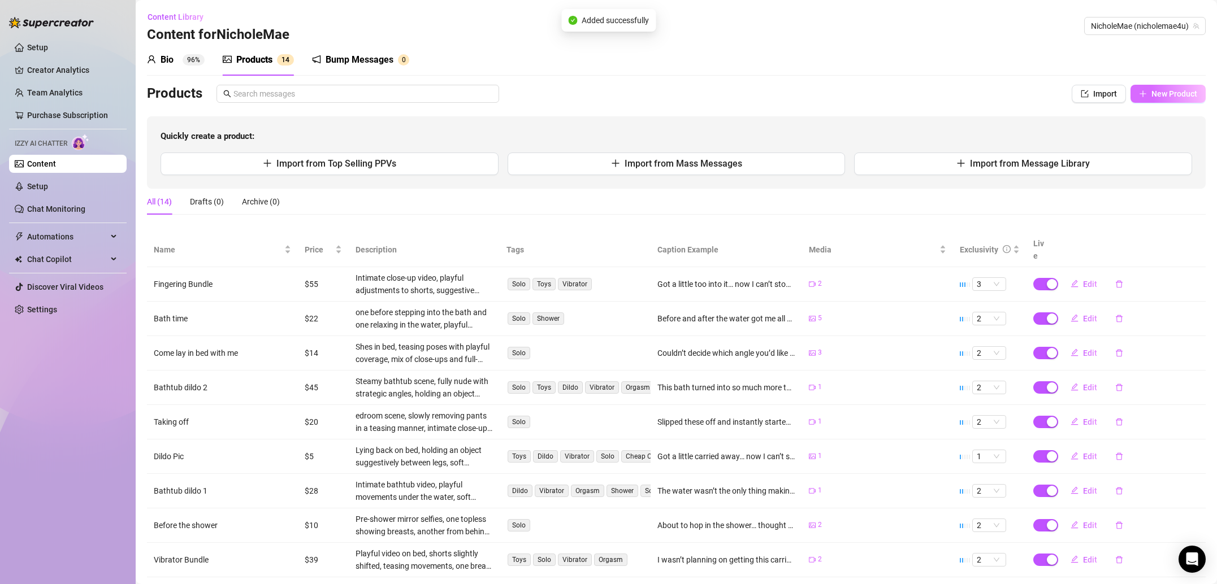
click at [1168, 88] on button "New Product" at bounding box center [1167, 94] width 75 height 18
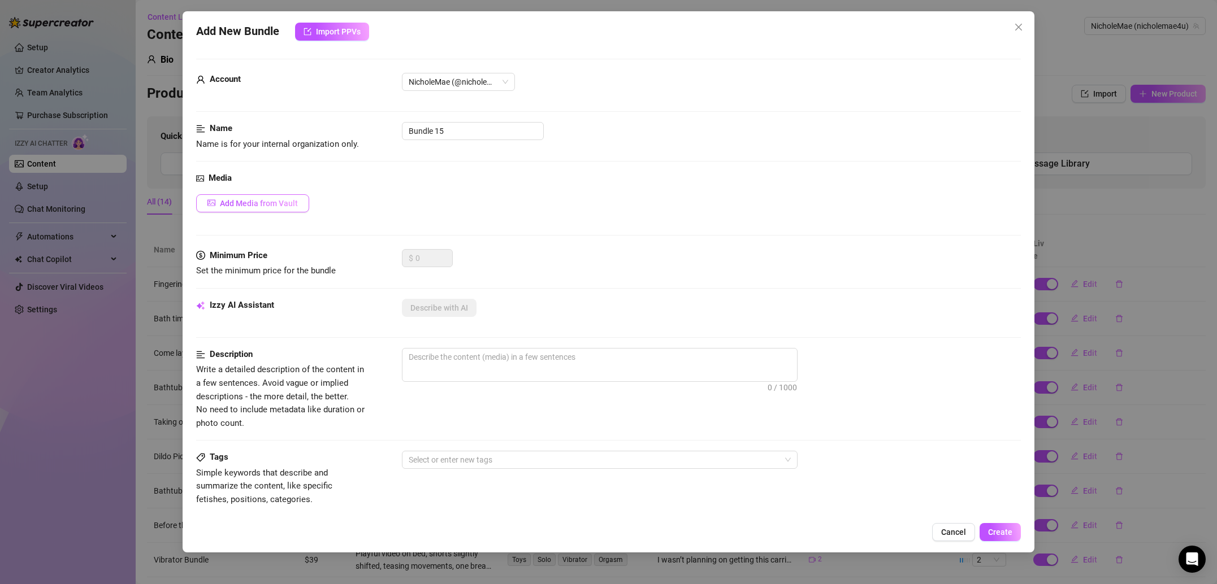
click at [285, 198] on button "Add Media from Vault" at bounding box center [252, 203] width 113 height 18
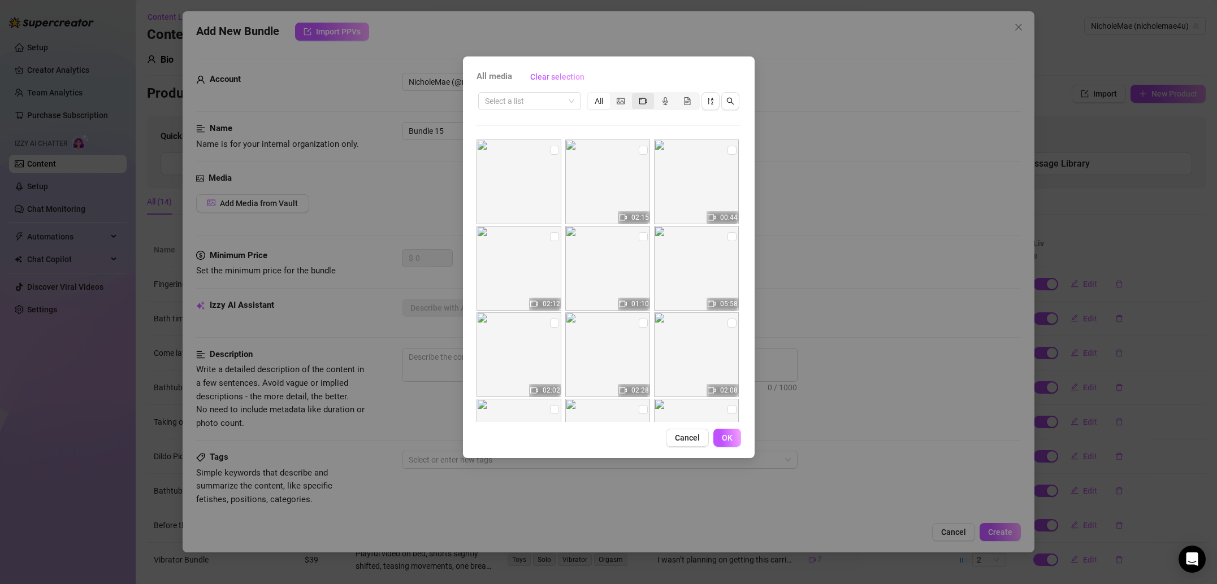
click at [645, 108] on div "segmented control" at bounding box center [643, 101] width 22 height 16
click at [635, 95] on input "segmented control" at bounding box center [635, 95] width 0 height 0
click at [598, 103] on div "All" at bounding box center [599, 101] width 22 height 16
click at [591, 95] on input "All" at bounding box center [591, 95] width 0 height 0
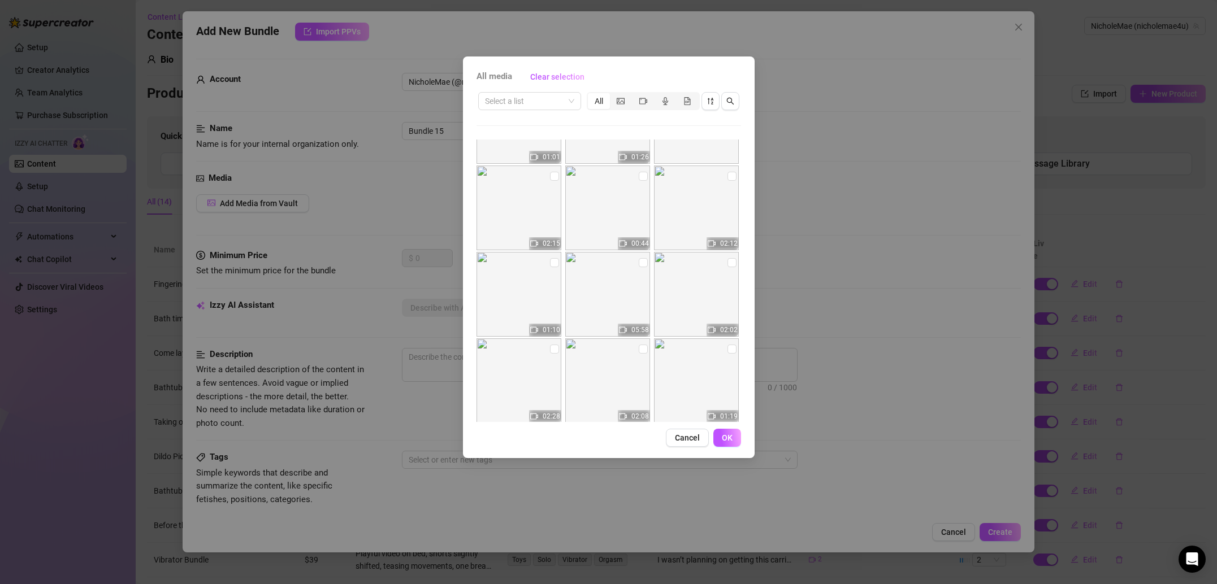
scroll to position [0, 0]
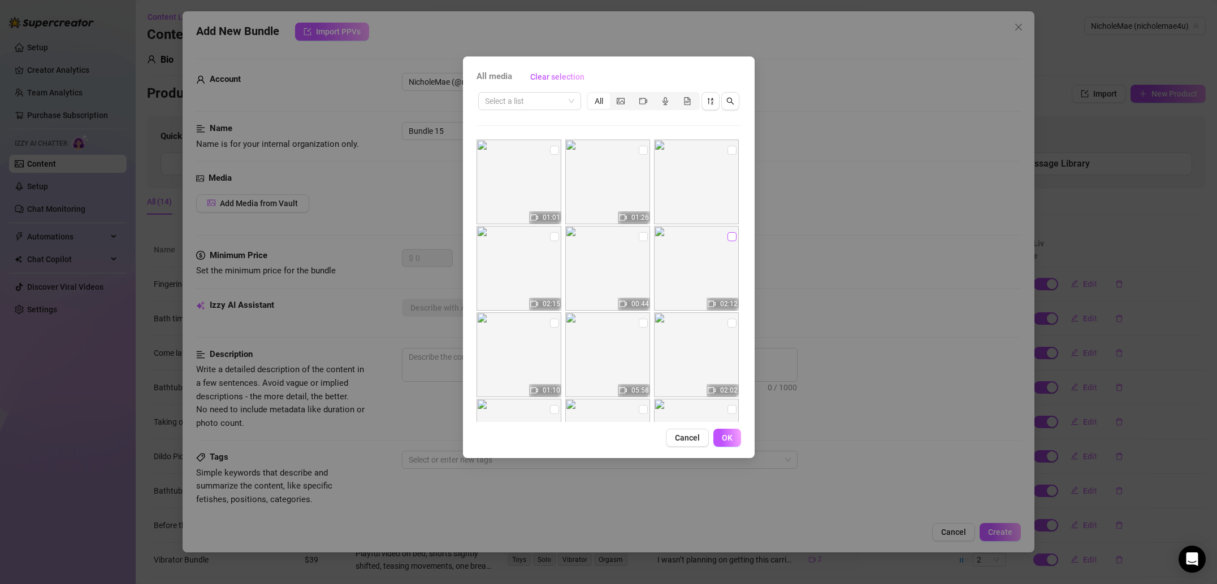
click at [727, 240] on input "checkbox" at bounding box center [731, 236] width 9 height 9
click at [643, 240] on input "checkbox" at bounding box center [643, 236] width 9 height 9
click at [732, 436] on span "OK" at bounding box center [727, 437] width 11 height 9
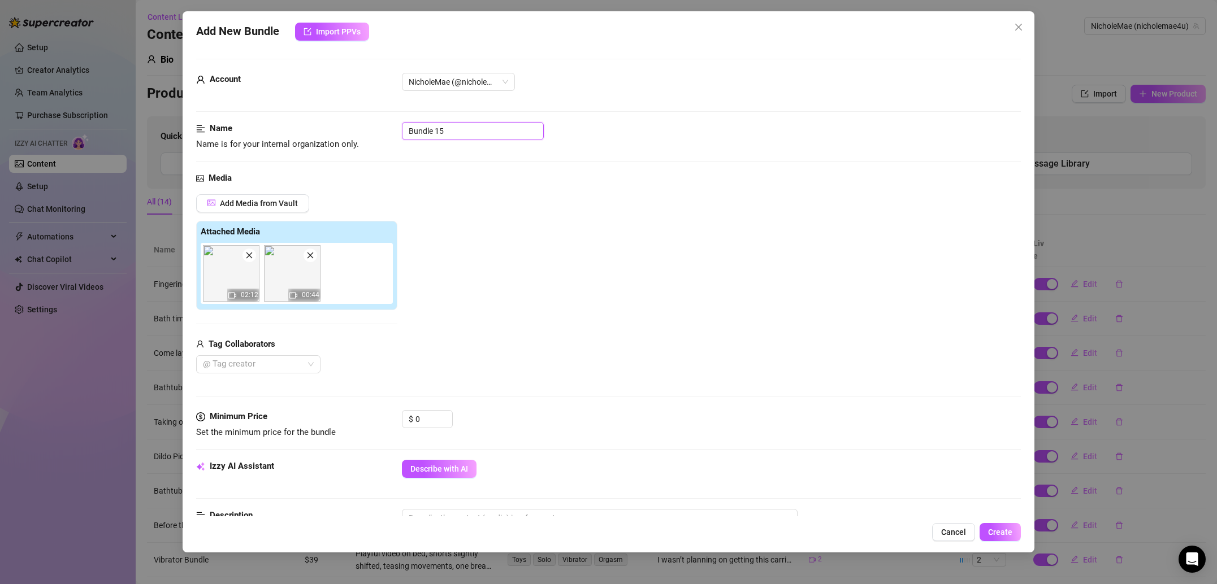
click at [465, 133] on input "Bundle 15" at bounding box center [473, 131] width 142 height 18
click at [469, 267] on div "Add Media from Vault Attached Media 02:12 00:44 Tag Collaborators @ Tag creator" at bounding box center [608, 284] width 825 height 180
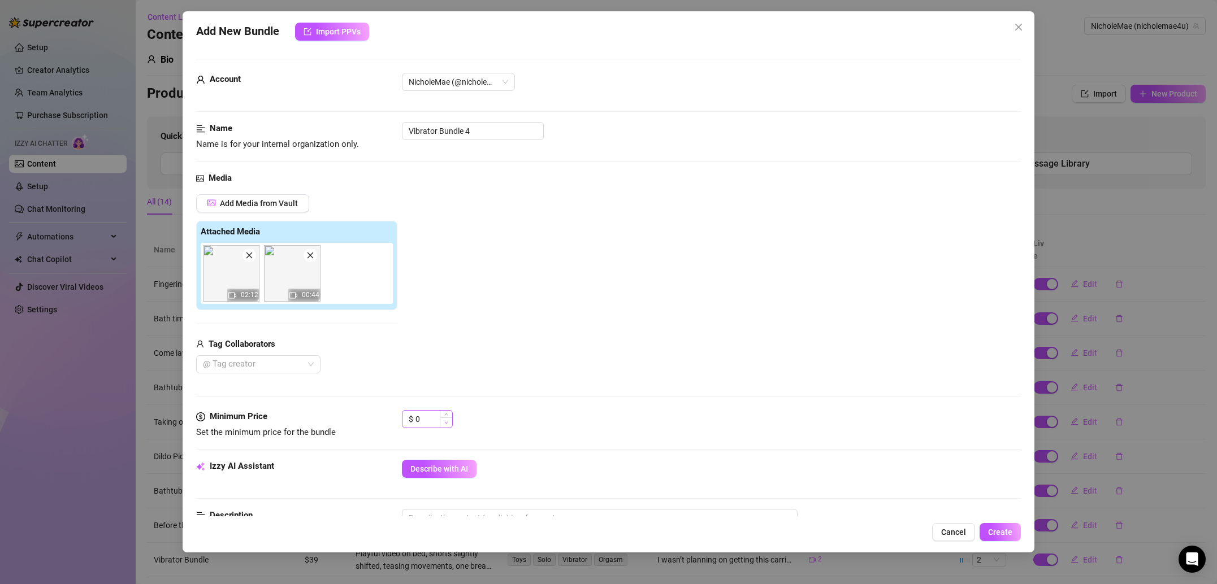
click at [441, 420] on span "Decrease Value" at bounding box center [446, 423] width 12 height 10
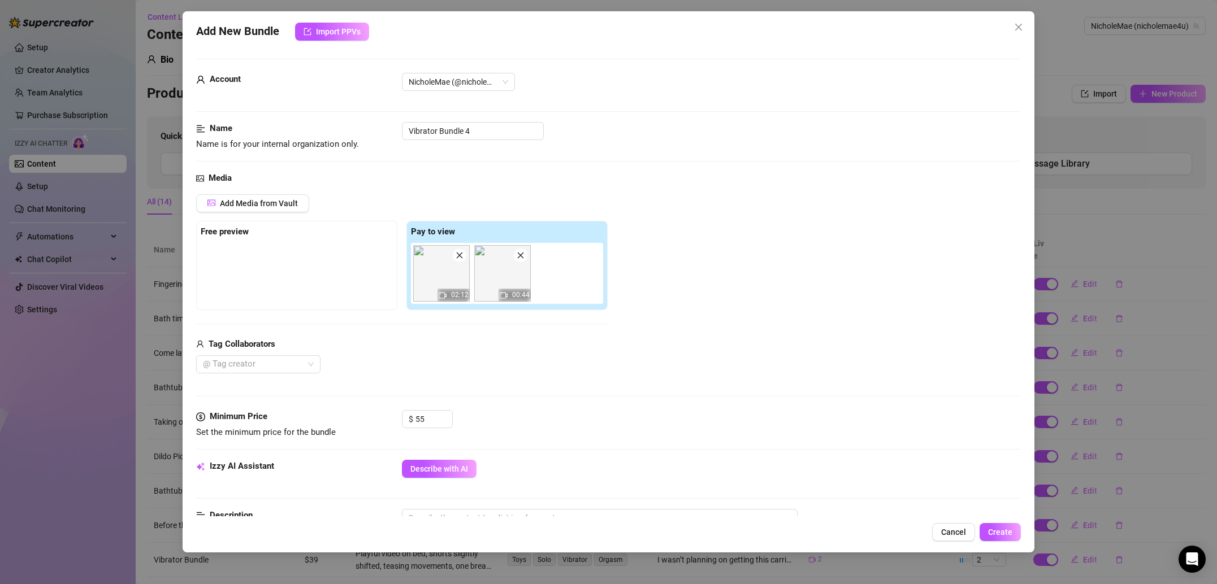
click at [571, 398] on div "Media Add Media from Vault Free preview Pay to view 02:12 00:44 Tag Collaborato…" at bounding box center [608, 291] width 825 height 239
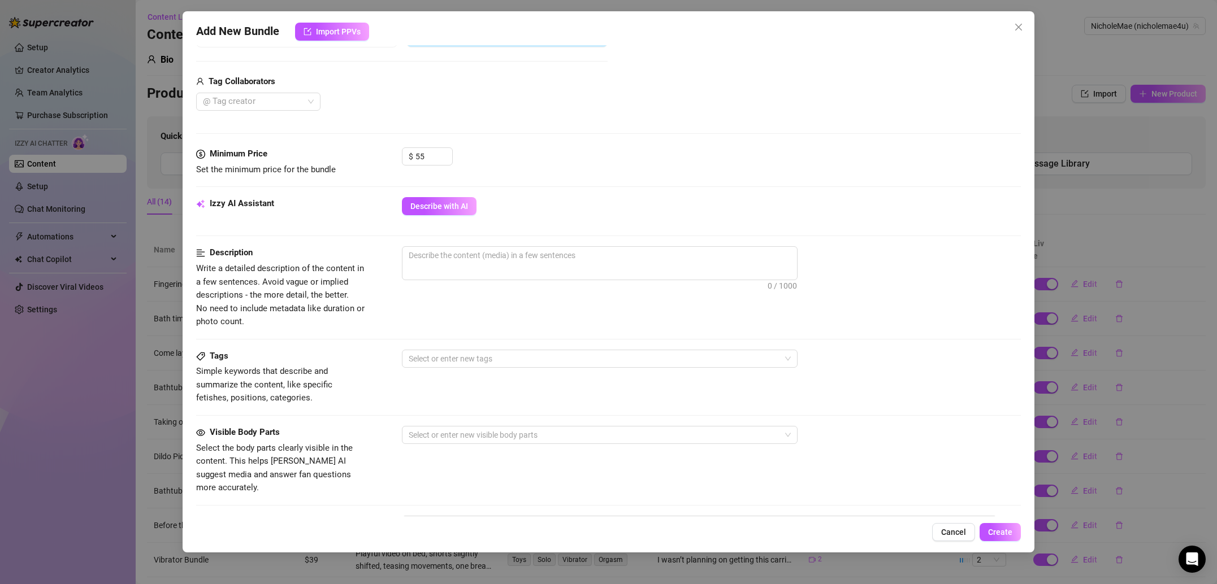
scroll to position [265, 0]
click at [492, 257] on textarea at bounding box center [599, 253] width 395 height 17
click at [485, 266] on span "0 / 1000" at bounding box center [600, 262] width 396 height 34
click at [593, 254] on textarea at bounding box center [599, 253] width 395 height 17
paste textarea "Relaxed bedroom scene, lying back with playful grip on an object, soft lighting…"
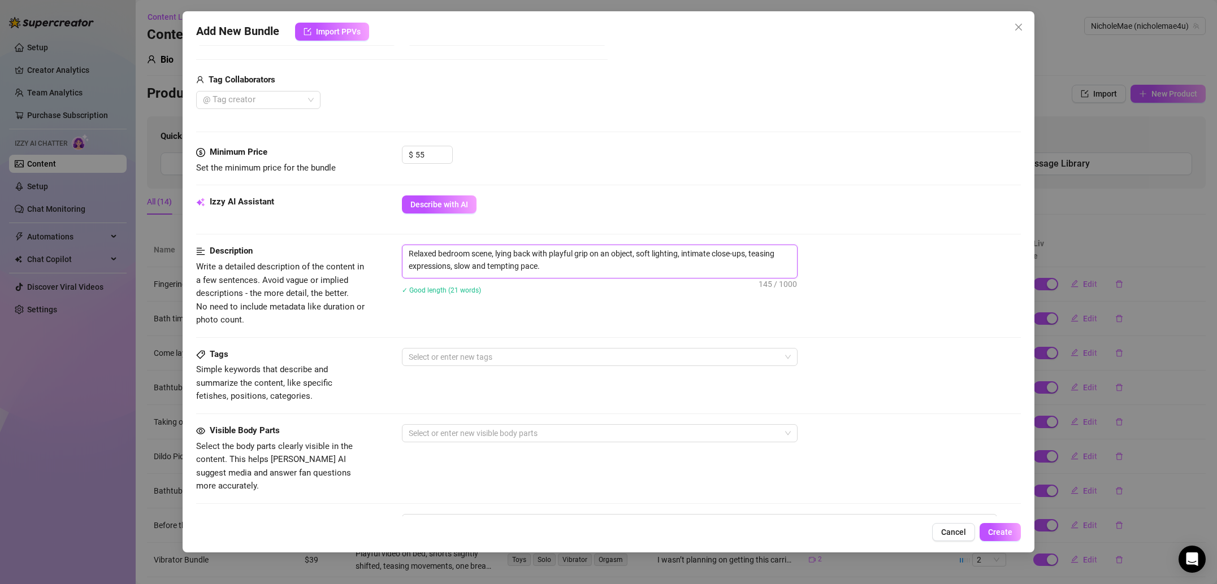
scroll to position [0, 0]
drag, startPoint x: 634, startPoint y: 253, endPoint x: 608, endPoint y: 255, distance: 26.1
click at [608, 255] on textarea "Relaxed bedroom scene, lying back with playful grip on an object, soft lighting…" at bounding box center [599, 259] width 395 height 29
click at [654, 333] on div "Description Write a detailed description of the content in a few sentences. Avo…" at bounding box center [608, 296] width 825 height 103
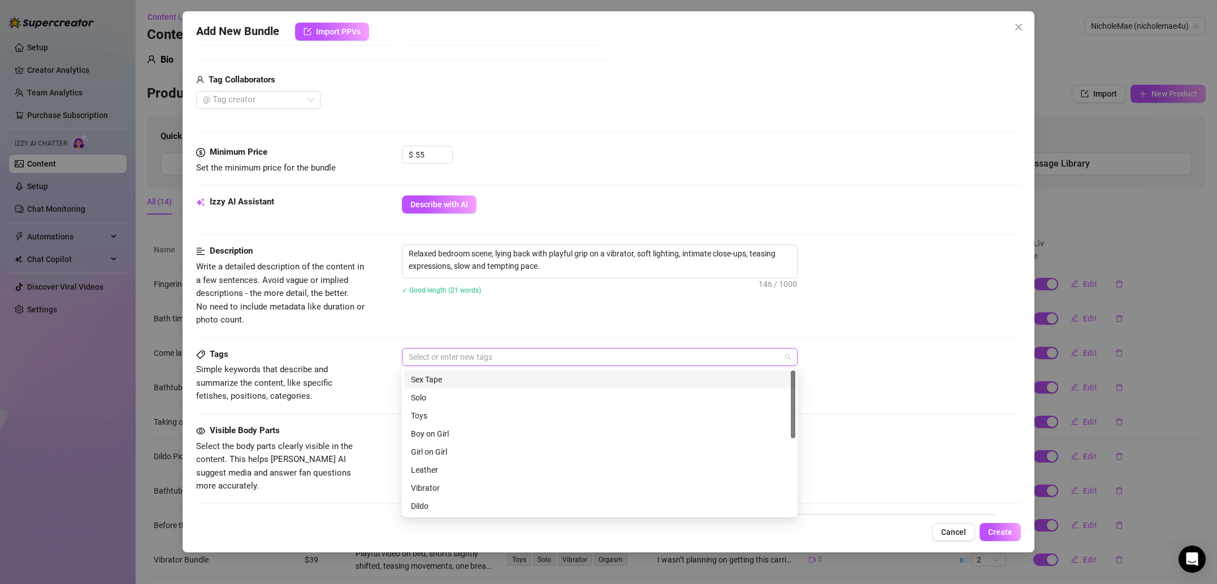
click at [598, 365] on div "Select or enter new tags" at bounding box center [600, 357] width 396 height 18
drag, startPoint x: 461, startPoint y: 398, endPoint x: 459, endPoint y: 416, distance: 17.6
click at [463, 399] on div "Solo" at bounding box center [600, 398] width 378 height 12
click at [459, 416] on div "Toys" at bounding box center [600, 416] width 378 height 12
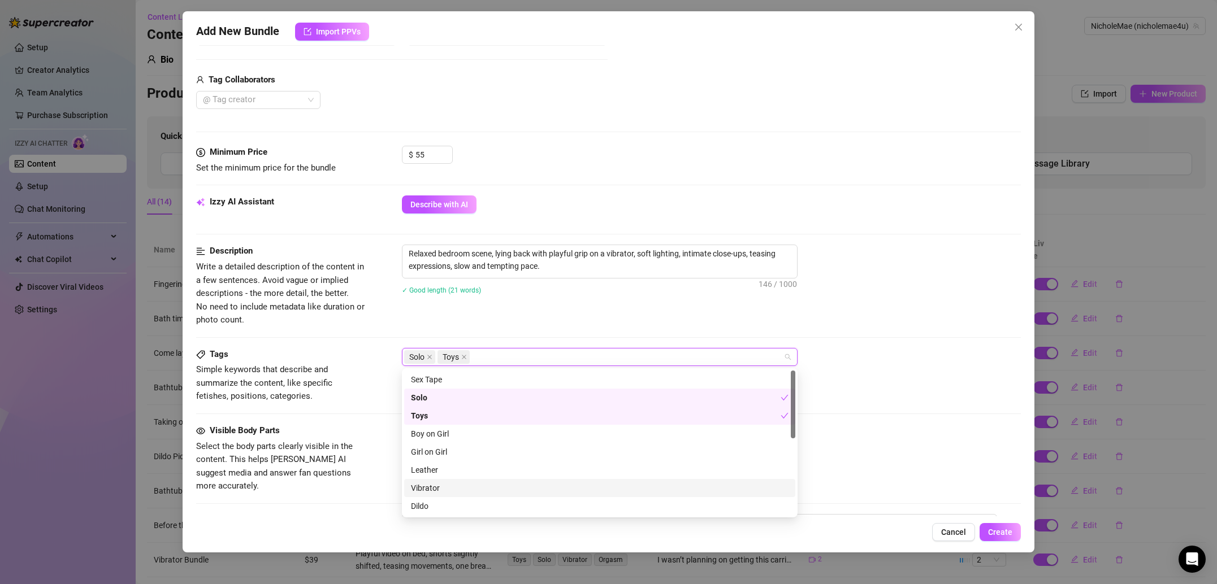
click at [446, 487] on div "Vibrator" at bounding box center [600, 488] width 378 height 12
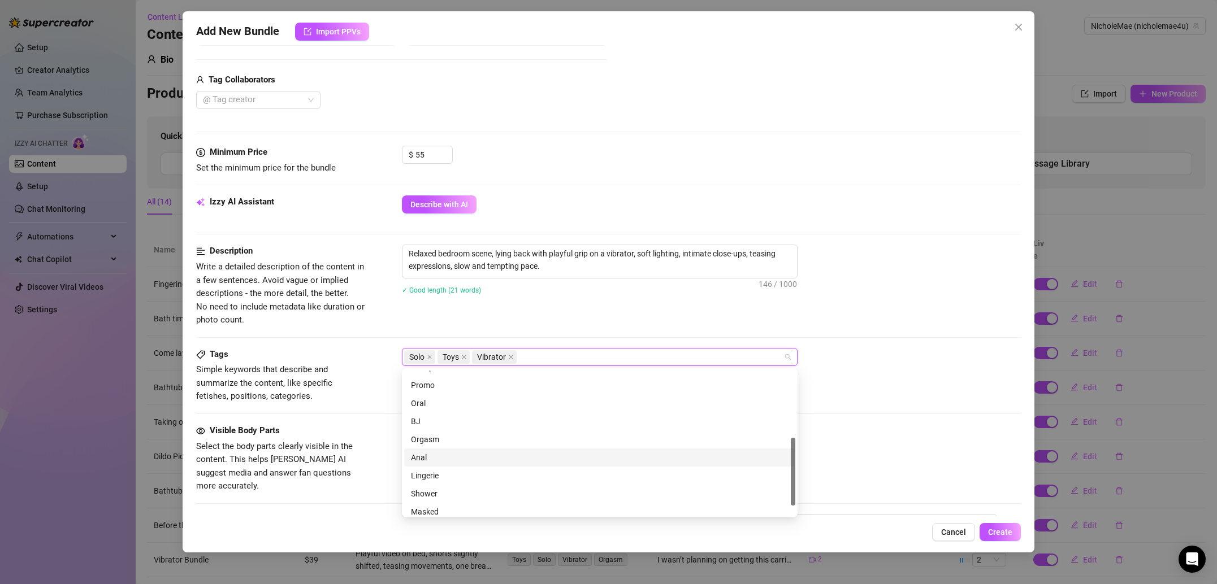
scroll to position [163, 0]
click at [445, 433] on div "Orgasm" at bounding box center [600, 434] width 378 height 12
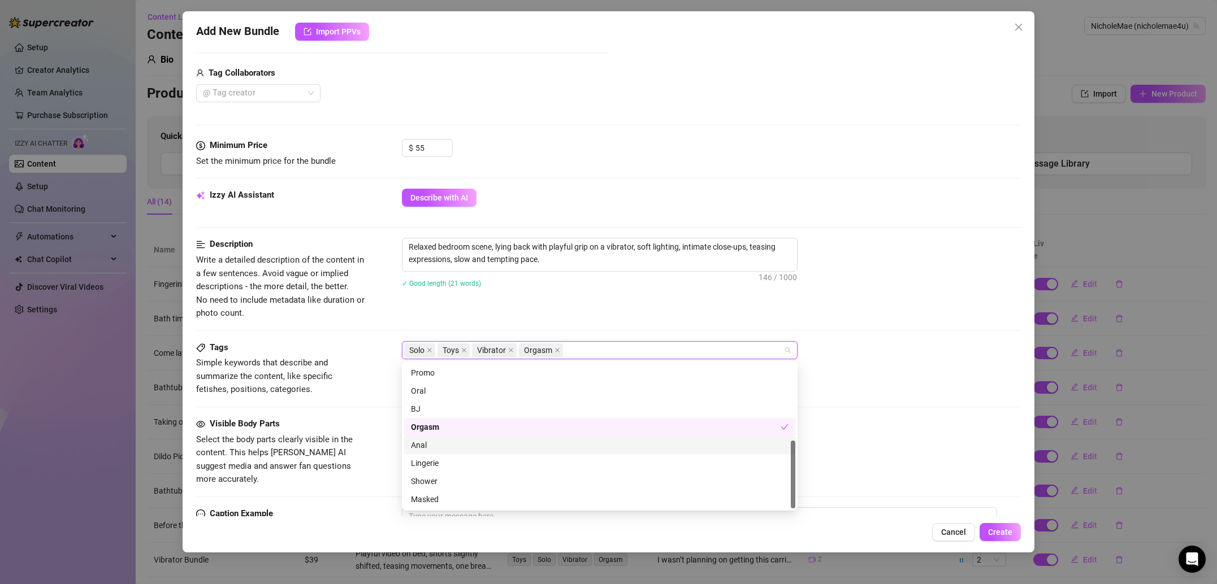
click at [338, 422] on div "Visible Body Parts" at bounding box center [281, 425] width 170 height 14
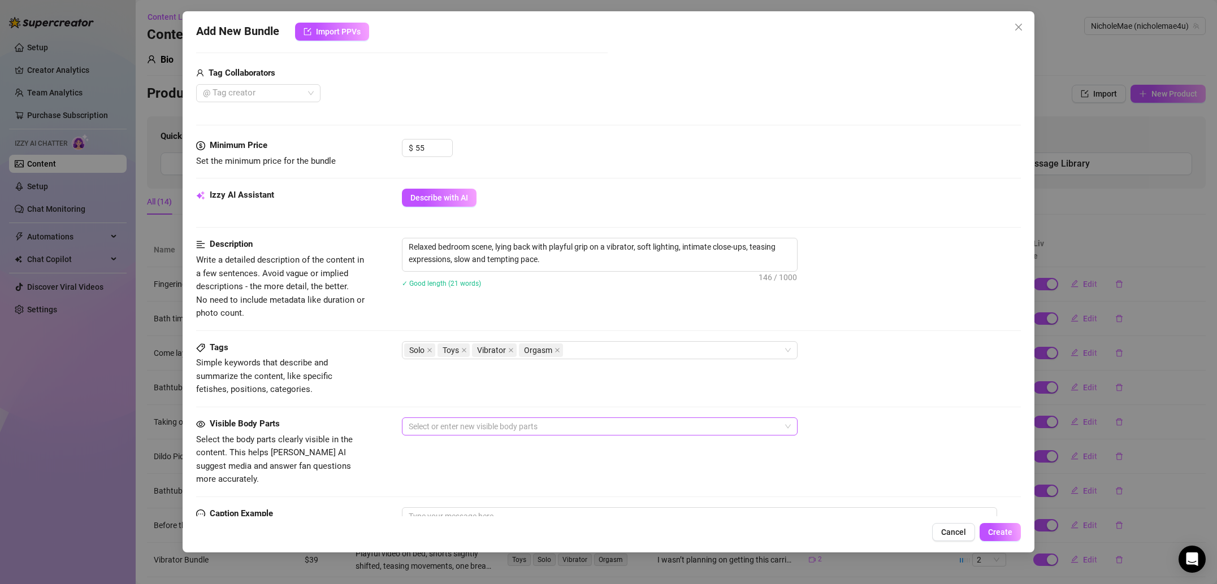
click at [522, 432] on div at bounding box center [593, 427] width 379 height 16
click at [465, 343] on div "Pussy (Spread)" at bounding box center [599, 350] width 391 height 18
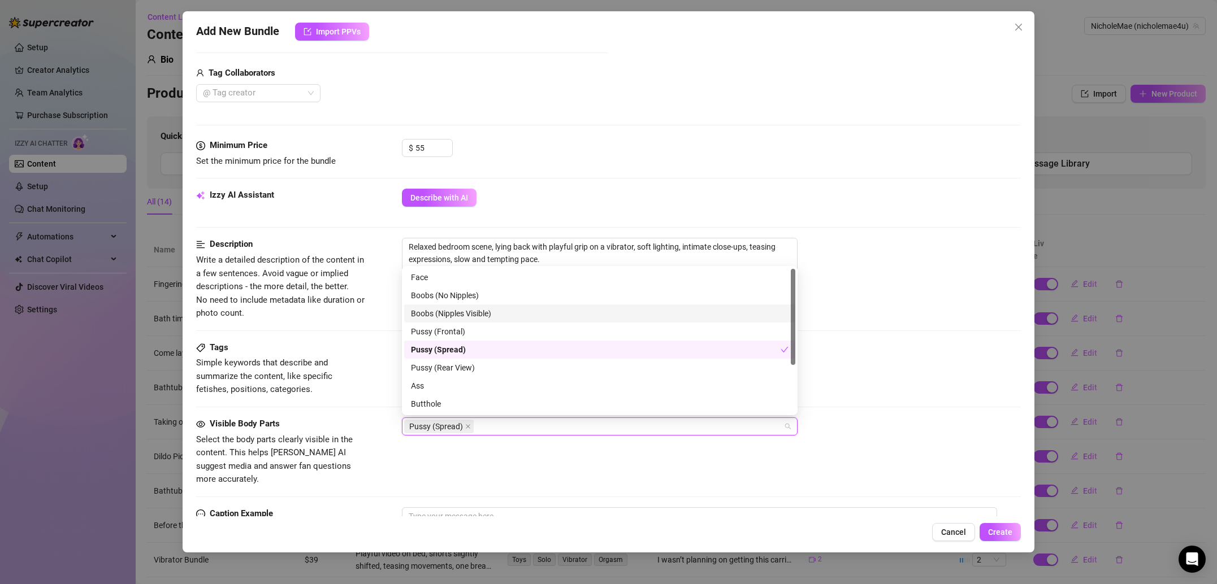
click at [471, 322] on div "Face Boobs (No Nipples) Boobs (Nipples Visible) Pussy (Frontal) Pussy (Spread) …" at bounding box center [599, 358] width 391 height 181
click at [471, 326] on div "Pussy (Frontal)" at bounding box center [600, 332] width 378 height 12
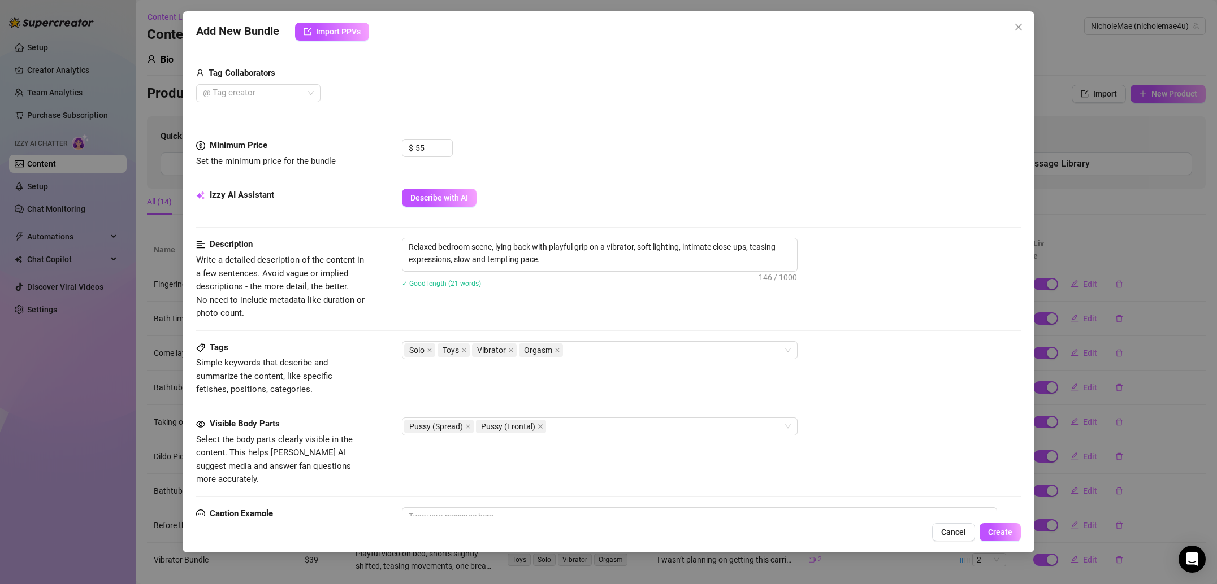
click at [372, 352] on div "Tags Simple keywords that describe and summarize the content, like specific fet…" at bounding box center [608, 368] width 825 height 55
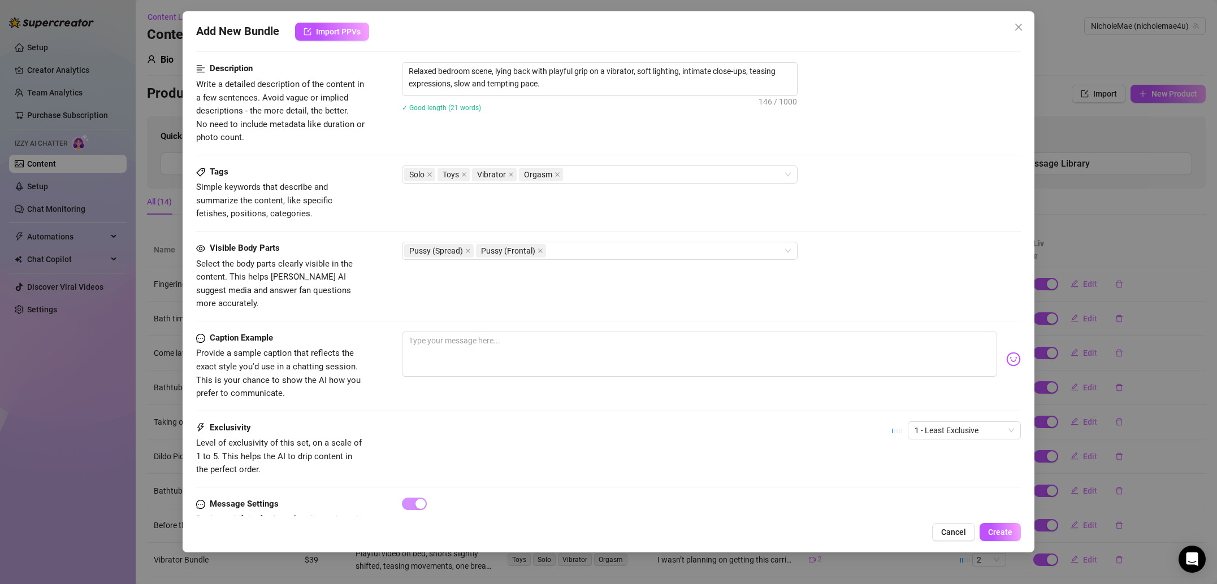
scroll to position [478, 0]
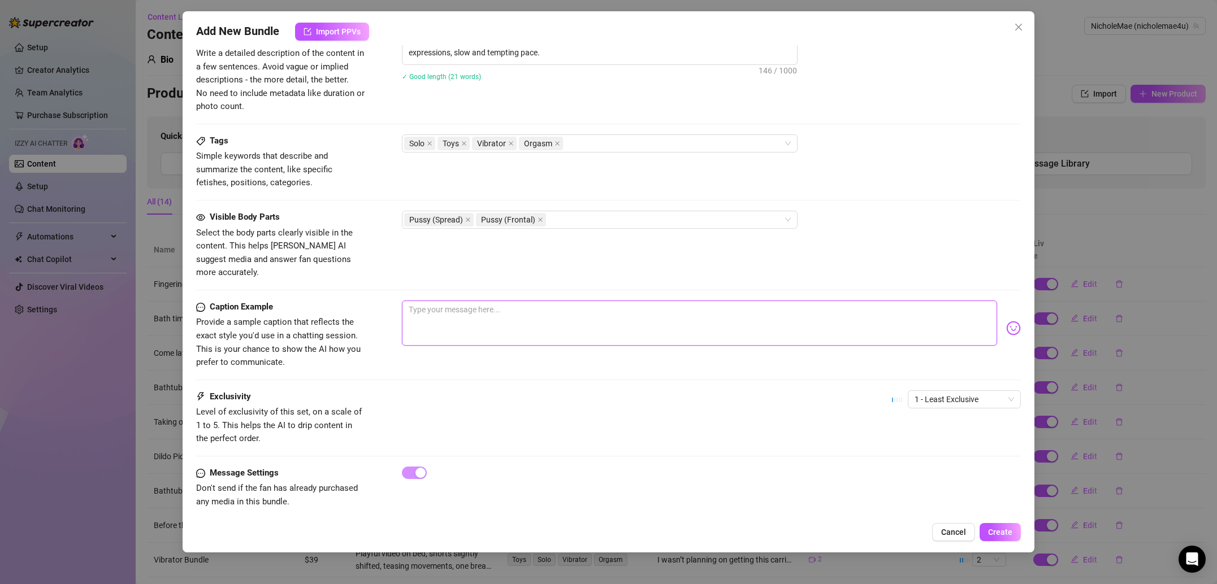
click at [486, 319] on textarea at bounding box center [699, 323] width 595 height 45
click at [483, 301] on textarea at bounding box center [699, 323] width 595 height 45
paste textarea "Got comfy in bed… then things got a little out of hand 😈💦"
click at [510, 362] on div "Caption Example Provide a sample caption that reflects the exact style you'd us…" at bounding box center [608, 346] width 825 height 90
click at [956, 391] on span "1 - Least Exclusive" at bounding box center [963, 399] width 99 height 17
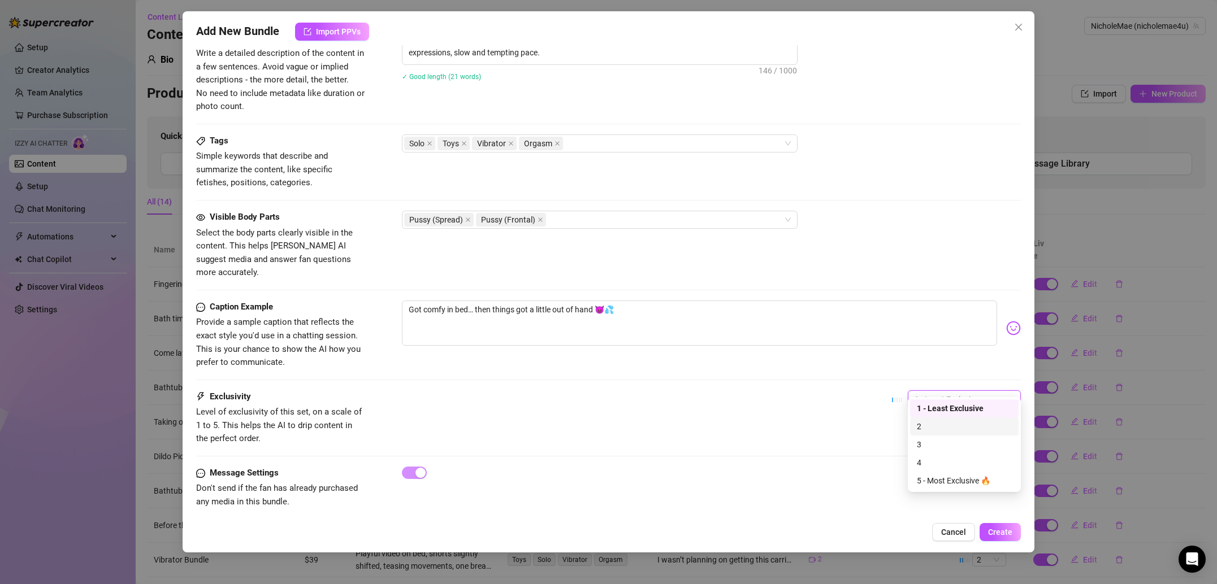
click at [952, 427] on div "2" at bounding box center [964, 426] width 95 height 12
click at [1004, 538] on button "Create" at bounding box center [999, 532] width 41 height 18
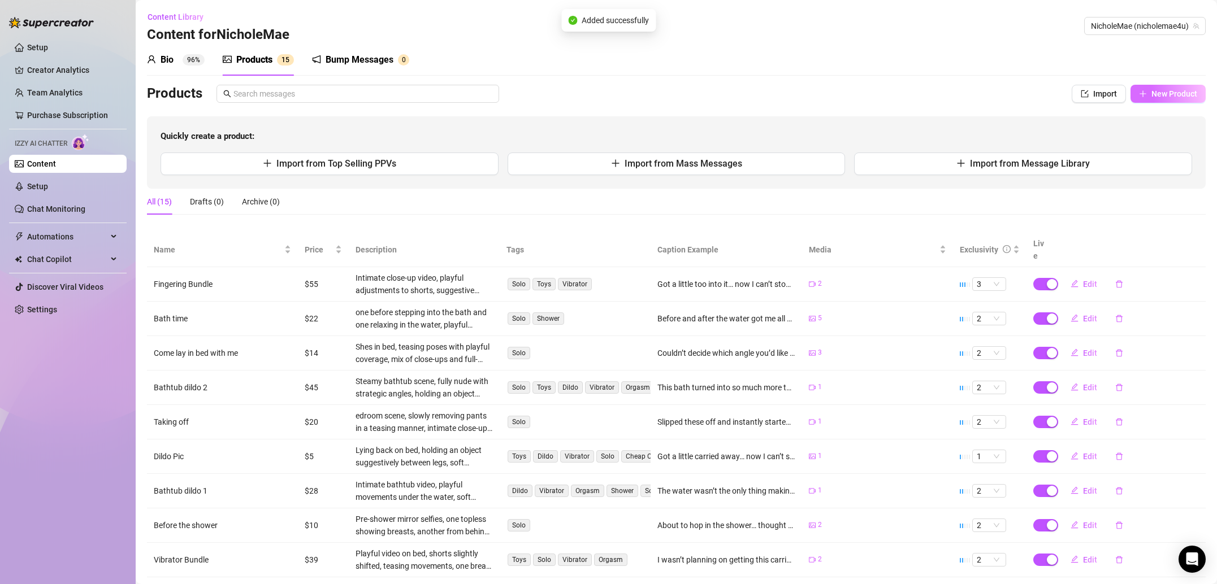
click at [1168, 96] on span "New Product" at bounding box center [1174, 93] width 46 height 9
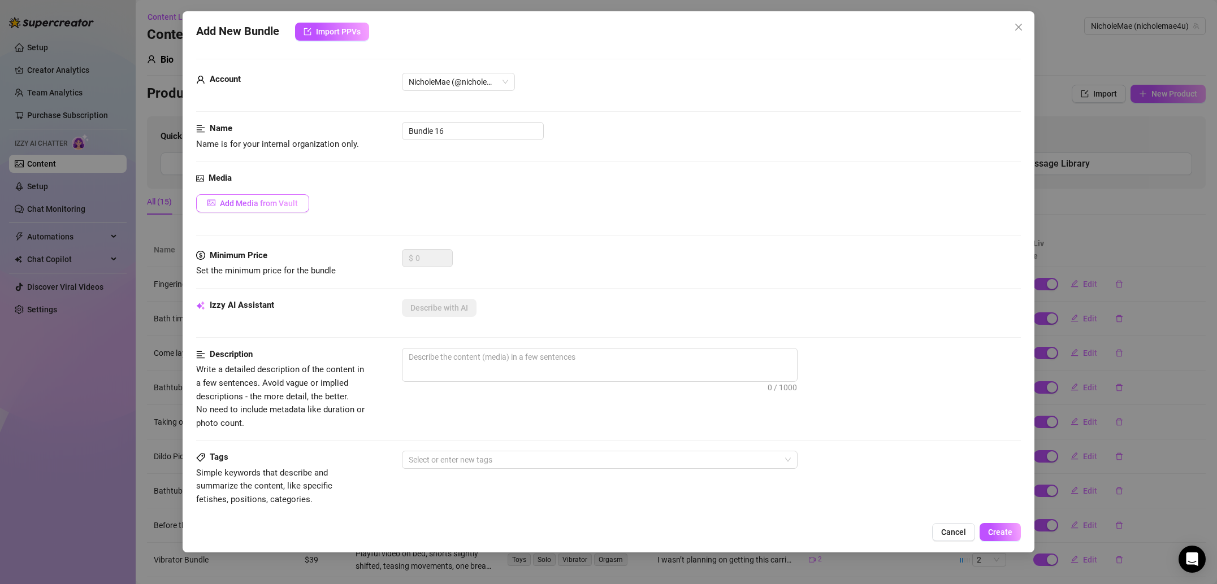
click at [284, 206] on span "Add Media from Vault" at bounding box center [259, 203] width 78 height 9
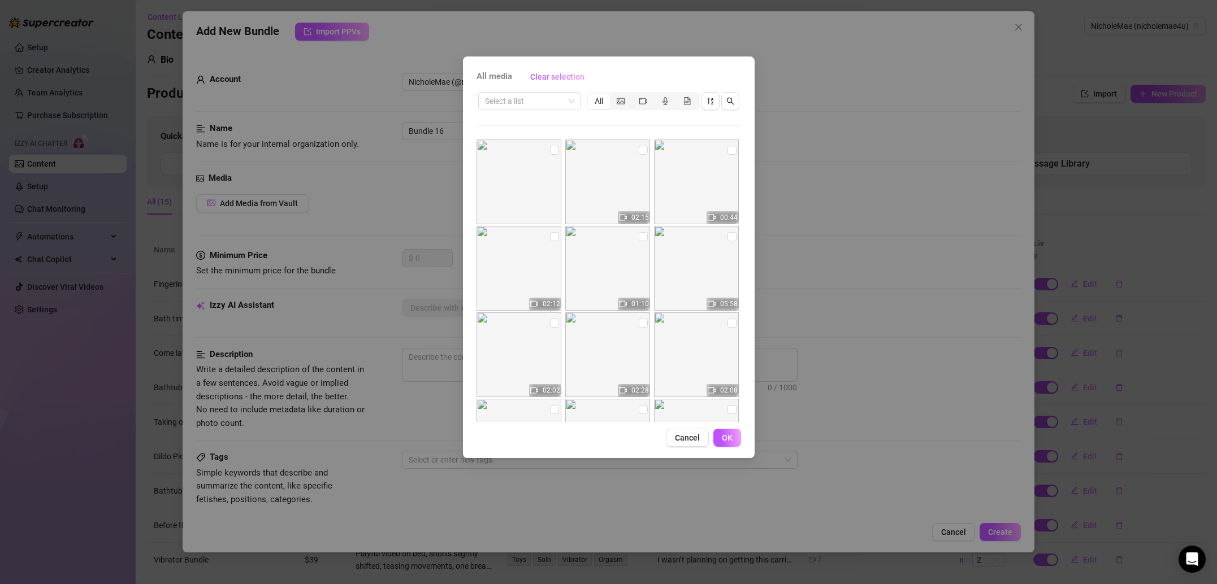
click at [629, 123] on div "Select a list All 02:15 00:44 02:12 01:10 05:58 02:02 02:28 02:08 01:19 03:26 0…" at bounding box center [608, 256] width 265 height 332
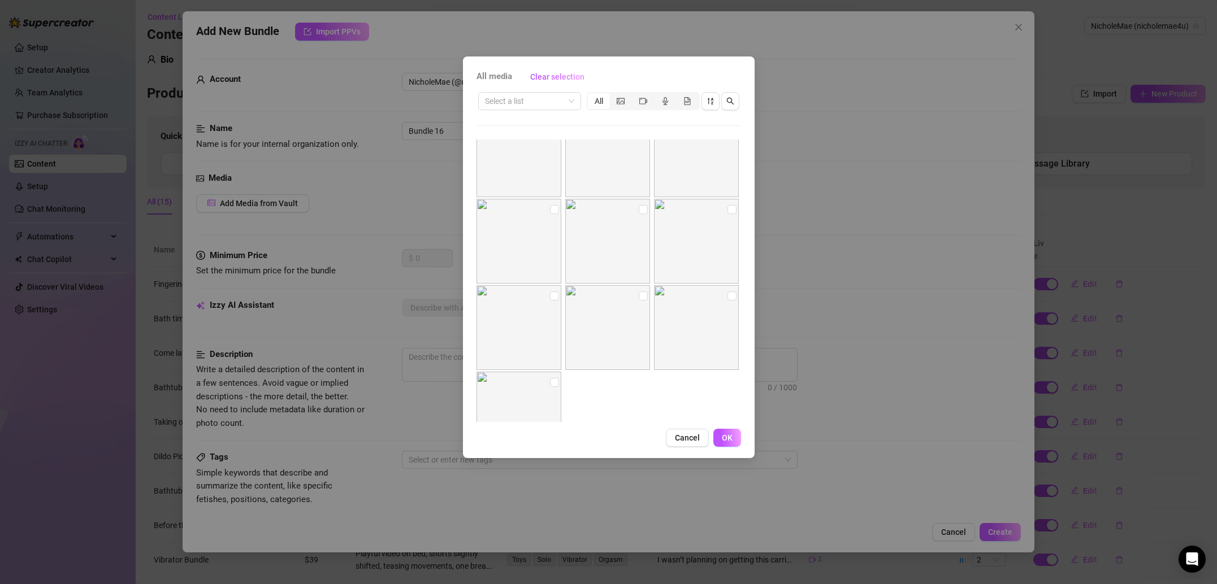
scroll to position [772, 0]
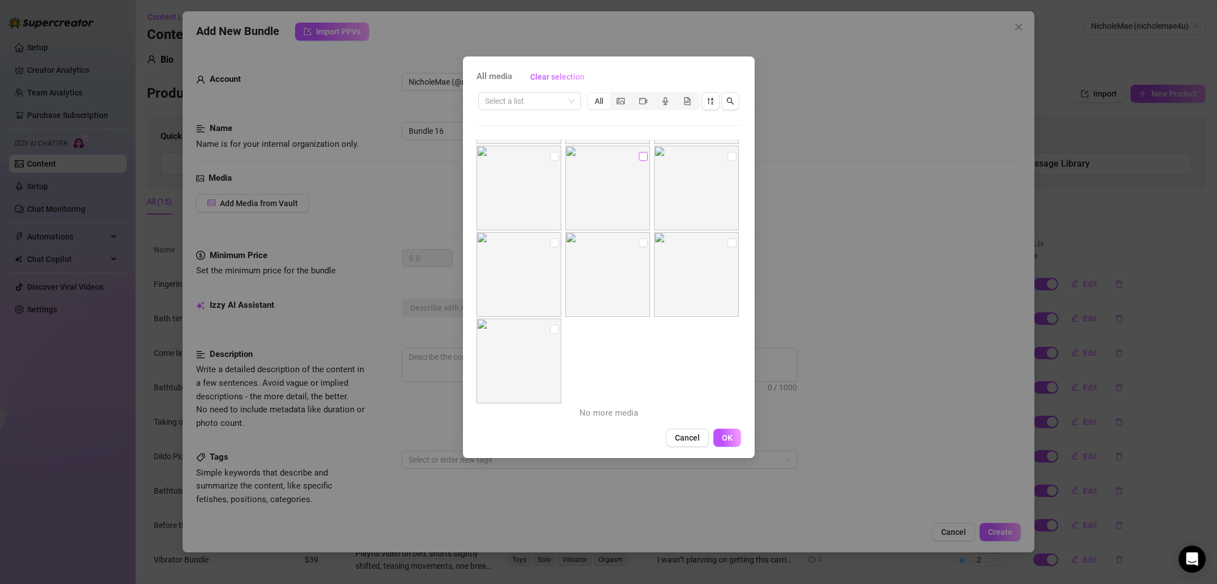
click at [643, 154] on input "checkbox" at bounding box center [643, 156] width 9 height 9
click at [732, 434] on button "OK" at bounding box center [727, 438] width 28 height 18
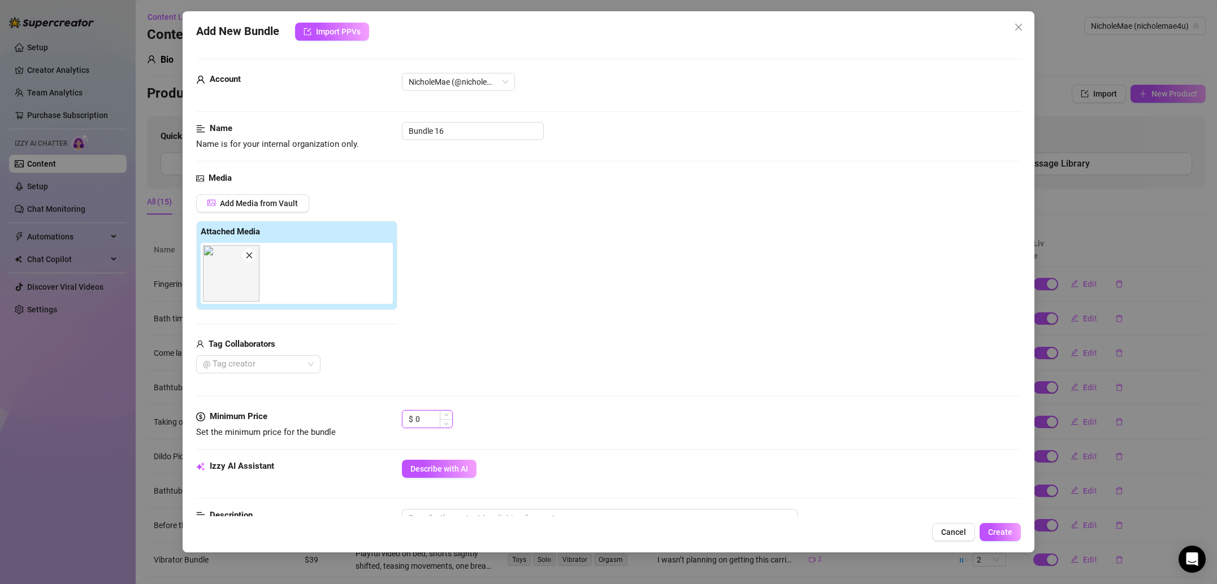
click at [420, 420] on input "0" at bounding box center [433, 419] width 37 height 17
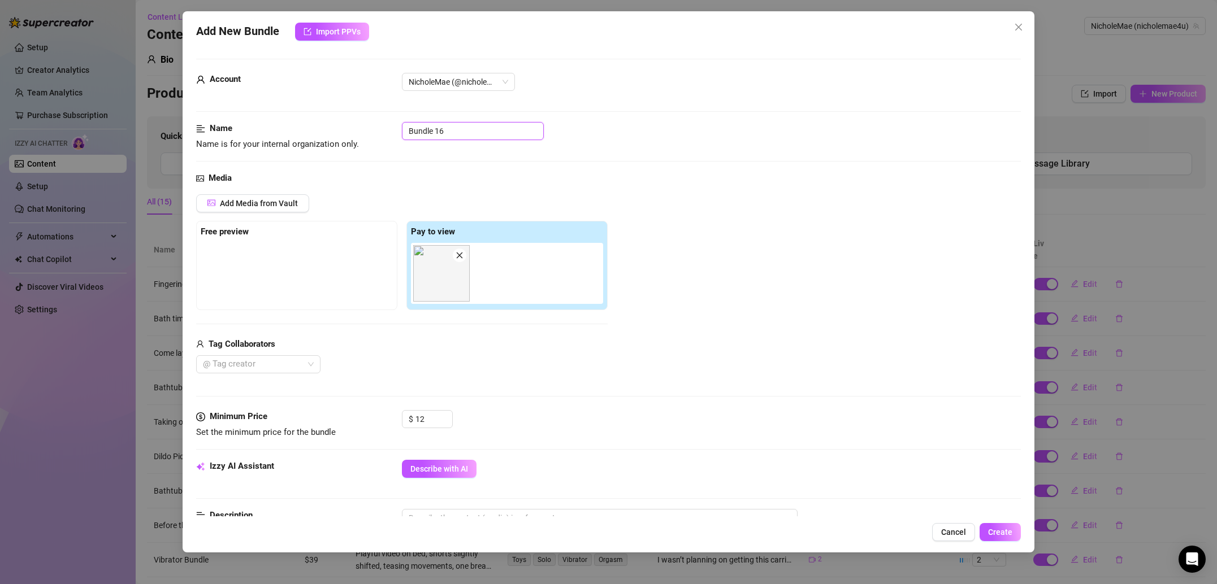
click at [471, 133] on input "Bundle 16" at bounding box center [473, 131] width 142 height 18
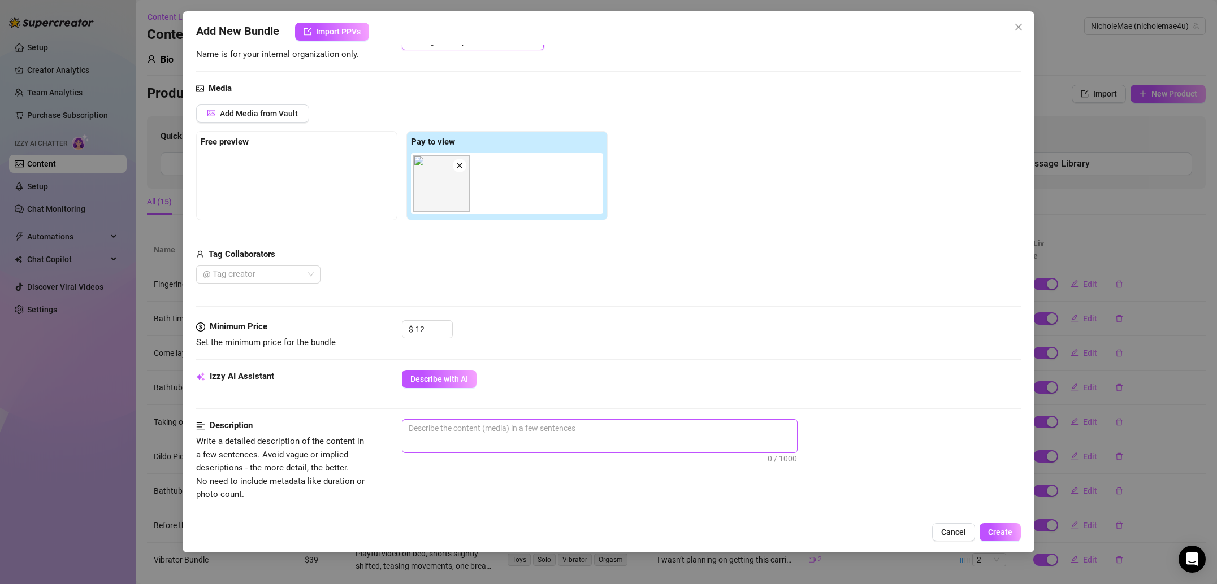
scroll to position [116, 0]
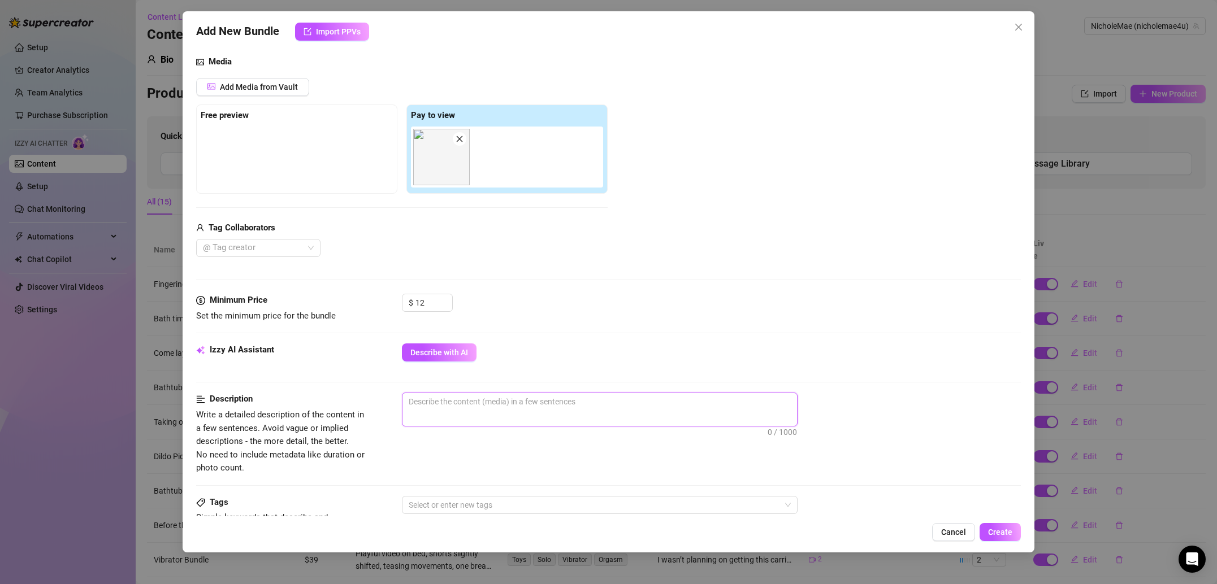
click at [454, 409] on textarea at bounding box center [599, 401] width 395 height 17
click at [470, 414] on span "0 / 1000" at bounding box center [600, 410] width 396 height 34
click at [491, 410] on textarea at bounding box center [599, 401] width 395 height 17
paste textarea "Intimate bedroom shot from behind, close body contact with another figure impli…"
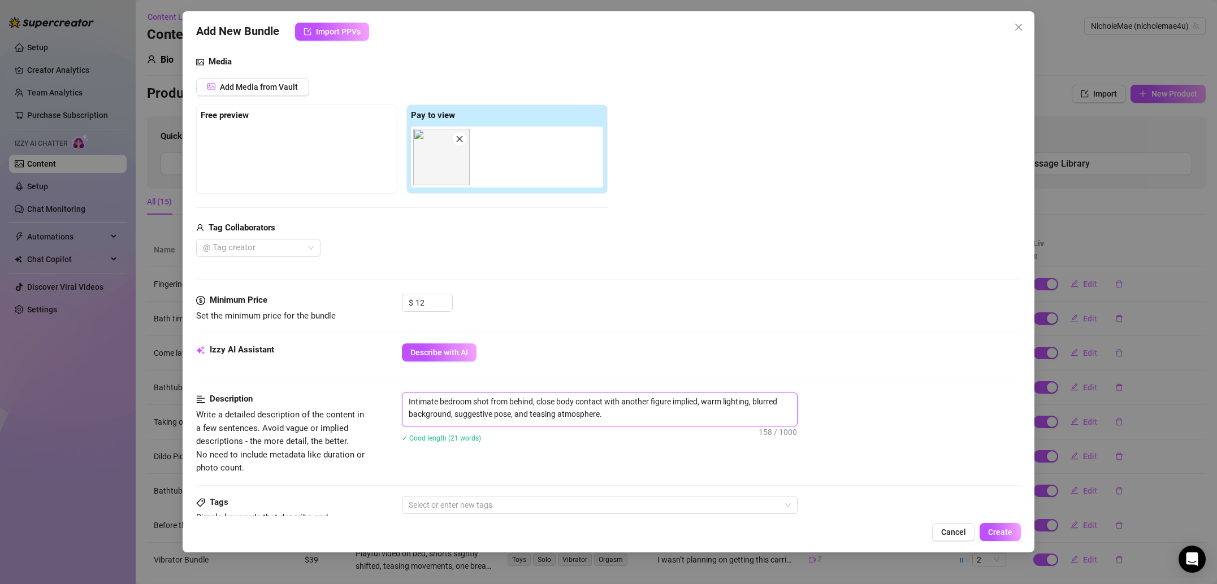
drag, startPoint x: 698, startPoint y: 402, endPoint x: 537, endPoint y: 404, distance: 160.5
click at [537, 404] on textarea "Intimate bedroom shot from behind, close body contact with another figure impli…" at bounding box center [599, 407] width 395 height 29
click at [563, 420] on textarea "Intimate bedroom shot from behind, getting fucked from behind, warm lighting, b…" at bounding box center [599, 407] width 395 height 29
click at [635, 402] on textarea "Intimate bedroom shot from behind, getting fucked from behind, warm lighting, b…" at bounding box center [599, 407] width 395 height 29
drag, startPoint x: 626, startPoint y: 457, endPoint x: 621, endPoint y: 452, distance: 6.8
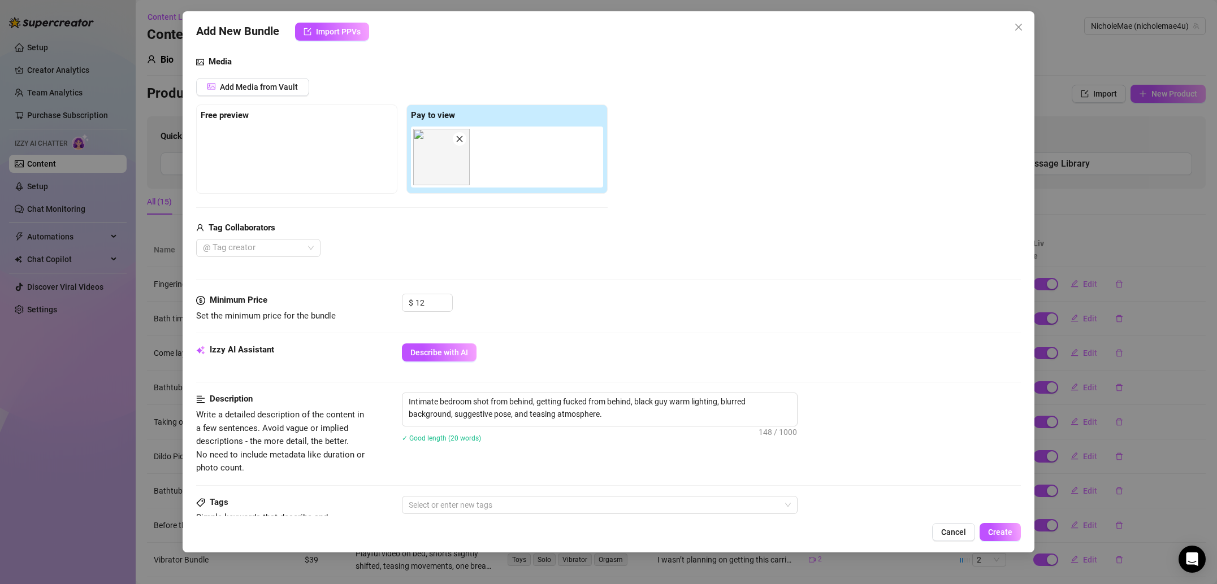
click at [626, 457] on div "Intimate bedroom shot from behind, getting fucked from behind, black guy warm l…" at bounding box center [711, 425] width 619 height 64
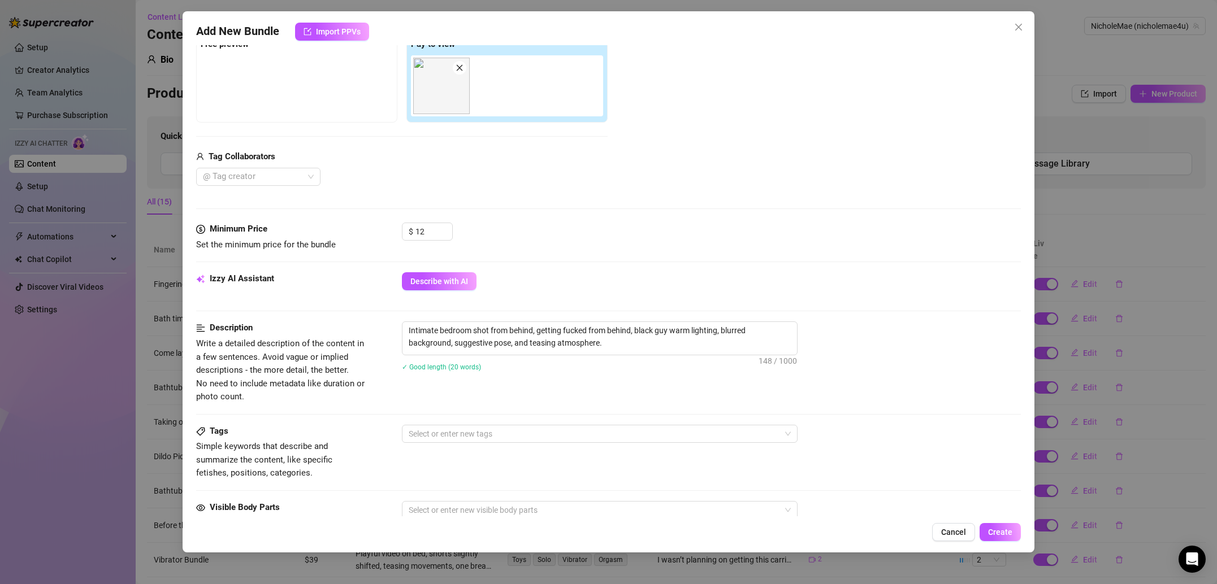
scroll to position [194, 0]
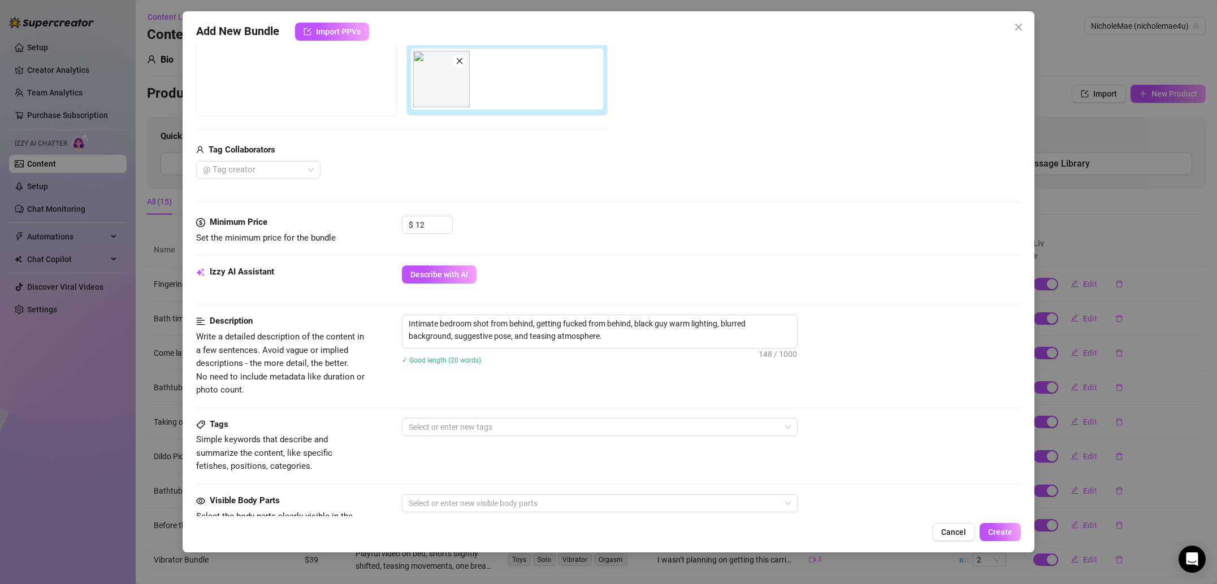
click at [546, 437] on div "Tags Simple keywords that describe and summarize the content, like specific fet…" at bounding box center [608, 445] width 825 height 55
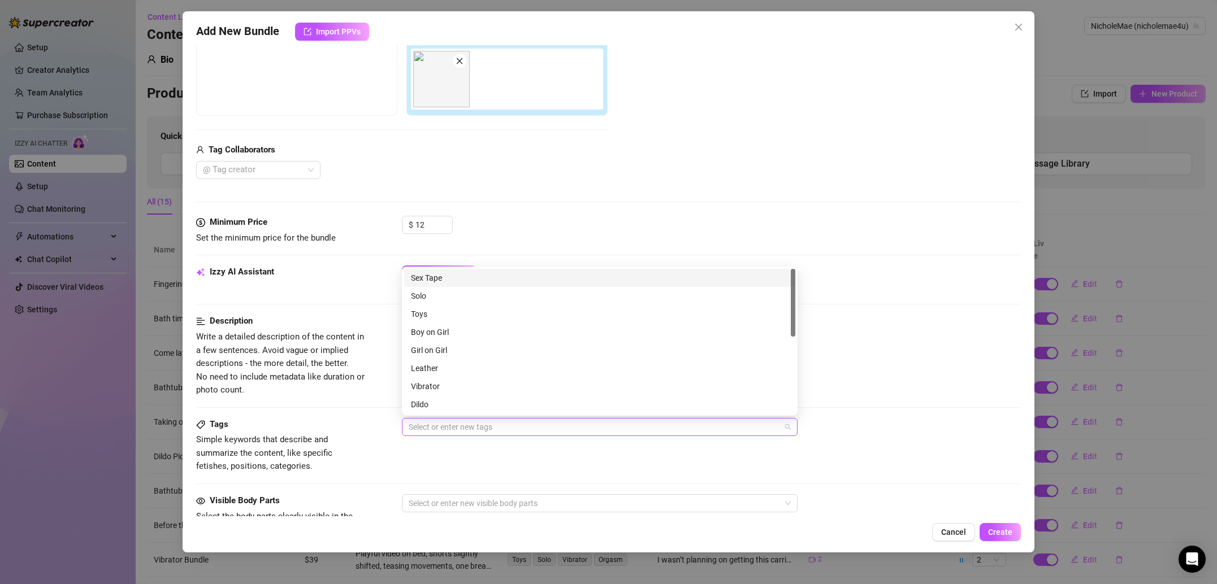
drag, startPoint x: 543, startPoint y: 430, endPoint x: 536, endPoint y: 426, distance: 8.3
click at [543, 430] on div at bounding box center [593, 427] width 379 height 16
click at [440, 297] on div "Solo" at bounding box center [600, 296] width 378 height 12
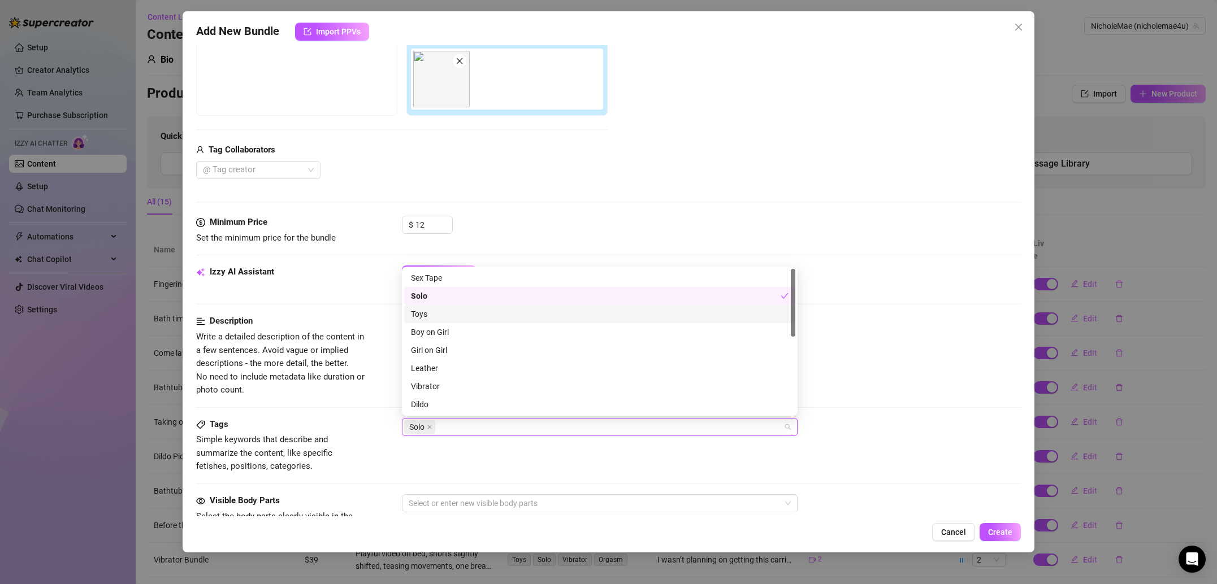
click at [442, 318] on div "Toys" at bounding box center [600, 314] width 378 height 12
click at [445, 315] on div "Toys" at bounding box center [596, 314] width 370 height 12
click at [443, 331] on div "Boy on Girl" at bounding box center [600, 332] width 378 height 12
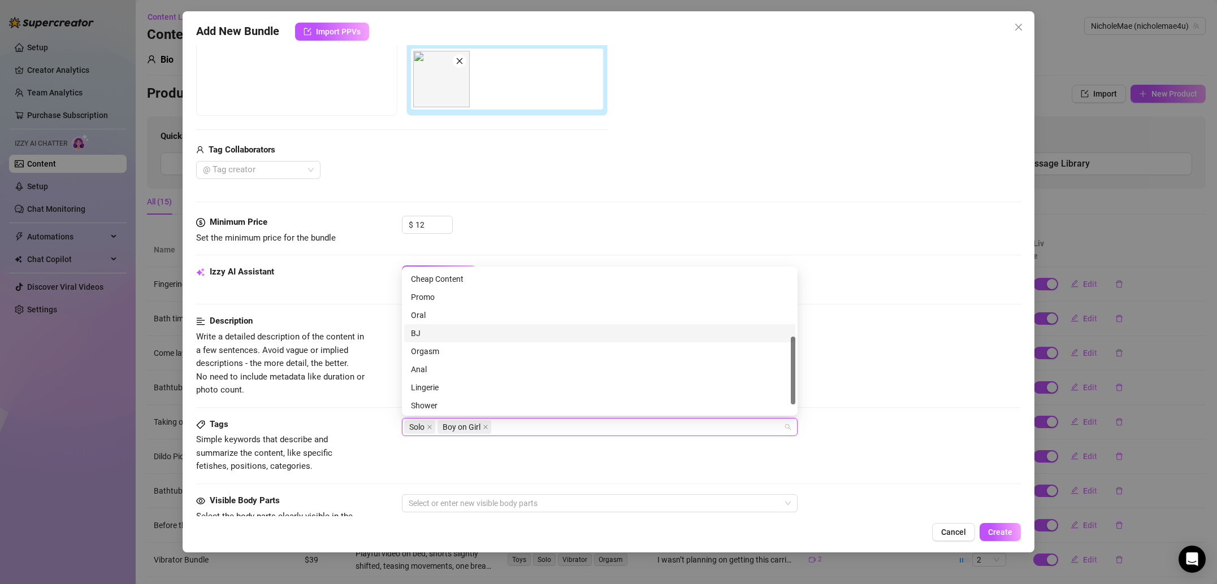
scroll to position [163, 0]
click at [305, 324] on div "Description" at bounding box center [281, 322] width 170 height 14
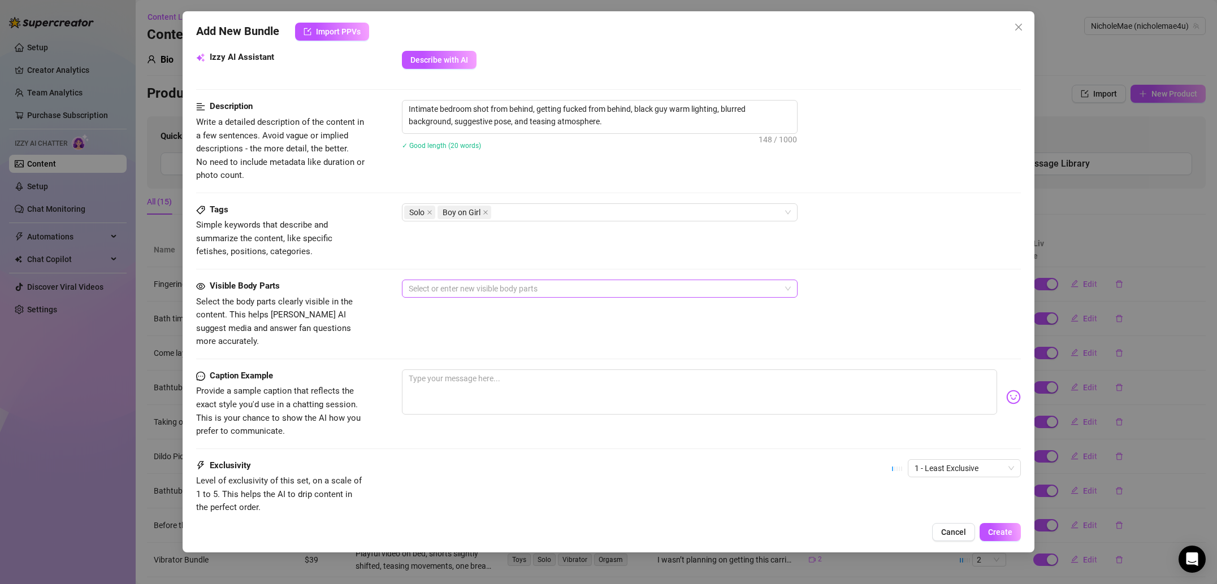
scroll to position [410, 0]
click at [425, 292] on div at bounding box center [593, 288] width 379 height 16
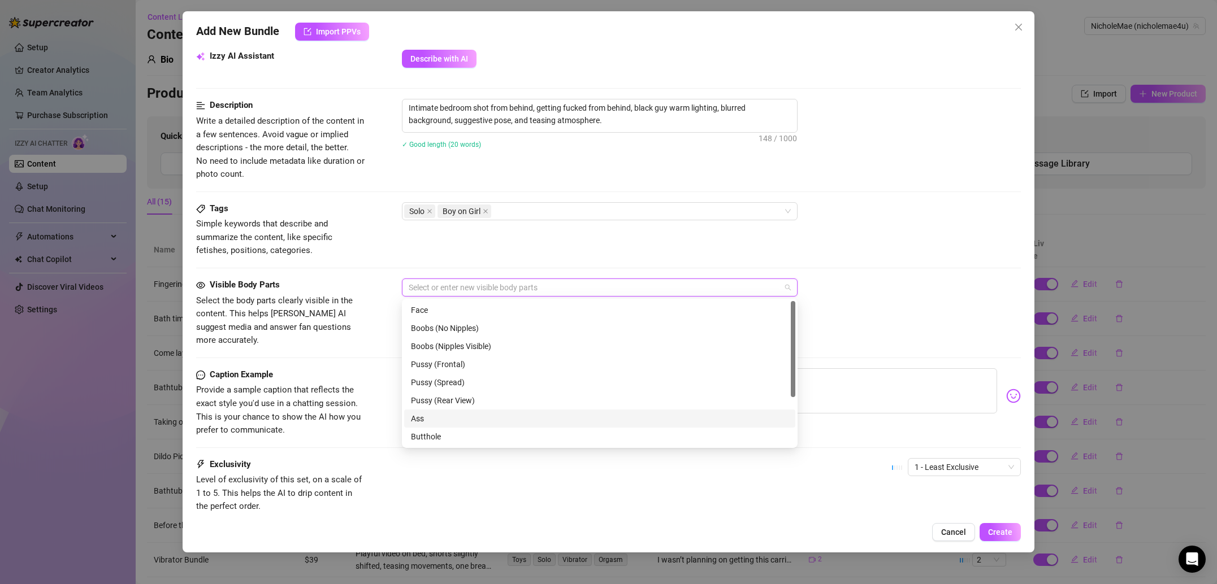
click at [456, 418] on div "Ass" at bounding box center [600, 419] width 378 height 12
click at [354, 369] on div "Caption Example" at bounding box center [281, 376] width 170 height 14
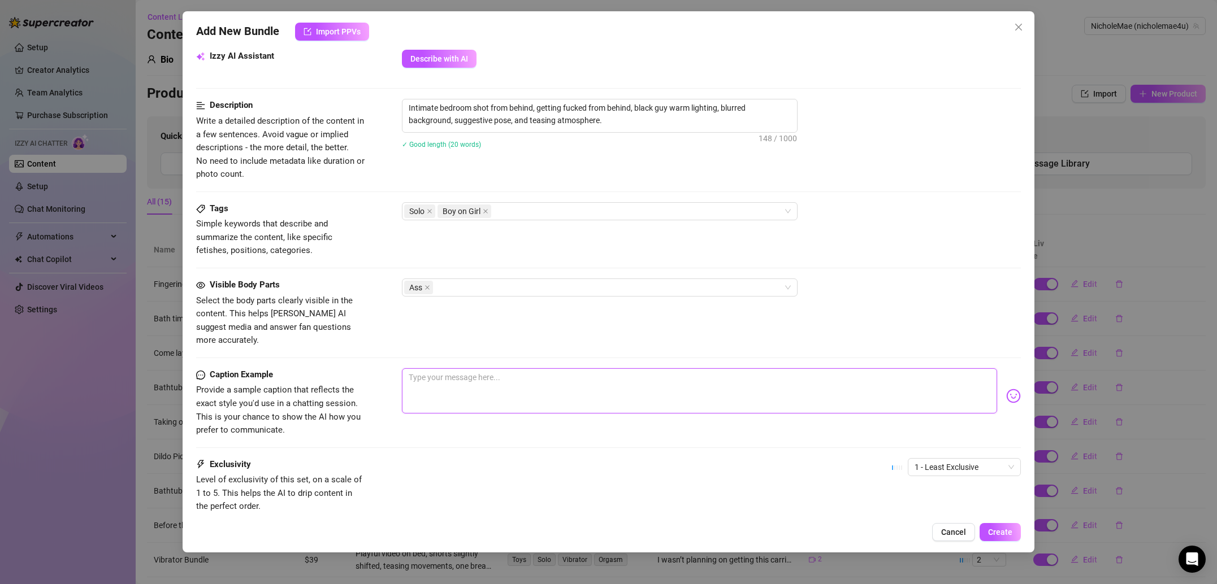
drag, startPoint x: 461, startPoint y: 389, endPoint x: 439, endPoint y: 341, distance: 53.4
click at [454, 384] on textarea at bounding box center [699, 391] width 595 height 45
click at [489, 370] on textarea at bounding box center [699, 391] width 595 height 45
paste textarea "Let’s just say… I couldn’t stop smiling after this 😏🔥"
click at [544, 439] on div "Caption Example Provide a sample caption that reflects the exact style you'd us…" at bounding box center [608, 414] width 825 height 90
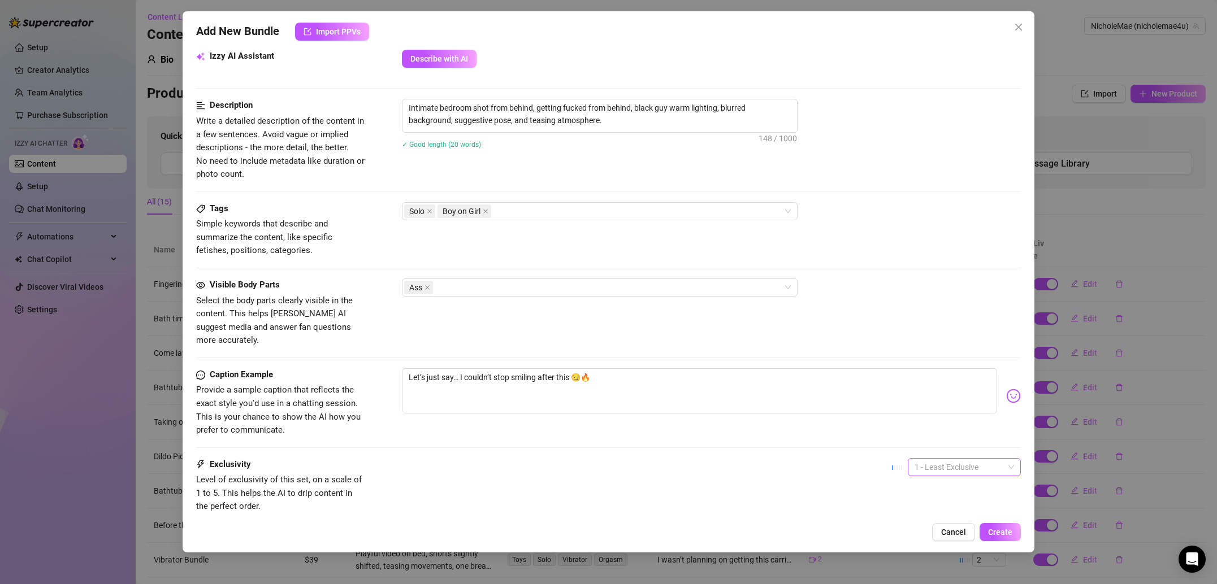
click at [998, 459] on span "1 - Least Exclusive" at bounding box center [963, 467] width 99 height 17
drag, startPoint x: 948, startPoint y: 510, endPoint x: 953, endPoint y: 515, distance: 7.6
click at [948, 510] on div "3" at bounding box center [964, 512] width 95 height 12
click at [990, 534] on span "Create" at bounding box center [1000, 532] width 24 height 9
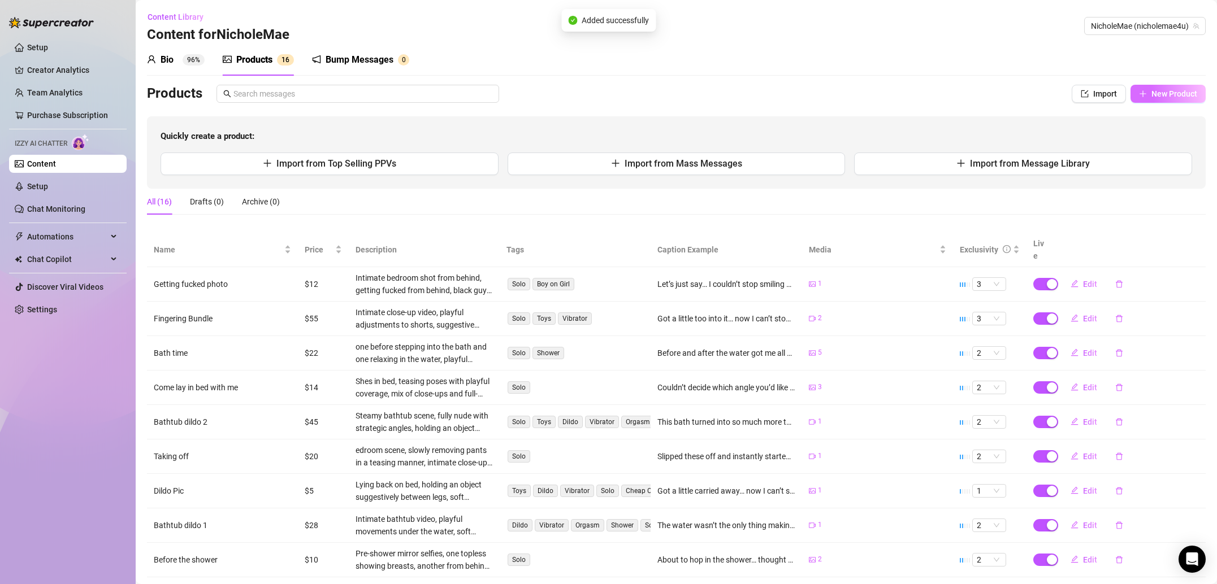
click at [1178, 94] on span "New Product" at bounding box center [1174, 93] width 46 height 9
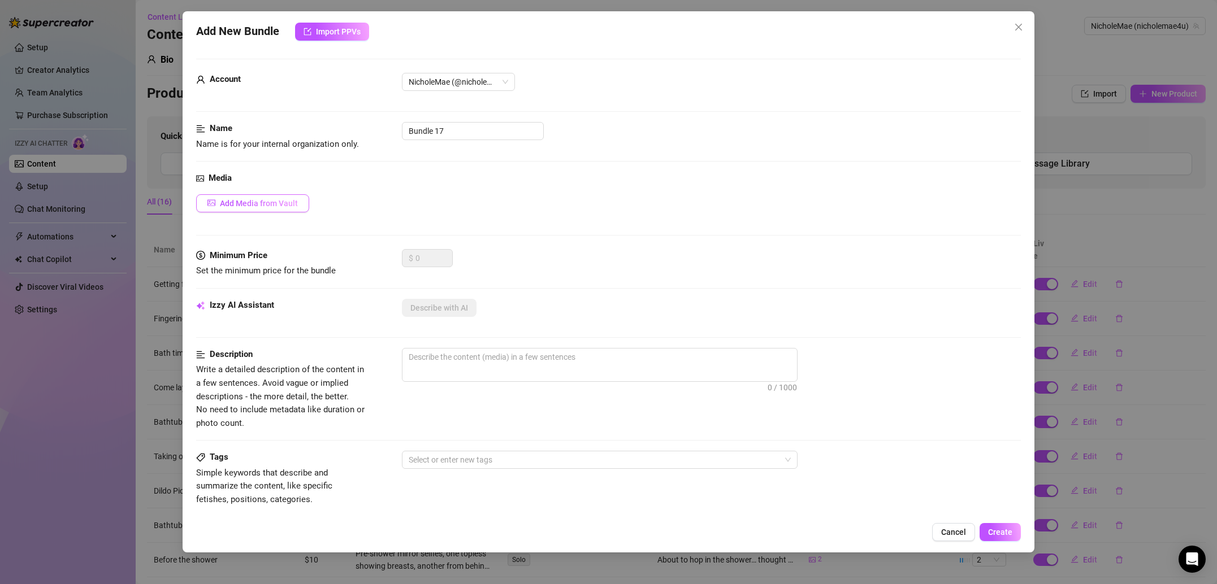
click at [277, 208] on button "Add Media from Vault" at bounding box center [252, 203] width 113 height 18
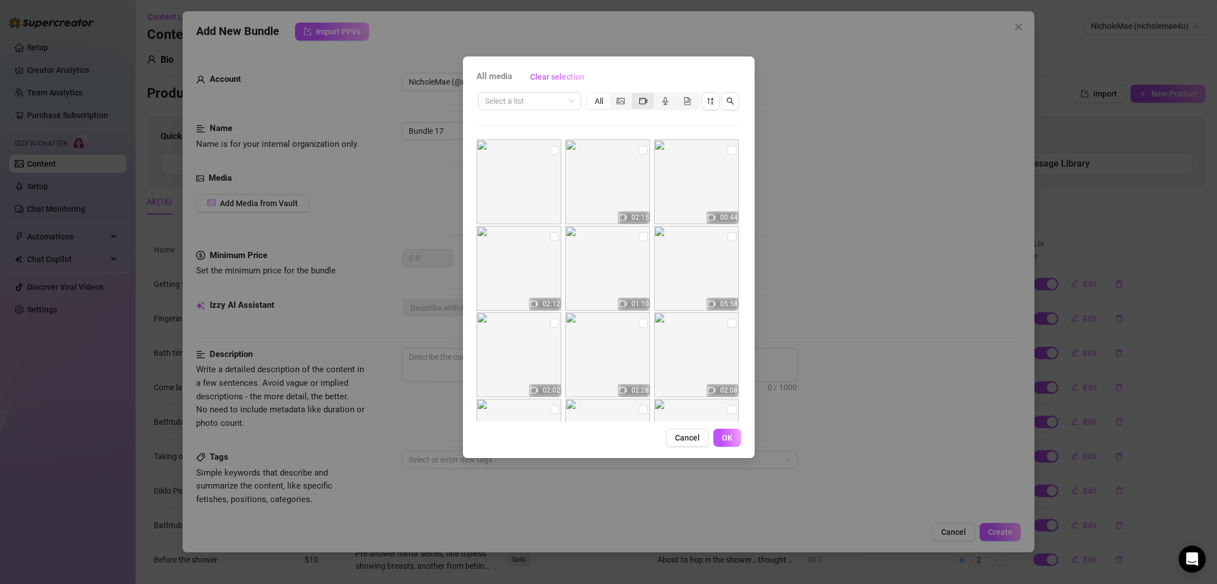
click at [647, 102] on div "segmented control" at bounding box center [643, 101] width 22 height 16
click at [635, 95] on input "segmented control" at bounding box center [635, 95] width 0 height 0
click at [642, 154] on input "checkbox" at bounding box center [643, 150] width 9 height 9
click at [730, 437] on span "OK" at bounding box center [727, 437] width 11 height 9
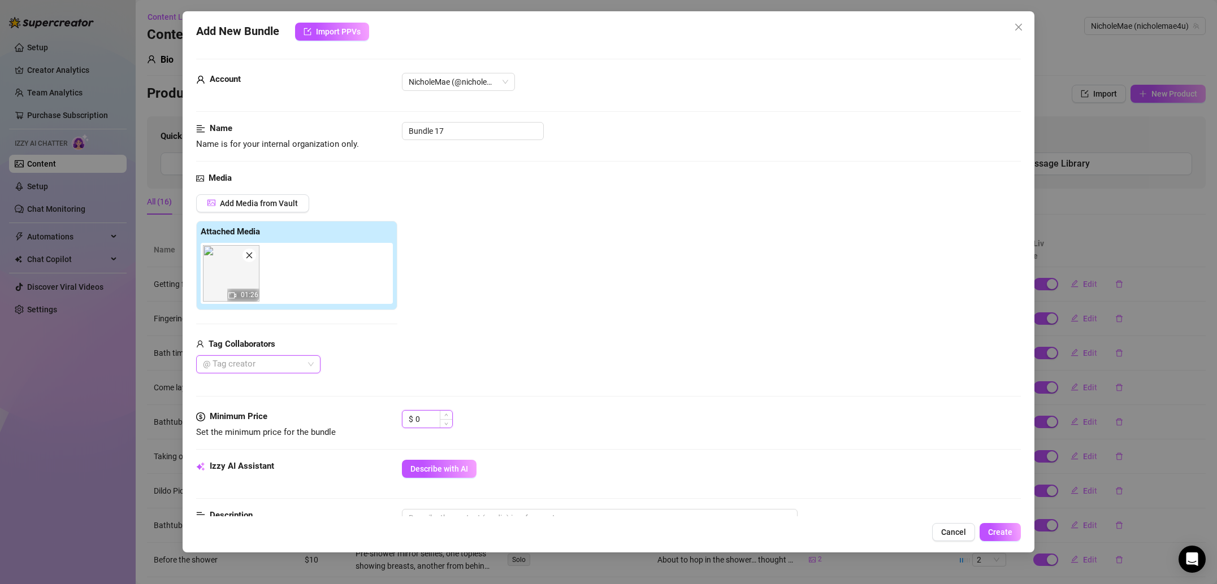
click at [420, 422] on input "0" at bounding box center [433, 419] width 37 height 17
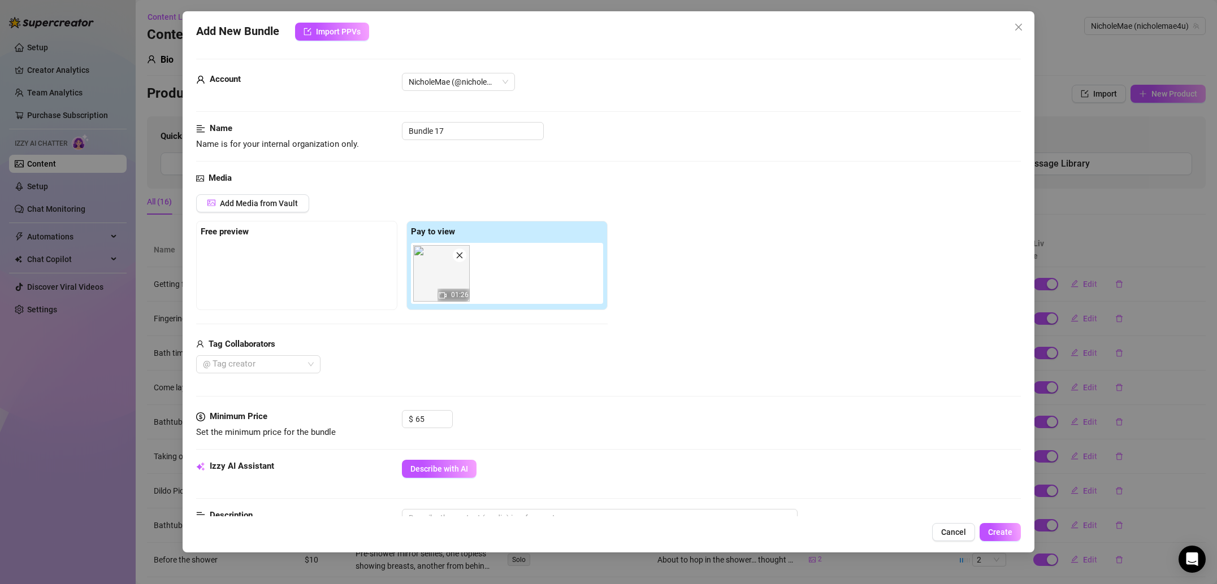
click at [569, 381] on div "Media Add Media from Vault Free preview Pay to view 01:26 Tag Collaborators @ T…" at bounding box center [608, 291] width 825 height 239
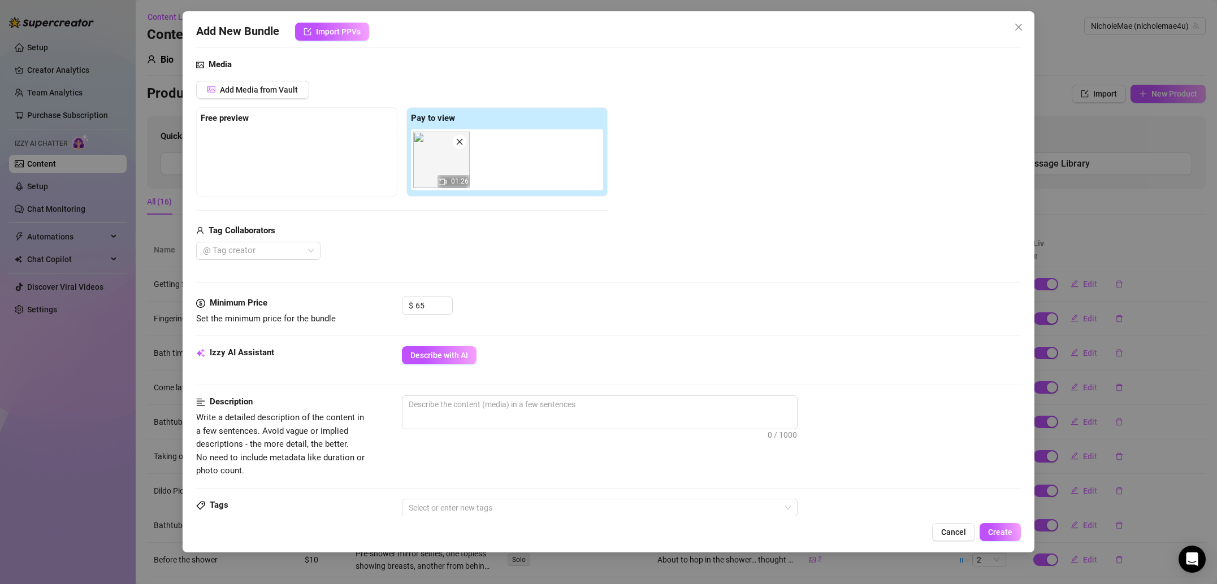
scroll to position [135, 0]
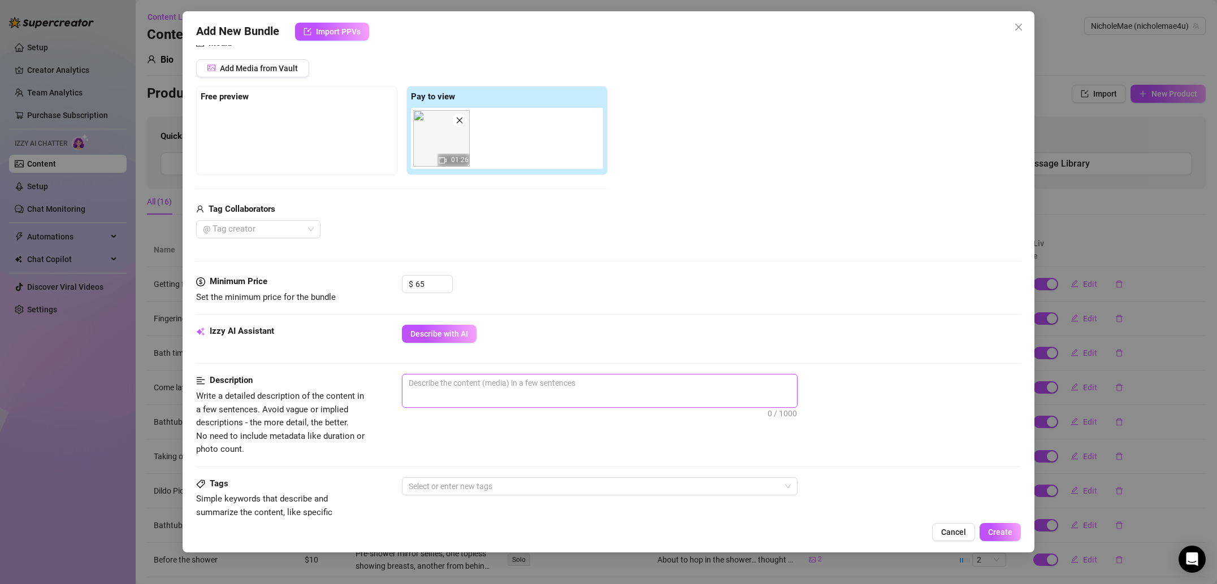
click at [456, 384] on textarea at bounding box center [599, 383] width 395 height 17
click at [505, 380] on textarea at bounding box center [599, 383] width 395 height 17
paste textarea "Heated bedroom clip from behind, rhythmic movements with a partner implied, sof…"
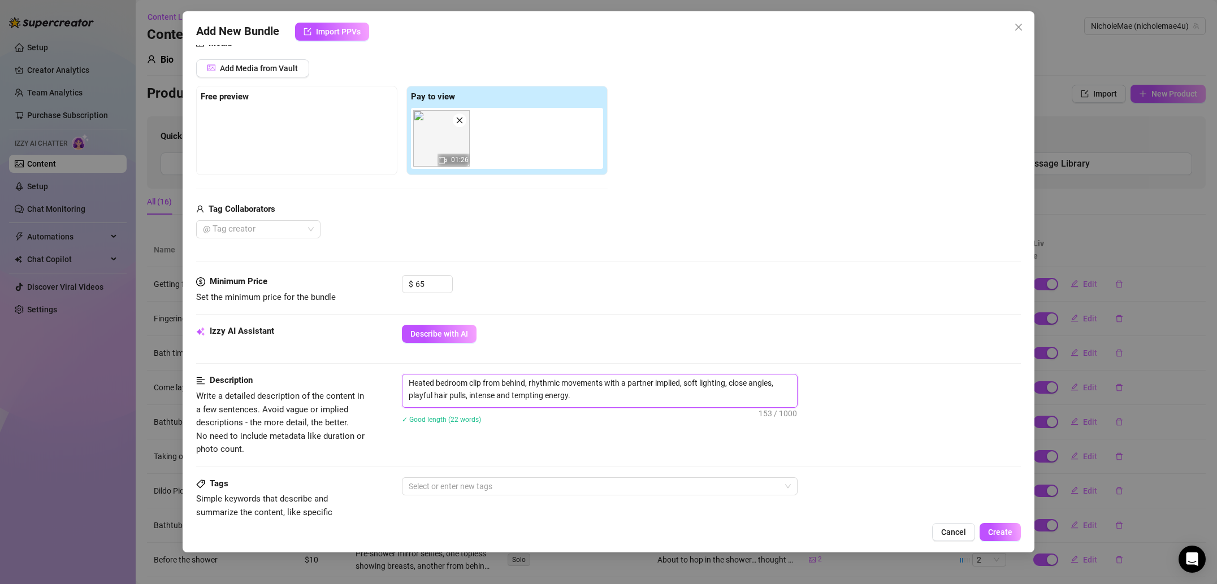
scroll to position [0, 0]
drag, startPoint x: 466, startPoint y: 395, endPoint x: 403, endPoint y: 395, distance: 62.7
drag, startPoint x: 530, startPoint y: 384, endPoint x: 682, endPoint y: 382, distance: 151.5
click at [682, 382] on textarea "Heated bedroom clip from behind, rhythmic movements with a partner implied, sof…" at bounding box center [599, 389] width 395 height 29
click at [894, 364] on div "Izzy AI Assistant Describe with AI" at bounding box center [608, 349] width 825 height 49
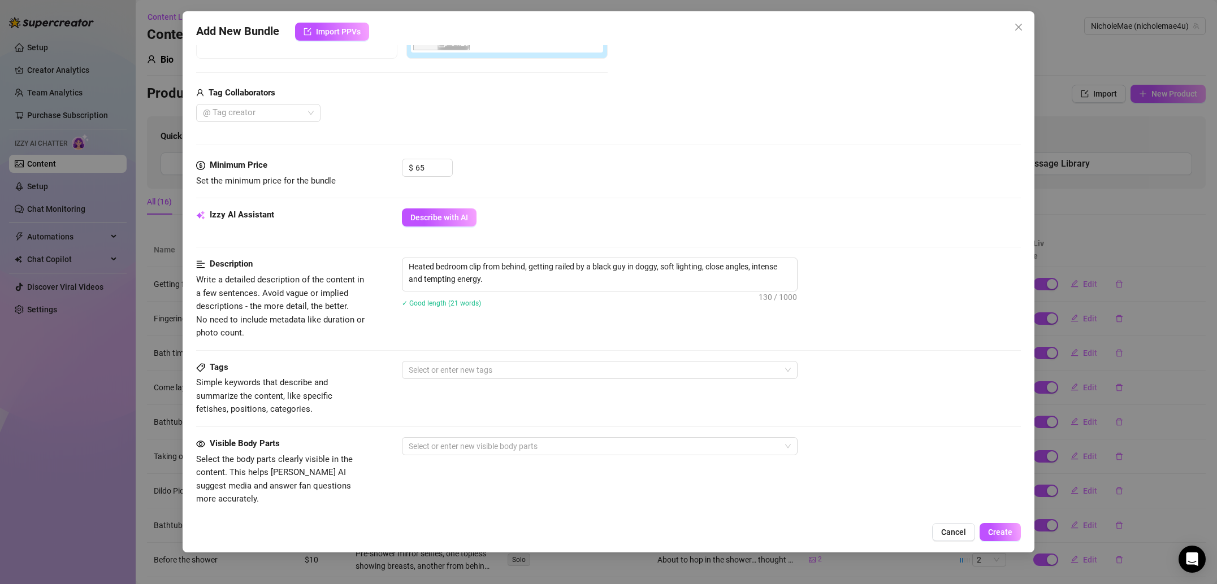
scroll to position [259, 0]
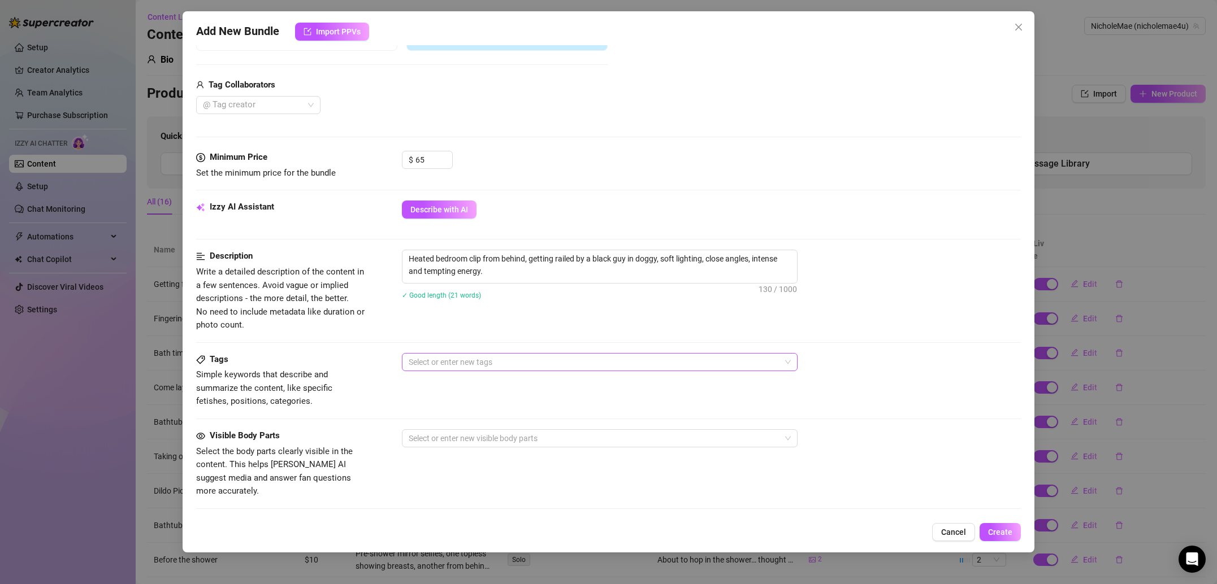
click at [485, 362] on div at bounding box center [593, 362] width 379 height 16
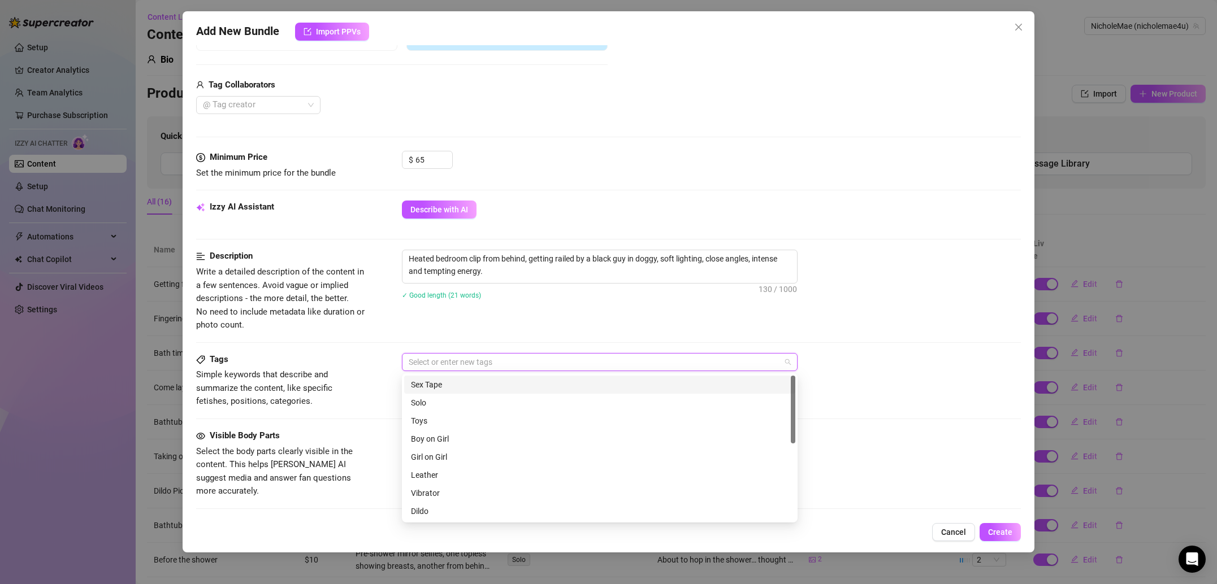
click at [449, 385] on div "Sex Tape" at bounding box center [600, 385] width 378 height 12
click at [457, 439] on div "Boy on Girl" at bounding box center [600, 439] width 378 height 12
click at [448, 463] on div "Orgasm" at bounding box center [600, 460] width 378 height 12
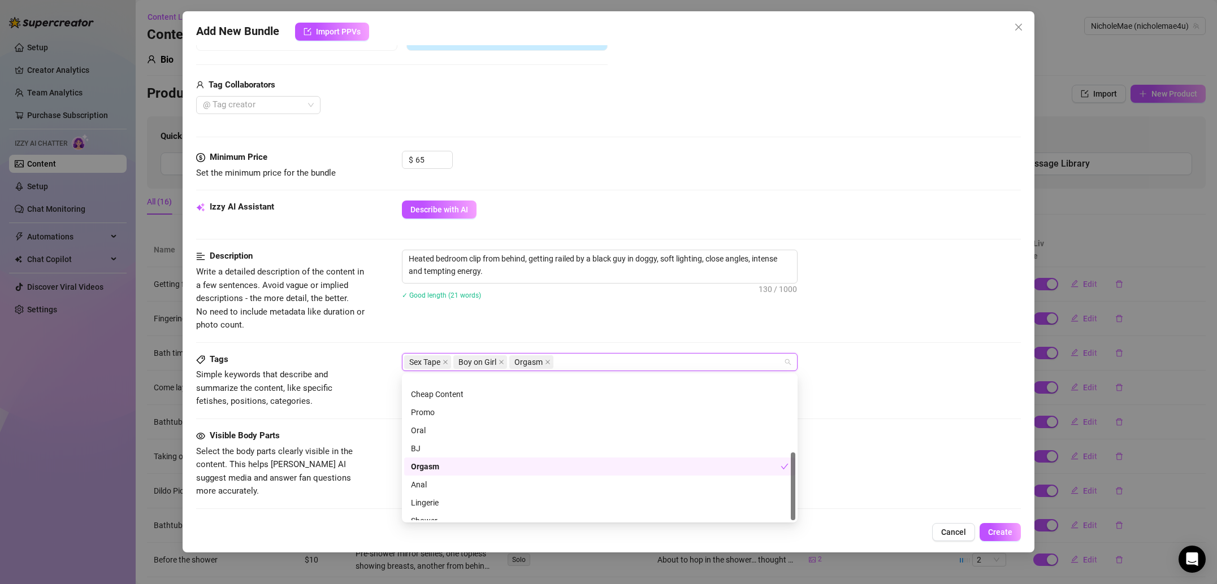
scroll to position [163, 0]
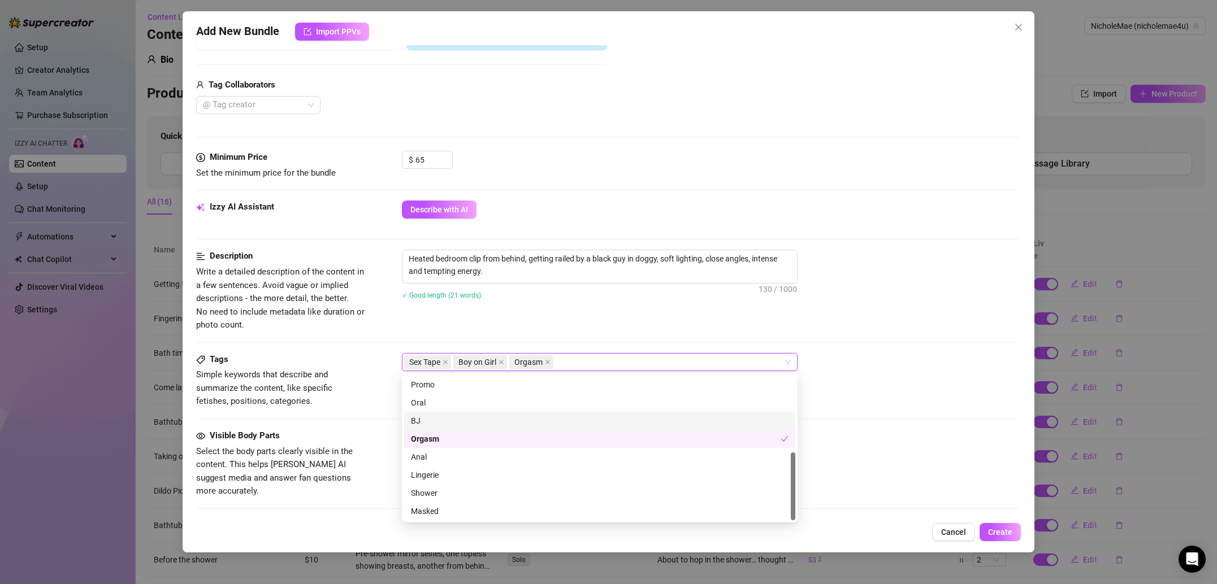
click at [878, 401] on div "Tags Simple keywords that describe and summarize the content, like specific fet…" at bounding box center [608, 380] width 825 height 55
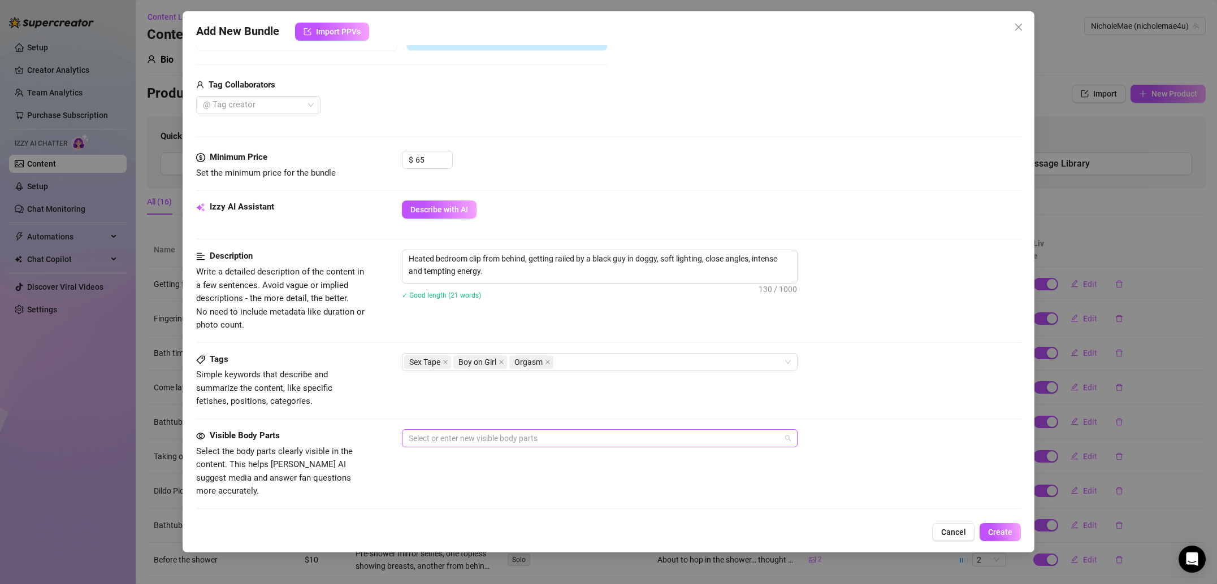
click at [516, 443] on div at bounding box center [593, 439] width 379 height 16
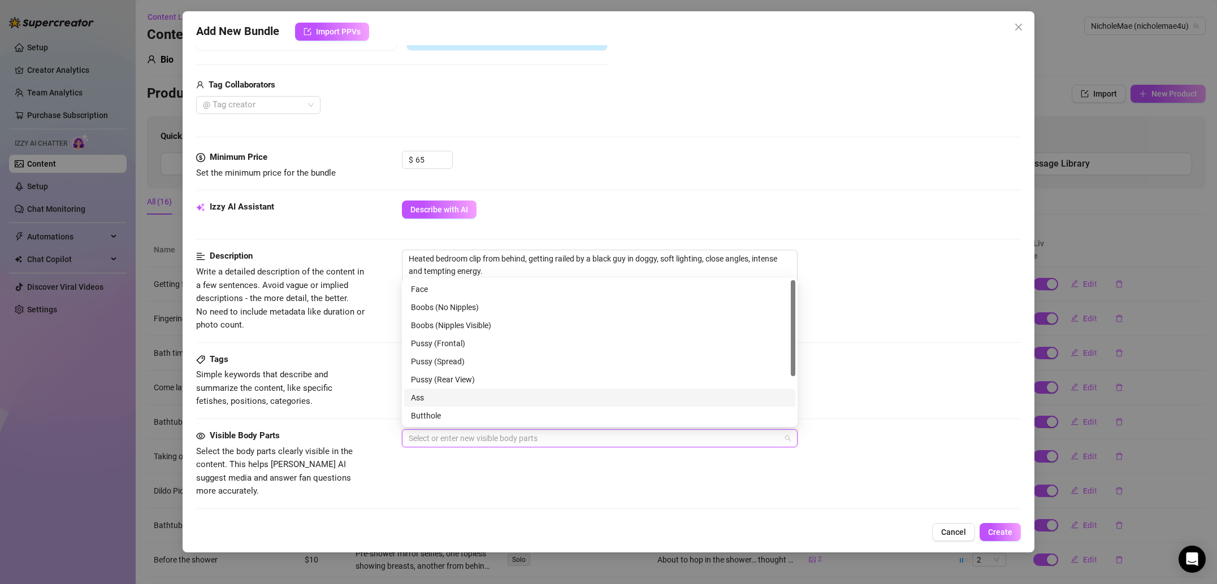
click at [435, 402] on div "Ass" at bounding box center [600, 398] width 378 height 12
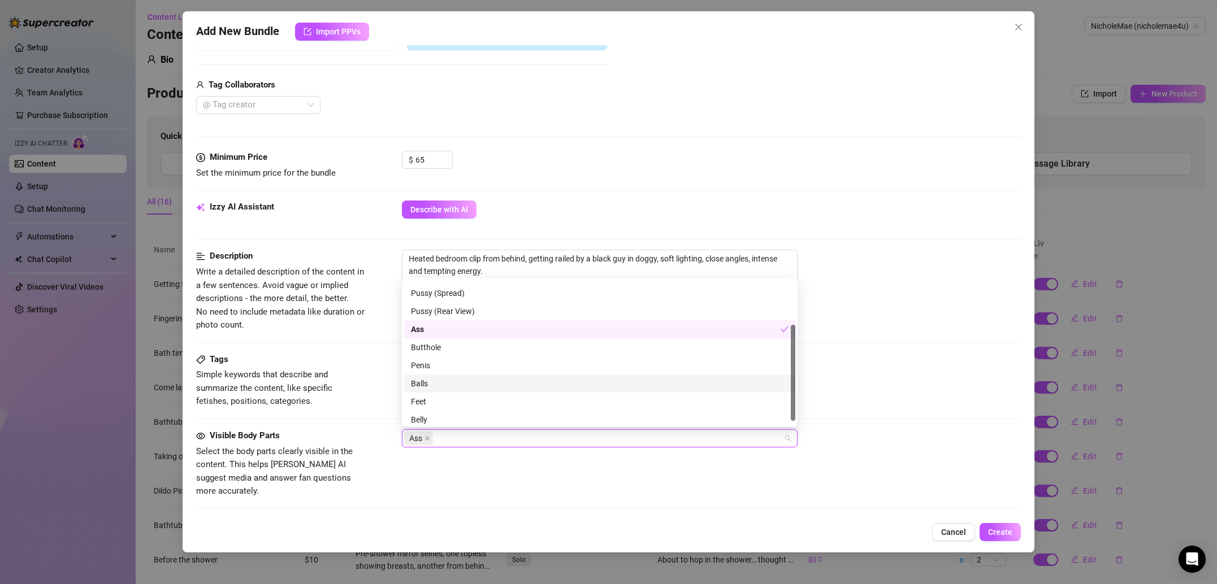
scroll to position [71, 0]
click at [452, 345] on div "Butthole" at bounding box center [600, 345] width 378 height 12
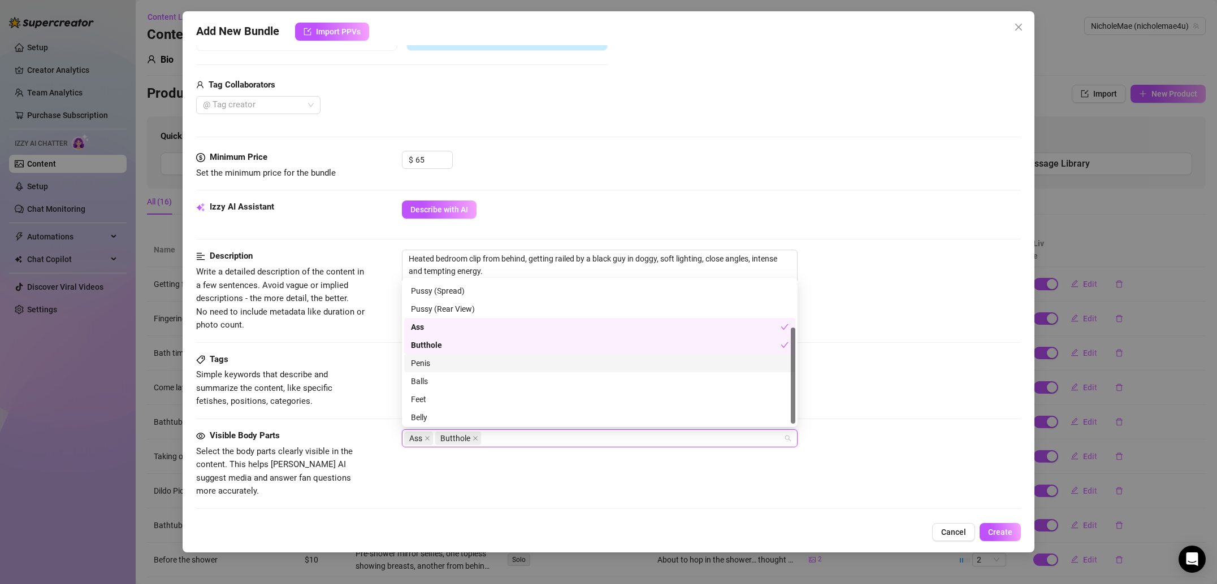
click at [449, 358] on div "Penis" at bounding box center [600, 363] width 378 height 12
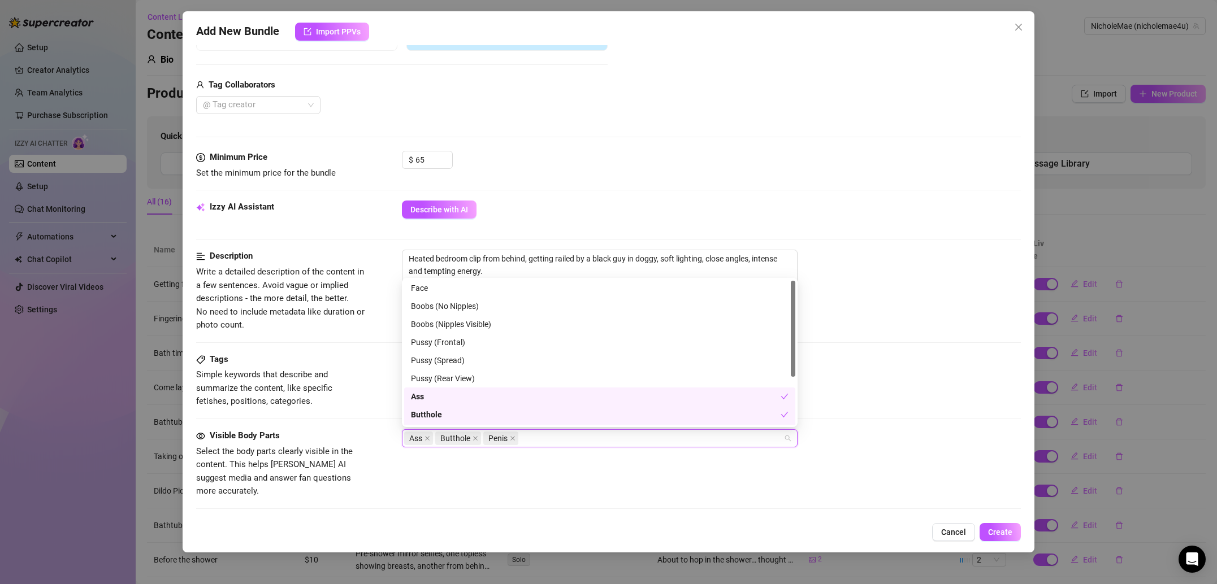
scroll to position [0, 0]
click at [469, 378] on div "Pussy (Rear View)" at bounding box center [600, 380] width 378 height 12
click at [934, 383] on div "Tags Simple keywords that describe and summarize the content, like specific fet…" at bounding box center [608, 380] width 825 height 55
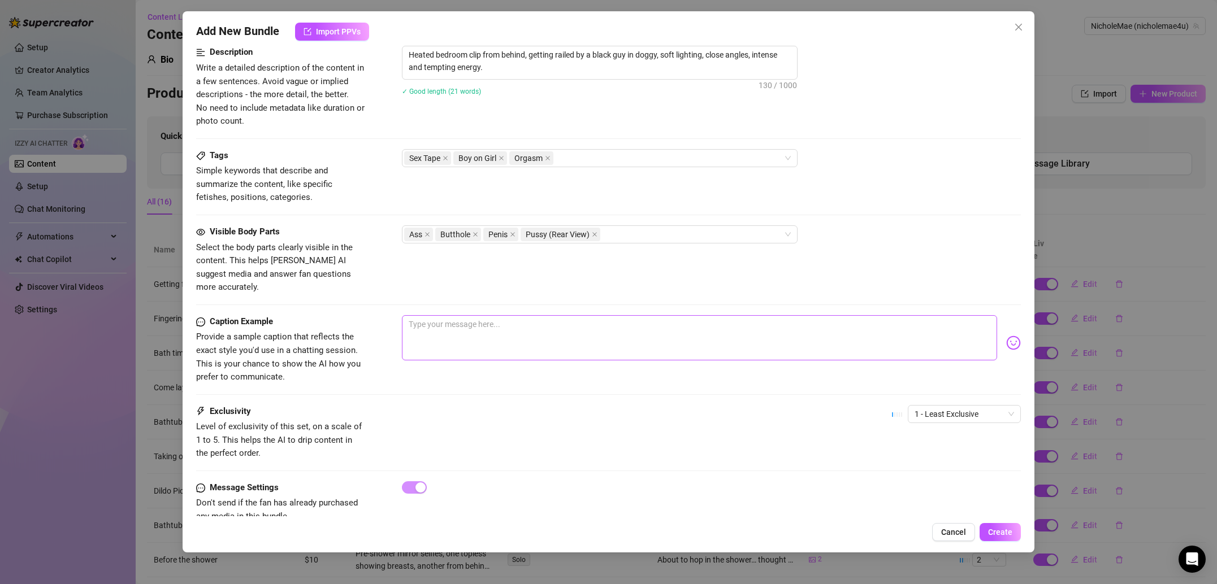
scroll to position [478, 0]
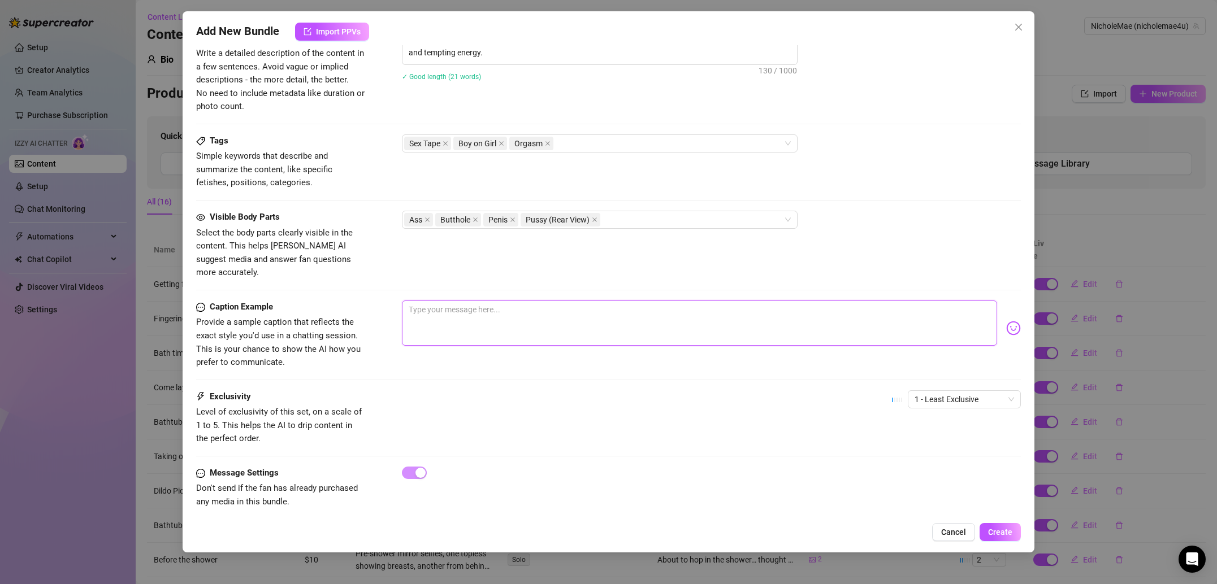
click at [441, 319] on textarea at bounding box center [699, 323] width 595 height 45
click at [589, 301] on textarea at bounding box center [699, 323] width 595 height 45
paste textarea "This angle just hits different… wanna see why? 😏🔥"
click at [643, 359] on div "Caption Example Provide a sample caption that reflects the exact style you'd us…" at bounding box center [608, 346] width 825 height 90
click at [933, 392] on span "1 - Least Exclusive" at bounding box center [963, 399] width 99 height 17
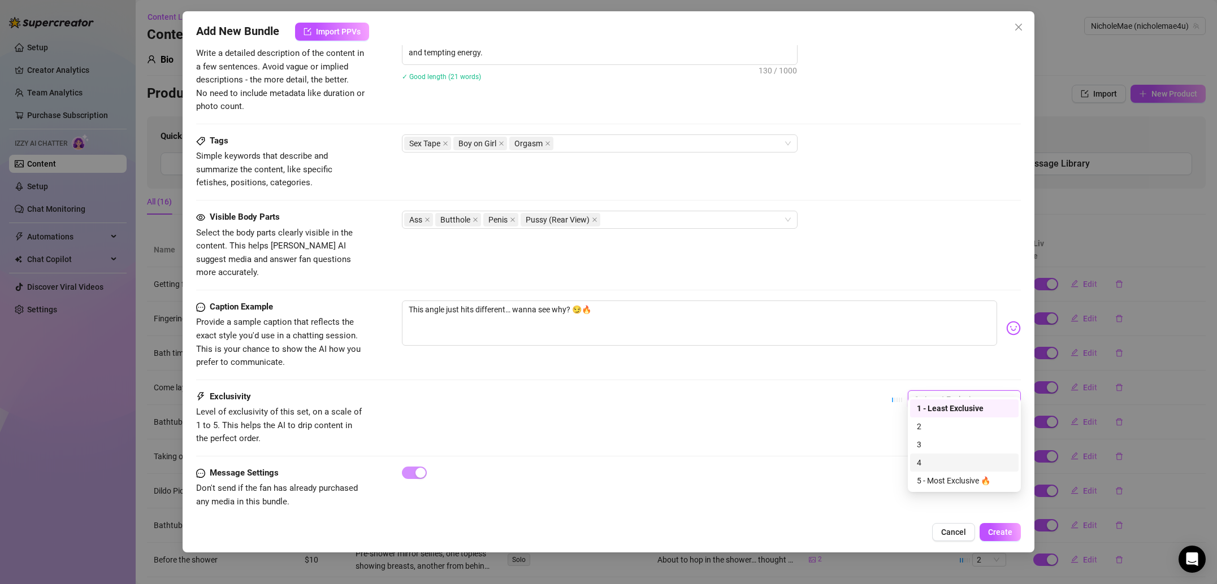
click at [952, 457] on div "4" at bounding box center [964, 463] width 95 height 12
click at [1002, 534] on span "Create" at bounding box center [1000, 532] width 24 height 9
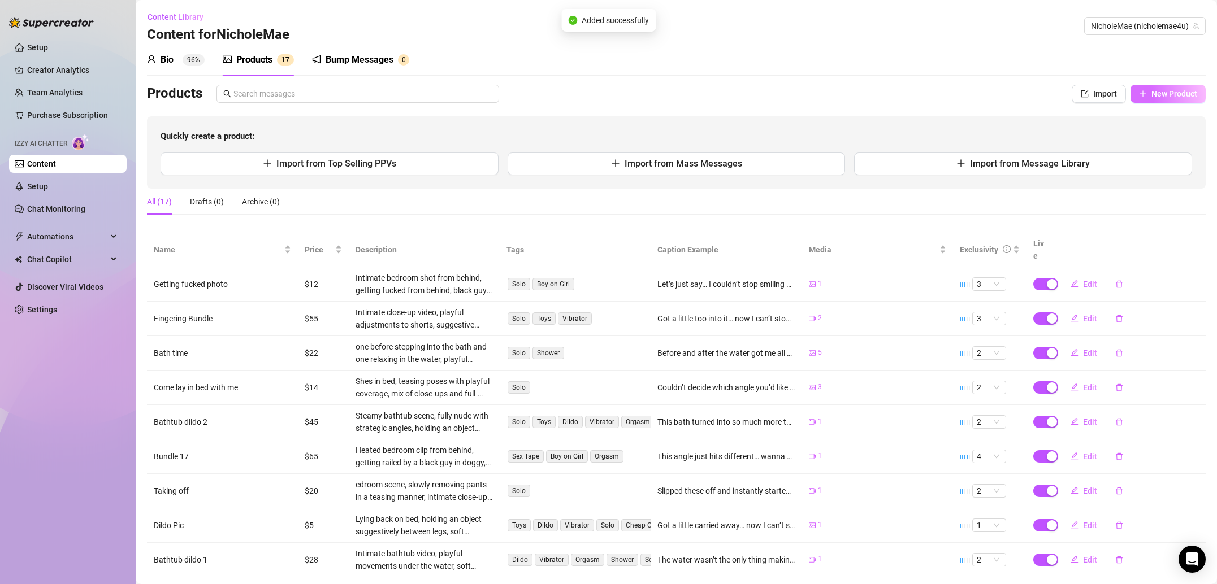
click at [1187, 88] on button "New Product" at bounding box center [1167, 94] width 75 height 18
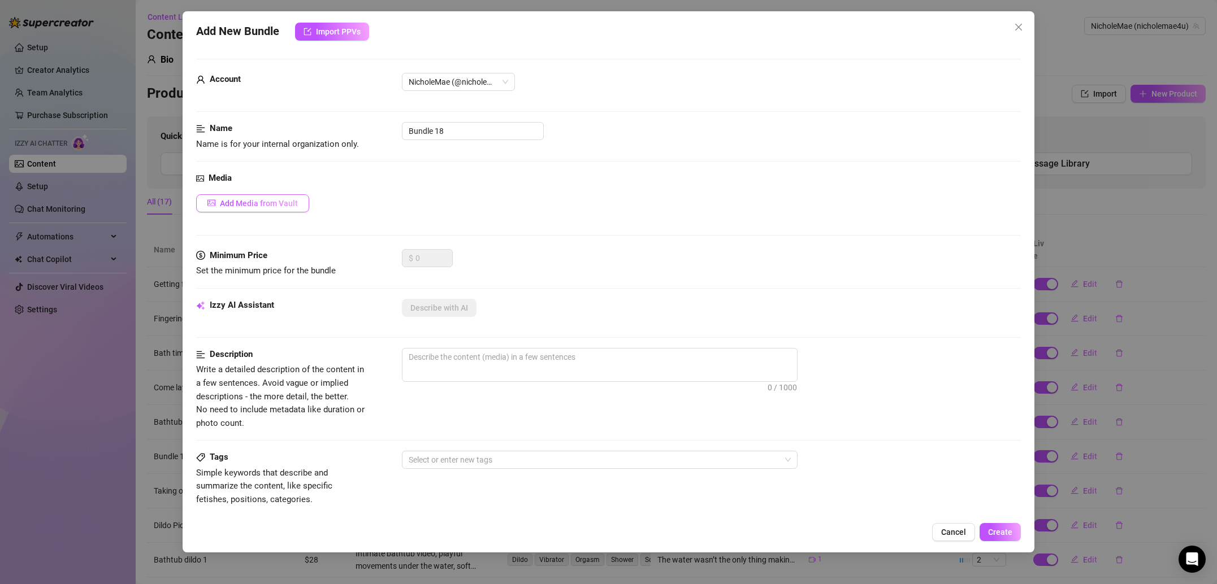
click at [270, 204] on span "Add Media from Vault" at bounding box center [259, 203] width 78 height 9
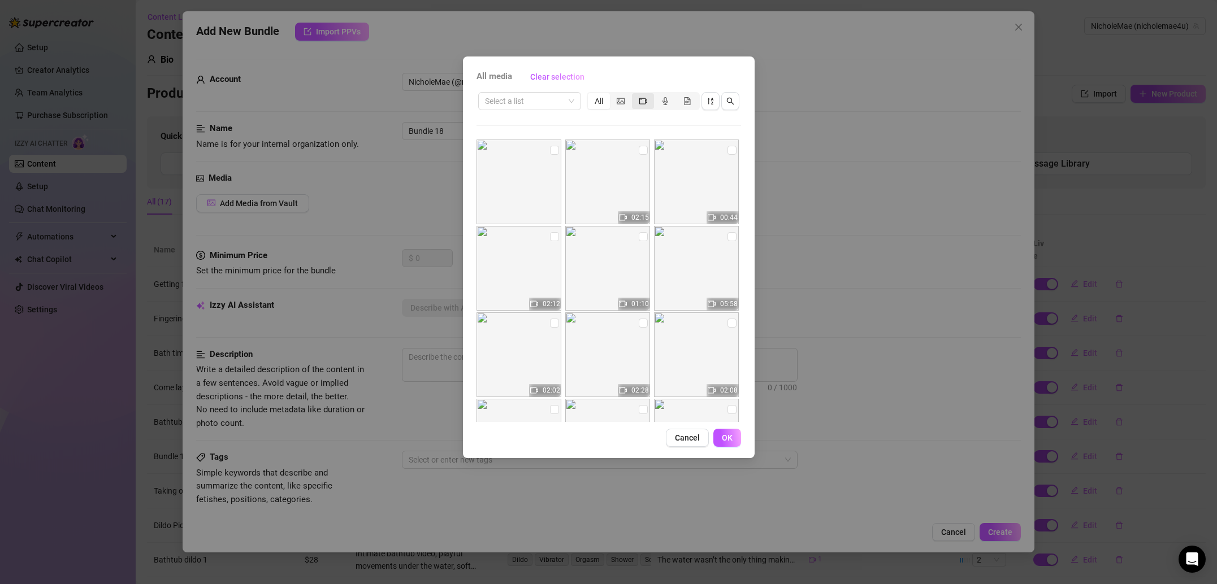
click at [648, 101] on div "segmented control" at bounding box center [643, 101] width 22 height 16
click at [635, 95] on input "segmented control" at bounding box center [635, 95] width 0 height 0
click at [552, 153] on input "checkbox" at bounding box center [554, 150] width 9 height 9
click at [735, 440] on button "OK" at bounding box center [727, 438] width 28 height 18
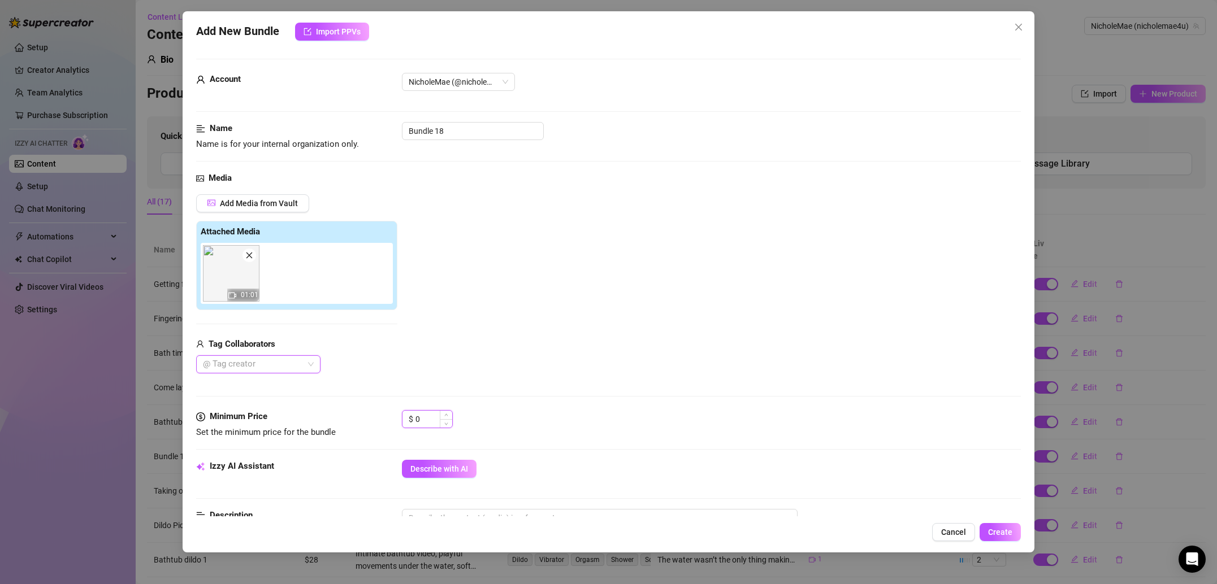
click at [437, 418] on input "0" at bounding box center [433, 419] width 37 height 17
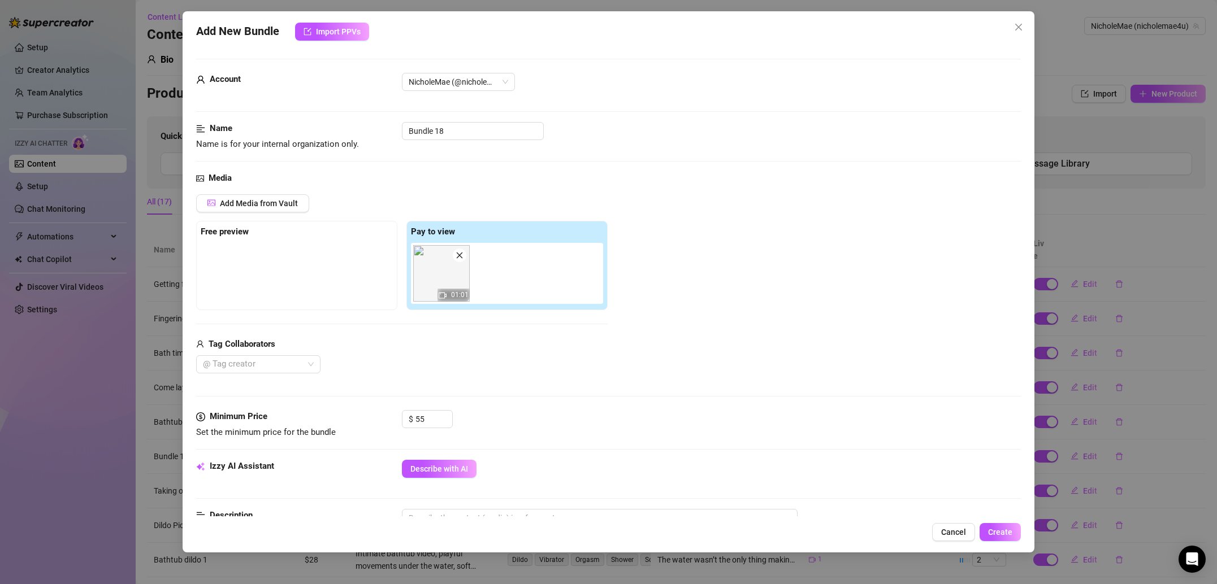
click at [520, 399] on div "Media Add Media from Vault Free preview Pay to view 01:01 Tag Collaborators @ T…" at bounding box center [608, 291] width 825 height 239
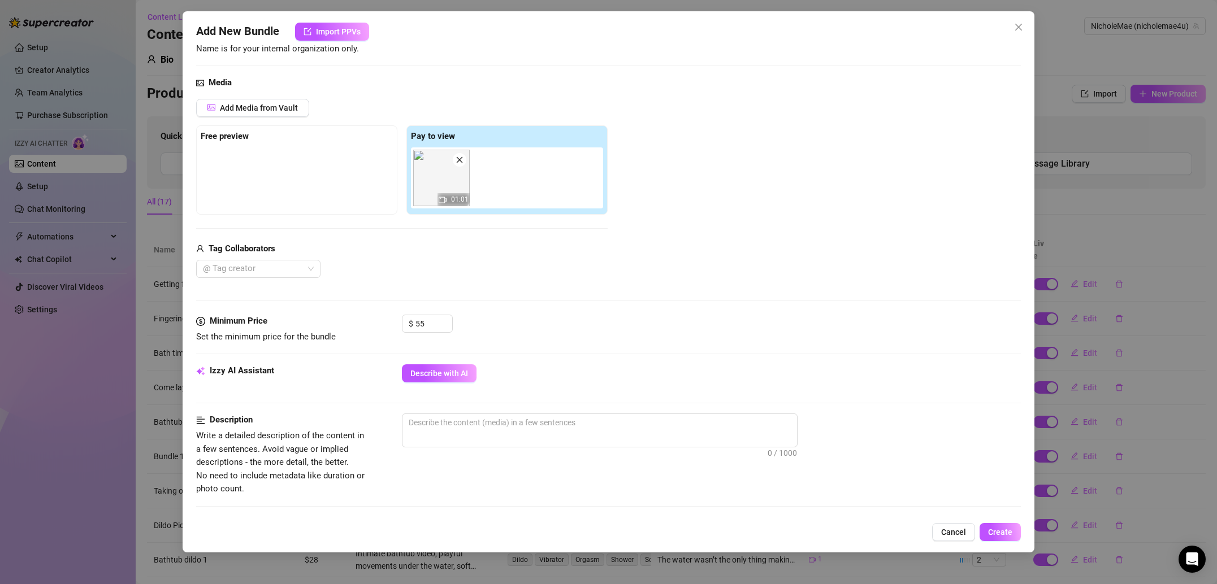
scroll to position [140, 0]
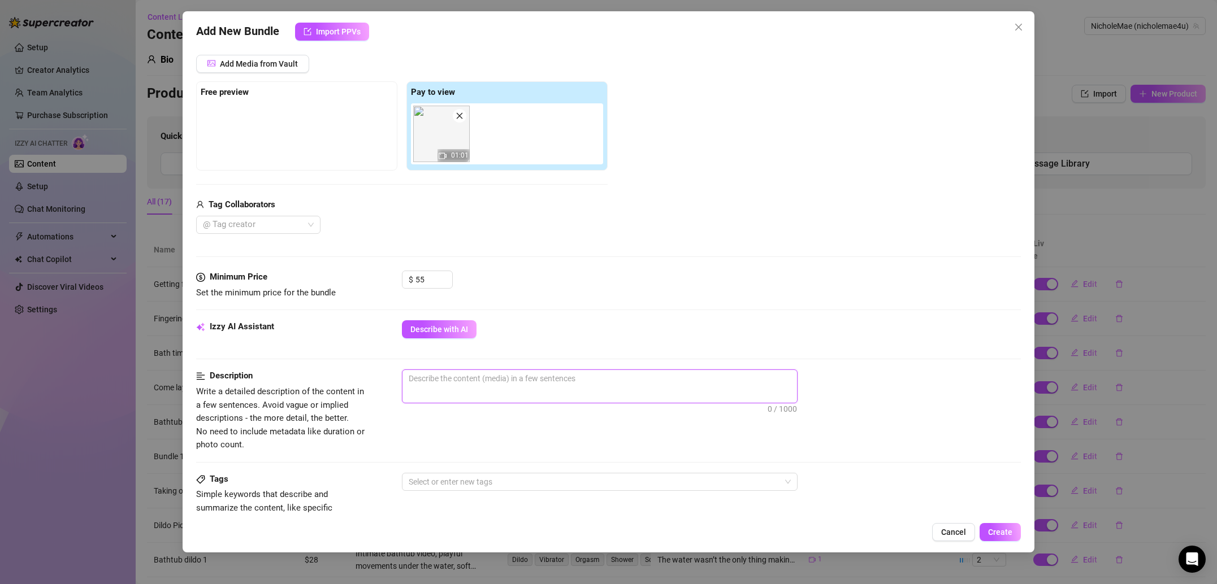
click at [454, 381] on textarea at bounding box center [599, 378] width 395 height 17
click at [539, 374] on textarea at bounding box center [599, 378] width 395 height 17
paste textarea "Intimate close-up scene, positioned closely with another figure implied, playfu…"
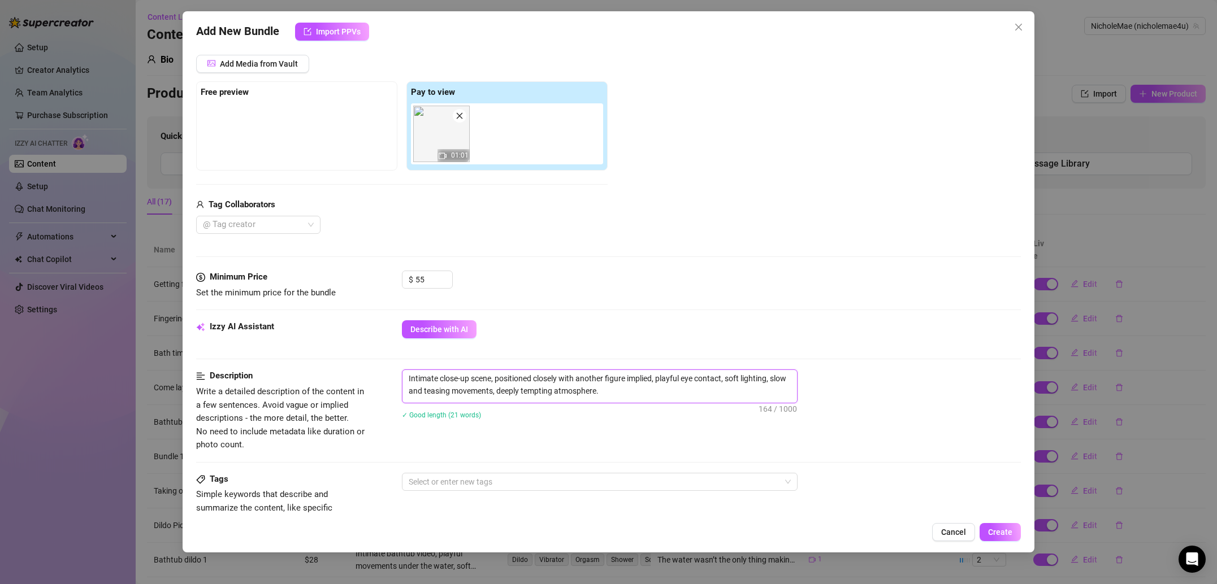
scroll to position [0, 0]
drag, startPoint x: 654, startPoint y: 379, endPoint x: 496, endPoint y: 375, distance: 158.3
click at [496, 375] on textarea "Intimate close-up scene, positioned closely with another figure implied, playfu…" at bounding box center [599, 384] width 395 height 29
click at [812, 384] on div "Intimate close-up scene, laying on the bed sucking dick, playful eye contact, s…" at bounding box center [711, 387] width 619 height 34
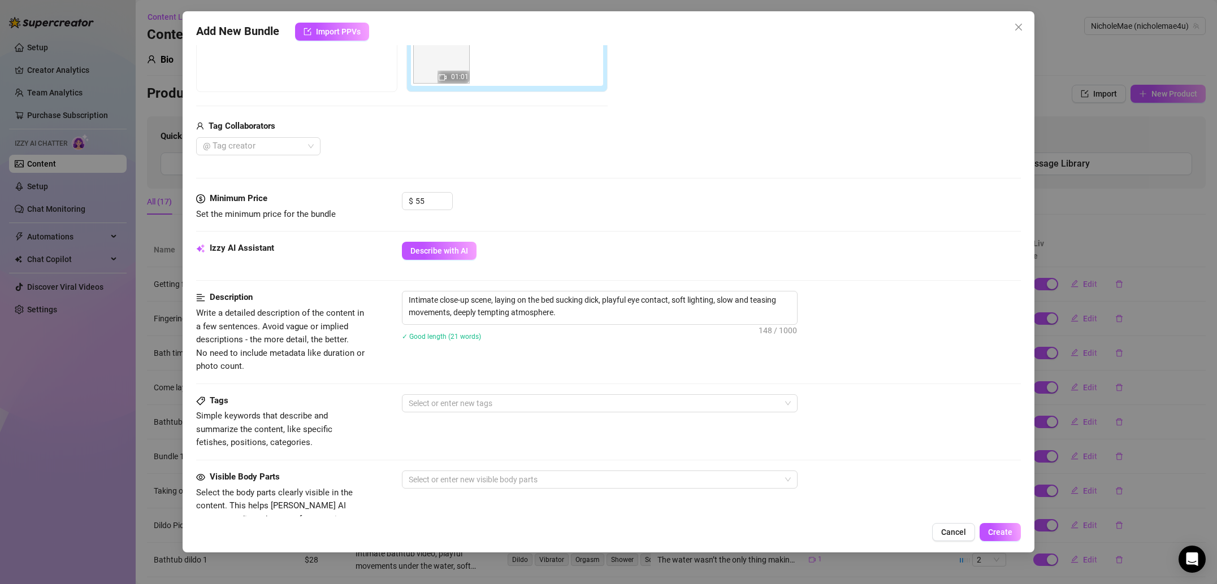
scroll to position [219, 0]
click at [510, 401] on div at bounding box center [593, 403] width 379 height 16
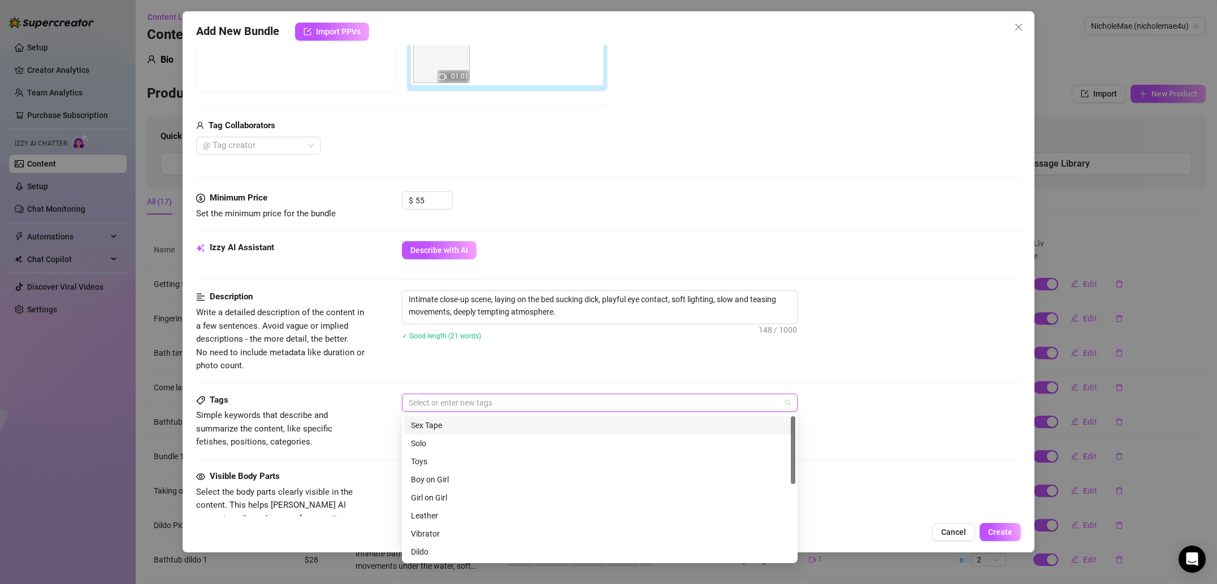
click at [448, 429] on div "Sex Tape" at bounding box center [600, 425] width 378 height 12
click at [444, 479] on div "Boy on Girl" at bounding box center [600, 480] width 378 height 12
click at [440, 438] on div "Oral" at bounding box center [600, 443] width 378 height 12
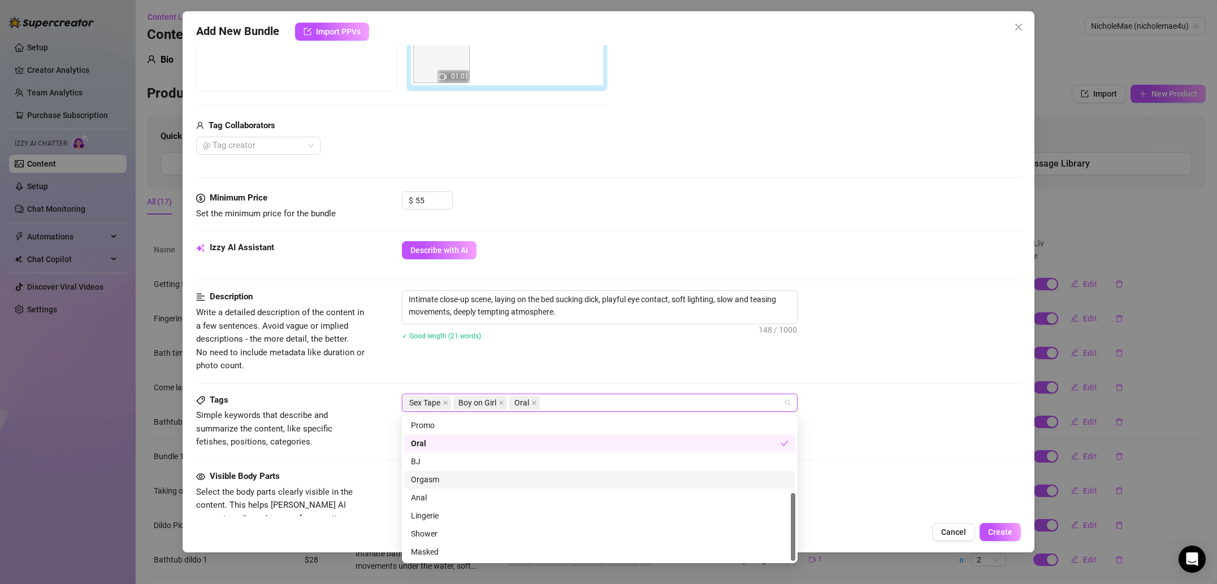
click at [378, 478] on div "Visible Body Parts Select the body parts clearly visible in the content. This h…" at bounding box center [608, 504] width 825 height 69
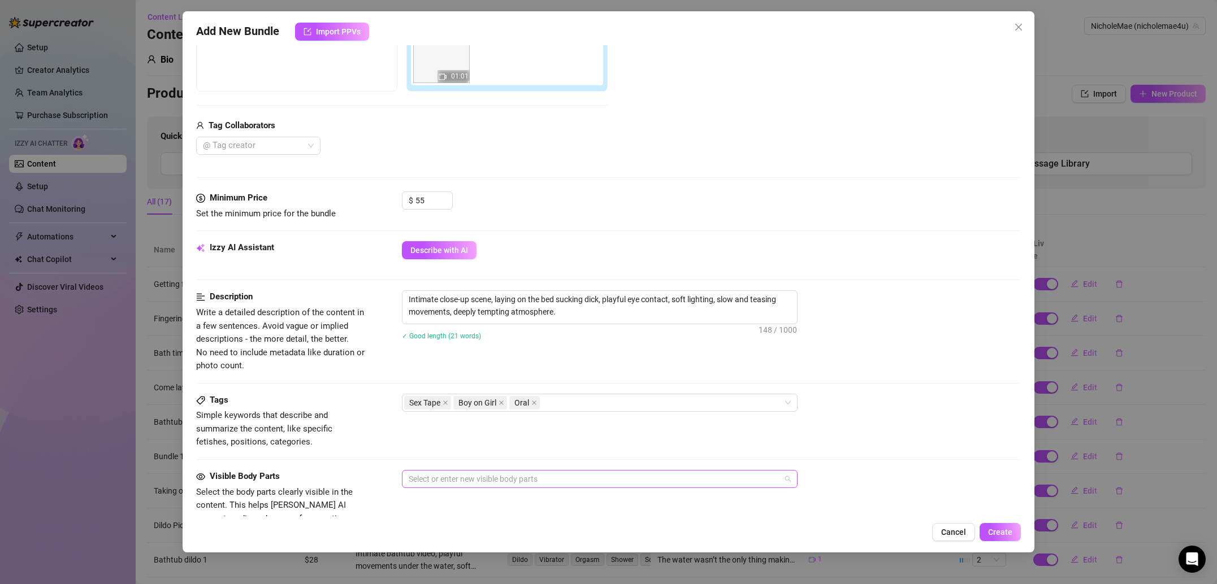
click at [458, 475] on div at bounding box center [593, 479] width 379 height 16
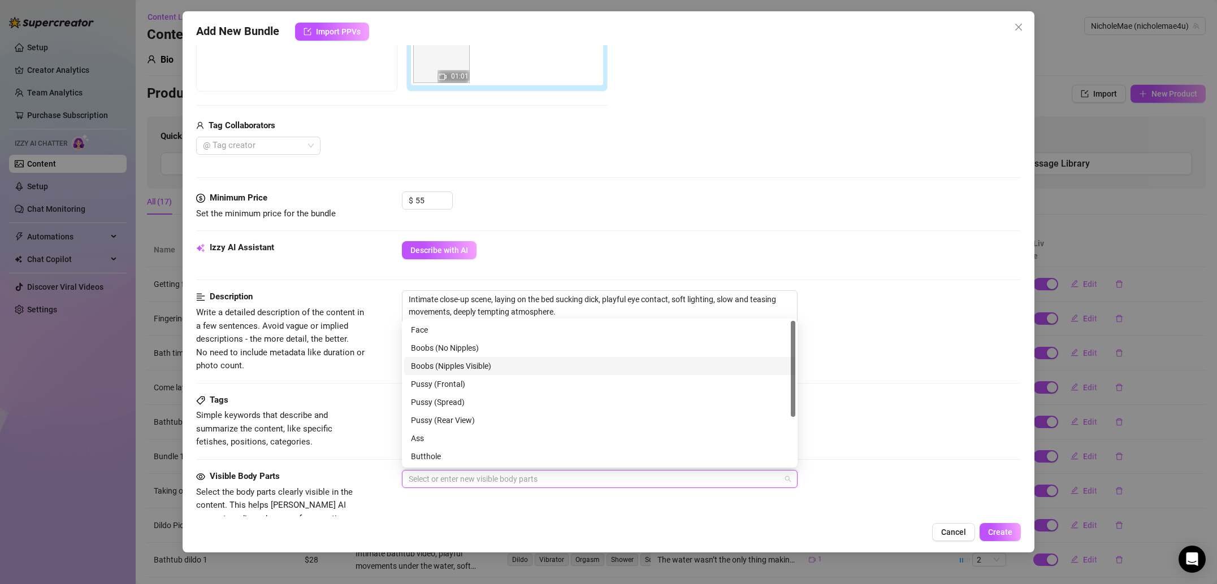
click at [466, 364] on div "Boobs (Nipples Visible)" at bounding box center [600, 366] width 378 height 12
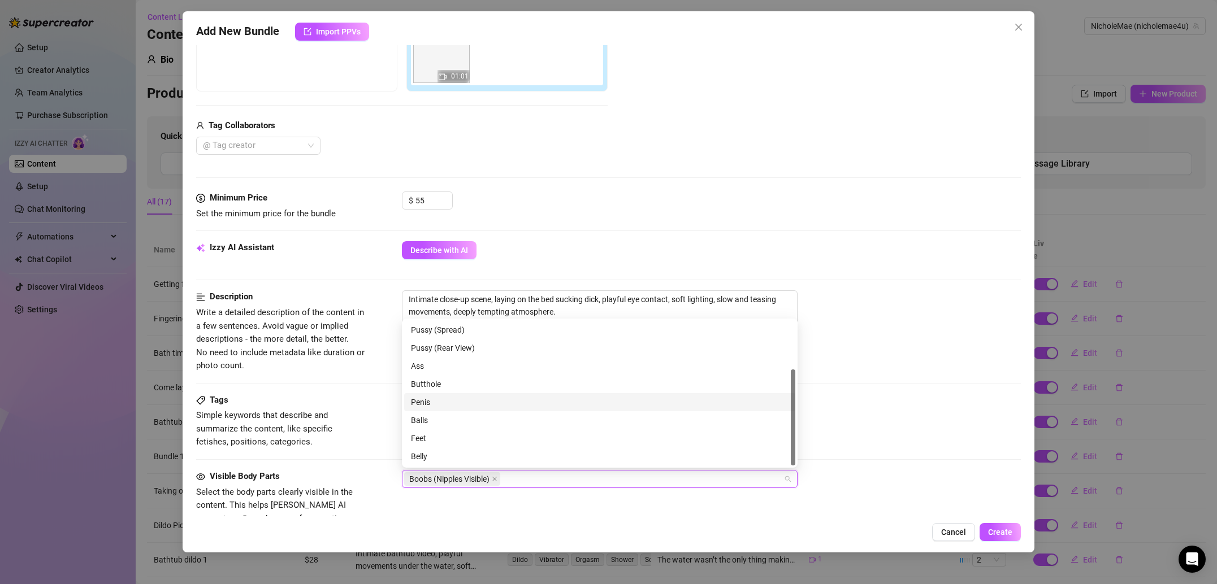
click at [453, 400] on div "Penis" at bounding box center [600, 402] width 378 height 12
click at [535, 481] on icon "close" at bounding box center [532, 479] width 6 height 6
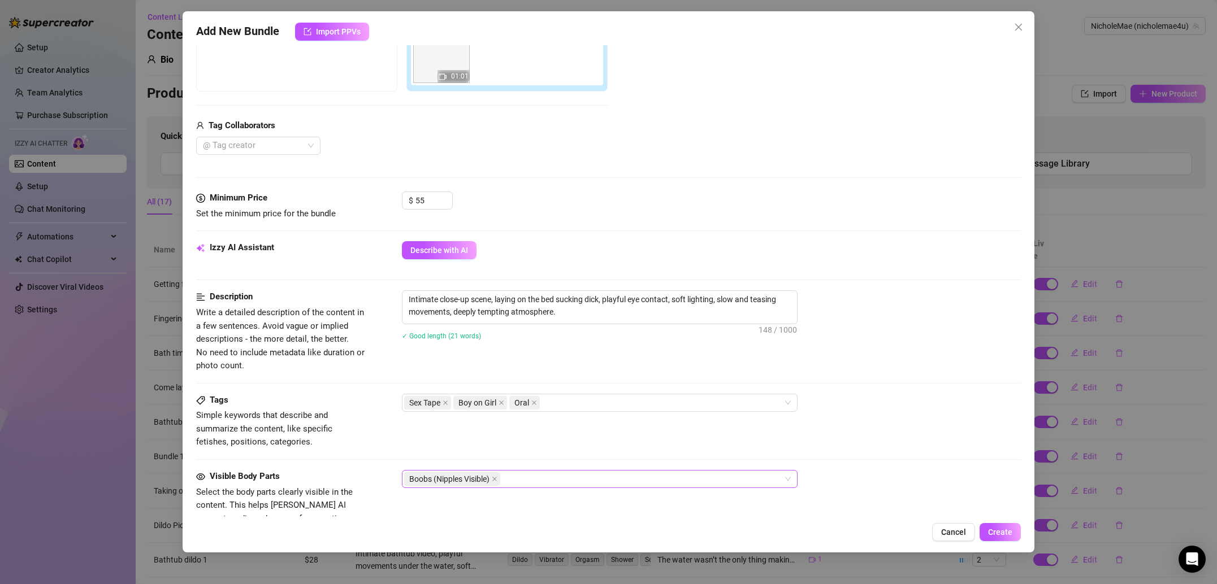
click at [372, 420] on div "Tags Simple keywords that describe and summarize the content, like specific fet…" at bounding box center [608, 421] width 825 height 55
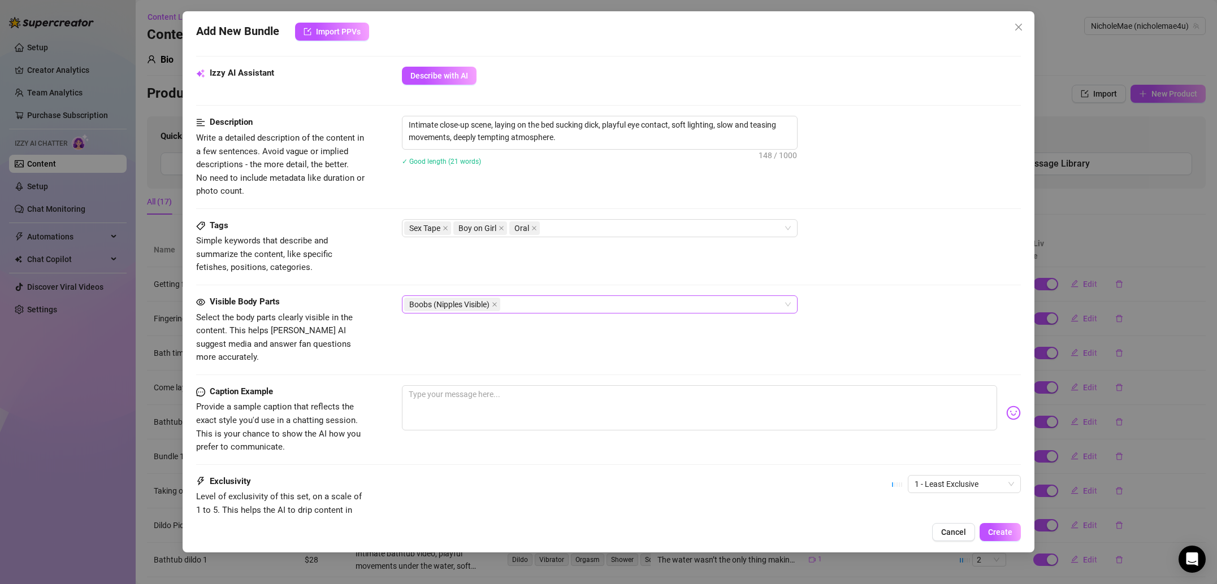
scroll to position [439, 0]
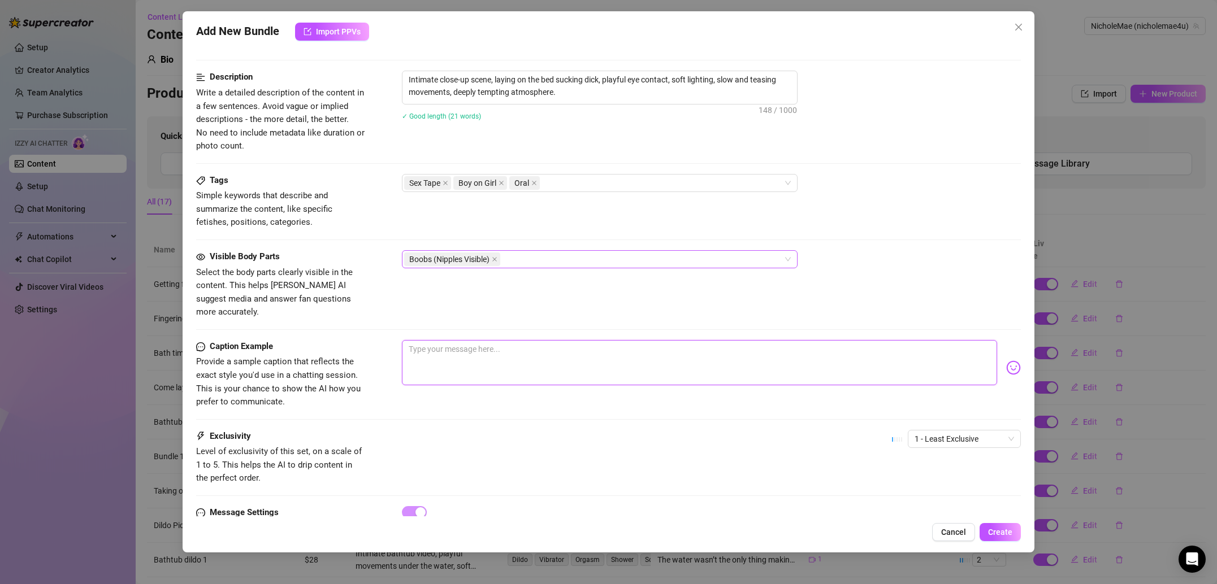
click at [464, 361] on textarea at bounding box center [699, 362] width 595 height 45
click at [568, 352] on textarea at bounding box center [699, 362] width 595 height 45
paste textarea "Couldn’t resist giving a little extra attention… you’d love every second of thi…"
click at [966, 431] on span "1 - Least Exclusive" at bounding box center [963, 439] width 99 height 17
click at [955, 489] on div "3" at bounding box center [964, 484] width 95 height 12
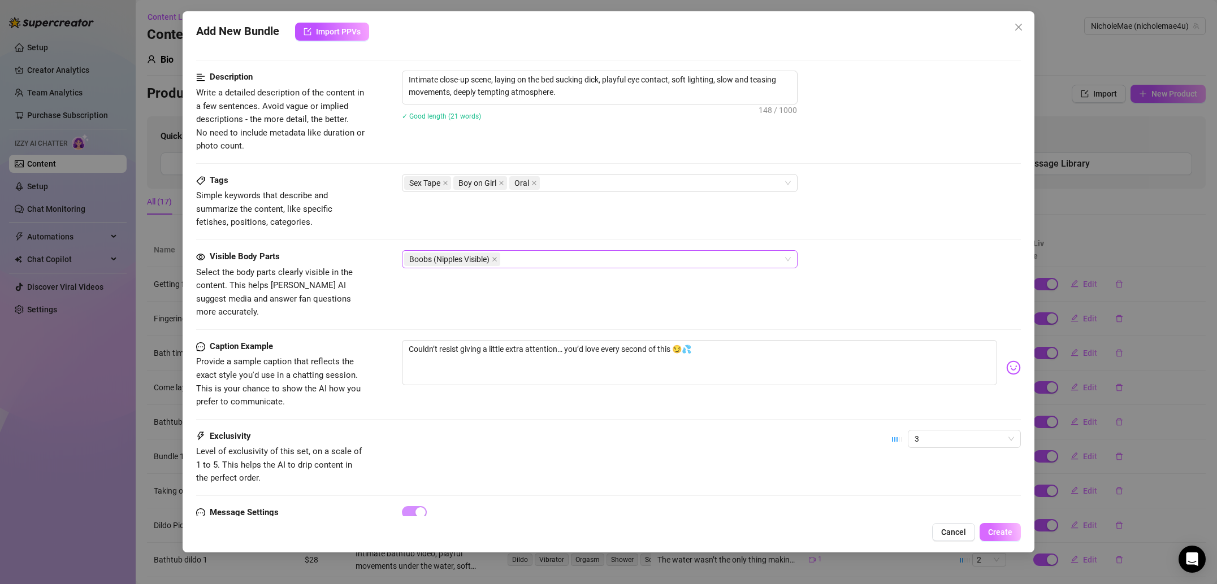
click at [1009, 537] on button "Create" at bounding box center [999, 532] width 41 height 18
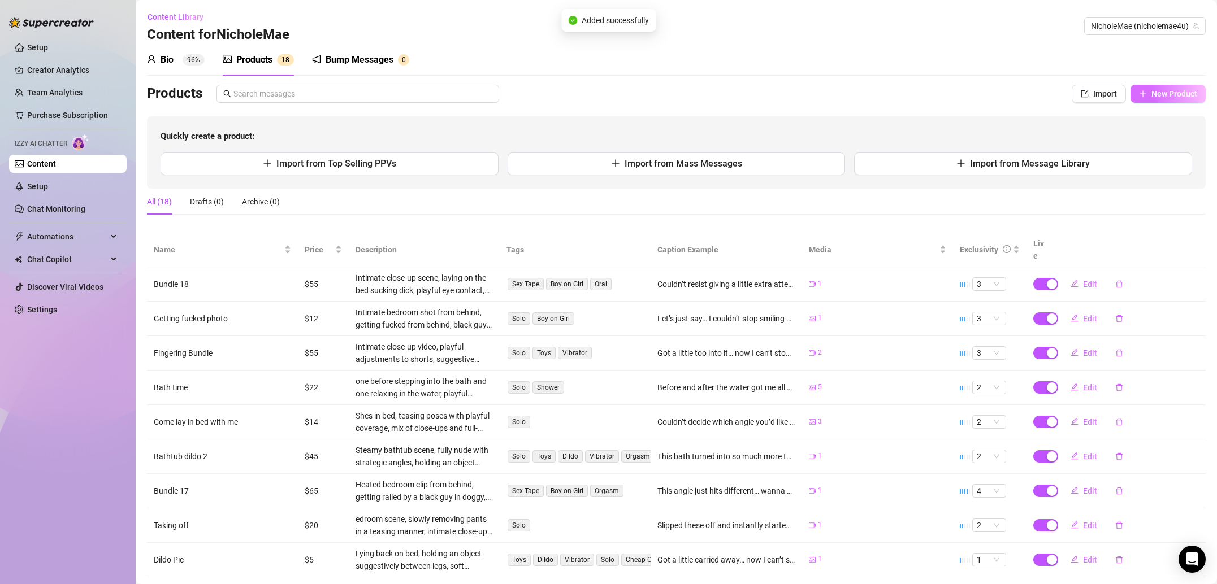
click at [1184, 90] on span "New Product" at bounding box center [1174, 93] width 46 height 9
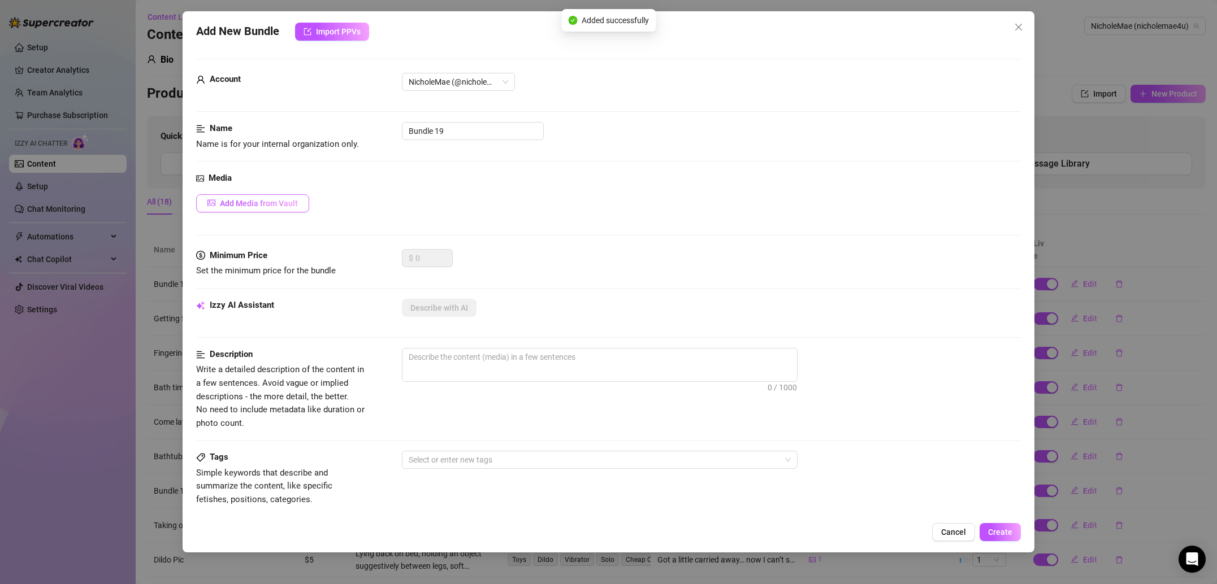
click at [250, 203] on span "Add Media from Vault" at bounding box center [259, 203] width 78 height 9
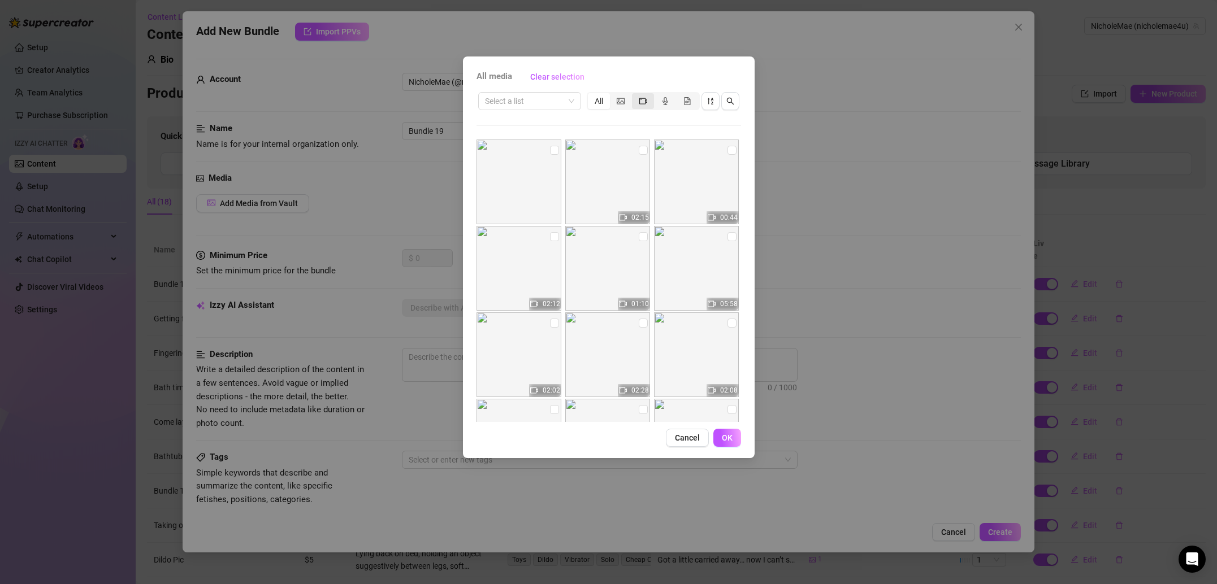
click at [638, 102] on div "segmented control" at bounding box center [643, 101] width 22 height 16
click at [635, 95] on input "segmented control" at bounding box center [635, 95] width 0 height 0
click at [552, 147] on input "checkbox" at bounding box center [554, 150] width 9 height 9
click at [644, 153] on input "checkbox" at bounding box center [643, 150] width 9 height 9
click at [625, 100] on div "segmented control" at bounding box center [621, 101] width 22 height 16
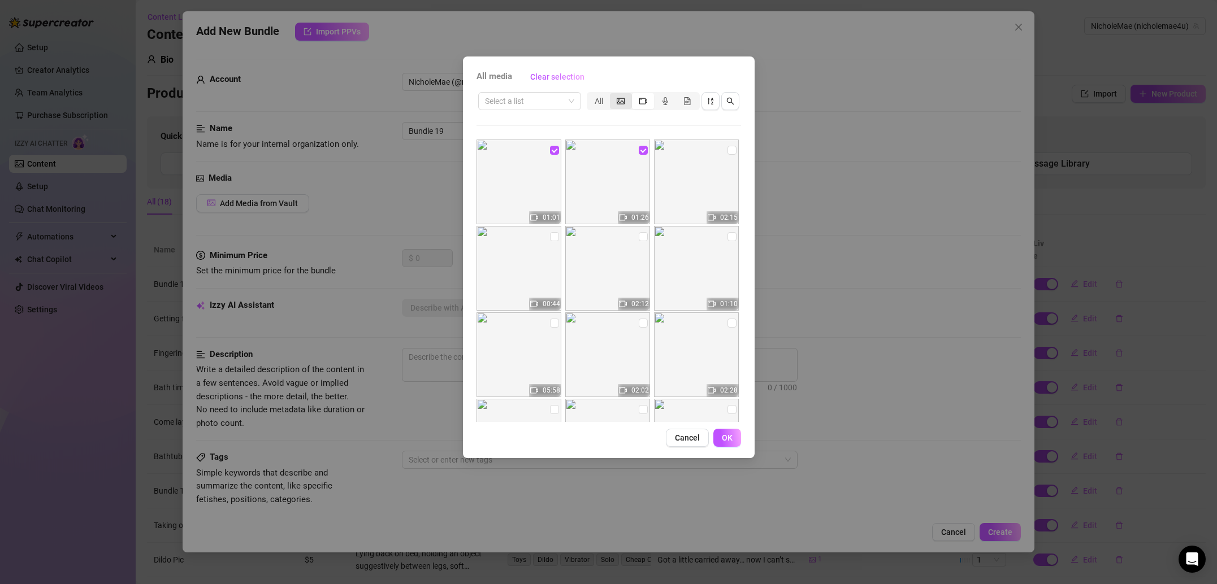
click at [613, 95] on input "segmented control" at bounding box center [613, 95] width 0 height 0
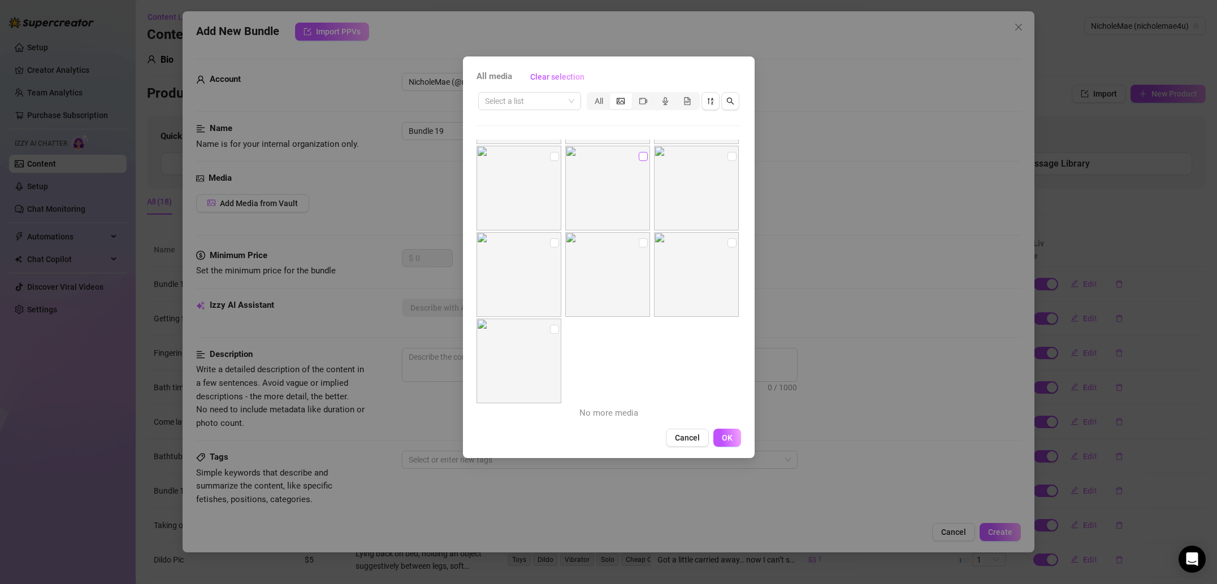
scroll to position [332, 0]
click at [643, 167] on input "checkbox" at bounding box center [643, 163] width 9 height 9
click at [724, 433] on span "OK" at bounding box center [727, 437] width 11 height 9
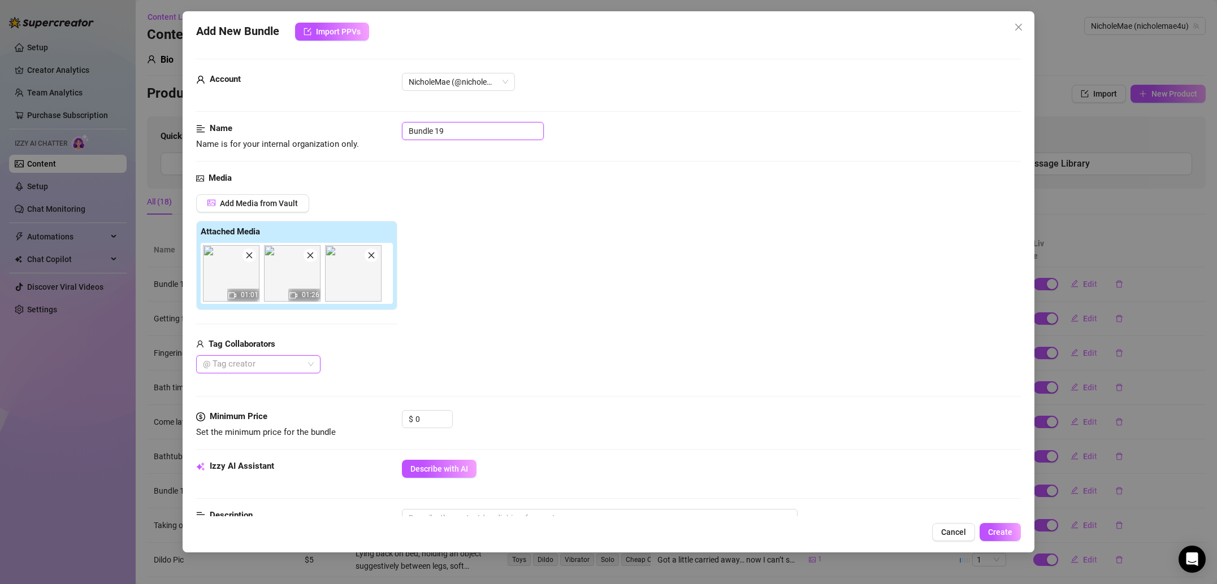
click at [478, 132] on input "Bundle 19" at bounding box center [473, 131] width 142 height 18
click at [423, 419] on input "0" at bounding box center [433, 419] width 37 height 17
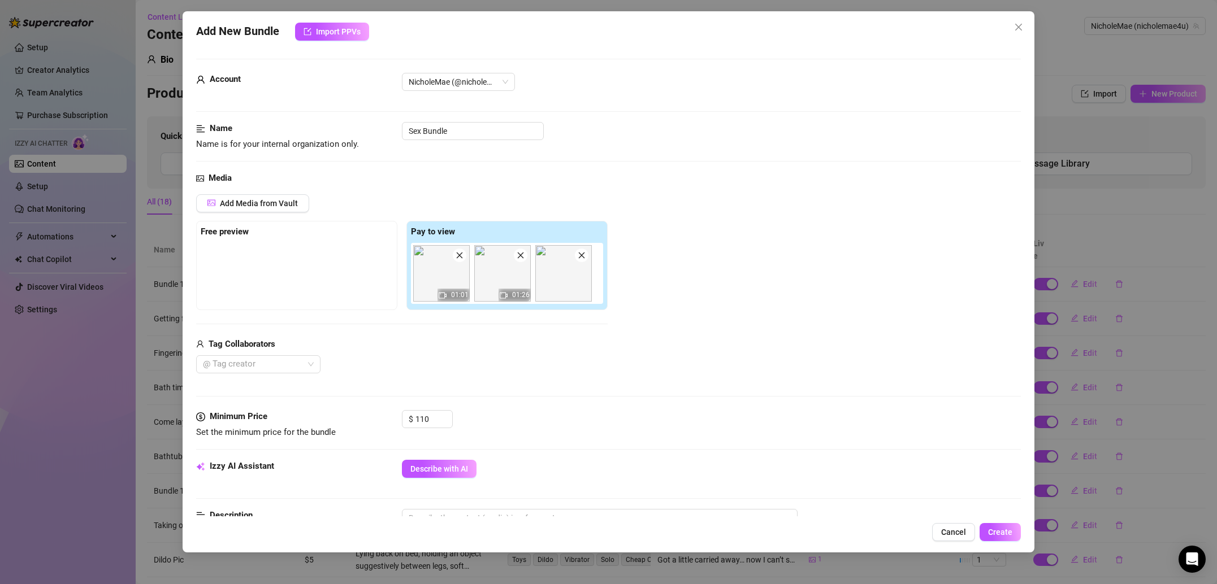
click at [497, 417] on div "$ 110" at bounding box center [711, 424] width 619 height 28
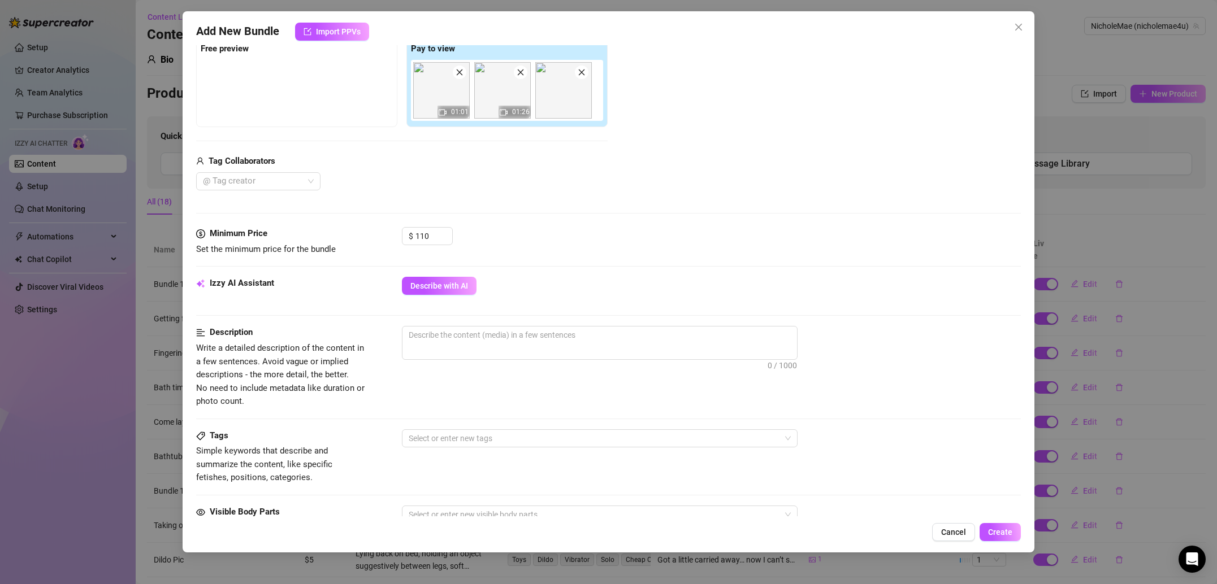
scroll to position [272, 0]
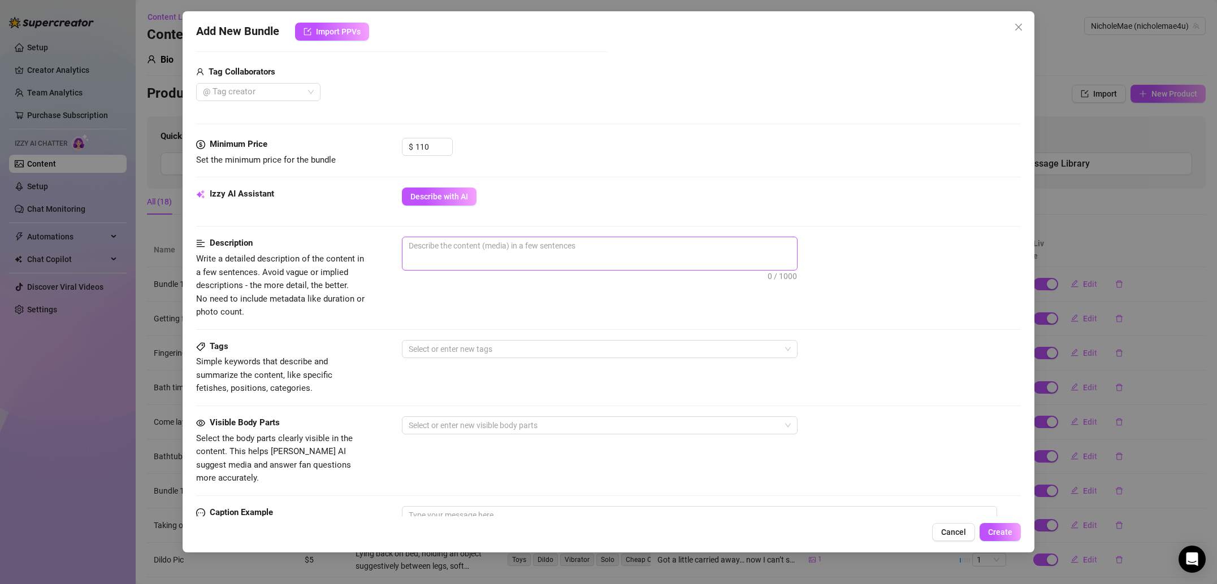
click at [464, 255] on span "0 / 1000" at bounding box center [600, 254] width 396 height 34
click at [457, 246] on textarea at bounding box center [599, 245] width 395 height 17
click at [499, 254] on textarea at bounding box center [599, 245] width 395 height 17
paste textarea "Exclusive multi-video pack, intimate scenes with a mix of playful and heated mo…"
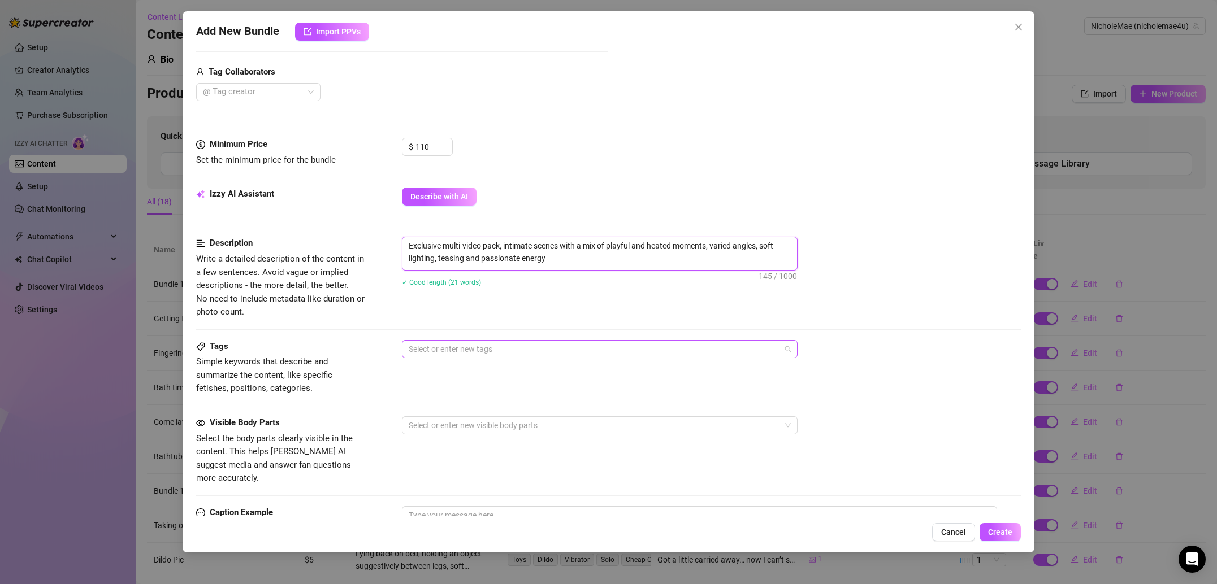
click at [480, 348] on div at bounding box center [593, 349] width 379 height 16
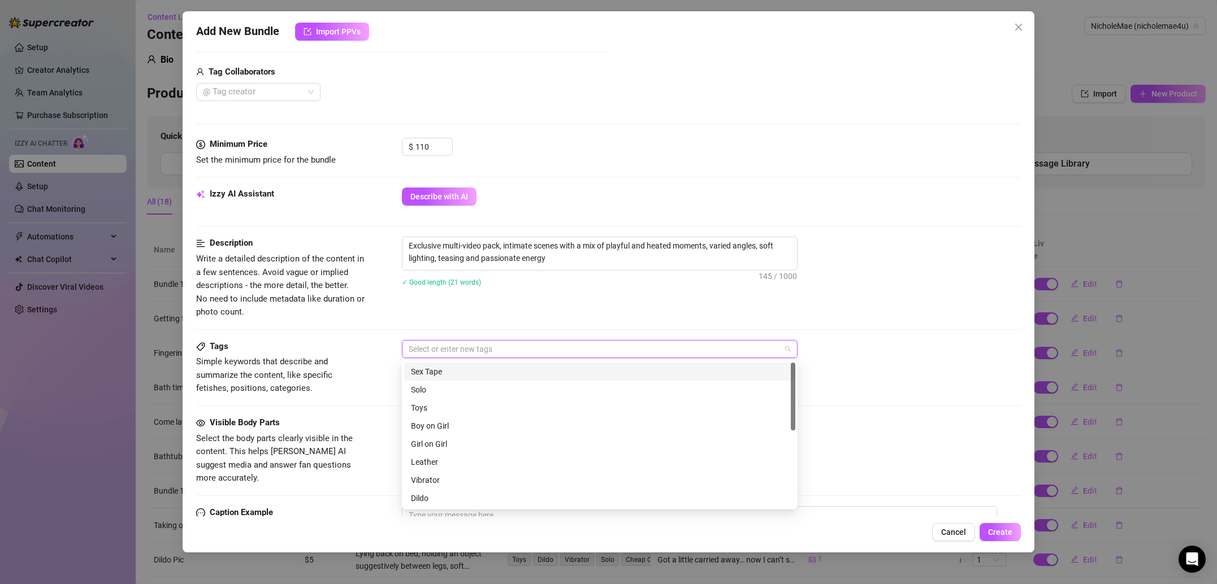
click at [454, 372] on div "Sex Tape" at bounding box center [600, 372] width 378 height 12
click at [446, 424] on div "Boy on Girl" at bounding box center [600, 426] width 378 height 12
click at [439, 430] on div "Oral" at bounding box center [600, 434] width 378 height 12
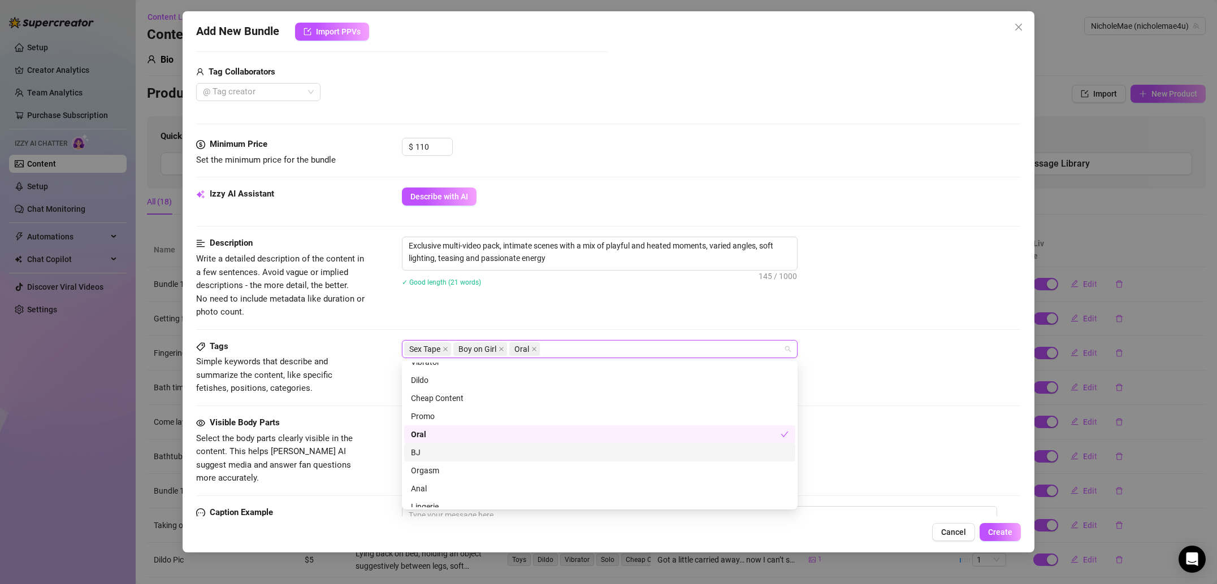
click at [439, 454] on div "BJ" at bounding box center [600, 452] width 378 height 12
click at [443, 470] on div "Orgasm" at bounding box center [600, 471] width 378 height 12
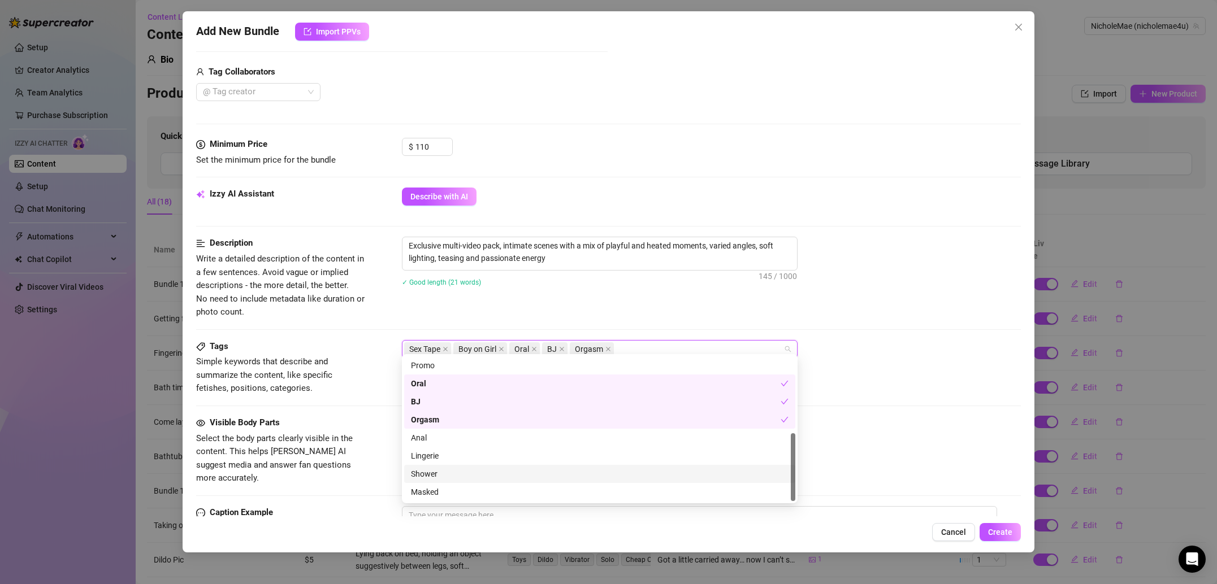
scroll to position [279, 0]
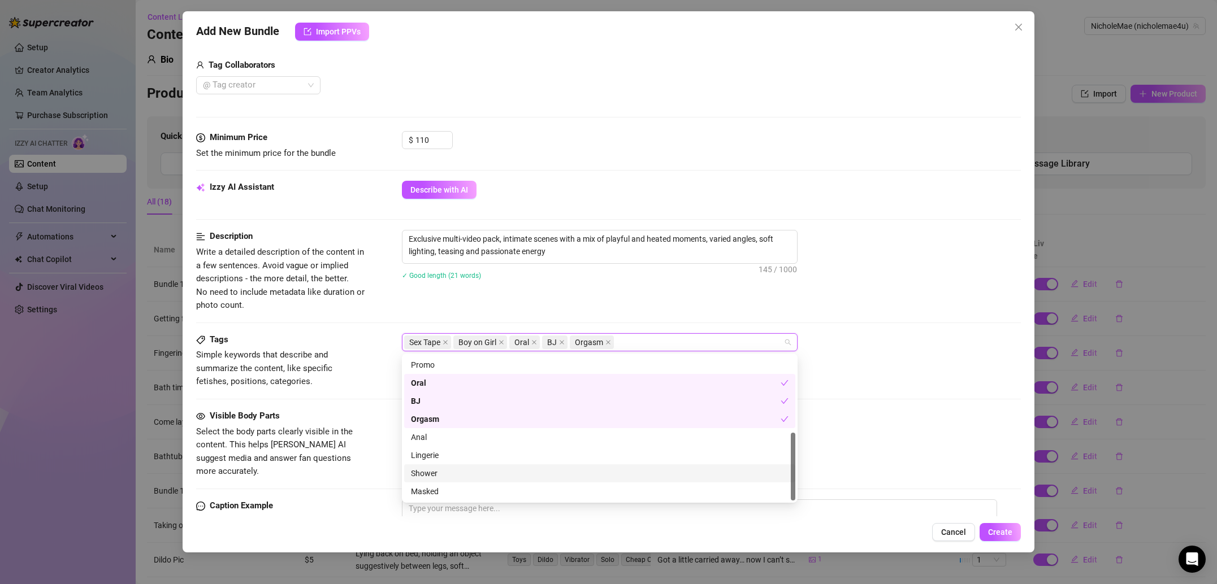
click at [896, 424] on div "Select or enter new visible body parts" at bounding box center [711, 419] width 619 height 18
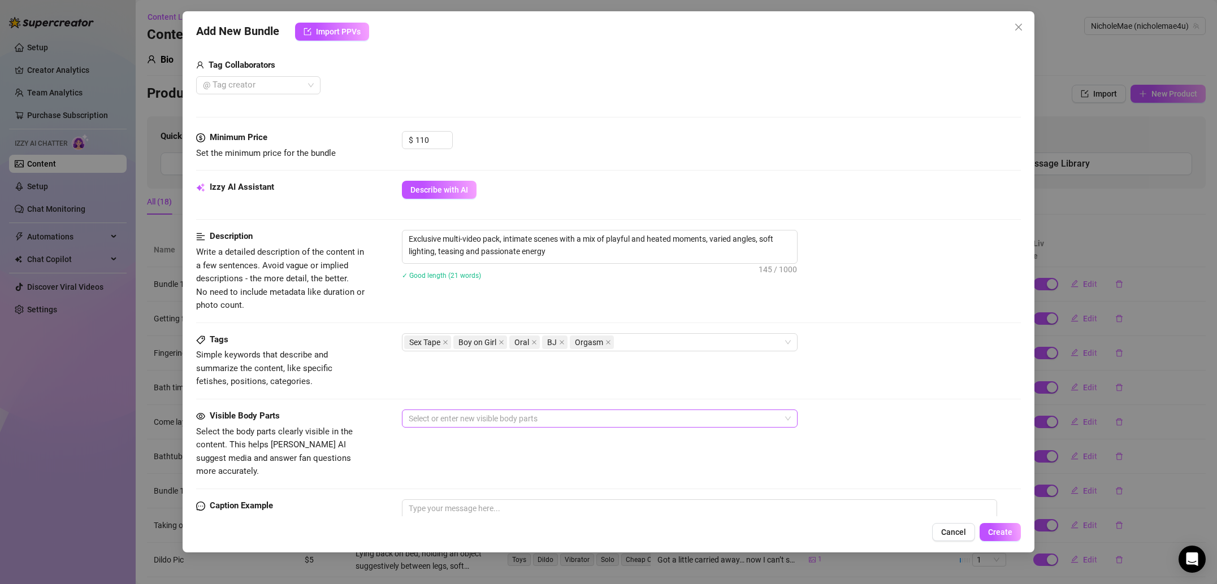
click at [456, 422] on div at bounding box center [593, 419] width 379 height 16
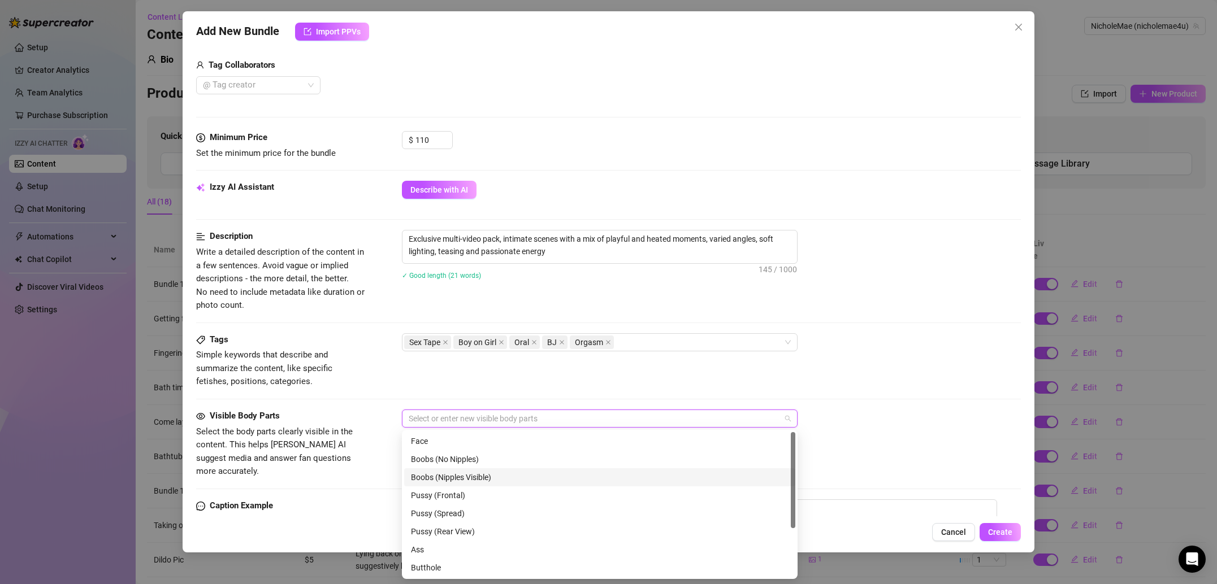
click at [443, 475] on div "Boobs (Nipples Visible)" at bounding box center [600, 477] width 378 height 12
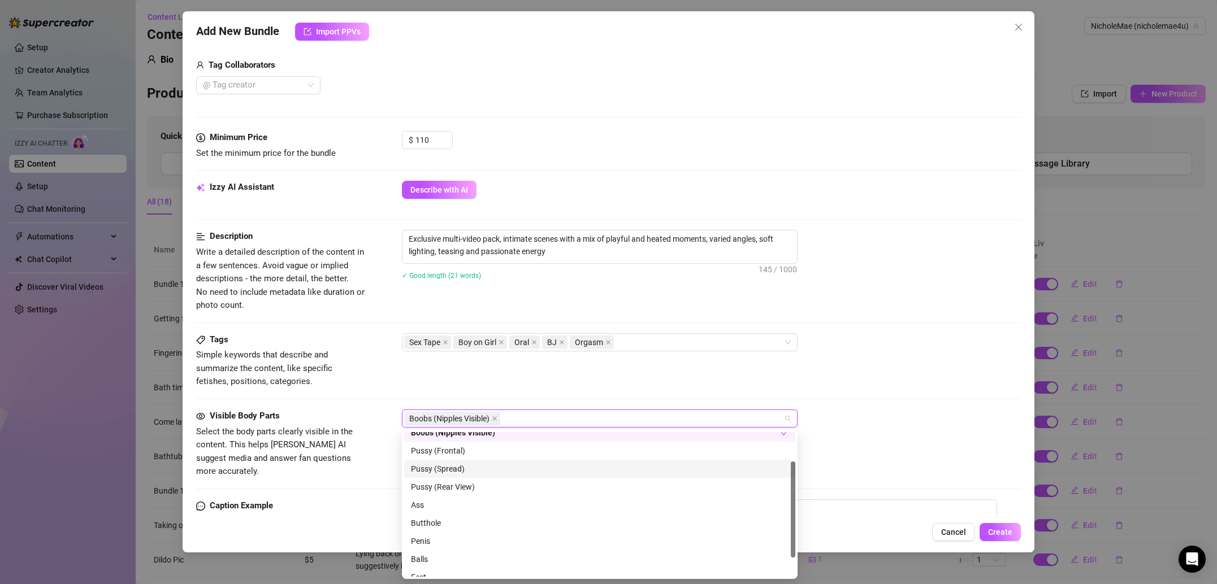
scroll to position [44, 0]
click at [466, 485] on div "Pussy (Rear View)" at bounding box center [600, 488] width 378 height 12
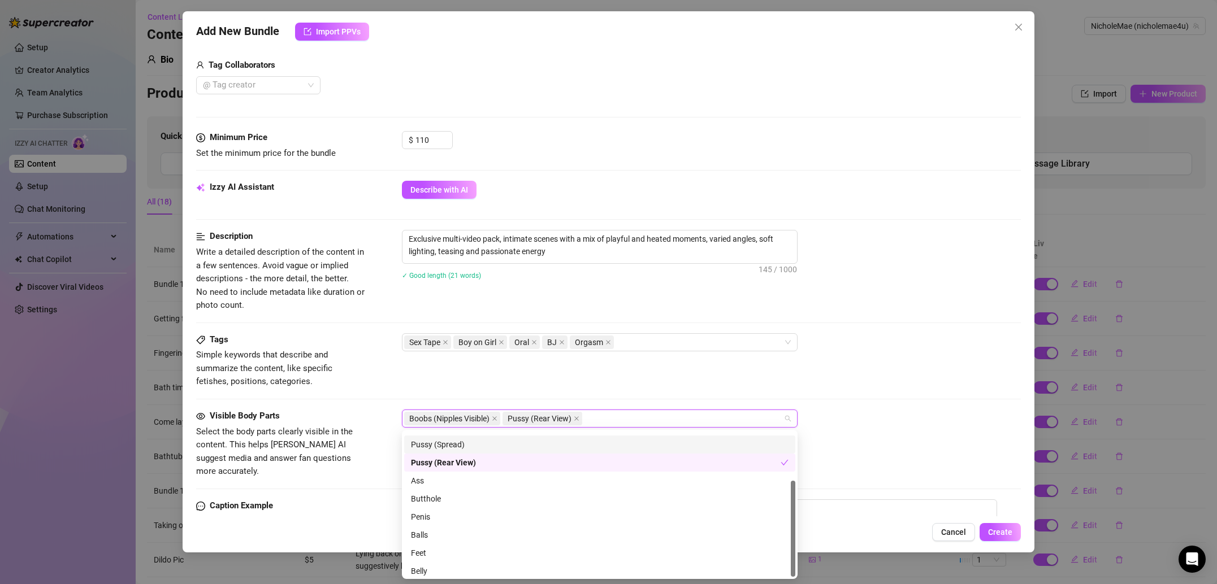
scroll to position [72, 0]
click at [446, 491] on div "Butthole" at bounding box center [600, 495] width 378 height 12
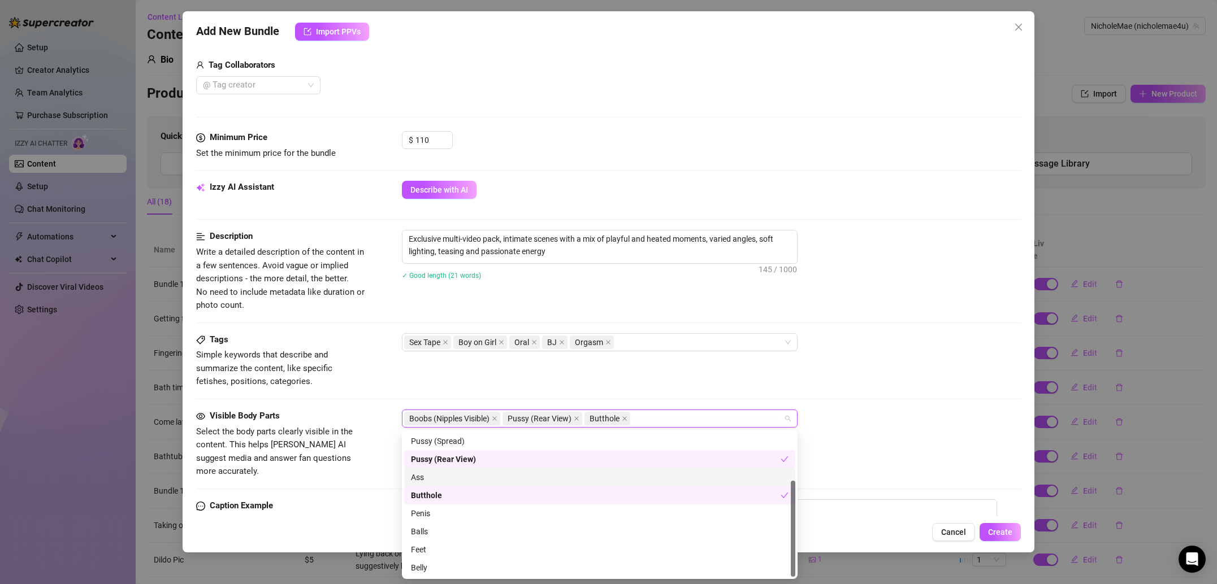
click at [444, 473] on div "Ass" at bounding box center [600, 477] width 378 height 12
click at [448, 515] on div "Penis" at bounding box center [600, 514] width 378 height 12
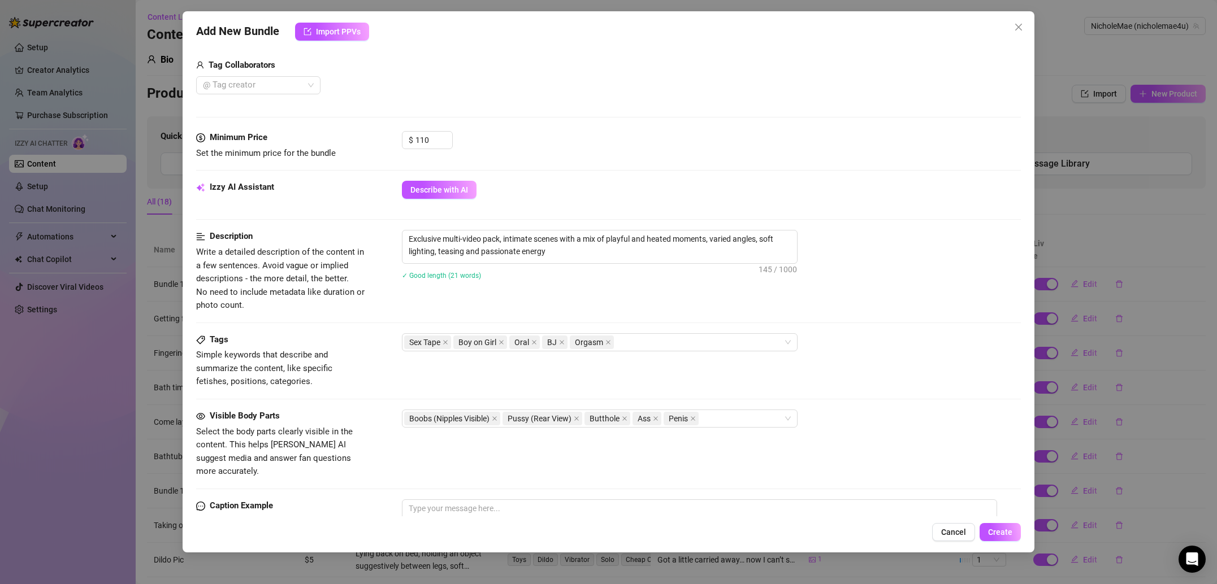
click at [364, 480] on div "Visible Body Parts Select the body parts clearly visible in the content. This h…" at bounding box center [608, 455] width 825 height 90
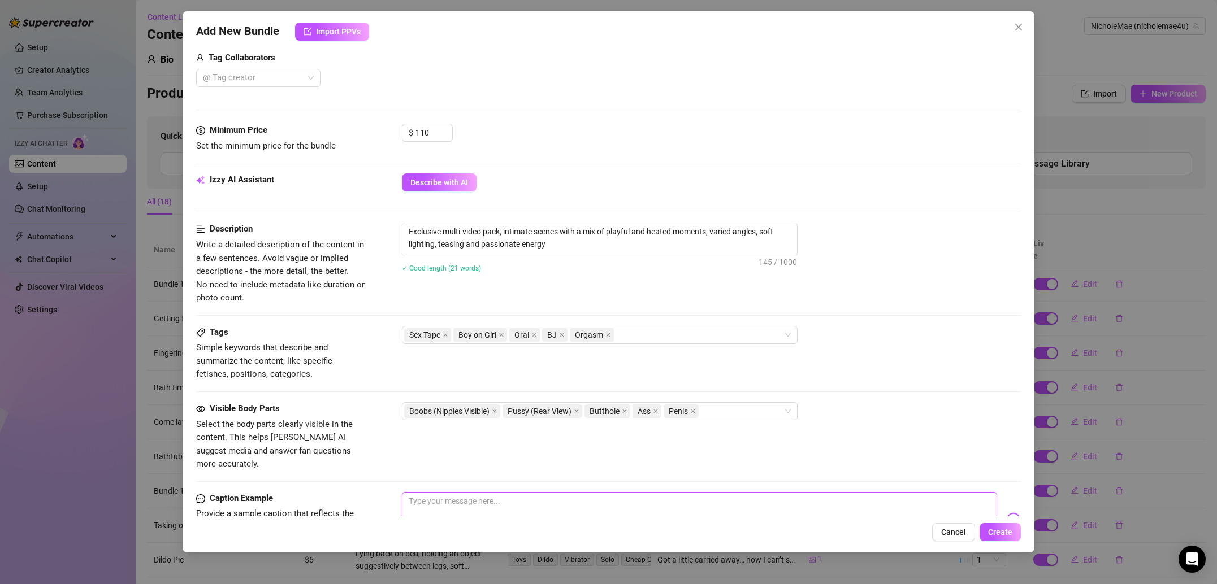
click at [509, 493] on textarea at bounding box center [699, 514] width 595 height 45
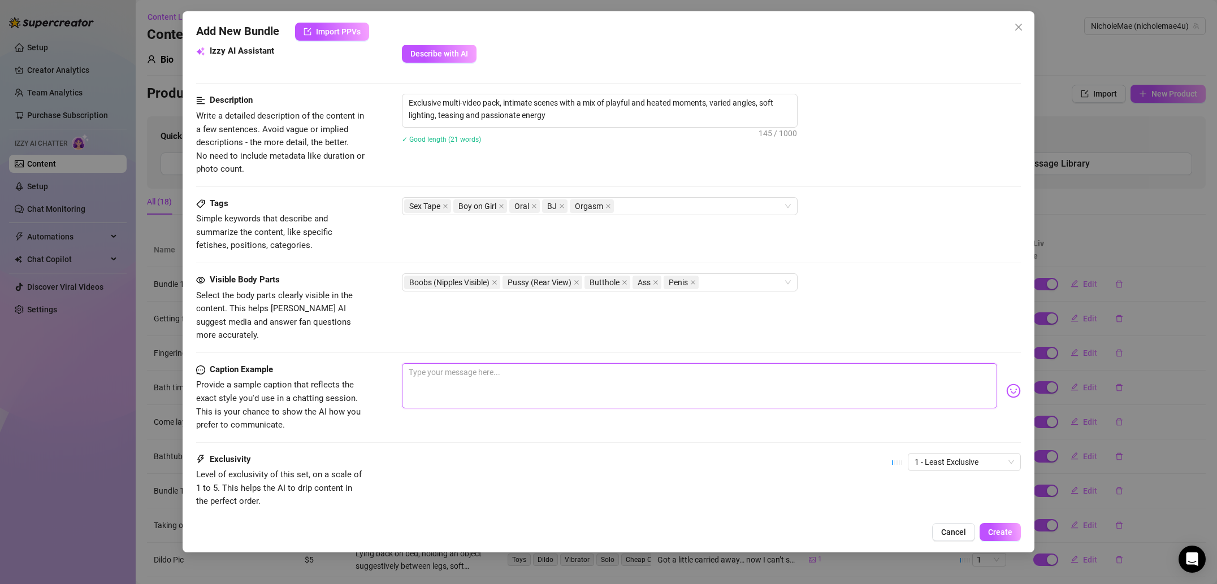
scroll to position [478, 0]
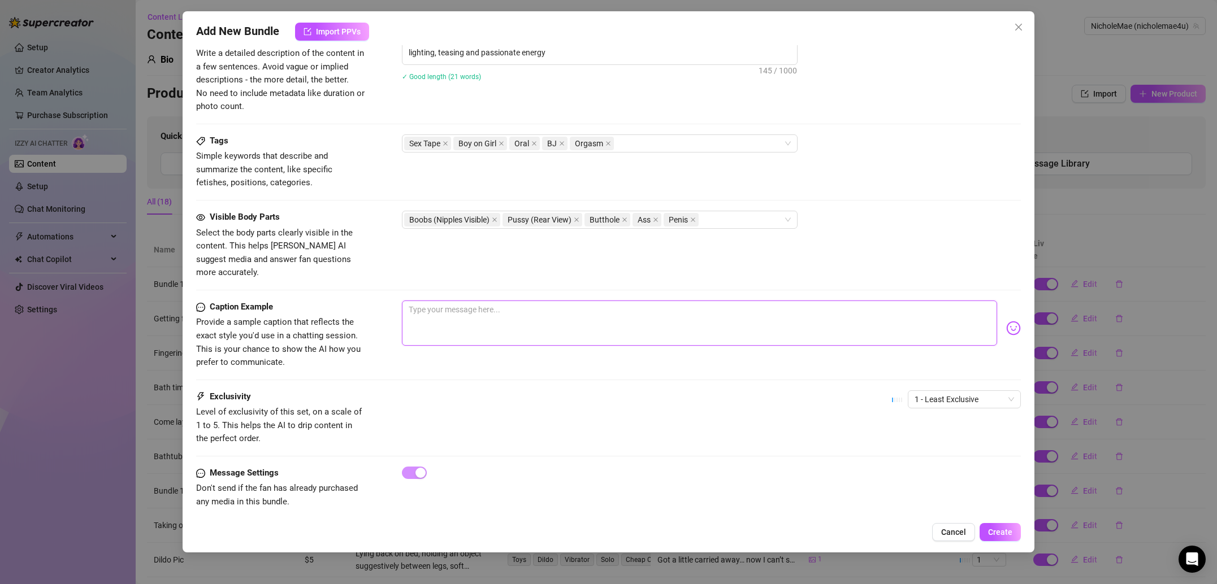
click at [510, 301] on textarea at bounding box center [699, 323] width 595 height 45
paste textarea "Every wild moment from this week… all in one place for you 😈🔥"
click at [728, 283] on div "Visible Body Parts Select the body parts clearly visible in the content. This h…" at bounding box center [608, 256] width 825 height 90
click at [964, 391] on span "1 - Least Exclusive" at bounding box center [963, 399] width 99 height 17
click at [952, 457] on div "4" at bounding box center [964, 463] width 95 height 12
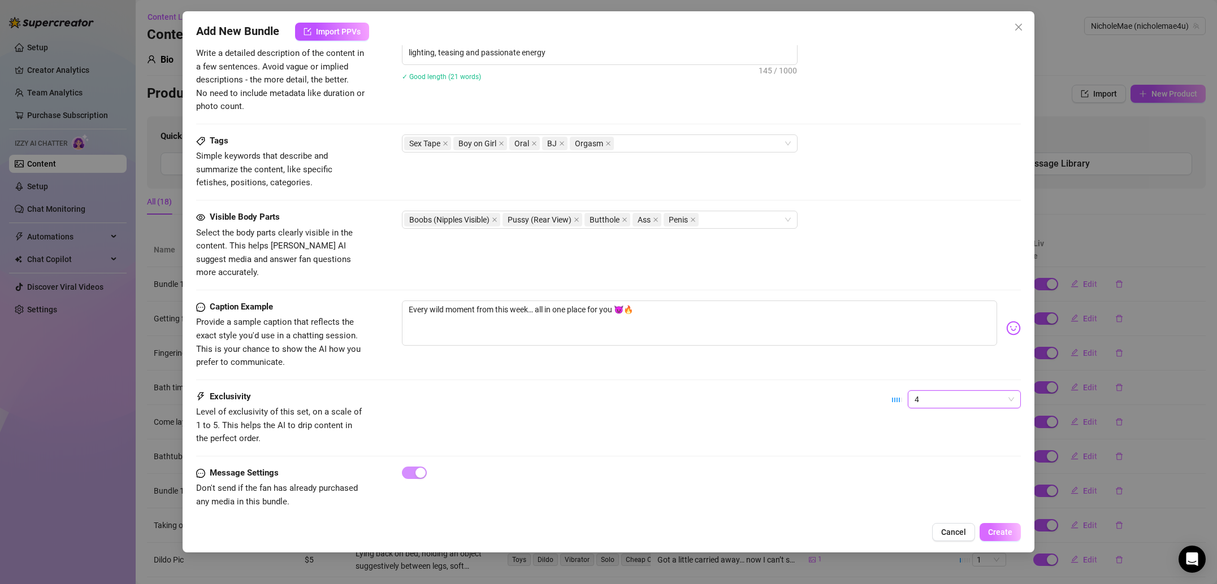
click at [1005, 525] on button "Create" at bounding box center [999, 532] width 41 height 18
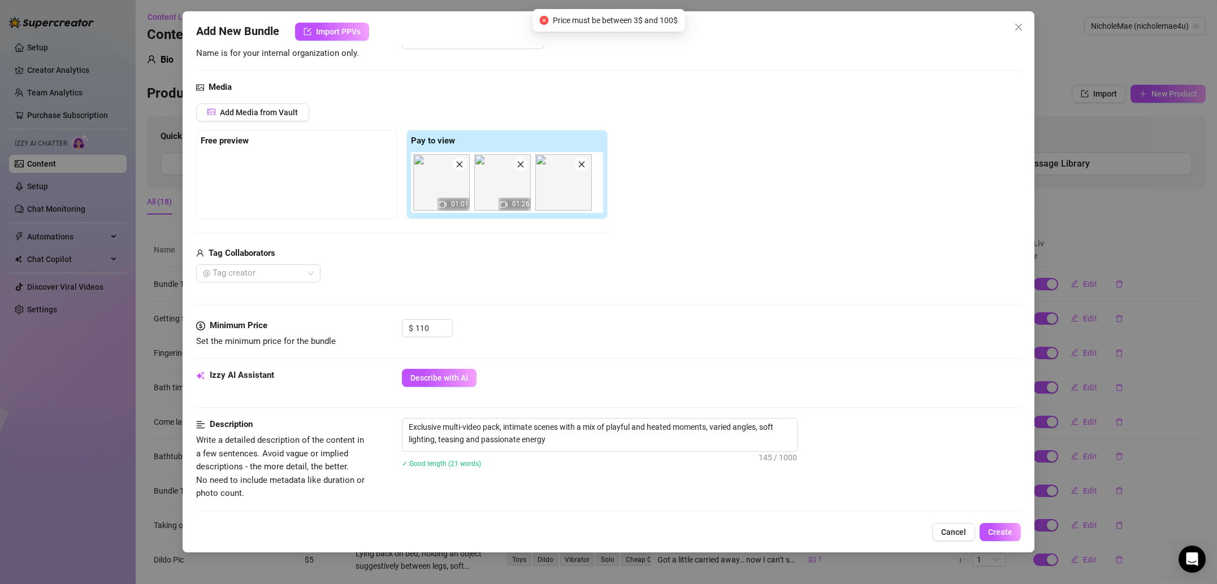
scroll to position [0, 0]
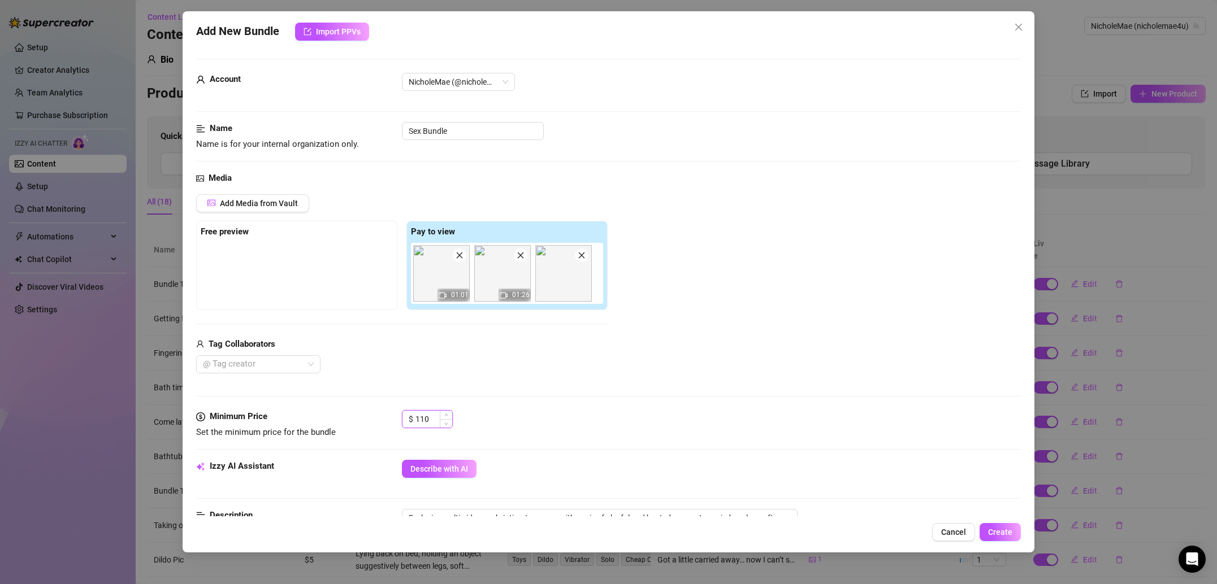
click at [432, 420] on input "110" at bounding box center [433, 419] width 37 height 17
click at [567, 371] on div "@ Tag creator" at bounding box center [401, 365] width 411 height 18
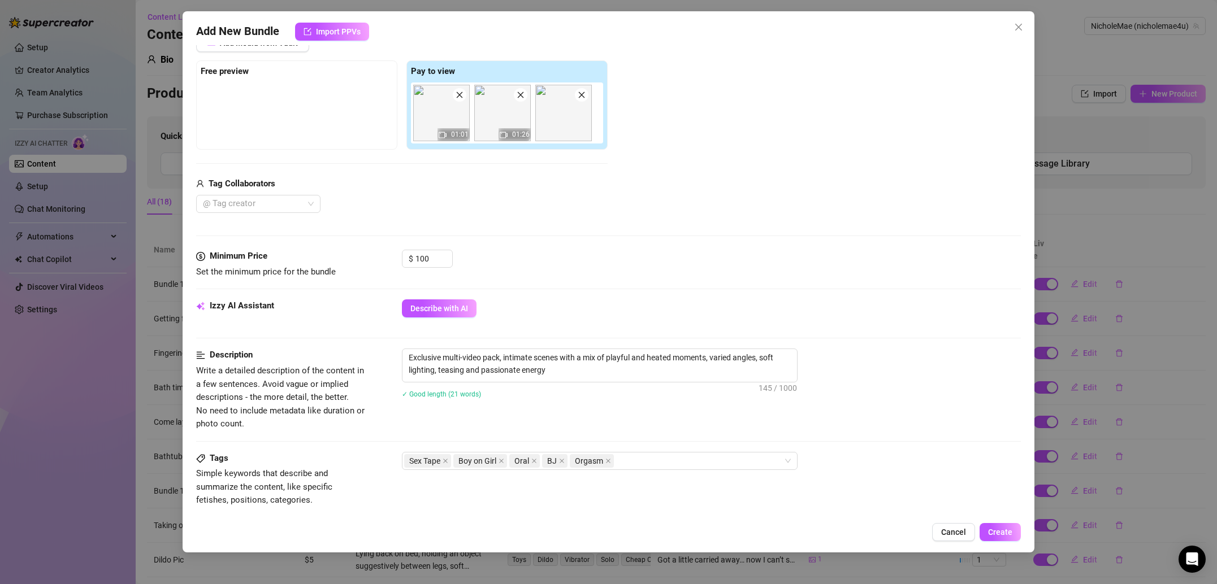
scroll to position [172, 0]
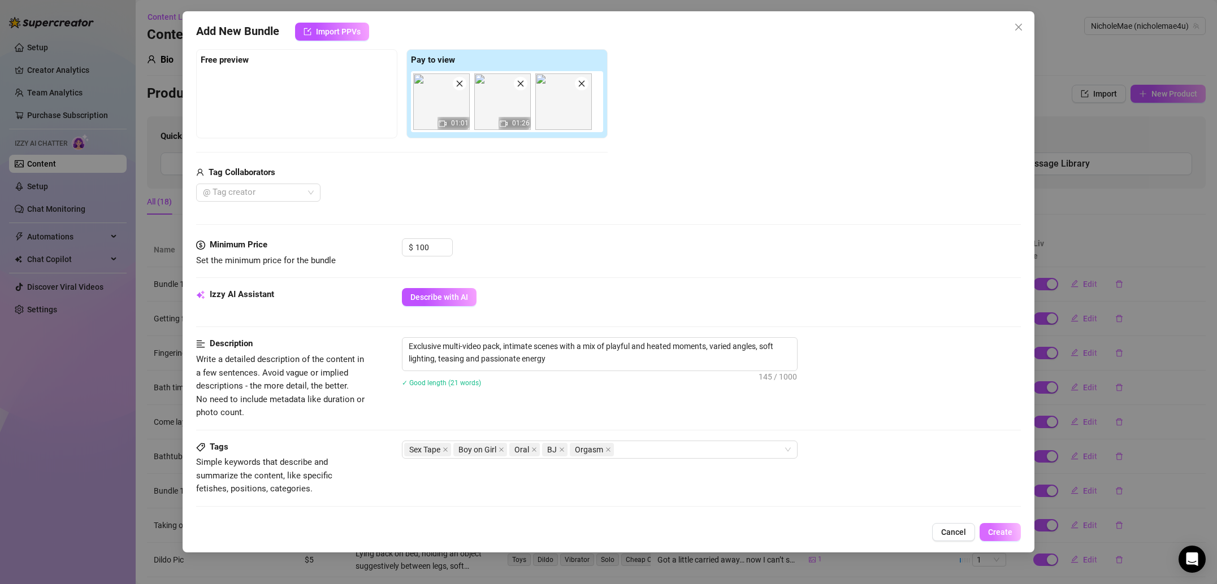
click at [998, 528] on span "Create" at bounding box center [1000, 532] width 24 height 9
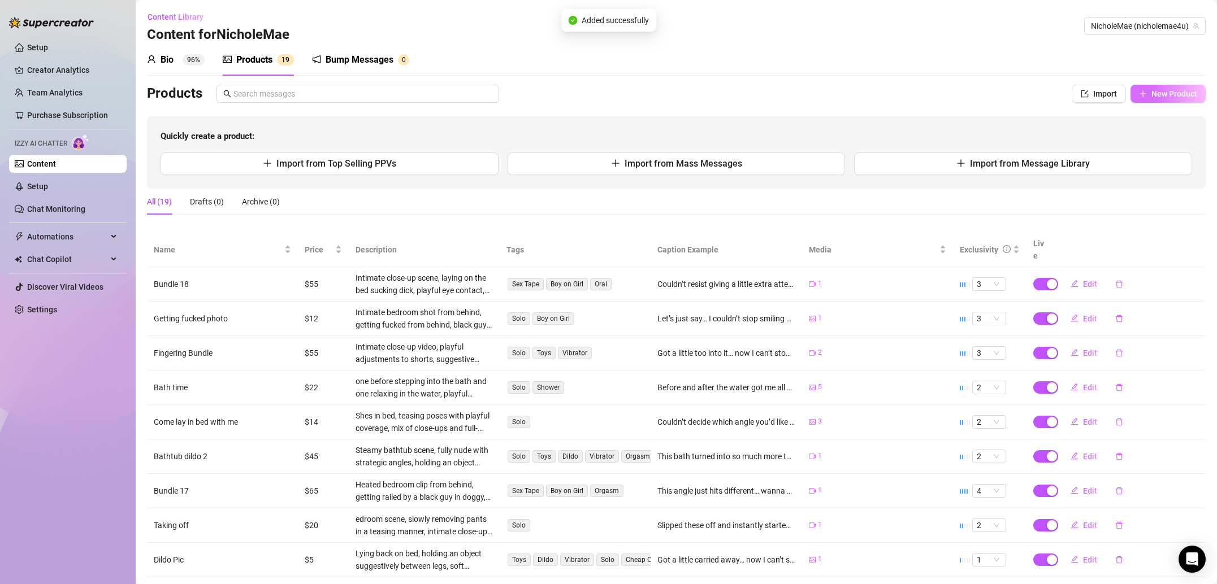
click at [1176, 93] on span "New Product" at bounding box center [1174, 93] width 46 height 9
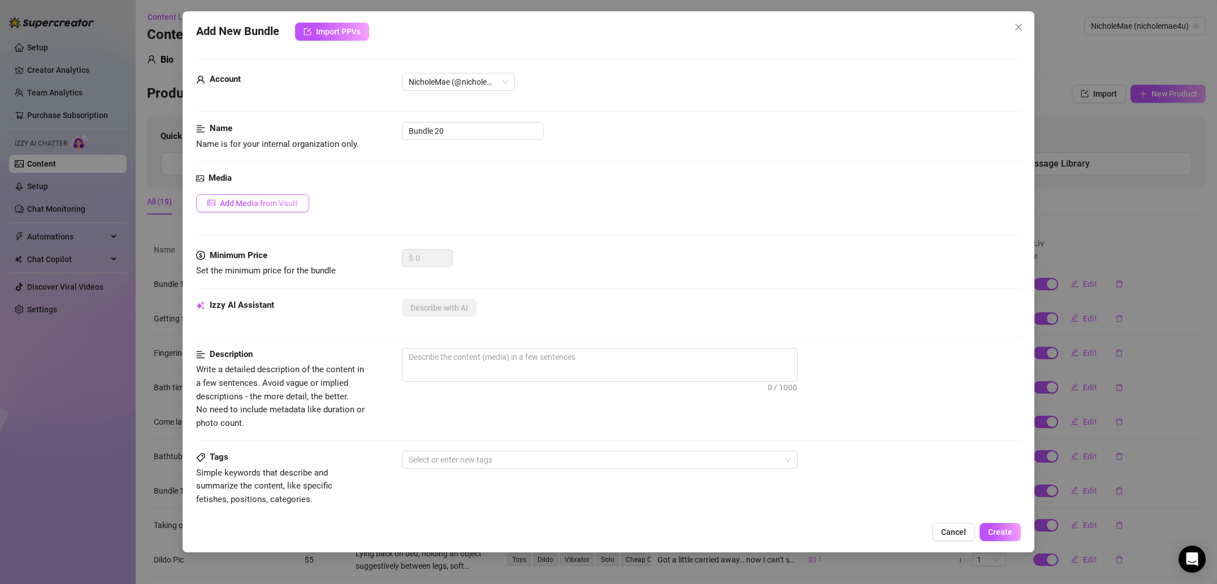
click at [270, 201] on span "Add Media from Vault" at bounding box center [259, 203] width 78 height 9
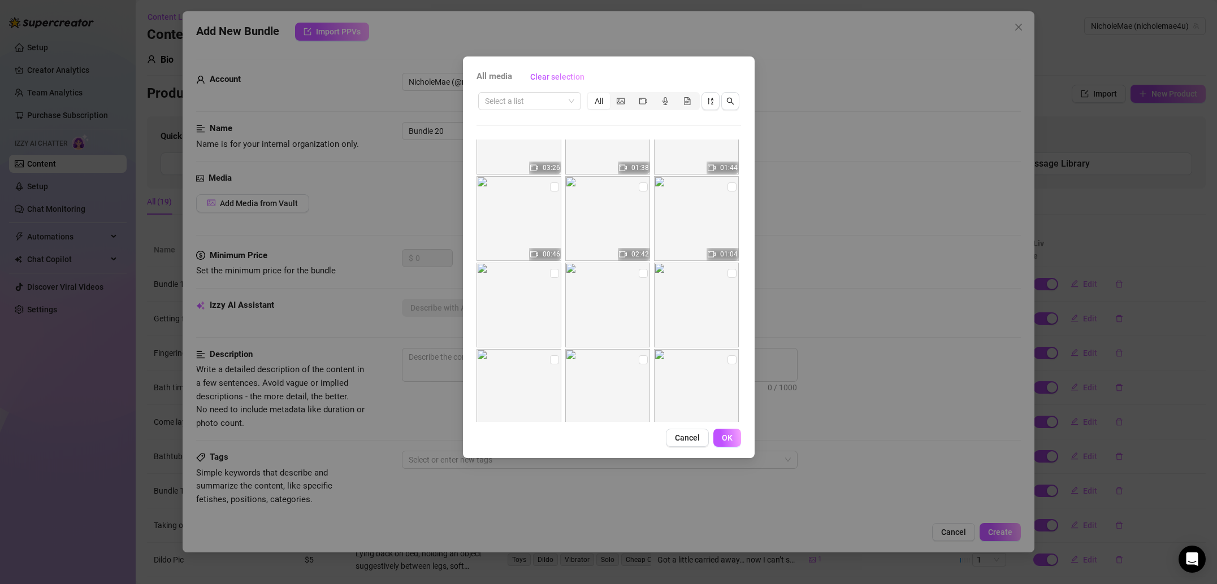
scroll to position [374, 0]
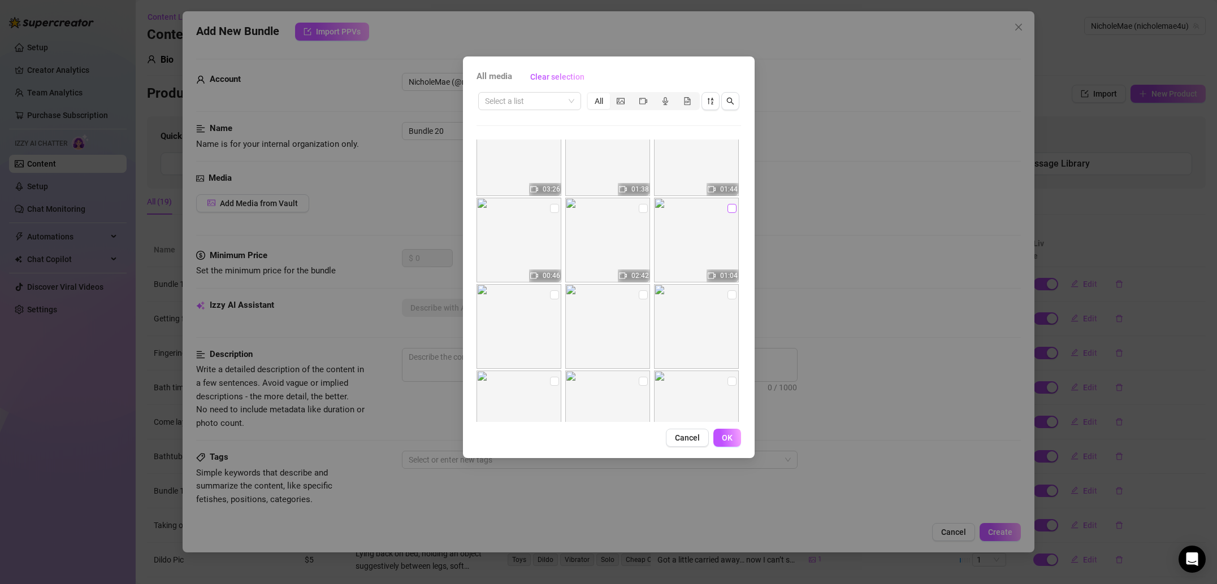
click at [729, 210] on input "checkbox" at bounding box center [731, 208] width 9 height 9
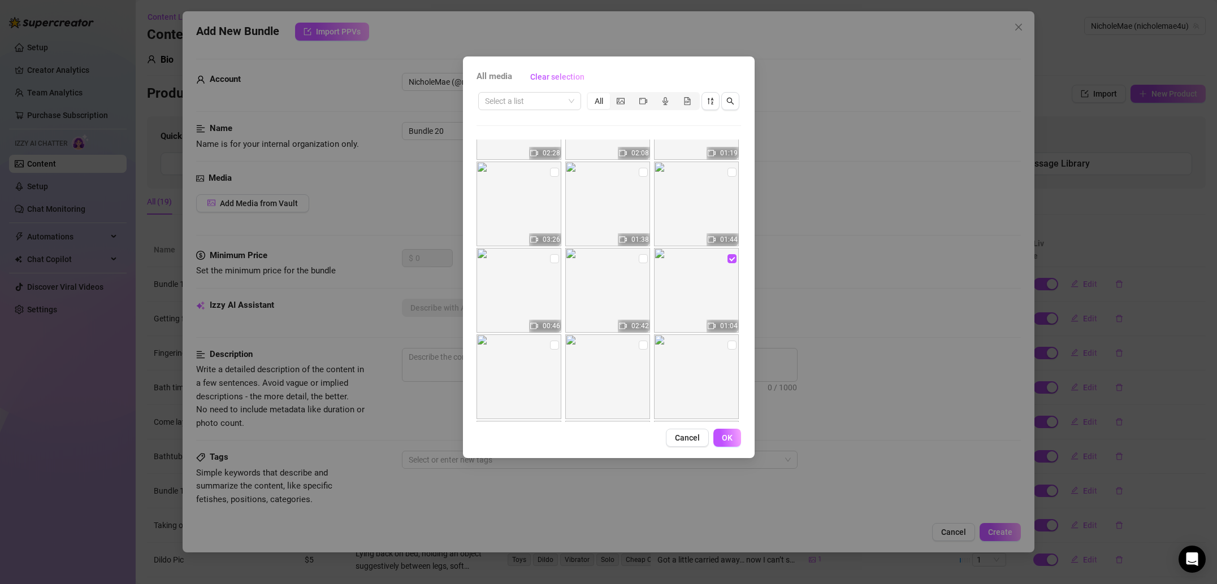
scroll to position [302, 0]
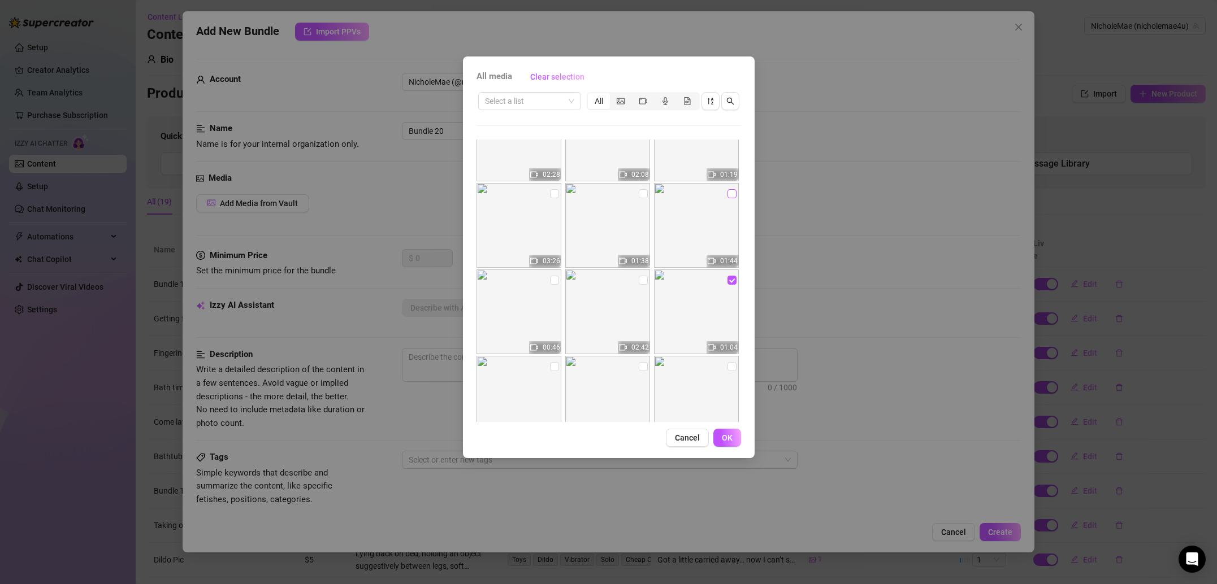
click at [729, 197] on input "checkbox" at bounding box center [731, 193] width 9 height 9
click at [553, 198] on input "checkbox" at bounding box center [554, 193] width 9 height 9
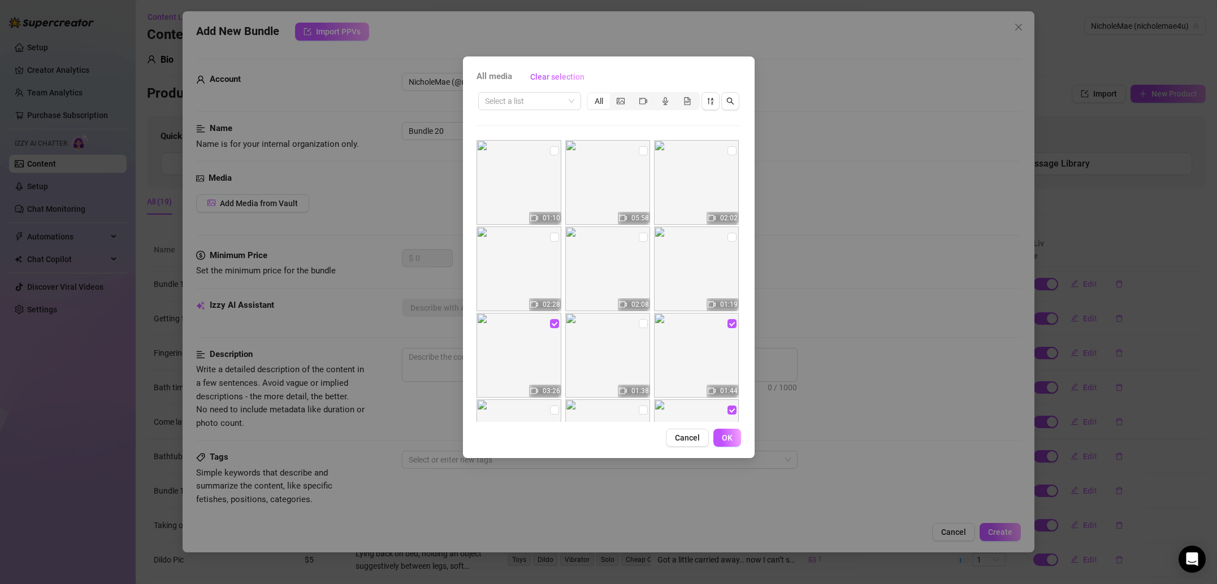
scroll to position [154, 0]
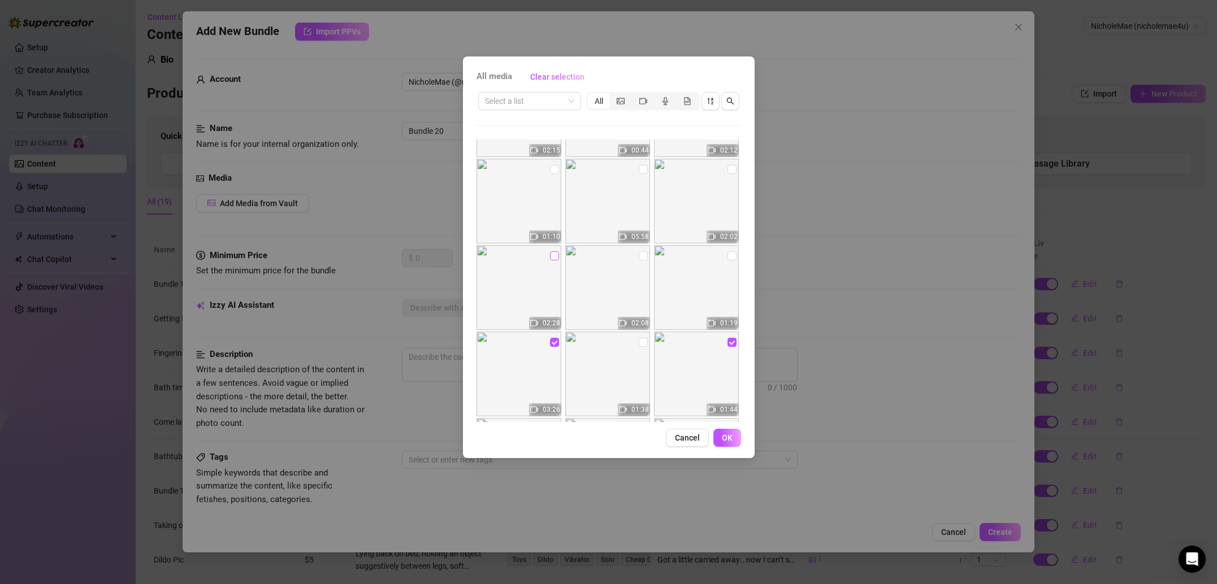
click at [552, 255] on input "checkbox" at bounding box center [554, 256] width 9 height 9
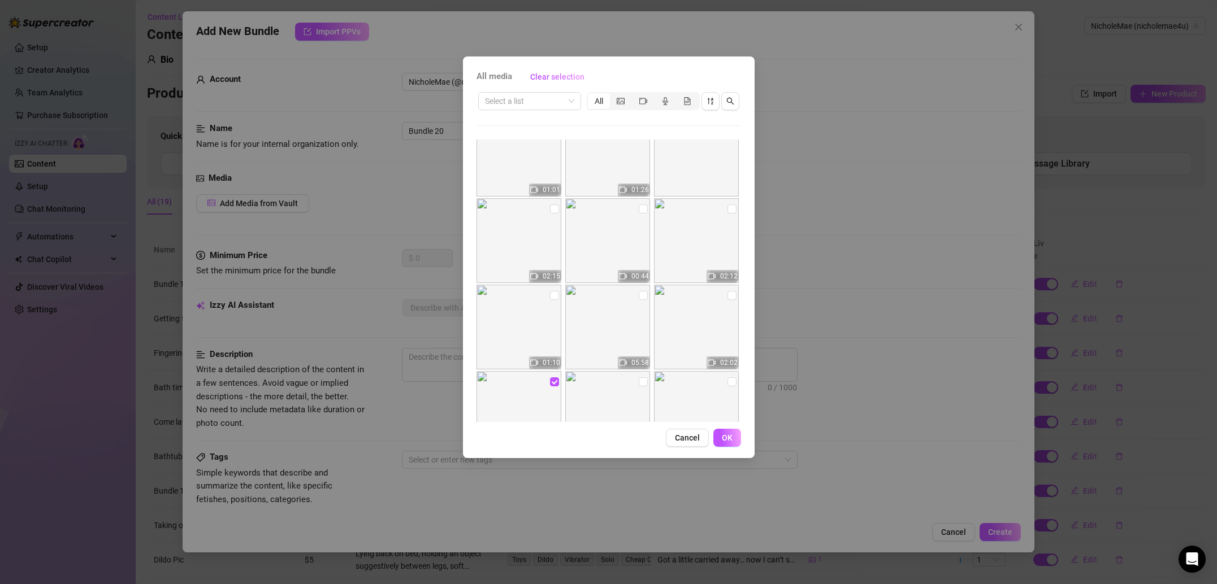
scroll to position [0, 0]
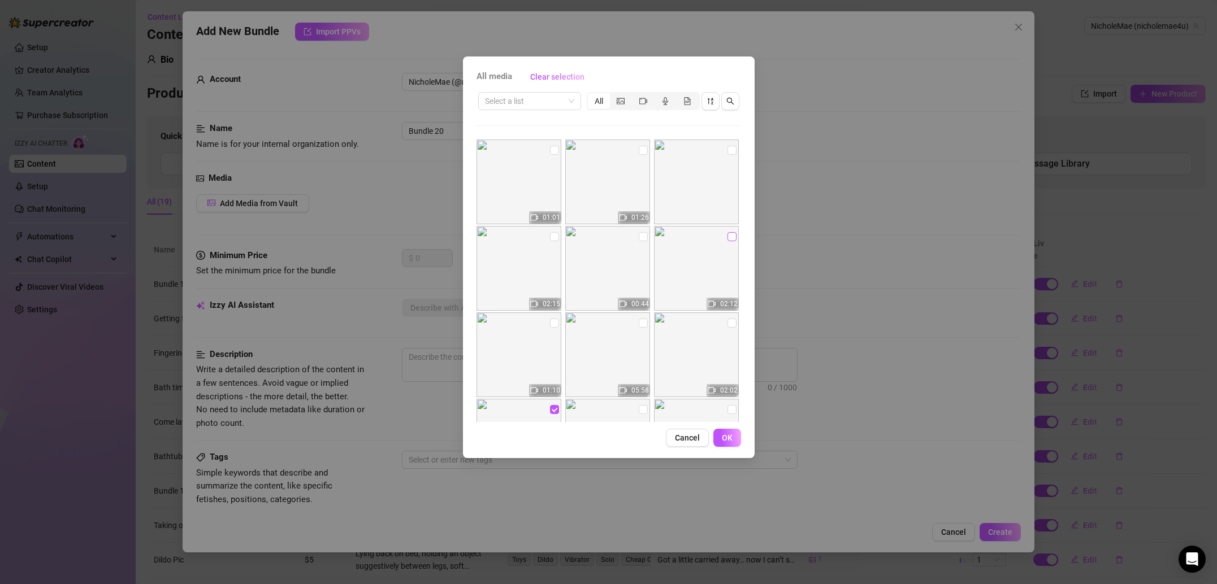
click at [730, 236] on input "checkbox" at bounding box center [731, 236] width 9 height 9
click at [725, 439] on span "OK" at bounding box center [727, 437] width 11 height 9
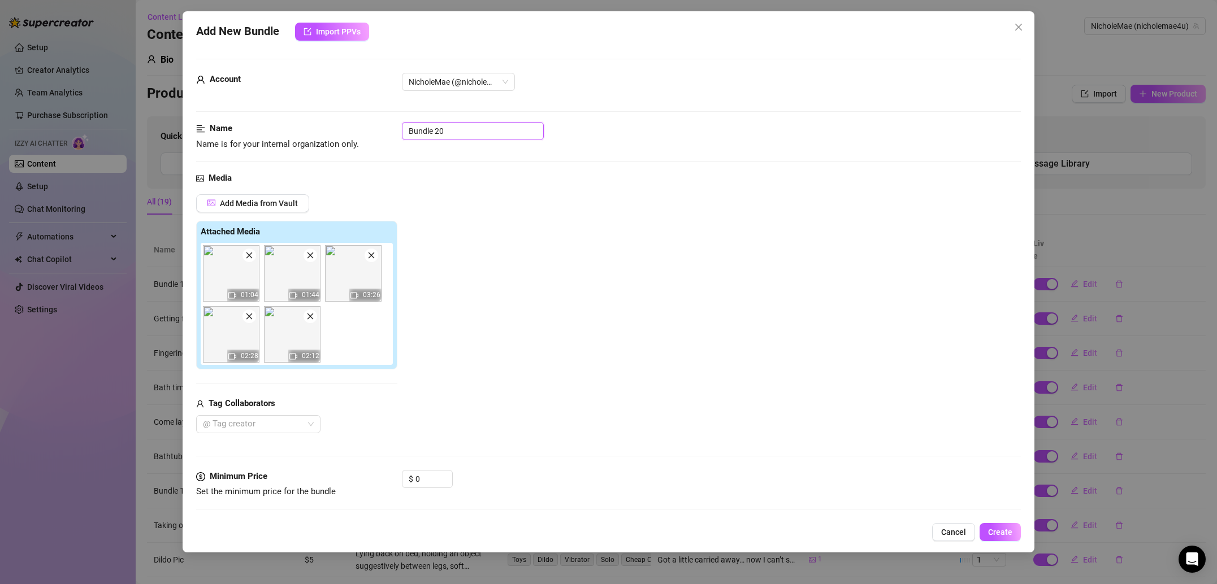
click at [459, 128] on input "Bundle 20" at bounding box center [473, 131] width 142 height 18
click at [424, 484] on input "0" at bounding box center [433, 479] width 37 height 17
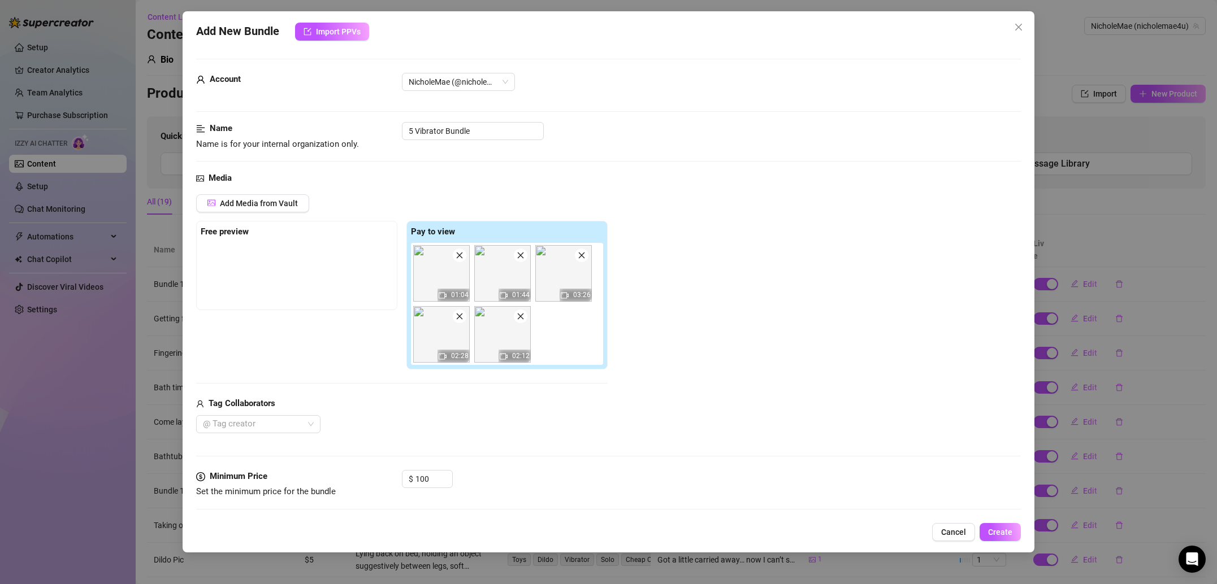
click at [530, 466] on div "Media Add Media from Vault Free preview Pay to view 01:04 01:44 03:26 02:28 02:…" at bounding box center [608, 321] width 825 height 298
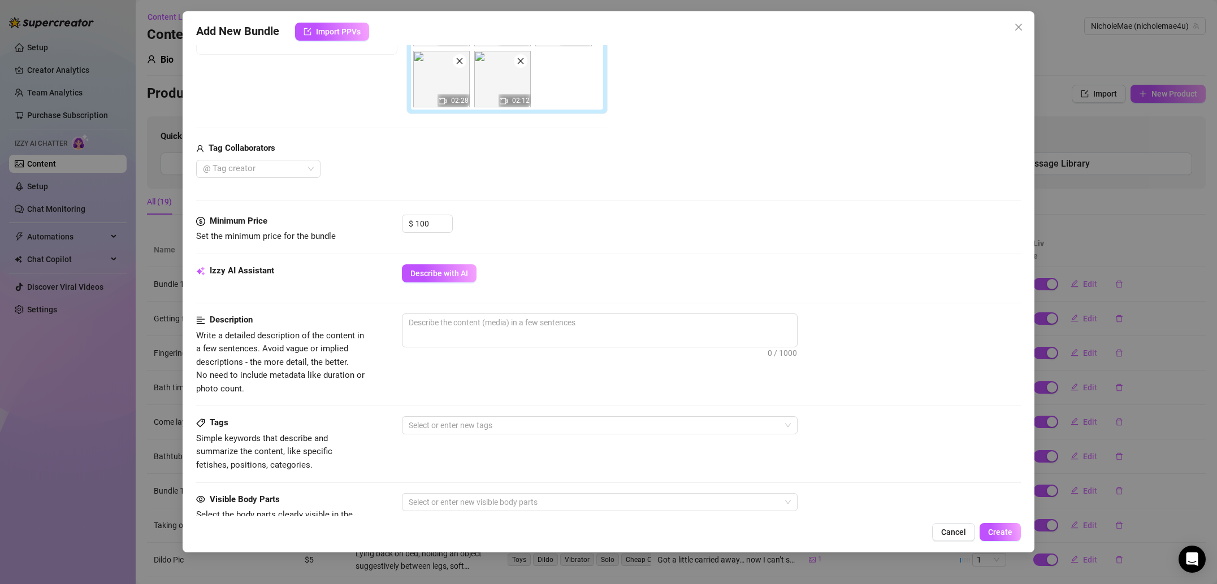
scroll to position [257, 0]
click at [481, 324] on textarea at bounding box center [599, 321] width 395 height 17
click at [528, 329] on textarea at bounding box center [599, 321] width 395 height 17
paste textarea "Five-video collection featuring intimate solo moments, playful teasing with an …"
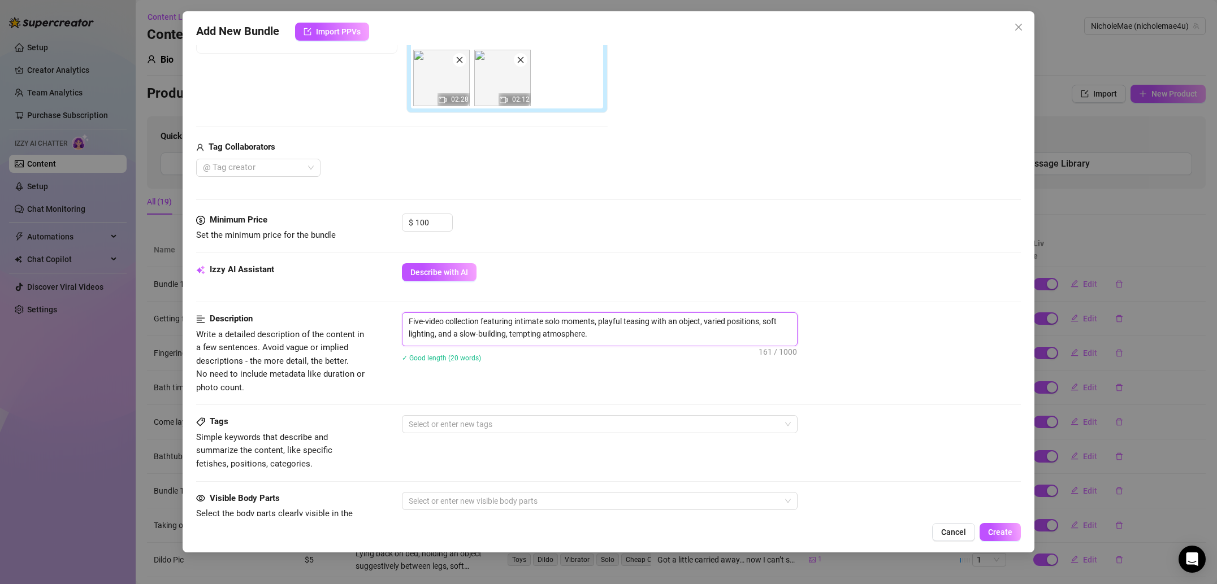
scroll to position [0, 0]
click at [507, 424] on div at bounding box center [593, 425] width 379 height 16
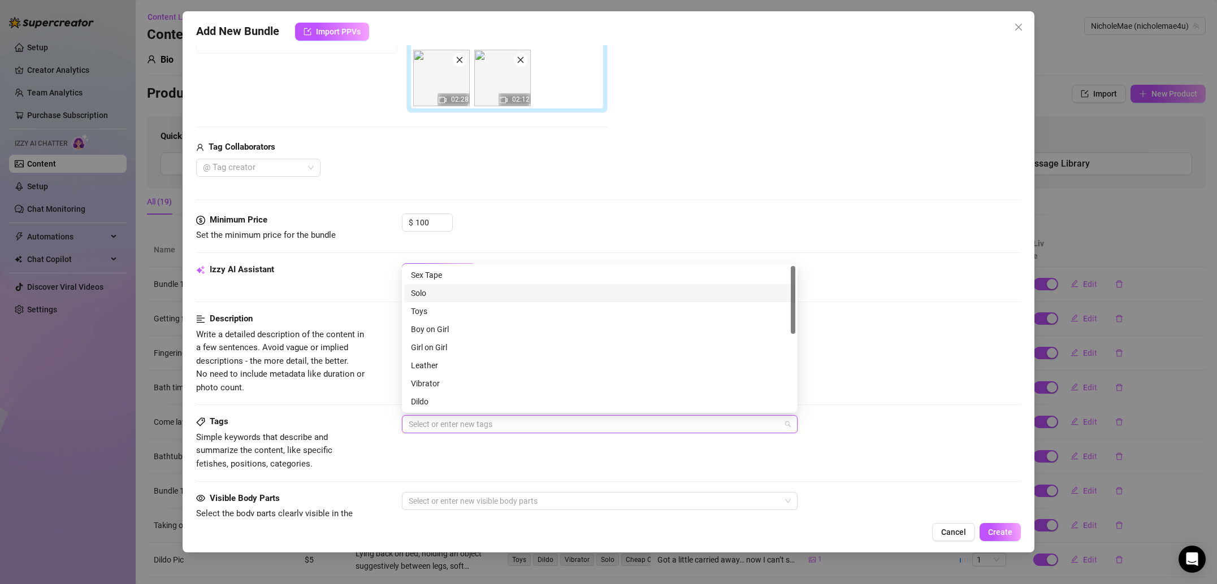
click at [435, 300] on div "Solo" at bounding box center [599, 293] width 391 height 18
click at [437, 312] on div "Toys" at bounding box center [600, 311] width 378 height 12
click at [454, 387] on div "Vibrator" at bounding box center [600, 384] width 378 height 12
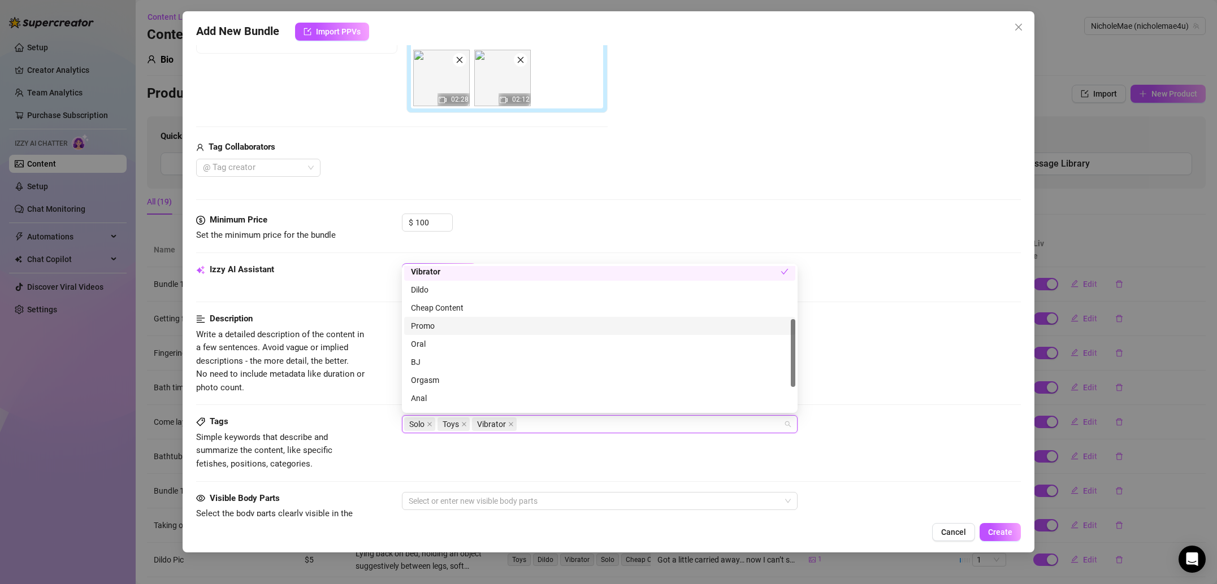
scroll to position [113, 0]
click at [430, 376] on div "Orgasm" at bounding box center [600, 379] width 378 height 12
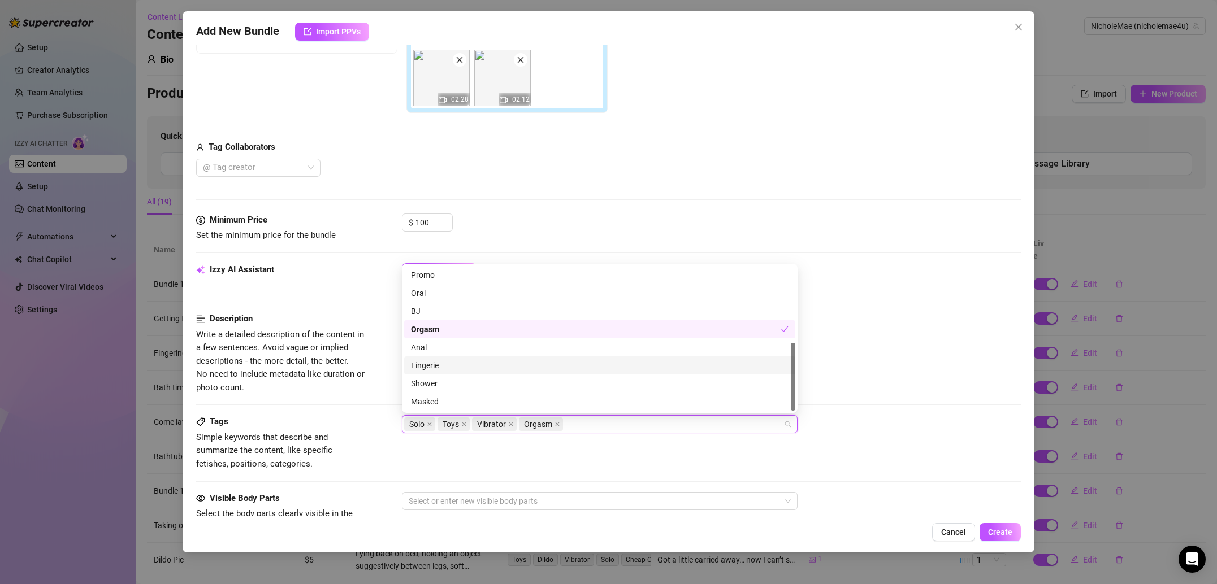
scroll to position [258, 0]
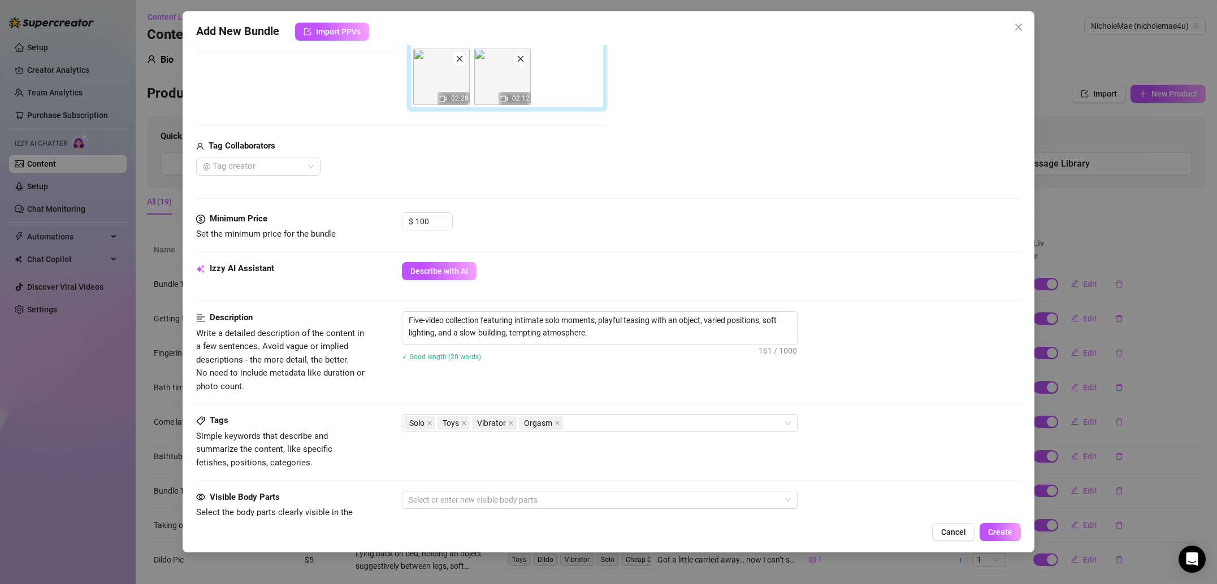
click at [366, 355] on div "Description Write a detailed description of the content in a few sentences. Avo…" at bounding box center [608, 352] width 825 height 82
click at [605, 422] on div "Solo Toys Vibrator Orgasm" at bounding box center [593, 423] width 379 height 16
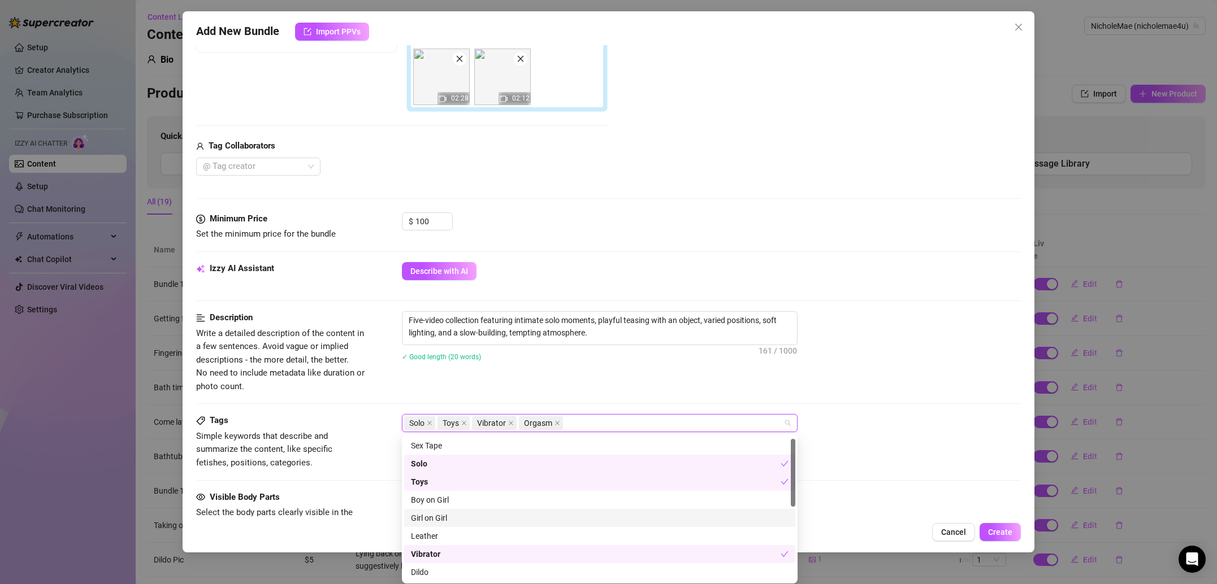
scroll to position [163, 0]
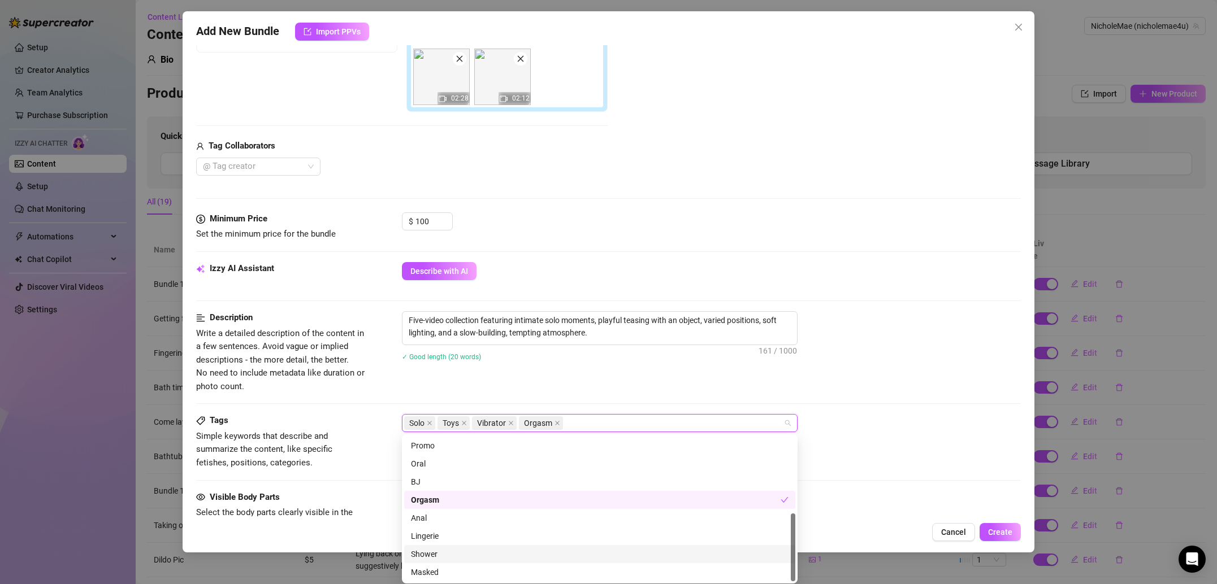
click at [459, 556] on div "Shower" at bounding box center [600, 554] width 378 height 12
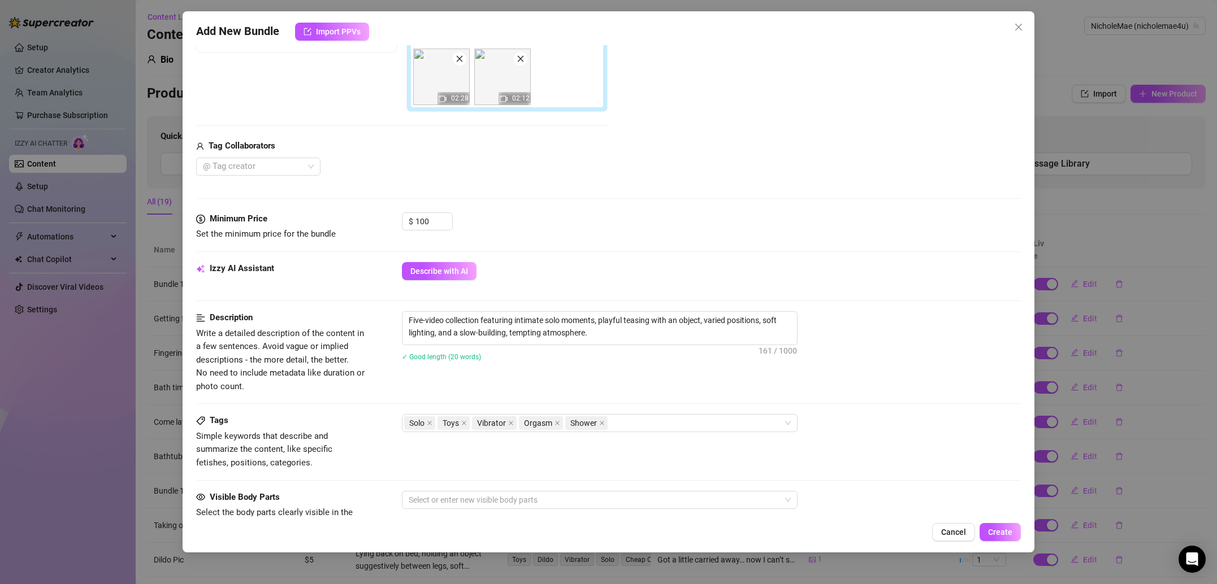
click at [368, 428] on div "Tags Simple keywords that describe and summarize the content, like specific fet…" at bounding box center [608, 441] width 825 height 55
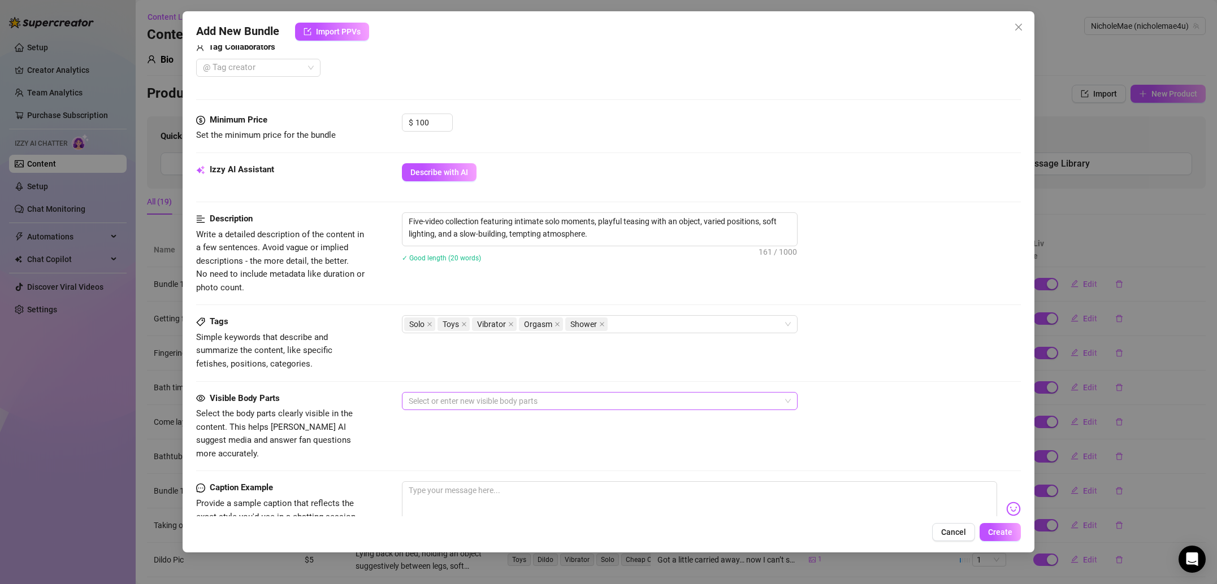
scroll to position [375, 0]
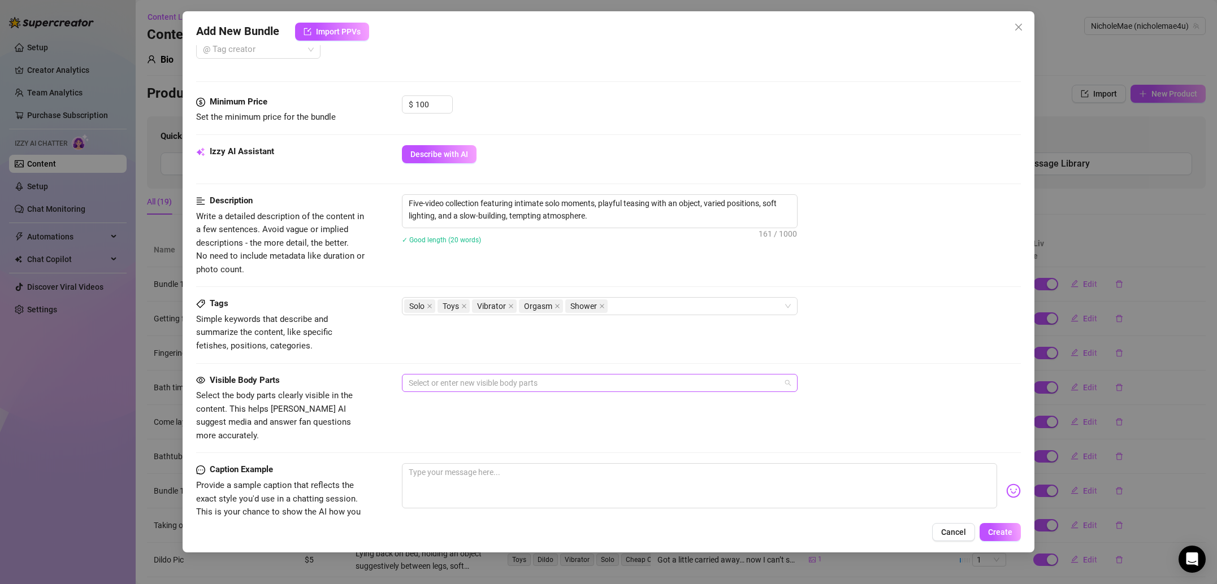
click at [467, 375] on div "Select or enter new visible body parts" at bounding box center [600, 383] width 396 height 18
click at [457, 447] on div "Boobs (Nipples Visible)" at bounding box center [600, 442] width 378 height 12
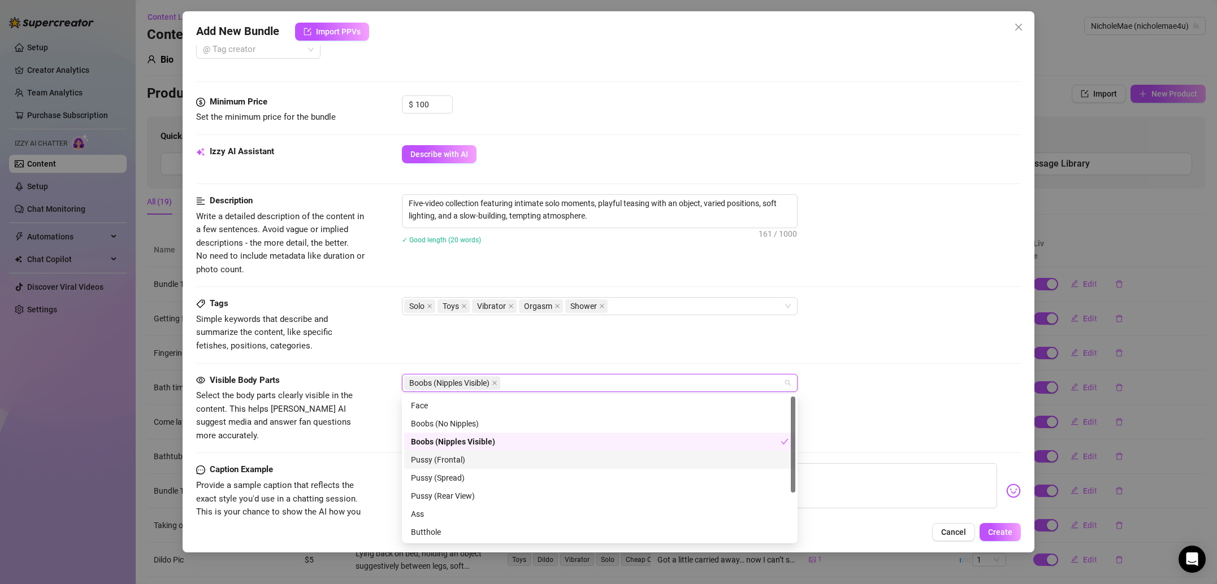
click at [450, 462] on div "Pussy (Frontal)" at bounding box center [600, 460] width 378 height 12
click at [450, 472] on div "Pussy (Spread)" at bounding box center [600, 478] width 378 height 12
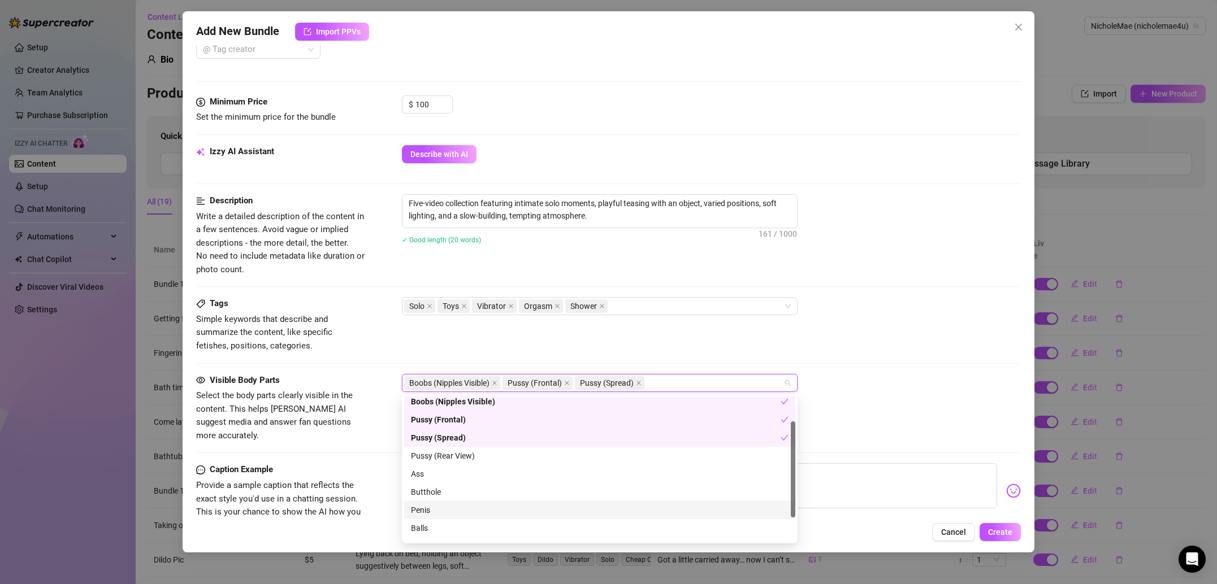
scroll to position [47, 0]
click at [435, 471] on div "Ass" at bounding box center [600, 467] width 378 height 12
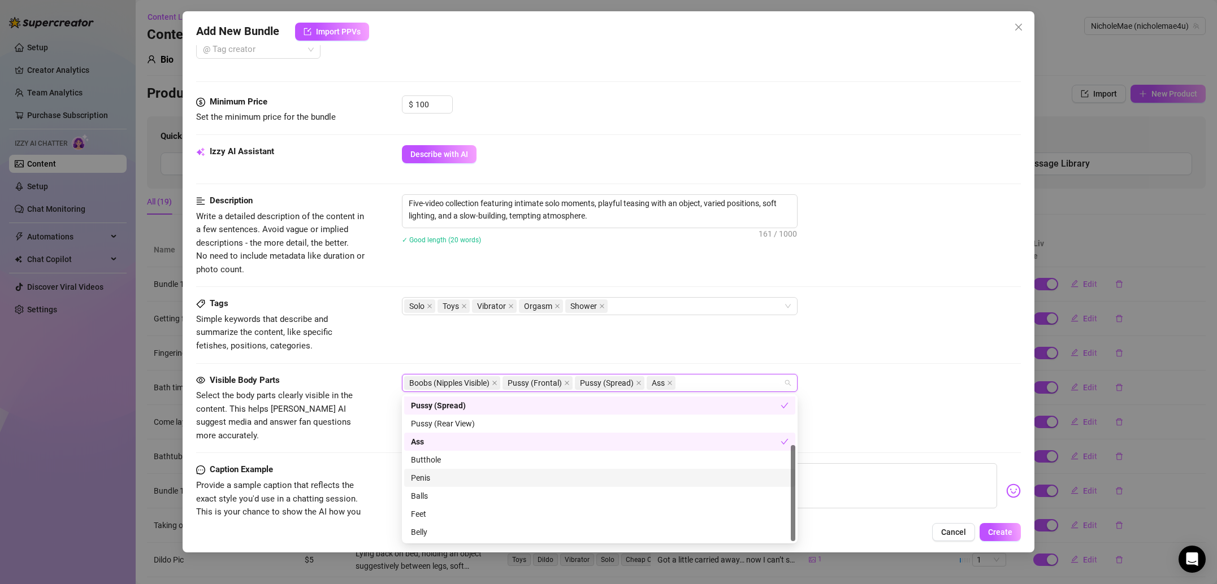
scroll to position [395, 0]
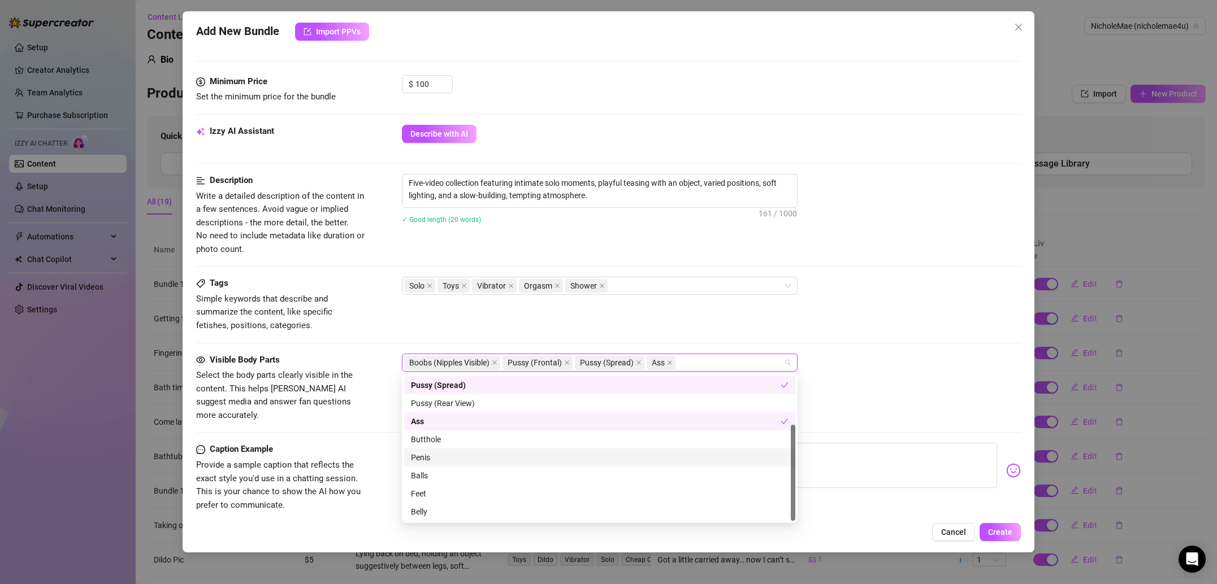
click at [339, 443] on div "Caption Example" at bounding box center [281, 450] width 170 height 14
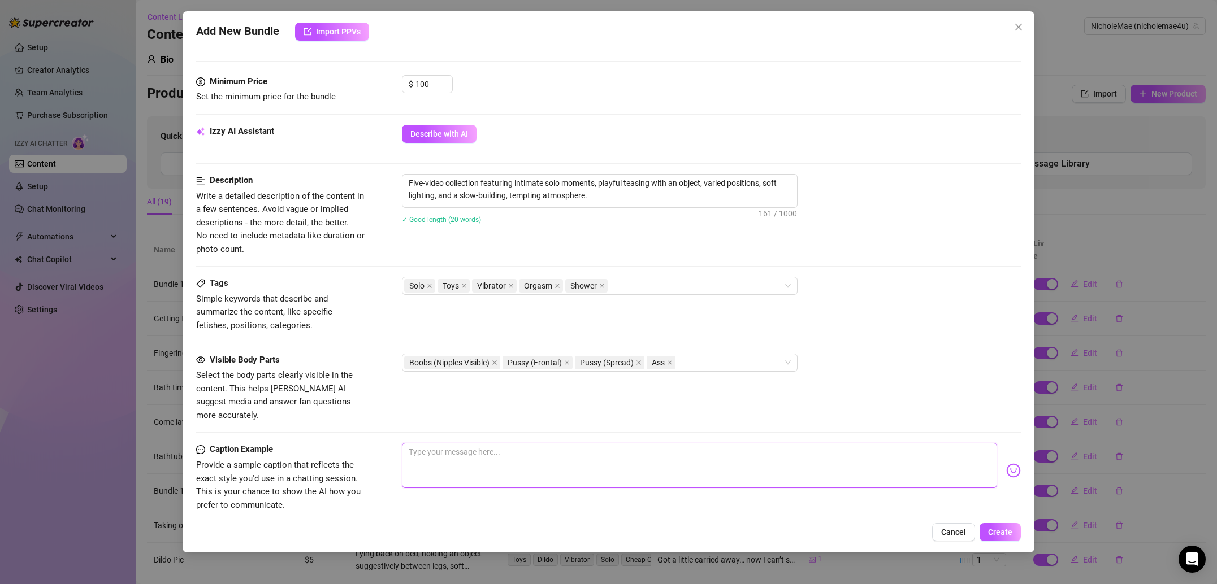
click at [475, 444] on textarea at bounding box center [699, 465] width 595 height 45
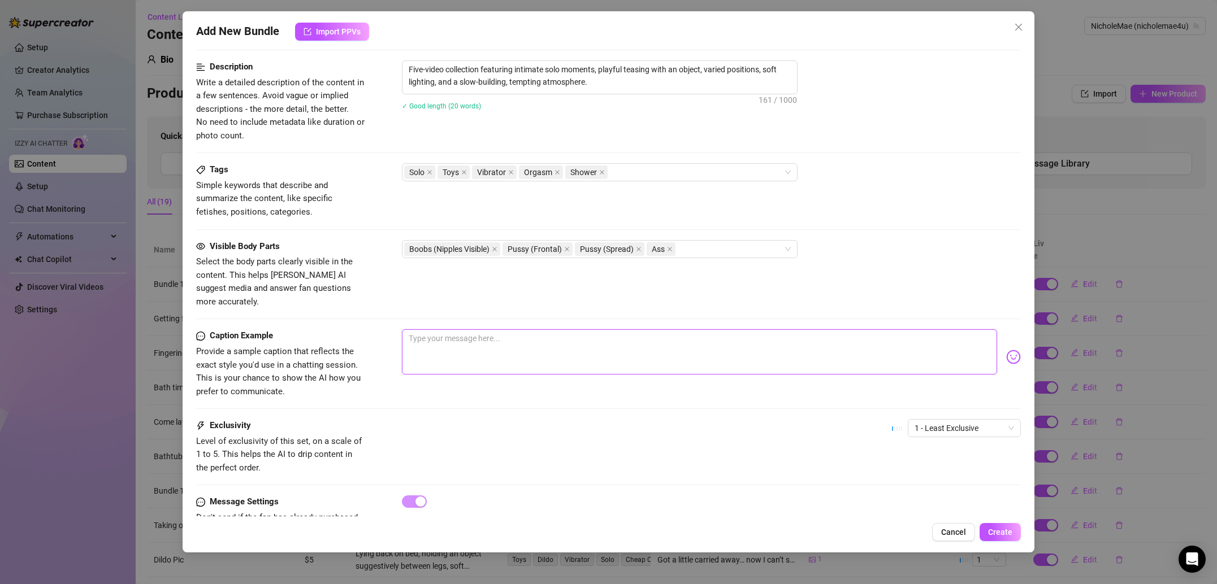
scroll to position [538, 0]
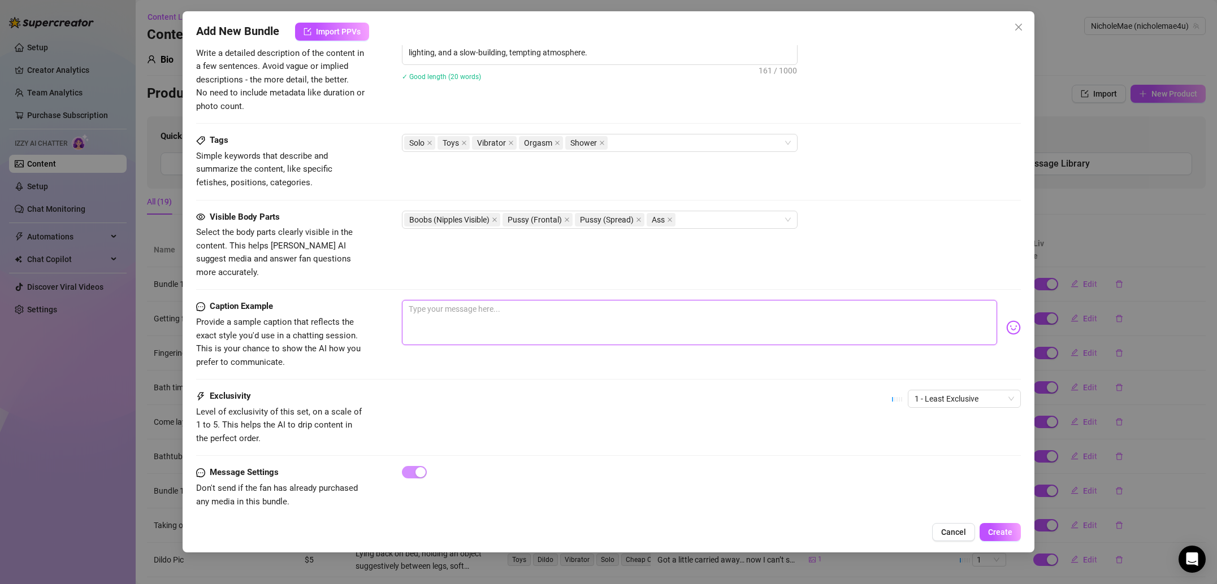
click at [466, 327] on textarea at bounding box center [699, 322] width 595 height 45
paste textarea "Five times I just couldn’t put it down… think you can handle watching them all?…"
click at [951, 391] on span "1 - Least Exclusive" at bounding box center [963, 399] width 99 height 17
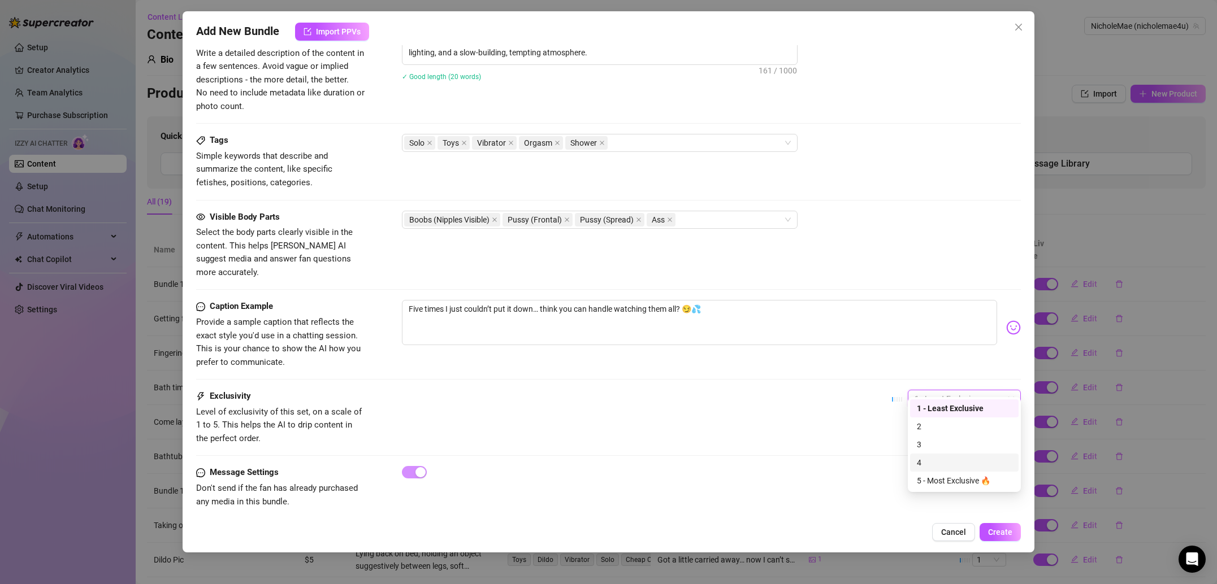
click at [961, 465] on div "4" at bounding box center [964, 463] width 95 height 12
click at [1000, 529] on span "Create" at bounding box center [1000, 532] width 24 height 9
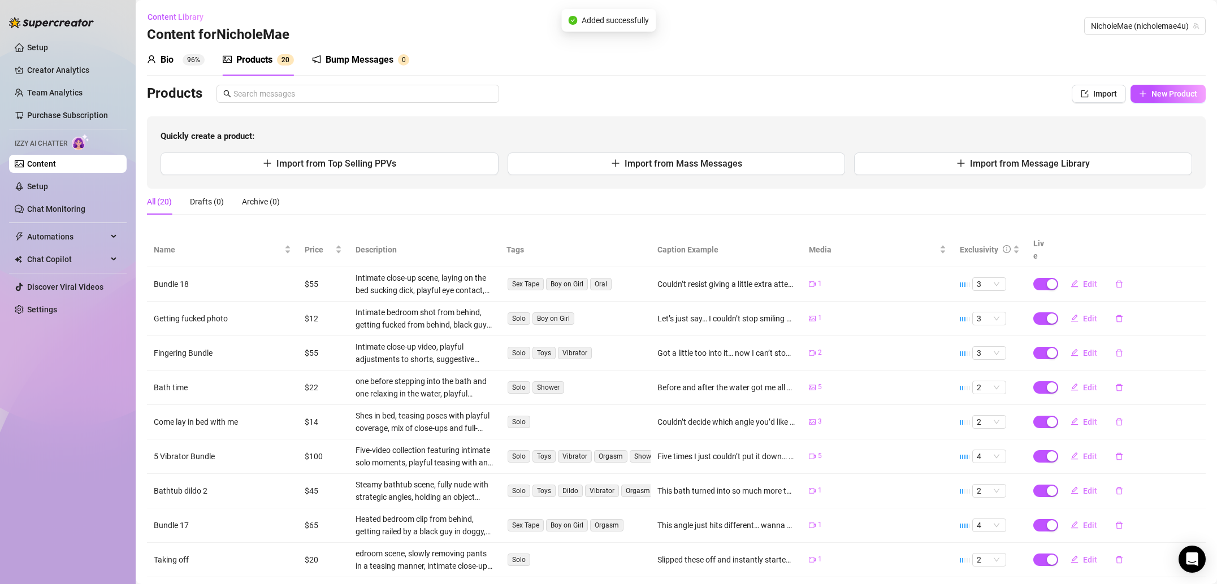
click at [797, 50] on div "Bio 96% Products 2 0 Bump Messages 0" at bounding box center [676, 60] width 1059 height 32
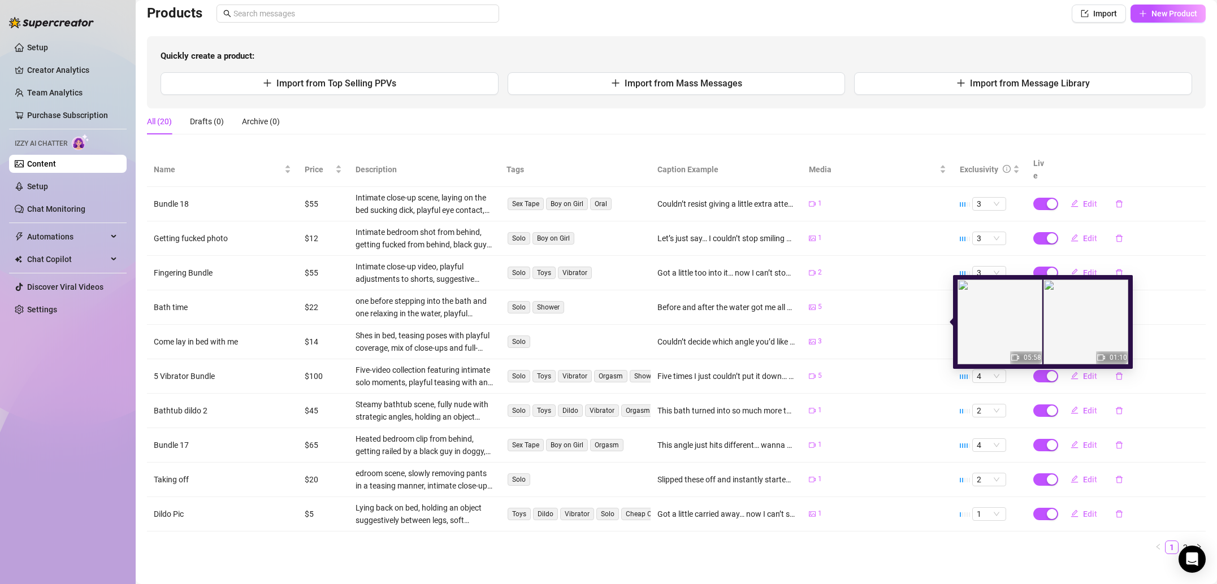
scroll to position [80, 0]
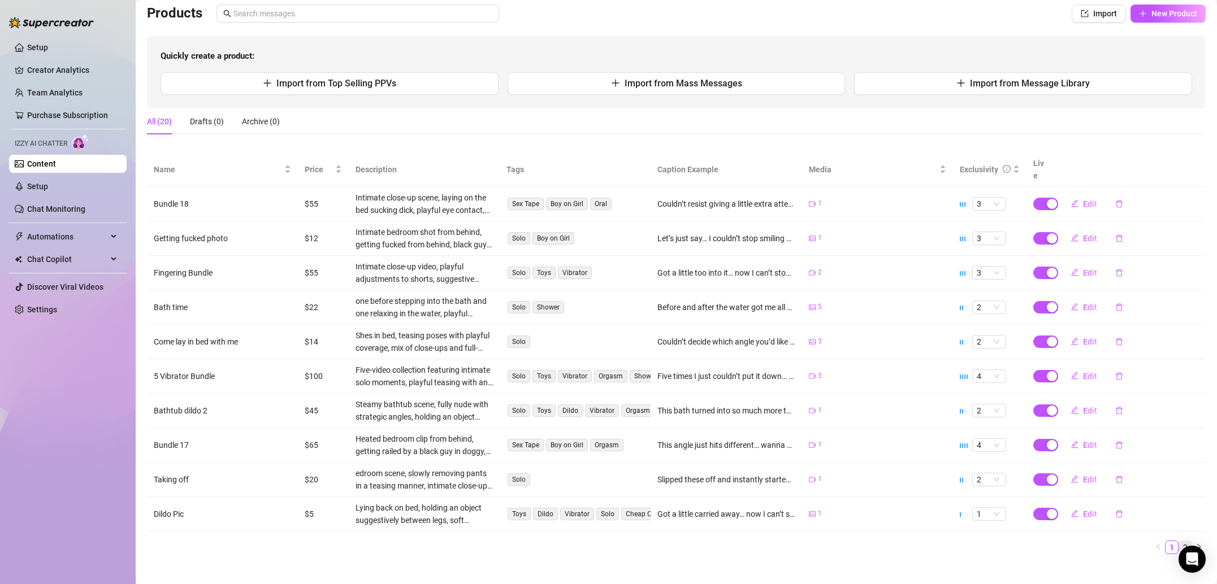
click at [1184, 541] on link "2" at bounding box center [1185, 547] width 12 height 12
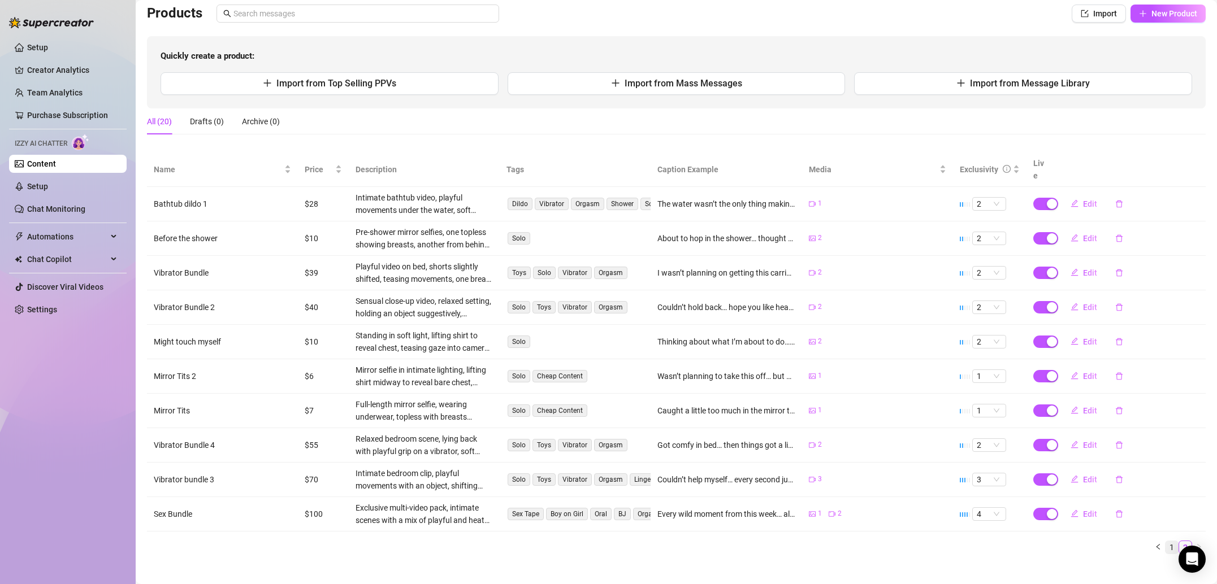
click at [1171, 541] on link "1" at bounding box center [1171, 547] width 12 height 12
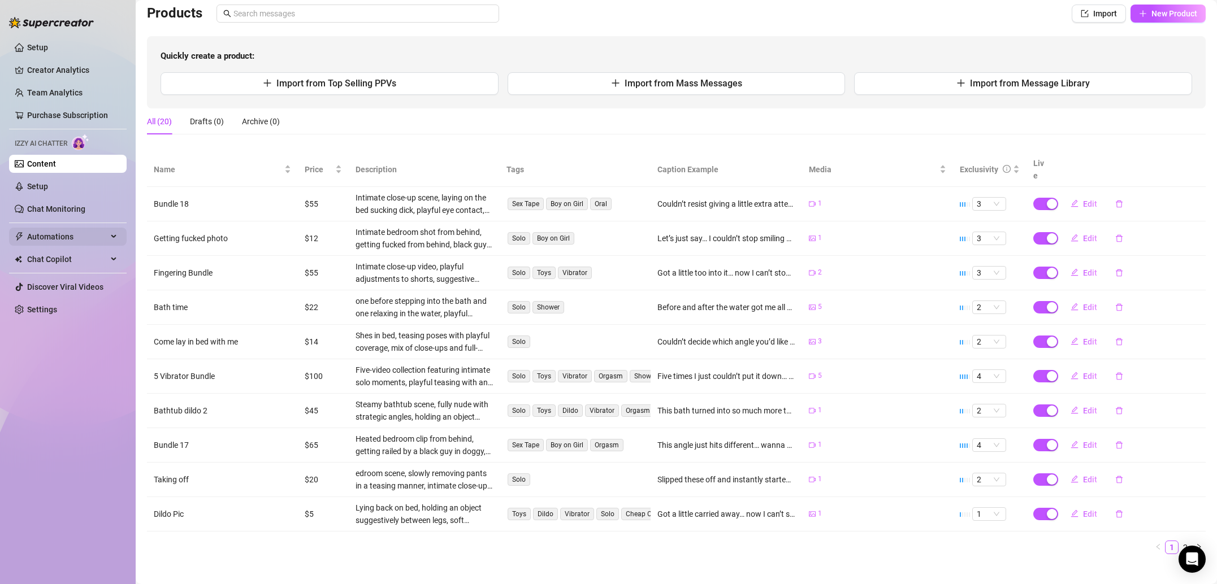
click at [92, 243] on span "Automations" at bounding box center [67, 237] width 80 height 18
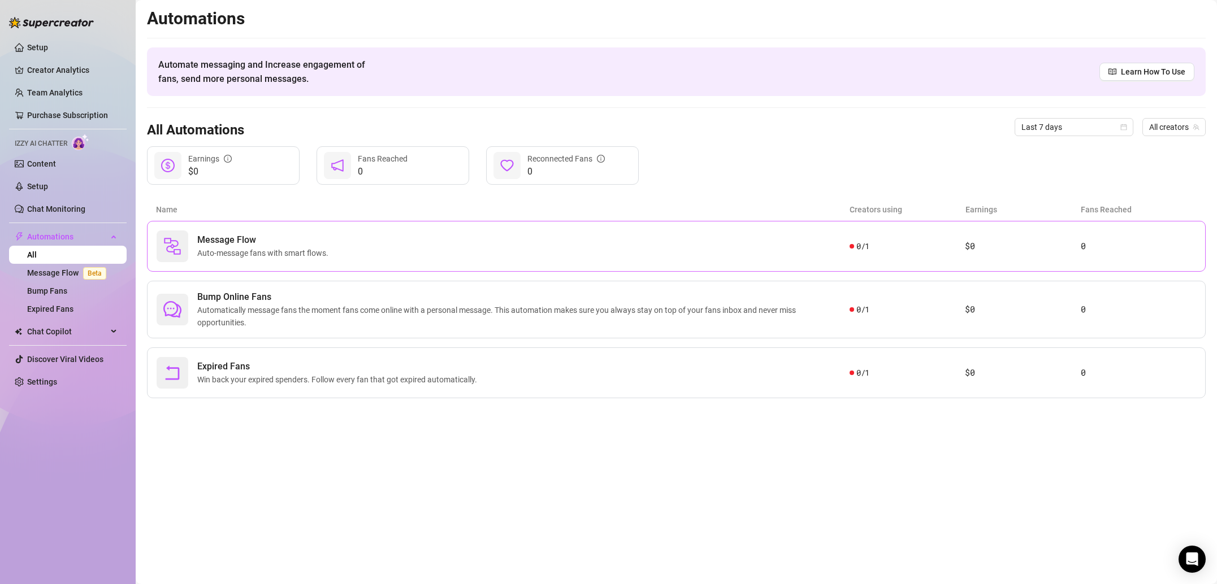
click at [207, 241] on span "Message Flow" at bounding box center [265, 240] width 136 height 14
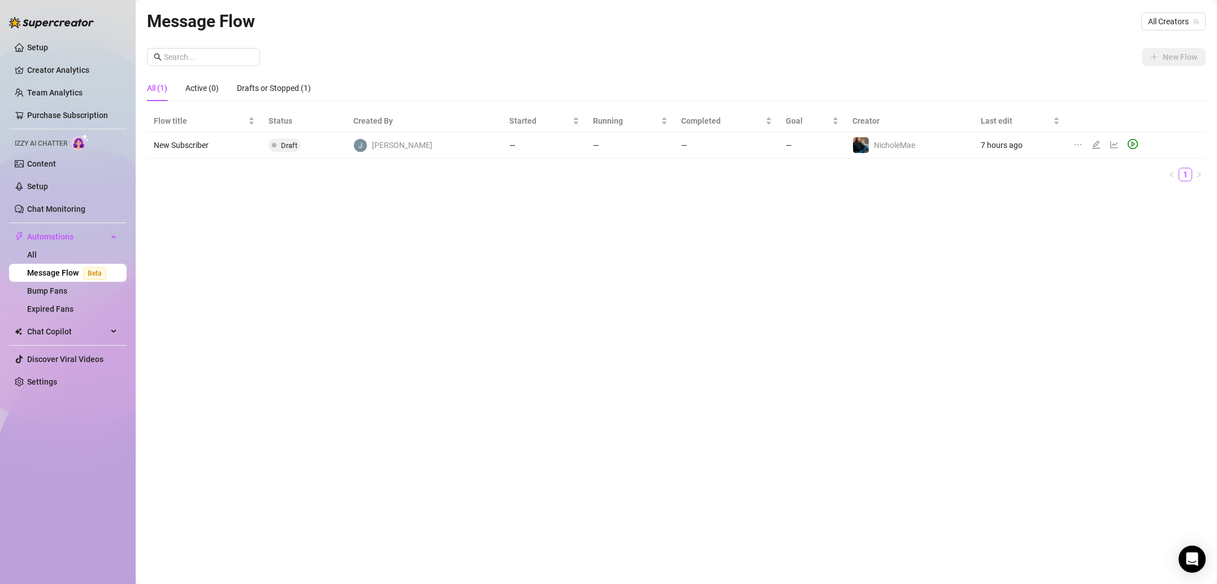
click at [184, 147] on td "New Subscriber" at bounding box center [204, 145] width 115 height 27
click at [1092, 145] on icon "edit" at bounding box center [1096, 145] width 8 height 8
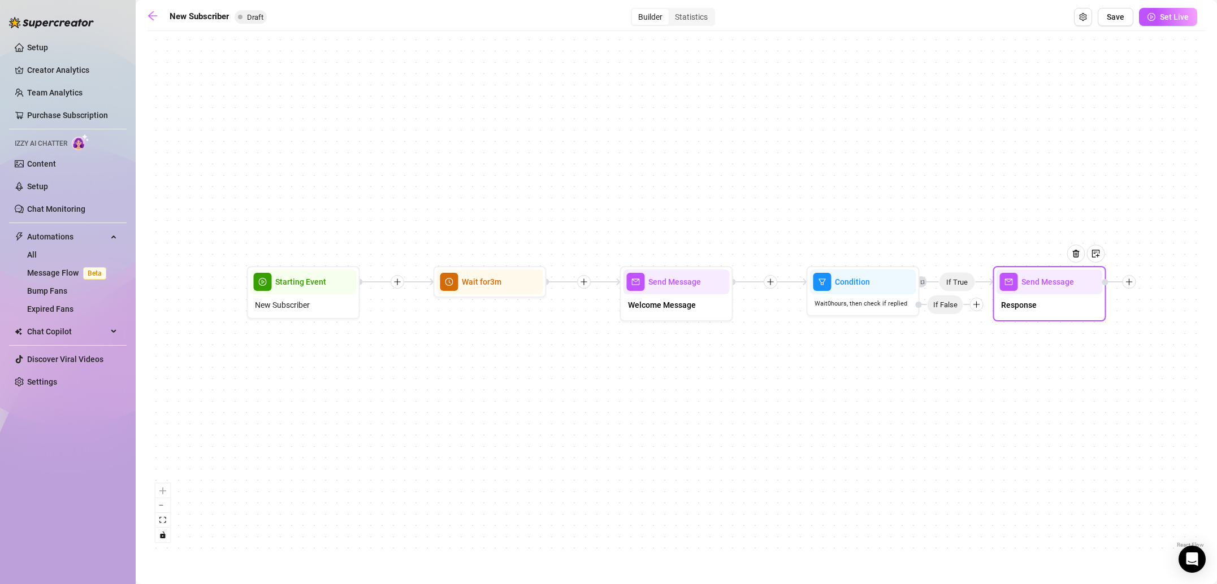
click at [1047, 305] on div "Response" at bounding box center [1049, 306] width 106 height 24
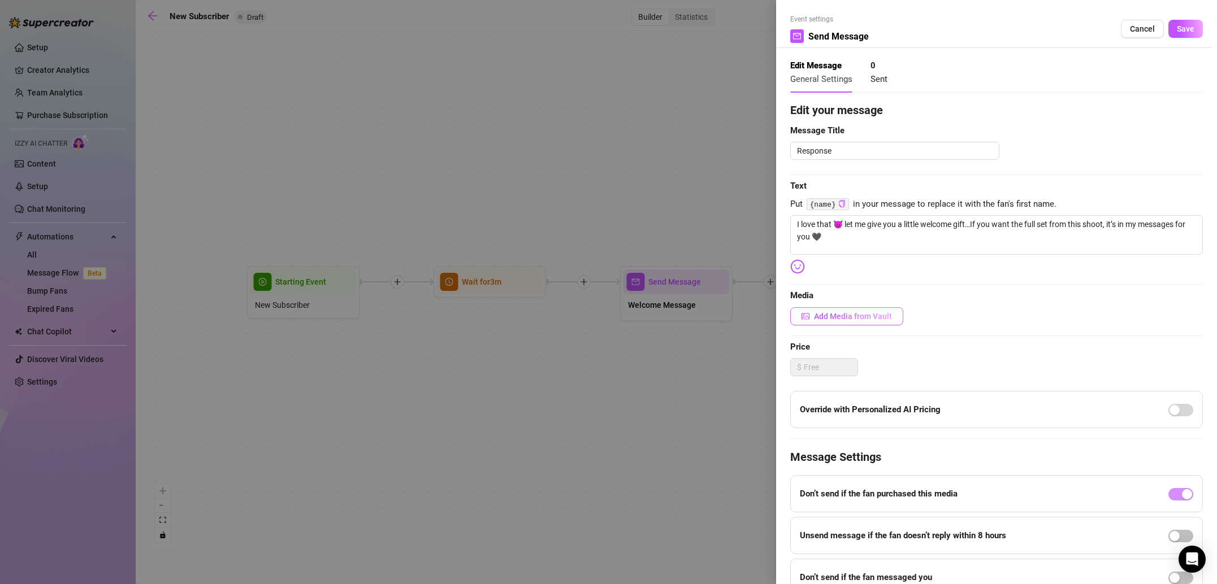
click at [841, 317] on span "Add Media from Vault" at bounding box center [853, 316] width 78 height 9
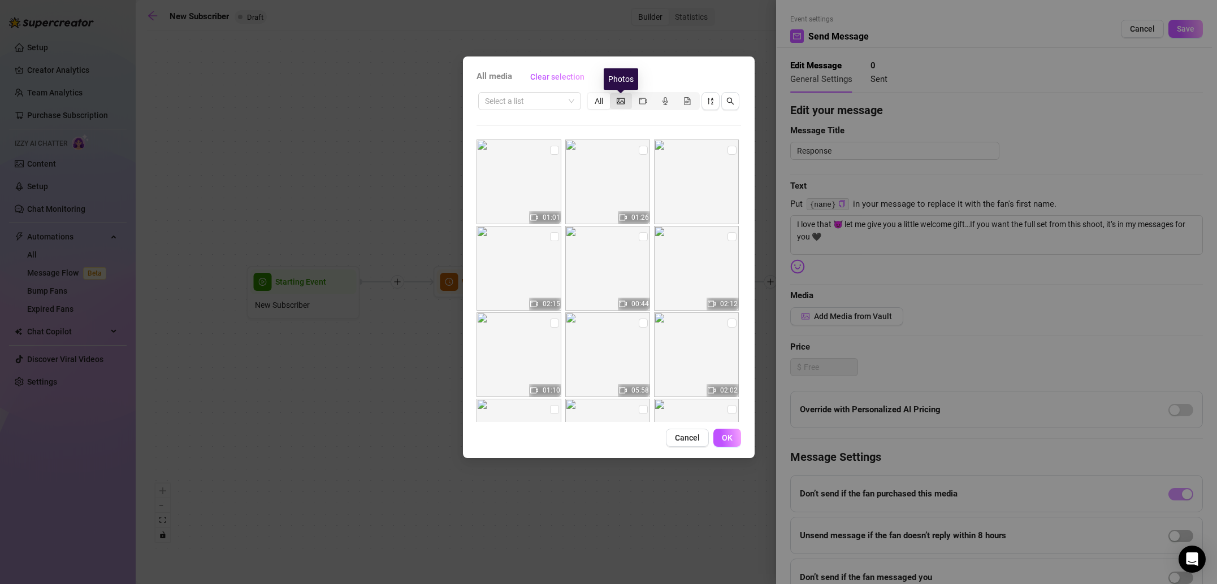
click at [618, 102] on icon "picture" at bounding box center [621, 101] width 8 height 6
click at [613, 95] on input "segmented control" at bounding box center [613, 95] width 0 height 0
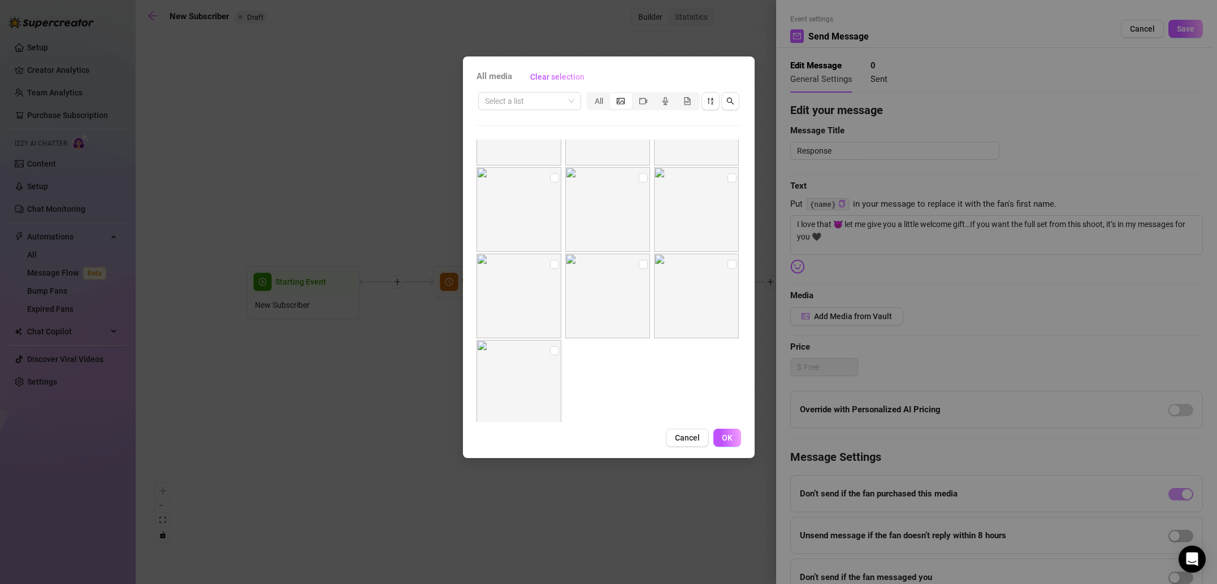
scroll to position [340, 0]
click at [644, 241] on input "checkbox" at bounding box center [643, 243] width 9 height 9
click at [728, 244] on input "checkbox" at bounding box center [731, 243] width 9 height 9
click at [726, 439] on span "OK" at bounding box center [727, 437] width 11 height 9
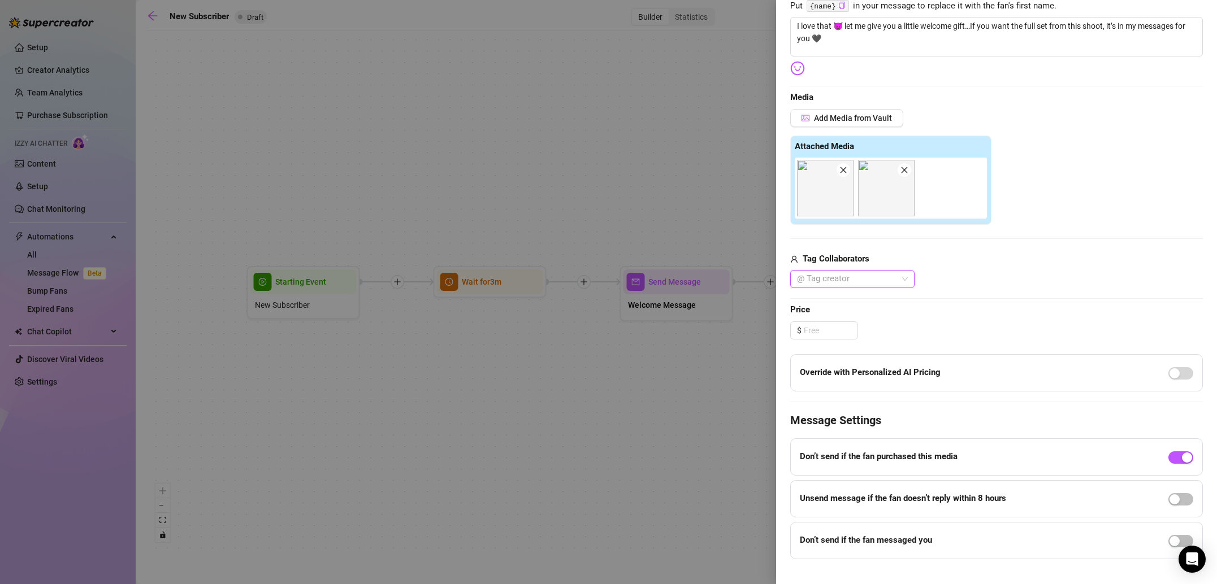
scroll to position [216, 0]
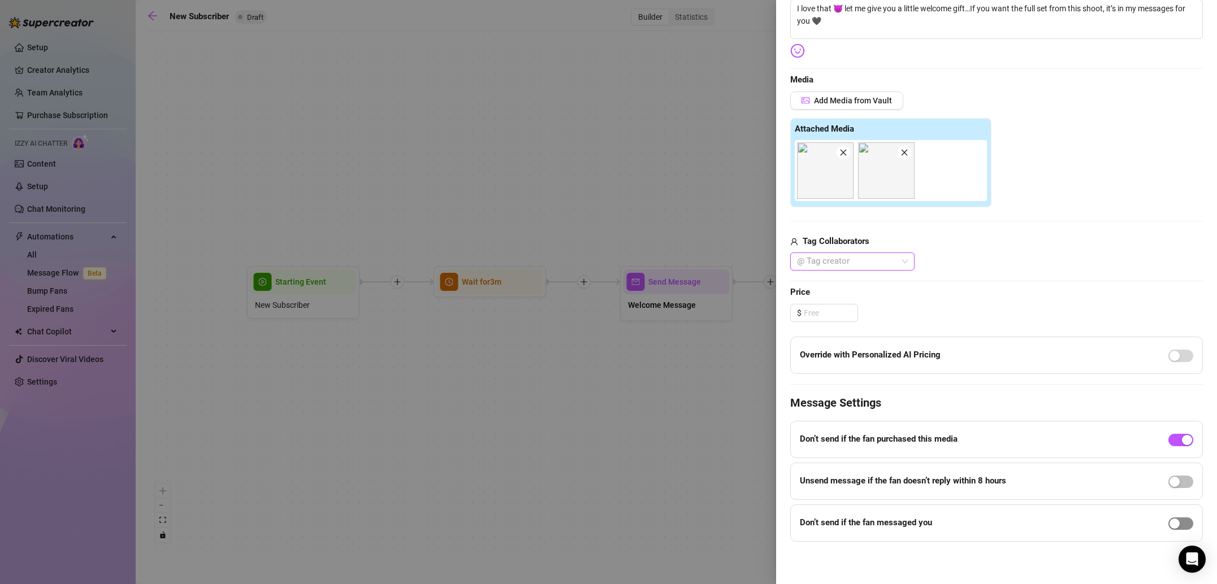
click at [1182, 526] on span "button" at bounding box center [1180, 524] width 25 height 12
click at [1185, 530] on div "button" at bounding box center [1187, 532] width 10 height 10
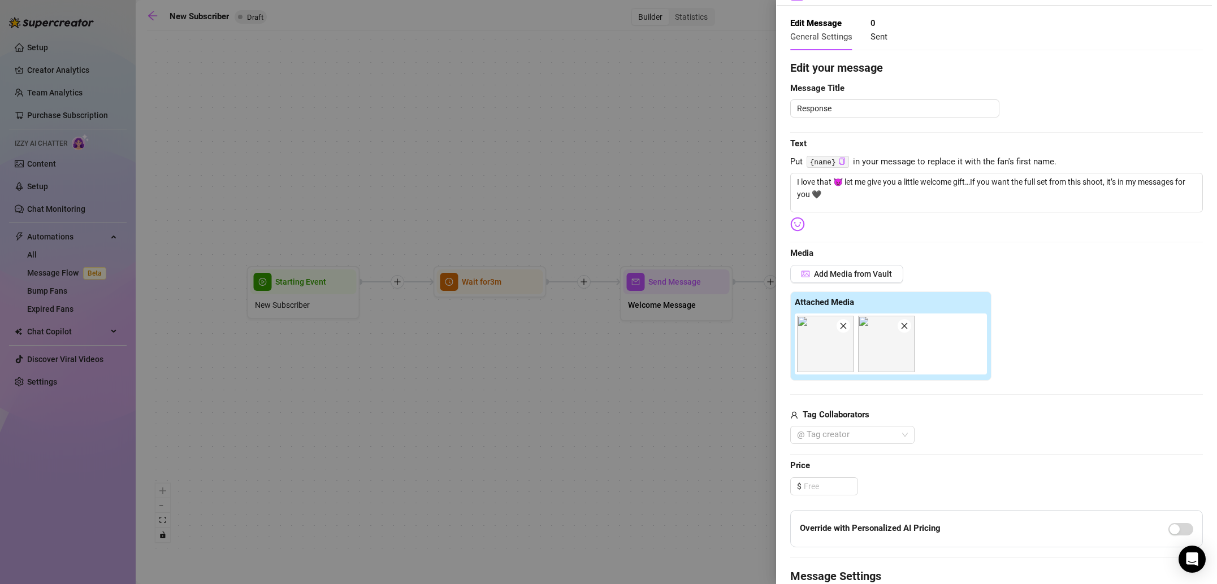
scroll to position [0, 0]
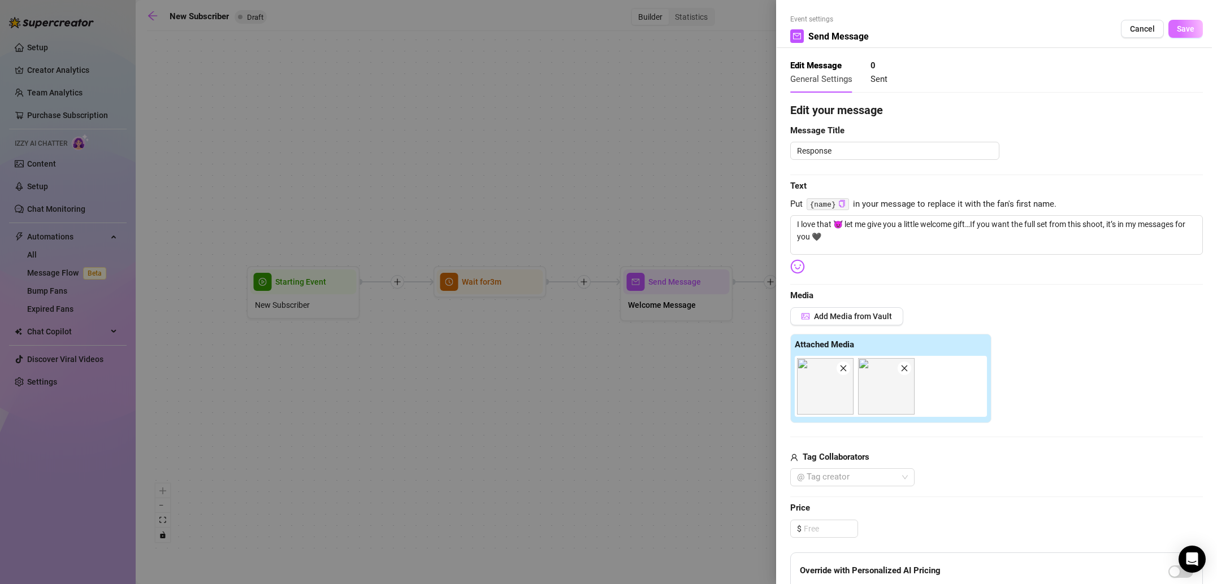
click at [1194, 31] on span "Save" at bounding box center [1186, 28] width 18 height 9
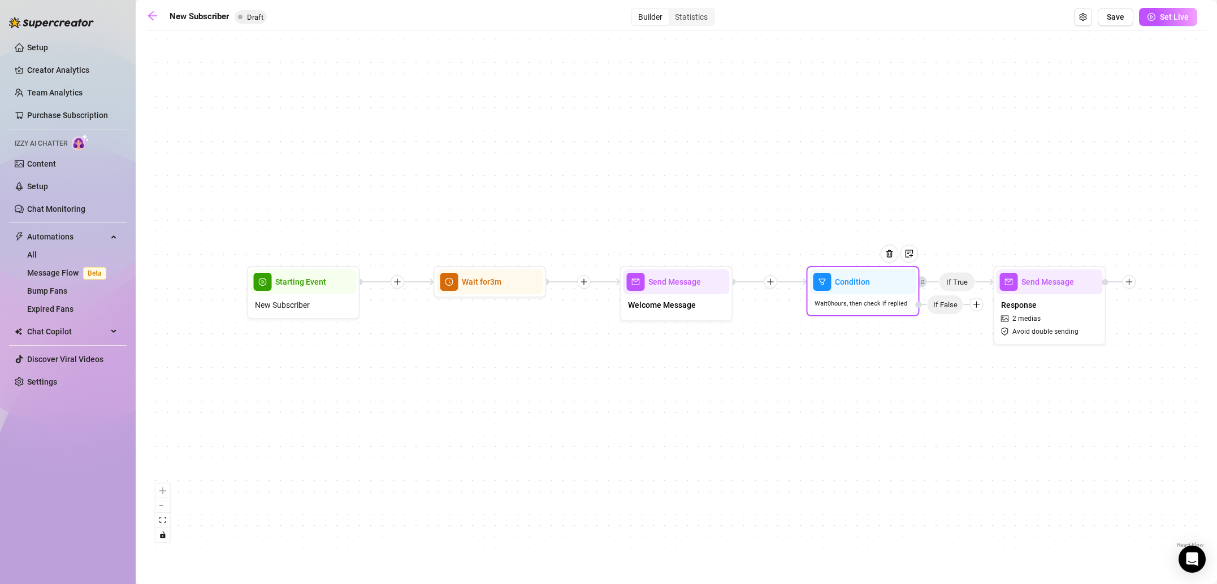
click at [873, 285] on div at bounding box center [893, 262] width 49 height 58
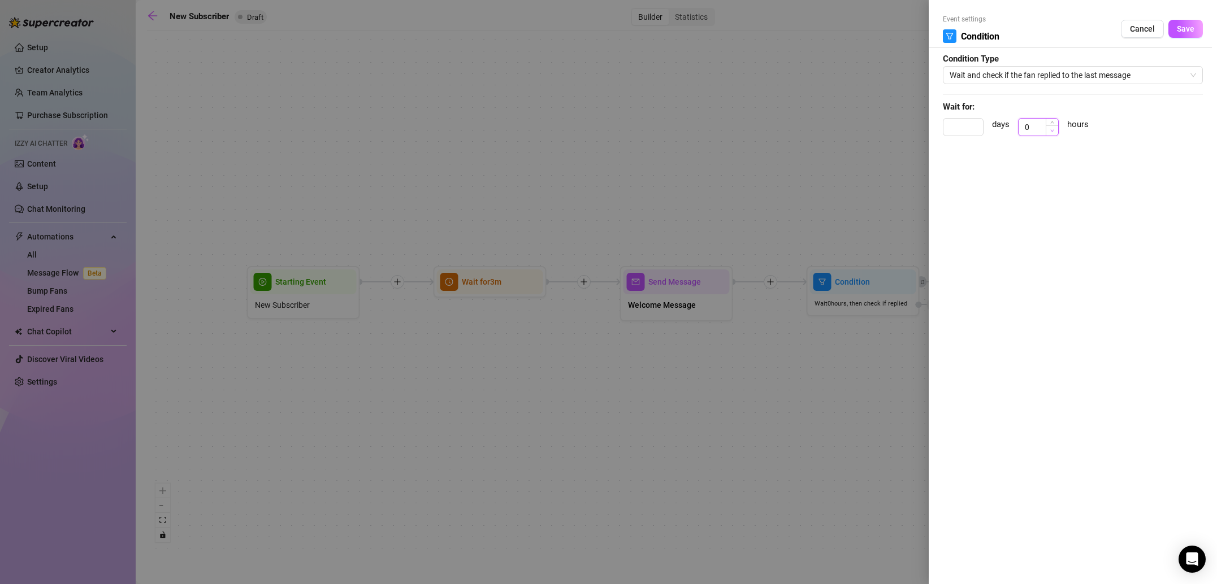
click at [1051, 131] on icon "down" at bounding box center [1052, 131] width 4 height 4
click at [1164, 162] on div "Event settings Condition Cancel Save Condition Type Wait and check if the fan r…" at bounding box center [1073, 292] width 288 height 584
click at [1184, 79] on span "Wait and check if the fan replied to the last message" at bounding box center [1073, 75] width 246 height 17
click at [1190, 25] on span "Save" at bounding box center [1186, 28] width 18 height 9
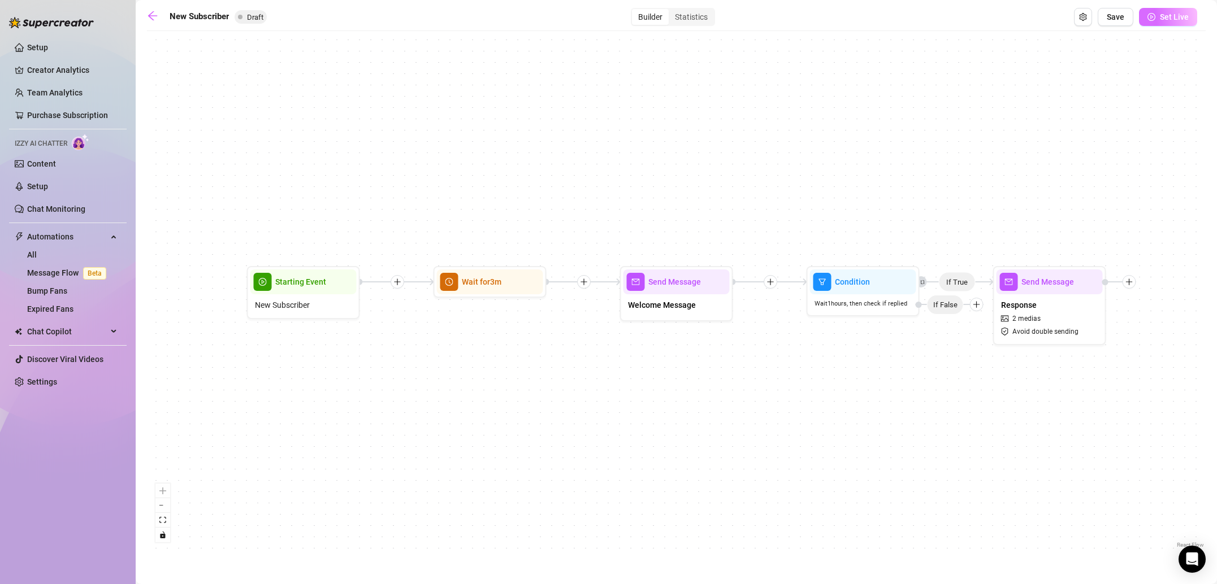
click at [1184, 20] on span "Set Live" at bounding box center [1174, 16] width 29 height 9
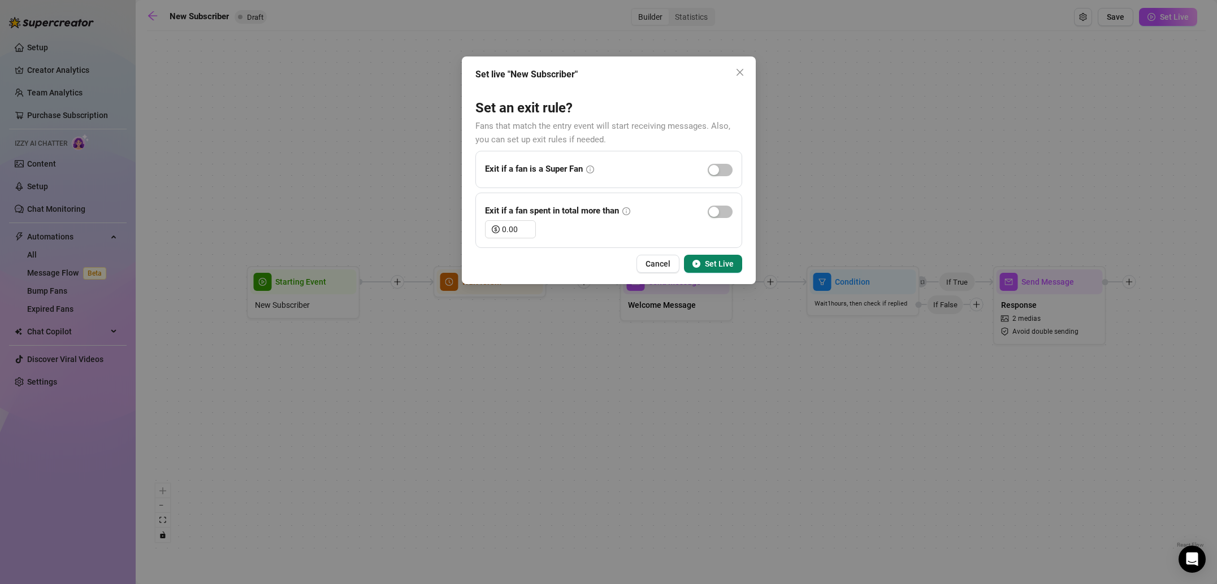
click at [703, 267] on button "Set Live" at bounding box center [713, 264] width 58 height 18
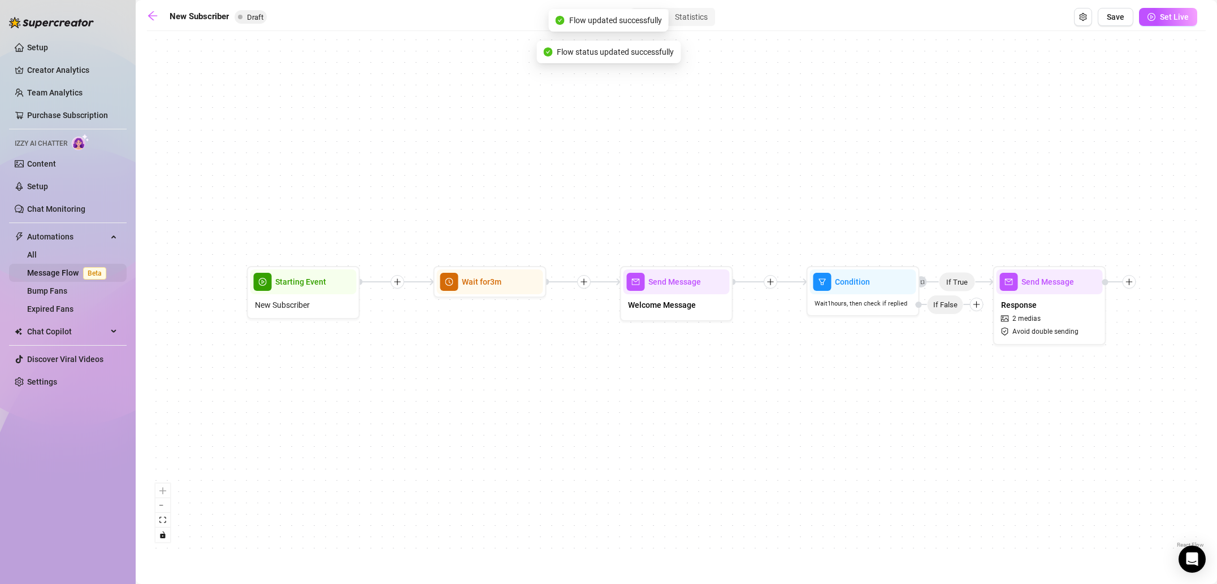
click at [50, 277] on link "Message Flow Beta" at bounding box center [69, 272] width 84 height 9
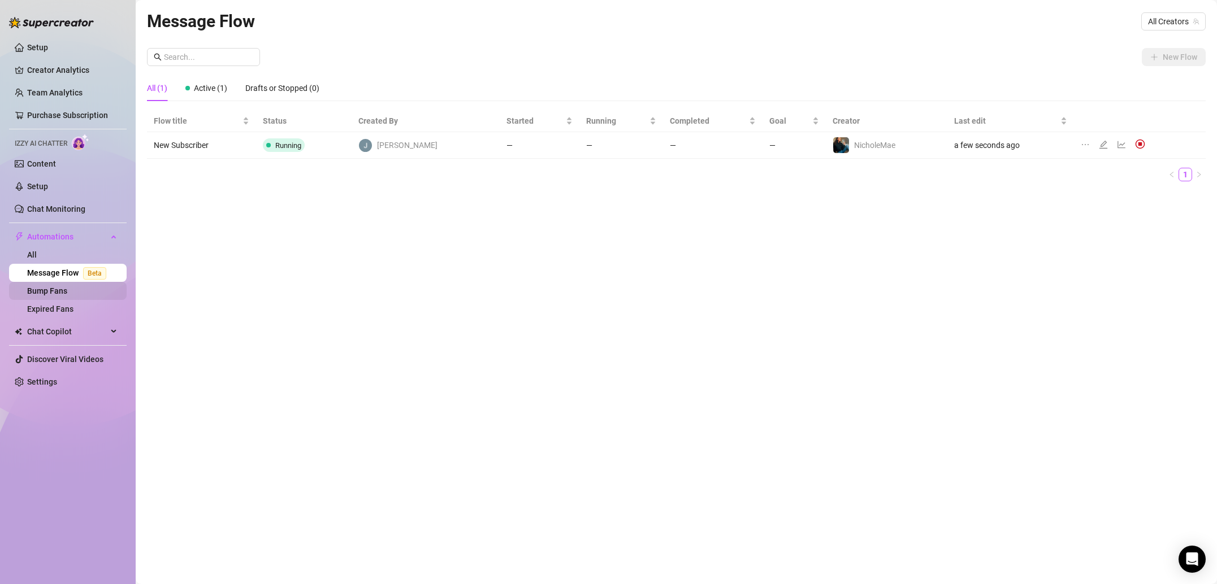
click at [67, 296] on link "Bump Fans" at bounding box center [47, 291] width 40 height 9
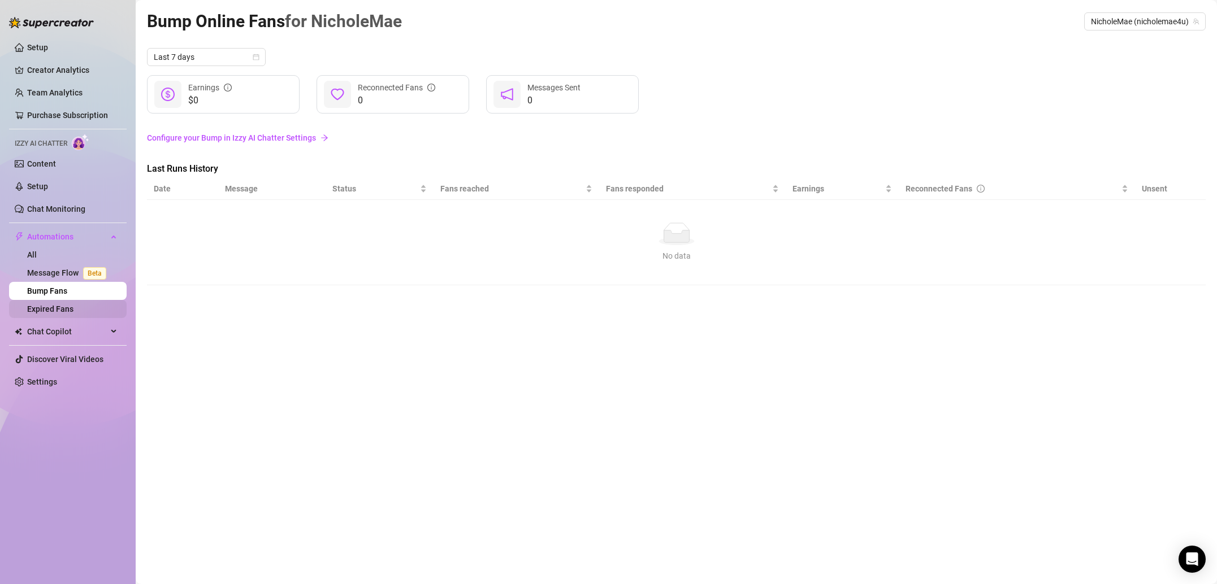
click at [73, 310] on link "Expired Fans" at bounding box center [50, 309] width 46 height 9
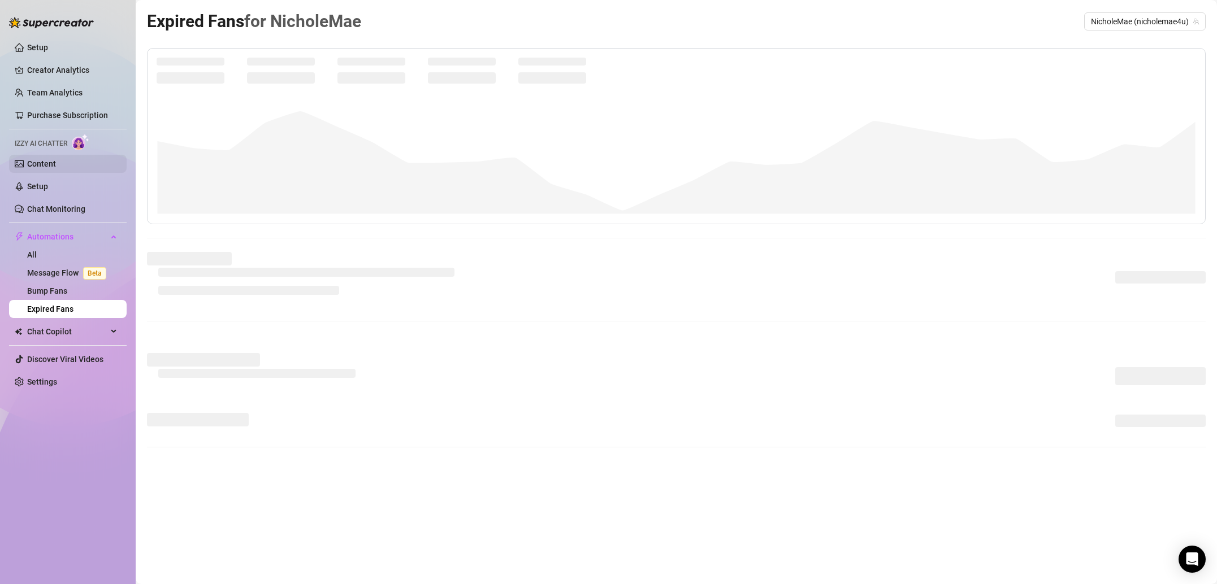
click at [56, 161] on link "Content" at bounding box center [41, 163] width 29 height 9
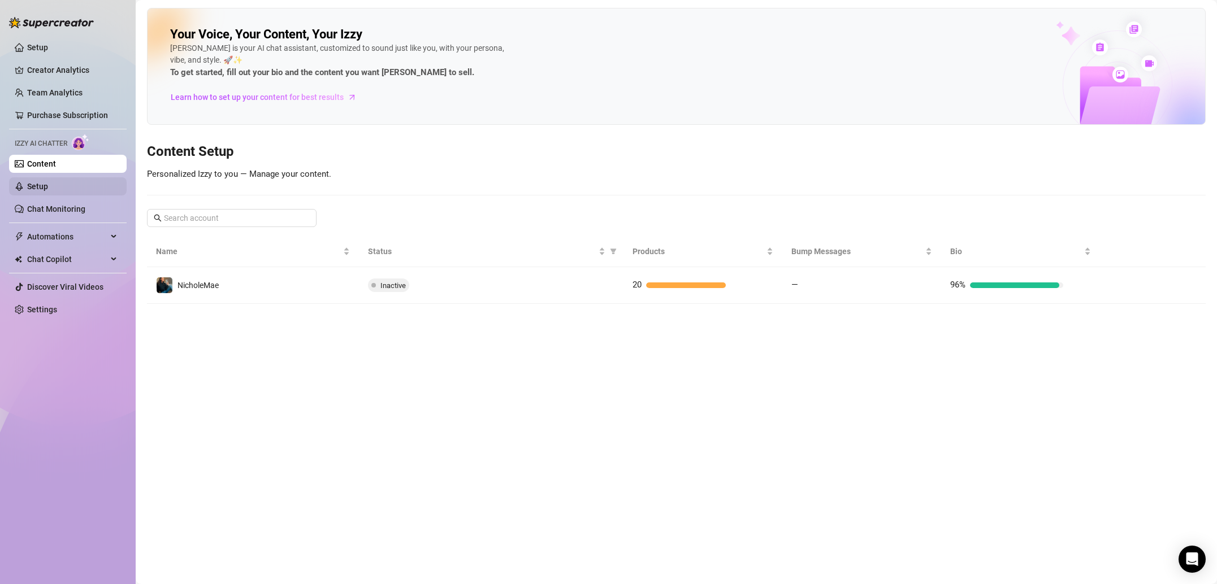
click at [48, 191] on link "Setup" at bounding box center [37, 186] width 21 height 9
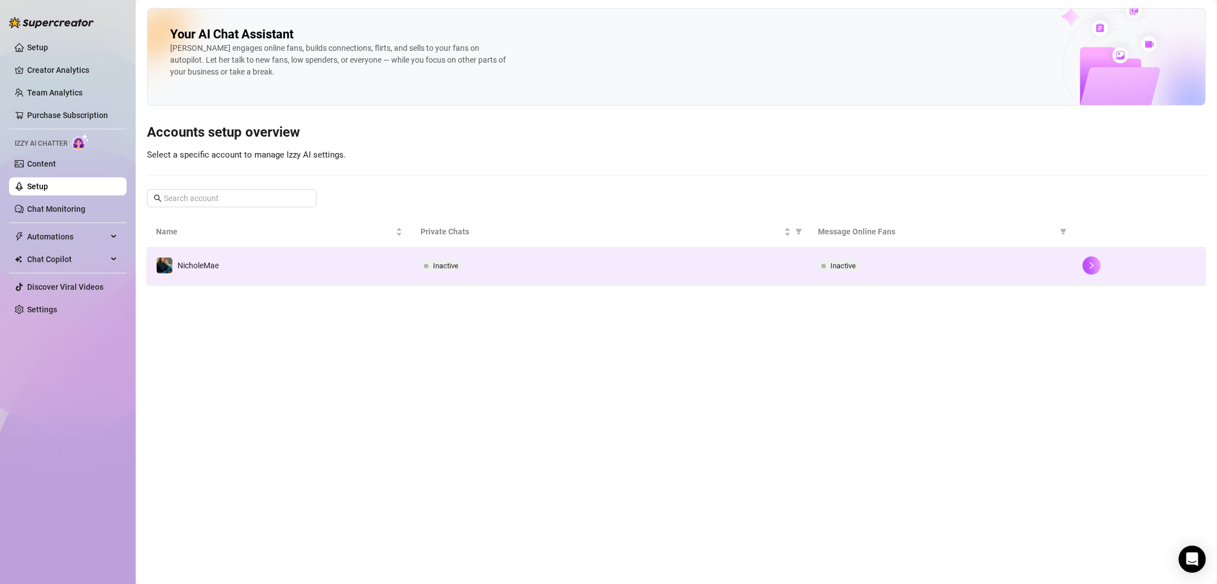
click at [247, 272] on td "NicholeMae" at bounding box center [279, 266] width 265 height 37
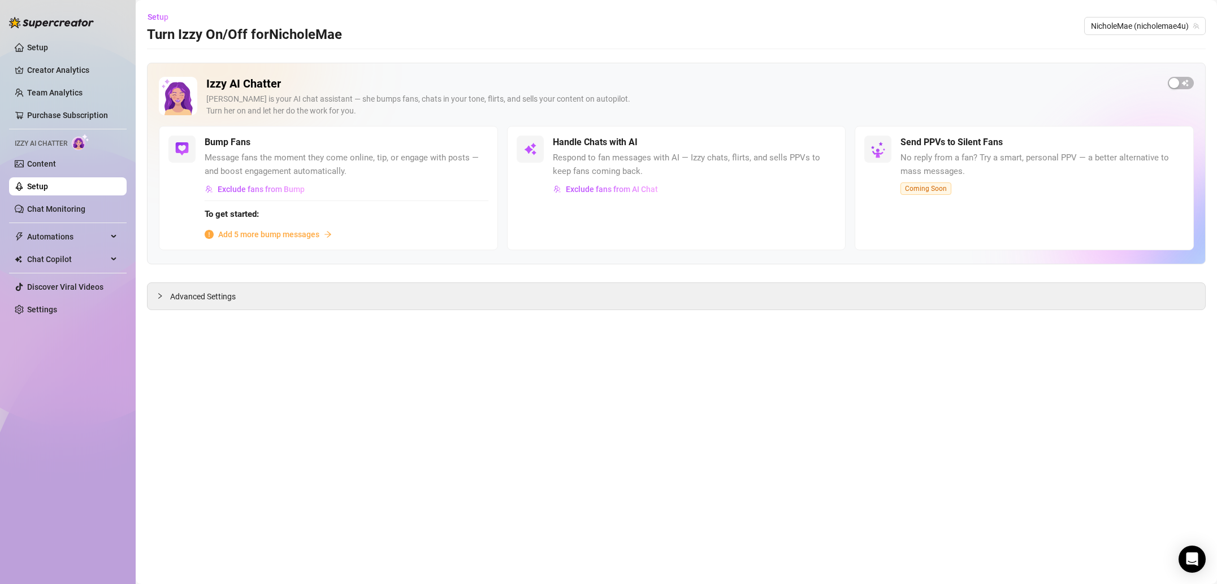
click at [265, 236] on span "Add 5 more bump messages" at bounding box center [268, 234] width 101 height 12
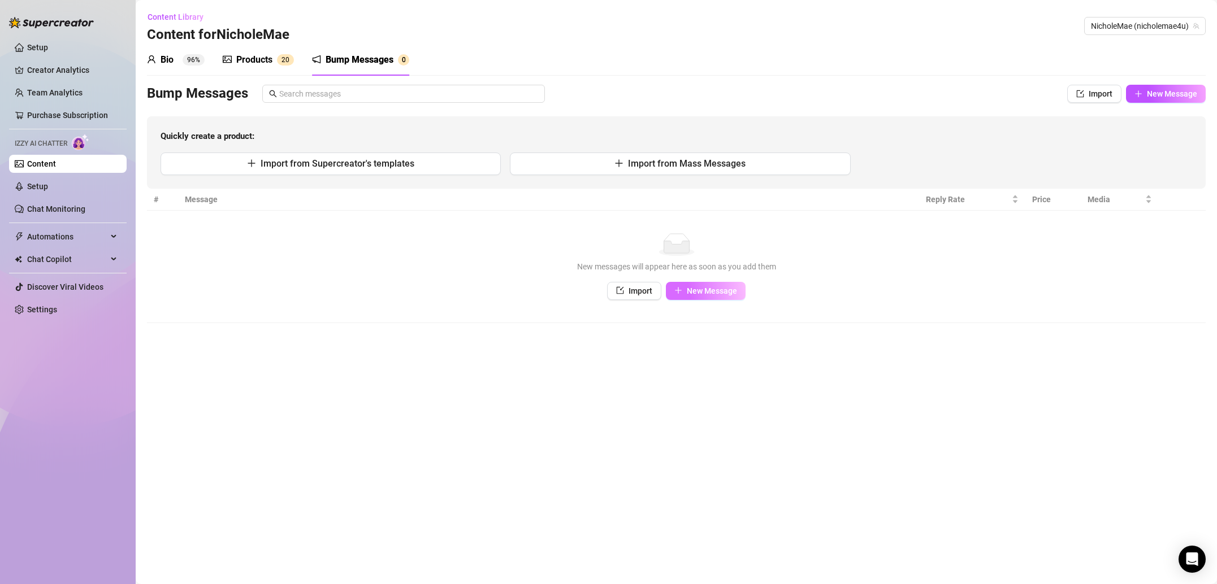
click at [731, 291] on span "New Message" at bounding box center [712, 291] width 50 height 9
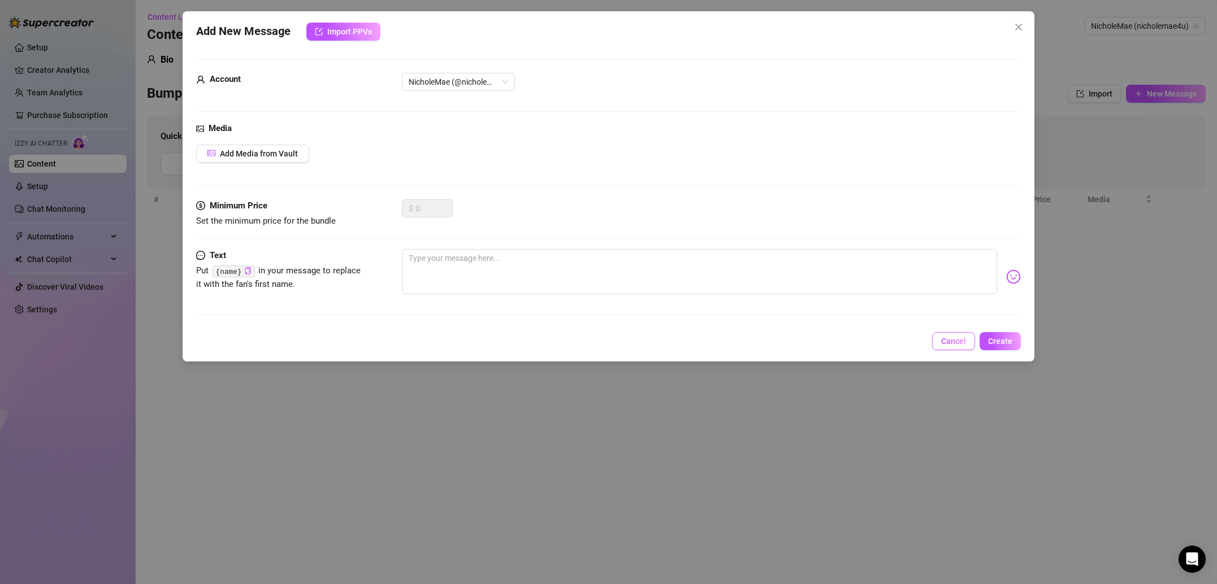
click at [970, 342] on button "Cancel" at bounding box center [953, 341] width 43 height 18
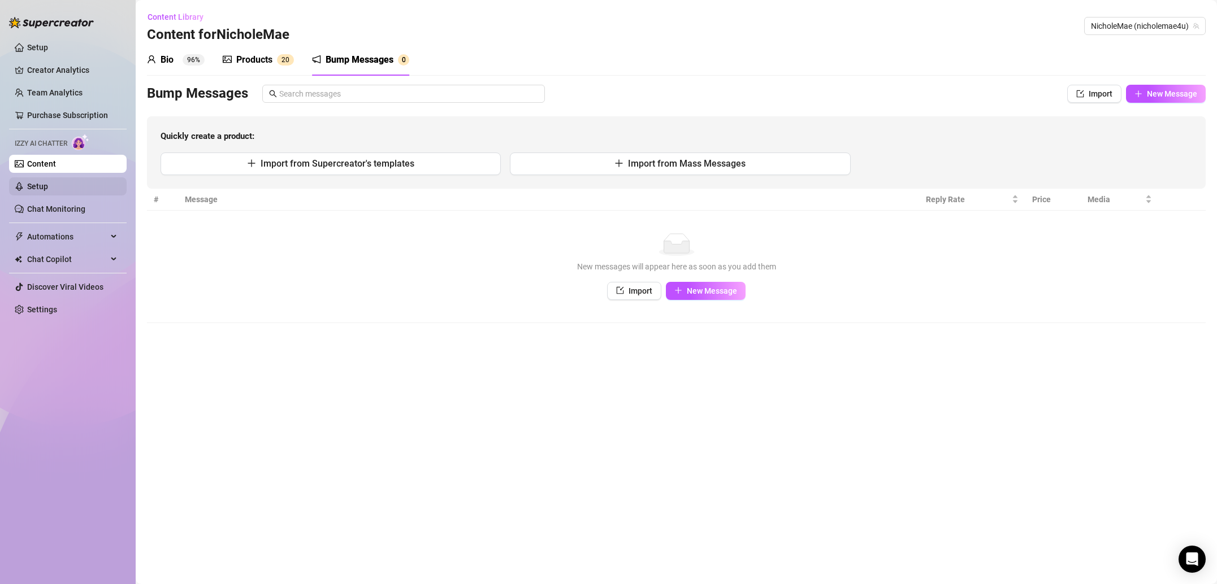
click at [48, 191] on link "Setup" at bounding box center [37, 186] width 21 height 9
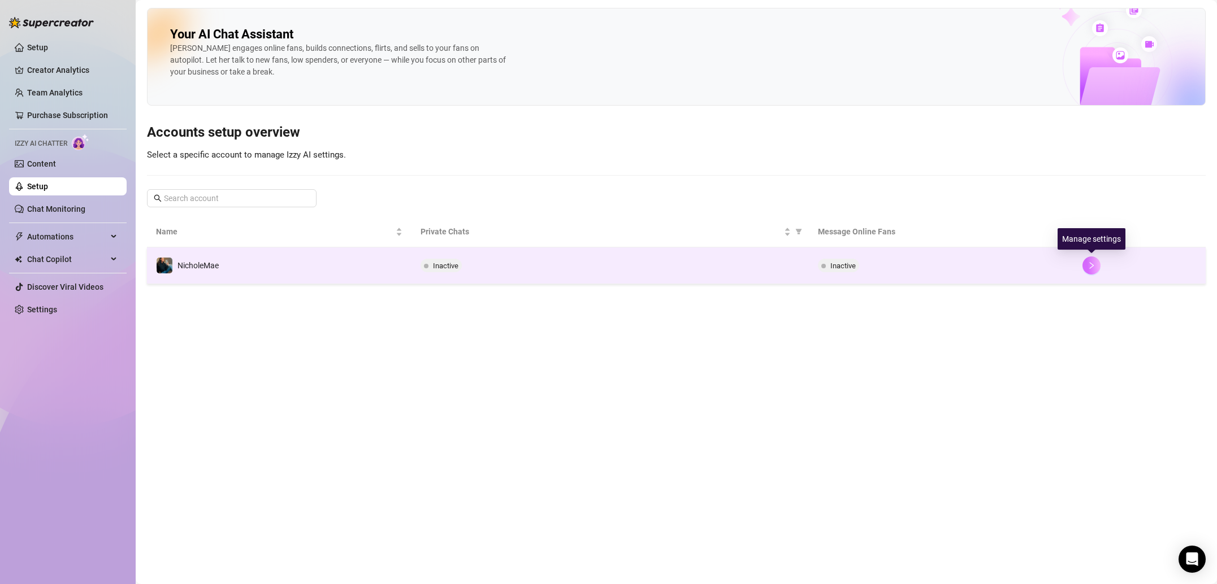
click at [1089, 261] on button "button" at bounding box center [1091, 266] width 18 height 18
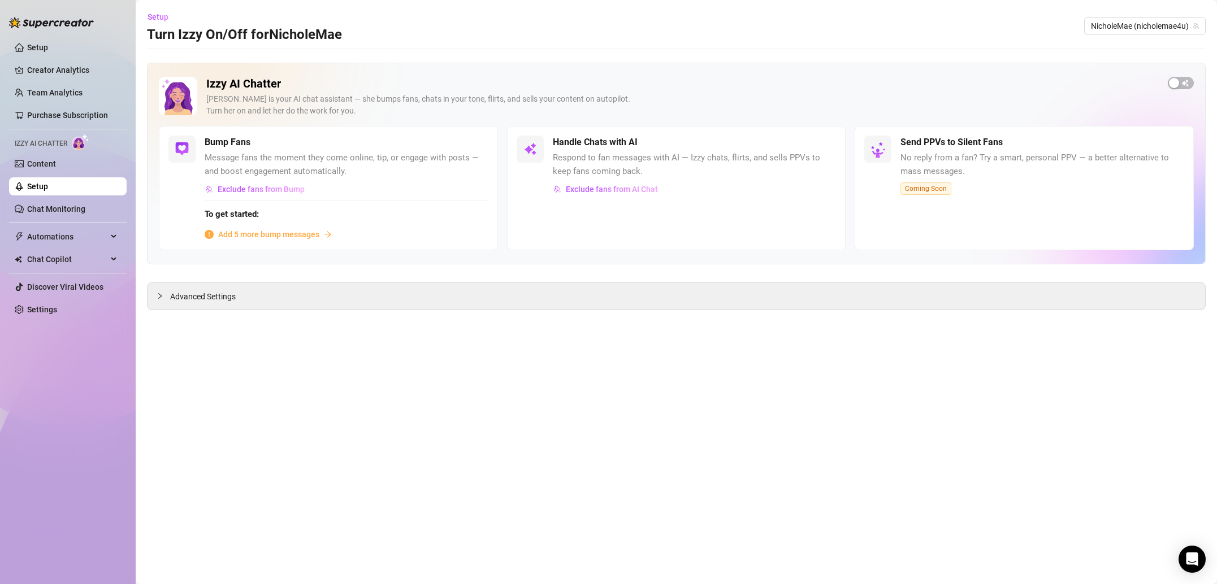
click at [1007, 183] on div "Send PPVs to Silent Fans No reply from a fan? Try a smart, personal PPV — a bet…" at bounding box center [1042, 165] width 284 height 59
click at [1178, 84] on div "button" at bounding box center [1174, 83] width 10 height 10
click at [819, 144] on div "button" at bounding box center [817, 142] width 10 height 10
click at [819, 142] on div "button" at bounding box center [817, 142] width 10 height 10
click at [470, 142] on div "button" at bounding box center [470, 142] width 10 height 10
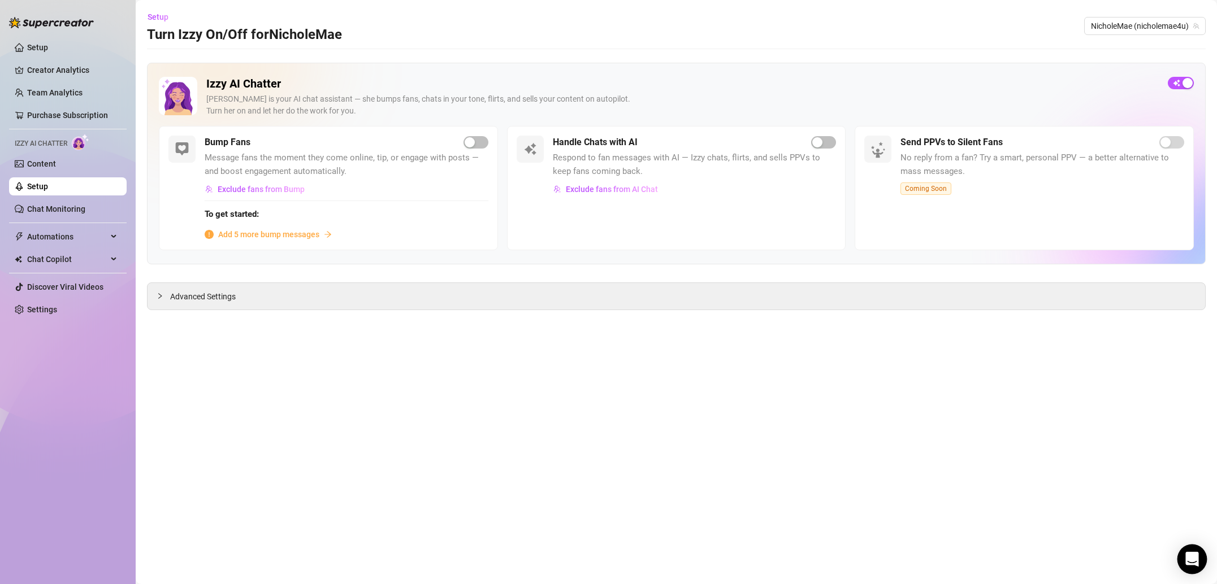
click at [1186, 558] on icon "Open Intercom Messenger" at bounding box center [1192, 559] width 15 height 15
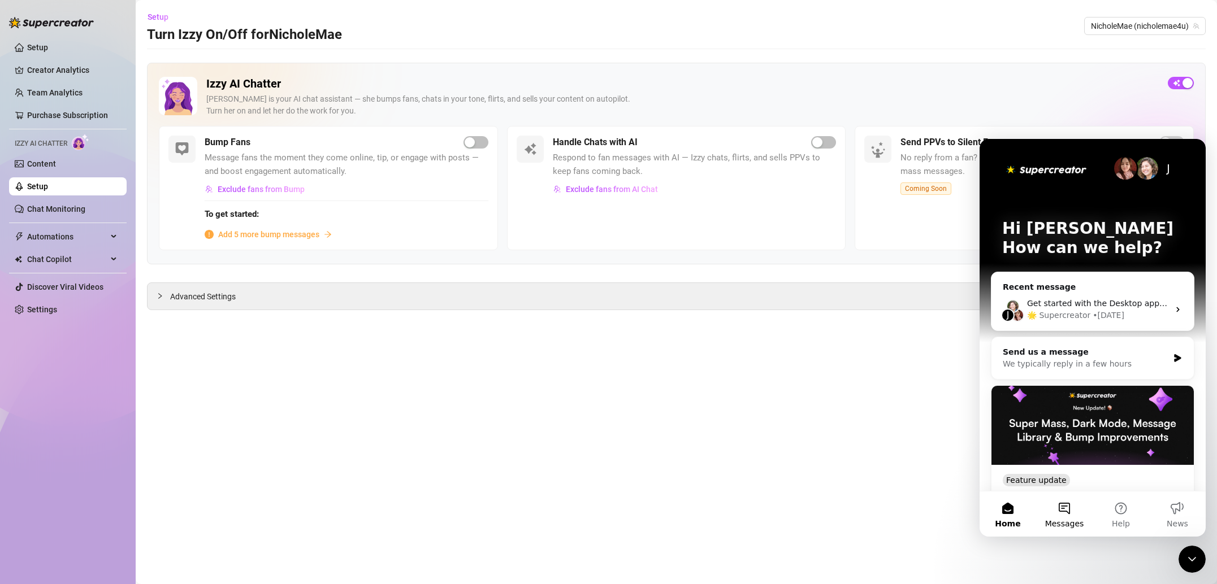
click at [1070, 514] on button "Messages" at bounding box center [1064, 514] width 57 height 45
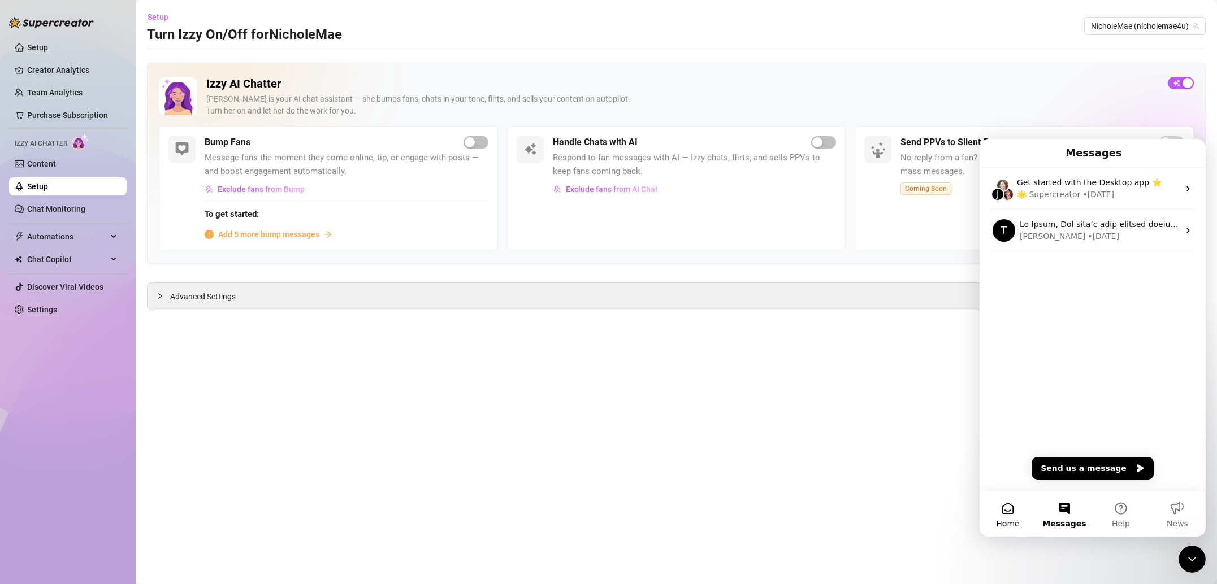
click at [1020, 511] on button "Home" at bounding box center [1007, 514] width 57 height 45
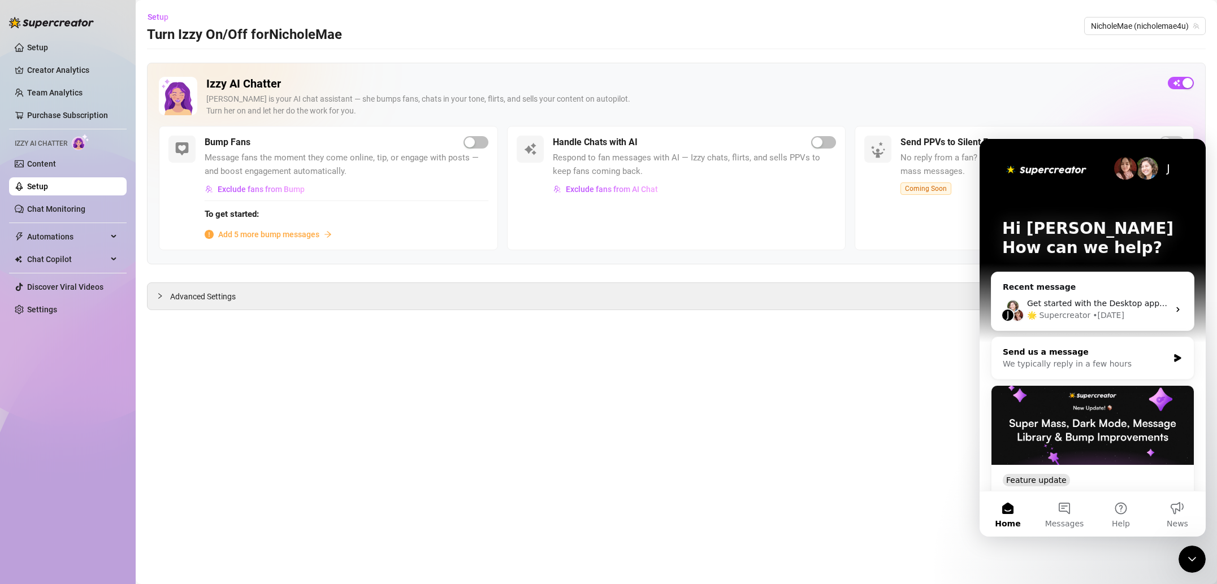
click at [1104, 359] on div "We typically reply in a few hours" at bounding box center [1086, 364] width 166 height 12
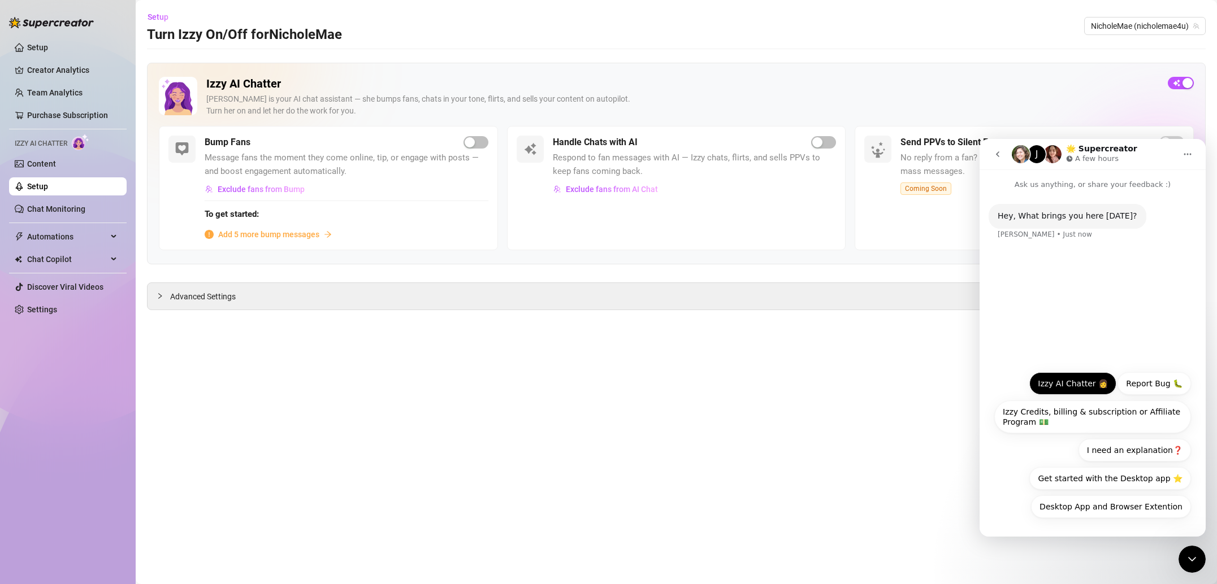
click at [1082, 382] on button "Izzy AI Chatter 👩" at bounding box center [1072, 383] width 87 height 23
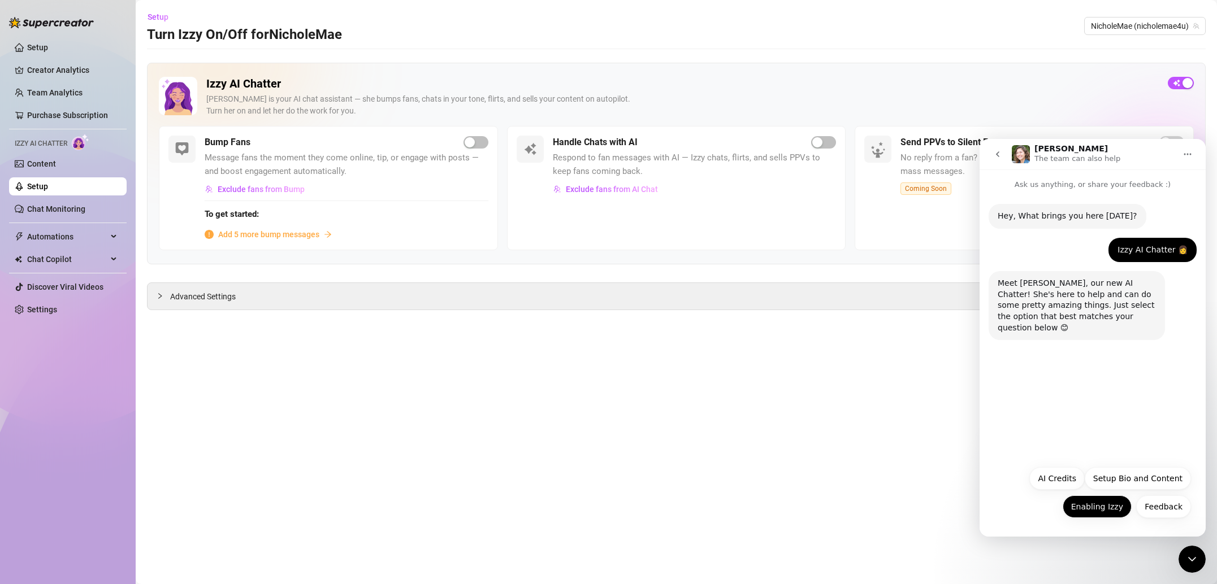
click at [1102, 506] on button "Enabling Izzy" at bounding box center [1097, 507] width 69 height 23
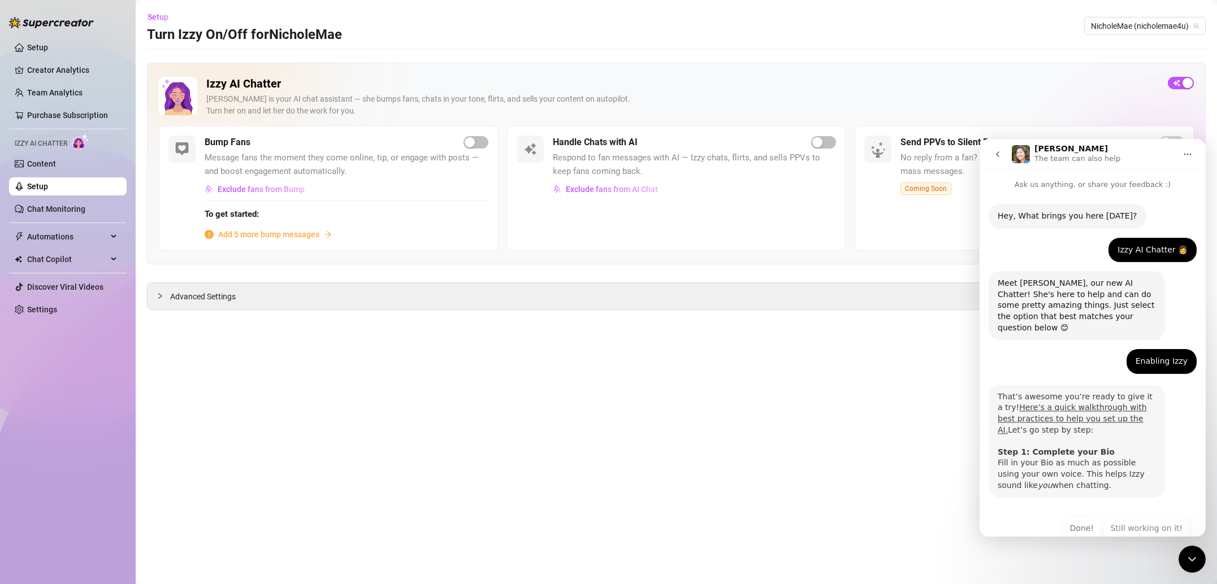
scroll to position [11, 0]
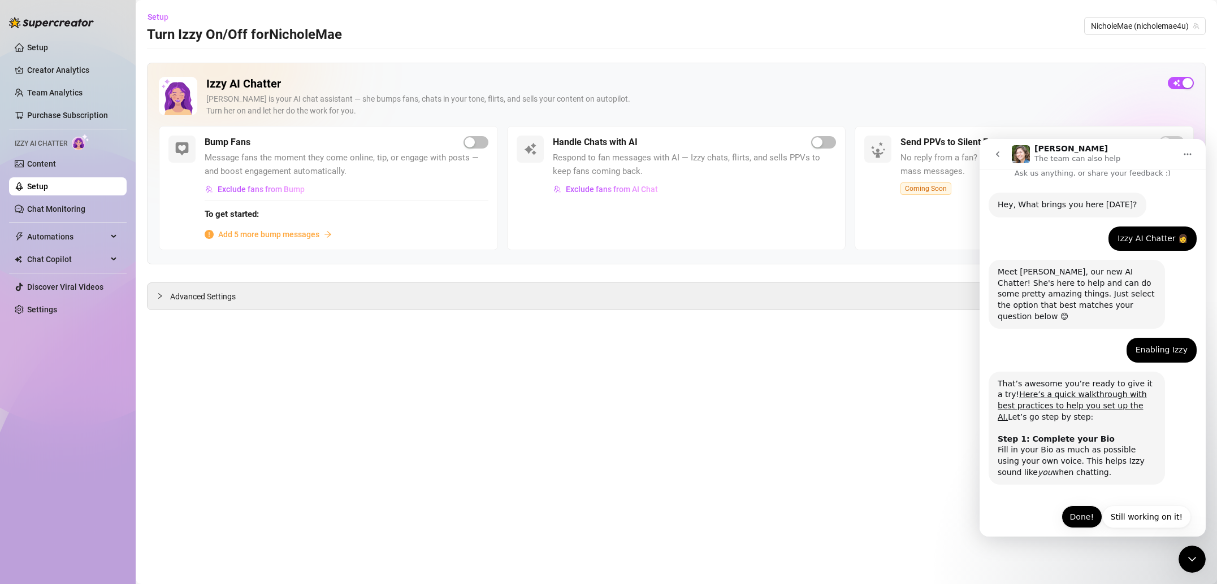
click at [1082, 506] on button "Done!" at bounding box center [1081, 517] width 41 height 23
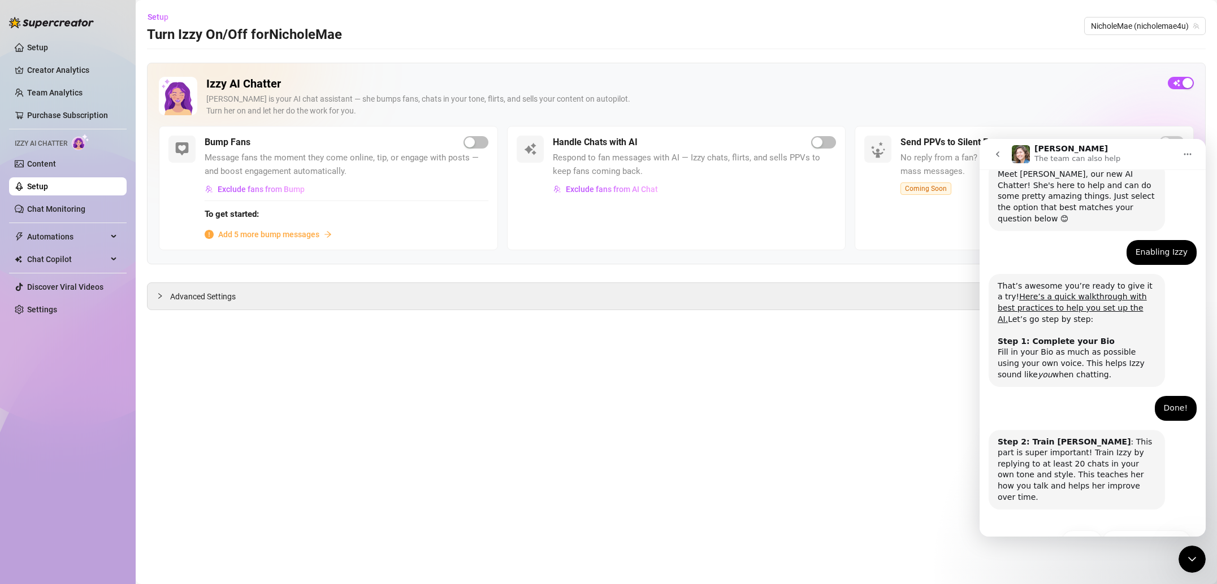
scroll to position [123, 0]
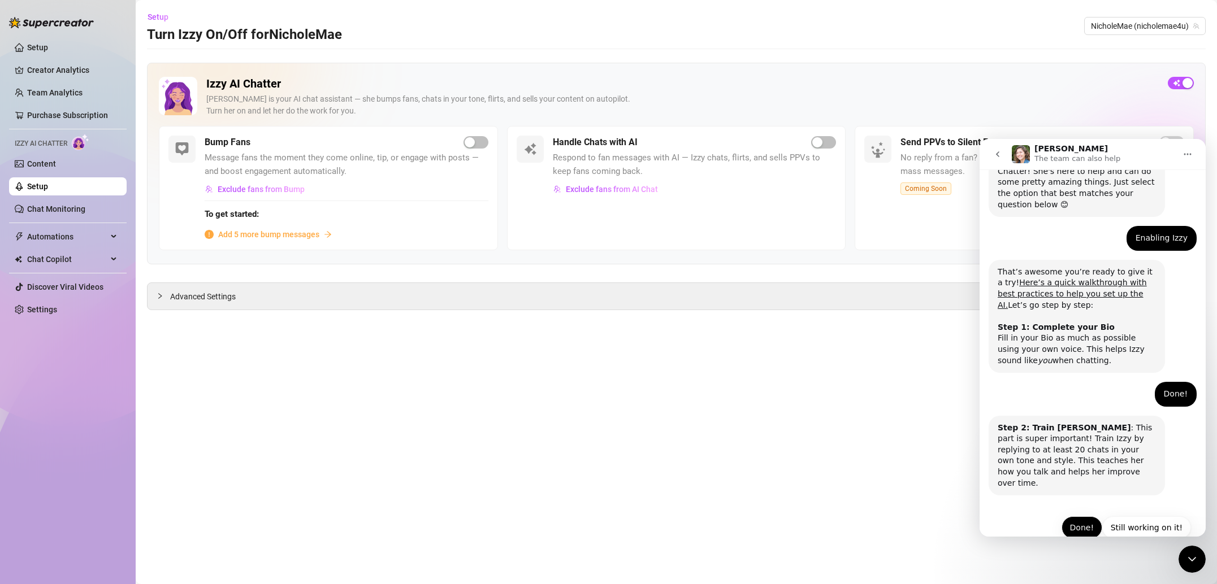
click at [1085, 517] on button "Done!" at bounding box center [1081, 528] width 41 height 23
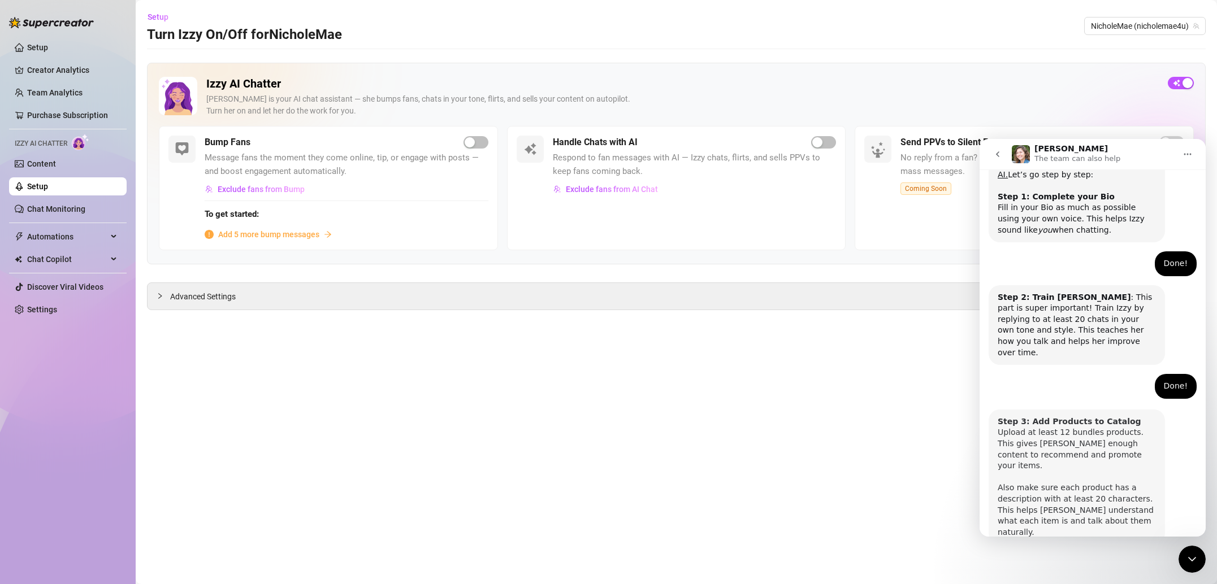
scroll to position [279, 0]
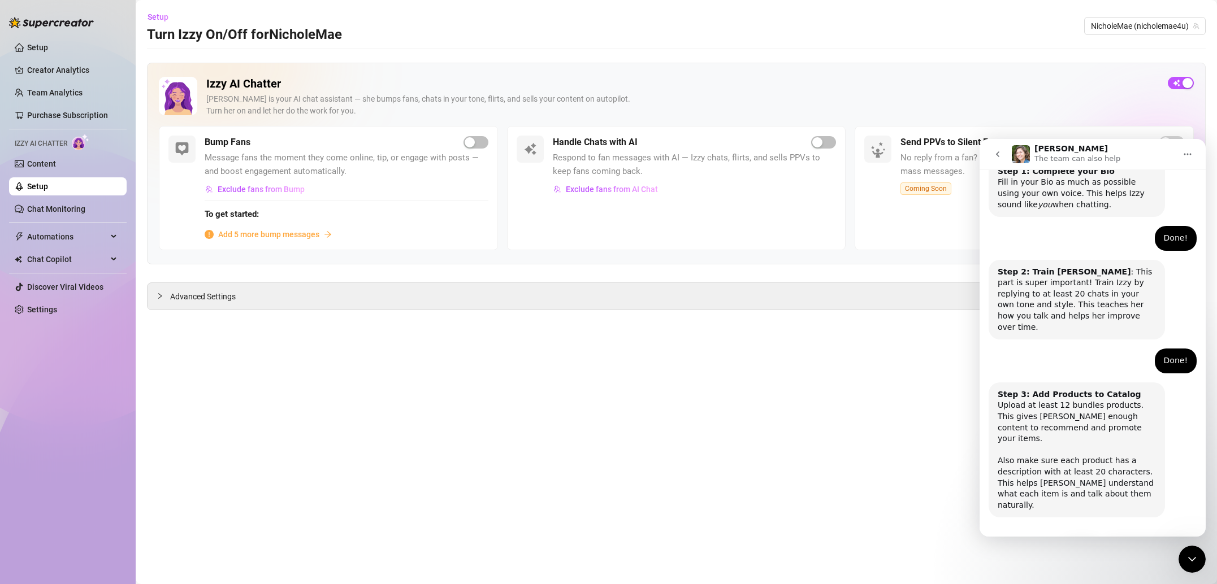
click at [1076, 539] on button "Done!" at bounding box center [1081, 550] width 41 height 23
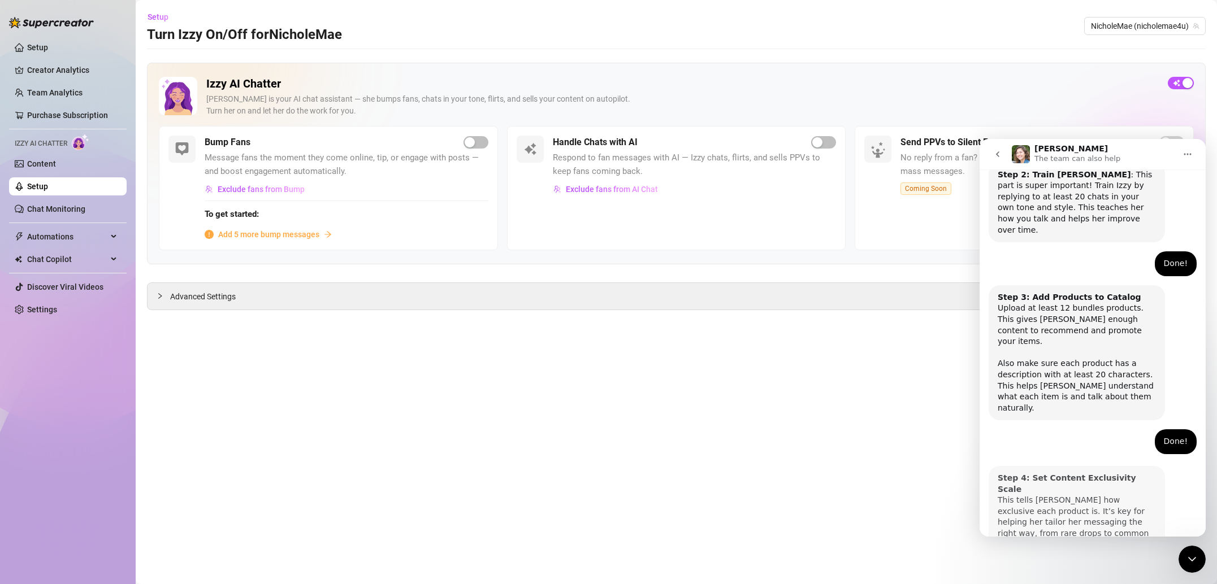
scroll to position [391, 0]
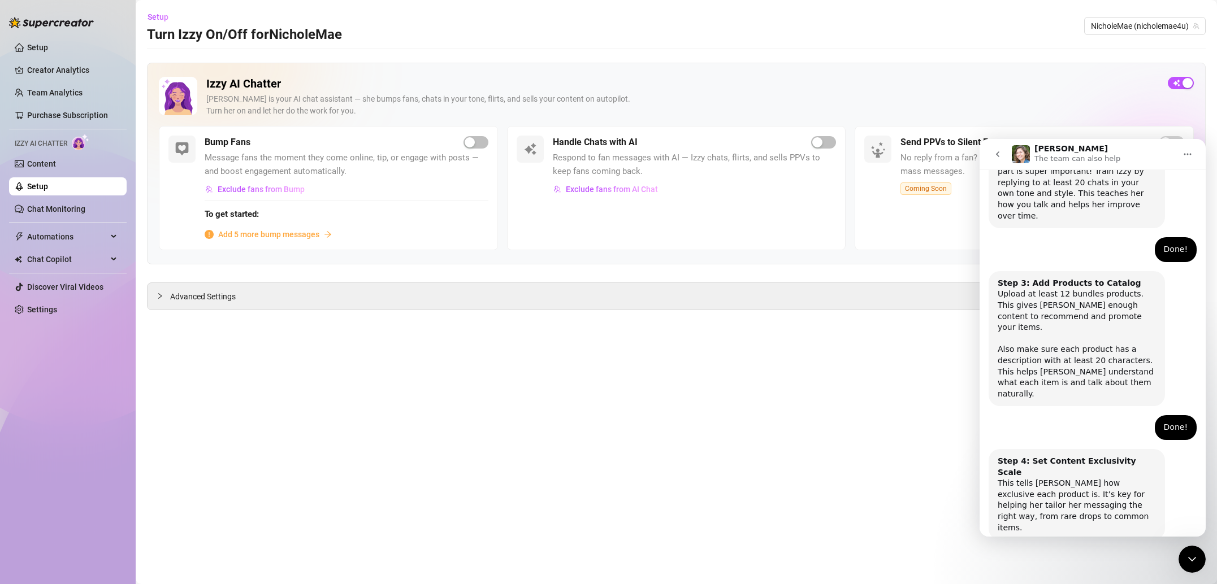
click at [1076, 561] on button "Done!" at bounding box center [1081, 572] width 41 height 23
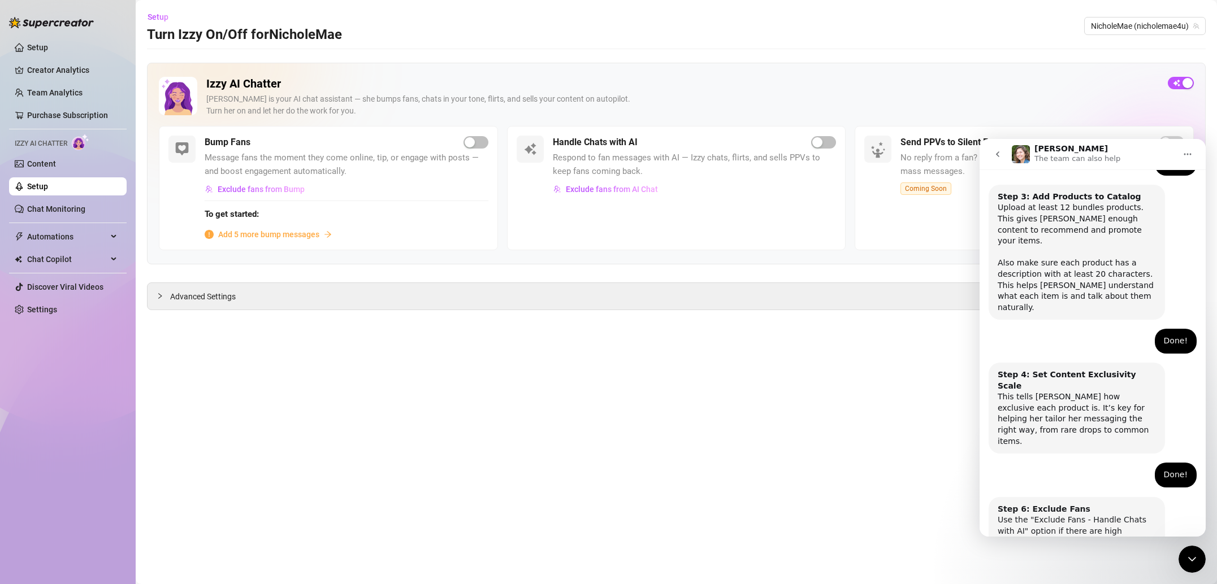
scroll to position [491, 0]
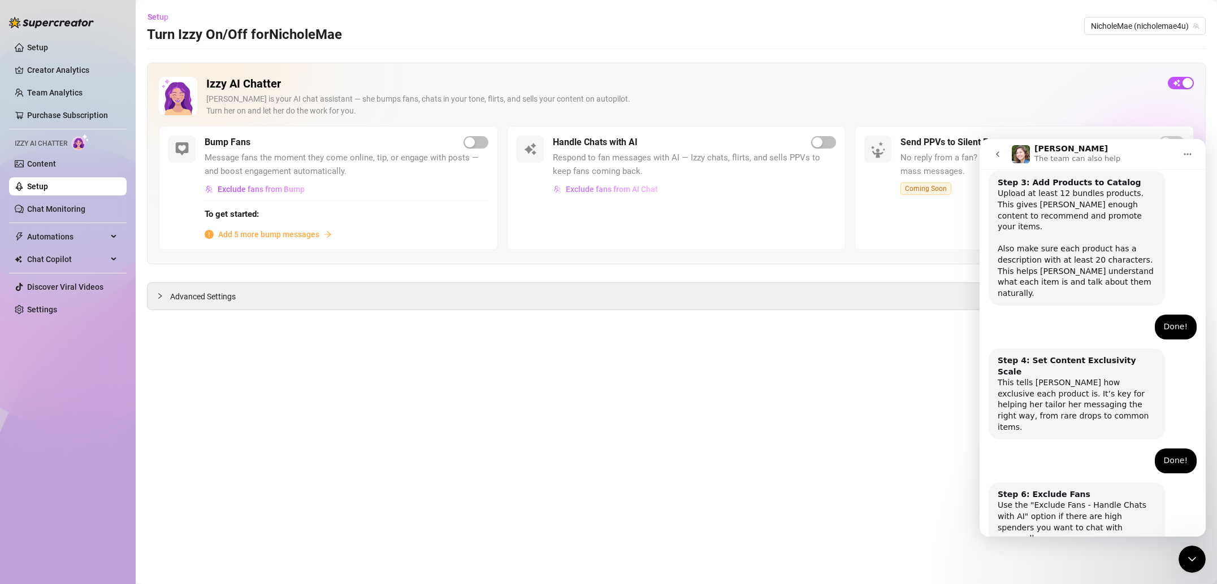
click at [631, 189] on span "Exclude fans from AI Chat" at bounding box center [612, 189] width 92 height 9
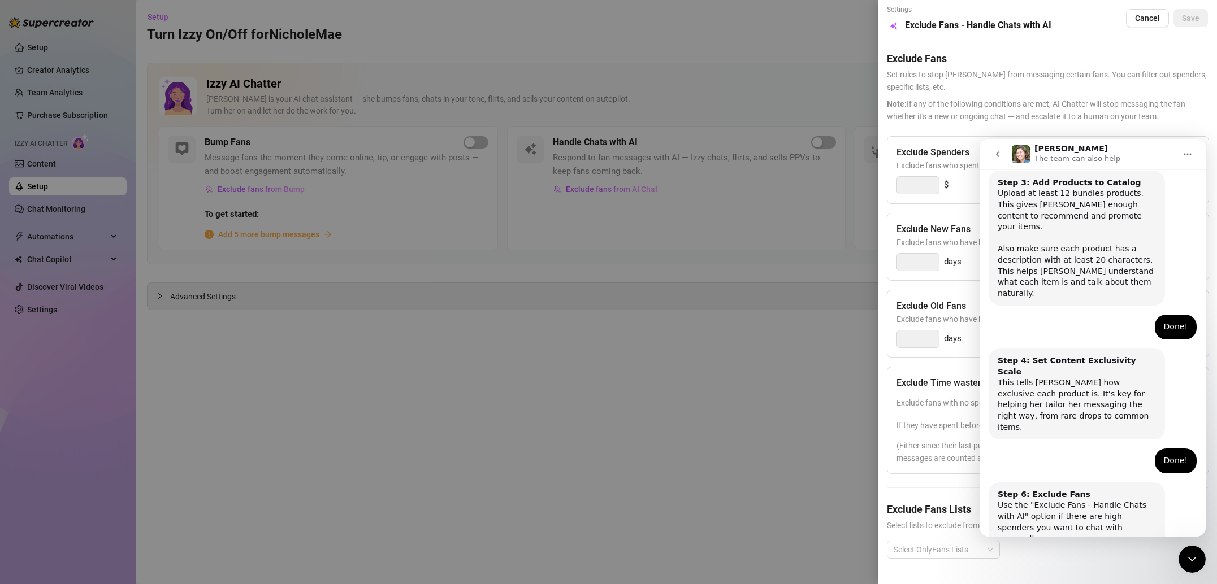
click at [1125, 120] on span "Note: If any of the following conditions are met, AI Chatter will stop messagin…" at bounding box center [1047, 110] width 321 height 25
click at [1004, 150] on button "go back" at bounding box center [997, 154] width 21 height 21
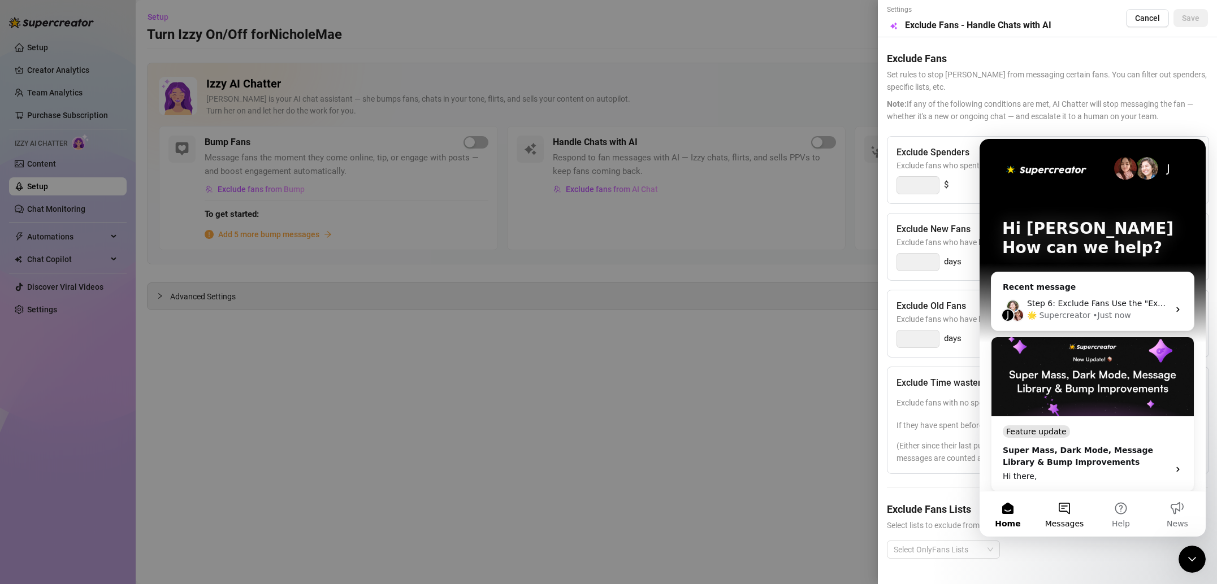
click at [1054, 518] on button "Messages" at bounding box center [1064, 514] width 57 height 45
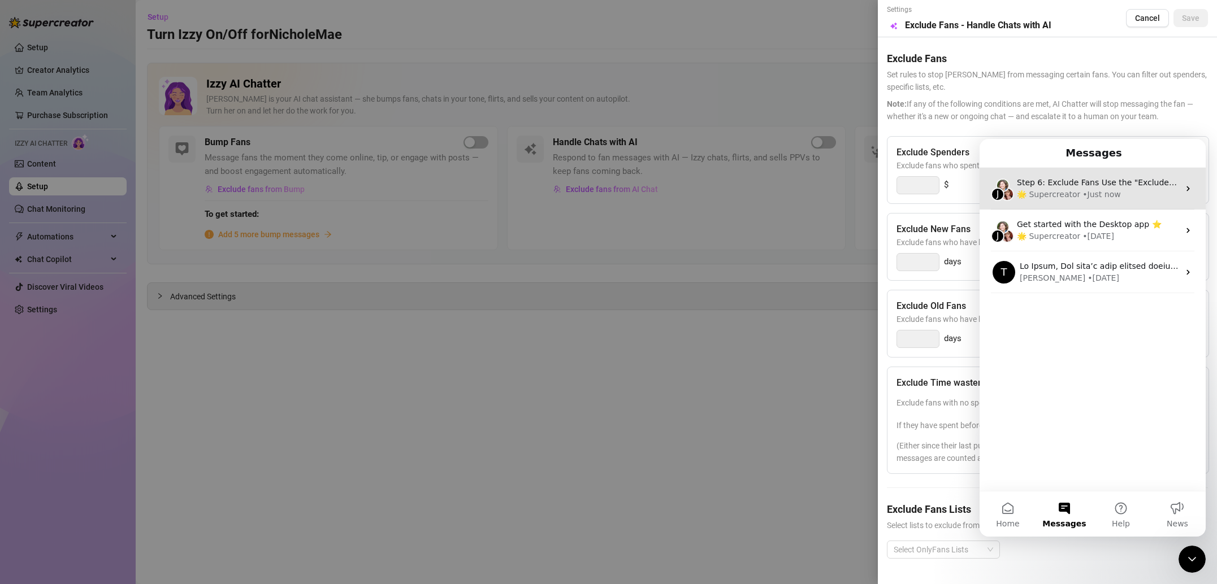
click at [1082, 194] on div "• Just now" at bounding box center [1101, 195] width 38 height 12
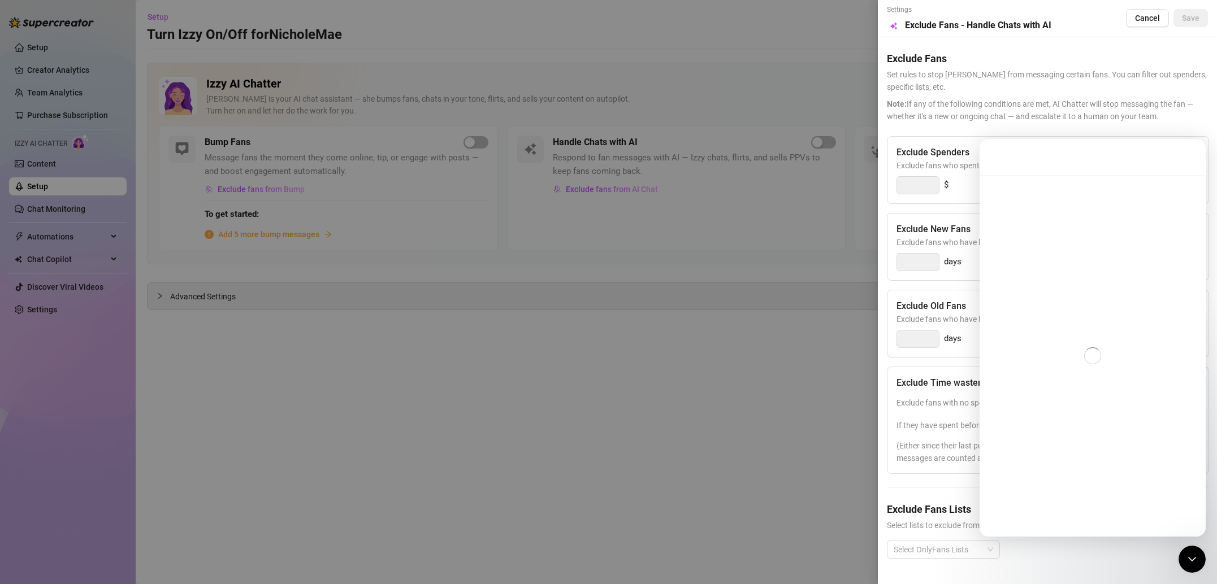
scroll to position [491, 0]
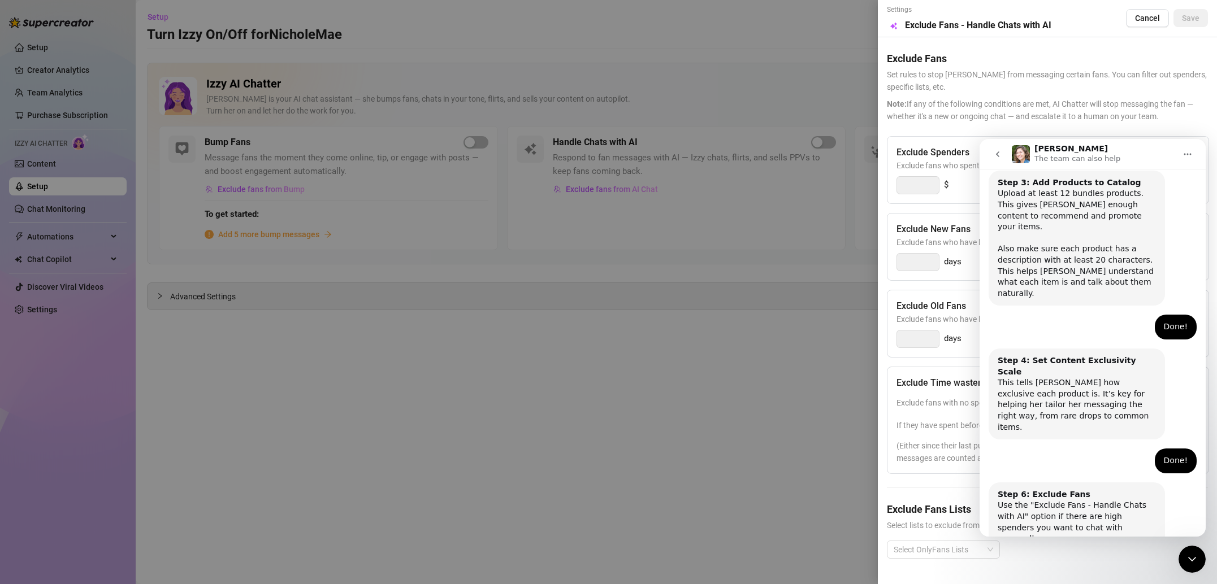
click at [1192, 553] on icon "Close Intercom Messenger" at bounding box center [1192, 560] width 14 height 14
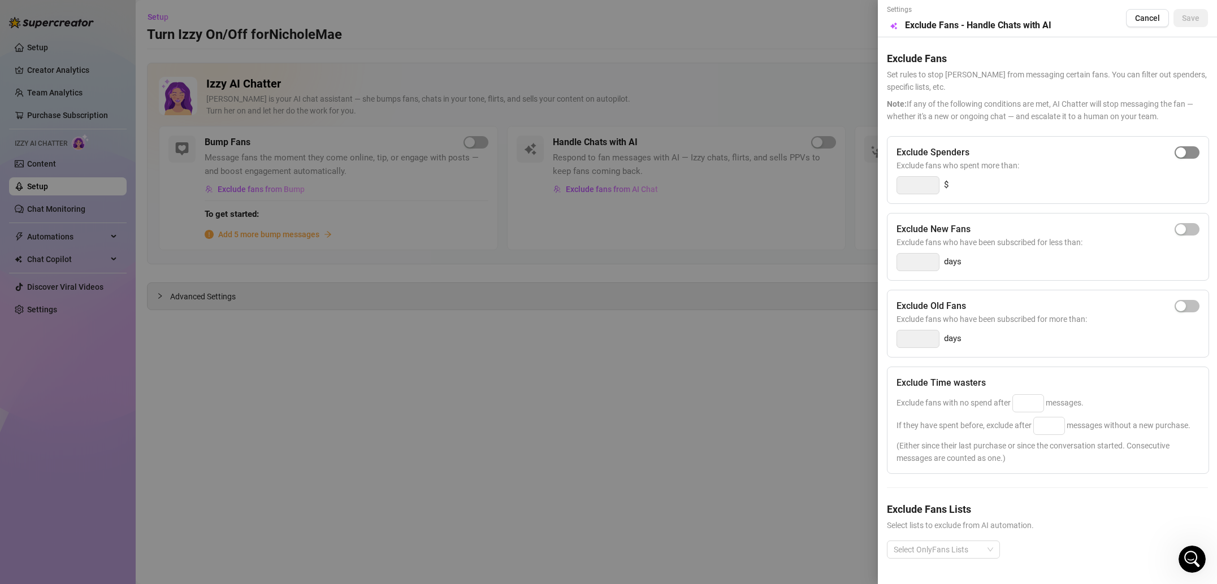
click at [1182, 150] on div "button" at bounding box center [1181, 153] width 10 height 10
click at [1186, 233] on span "button" at bounding box center [1186, 229] width 25 height 12
click at [1197, 229] on div "button" at bounding box center [1193, 229] width 10 height 10
click at [1191, 309] on span "button" at bounding box center [1186, 306] width 25 height 12
click at [918, 343] on input "14" at bounding box center [918, 339] width 42 height 17
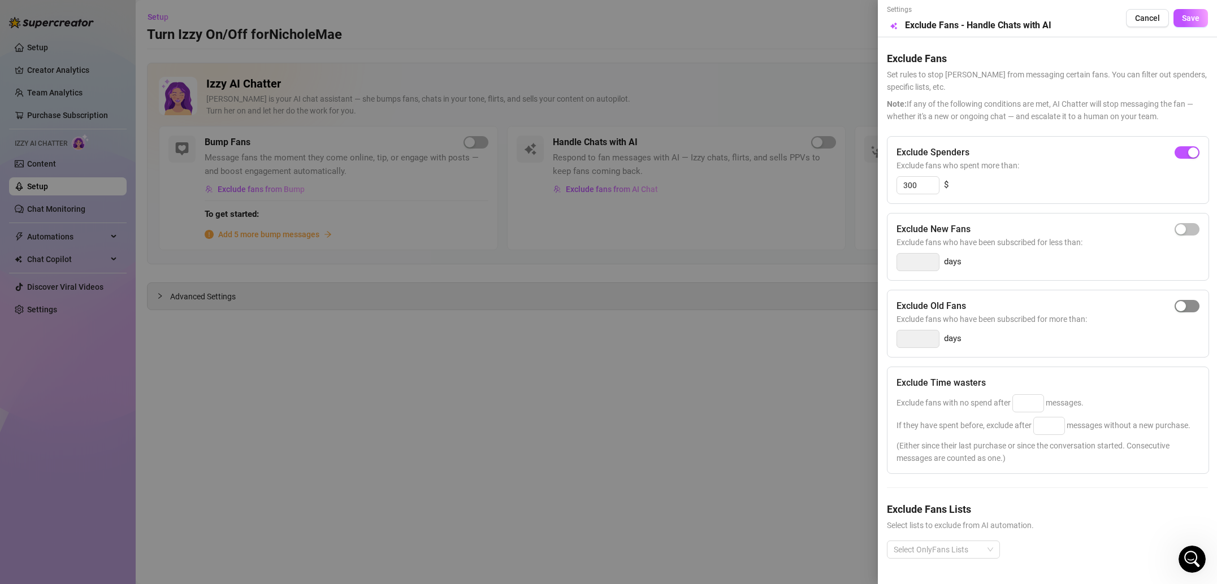
click at [1178, 310] on div "button" at bounding box center [1181, 306] width 10 height 10
click at [921, 341] on input "14" at bounding box center [918, 339] width 42 height 17
click at [1185, 307] on div "button" at bounding box center [1181, 306] width 10 height 10
click at [925, 335] on input "14" at bounding box center [918, 339] width 42 height 17
click at [1042, 346] on div "30 days" at bounding box center [1047, 339] width 303 height 18
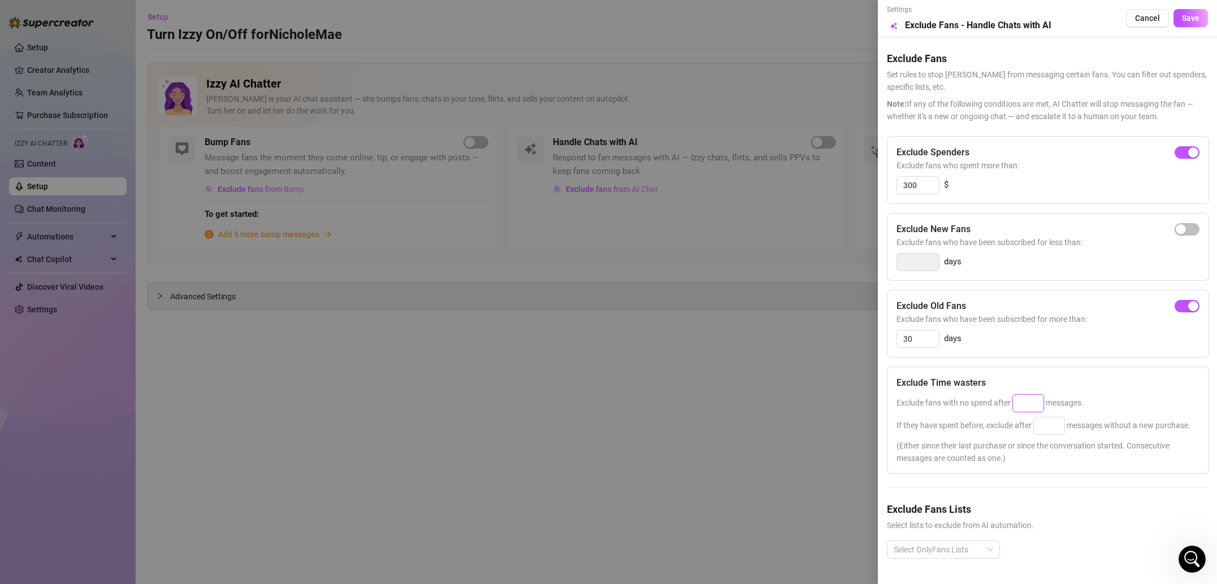
click at [1030, 408] on input at bounding box center [1028, 403] width 31 height 17
click at [1182, 304] on span "button" at bounding box center [1186, 306] width 25 height 12
click at [1029, 405] on input at bounding box center [1028, 403] width 31 height 17
click at [1048, 433] on input at bounding box center [1049, 426] width 31 height 17
click at [1035, 406] on input "25" at bounding box center [1028, 403] width 31 height 17
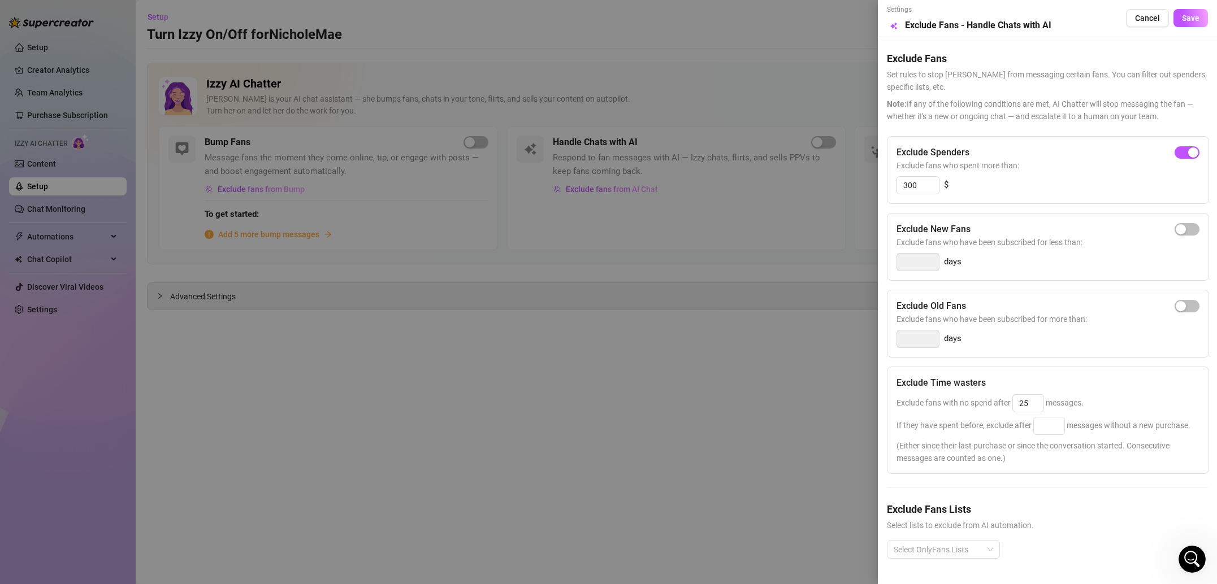
click at [1091, 395] on div "Exclude fans with no spend after 25 messages." at bounding box center [1047, 404] width 303 height 18
click at [1039, 408] on input "25" at bounding box center [1028, 403] width 31 height 17
click at [1053, 426] on input at bounding box center [1049, 426] width 31 height 17
click at [1095, 402] on div "Exclude fans with no spend after 25 messages." at bounding box center [1047, 404] width 303 height 18
click at [981, 552] on div at bounding box center [937, 550] width 97 height 16
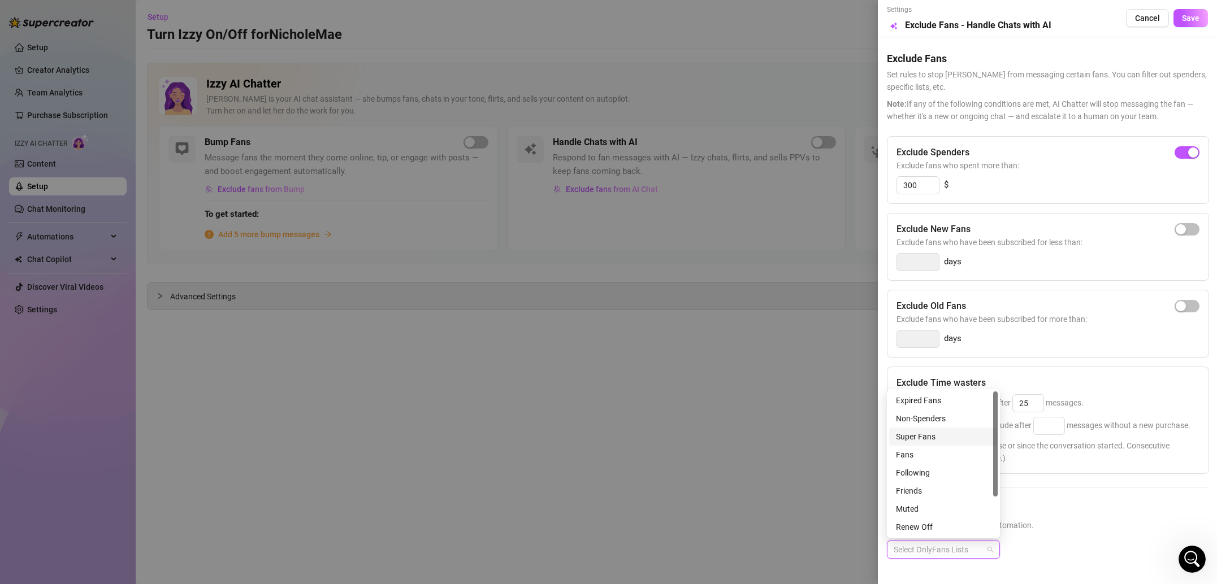
click at [937, 438] on div "Super Fans" at bounding box center [943, 437] width 95 height 12
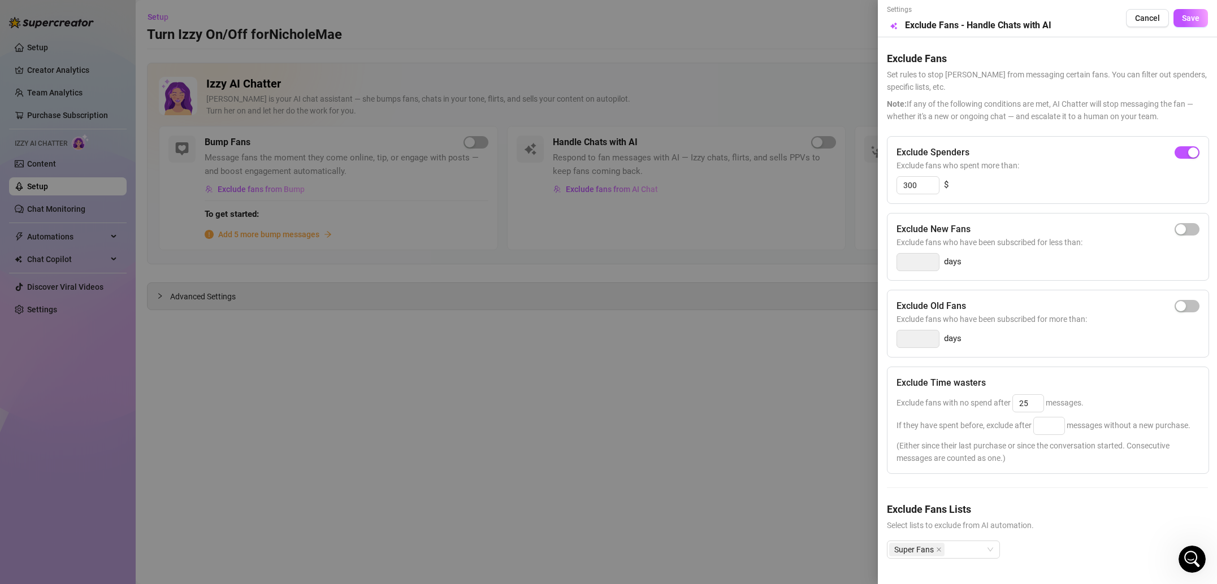
click at [1031, 496] on div "Exclude Spenders Exclude fans who spent more than: 300 $ Exclude New Fans Exclu…" at bounding box center [1047, 356] width 321 height 441
click at [1179, 19] on button "Save" at bounding box center [1190, 18] width 34 height 18
click at [1051, 436] on div "Exclude Time wasters Exclude fans with no spend after 25 messages. If they have…" at bounding box center [1048, 420] width 322 height 107
click at [1048, 430] on input at bounding box center [1049, 426] width 31 height 17
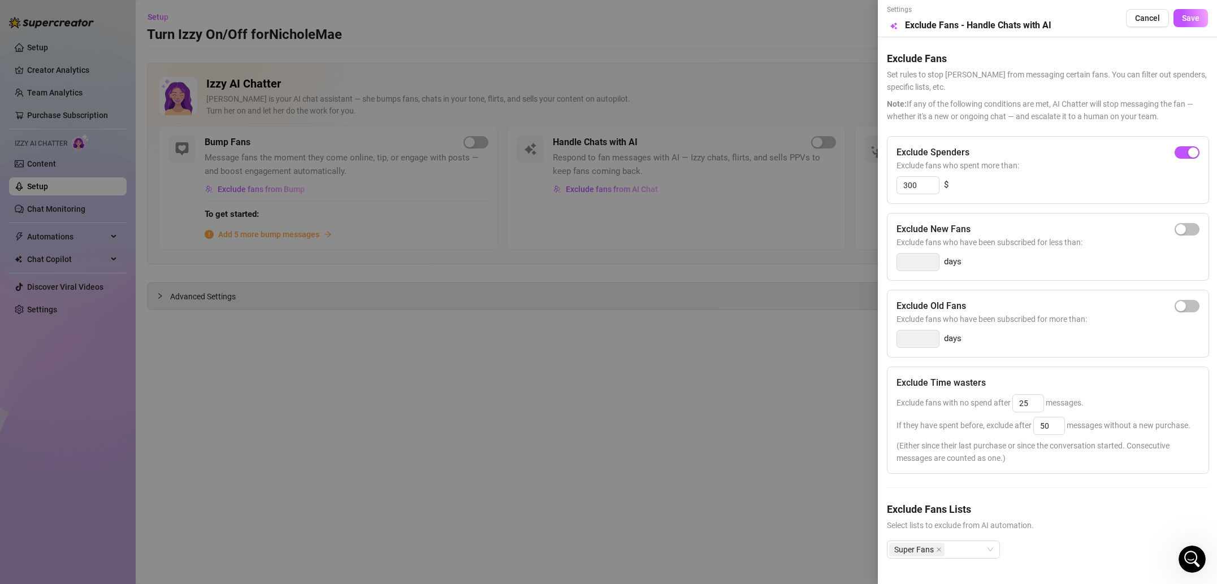
type input "50"
click at [1142, 449] on span "(Either since their last purchase or since the conversation started. Consecutiv…" at bounding box center [1047, 452] width 303 height 25
click at [1191, 24] on button "Save" at bounding box center [1190, 18] width 34 height 18
click at [1198, 566] on div "Open Intercom Messenger" at bounding box center [1191, 559] width 37 height 37
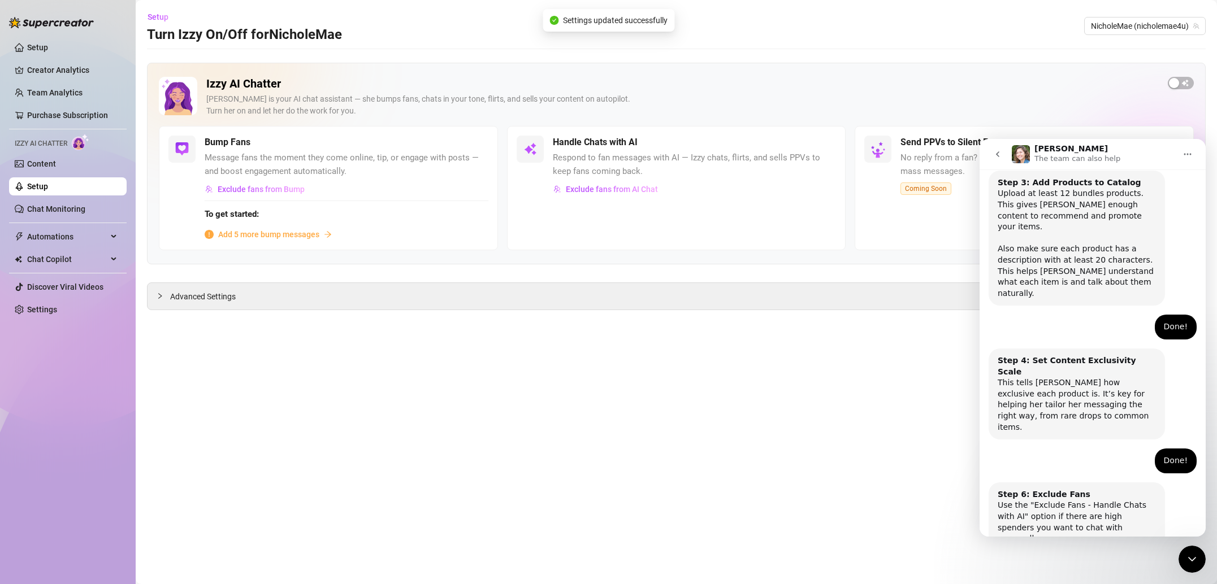
click at [1082, 573] on button "Done!" at bounding box center [1081, 584] width 41 height 23
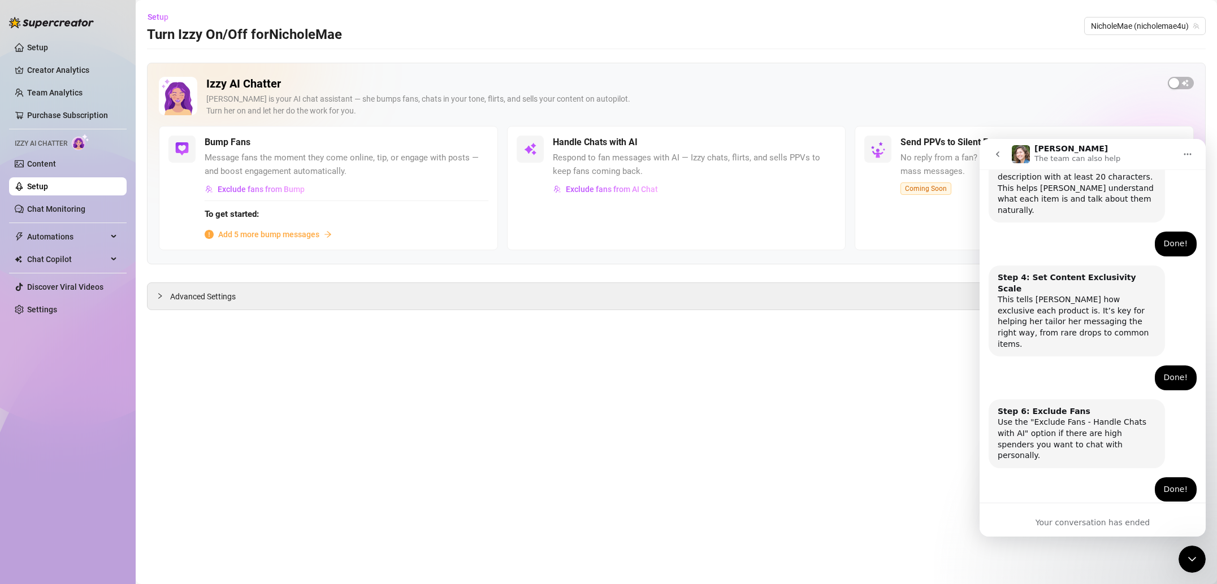
scroll to position [608, 0]
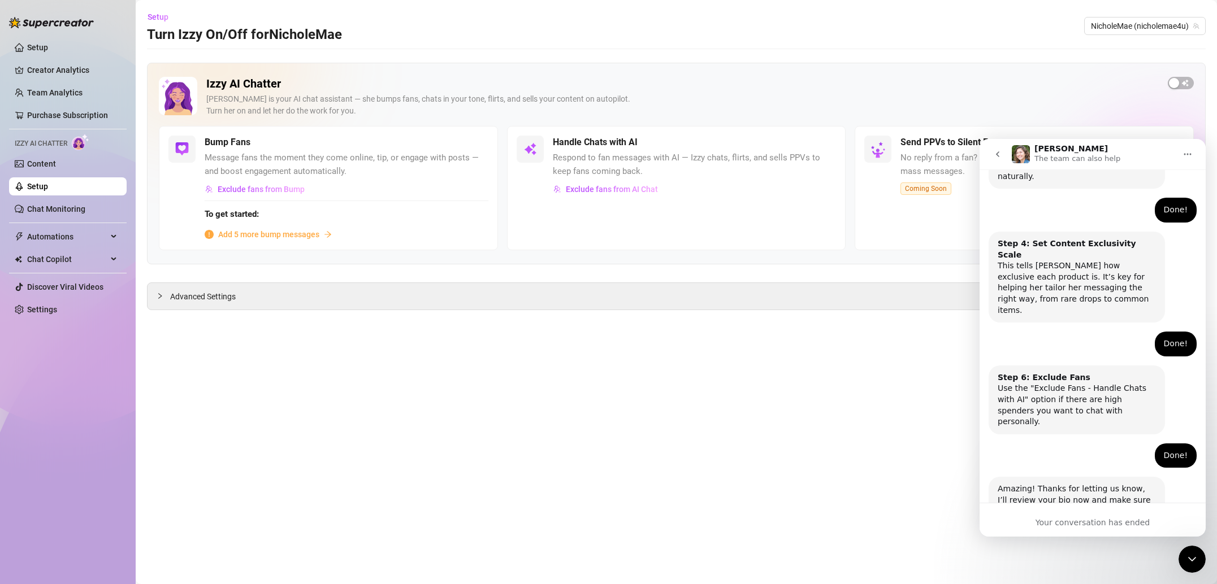
click at [809, 261] on div "Izzy AI Chatter Izzy is your AI chat assistant — she bumps fans, chats in your …" at bounding box center [676, 164] width 1059 height 202
click at [786, 220] on div "Handle Chats with AI Respond to fan messages with AI — Izzy chats, flirts, and …" at bounding box center [676, 188] width 339 height 124
click at [1197, 561] on icon "Close Intercom Messenger" at bounding box center [1192, 560] width 14 height 14
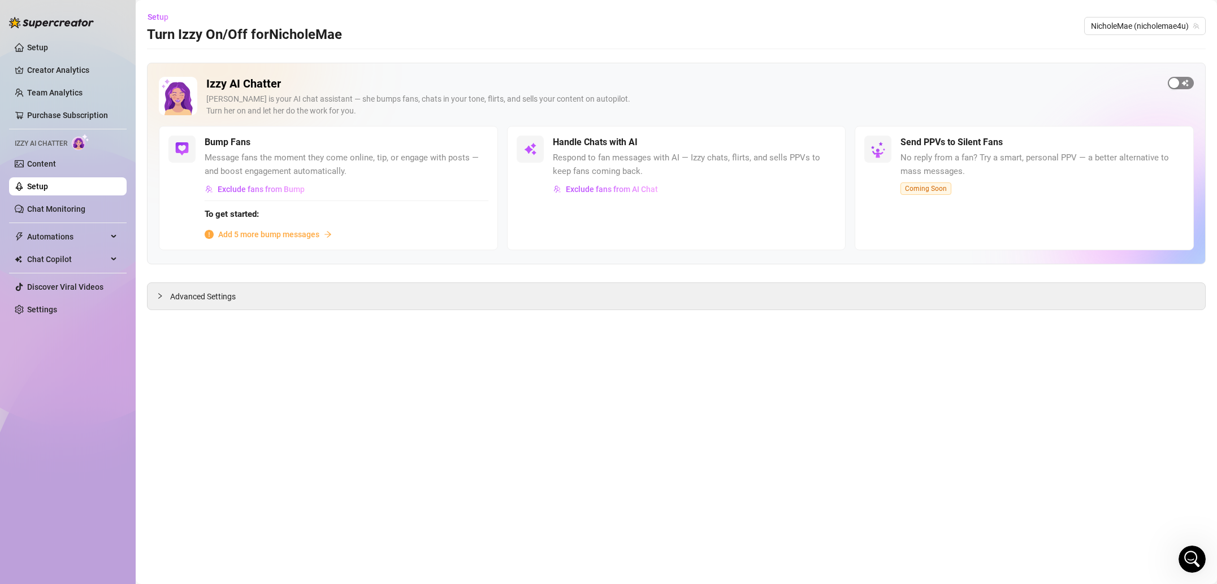
click at [1176, 84] on div "button" at bounding box center [1174, 83] width 10 height 10
click at [815, 140] on div "button" at bounding box center [817, 142] width 10 height 10
click at [1182, 82] on button "button" at bounding box center [1181, 83] width 26 height 12
click at [1187, 570] on div "Open Intercom Messenger" at bounding box center [1191, 559] width 37 height 37
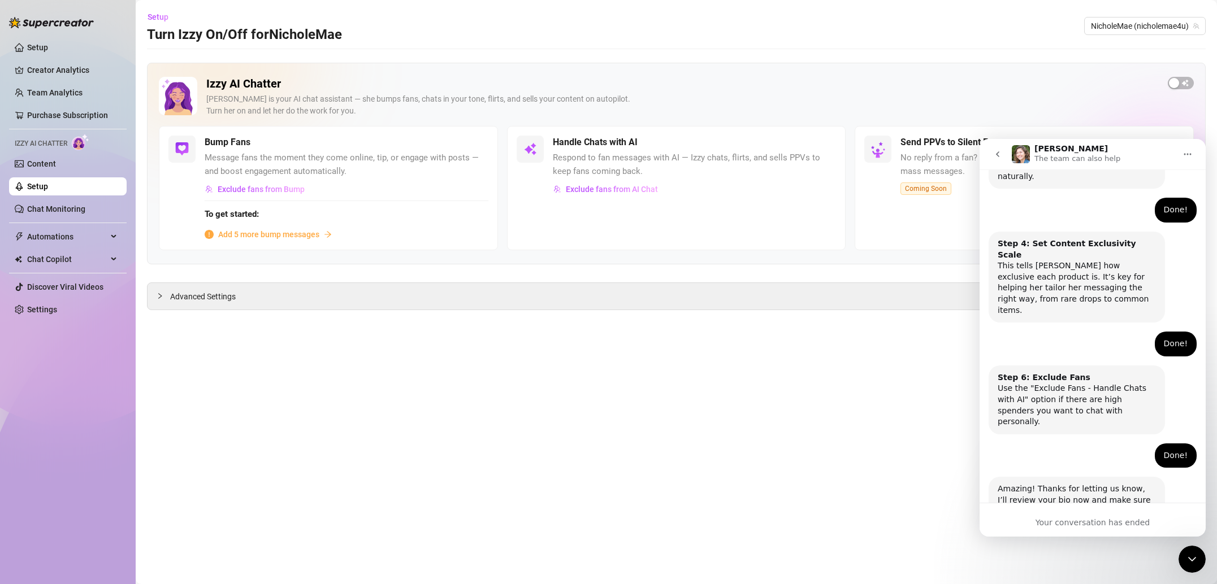
click at [995, 150] on icon "go back" at bounding box center [997, 154] width 9 height 9
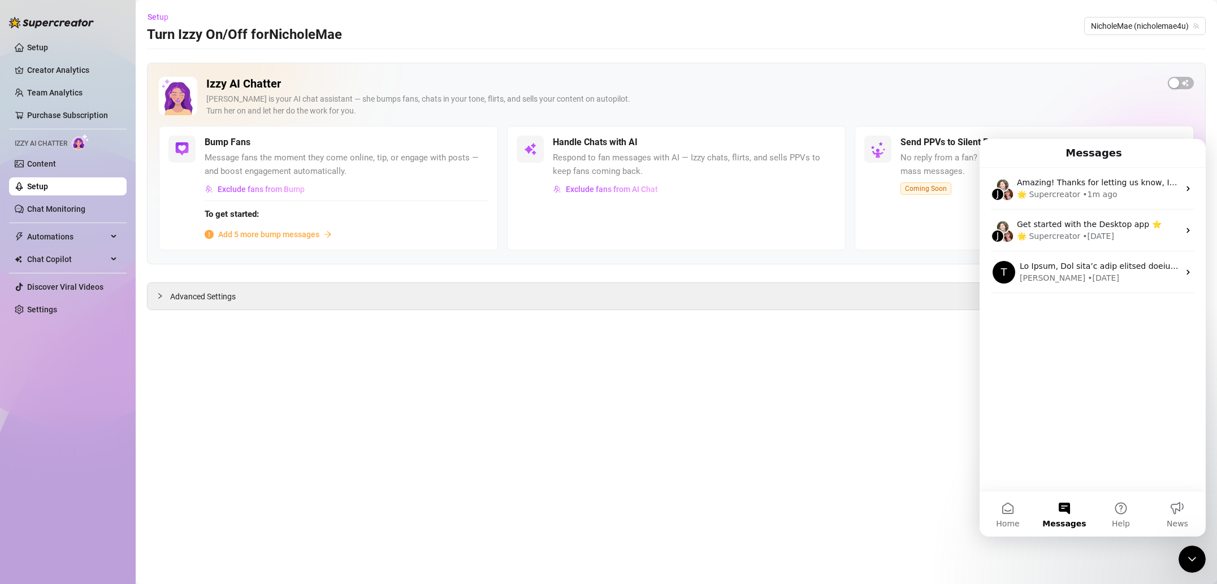
scroll to position [0, 0]
click at [518, 43] on div "Setup Turn Izzy On/Off for NicholeMae NicholeMae (nicholemae4u)" at bounding box center [676, 26] width 1059 height 36
click at [158, 294] on icon "collapsed" at bounding box center [160, 296] width 7 height 7
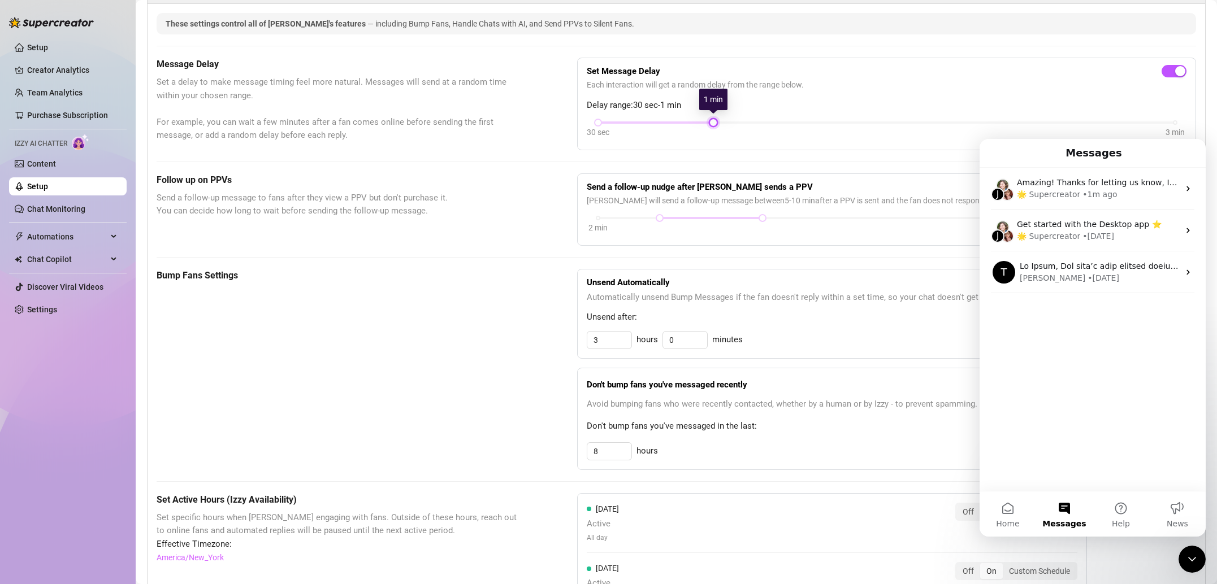
scroll to position [309, 0]
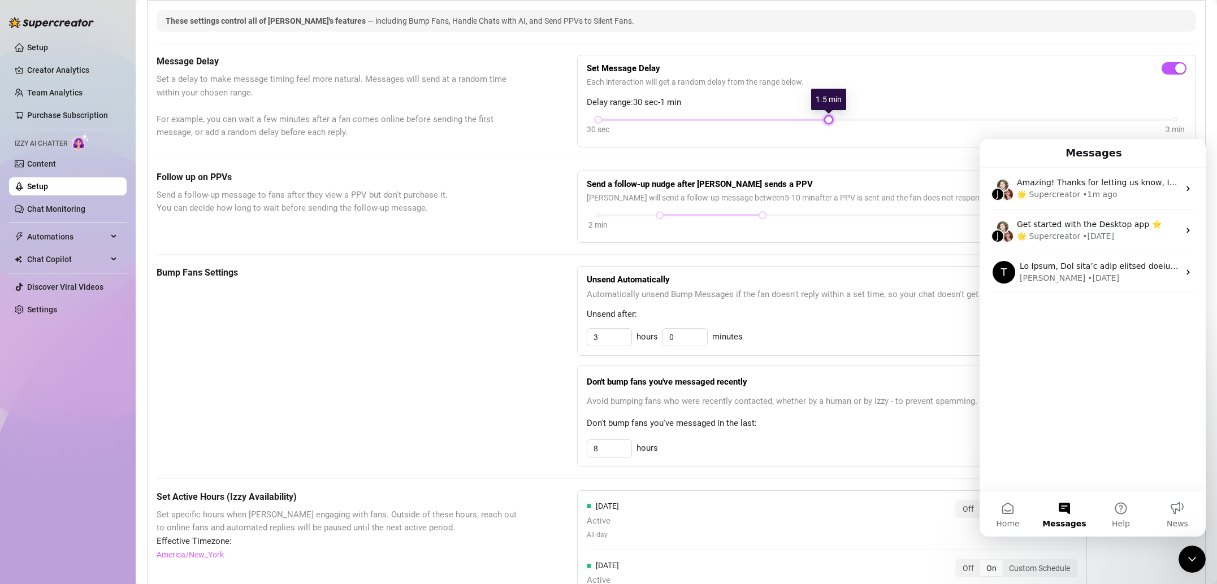
drag, startPoint x: 714, startPoint y: 122, endPoint x: 848, endPoint y: 128, distance: 133.5
click at [848, 128] on div "30 sec 3 min" at bounding box center [887, 126] width 600 height 21
drag, startPoint x: 861, startPoint y: 119, endPoint x: 961, endPoint y: 115, distance: 100.7
click at [961, 115] on div "Set Message Delay Each interaction will get a random delay from the range below…" at bounding box center [887, 100] width 600 height 73
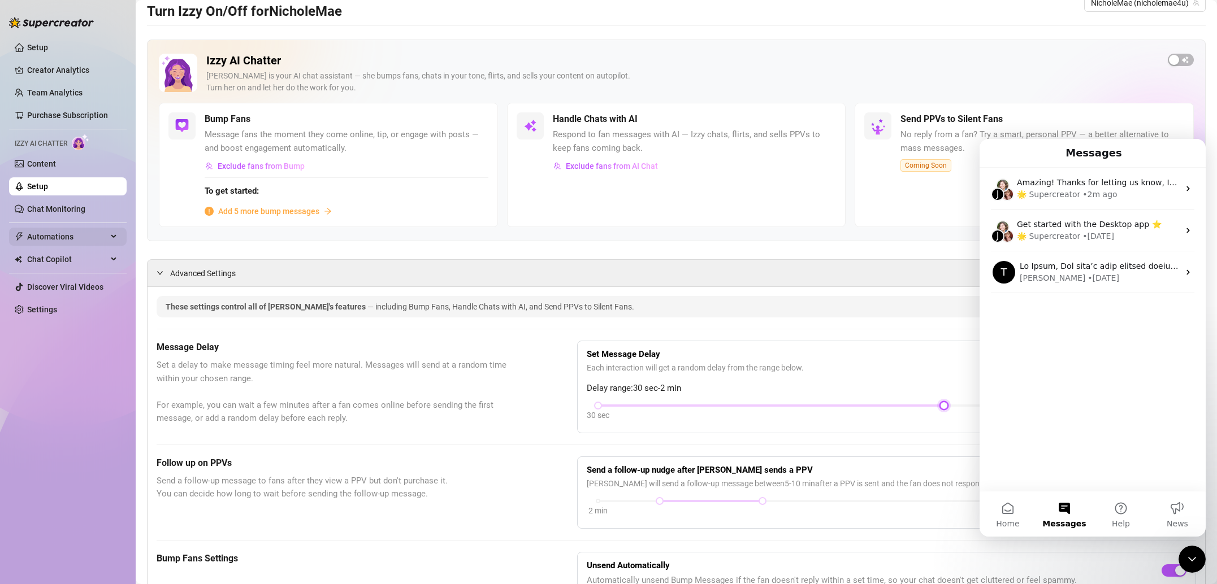
scroll to position [0, 0]
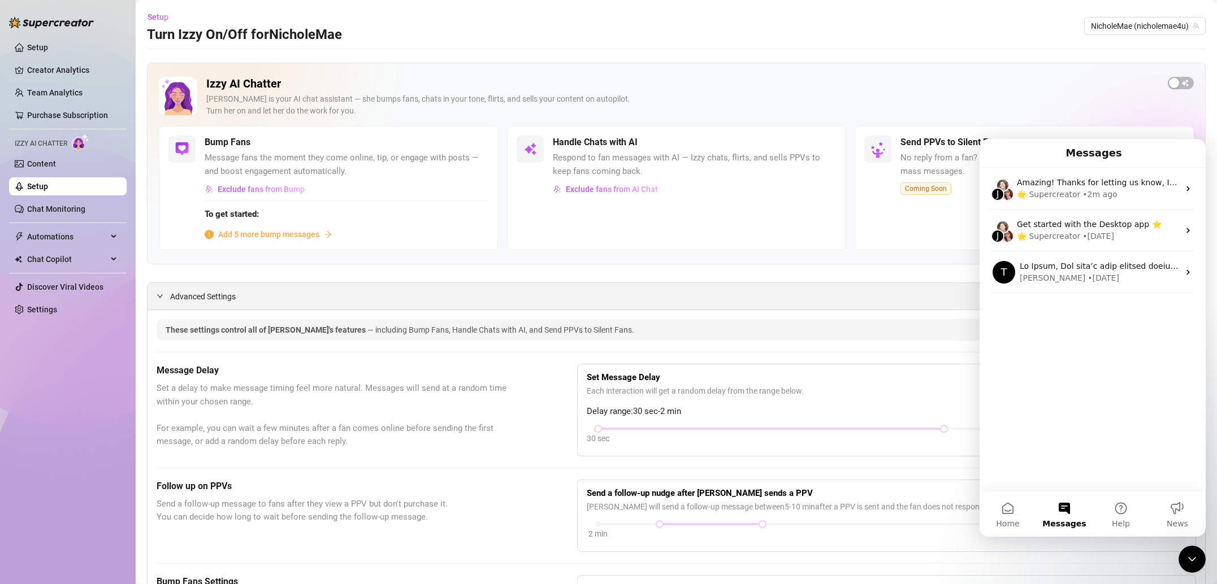
click at [163, 299] on icon "expanded" at bounding box center [160, 296] width 7 height 7
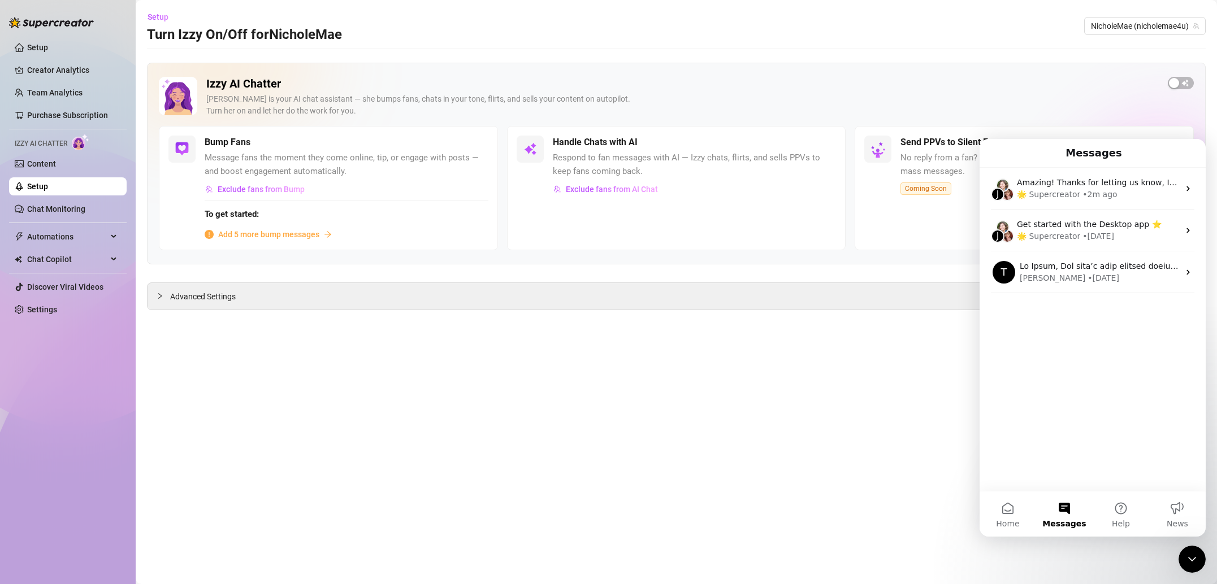
drag, startPoint x: 1196, startPoint y: 553, endPoint x: 1190, endPoint y: 549, distance: 7.4
click at [1196, 553] on icon "Close Intercom Messenger" at bounding box center [1192, 560] width 14 height 14
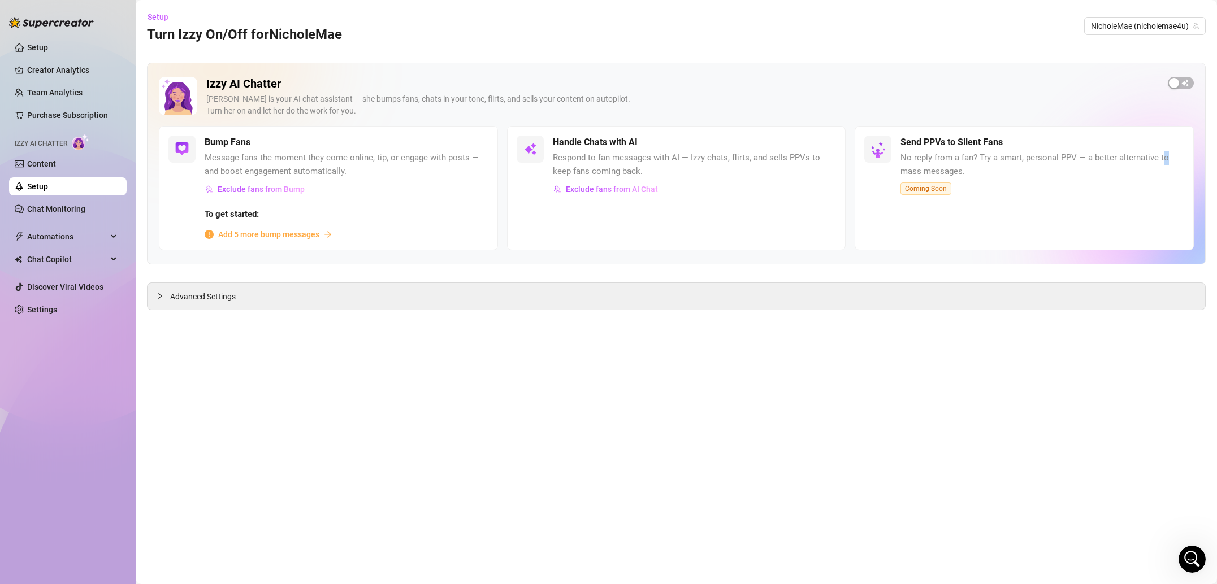
drag, startPoint x: 1166, startPoint y: 160, endPoint x: 1197, endPoint y: 158, distance: 31.2
click at [1190, 154] on div "Send PPVs to Silent Fans No reply from a fan? Try a smart, personal PPV — a bet…" at bounding box center [1024, 188] width 339 height 124
click at [1176, 83] on div "button" at bounding box center [1174, 83] width 10 height 10
click at [813, 138] on div "button" at bounding box center [817, 142] width 10 height 10
click at [1197, 558] on icon "Open Intercom Messenger" at bounding box center [1192, 559] width 19 height 19
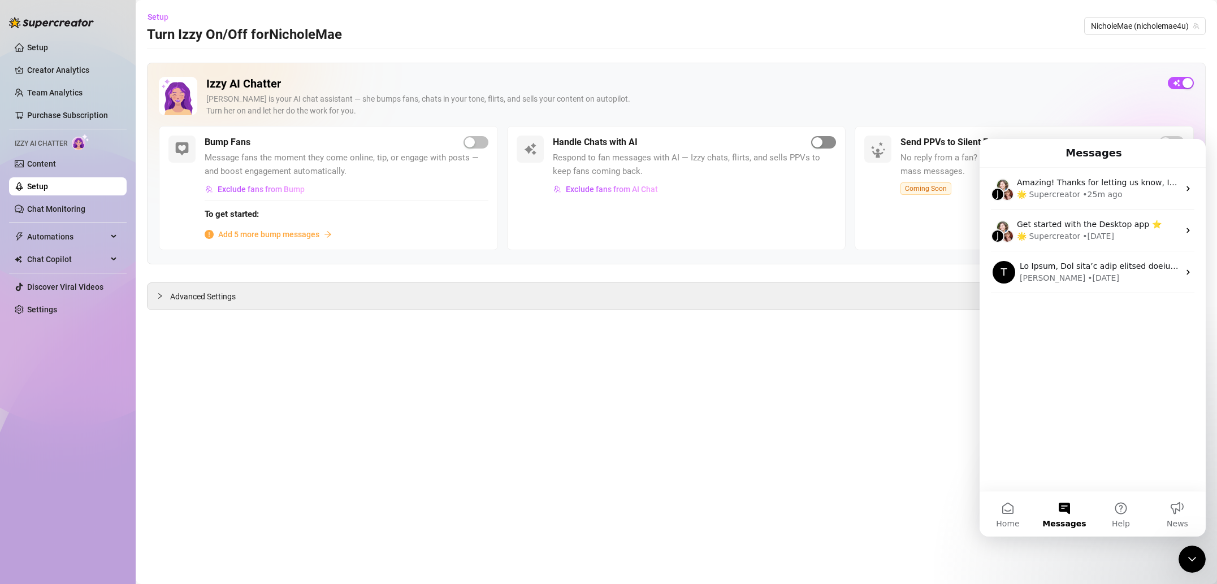
click at [821, 145] on div "button" at bounding box center [817, 142] width 10 height 10
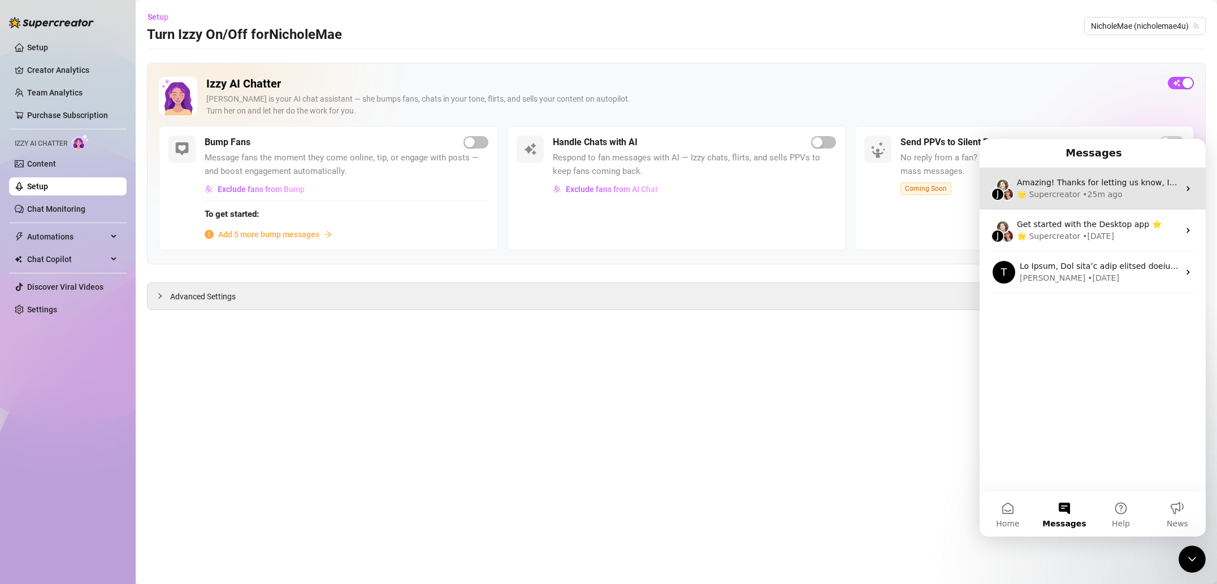
click at [1053, 190] on div "🌟 Supercreator" at bounding box center [1048, 195] width 63 height 12
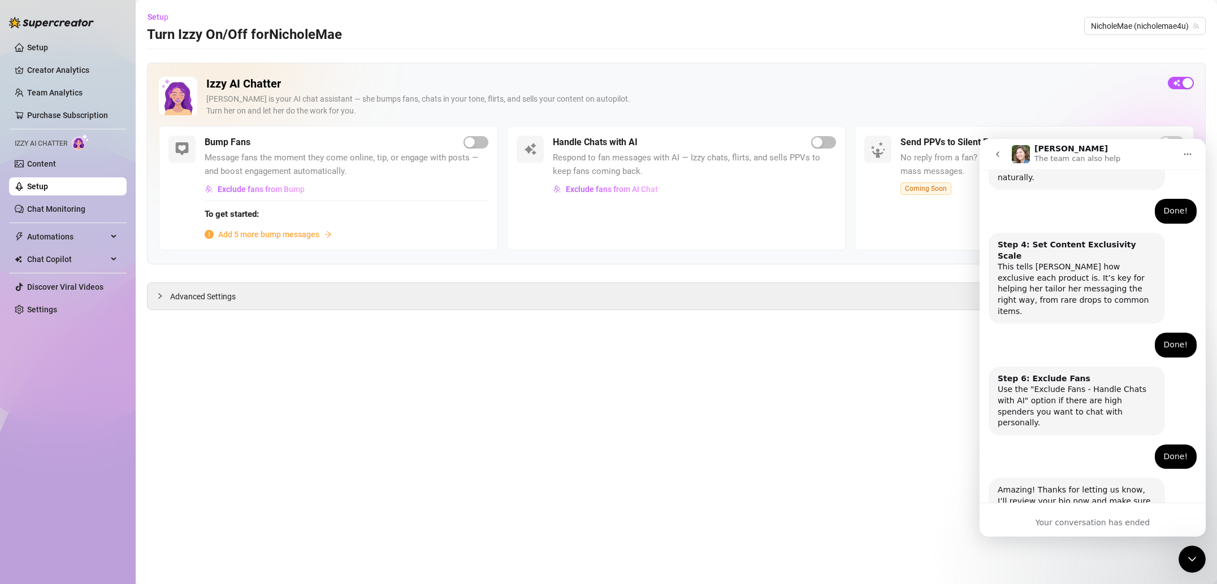
scroll to position [608, 0]
click at [1047, 87] on h2 "Izzy AI Chatter" at bounding box center [682, 84] width 952 height 14
click at [1005, 155] on button "go back" at bounding box center [997, 154] width 21 height 21
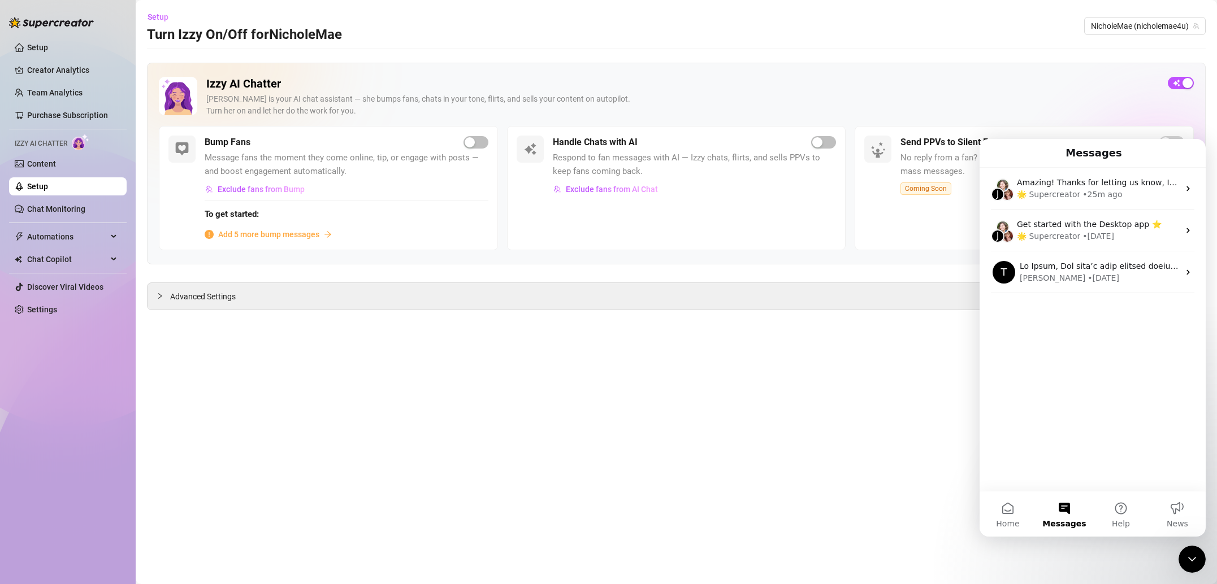
scroll to position [0, 0]
click at [1058, 121] on div "Izzy AI Chatter Izzy is your AI chat assistant — she bumps fans, chats in your …" at bounding box center [682, 101] width 952 height 49
click at [1188, 554] on icon "Close Intercom Messenger" at bounding box center [1192, 560] width 14 height 14
